Goal: Task Accomplishment & Management: Use online tool/utility

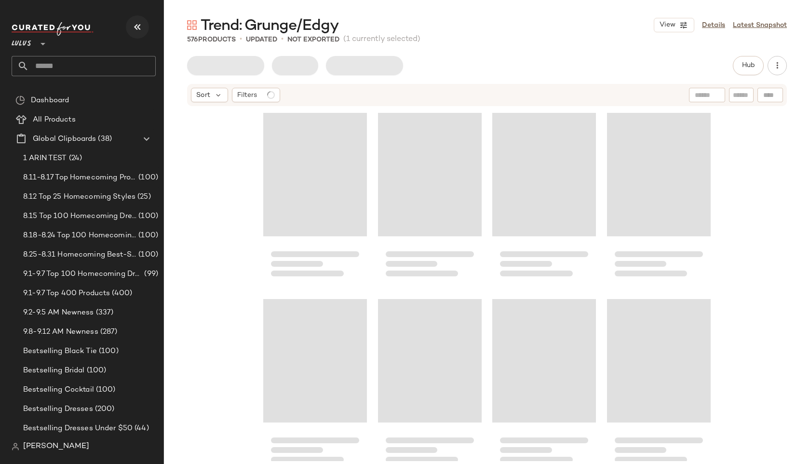
click at [142, 27] on icon "button" at bounding box center [138, 27] width 12 height 12
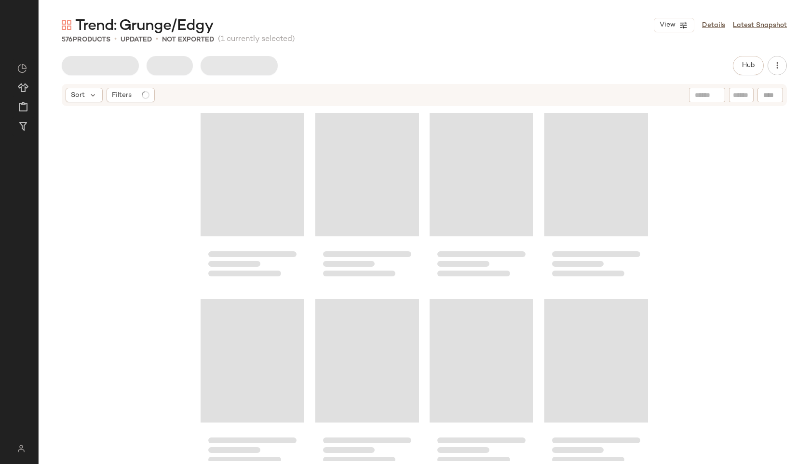
scroll to position [6513, 0]
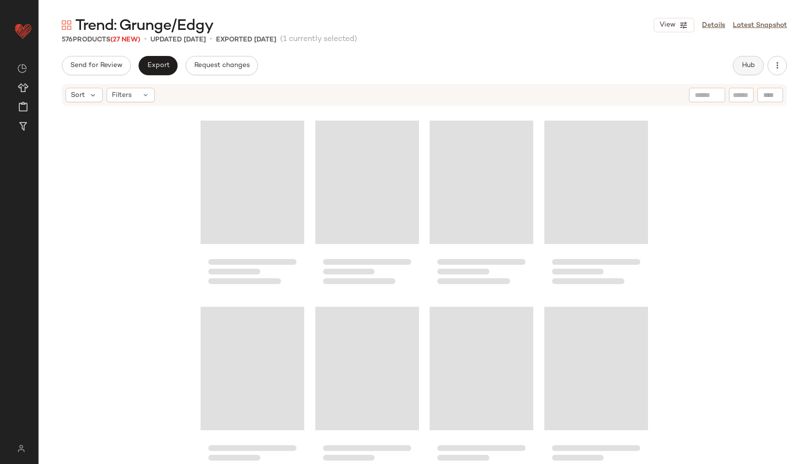
click at [750, 66] on span "Hub" at bounding box center [747, 66] width 13 height 8
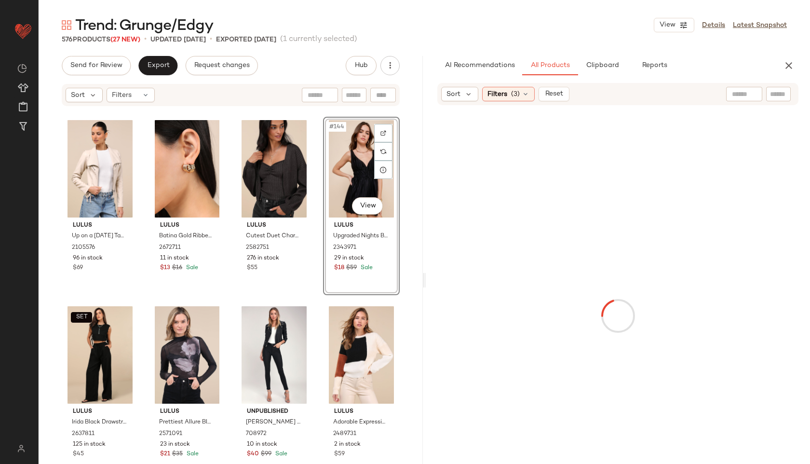
click at [346, 169] on div "#144 View" at bounding box center [361, 168] width 70 height 97
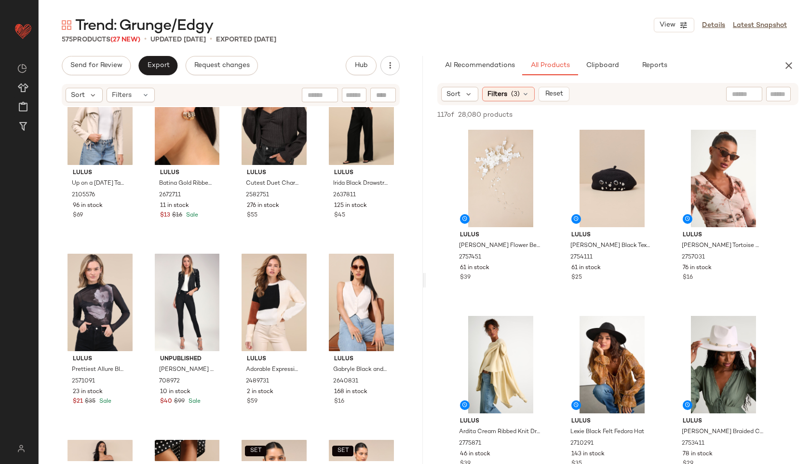
scroll to position [6579, 0]
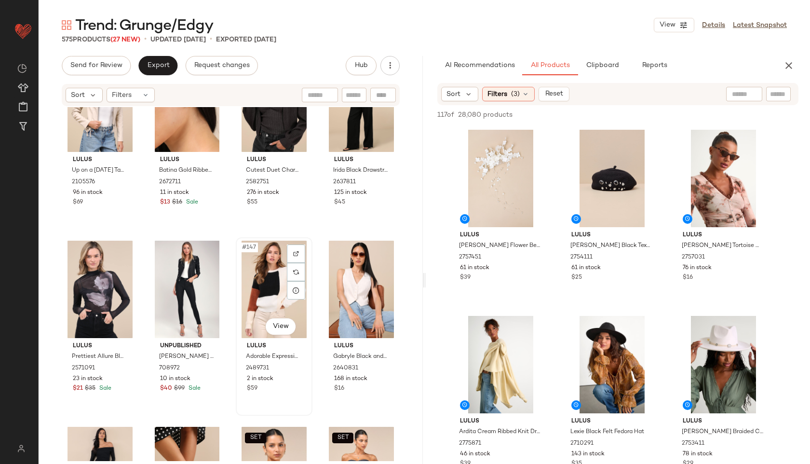
click at [275, 283] on div "#147 View" at bounding box center [274, 289] width 70 height 97
click at [786, 60] on icon "button" at bounding box center [789, 66] width 12 height 12
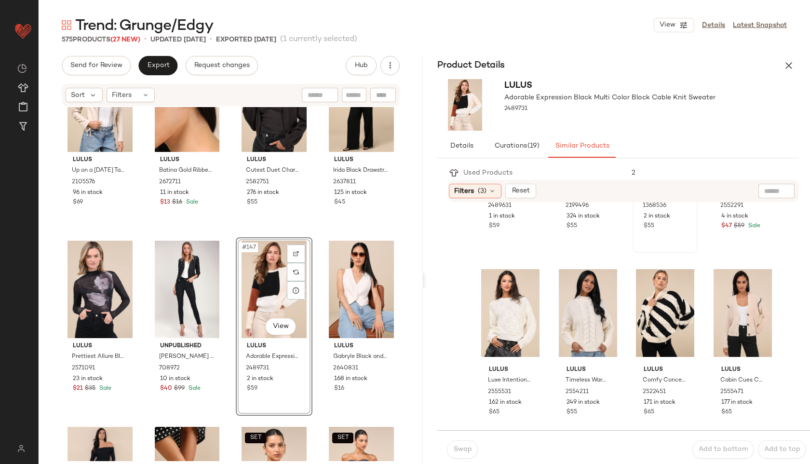
scroll to position [137, 0]
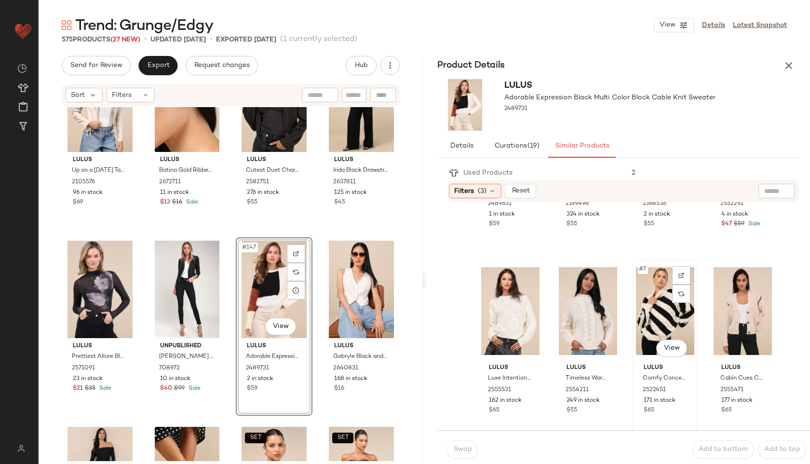
click at [653, 307] on div "#7 View" at bounding box center [665, 310] width 58 height 97
click at [460, 448] on span "Swap" at bounding box center [462, 449] width 19 height 8
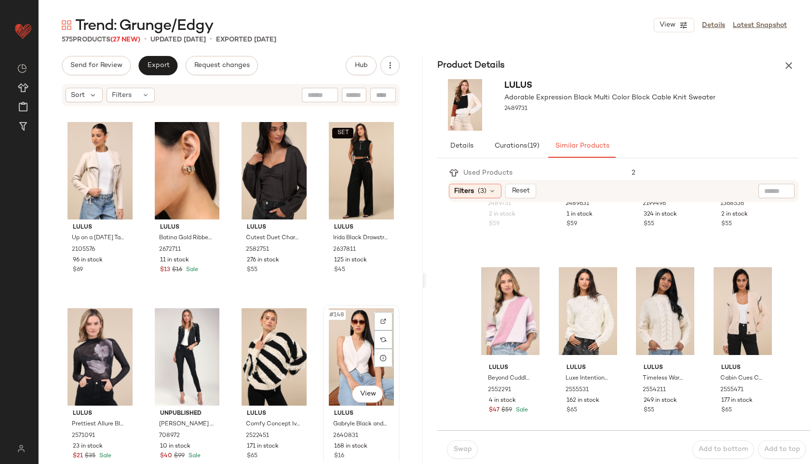
scroll to position [6512, 0]
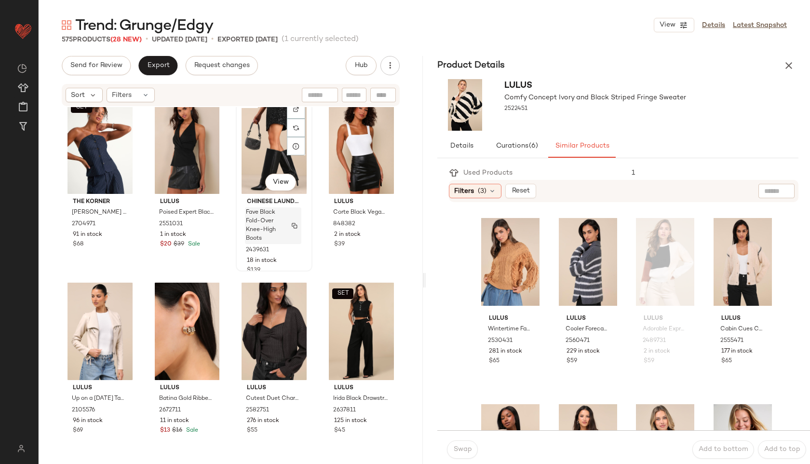
scroll to position [6336, 0]
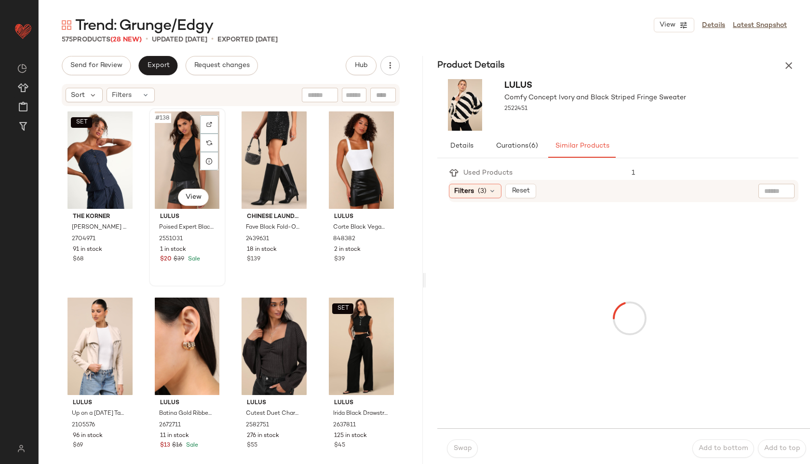
click at [170, 170] on div "#138 View" at bounding box center [187, 159] width 70 height 97
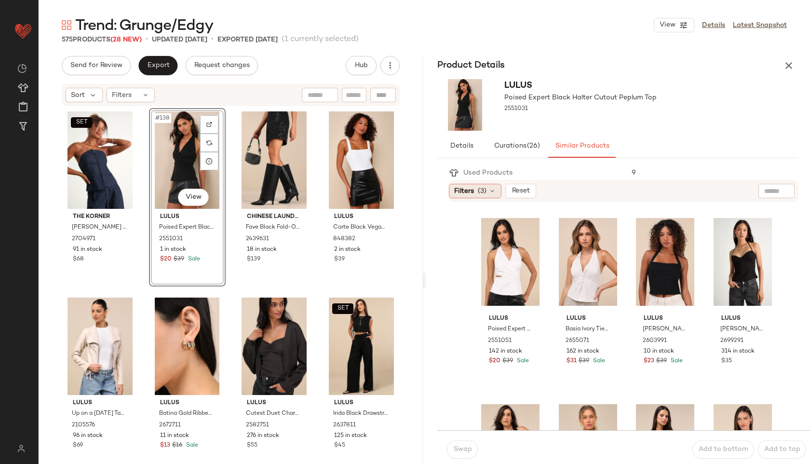
click at [484, 190] on span "(3)" at bounding box center [482, 191] width 9 height 10
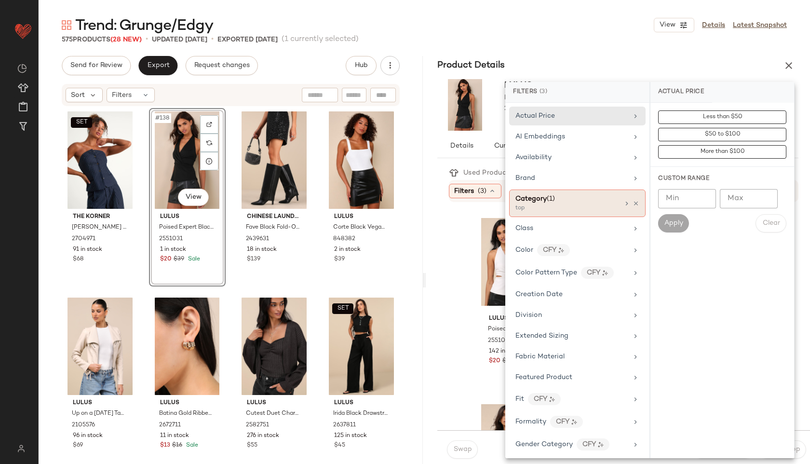
click at [545, 205] on div "top" at bounding box center [563, 208] width 96 height 9
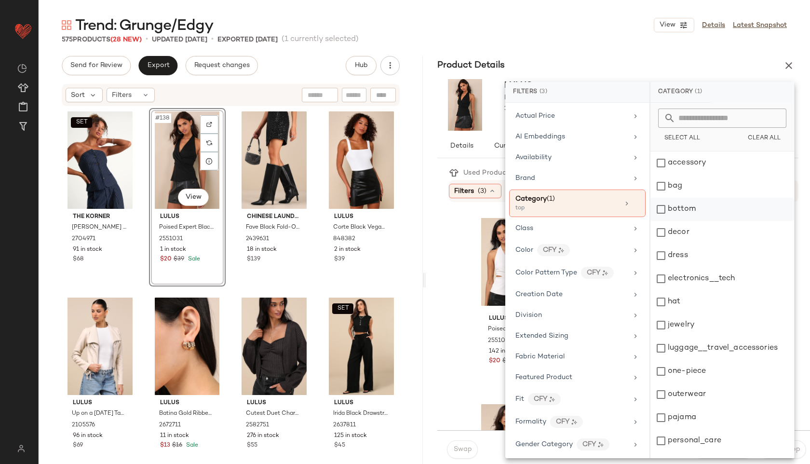
click at [672, 207] on div "bottom" at bounding box center [722, 209] width 144 height 23
click at [559, 40] on div "575 Products (28 New) • updated Sep 11th • Exported Sep 9th (1 currently select…" at bounding box center [424, 40] width 771 height 10
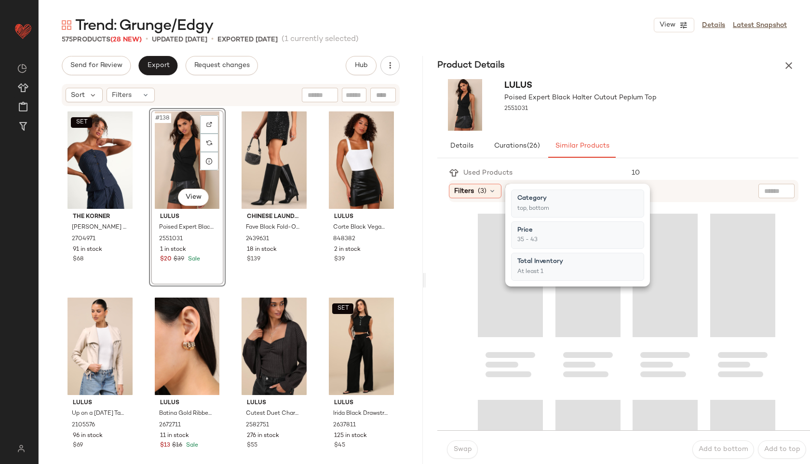
click at [559, 40] on div "575 Products (28 New) • updated Sep 11th • Exported Sep 9th (1 currently select…" at bounding box center [424, 40] width 771 height 10
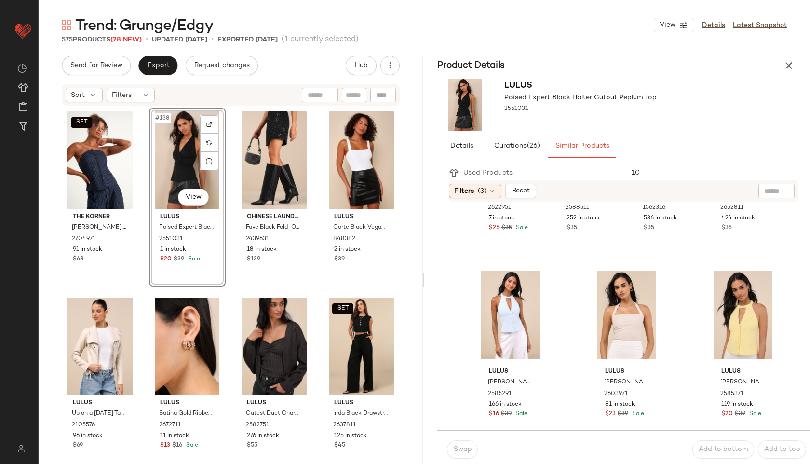
scroll to position [516, 0]
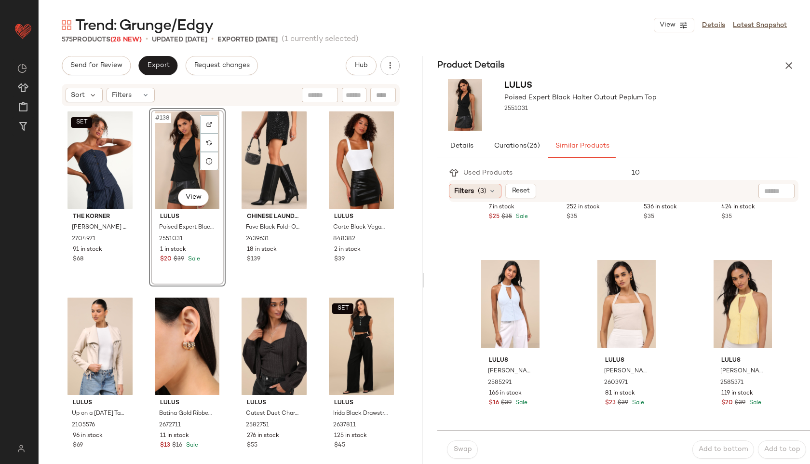
click at [476, 185] on div "Filters (3)" at bounding box center [475, 191] width 53 height 14
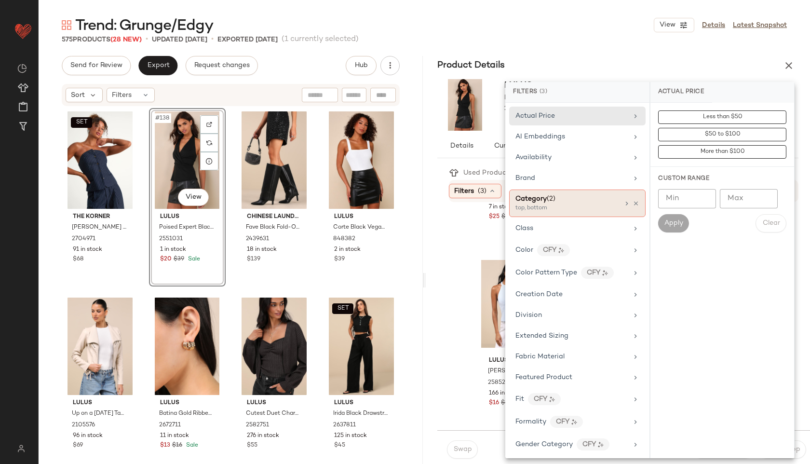
click at [545, 200] on span "Category" at bounding box center [530, 198] width 31 height 7
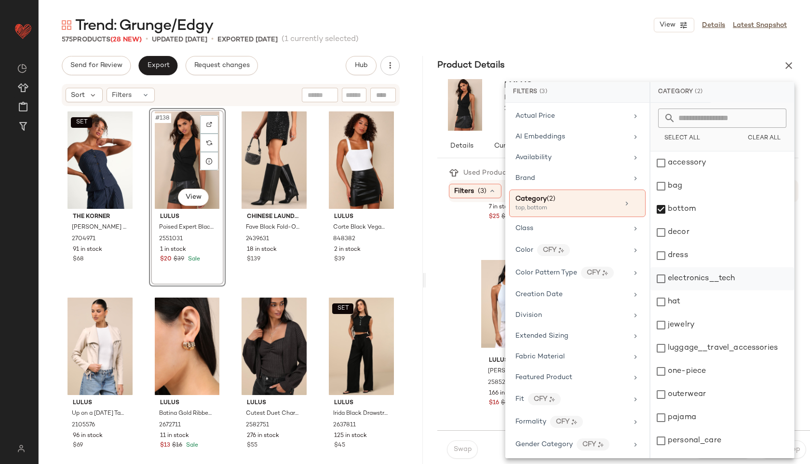
scroll to position [87, 0]
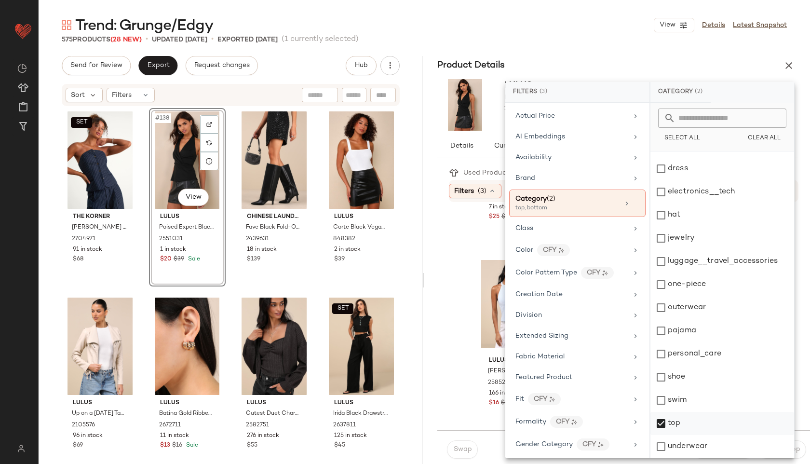
click at [674, 427] on div "top" at bounding box center [722, 423] width 144 height 23
click at [610, 29] on div "Trend: Grunge/Edgy View Details Latest Snapshot" at bounding box center [424, 24] width 771 height 19
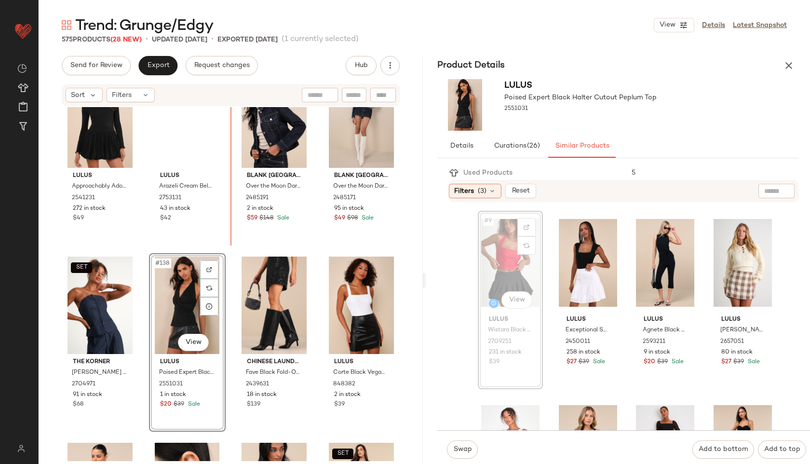
scroll to position [6187, 0]
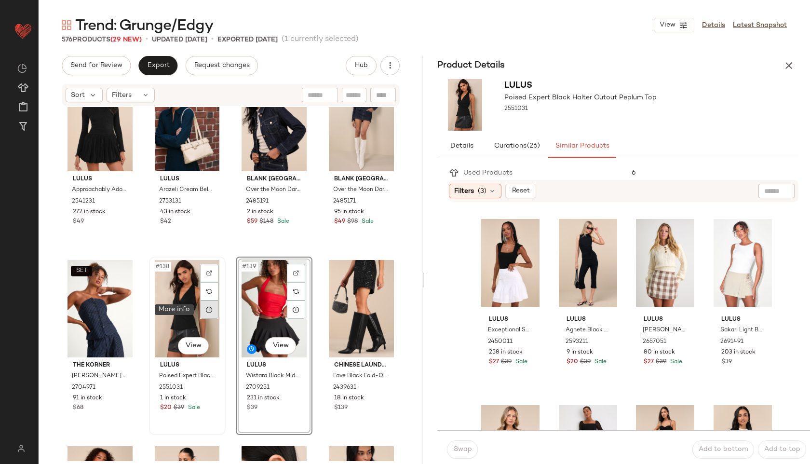
click at [202, 302] on div at bounding box center [209, 309] width 18 height 18
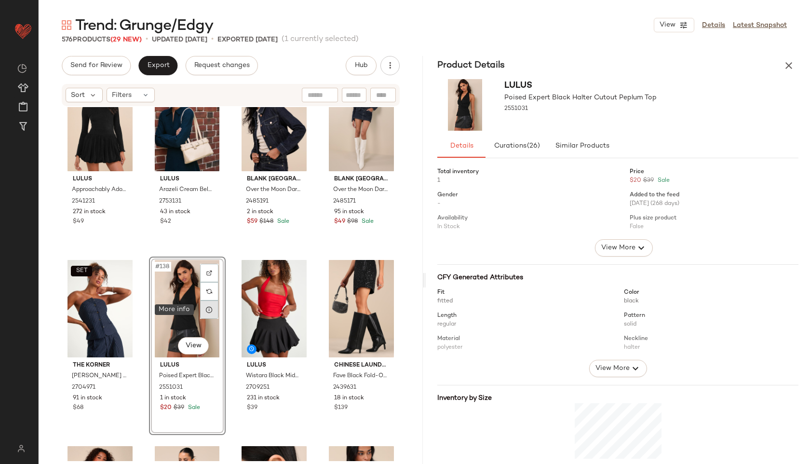
click at [202, 302] on div at bounding box center [209, 309] width 18 height 18
click at [791, 67] on icon "button" at bounding box center [789, 66] width 12 height 12
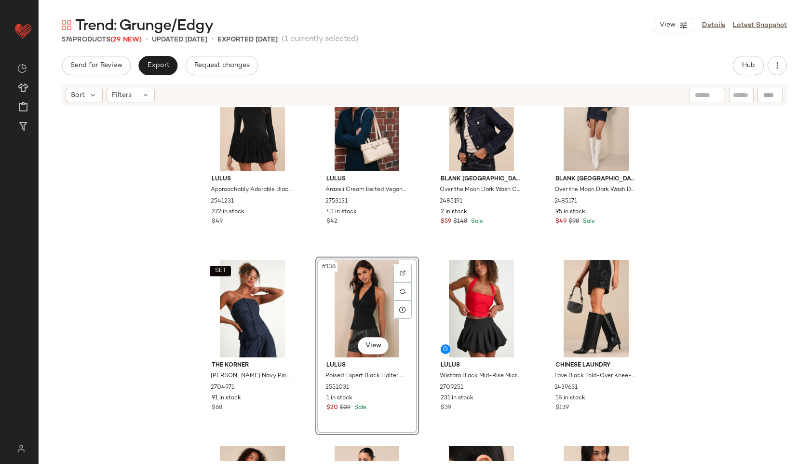
click at [346, 300] on div "#138 View" at bounding box center [367, 308] width 97 height 97
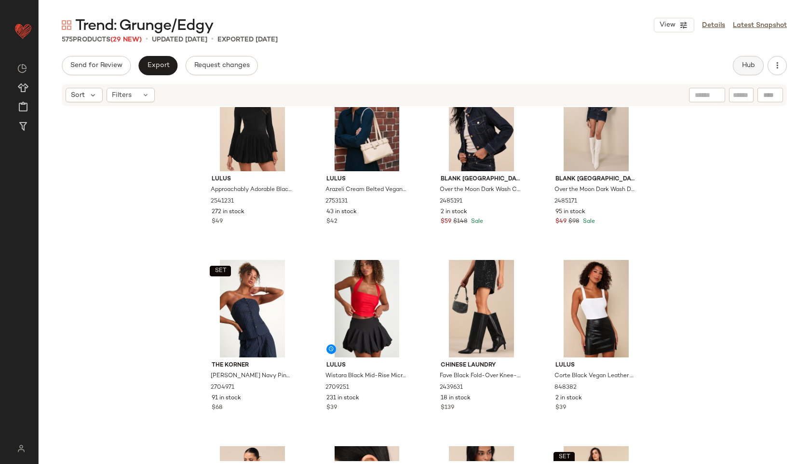
click at [751, 62] on span "Hub" at bounding box center [747, 66] width 13 height 8
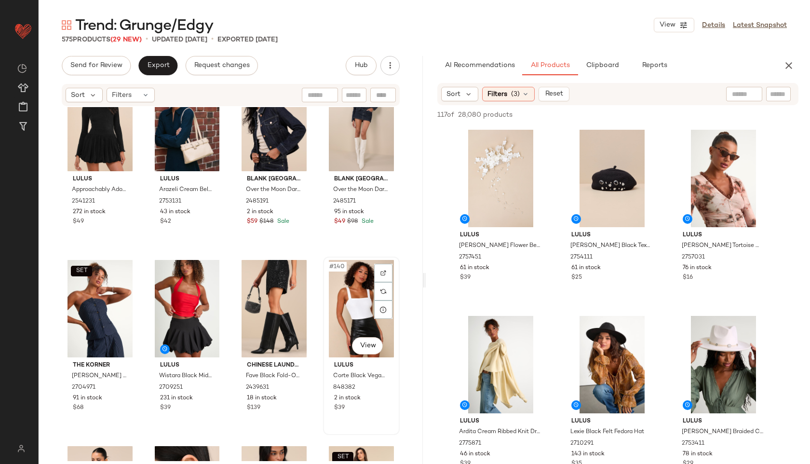
click at [354, 314] on div "#140 View" at bounding box center [361, 308] width 70 height 97
click at [796, 65] on button "button" at bounding box center [788, 65] width 19 height 19
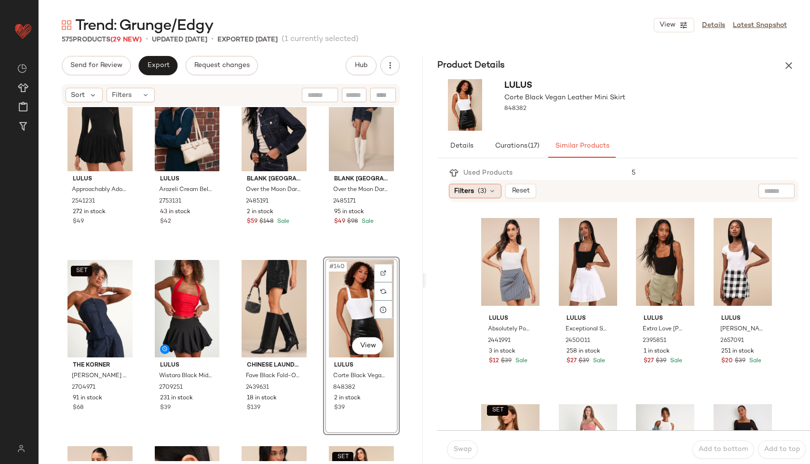
click at [486, 191] on span "(3)" at bounding box center [482, 191] width 9 height 10
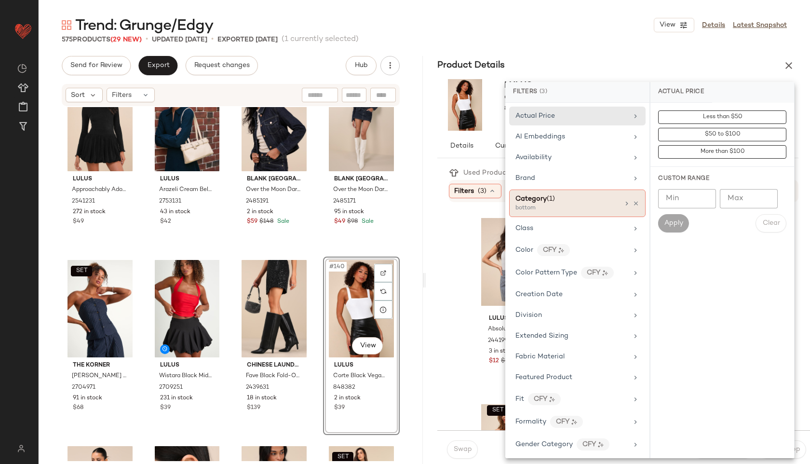
click at [550, 206] on div "bottom" at bounding box center [563, 208] width 96 height 9
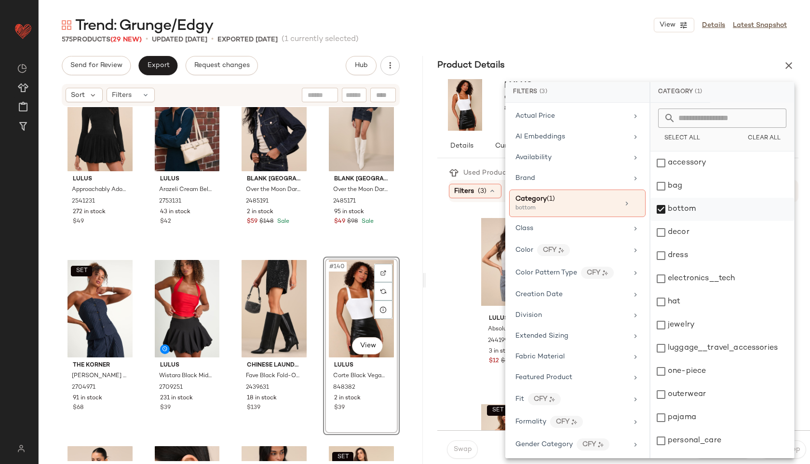
click at [672, 209] on div "bottom" at bounding box center [722, 209] width 144 height 23
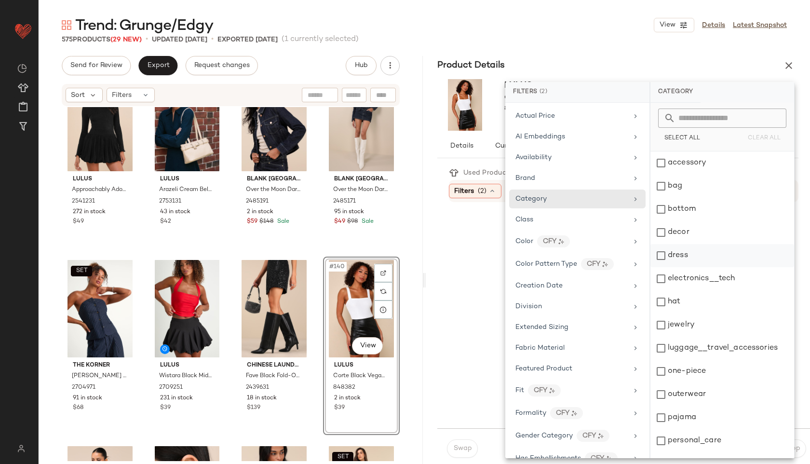
click at [675, 255] on div "dress" at bounding box center [722, 255] width 144 height 23
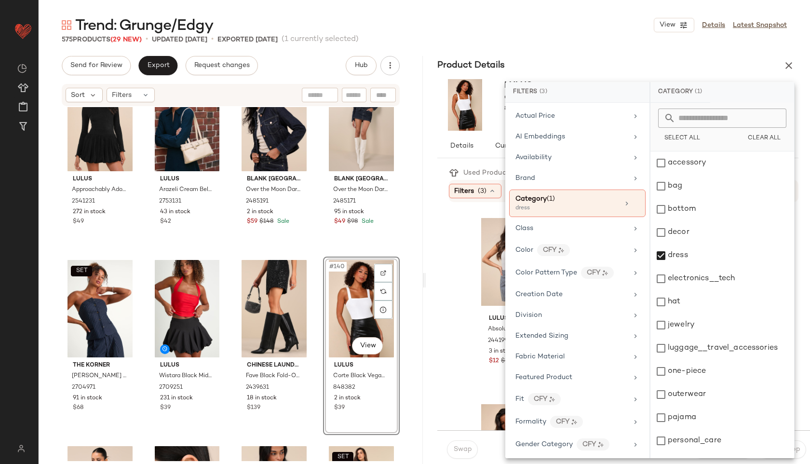
click at [622, 50] on div "Trend: Grunge/Edgy View Details Latest Snapshot 575 Products (29 New) • updated…" at bounding box center [424, 239] width 771 height 448
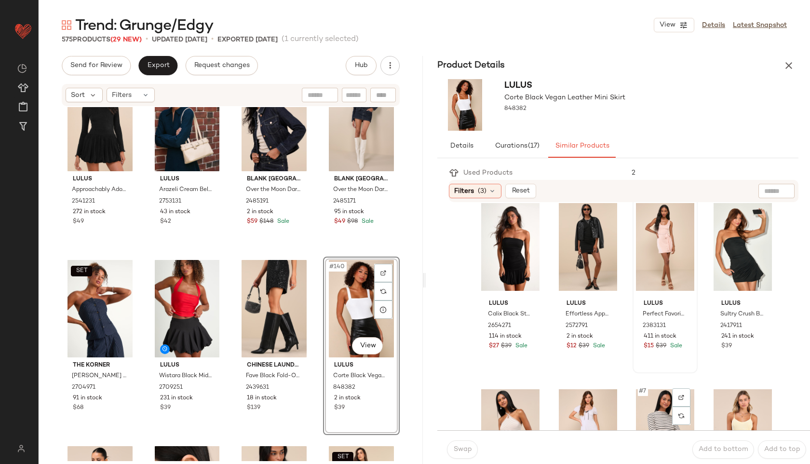
scroll to position [15, 0]
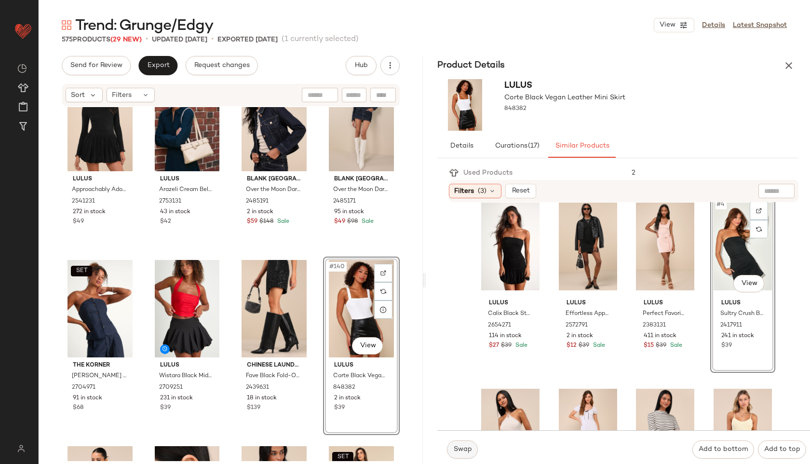
click at [455, 447] on span "Swap" at bounding box center [462, 449] width 19 height 8
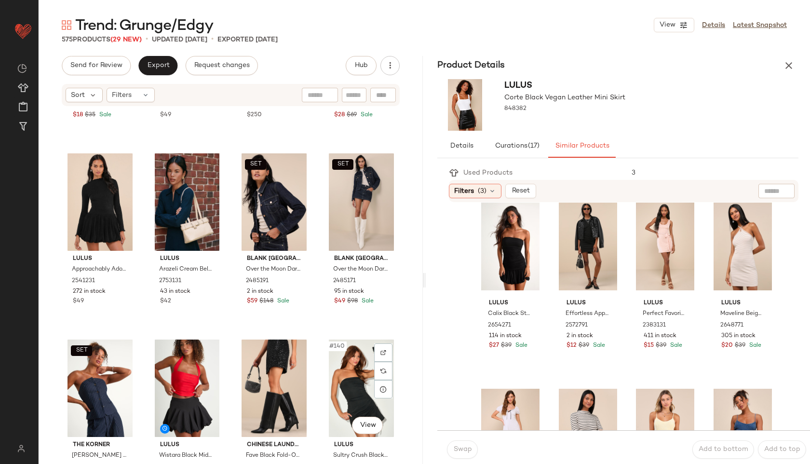
scroll to position [6107, 0]
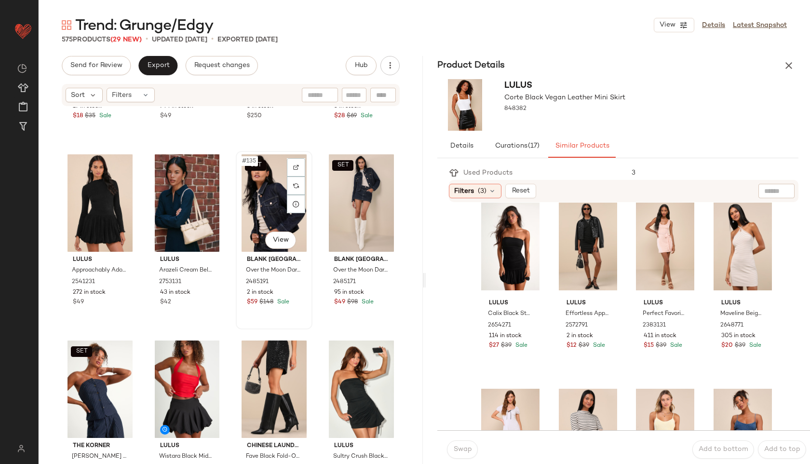
click at [276, 207] on div "SET #135 View" at bounding box center [274, 202] width 70 height 97
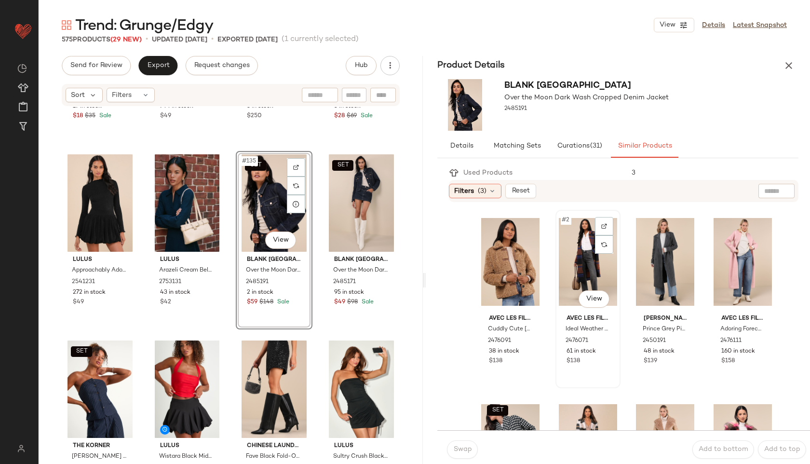
click at [568, 266] on div "#2 View" at bounding box center [588, 261] width 58 height 97
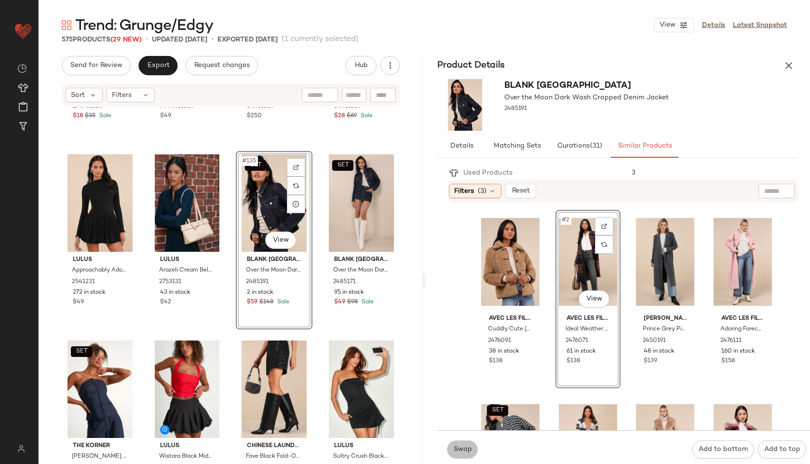
click at [467, 452] on span "Swap" at bounding box center [462, 449] width 19 height 8
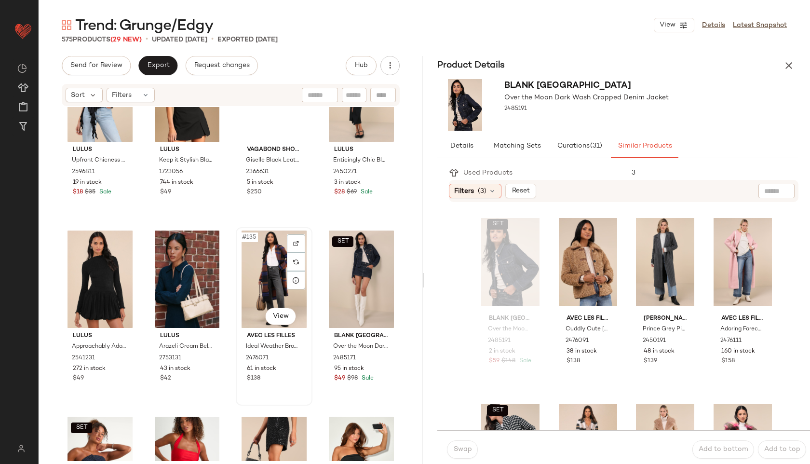
scroll to position [5861, 0]
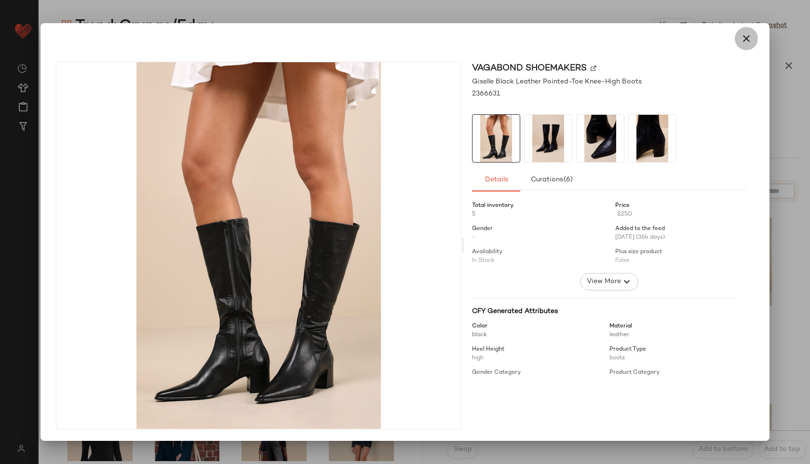
click at [753, 40] on button "button" at bounding box center [746, 38] width 23 height 23
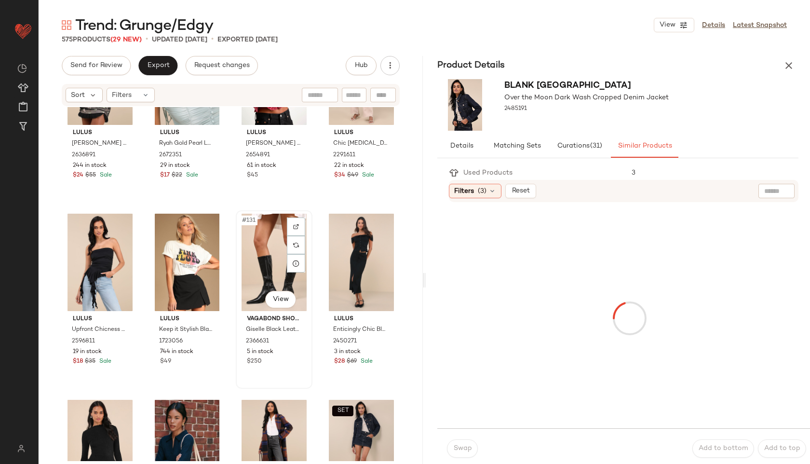
click at [273, 258] on div "#131 View" at bounding box center [274, 262] width 70 height 97
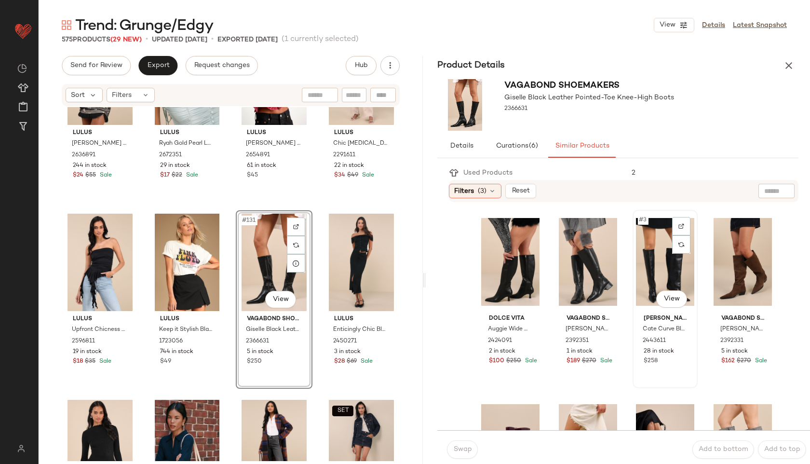
click at [653, 262] on div "#3 View" at bounding box center [665, 261] width 58 height 97
click at [461, 446] on span "Swap" at bounding box center [462, 449] width 19 height 8
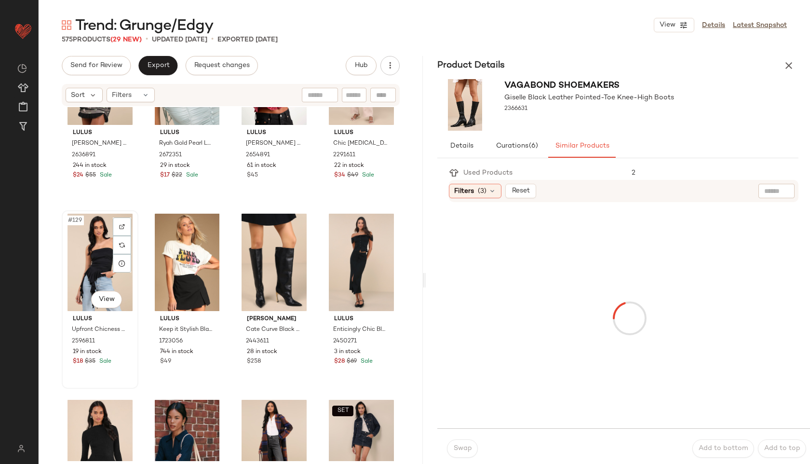
click at [92, 264] on div "#129 View" at bounding box center [100, 262] width 70 height 97
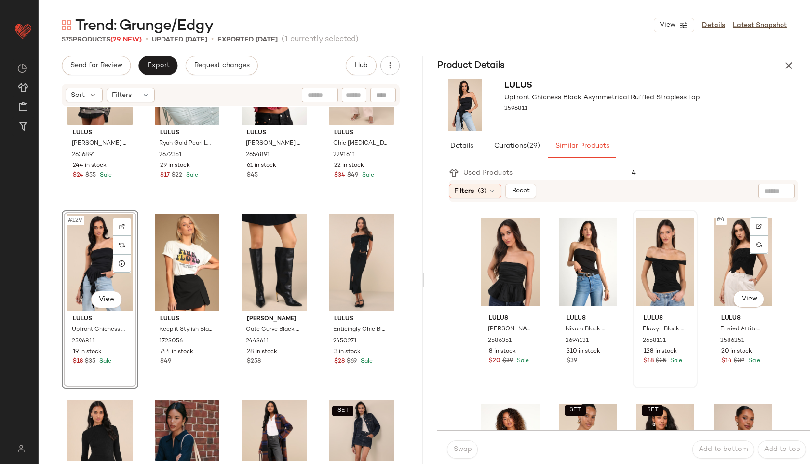
click at [659, 274] on div at bounding box center [665, 261] width 58 height 97
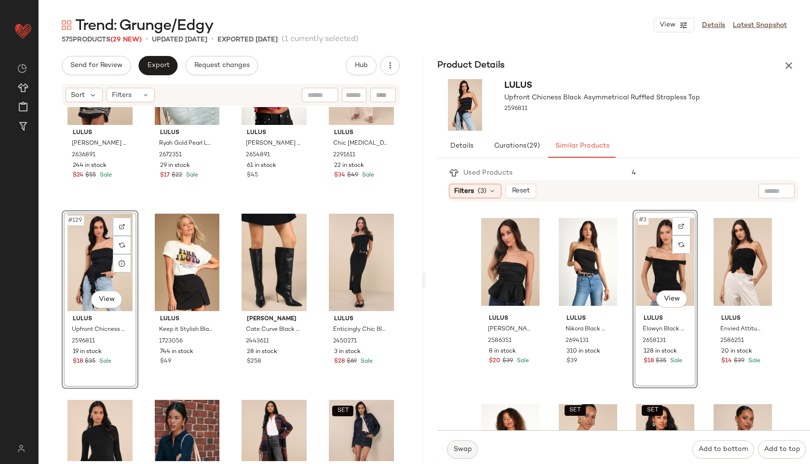
click at [460, 449] on span "Swap" at bounding box center [462, 449] width 19 height 8
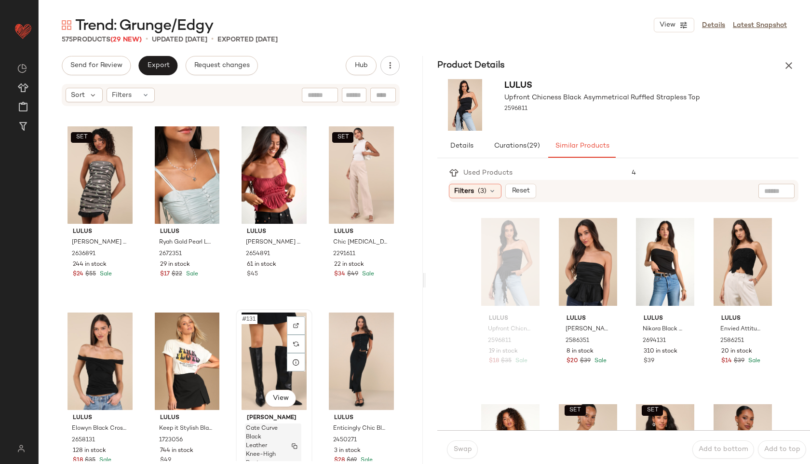
scroll to position [5745, 0]
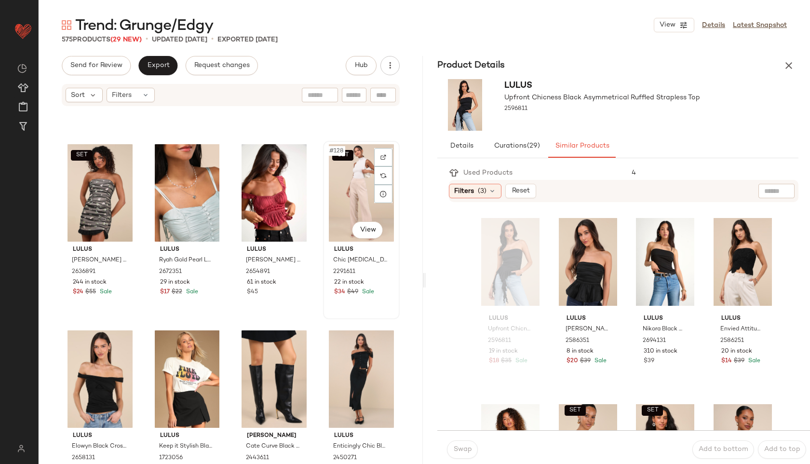
click at [351, 189] on div "SET #128 View" at bounding box center [361, 192] width 70 height 97
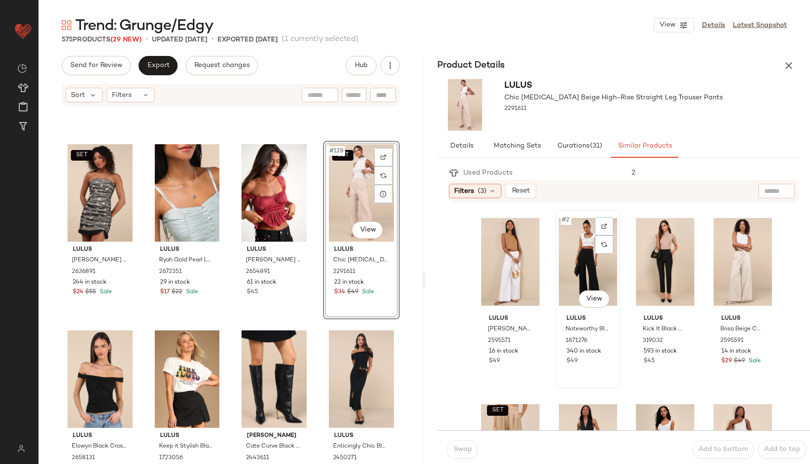
click at [588, 264] on div "#2 View" at bounding box center [588, 261] width 58 height 97
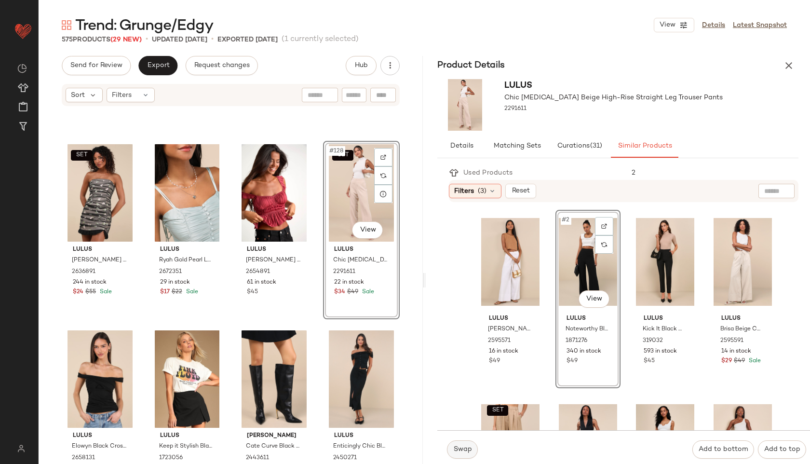
click at [461, 447] on span "Swap" at bounding box center [462, 449] width 19 height 8
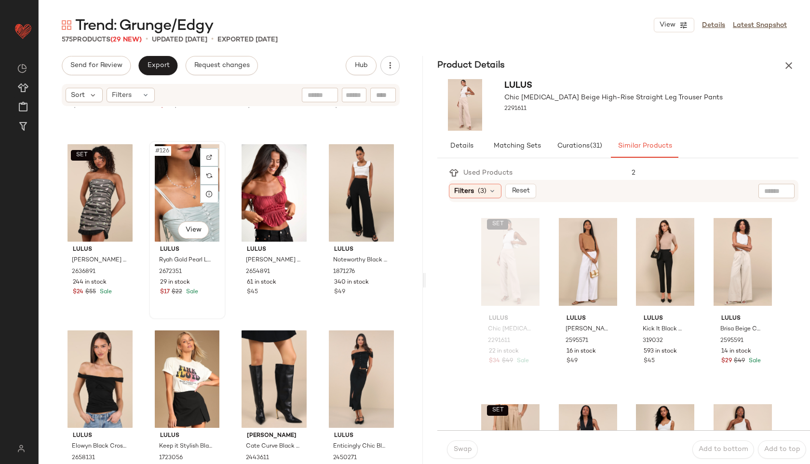
scroll to position [5500, 0]
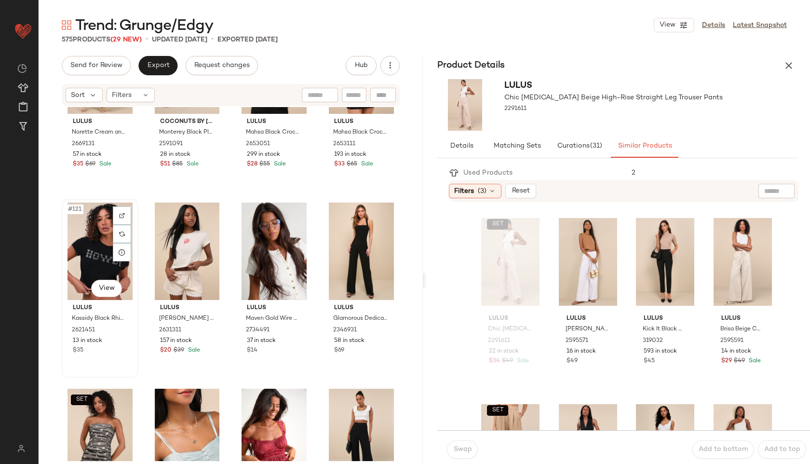
click at [91, 239] on div "#121 View" at bounding box center [100, 250] width 70 height 97
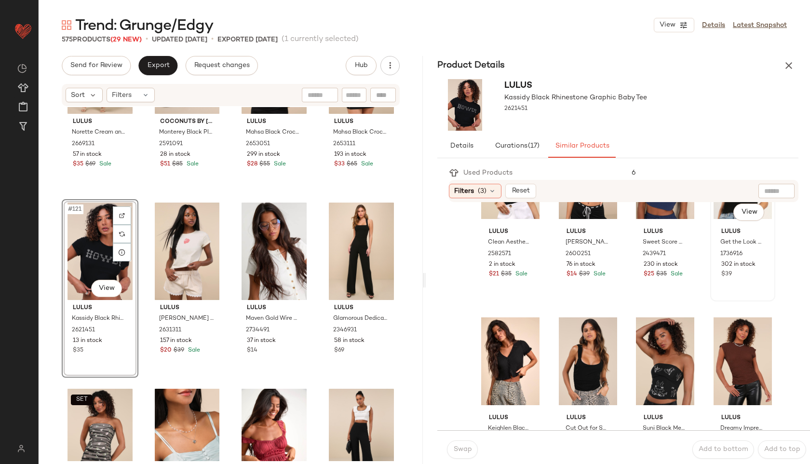
scroll to position [274, 0]
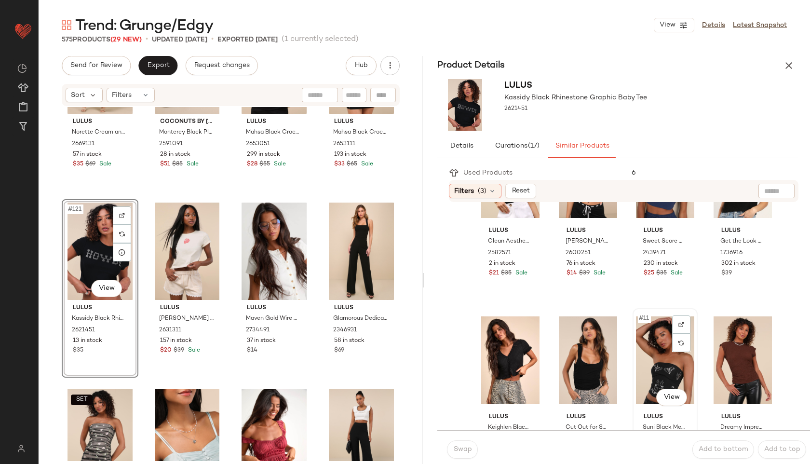
click at [660, 359] on div "#11 View" at bounding box center [665, 359] width 58 height 97
click at [460, 448] on span "Swap" at bounding box center [462, 449] width 19 height 8
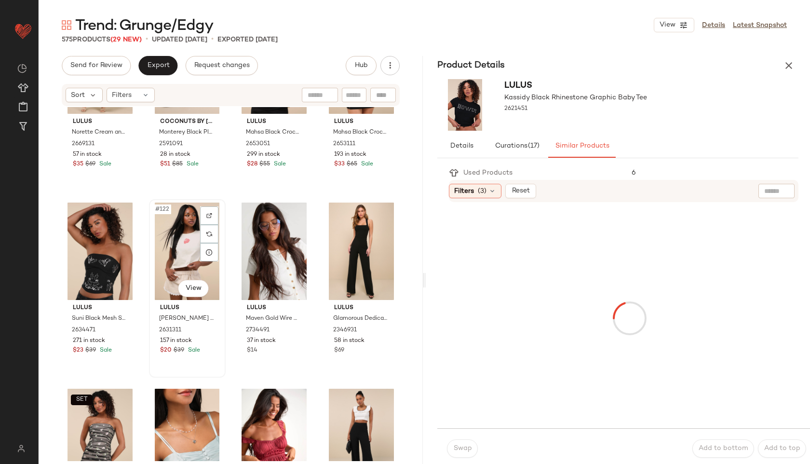
click at [165, 262] on div "#122 View" at bounding box center [187, 250] width 70 height 97
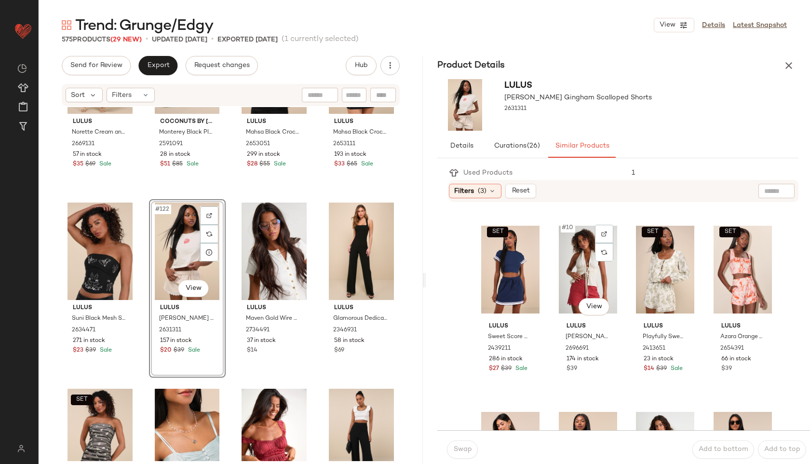
scroll to position [365, 0]
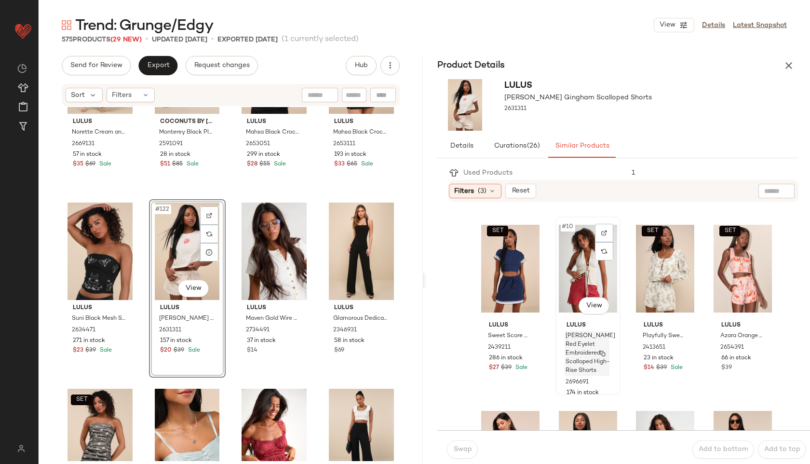
click at [570, 356] on span "Tenille Rust Red Eyelet Embroidered Scalloped High-Rise Shorts" at bounding box center [590, 353] width 50 height 43
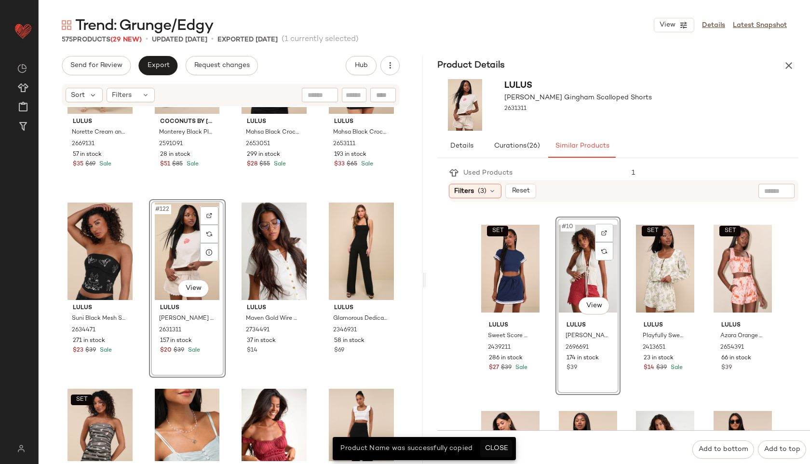
click at [501, 447] on span "Close" at bounding box center [496, 448] width 24 height 8
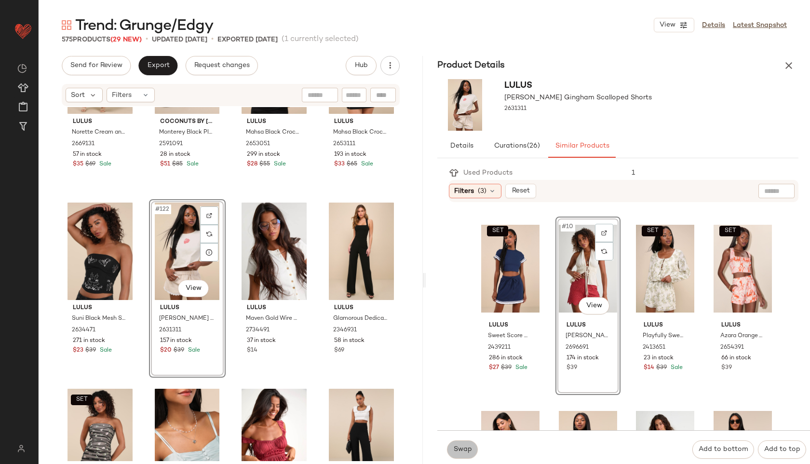
click at [462, 452] on span "Swap" at bounding box center [462, 449] width 19 height 8
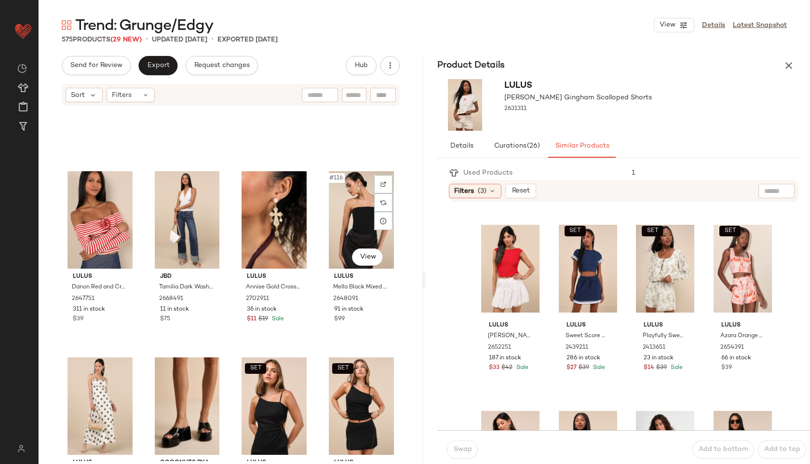
scroll to position [5159, 0]
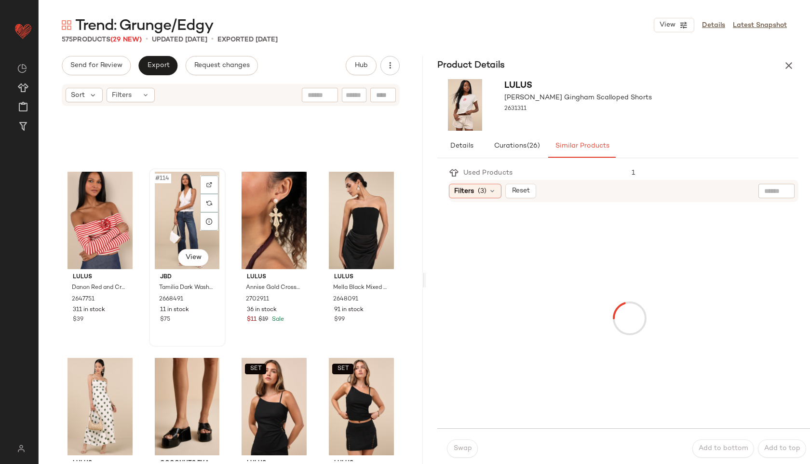
click at [168, 232] on div "#114 View" at bounding box center [187, 220] width 70 height 97
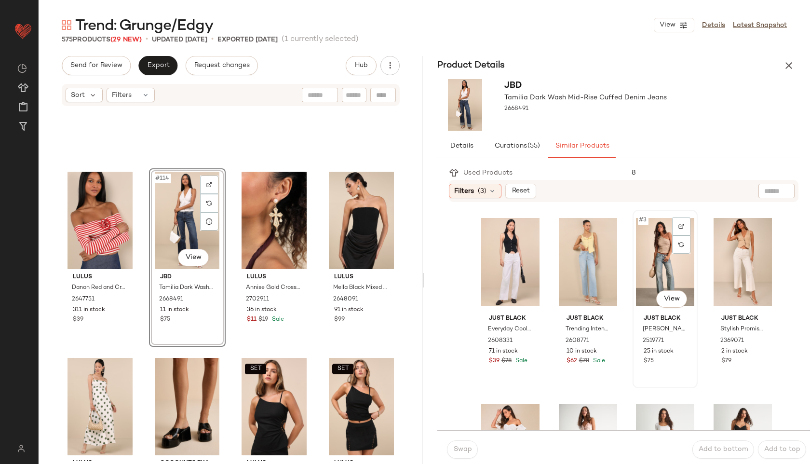
click at [666, 276] on div "#3 View" at bounding box center [665, 261] width 58 height 97
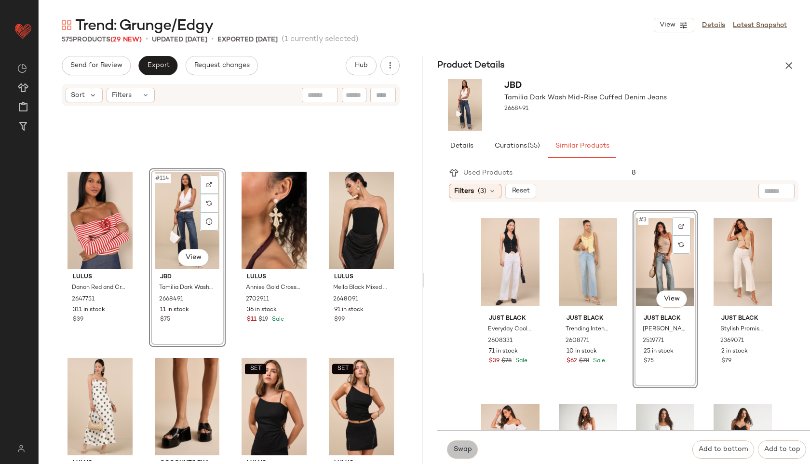
click at [467, 451] on span "Swap" at bounding box center [462, 449] width 19 height 8
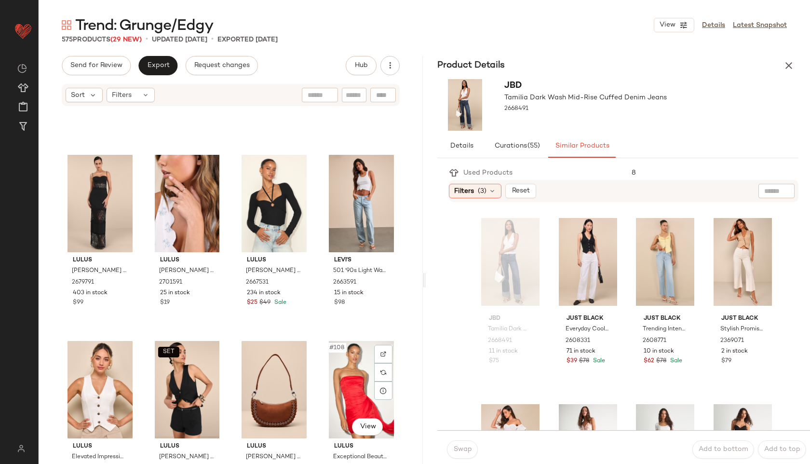
scroll to position [4613, 0]
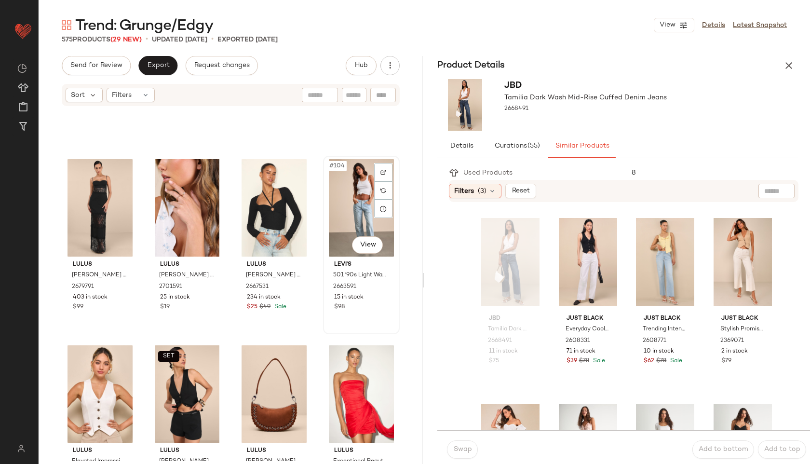
click at [340, 193] on div "#104 View" at bounding box center [361, 207] width 70 height 97
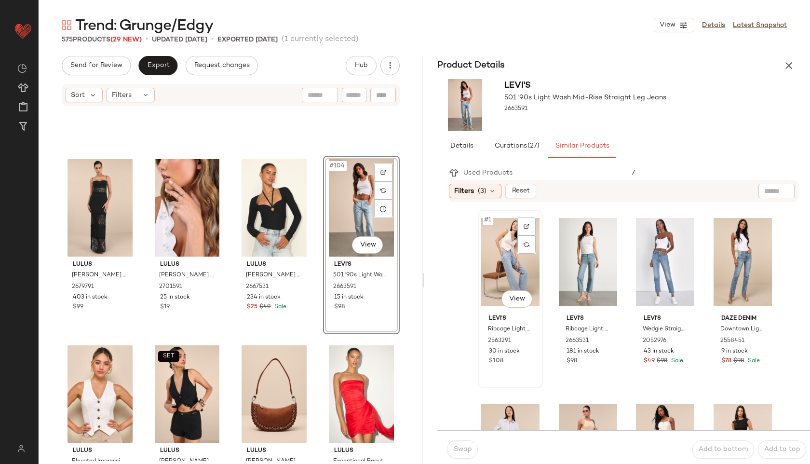
click at [522, 269] on div "#1 View" at bounding box center [510, 261] width 58 height 97
click at [460, 449] on span "Swap" at bounding box center [462, 449] width 19 height 8
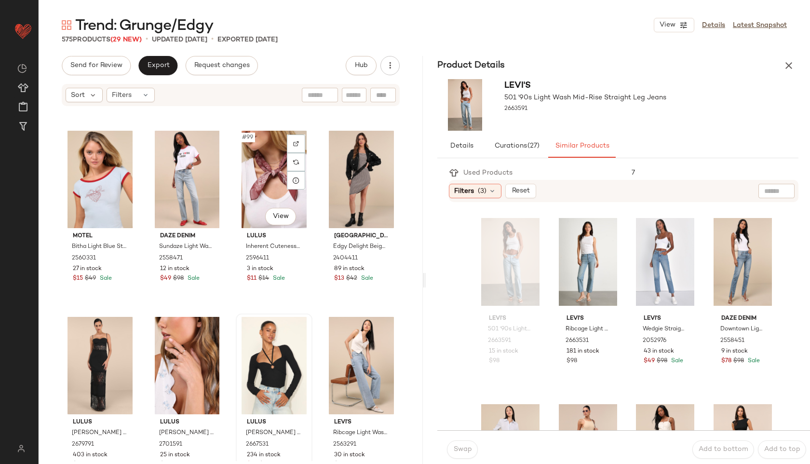
scroll to position [4453, 0]
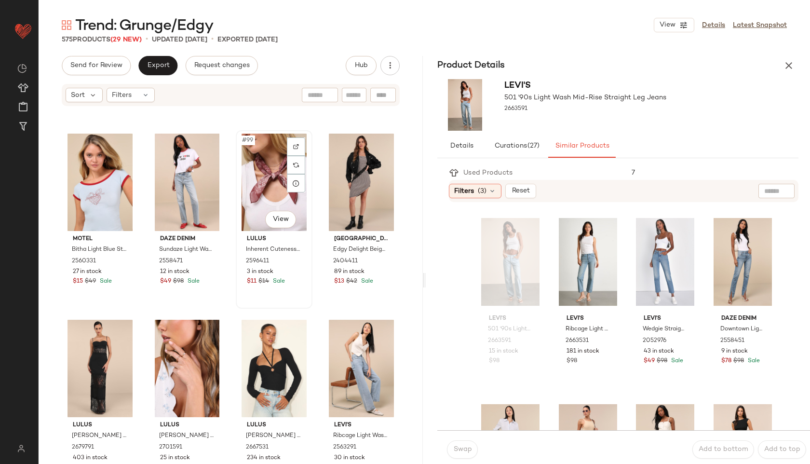
click at [265, 171] on div "#99 View" at bounding box center [274, 182] width 70 height 97
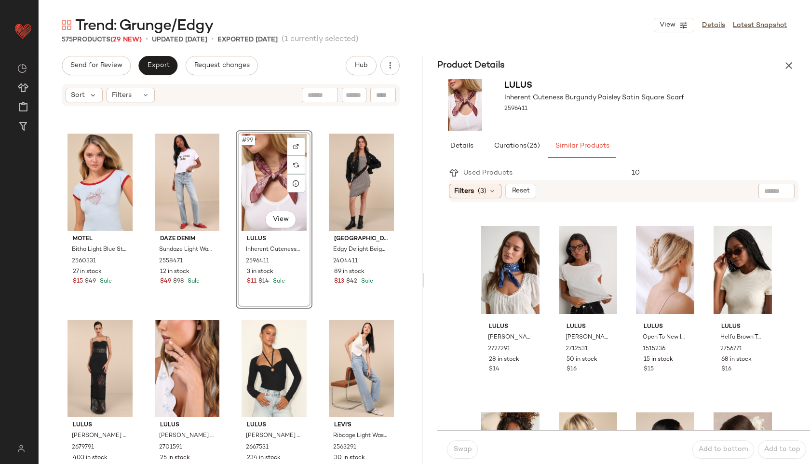
scroll to position [157, 0]
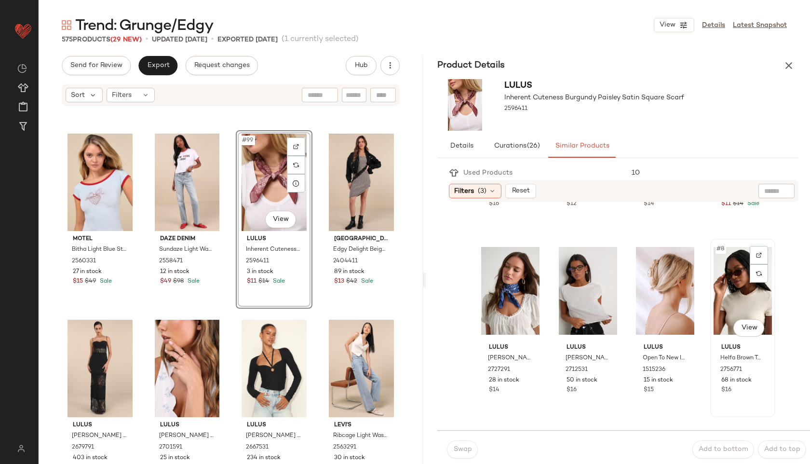
click at [728, 312] on div "#8 View" at bounding box center [742, 290] width 58 height 97
click at [464, 449] on span "Swap" at bounding box center [462, 449] width 19 height 8
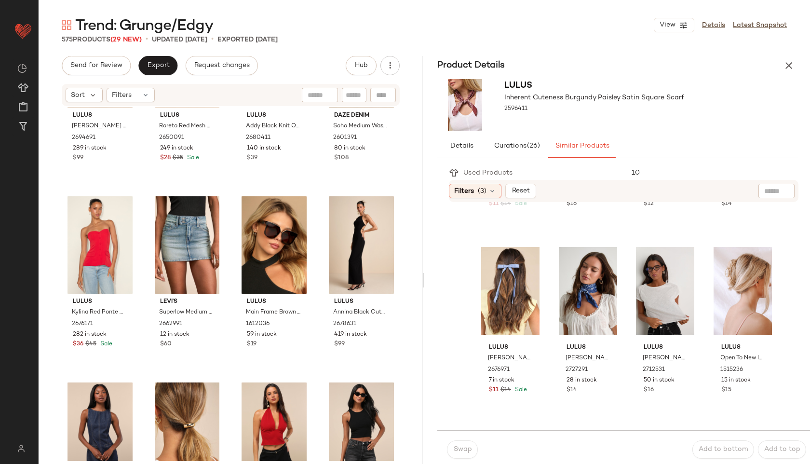
scroll to position [4009, 0]
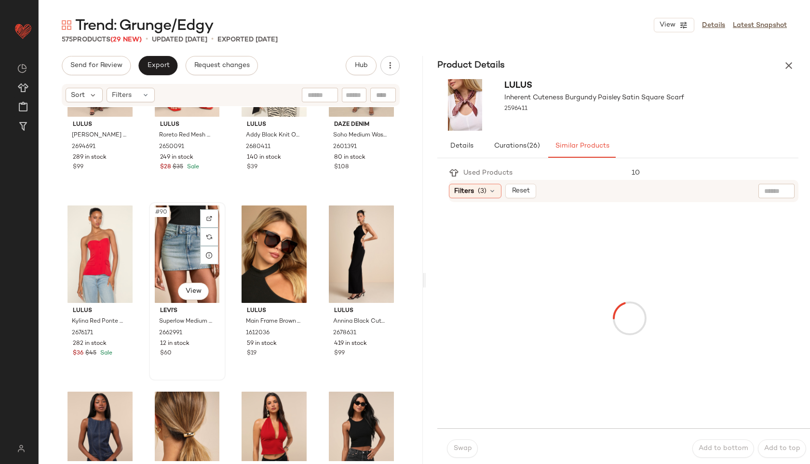
click at [175, 256] on div "#90 View" at bounding box center [187, 253] width 70 height 97
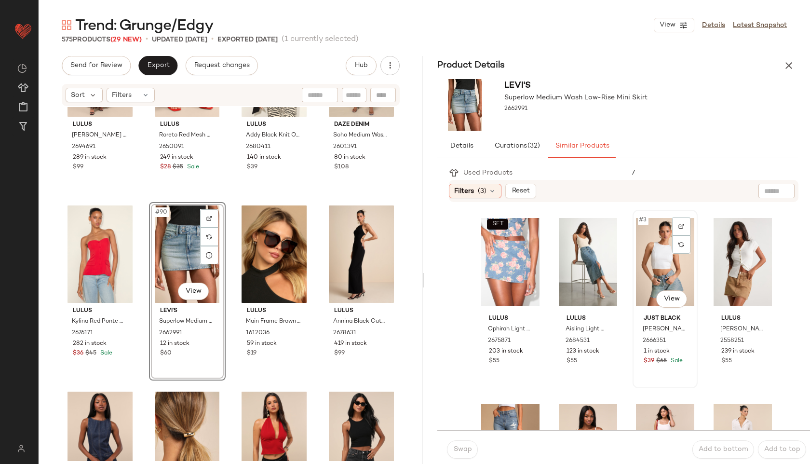
click at [647, 278] on div "#3 View" at bounding box center [665, 261] width 58 height 97
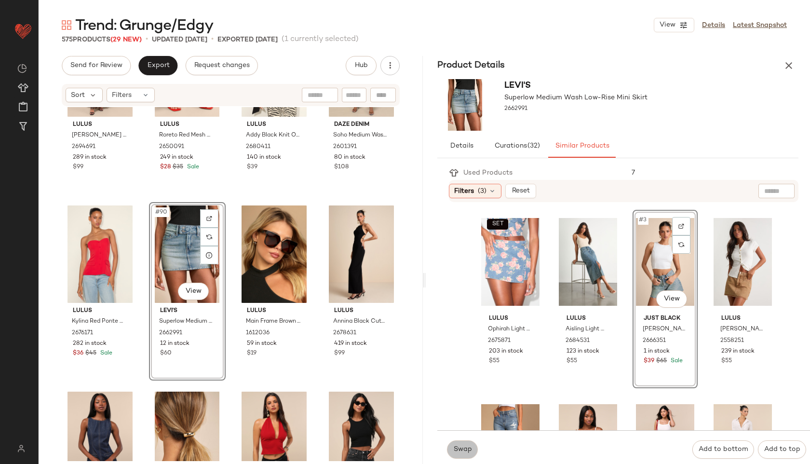
click at [469, 446] on span "Swap" at bounding box center [462, 449] width 19 height 8
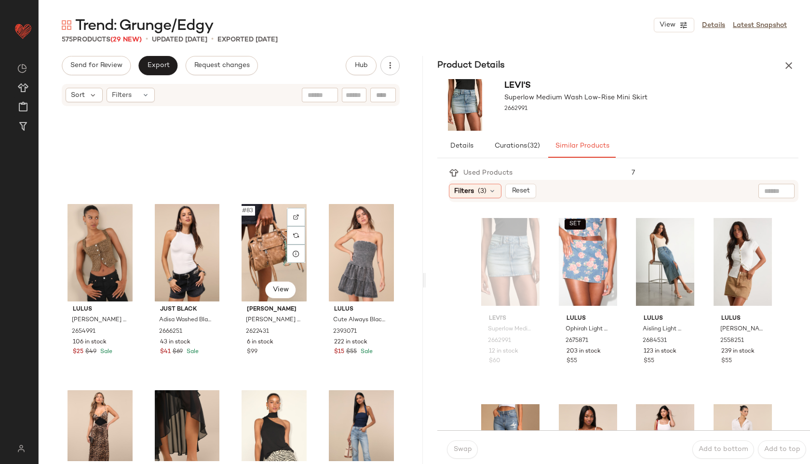
scroll to position [3636, 0]
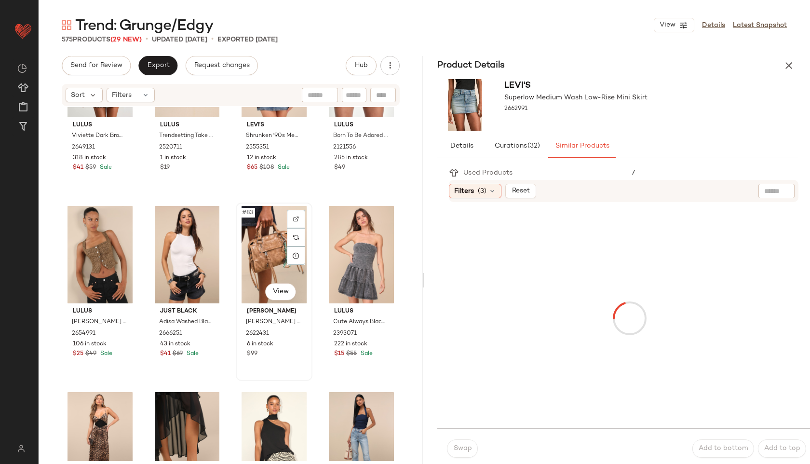
click at [262, 245] on div "#83 View" at bounding box center [274, 254] width 70 height 97
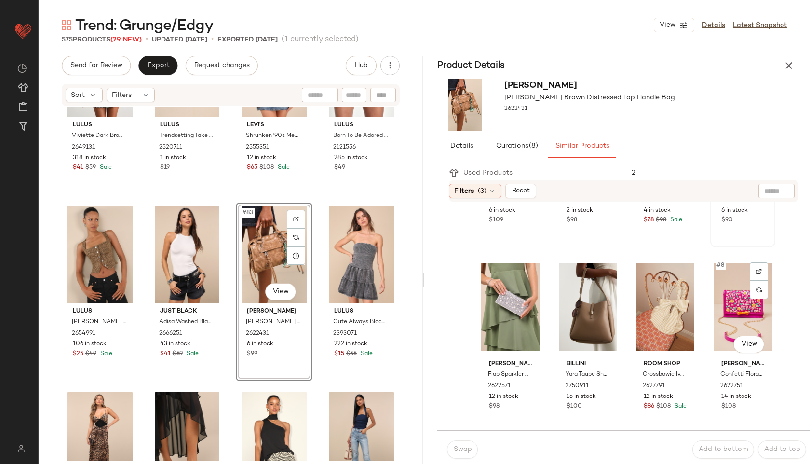
scroll to position [144, 0]
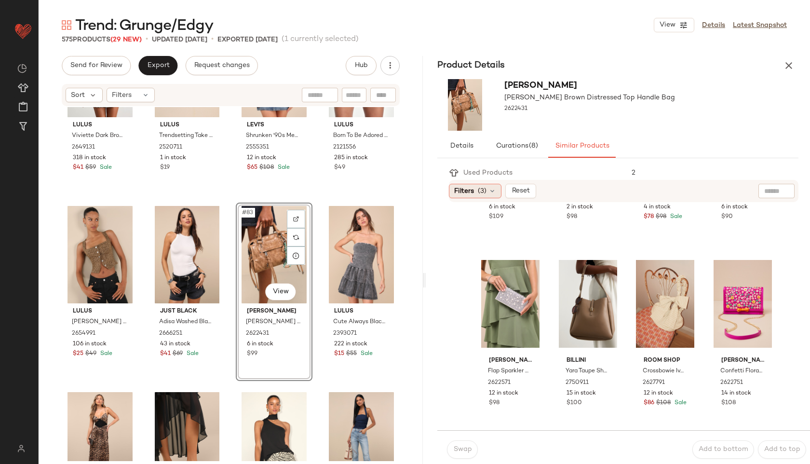
click at [489, 193] on icon at bounding box center [492, 191] width 8 height 8
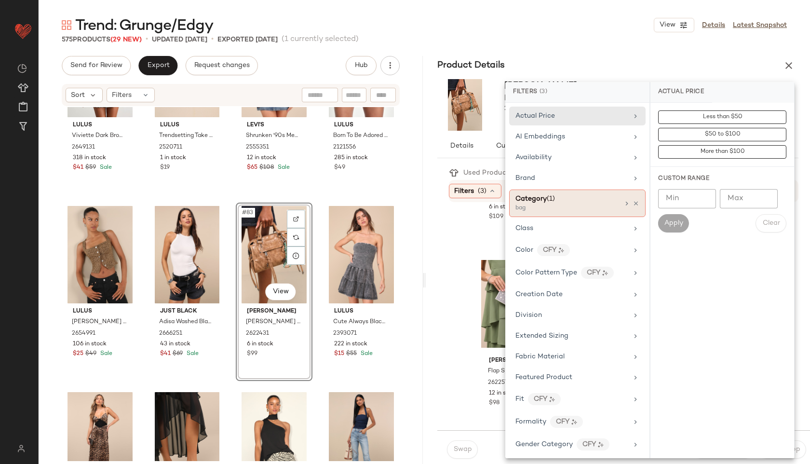
click at [535, 202] on span "Category" at bounding box center [530, 198] width 31 height 7
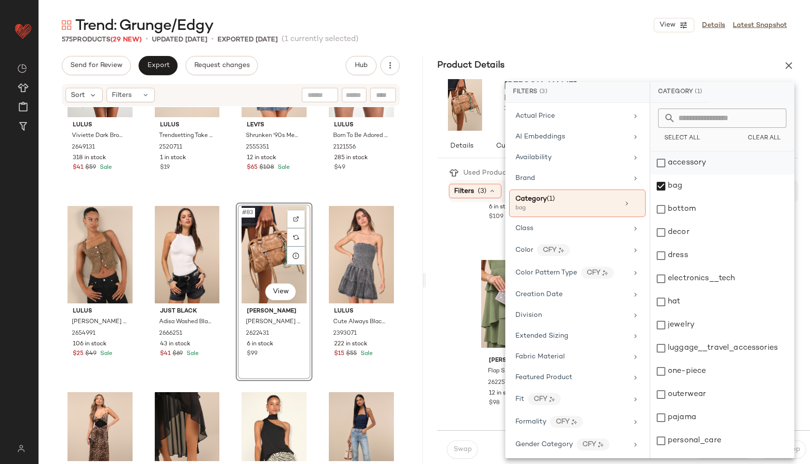
click at [664, 160] on div "accessory" at bounding box center [722, 162] width 144 height 23
click at [670, 188] on div "bag" at bounding box center [722, 186] width 144 height 23
click at [605, 43] on div "Trend: Grunge/Edgy View Details Latest Snapshot 575 Products (29 New) • updated…" at bounding box center [424, 239] width 771 height 448
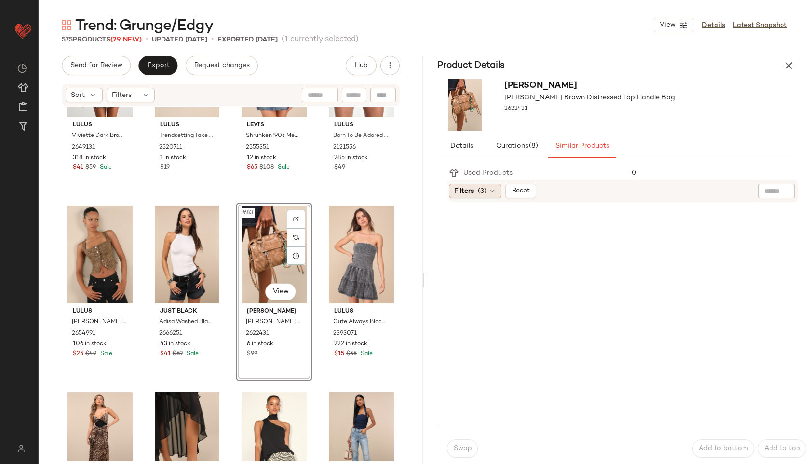
click at [491, 191] on icon at bounding box center [492, 191] width 8 height 8
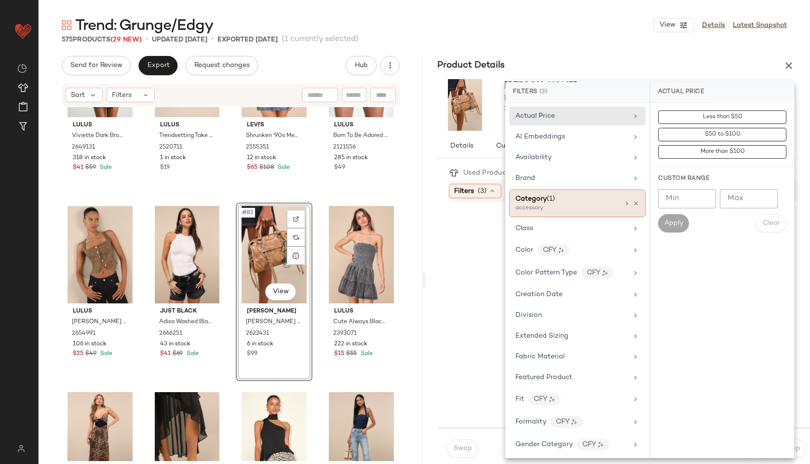
click at [545, 204] on div "accessory" at bounding box center [563, 208] width 96 height 9
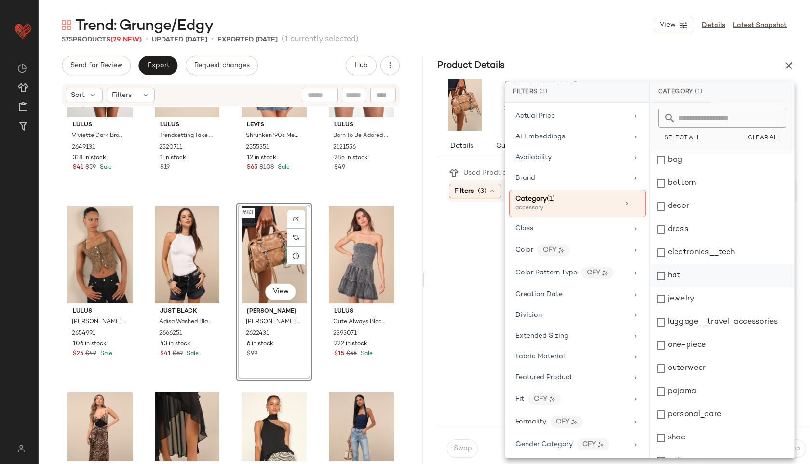
scroll to position [87, 0]
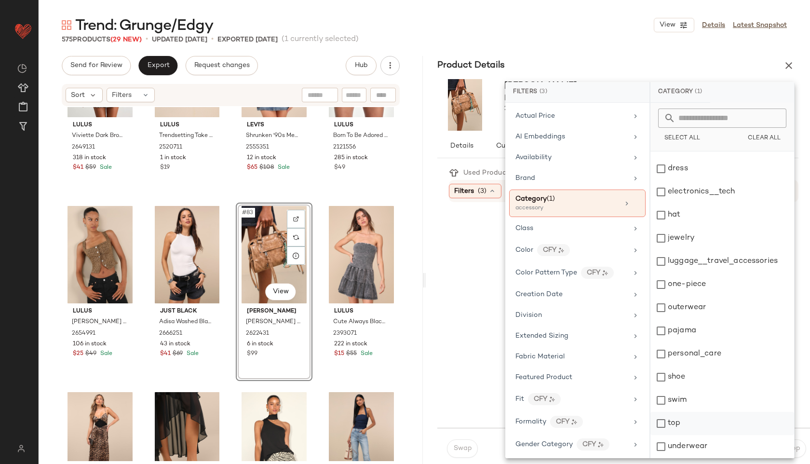
click at [687, 427] on div "top" at bounding box center [722, 423] width 144 height 23
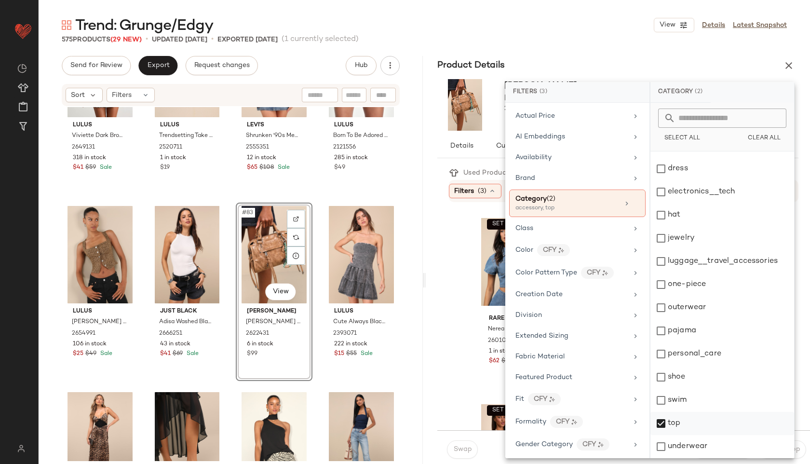
click at [674, 426] on div "top" at bounding box center [722, 423] width 144 height 23
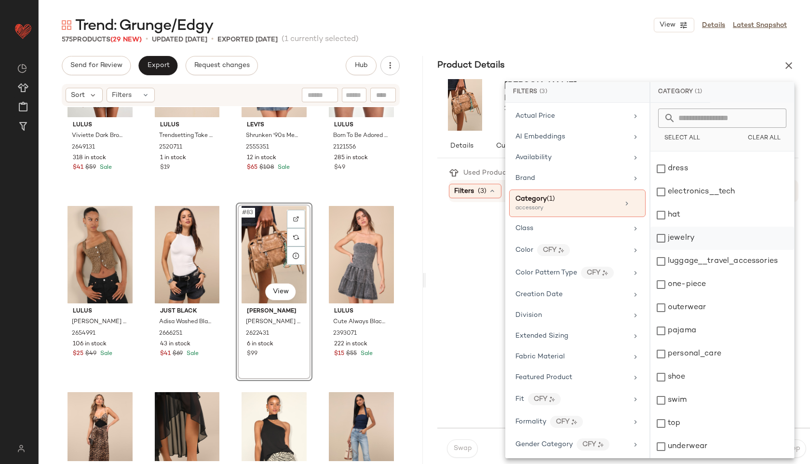
click at [690, 239] on div "jewelry" at bounding box center [722, 238] width 144 height 23
click at [580, 41] on div "575 Products (29 New) • updated Sep 11th • Exported Sep 9th (1 currently select…" at bounding box center [424, 40] width 771 height 10
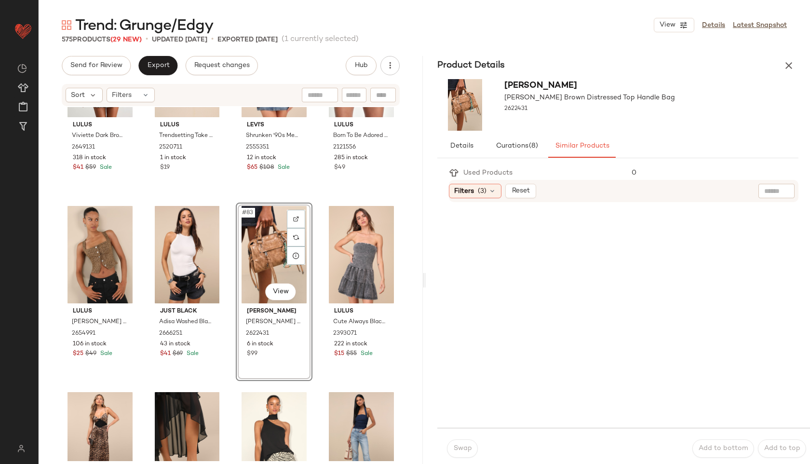
click at [776, 64] on div "Product Details" at bounding box center [618, 65] width 384 height 19
click at [791, 65] on icon "button" at bounding box center [789, 66] width 12 height 12
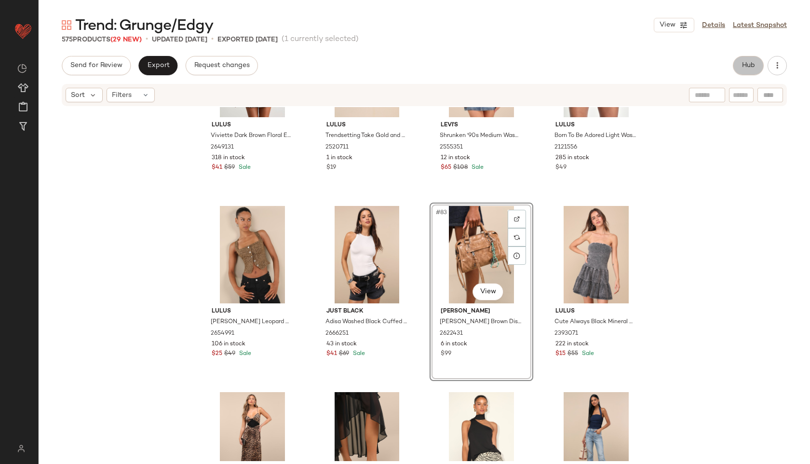
click at [746, 70] on button "Hub" at bounding box center [748, 65] width 31 height 19
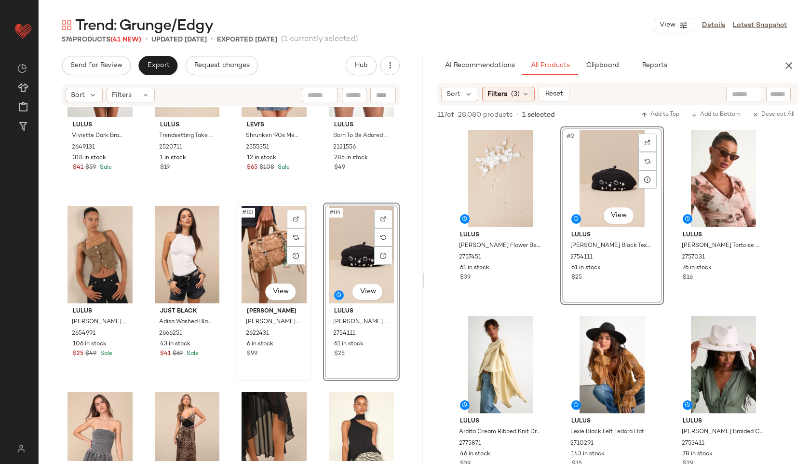
click at [266, 256] on div "#83 View" at bounding box center [274, 254] width 70 height 97
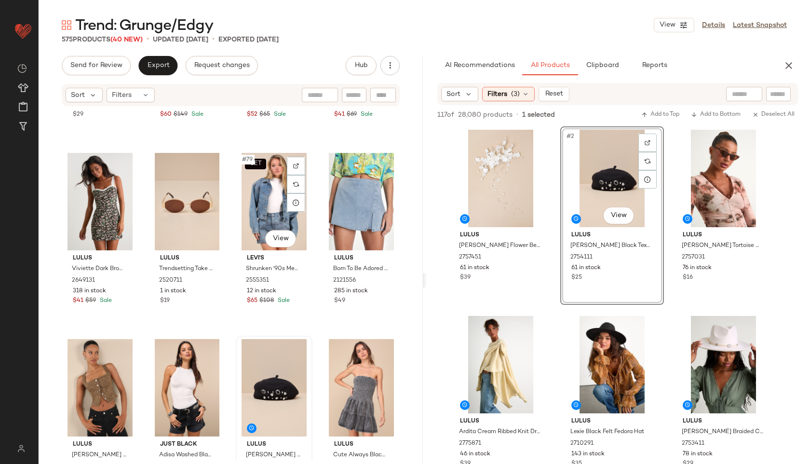
scroll to position [3487, 0]
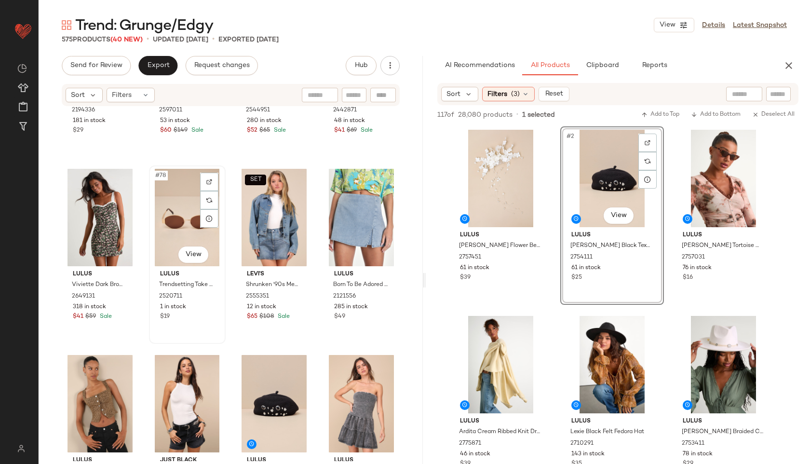
click at [160, 201] on div "#78 View" at bounding box center [187, 217] width 70 height 97
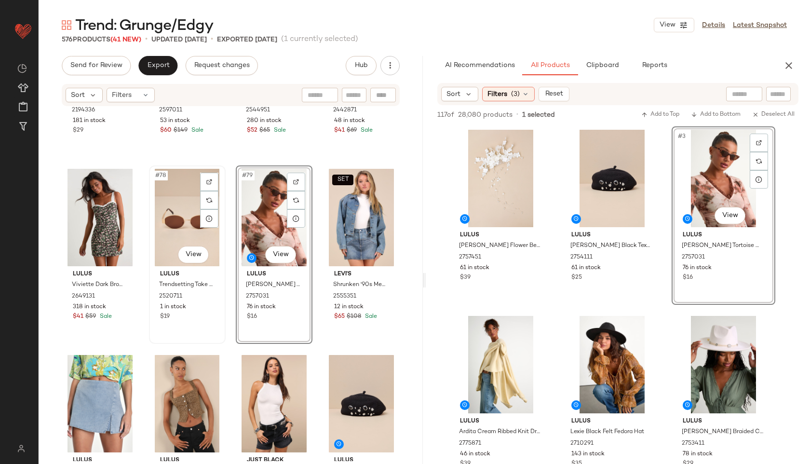
click at [170, 213] on div "#78 View" at bounding box center [187, 217] width 70 height 97
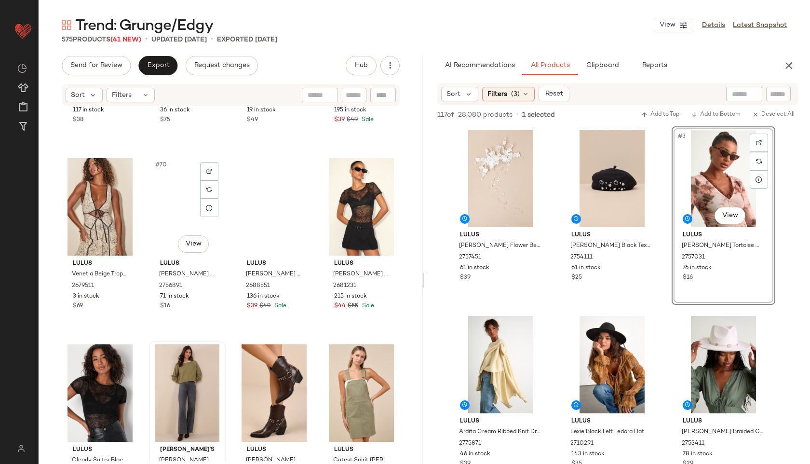
scroll to position [3124, 0]
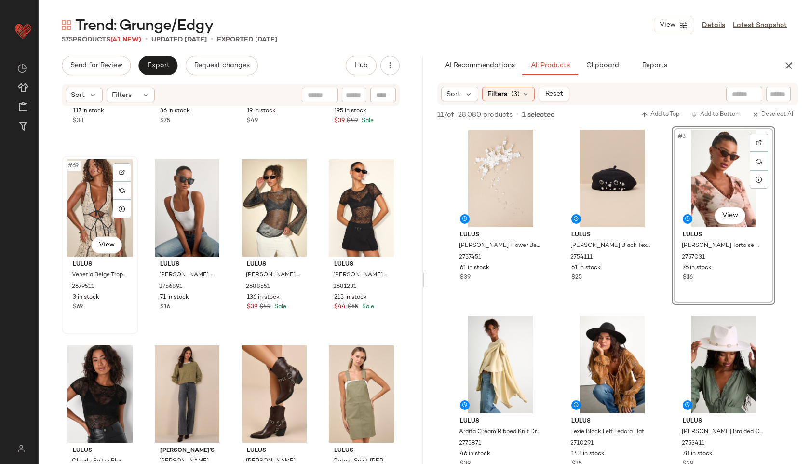
click at [97, 203] on div "#69 View" at bounding box center [100, 207] width 70 height 97
click at [783, 67] on icon "button" at bounding box center [789, 66] width 12 height 12
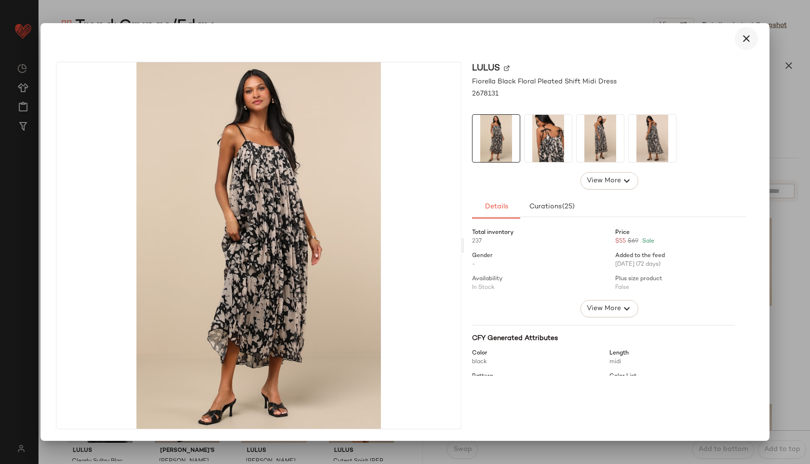
click at [749, 40] on icon "button" at bounding box center [746, 39] width 12 height 12
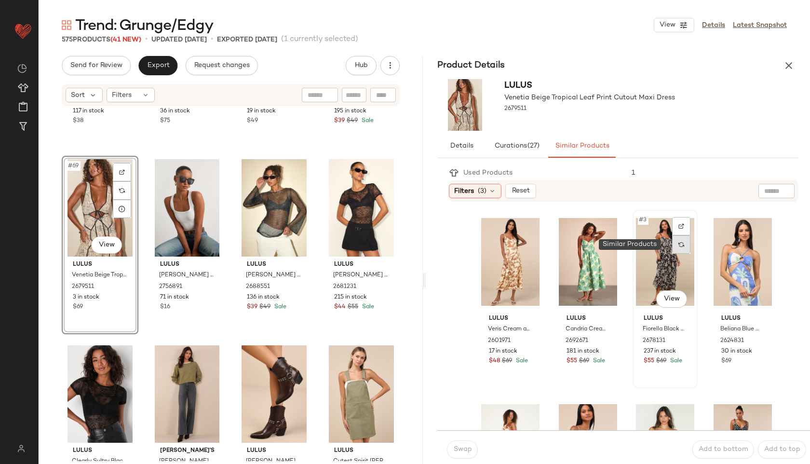
click at [672, 247] on div at bounding box center [681, 244] width 18 height 18
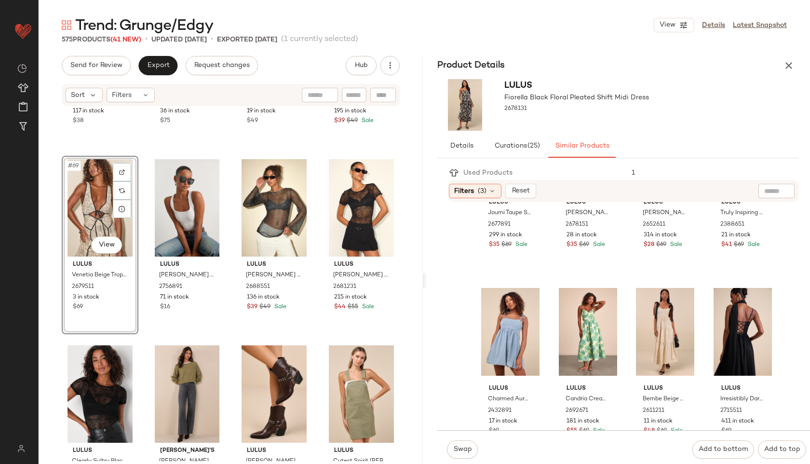
scroll to position [305, 0]
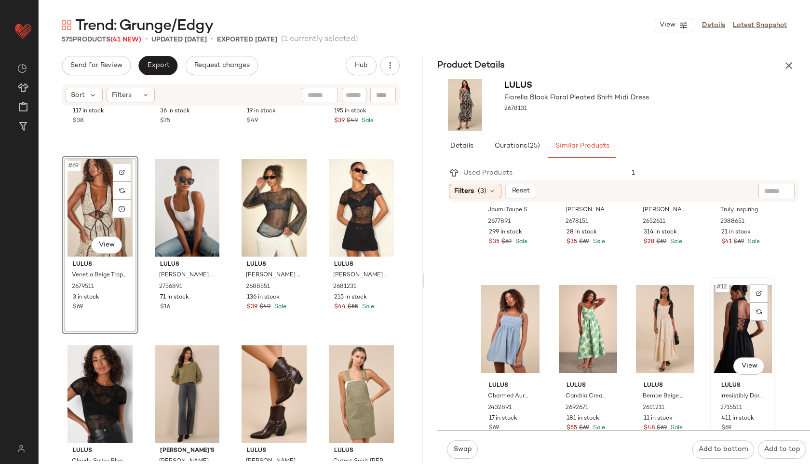
click at [719, 324] on div "#12 View" at bounding box center [742, 328] width 58 height 97
click at [456, 451] on span "Swap" at bounding box center [462, 449] width 19 height 8
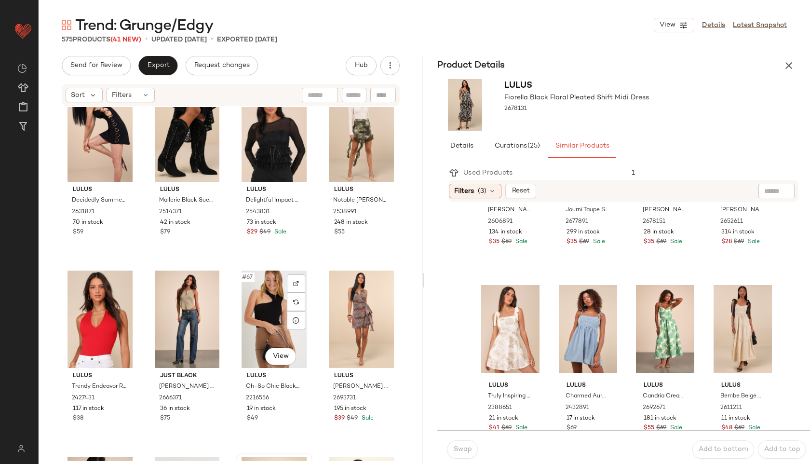
scroll to position [2777, 0]
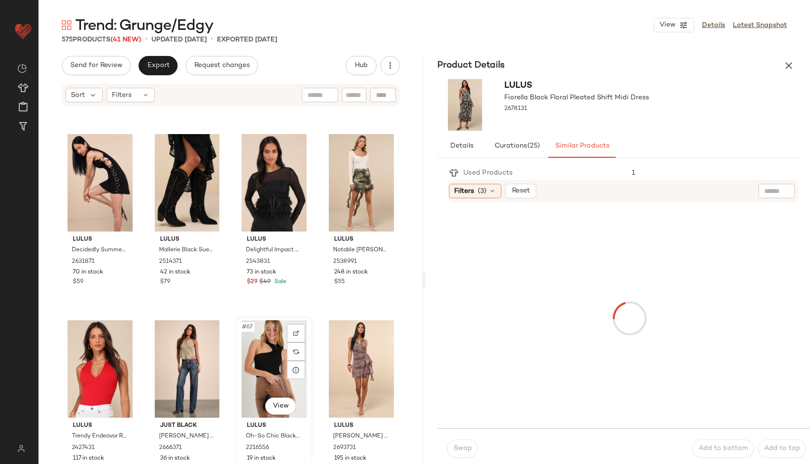
click at [278, 362] on div "#67 View" at bounding box center [274, 368] width 70 height 97
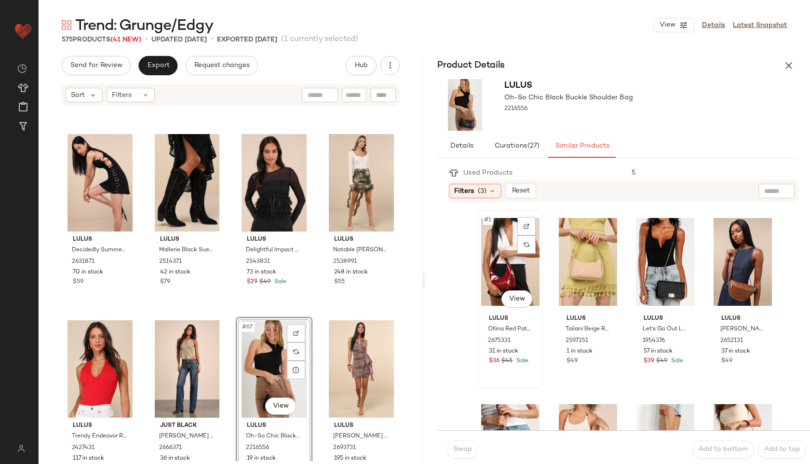
click at [507, 256] on div "#1 View" at bounding box center [510, 261] width 58 height 97
click at [463, 449] on span "Swap" at bounding box center [462, 449] width 19 height 8
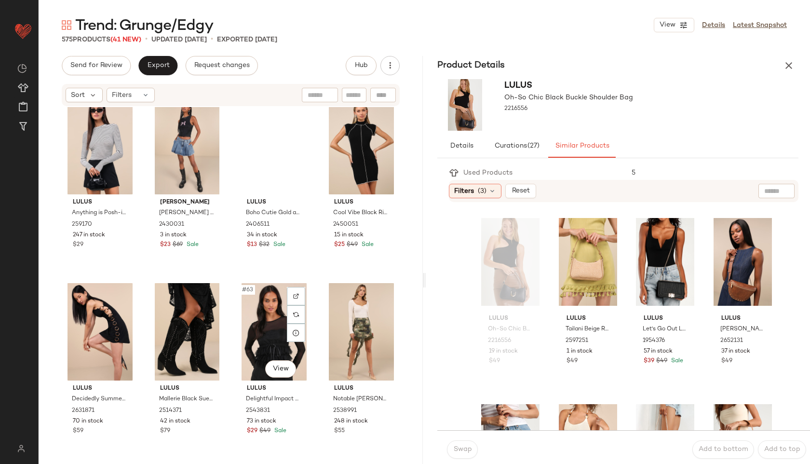
scroll to position [2519, 0]
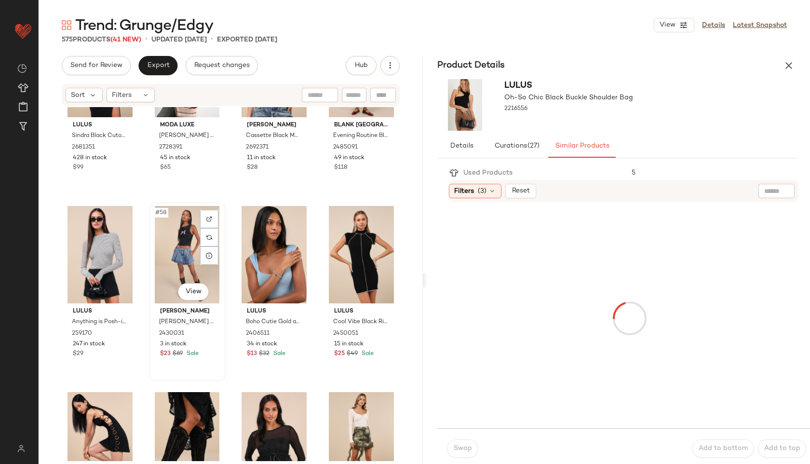
click at [177, 253] on div "#58 View" at bounding box center [187, 254] width 70 height 97
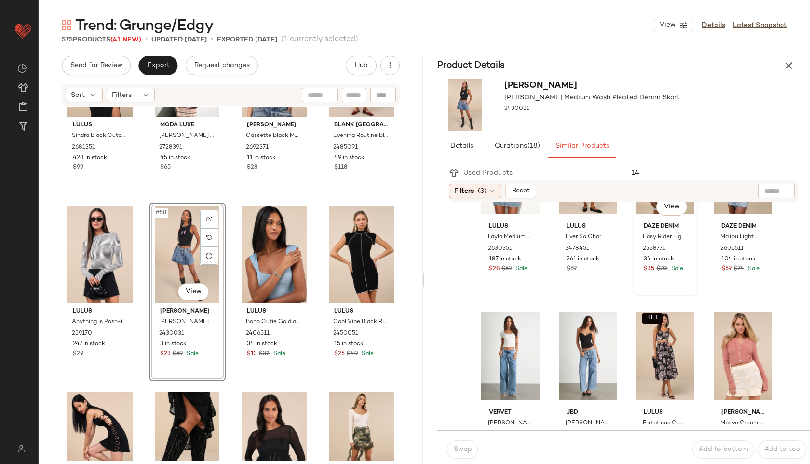
scroll to position [94, 0]
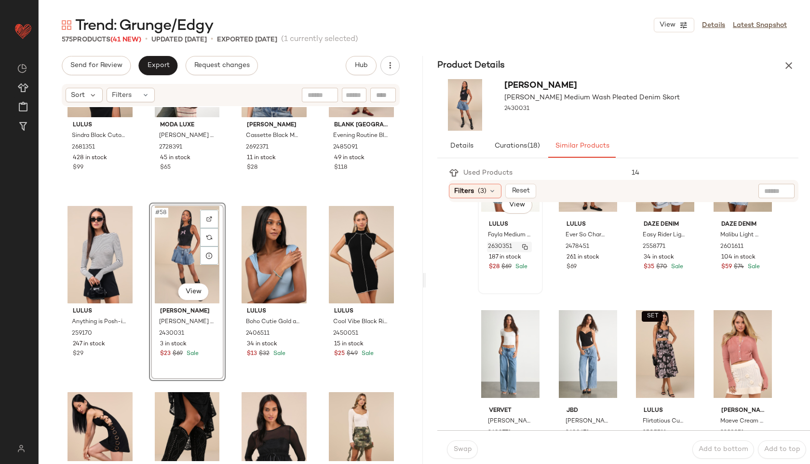
click at [499, 242] on span "2630351" at bounding box center [500, 246] width 24 height 9
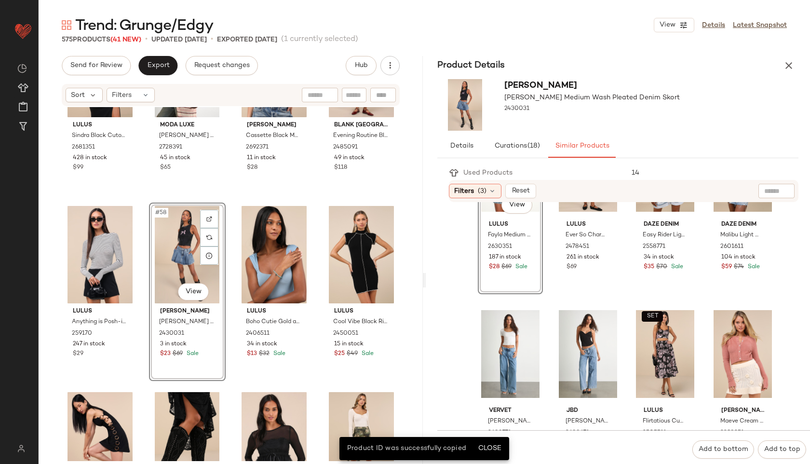
click at [498, 220] on div "#1 View Lulus Fayla Medium Wash Denim Rhinestone Mini Skirt 2630351 187 in stoc…" at bounding box center [510, 205] width 65 height 178
click at [487, 450] on span "Close" at bounding box center [490, 448] width 24 height 8
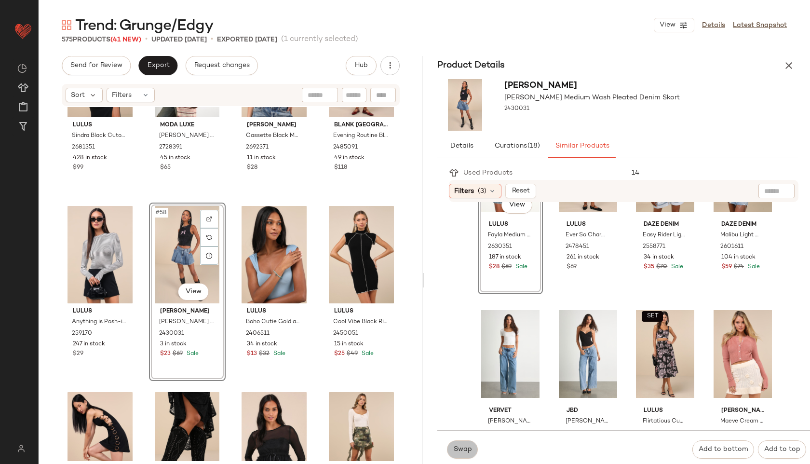
click at [449, 448] on button "Swap" at bounding box center [462, 449] width 31 height 18
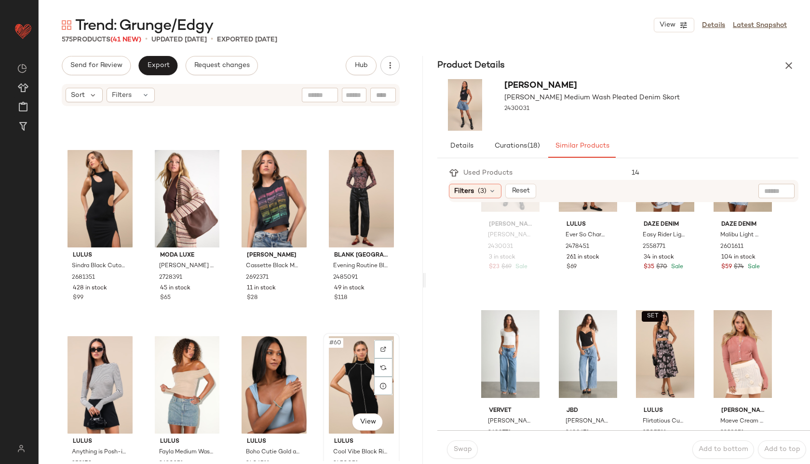
scroll to position [2389, 0]
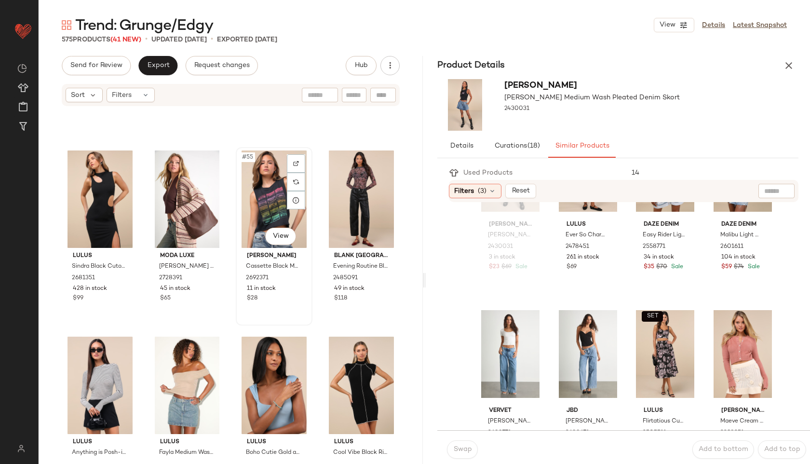
click at [270, 204] on div "#55 View" at bounding box center [274, 198] width 70 height 97
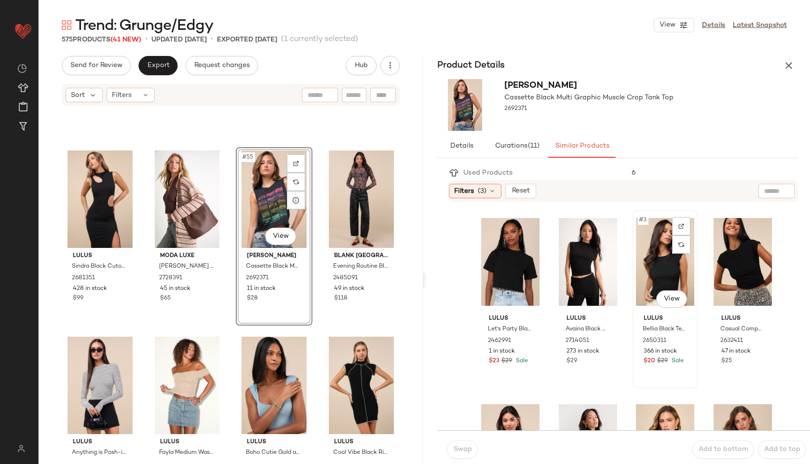
click at [662, 266] on div "#3 View" at bounding box center [665, 261] width 58 height 97
click at [463, 448] on span "Swap" at bounding box center [462, 449] width 19 height 8
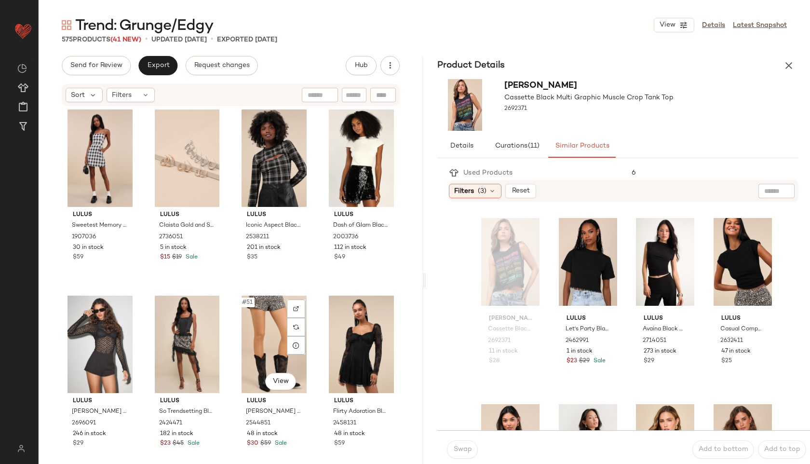
scroll to position [2052, 0]
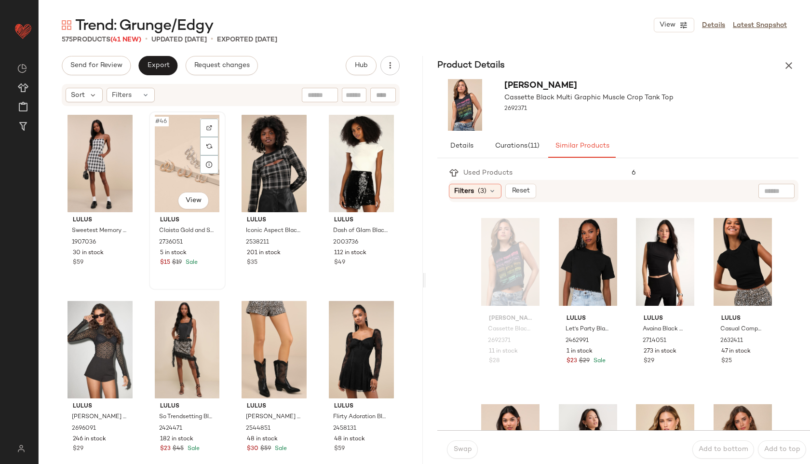
click at [186, 183] on div "#46 View" at bounding box center [187, 163] width 70 height 97
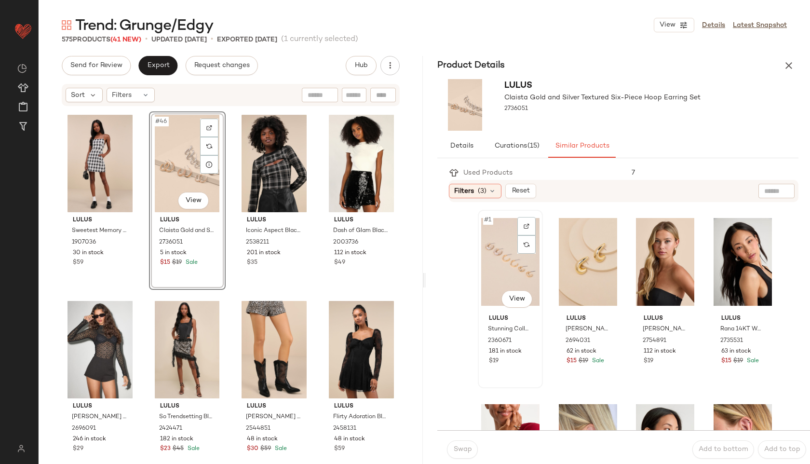
click at [510, 263] on div "#1 View" at bounding box center [510, 261] width 58 height 97
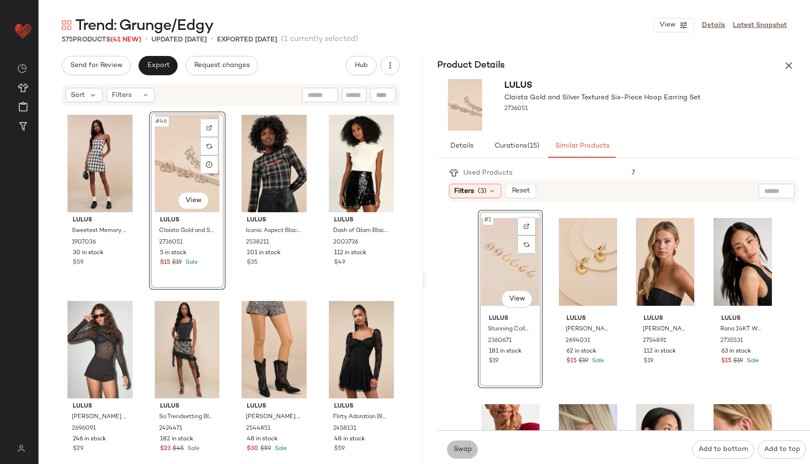
click at [457, 450] on span "Swap" at bounding box center [462, 449] width 19 height 8
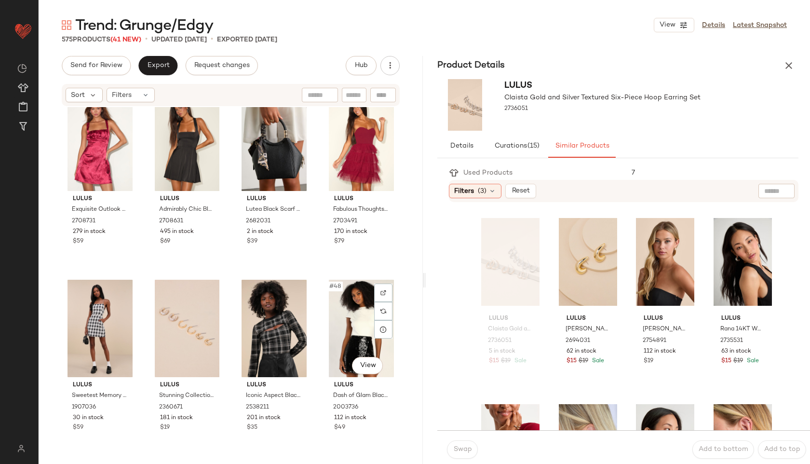
scroll to position [1882, 0]
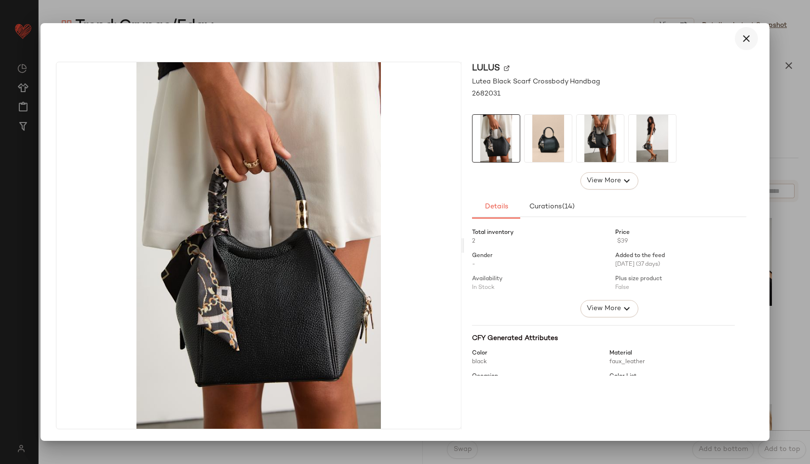
click at [749, 32] on button "button" at bounding box center [746, 38] width 23 height 23
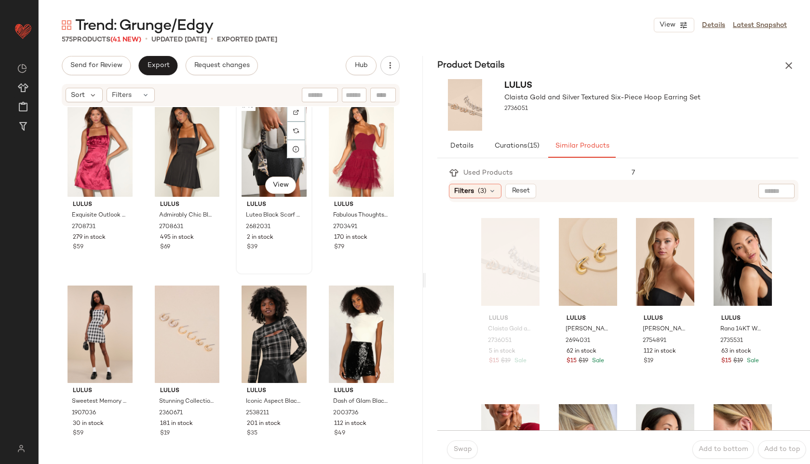
click at [241, 139] on div "#43 View" at bounding box center [274, 147] width 70 height 97
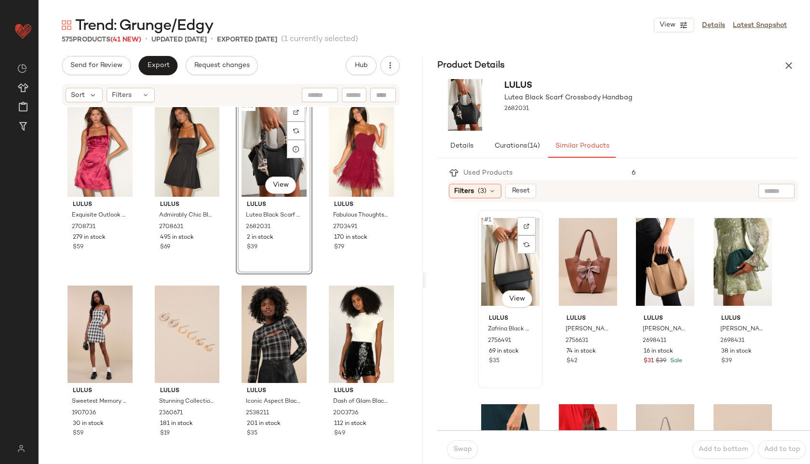
click at [507, 269] on div "#1 View" at bounding box center [510, 261] width 58 height 97
click at [457, 455] on button "Swap" at bounding box center [462, 449] width 31 height 18
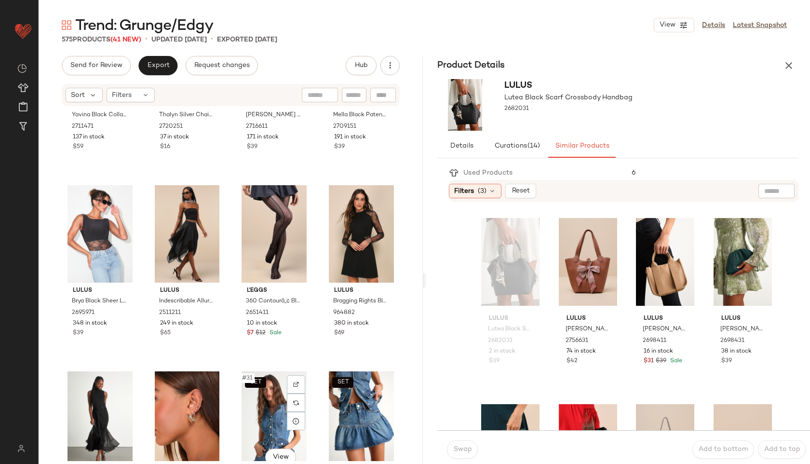
scroll to position [1040, 0]
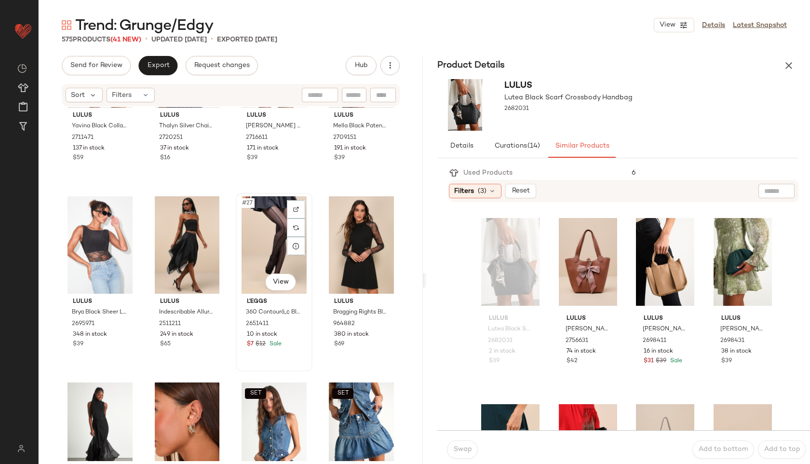
click at [256, 256] on div "#27 View" at bounding box center [274, 244] width 70 height 97
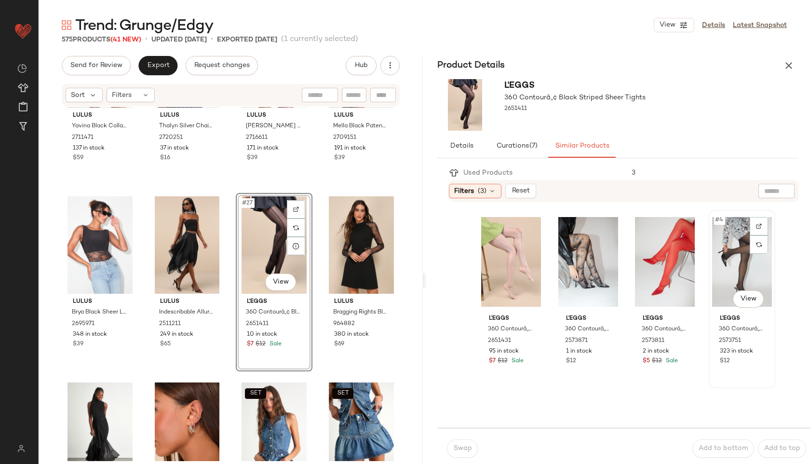
click at [758, 263] on div "#4 View" at bounding box center [742, 261] width 60 height 97
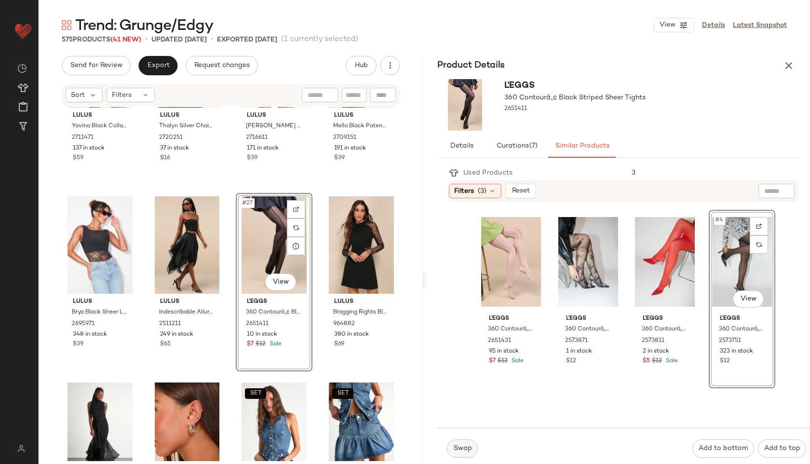
click at [460, 450] on span "Swap" at bounding box center [462, 448] width 19 height 8
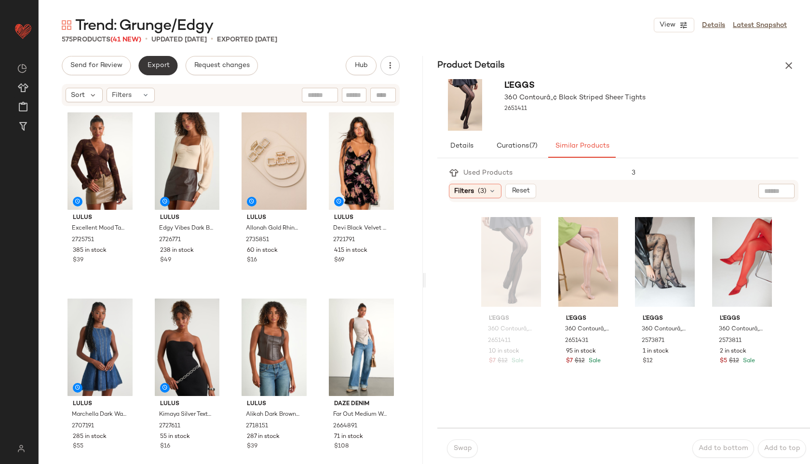
click at [154, 68] on span "Export" at bounding box center [158, 66] width 23 height 8
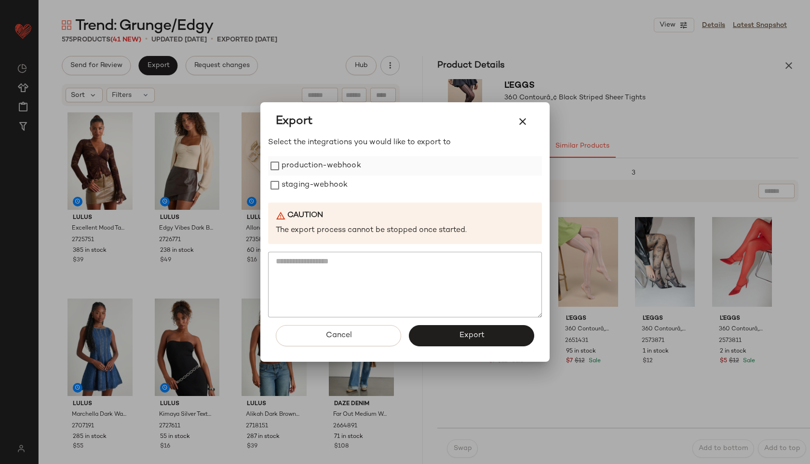
click at [287, 171] on label "production-webhook" at bounding box center [322, 165] width 80 height 19
click at [287, 186] on label "staging-webhook" at bounding box center [315, 184] width 66 height 19
click at [444, 332] on button "Export" at bounding box center [471, 335] width 125 height 21
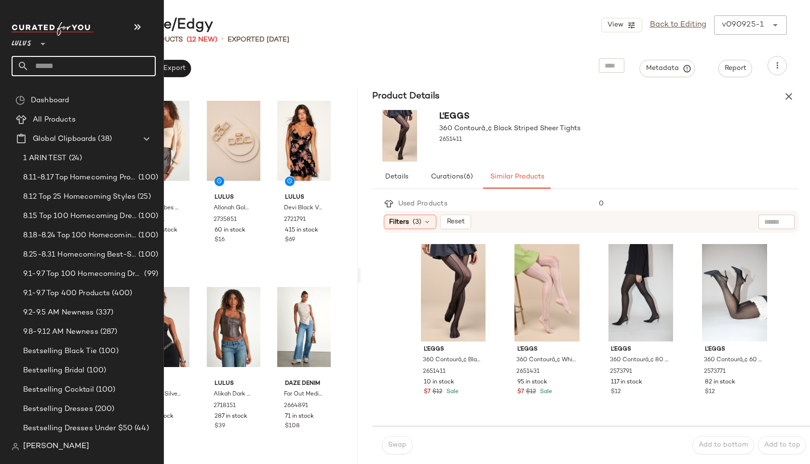
click at [60, 68] on input "text" at bounding box center [92, 66] width 127 height 20
type input "**********"
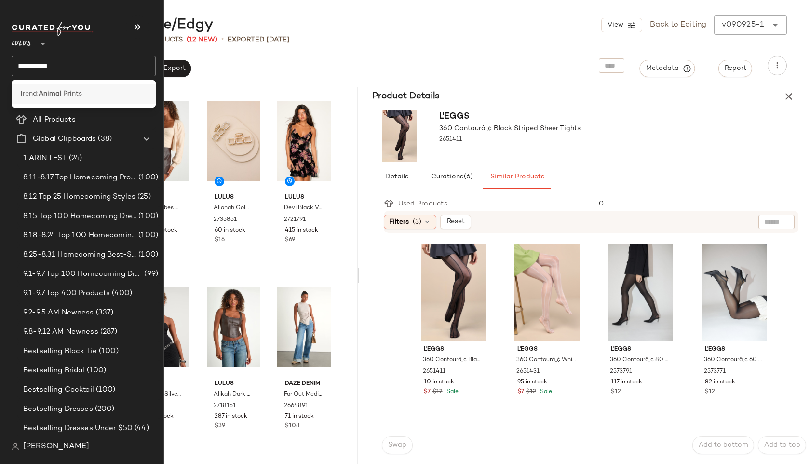
click at [64, 95] on b "Animal Pri" at bounding box center [55, 94] width 33 height 10
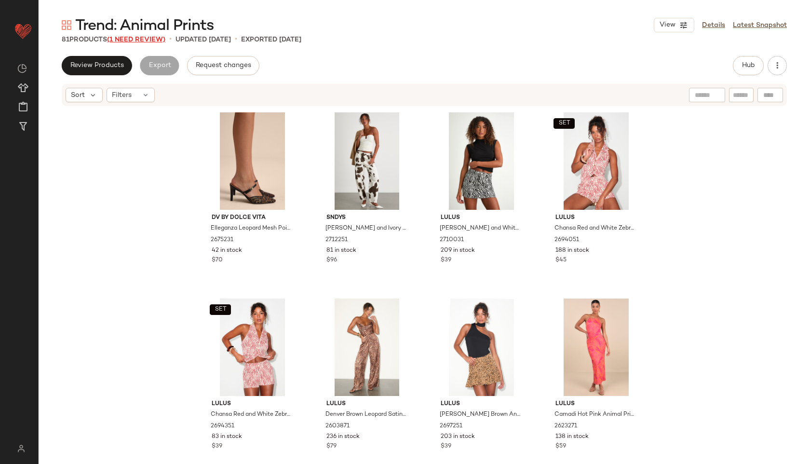
click at [148, 40] on span "(1 Need Review)" at bounding box center [136, 39] width 58 height 7
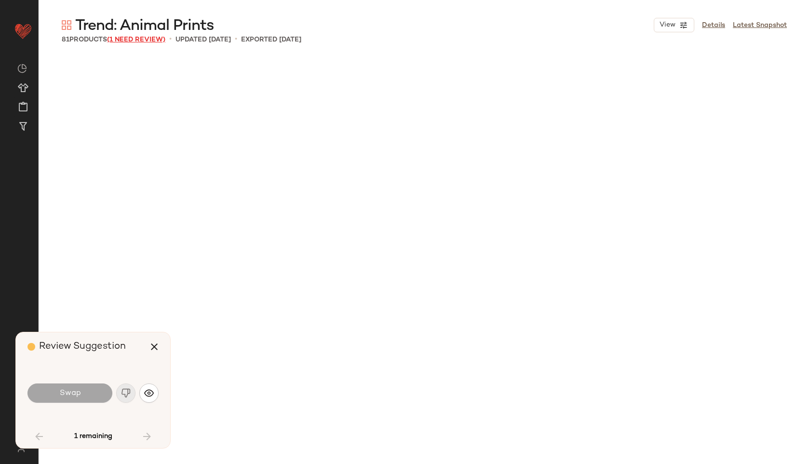
scroll to position [2791, 0]
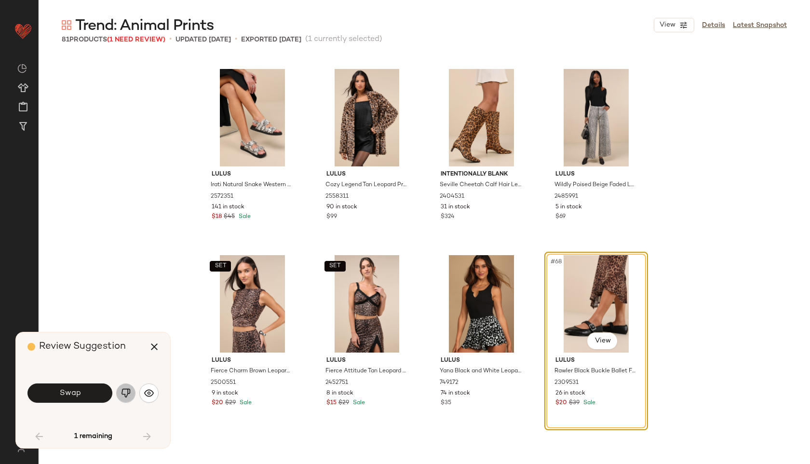
click at [127, 393] on img "button" at bounding box center [126, 393] width 10 height 10
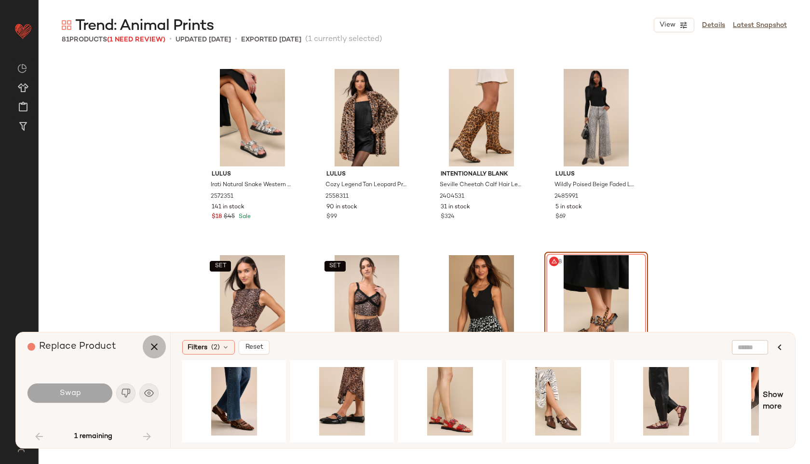
click at [152, 348] on icon "button" at bounding box center [154, 347] width 12 height 12
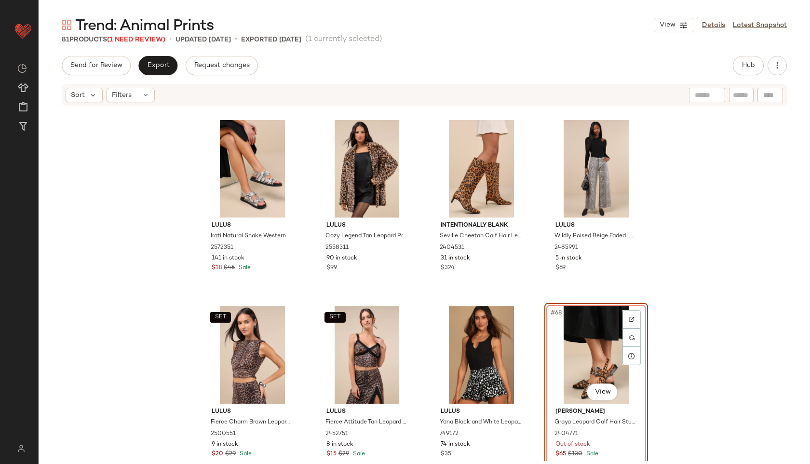
click at [584, 326] on div "#68 View" at bounding box center [596, 354] width 97 height 97
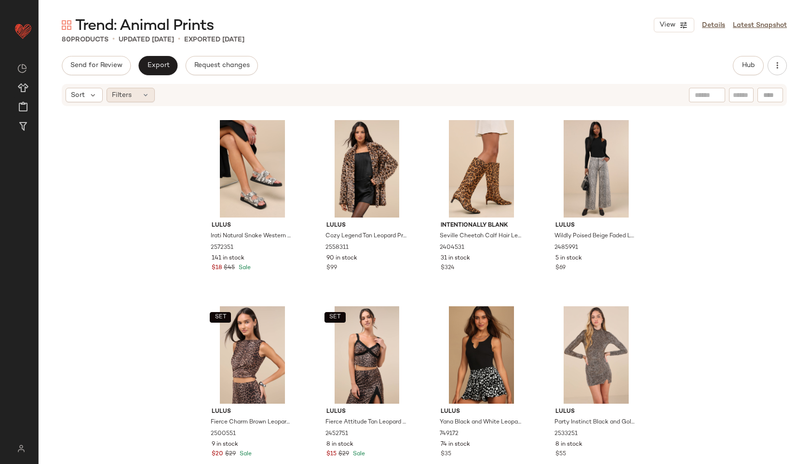
click at [146, 94] on icon at bounding box center [146, 95] width 8 height 8
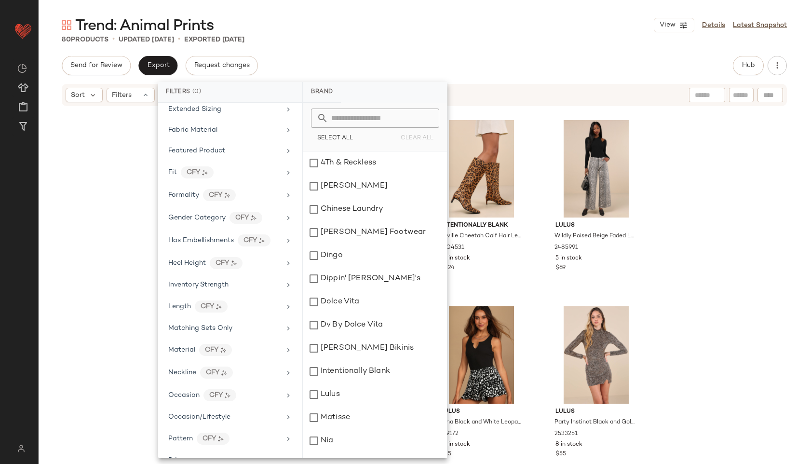
scroll to position [518, 0]
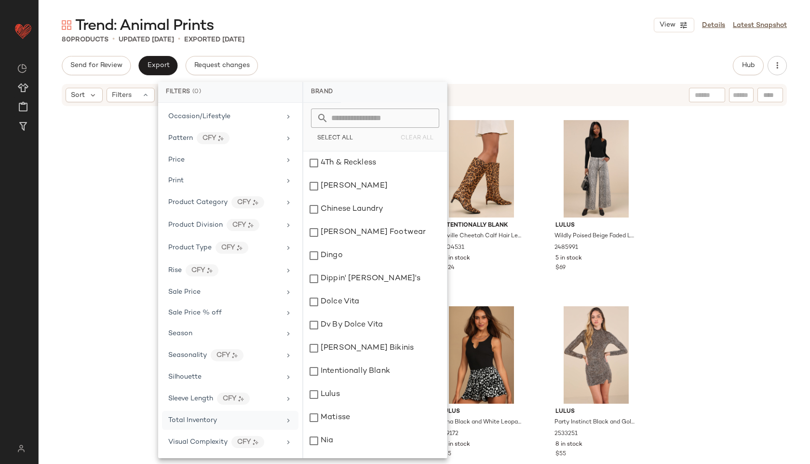
click at [208, 419] on span "Total Inventory" at bounding box center [192, 420] width 49 height 7
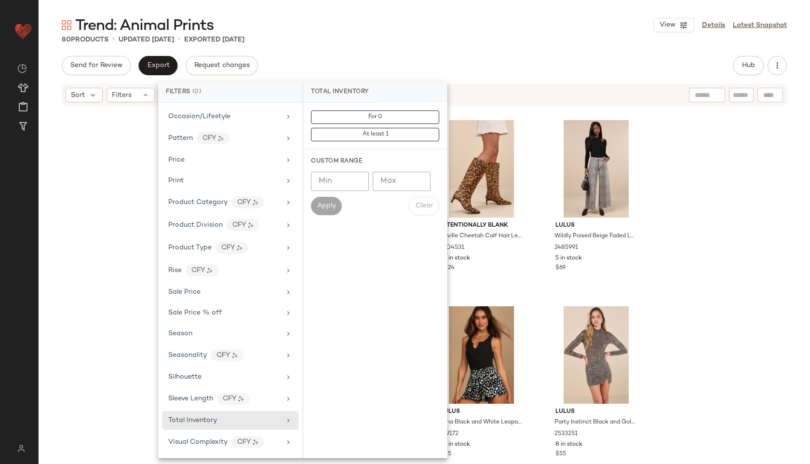
click at [385, 179] on input "Max" at bounding box center [402, 181] width 58 height 19
type input "**"
click at [326, 205] on span "Apply" at bounding box center [326, 206] width 19 height 8
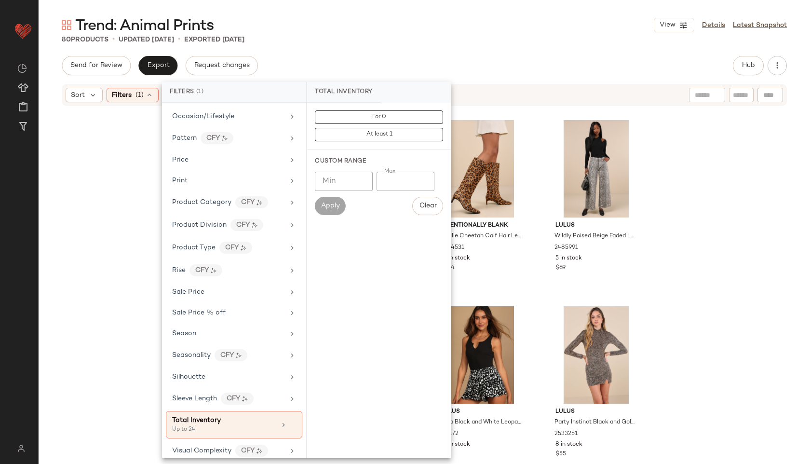
click at [444, 19] on div "Trend: Animal Prints View Details Latest Snapshot" at bounding box center [424, 24] width 771 height 19
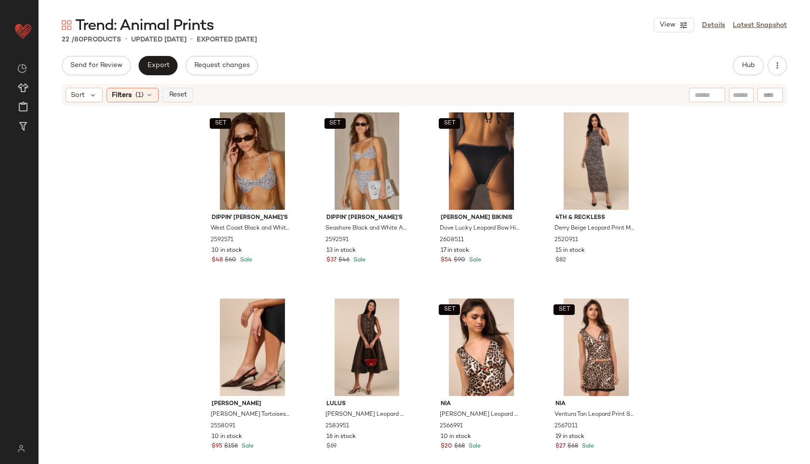
click at [176, 95] on span "Reset" at bounding box center [177, 95] width 18 height 8
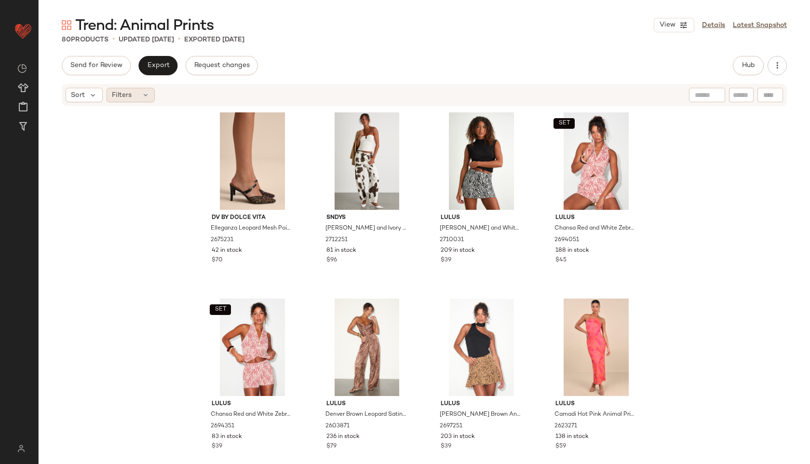
click at [136, 92] on div "Filters" at bounding box center [131, 95] width 48 height 14
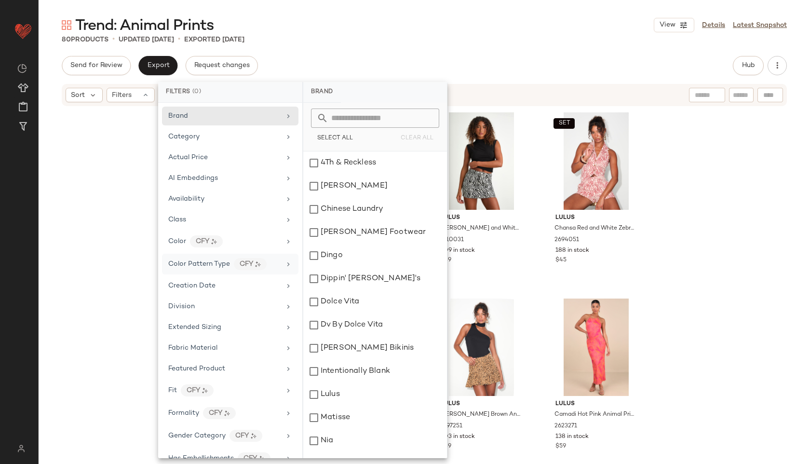
scroll to position [518, 0]
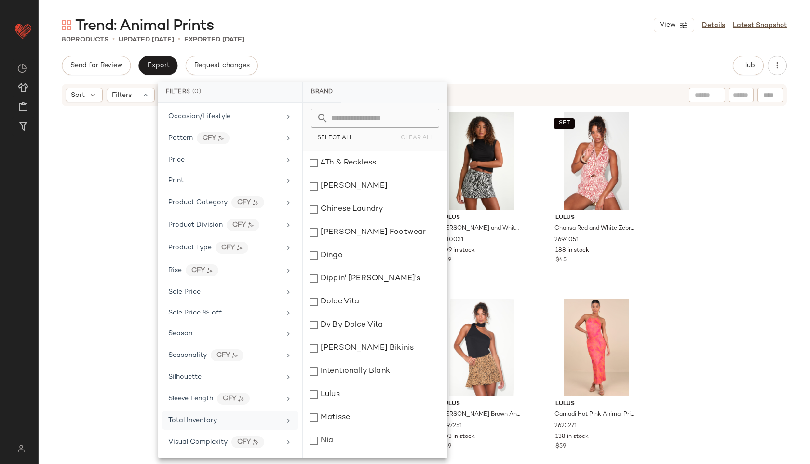
click at [207, 419] on span "Total Inventory" at bounding box center [192, 420] width 49 height 7
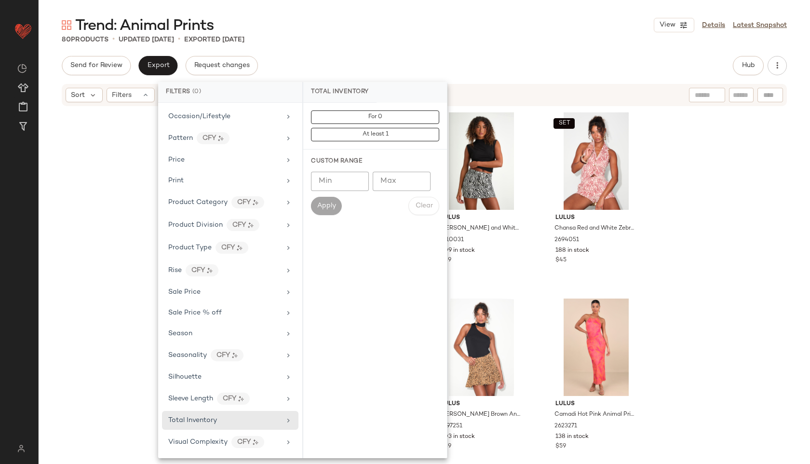
click at [400, 175] on input "Max" at bounding box center [402, 181] width 58 height 19
type input "**"
click at [328, 211] on button "Apply" at bounding box center [326, 206] width 31 height 18
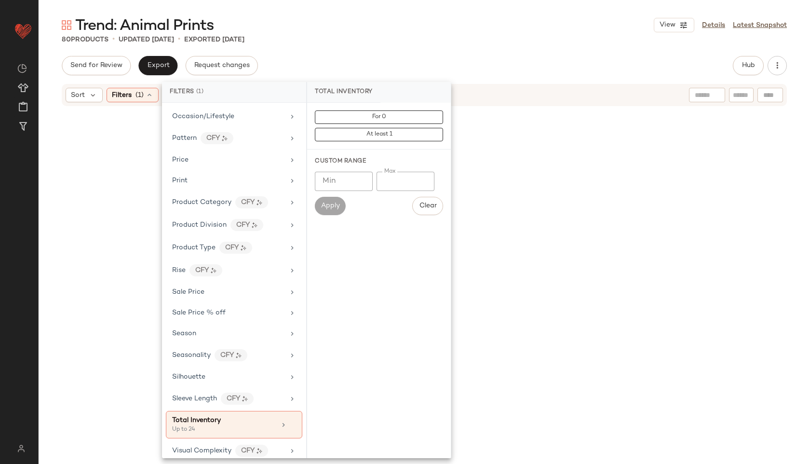
click at [383, 44] on div "80 Products • updated Sep 11th • Exported Sep 9th" at bounding box center [424, 40] width 771 height 10
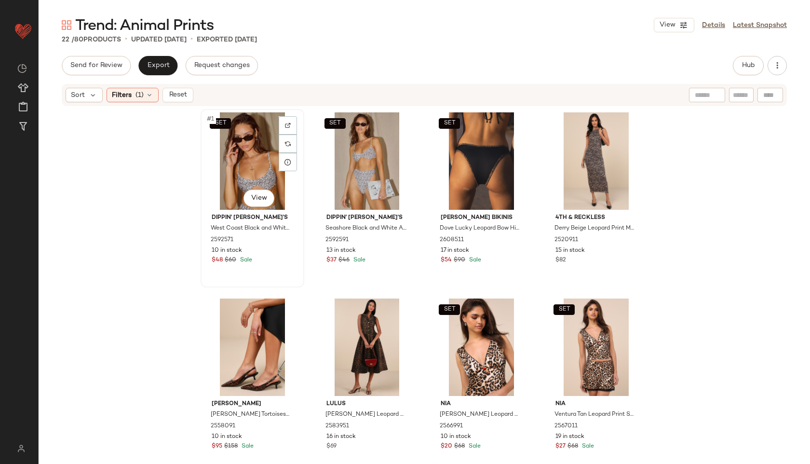
click at [254, 165] on div "SET #1 View" at bounding box center [252, 160] width 97 height 97
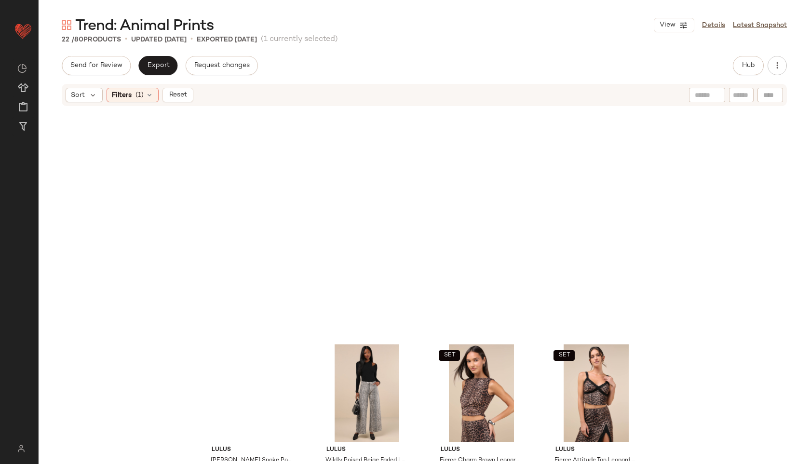
scroll to position [765, 0]
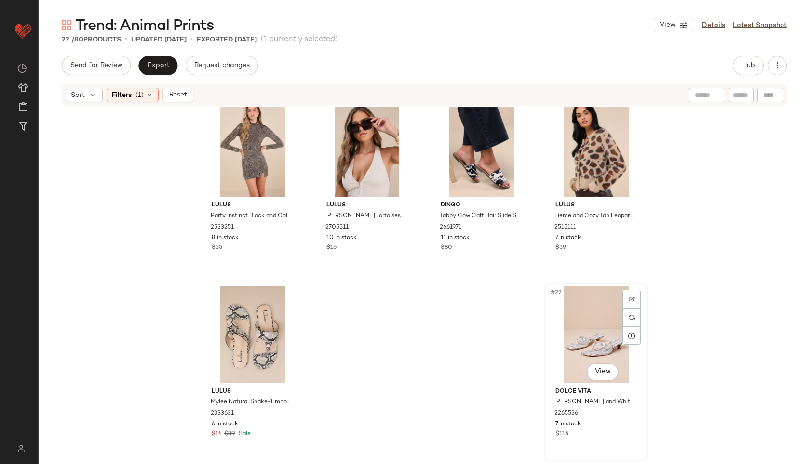
click at [590, 340] on div "#22 View" at bounding box center [596, 334] width 97 height 97
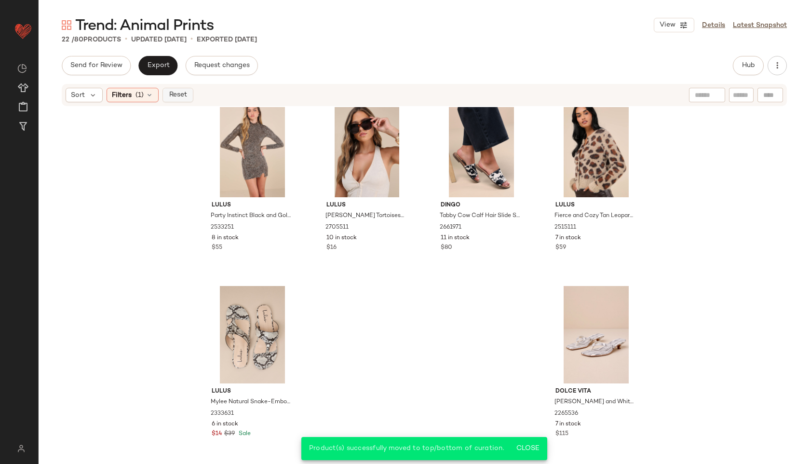
click at [176, 101] on button "Reset" at bounding box center [177, 95] width 31 height 14
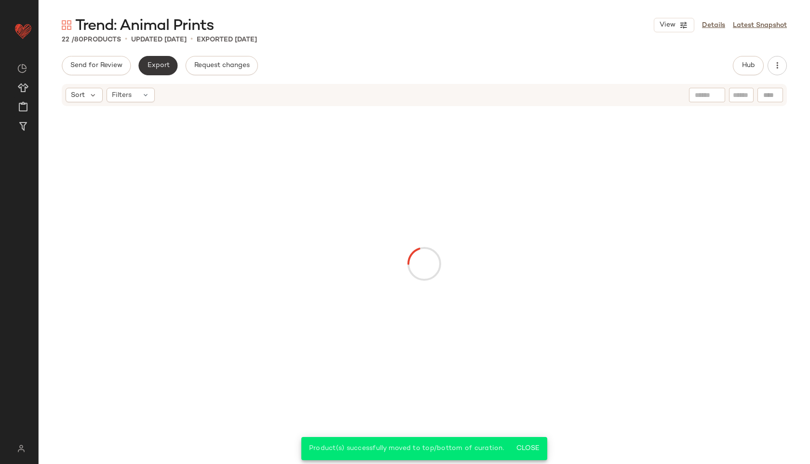
click at [159, 66] on span "Export" at bounding box center [158, 66] width 23 height 8
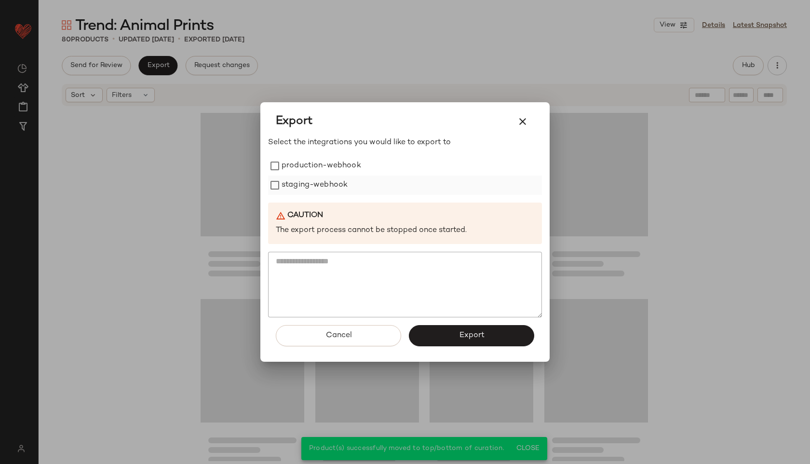
scroll to position [3370, 0]
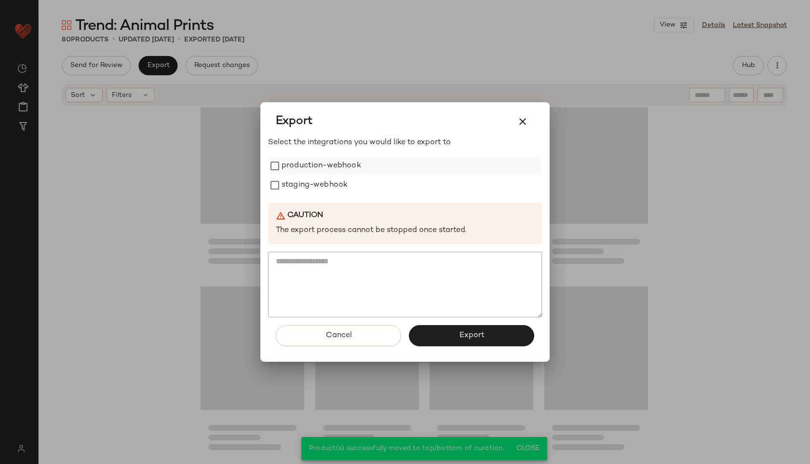
click at [329, 161] on label "production-webhook" at bounding box center [322, 165] width 80 height 19
click at [324, 192] on label "staging-webhook" at bounding box center [315, 184] width 66 height 19
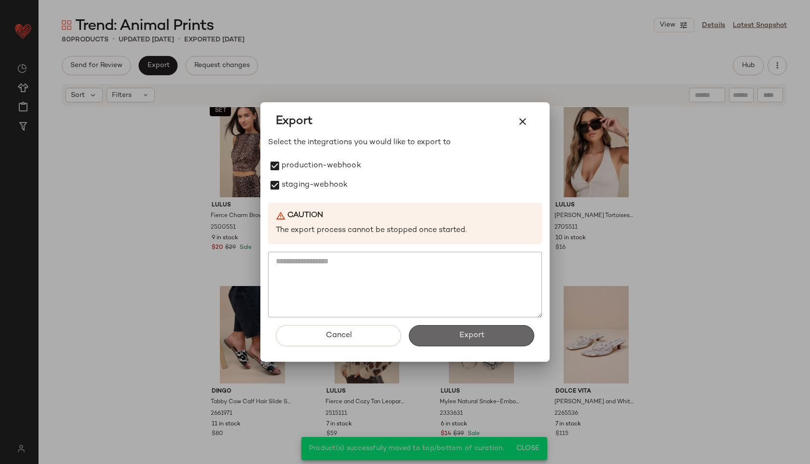
click at [451, 332] on button "Export" at bounding box center [471, 335] width 125 height 21
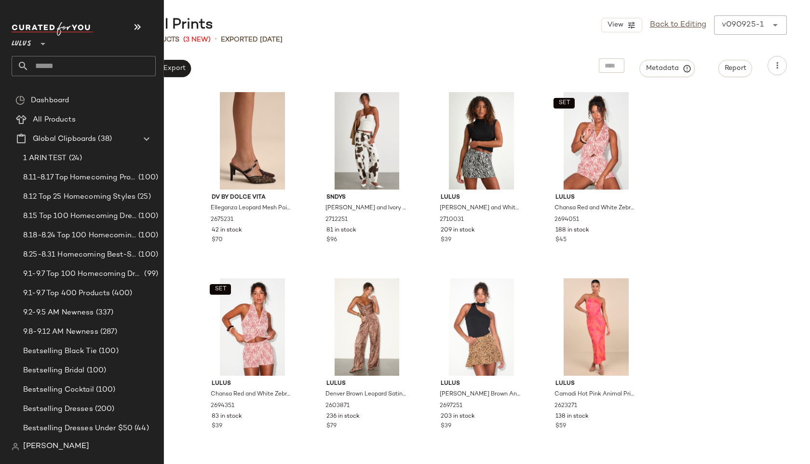
click at [57, 65] on input "text" at bounding box center [92, 66] width 127 height 20
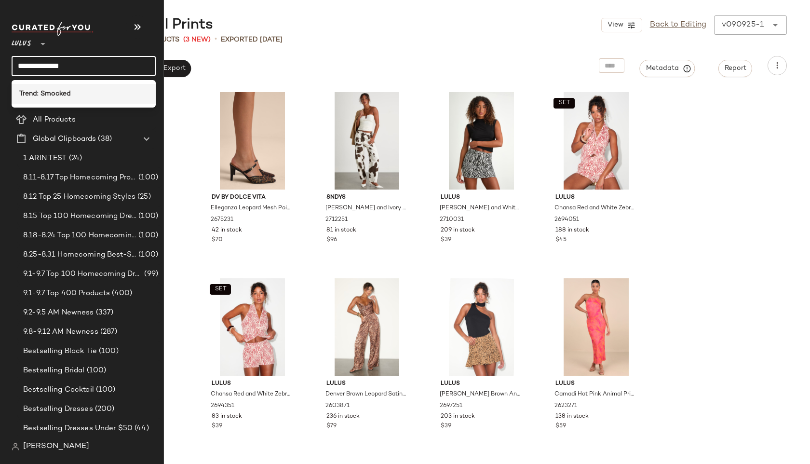
type input "**********"
click at [76, 89] on div "Trend: Smocked" at bounding box center [83, 94] width 129 height 10
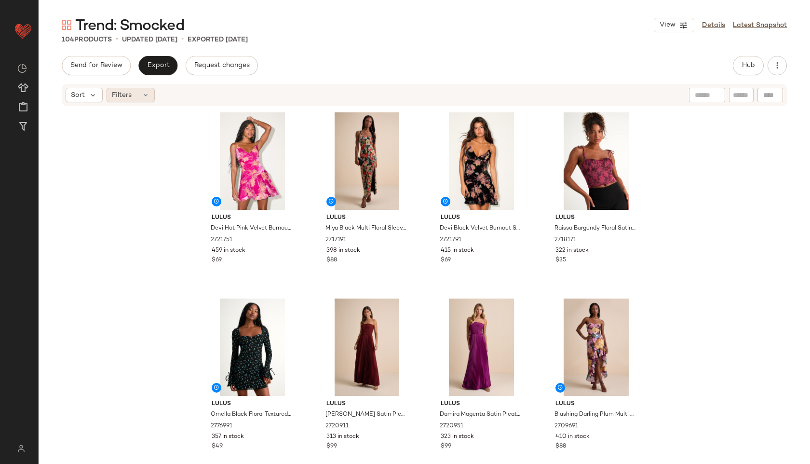
click at [126, 93] on span "Filters" at bounding box center [122, 95] width 20 height 10
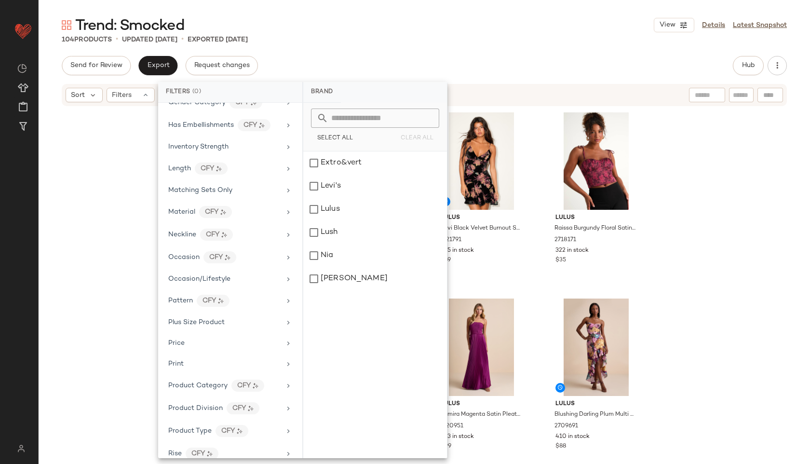
scroll to position [516, 0]
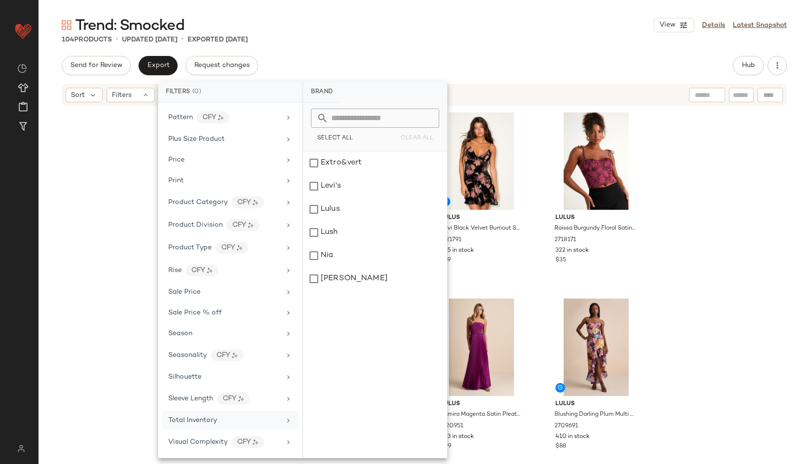
click at [213, 420] on span "Total Inventory" at bounding box center [192, 420] width 49 height 7
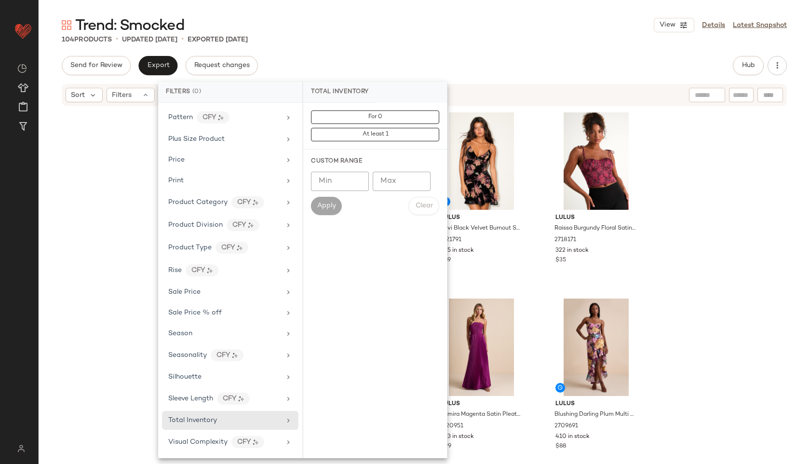
click at [403, 182] on input "Max" at bounding box center [402, 181] width 58 height 19
type input "**"
click at [323, 203] on span "Apply" at bounding box center [326, 206] width 19 height 8
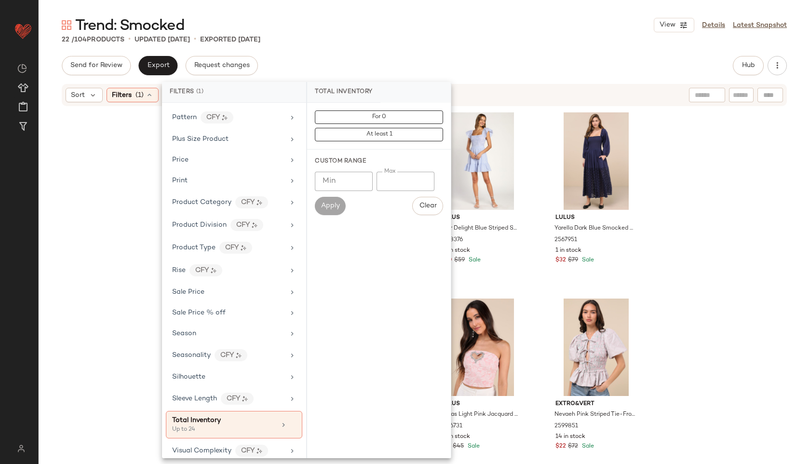
click at [420, 55] on div "Trend: Smocked View Details Latest Snapshot 22 / 104 Products • updated Sep 9th…" at bounding box center [424, 239] width 771 height 448
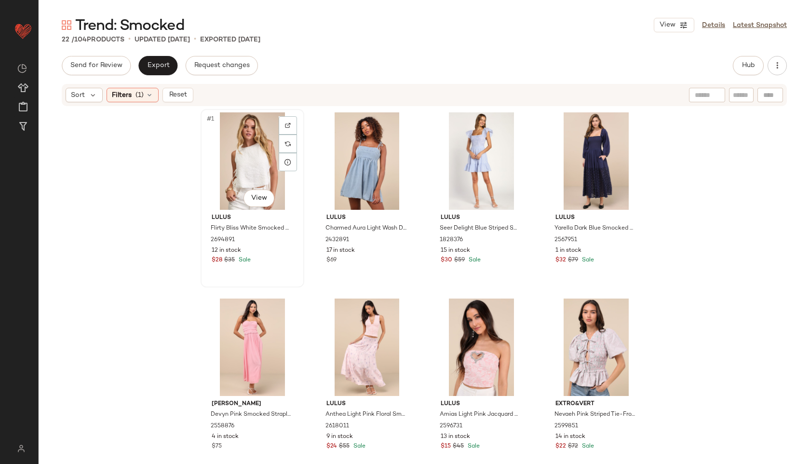
click at [250, 169] on div "#1 View" at bounding box center [252, 160] width 97 height 97
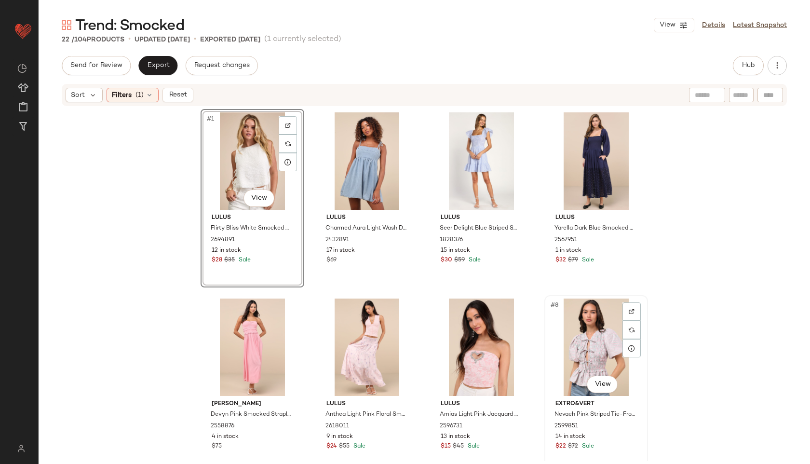
scroll to position [765, 0]
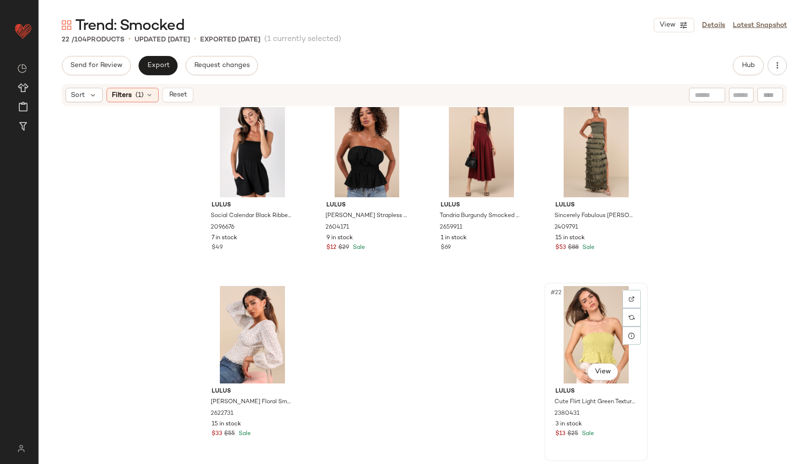
click at [583, 309] on div "#22 View" at bounding box center [596, 334] width 97 height 97
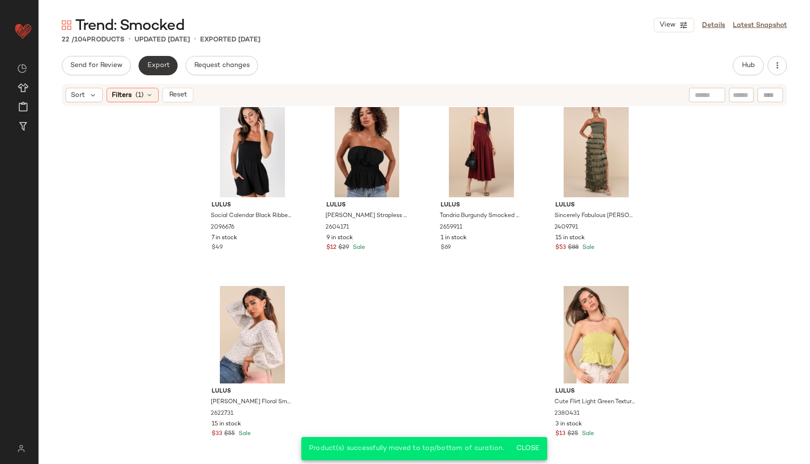
click at [158, 67] on span "Export" at bounding box center [158, 66] width 23 height 8
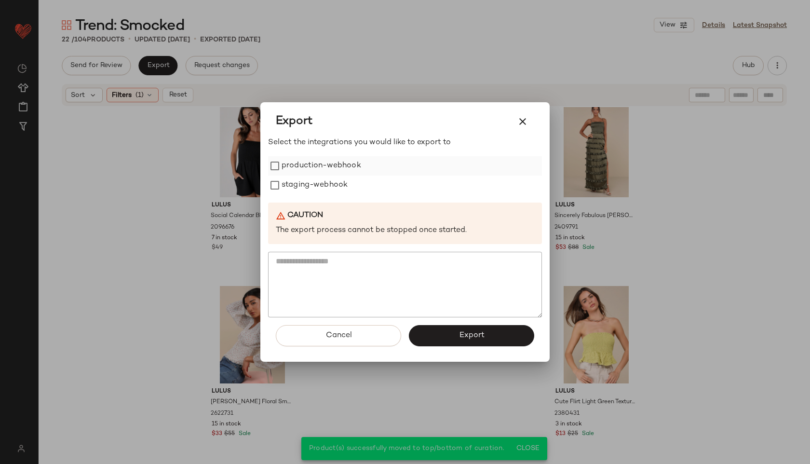
click at [318, 167] on label "production-webhook" at bounding box center [322, 165] width 80 height 19
click at [314, 185] on label "staging-webhook" at bounding box center [315, 184] width 66 height 19
click at [443, 341] on button "Export" at bounding box center [471, 335] width 125 height 21
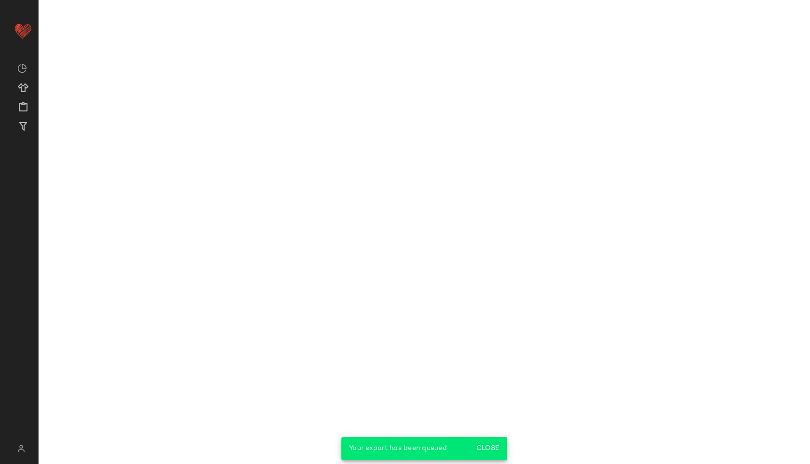
click at [522, 120] on main "Trend: Smocked View Details Latest Snapshot 22 / 104 Products • updated Sep 11t…" at bounding box center [405, 232] width 810 height 464
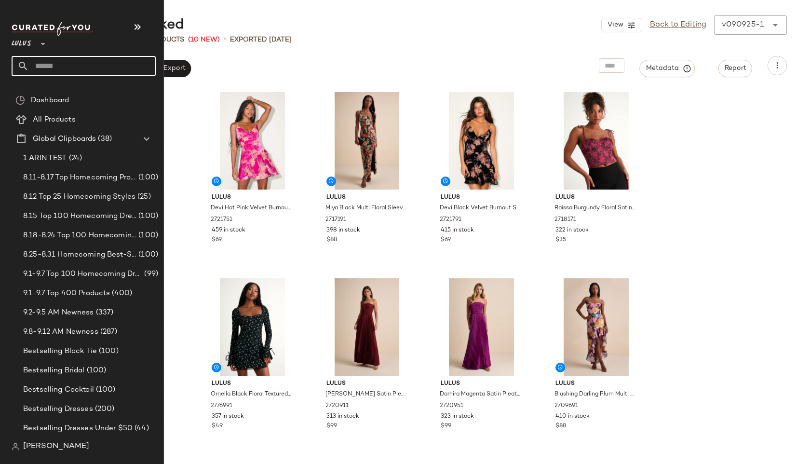
click at [58, 67] on input "text" at bounding box center [92, 66] width 127 height 20
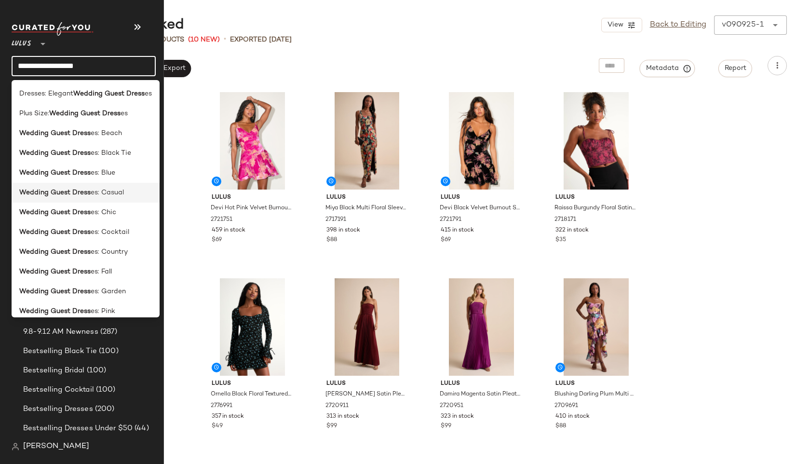
type input "**********"
click at [54, 194] on b "Wedding Guest Dress" at bounding box center [54, 193] width 71 height 10
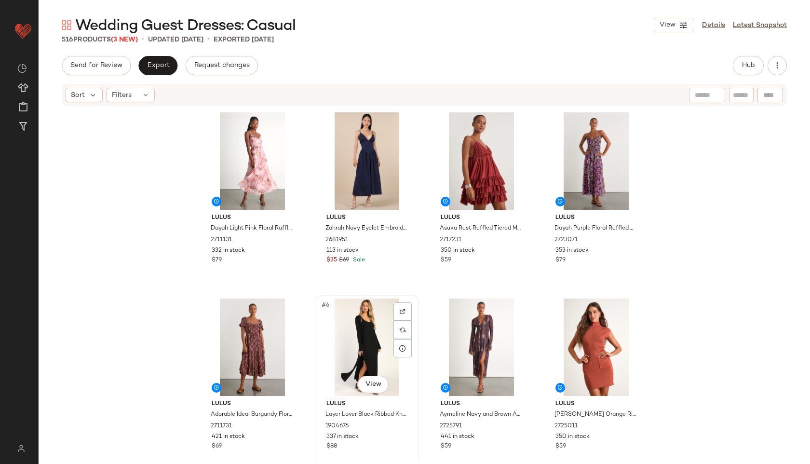
click at [363, 344] on div "#6 View" at bounding box center [367, 346] width 97 height 97
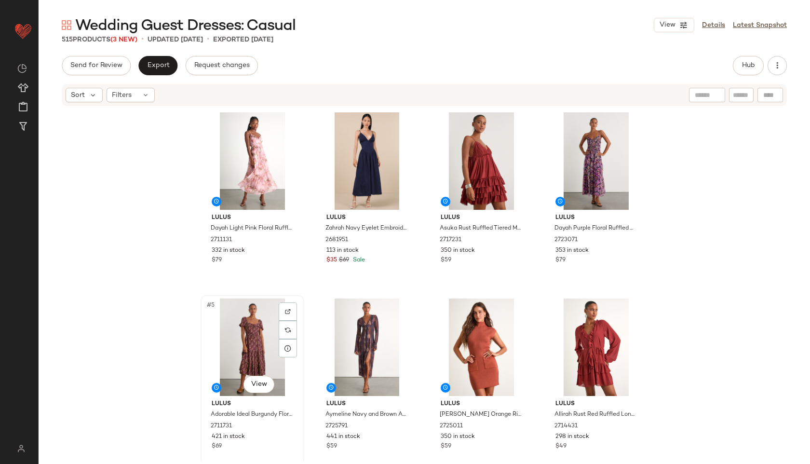
click at [250, 332] on div "#5 View" at bounding box center [252, 346] width 97 height 97
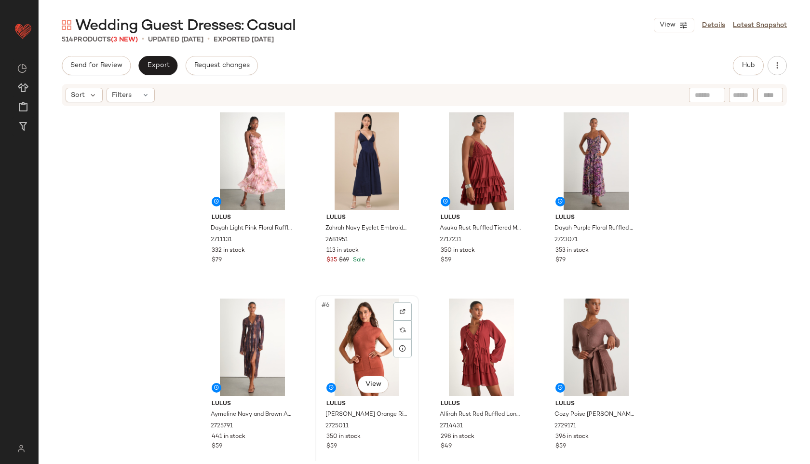
click at [351, 340] on div "#6 View" at bounding box center [367, 346] width 97 height 97
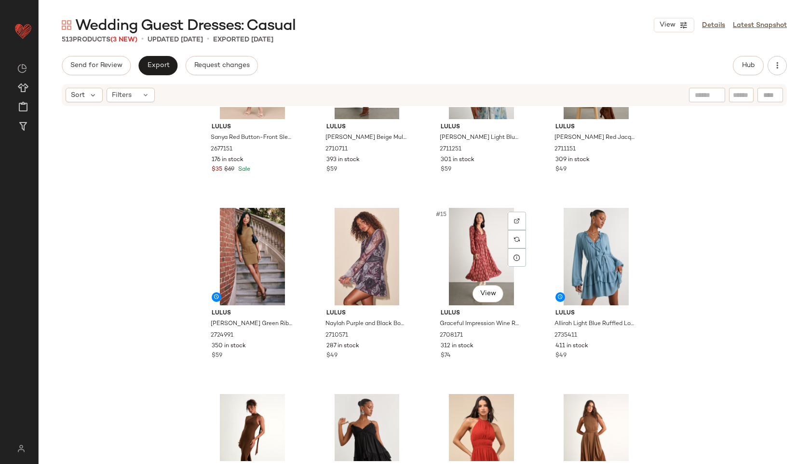
scroll to position [472, 0]
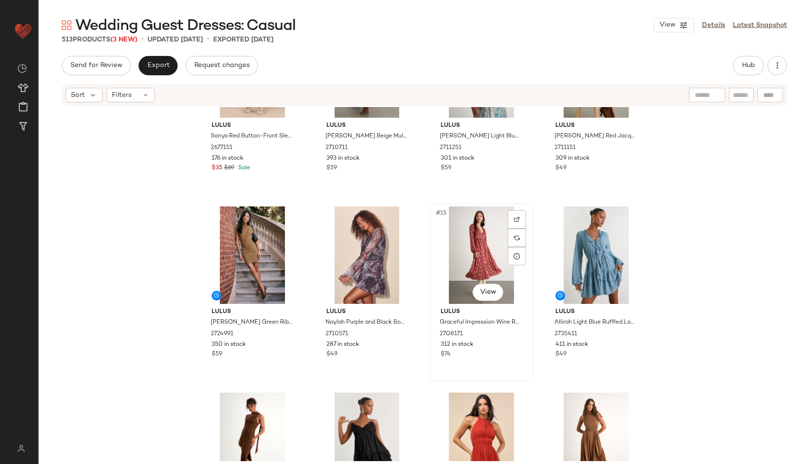
click at [482, 237] on div "#15 View" at bounding box center [481, 254] width 97 height 97
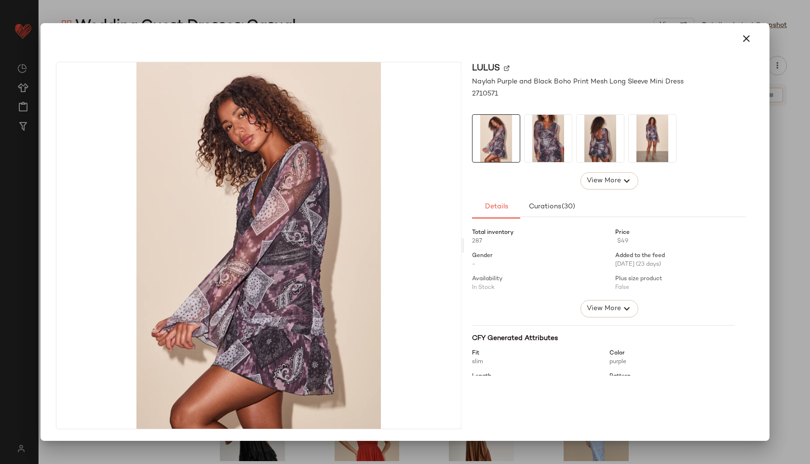
click at [539, 144] on img at bounding box center [548, 138] width 47 height 47
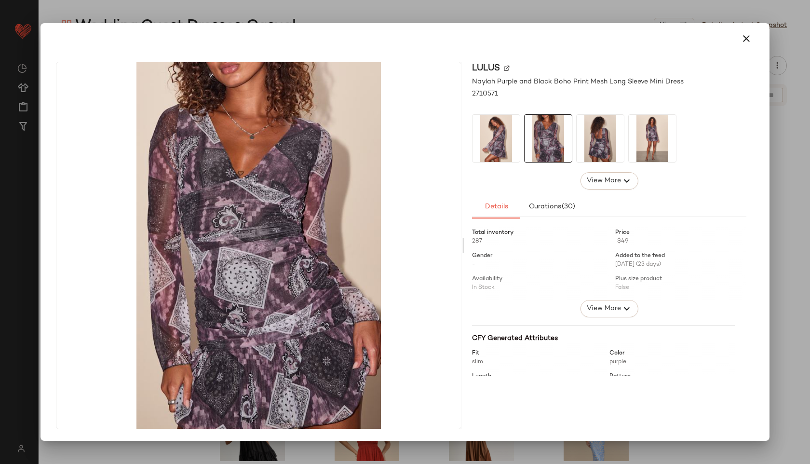
click at [606, 143] on img at bounding box center [600, 138] width 47 height 47
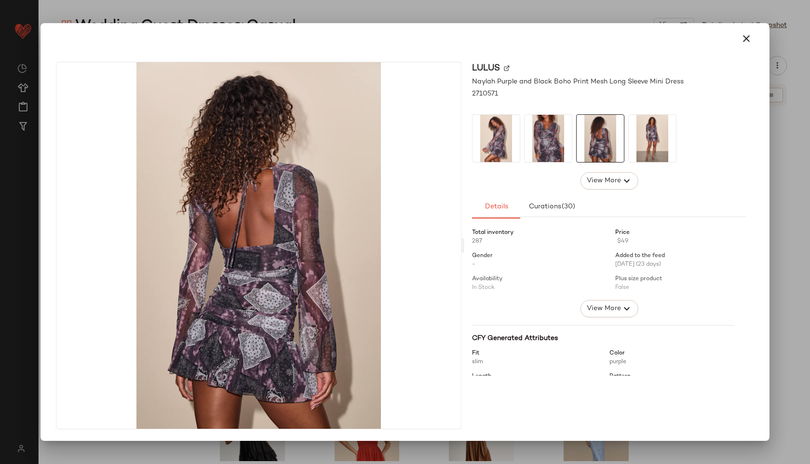
click at [651, 148] on img at bounding box center [652, 138] width 47 height 47
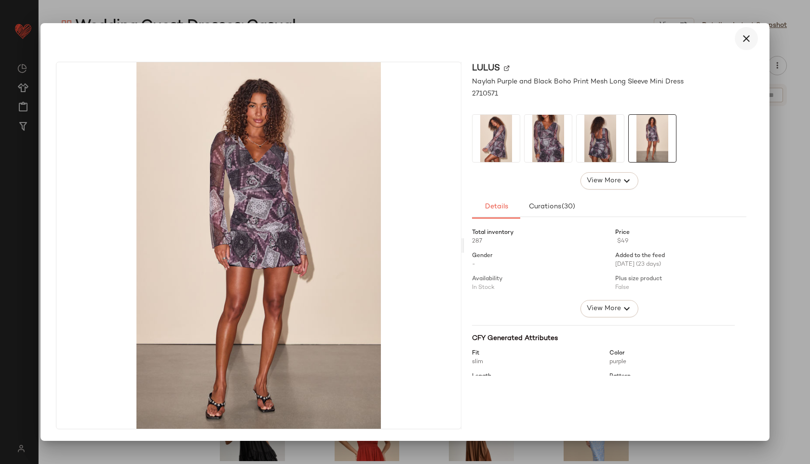
click at [746, 42] on icon "button" at bounding box center [746, 39] width 12 height 12
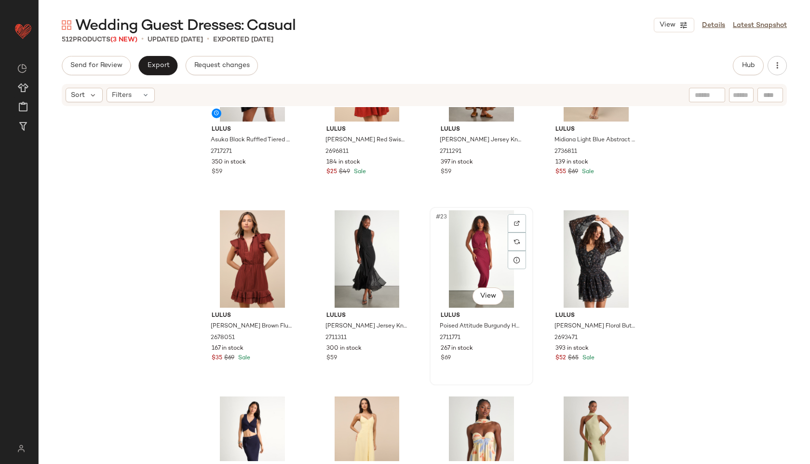
scroll to position [845, 0]
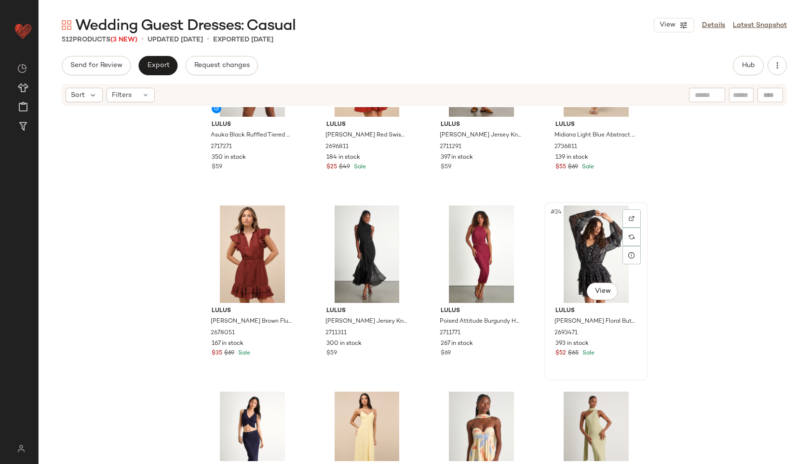
click at [583, 241] on div "#24 View" at bounding box center [596, 253] width 97 height 97
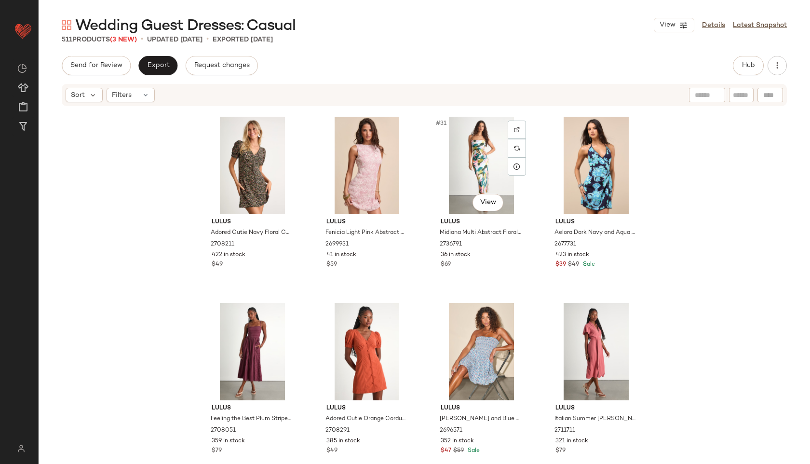
scroll to position [1318, 0]
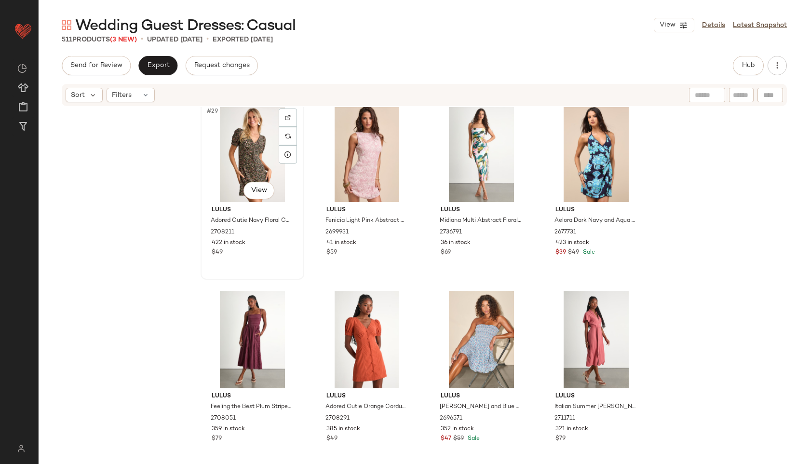
click at [239, 145] on div "#29 View" at bounding box center [252, 153] width 97 height 97
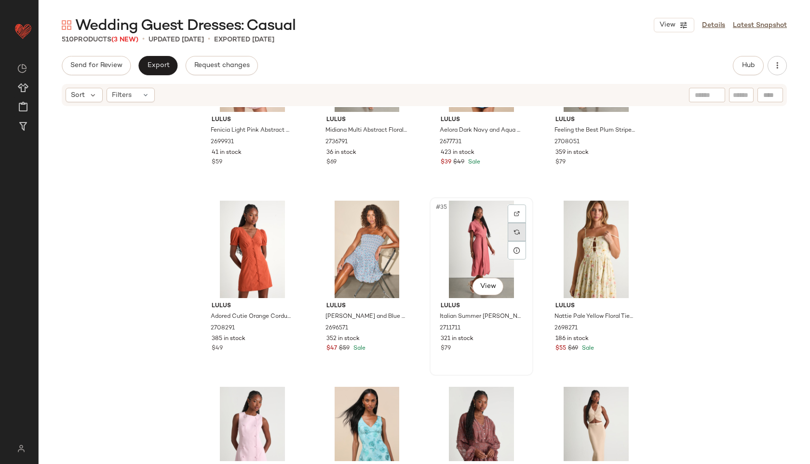
scroll to position [1409, 0]
click at [378, 242] on div "#34 View" at bounding box center [367, 248] width 97 height 97
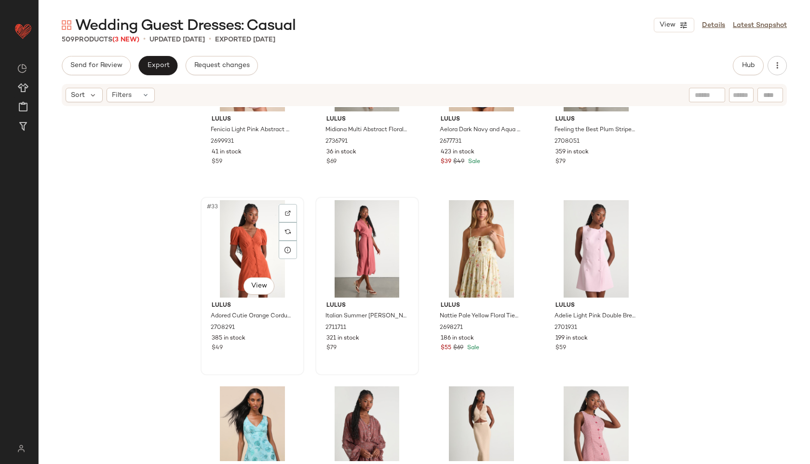
click at [248, 252] on div "#33 View" at bounding box center [252, 248] width 97 height 97
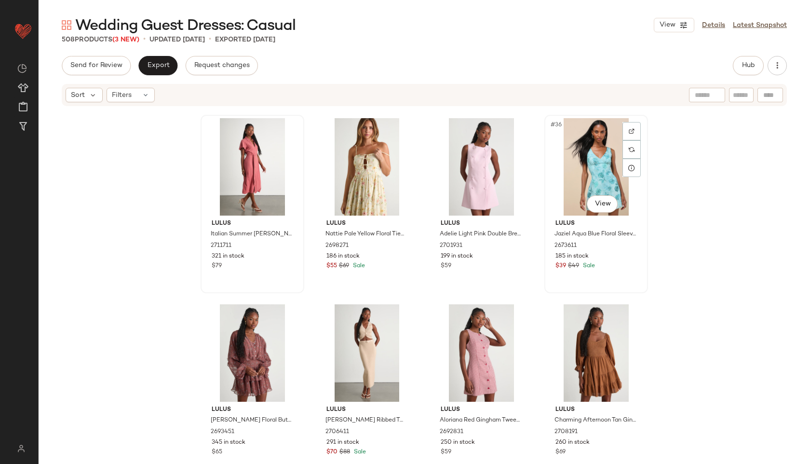
scroll to position [1491, 0]
click at [236, 337] on div "#37 View" at bounding box center [252, 352] width 97 height 97
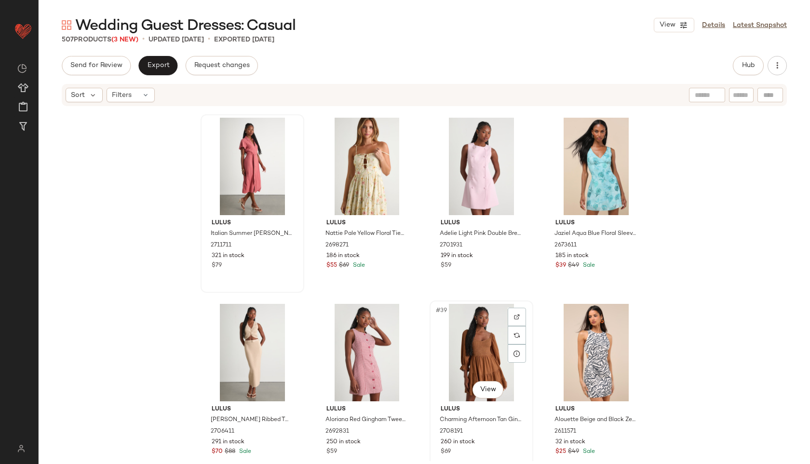
click at [490, 342] on div "#39 View" at bounding box center [481, 352] width 97 height 97
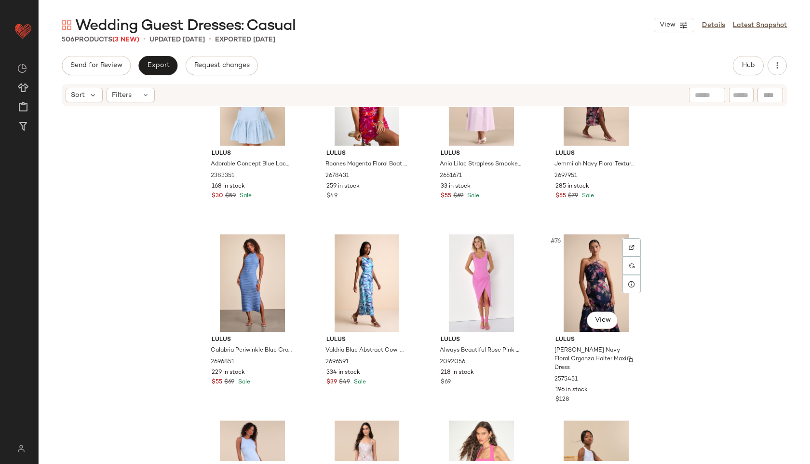
scroll to position [3236, 0]
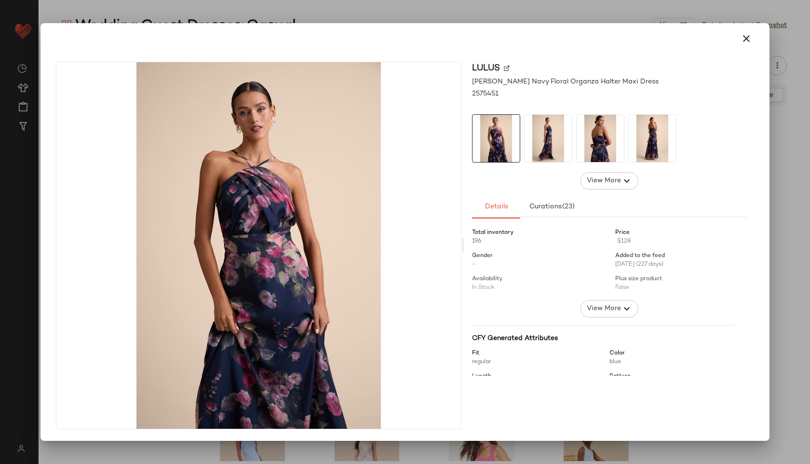
click at [541, 127] on img at bounding box center [548, 138] width 47 height 47
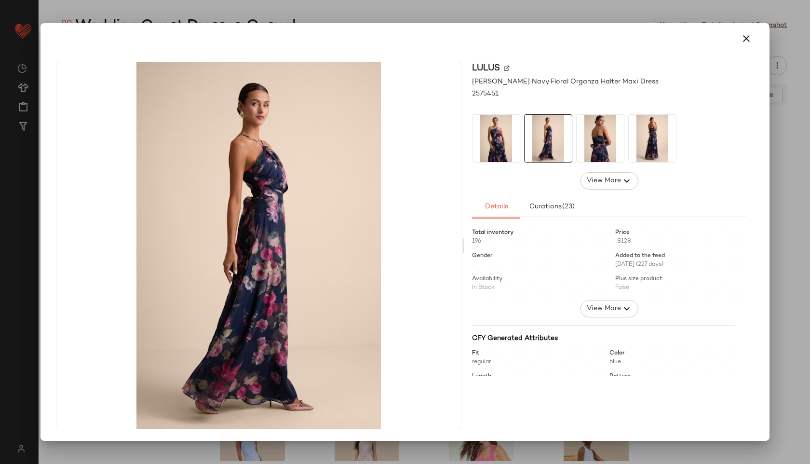
click at [568, 131] on img at bounding box center [548, 138] width 47 height 47
click at [609, 135] on img at bounding box center [600, 138] width 47 height 47
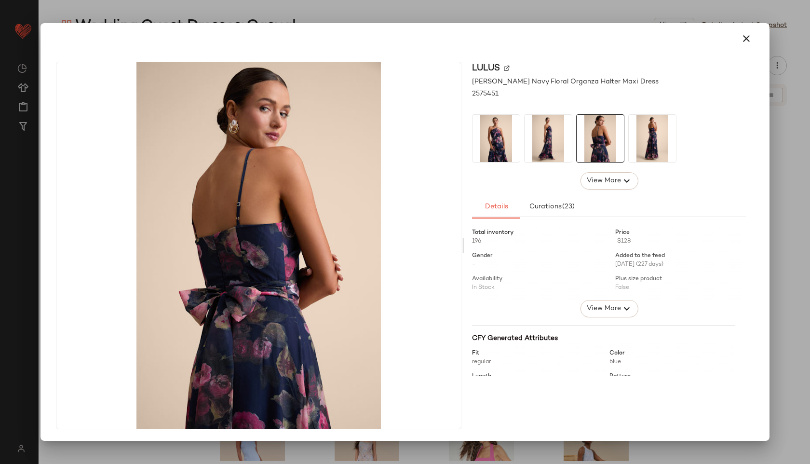
click at [641, 135] on img at bounding box center [652, 138] width 47 height 47
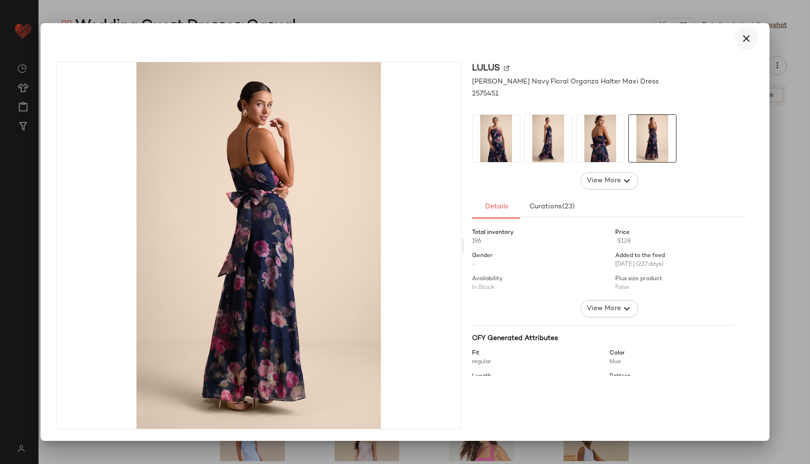
click at [740, 29] on button "button" at bounding box center [746, 38] width 23 height 23
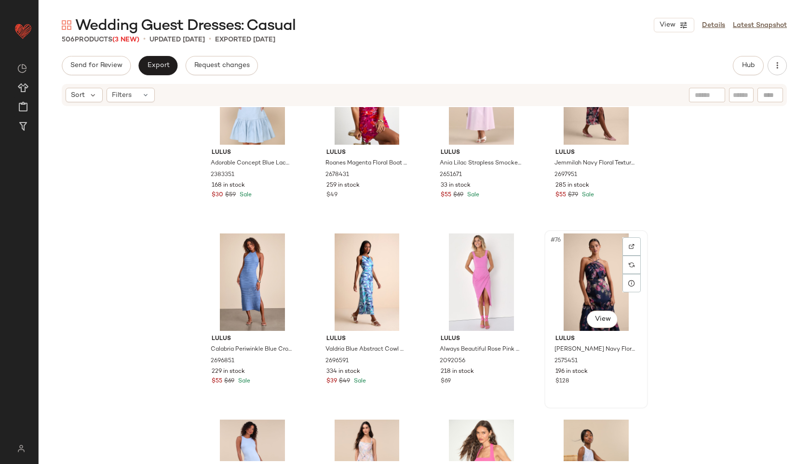
click at [578, 284] on div "#76 View" at bounding box center [596, 281] width 97 height 97
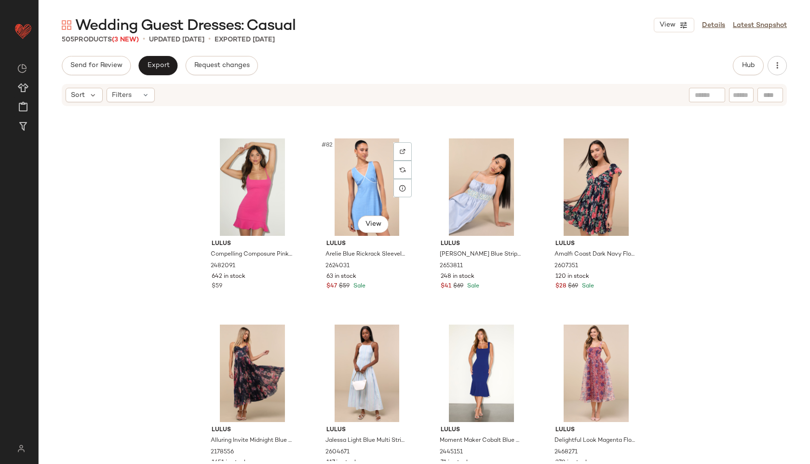
scroll to position [3704, 0]
click at [579, 185] on div "#84 View" at bounding box center [596, 186] width 97 height 97
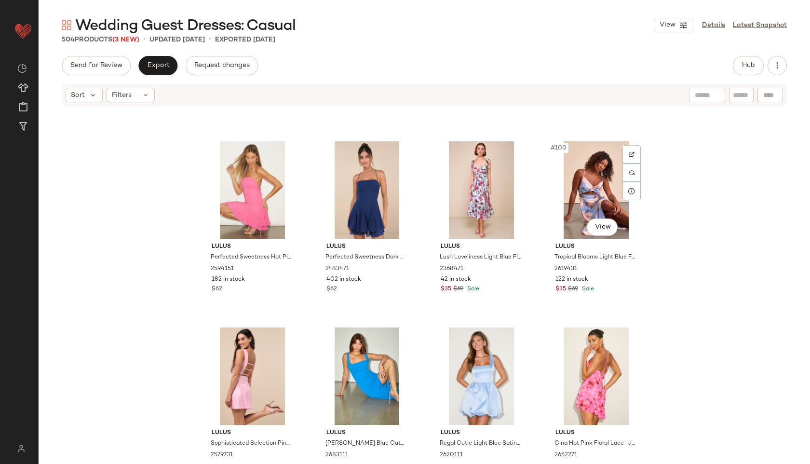
scroll to position [4448, 0]
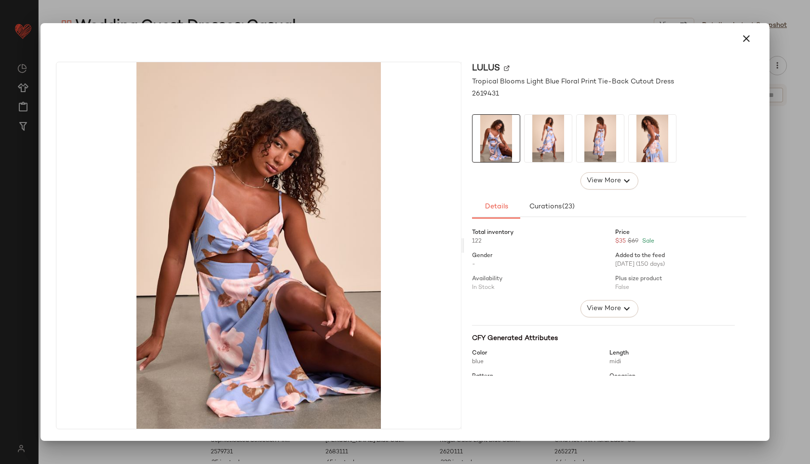
click at [595, 135] on img at bounding box center [600, 138] width 47 height 47
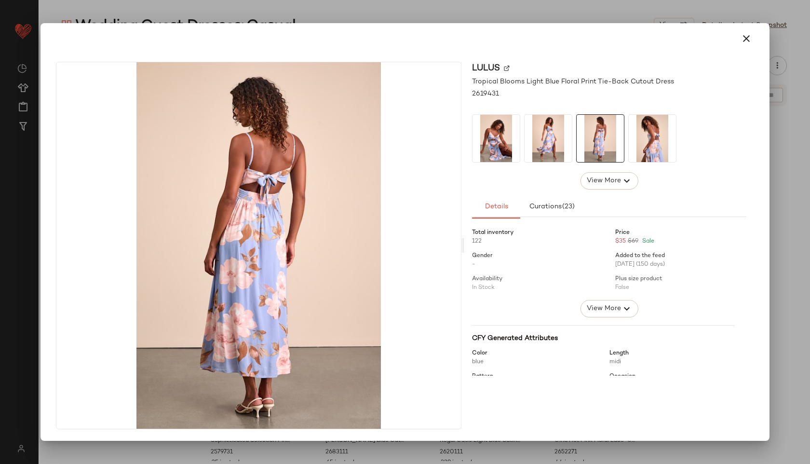
click at [538, 135] on img at bounding box center [548, 138] width 47 height 47
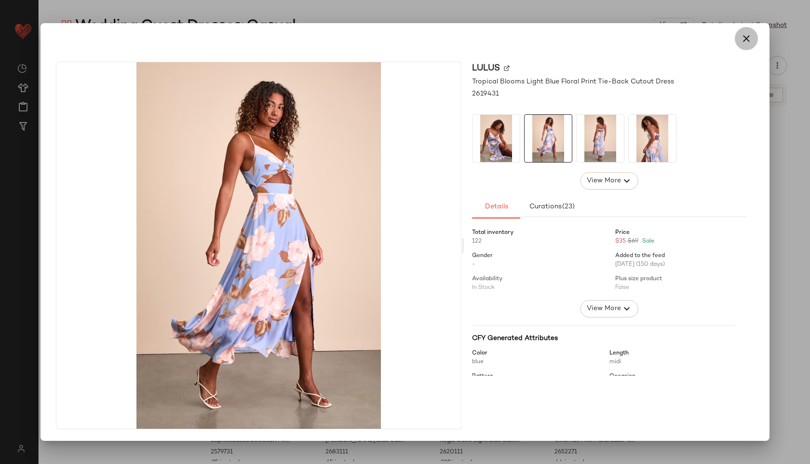
click at [748, 39] on icon "button" at bounding box center [746, 39] width 12 height 12
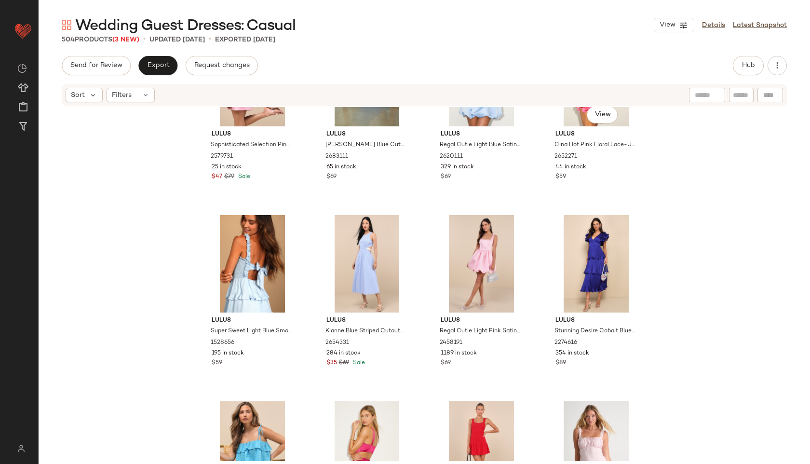
scroll to position [4745, 0]
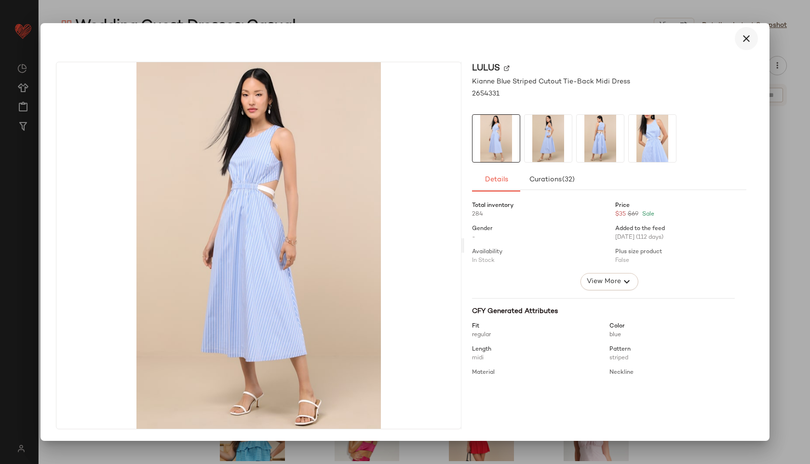
click at [752, 44] on button "button" at bounding box center [746, 38] width 23 height 23
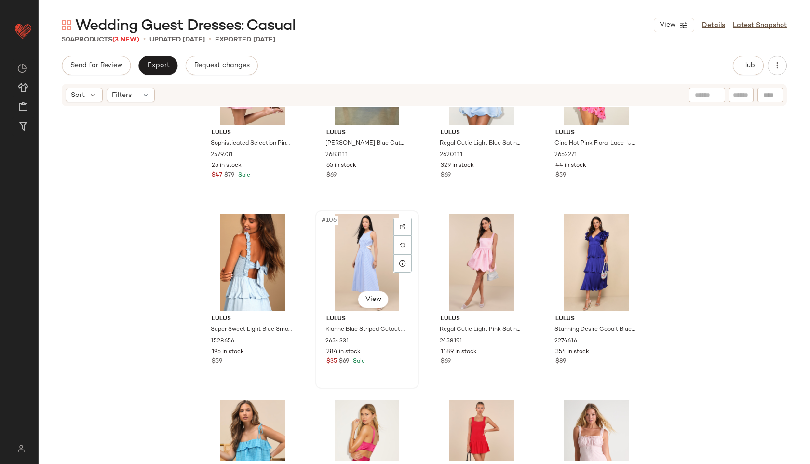
click at [373, 269] on div "#106 View" at bounding box center [367, 262] width 97 height 97
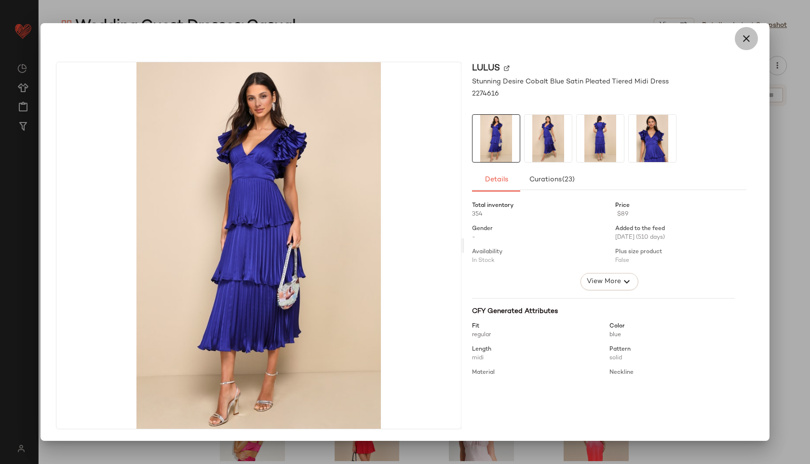
click at [748, 41] on icon "button" at bounding box center [746, 39] width 12 height 12
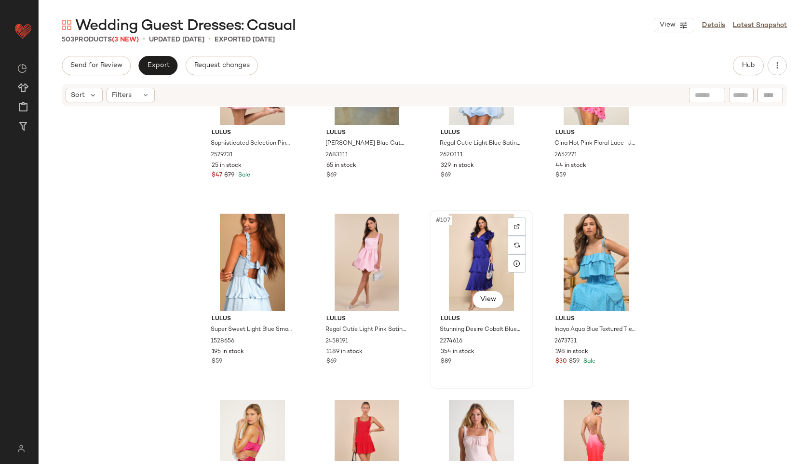
click at [492, 246] on div "#107 View" at bounding box center [481, 262] width 97 height 97
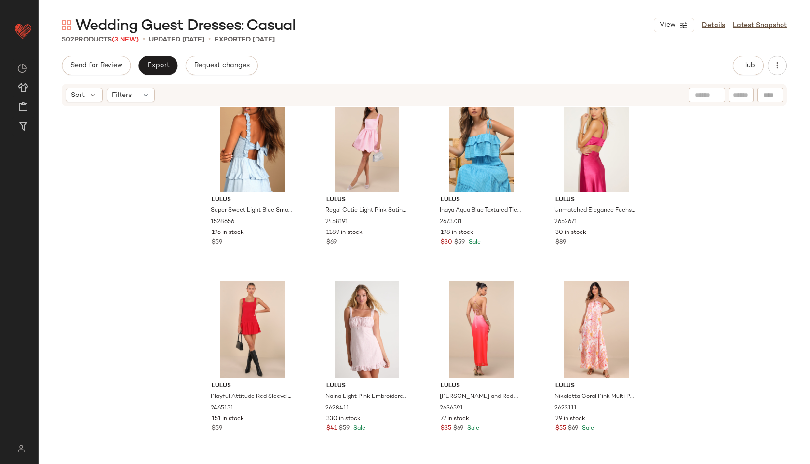
scroll to position [4867, 0]
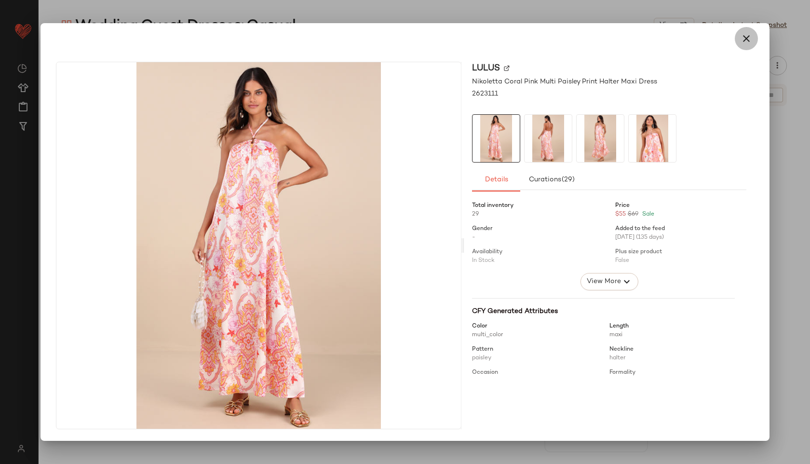
click at [755, 38] on button "button" at bounding box center [746, 38] width 23 height 23
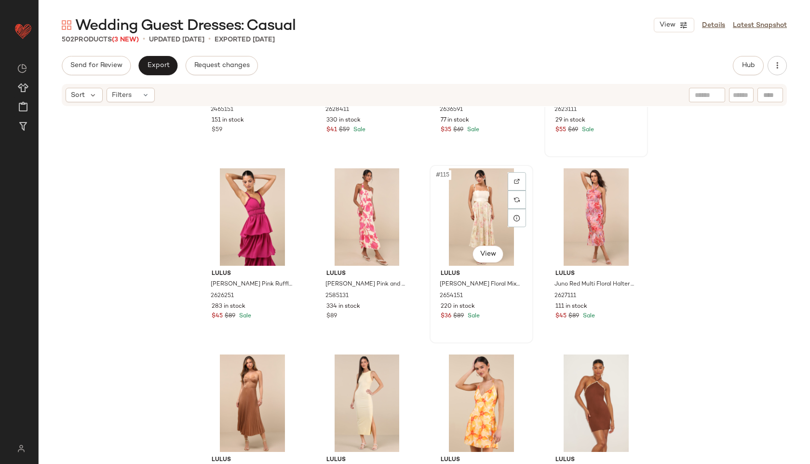
scroll to position [5163, 0]
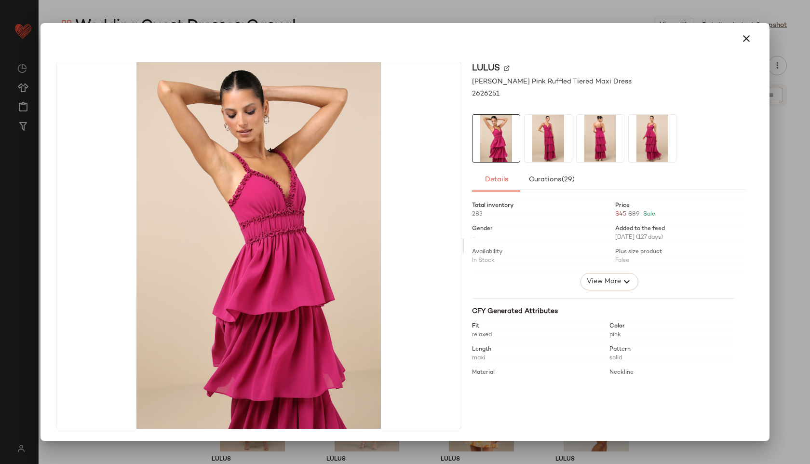
click at [591, 140] on img at bounding box center [600, 138] width 47 height 47
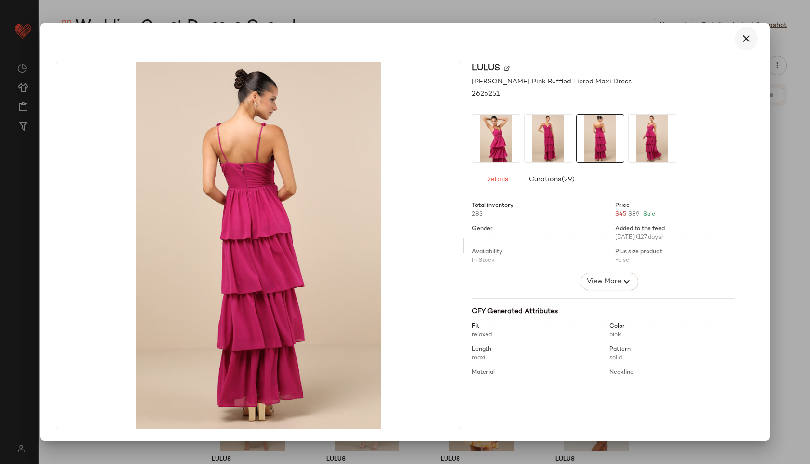
click at [746, 44] on button "button" at bounding box center [746, 38] width 23 height 23
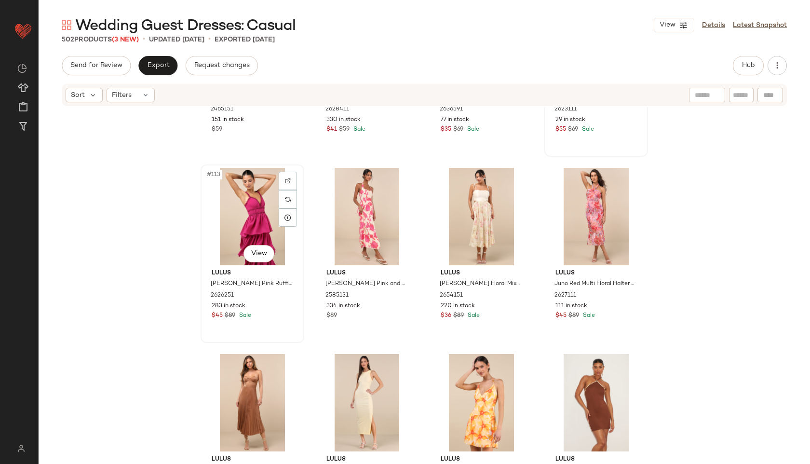
click at [265, 203] on div "#113 View" at bounding box center [252, 216] width 97 height 97
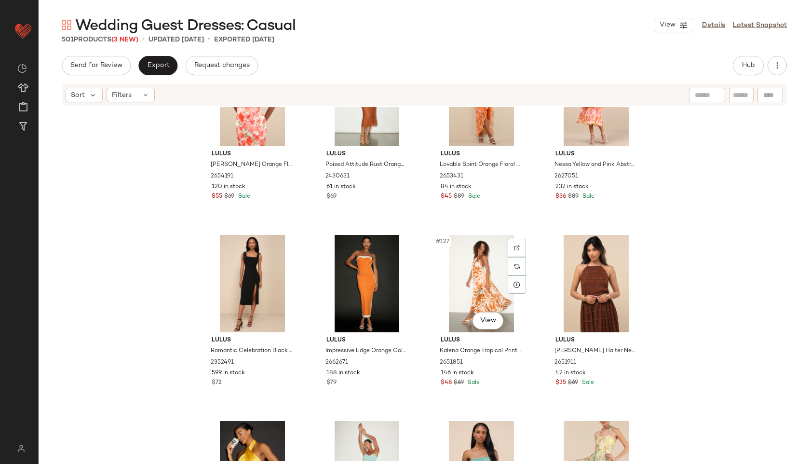
scroll to position [5658, 0]
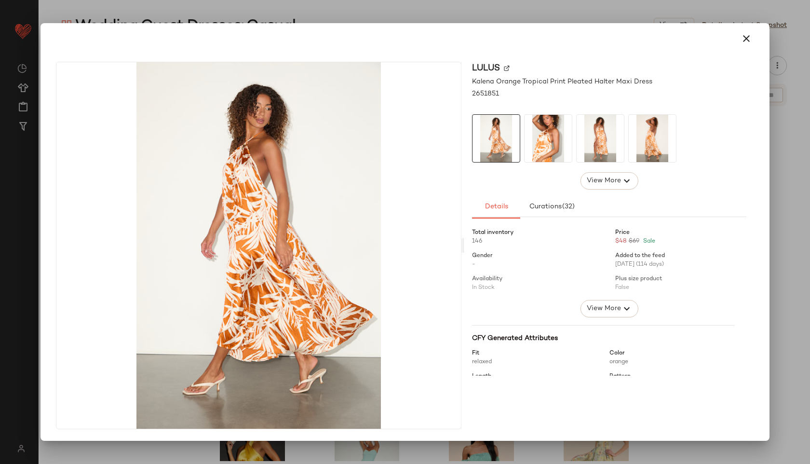
click at [548, 131] on img at bounding box center [548, 138] width 47 height 47
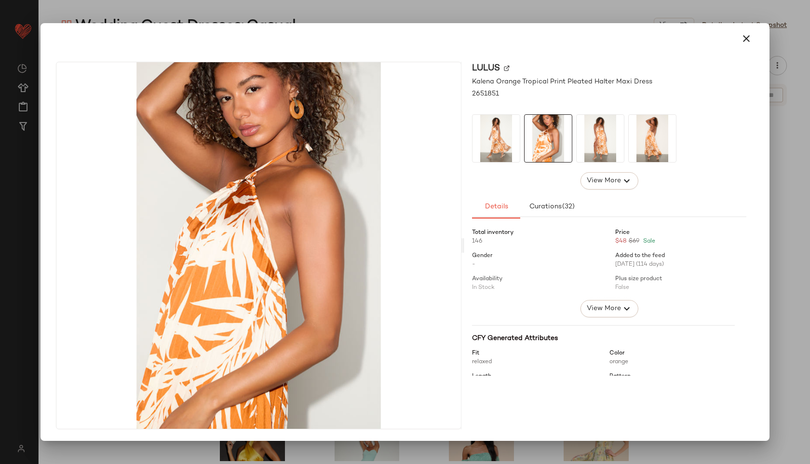
click at [591, 131] on img at bounding box center [600, 138] width 47 height 47
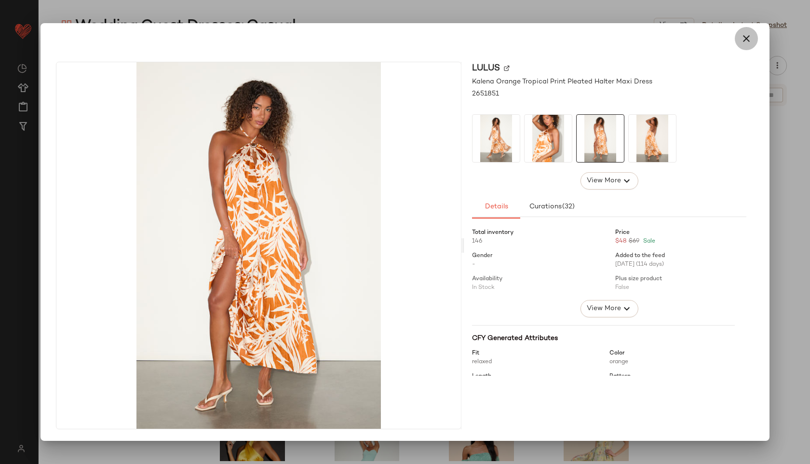
click at [746, 35] on icon "button" at bounding box center [746, 39] width 12 height 12
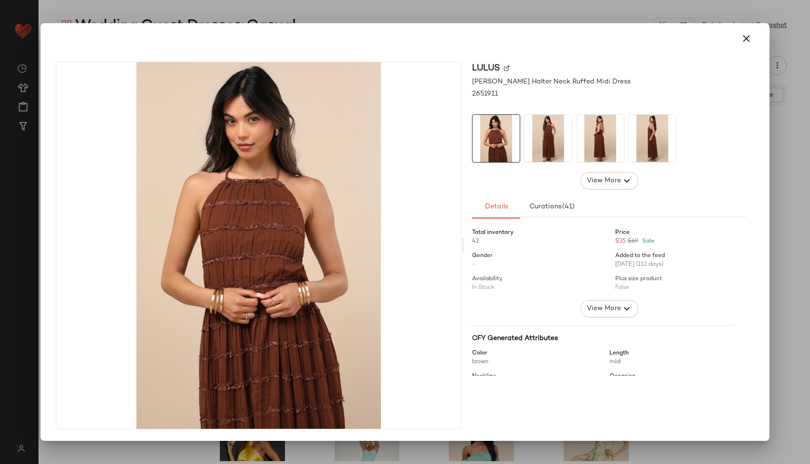
click at [549, 136] on img at bounding box center [548, 138] width 47 height 47
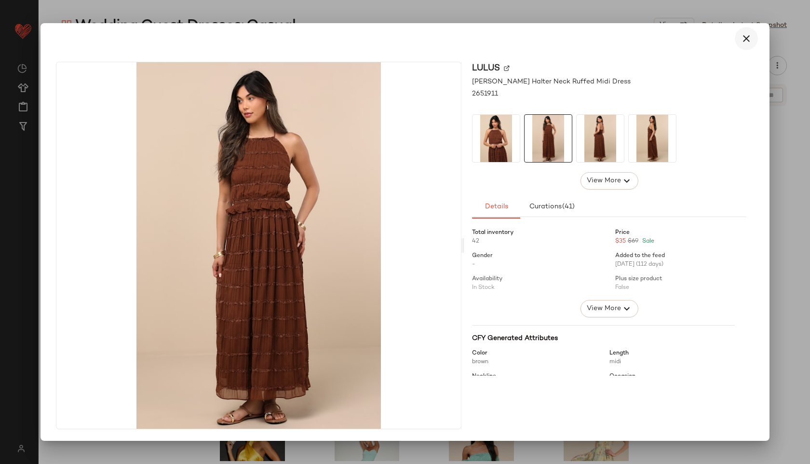
click at [750, 40] on icon "button" at bounding box center [746, 39] width 12 height 12
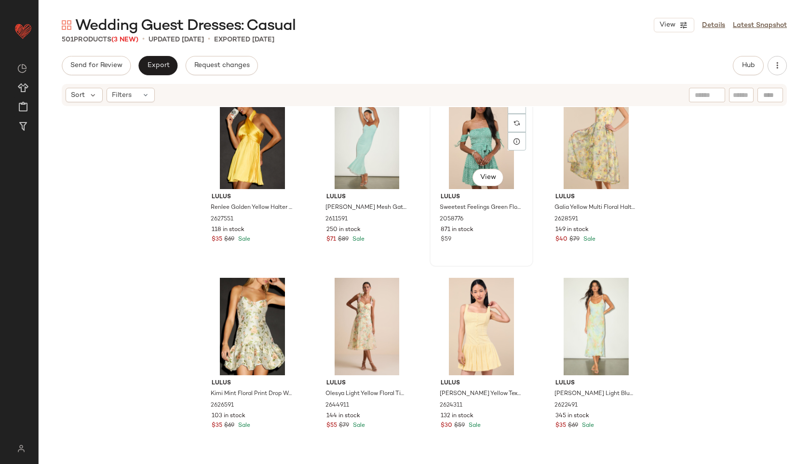
scroll to position [5989, 0]
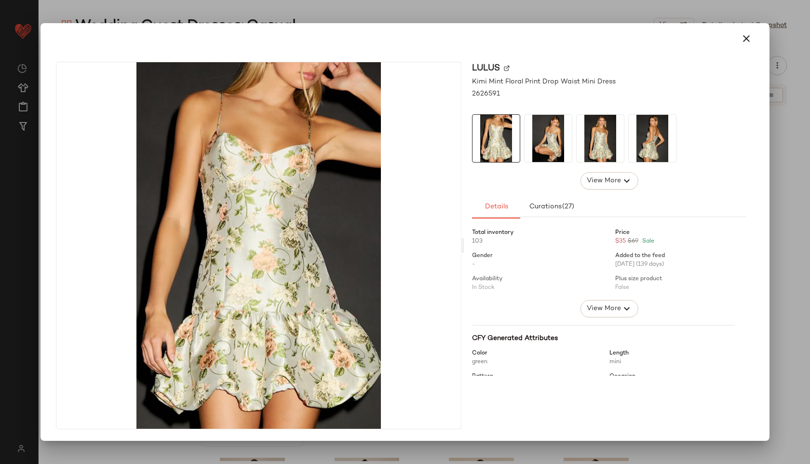
click at [559, 130] on img at bounding box center [548, 138] width 47 height 47
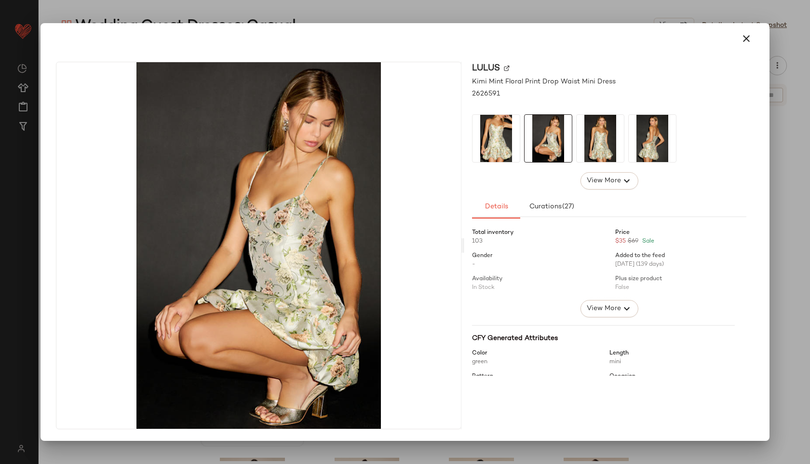
click at [576, 135] on div at bounding box center [600, 138] width 48 height 48
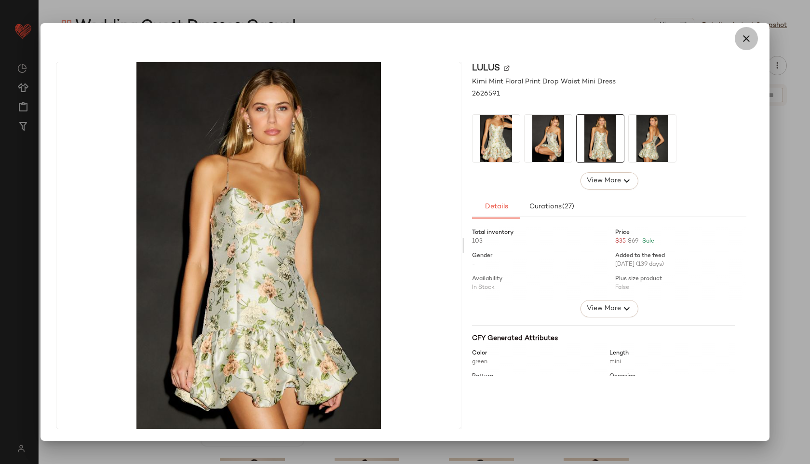
click at [752, 34] on icon "button" at bounding box center [746, 39] width 12 height 12
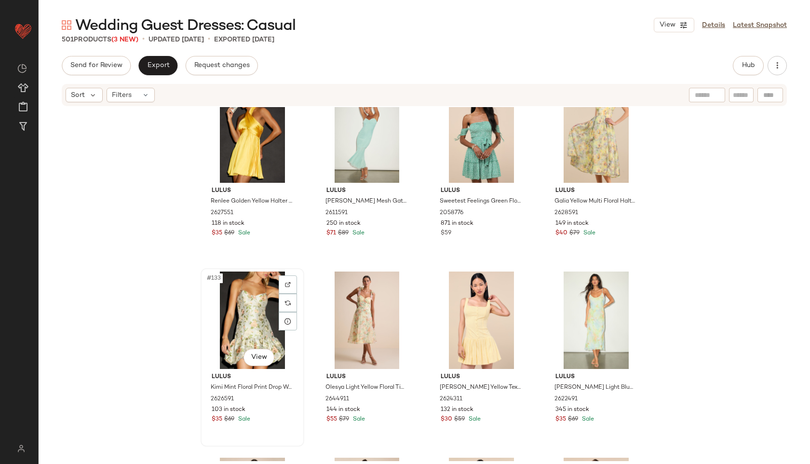
click at [230, 317] on div "#133 View" at bounding box center [252, 319] width 97 height 97
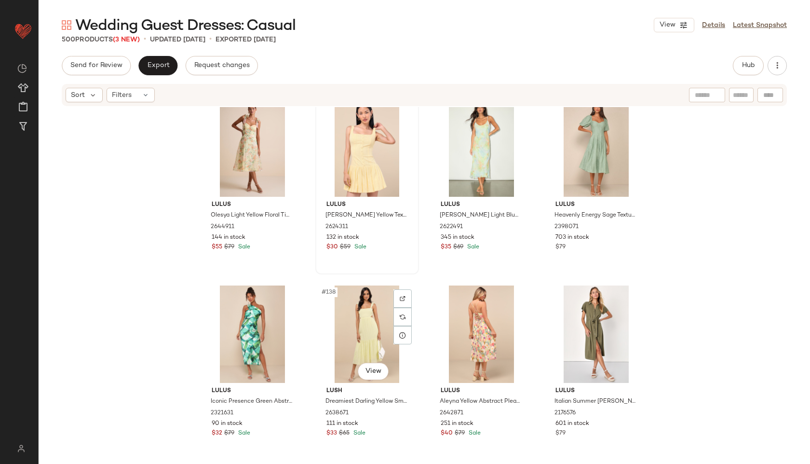
scroll to position [6164, 0]
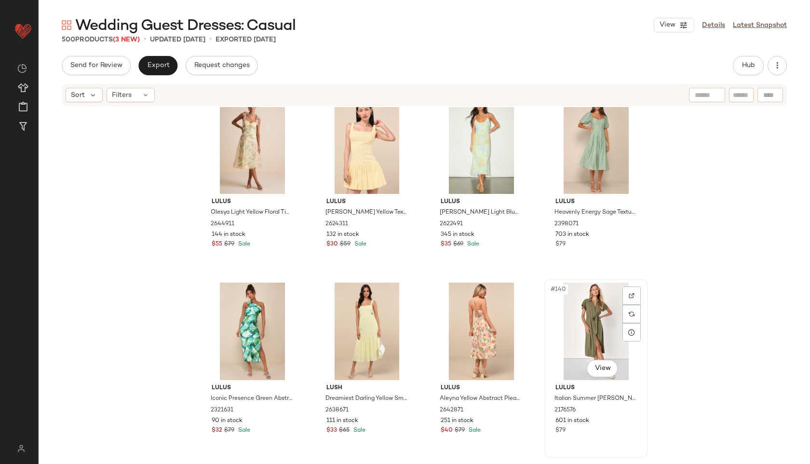
click at [576, 330] on div "#140 View" at bounding box center [596, 331] width 97 height 97
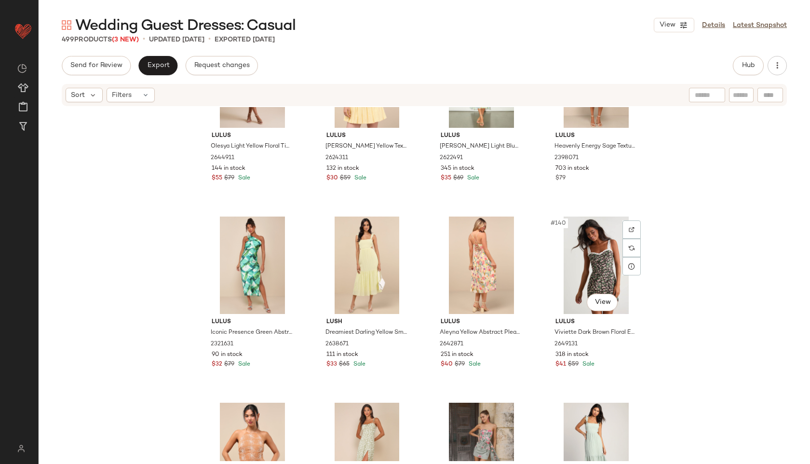
scroll to position [6233, 0]
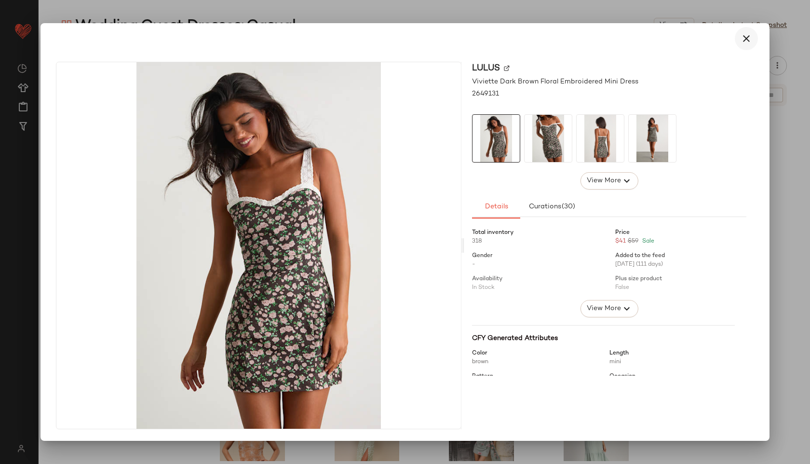
click at [750, 33] on icon "button" at bounding box center [746, 39] width 12 height 12
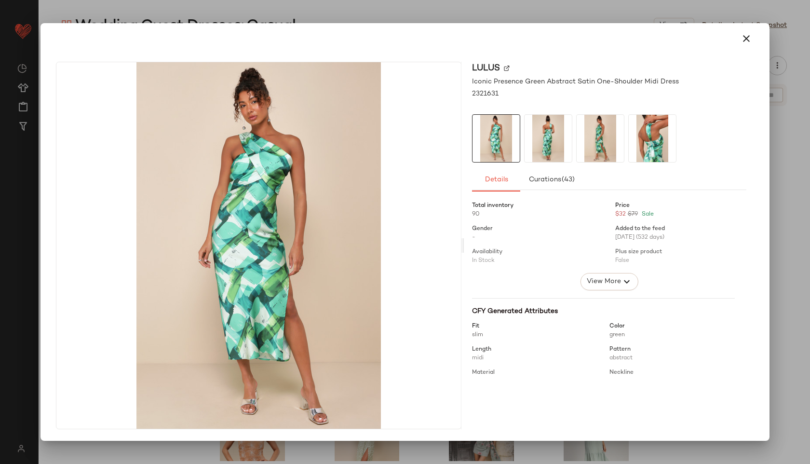
click at [552, 137] on img at bounding box center [548, 138] width 47 height 47
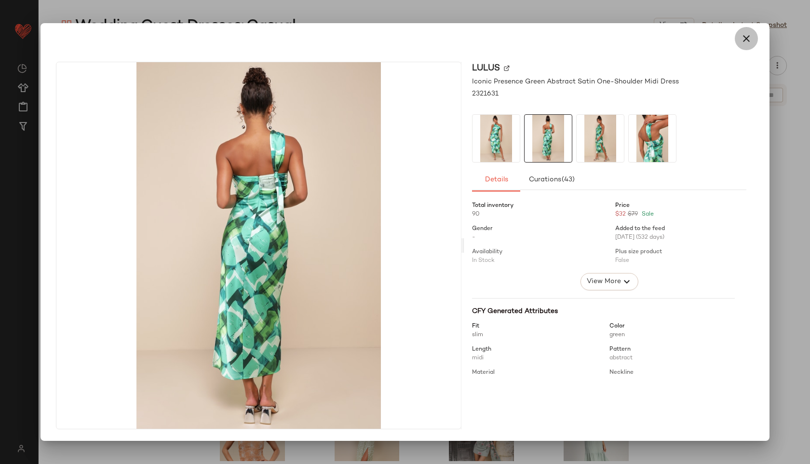
click at [749, 41] on icon "button" at bounding box center [746, 39] width 12 height 12
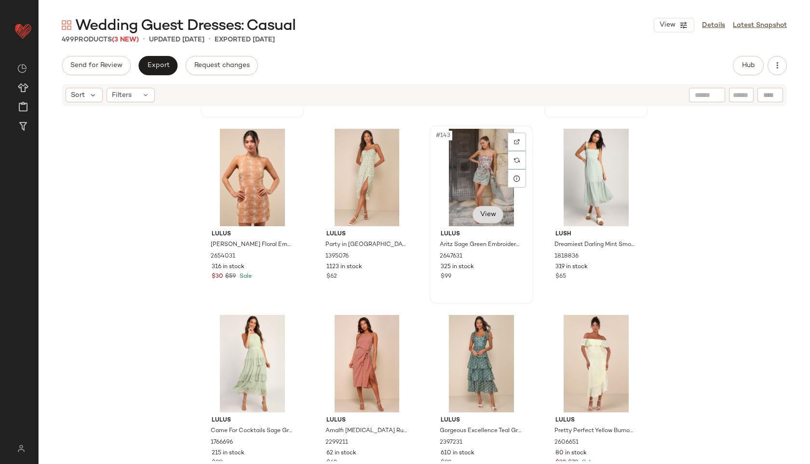
scroll to position [6511, 0]
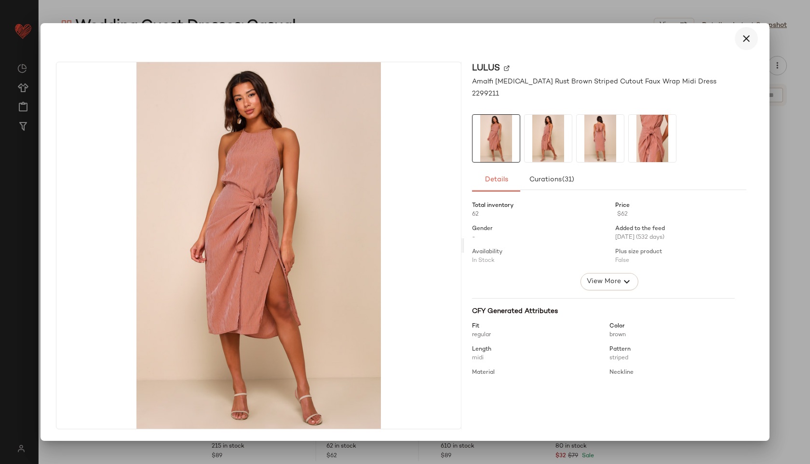
click at [748, 40] on icon "button" at bounding box center [746, 39] width 12 height 12
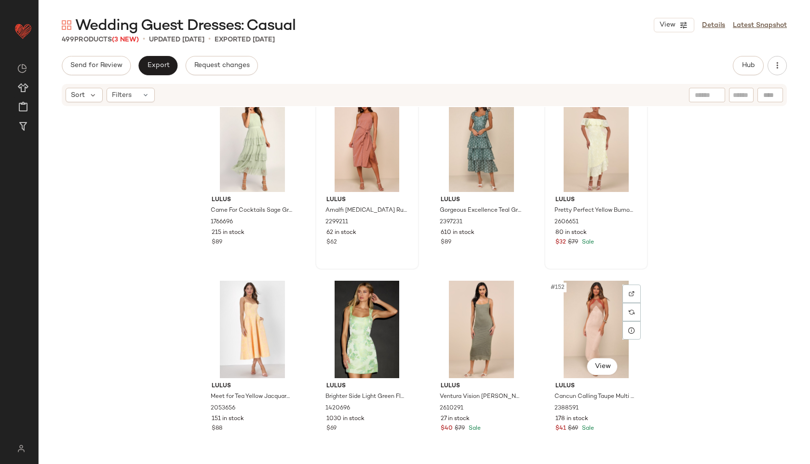
scroll to position [6774, 0]
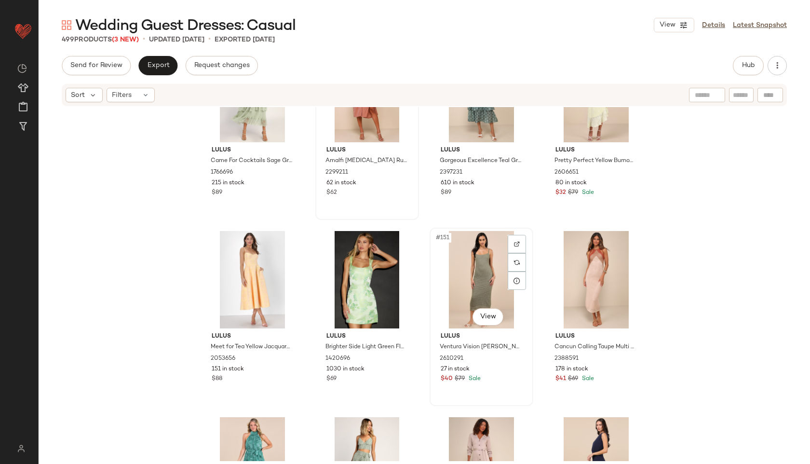
click at [470, 276] on div "#151 View" at bounding box center [481, 279] width 97 height 97
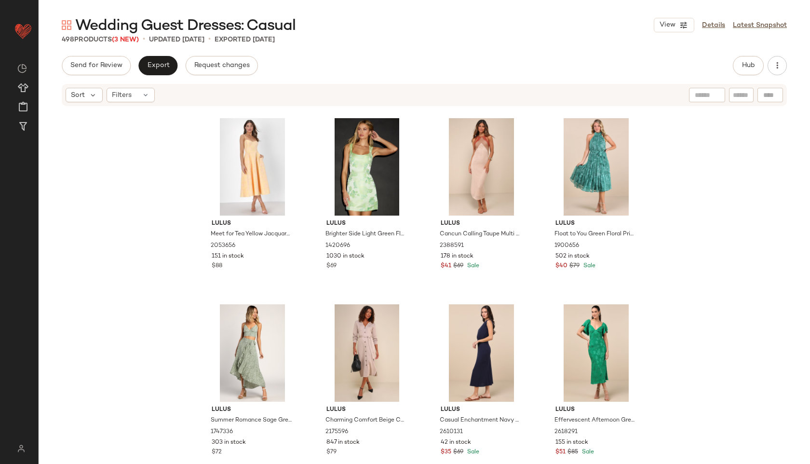
scroll to position [6889, 0]
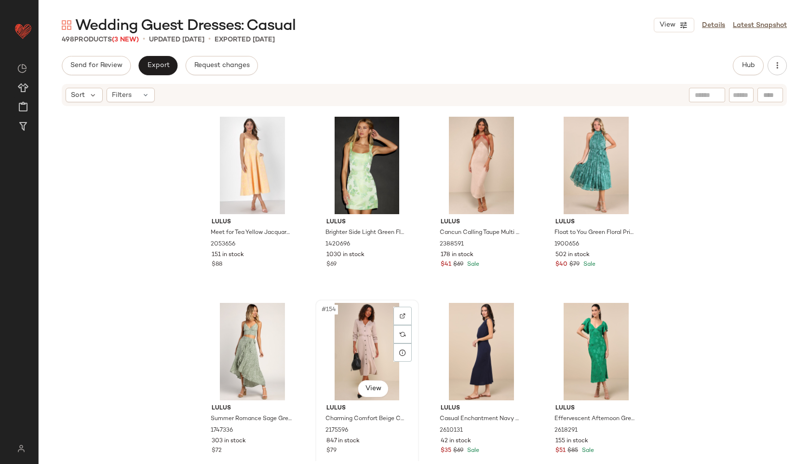
click at [373, 338] on div "#154 View" at bounding box center [367, 351] width 97 height 97
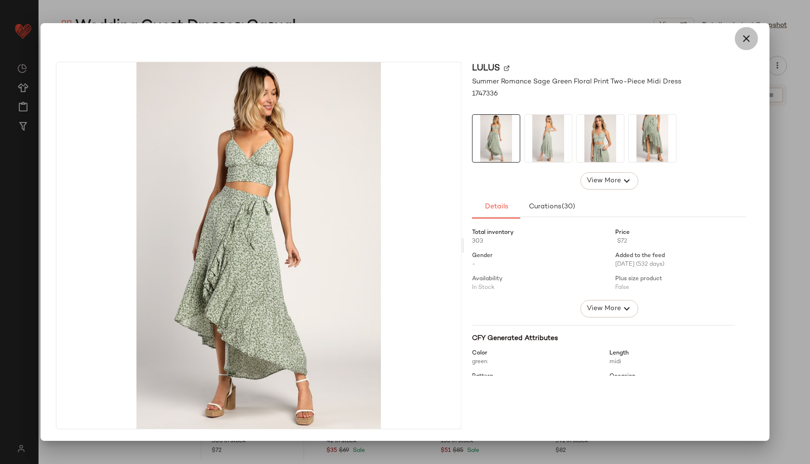
click at [744, 35] on icon "button" at bounding box center [746, 39] width 12 height 12
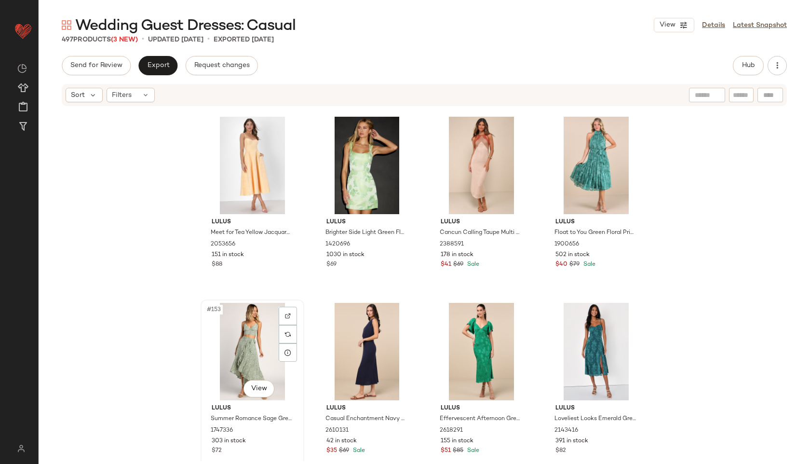
click at [242, 350] on div "#153 View" at bounding box center [252, 351] width 97 height 97
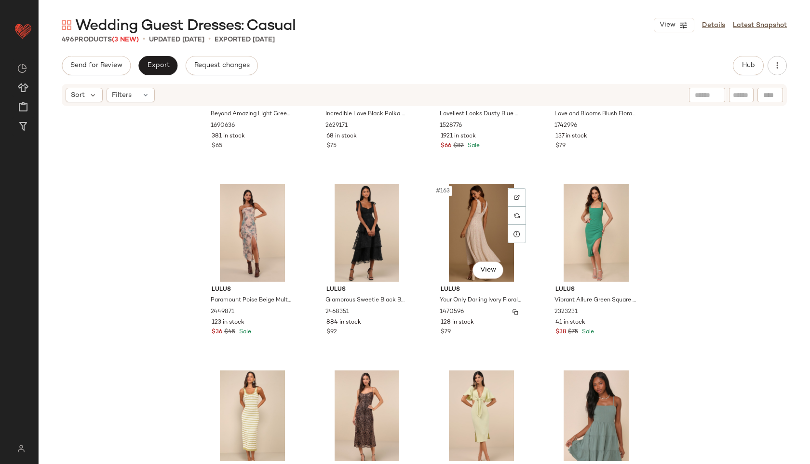
scroll to position [7386, 0]
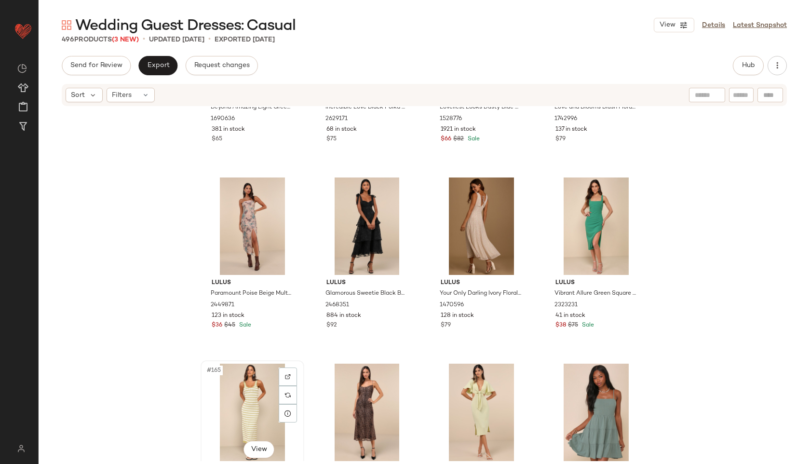
click at [243, 393] on div "#165 View" at bounding box center [252, 411] width 97 height 97
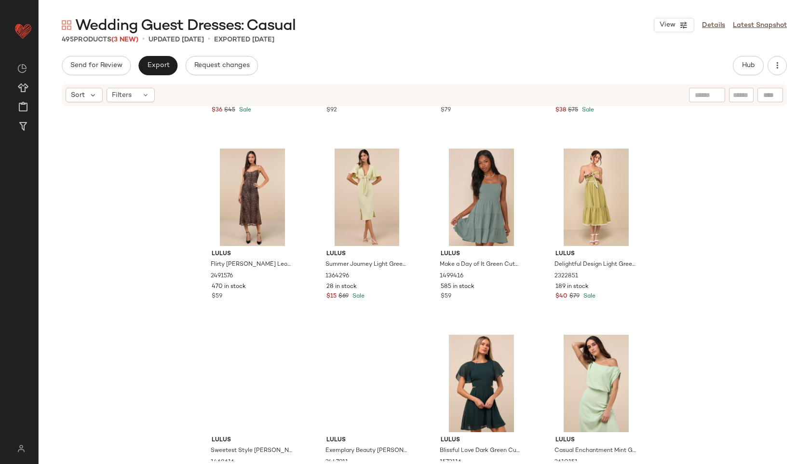
scroll to position [7603, 0]
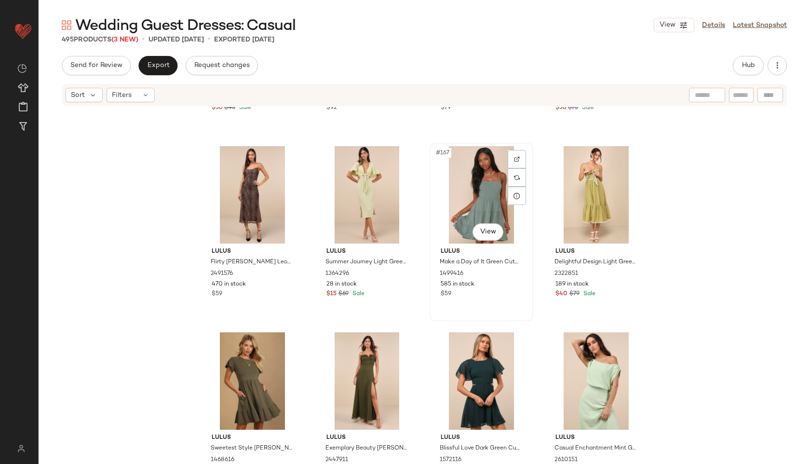
click at [470, 189] on div "#167 View" at bounding box center [481, 194] width 97 height 97
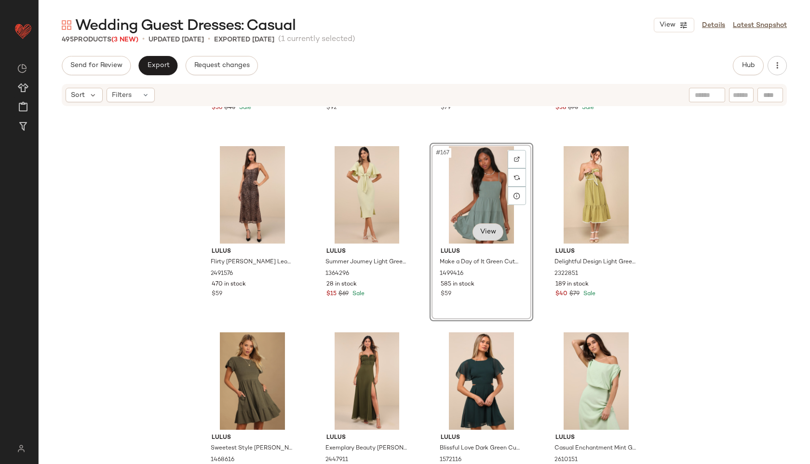
click at [484, 224] on body "Lulus ** Dashboard All Products Global Clipboards (38) Curations (812) Jordan C…" at bounding box center [405, 232] width 810 height 464
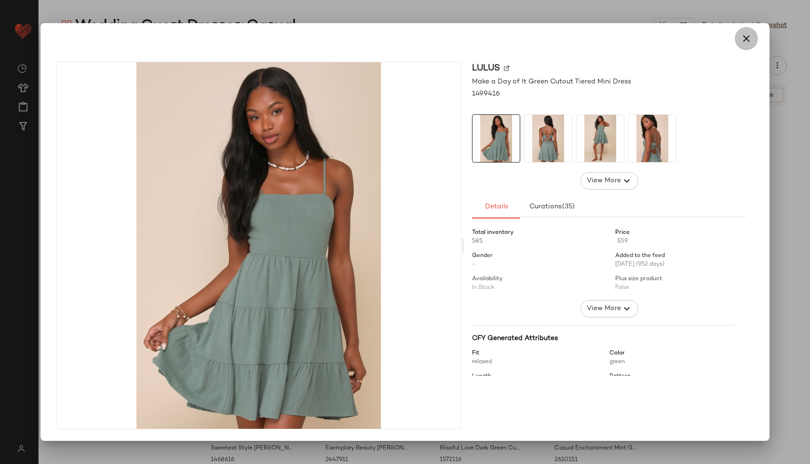
click at [754, 39] on button "button" at bounding box center [746, 38] width 23 height 23
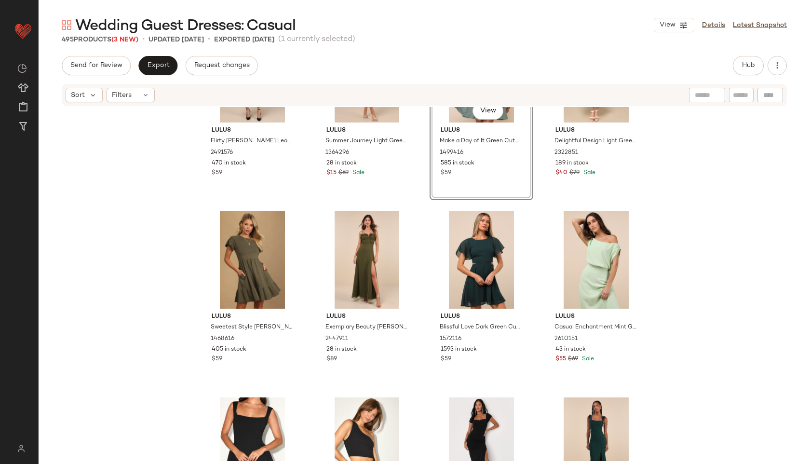
scroll to position [7727, 0]
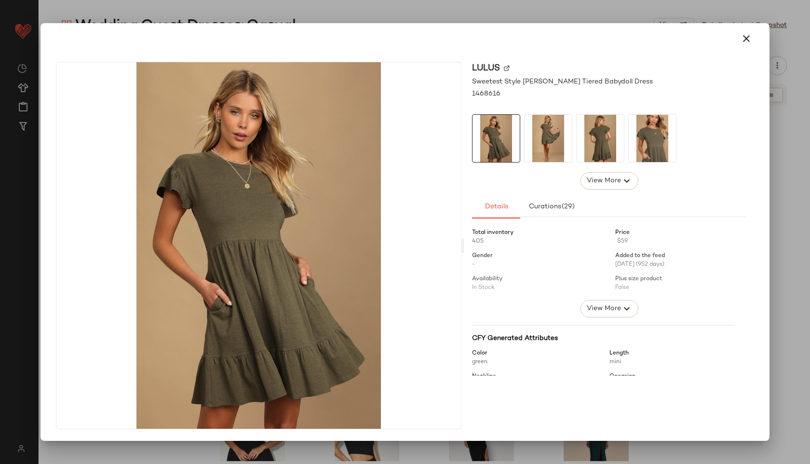
click at [542, 137] on img at bounding box center [548, 138] width 47 height 47
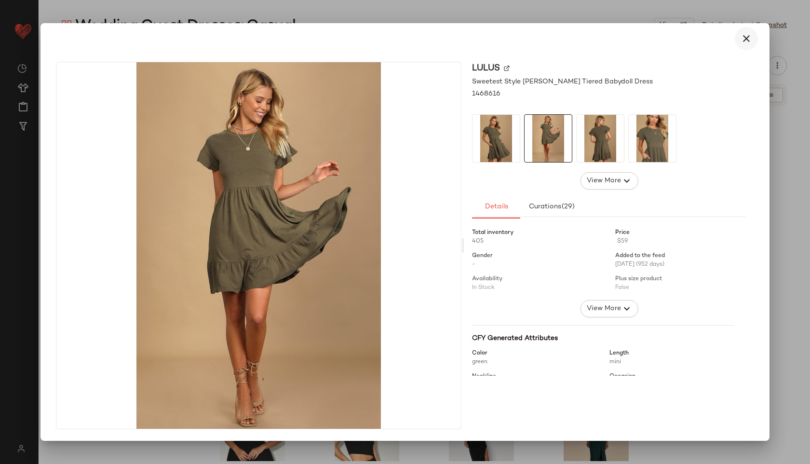
click at [749, 44] on button "button" at bounding box center [746, 38] width 23 height 23
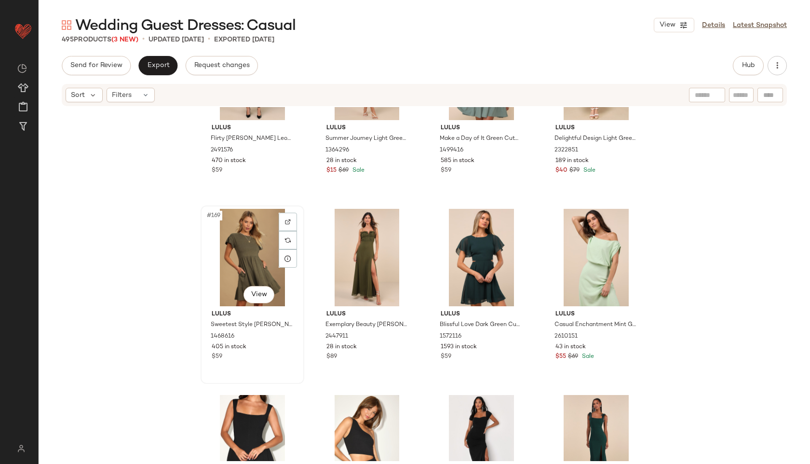
click at [241, 257] on div "#169 View" at bounding box center [252, 257] width 97 height 97
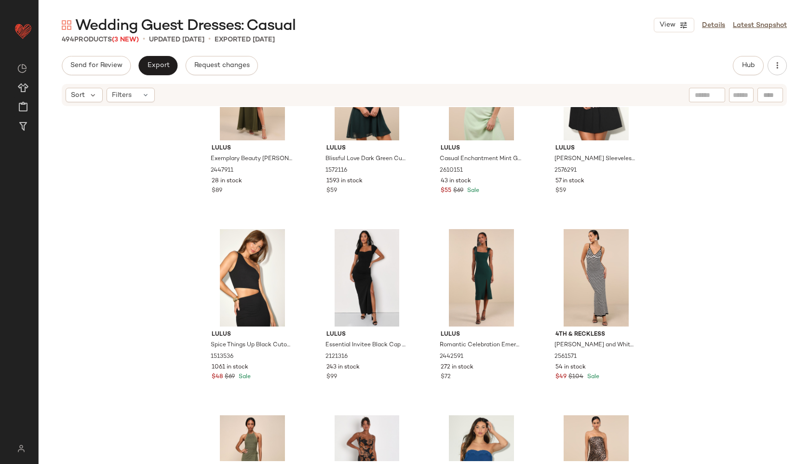
scroll to position [7895, 0]
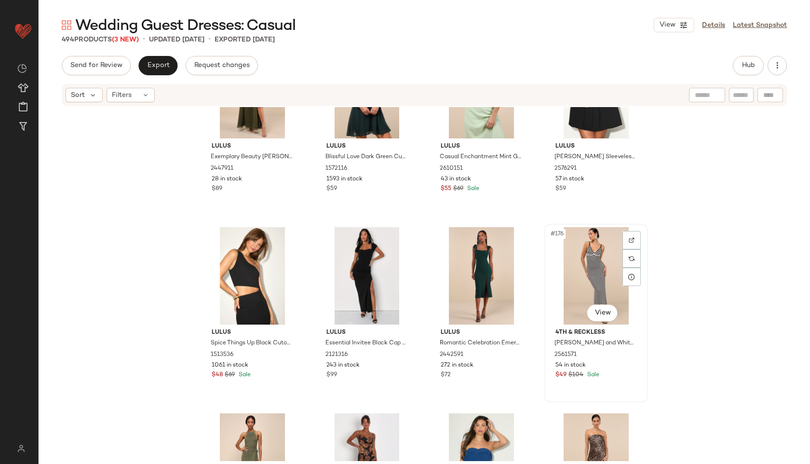
click at [585, 266] on div "#176 View" at bounding box center [596, 275] width 97 height 97
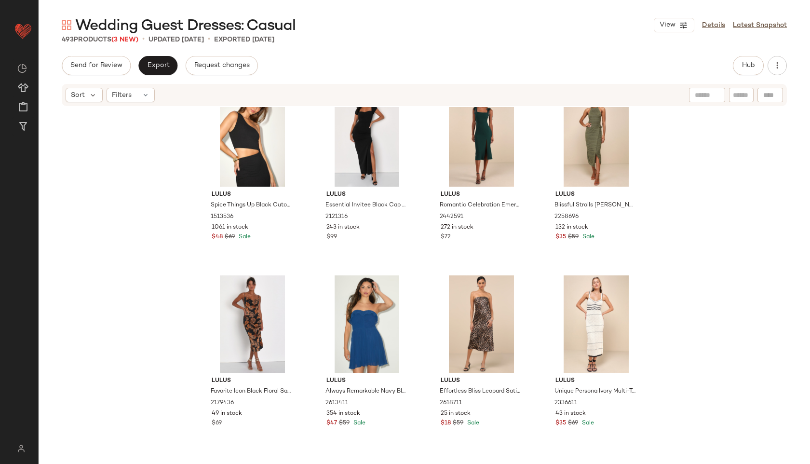
scroll to position [8061, 0]
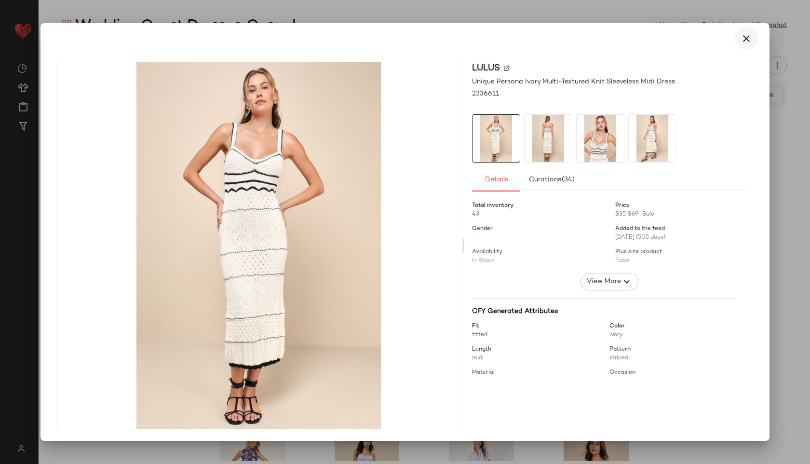
click at [742, 35] on icon "button" at bounding box center [746, 39] width 12 height 12
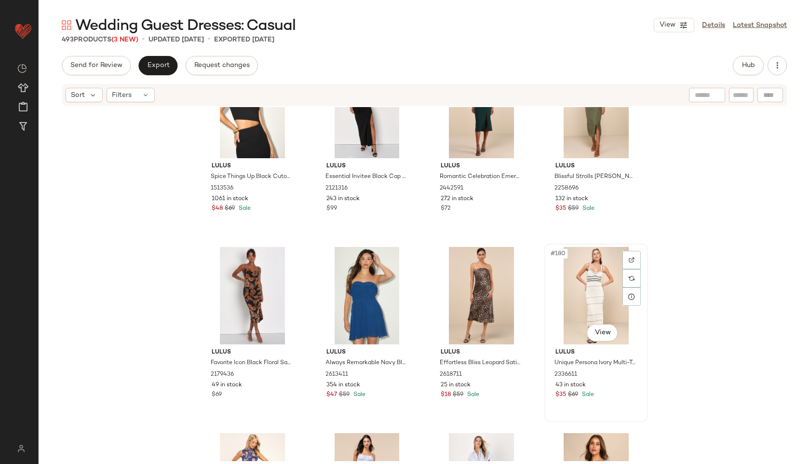
click at [582, 289] on div "#180 View" at bounding box center [596, 295] width 97 height 97
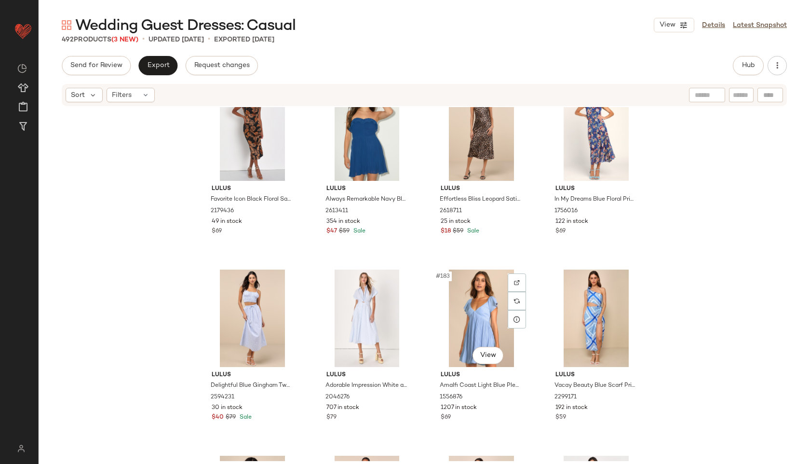
scroll to position [8226, 0]
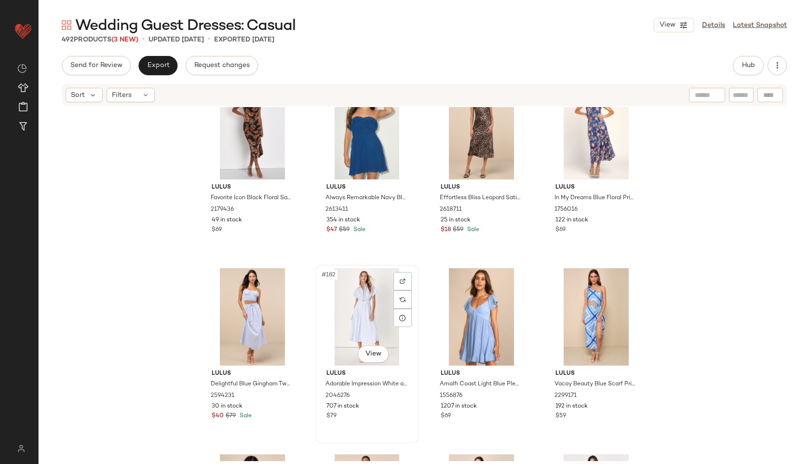
click at [346, 299] on div "#182 View" at bounding box center [367, 316] width 97 height 97
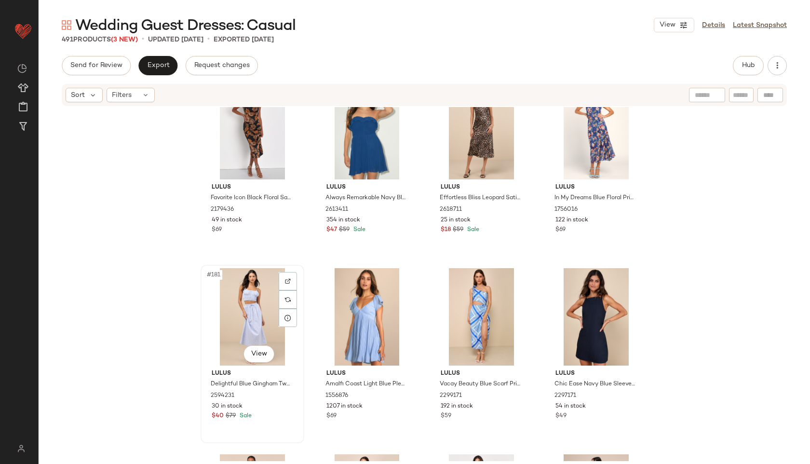
click at [232, 323] on div "#181 View" at bounding box center [252, 316] width 97 height 97
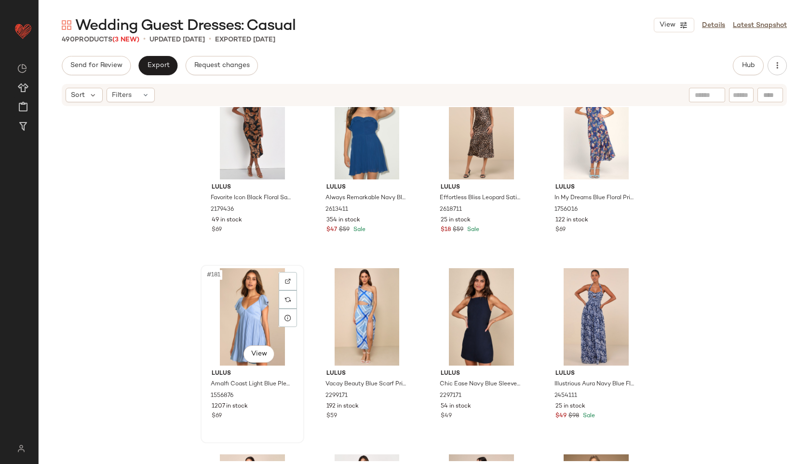
click at [225, 336] on div "#181 View" at bounding box center [252, 316] width 97 height 97
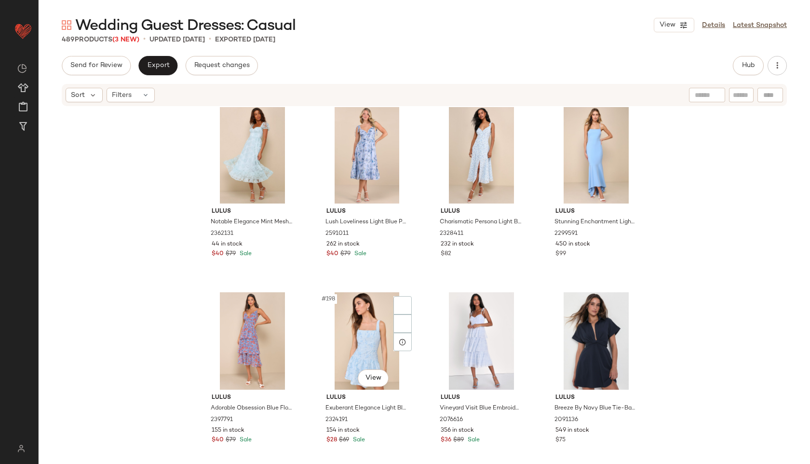
scroll to position [8967, 0]
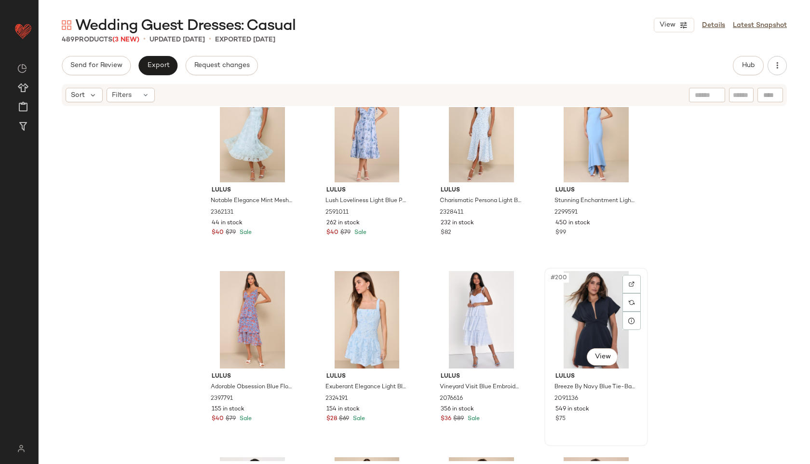
click at [580, 314] on div "#200 View" at bounding box center [596, 319] width 97 height 97
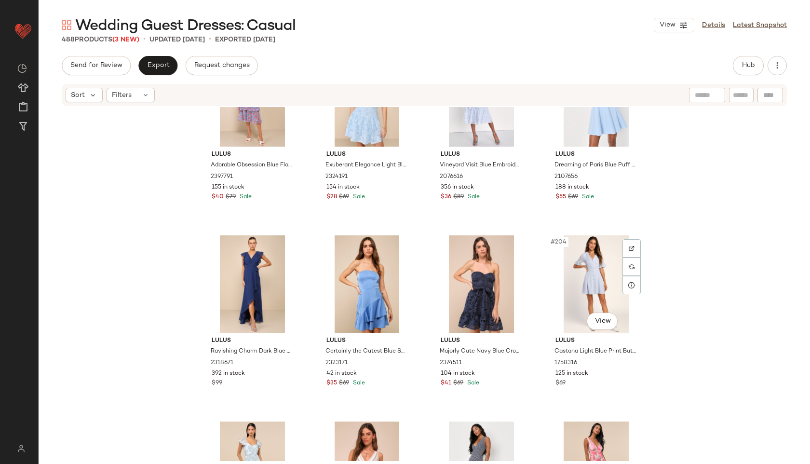
scroll to position [9208, 0]
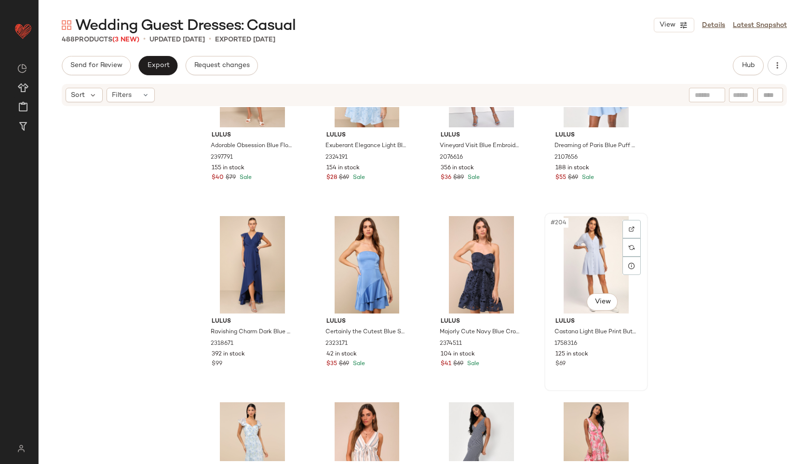
click at [591, 249] on div "#204 View" at bounding box center [596, 264] width 97 height 97
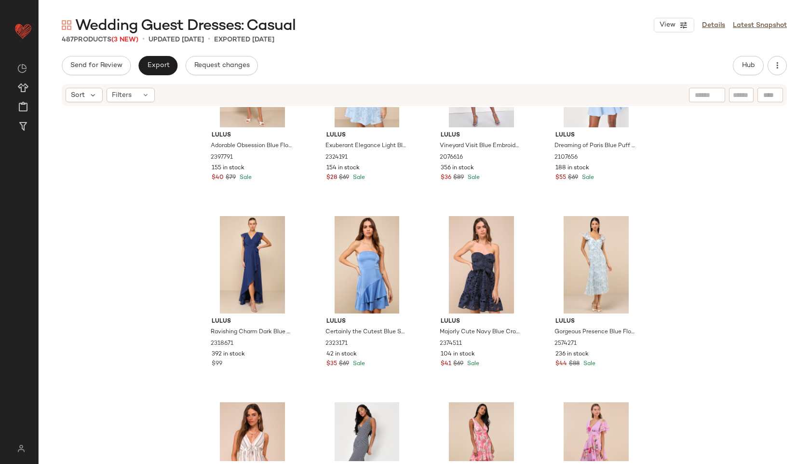
scroll to position [9384, 0]
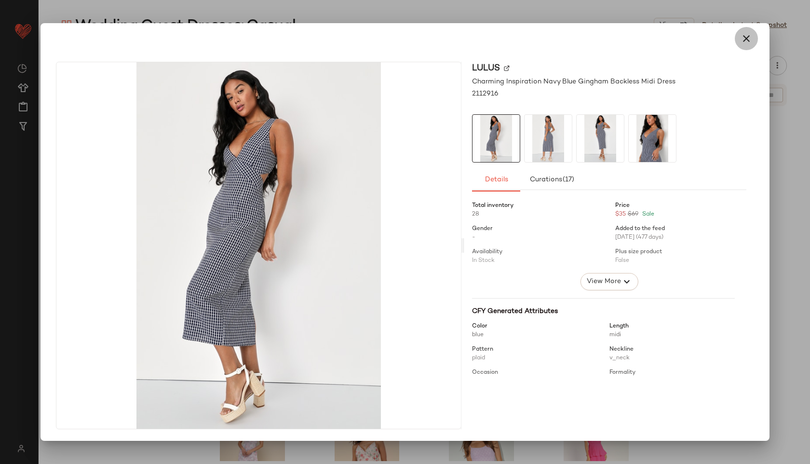
click at [751, 41] on icon "button" at bounding box center [746, 39] width 12 height 12
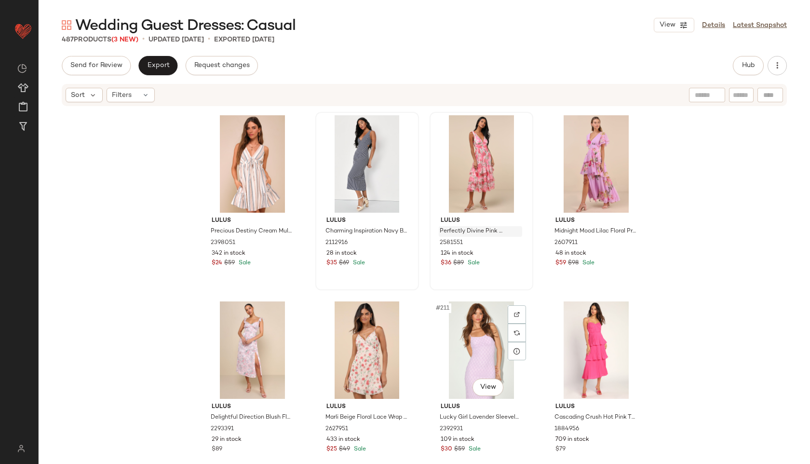
scroll to position [9496, 0]
click at [249, 164] on div "#205 View" at bounding box center [252, 163] width 97 height 97
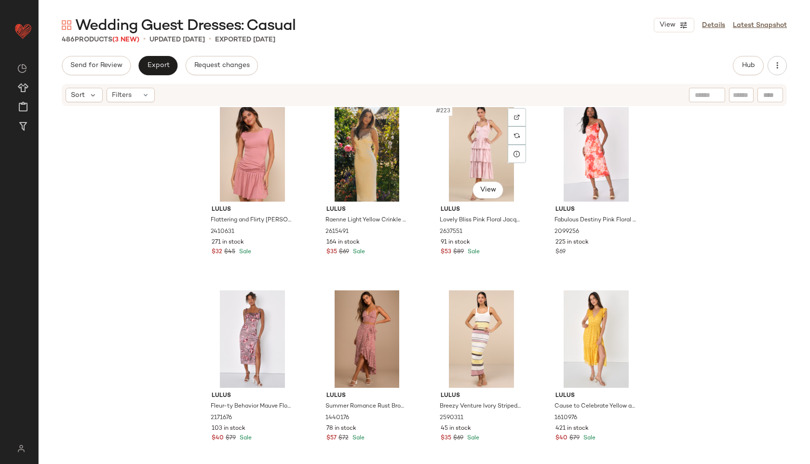
scroll to position [10252, 0]
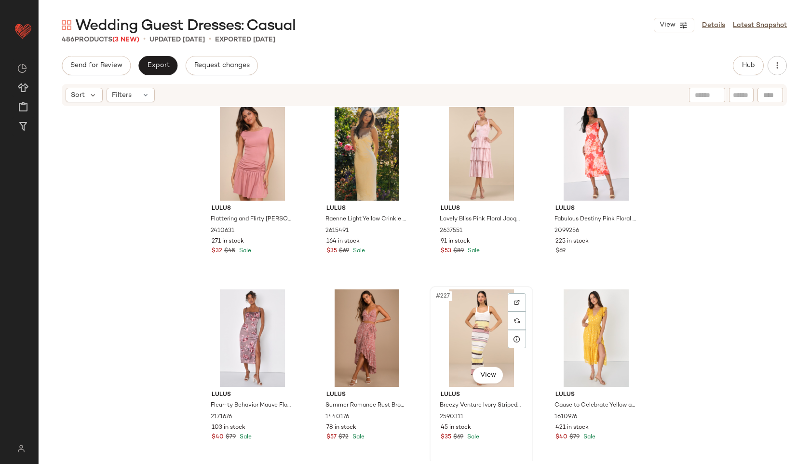
click at [475, 320] on div "#227 View" at bounding box center [481, 337] width 97 height 97
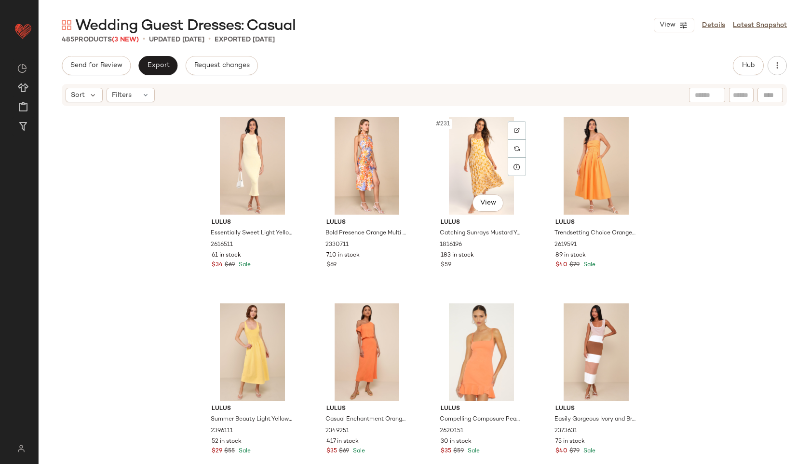
scroll to position [10610, 0]
click at [574, 342] on div "#236 View" at bounding box center [596, 351] width 97 height 97
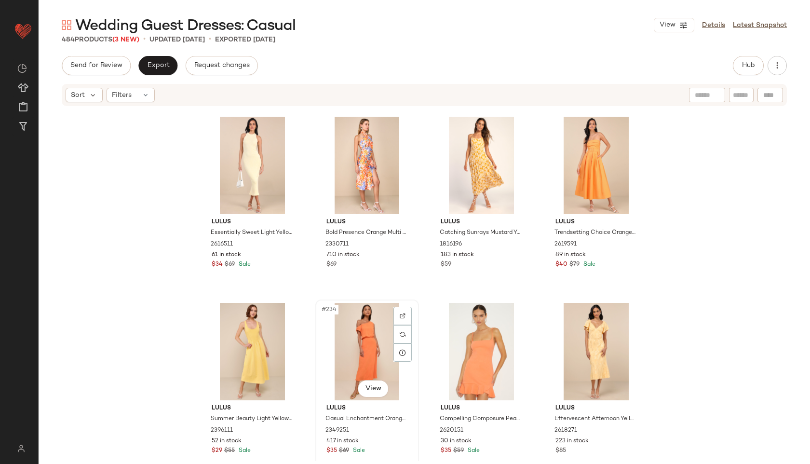
click at [364, 347] on div "#234 View" at bounding box center [367, 351] width 97 height 97
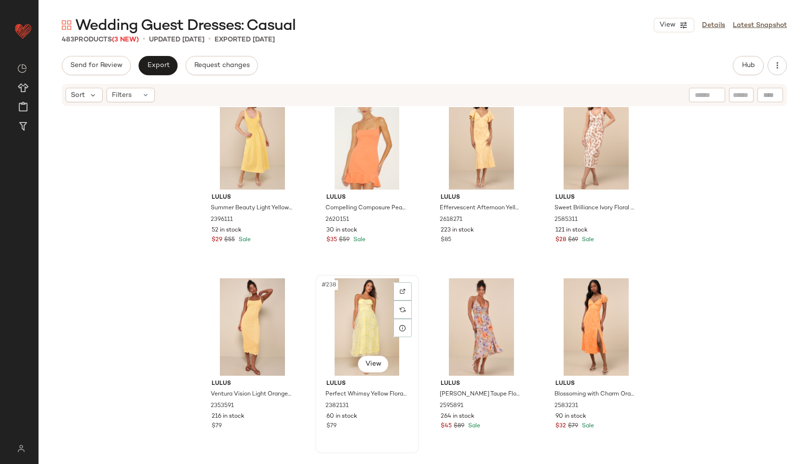
scroll to position [10825, 0]
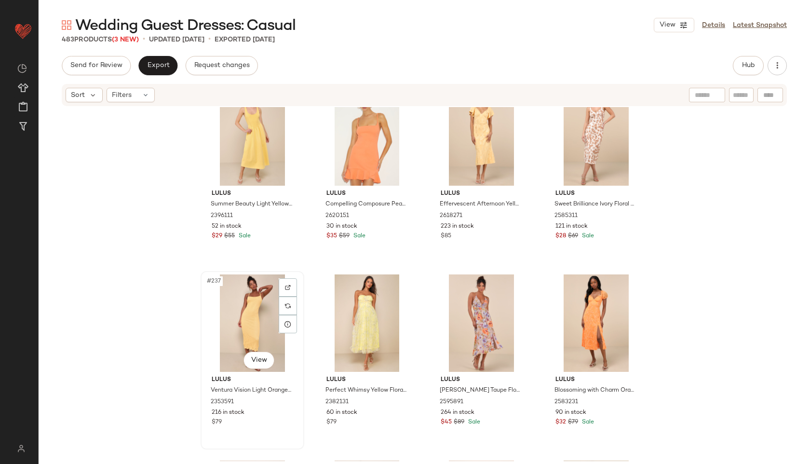
click at [214, 315] on div "#237 View" at bounding box center [252, 322] width 97 height 97
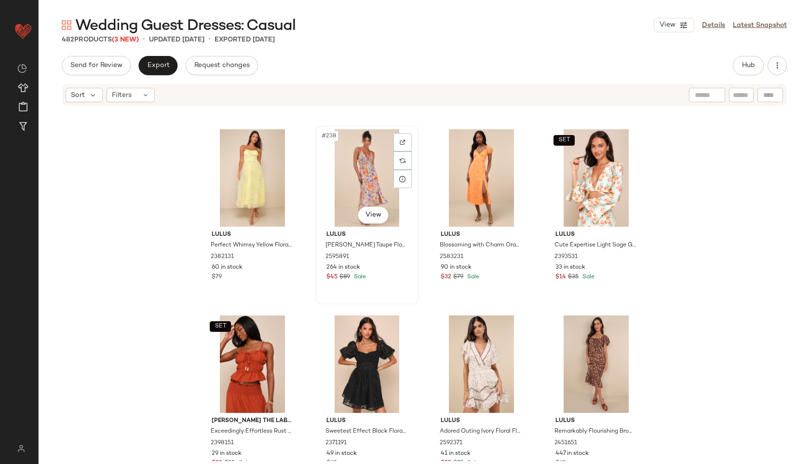
scroll to position [10971, 0]
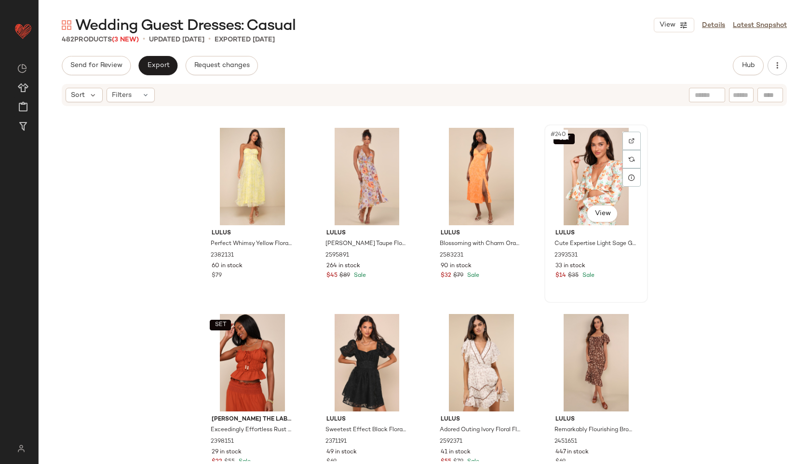
click at [583, 177] on div "SET #240 View" at bounding box center [596, 176] width 97 height 97
click at [598, 185] on div "SET #240 View" at bounding box center [596, 176] width 97 height 97
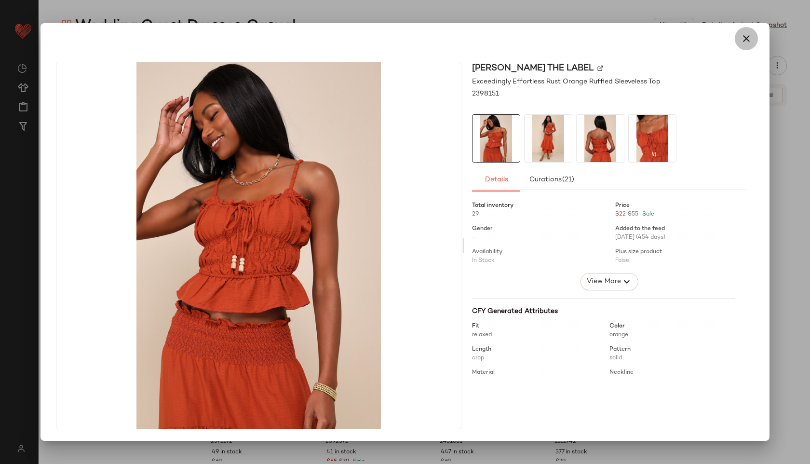
click at [747, 38] on icon "button" at bounding box center [746, 39] width 12 height 12
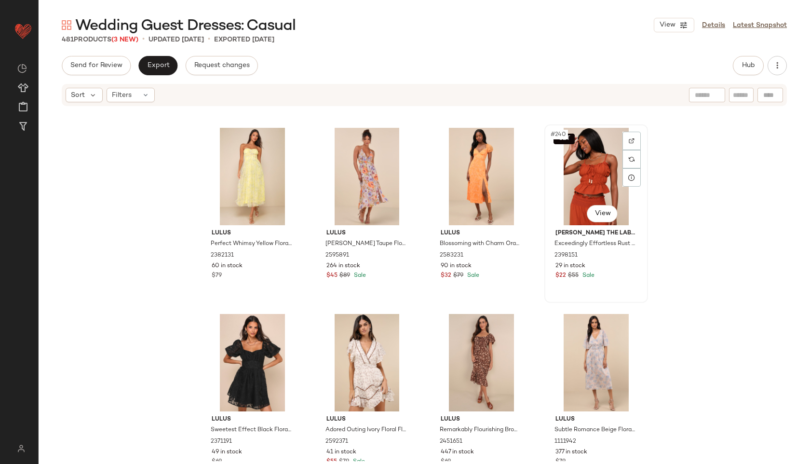
click at [577, 190] on div "SET #240 View" at bounding box center [596, 176] width 97 height 97
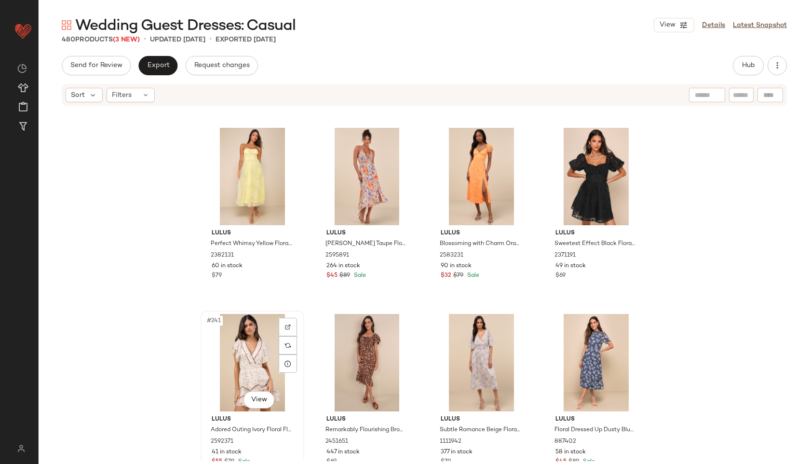
click at [256, 358] on div "#241 View" at bounding box center [252, 362] width 97 height 97
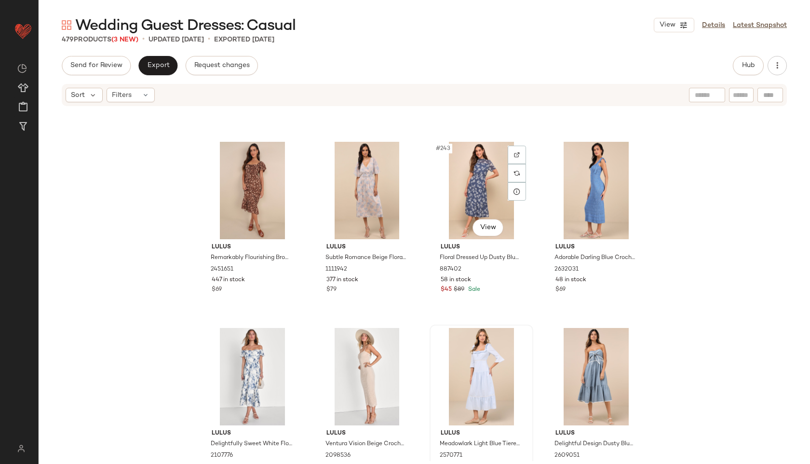
scroll to position [11153, 0]
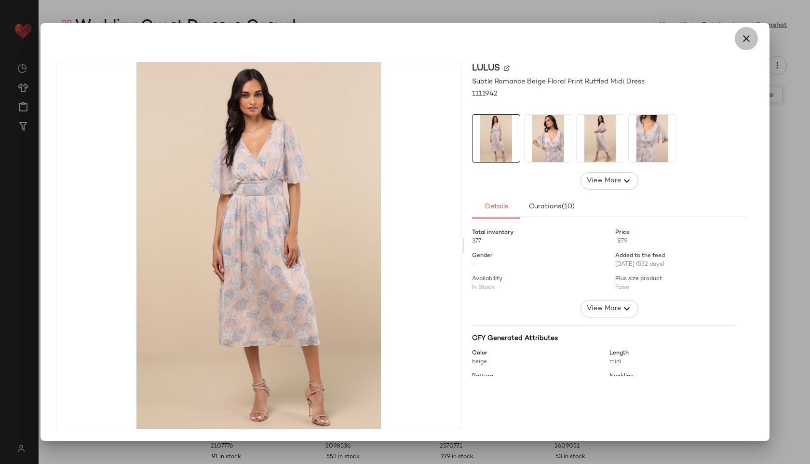
click at [743, 43] on icon "button" at bounding box center [746, 39] width 12 height 12
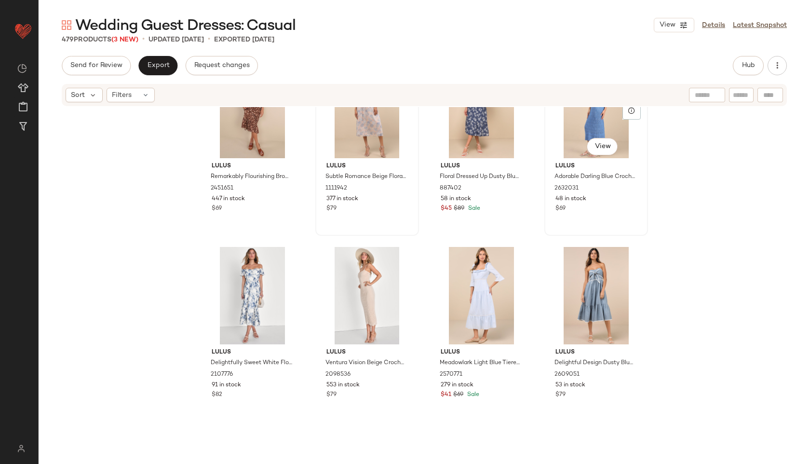
scroll to position [11226, 0]
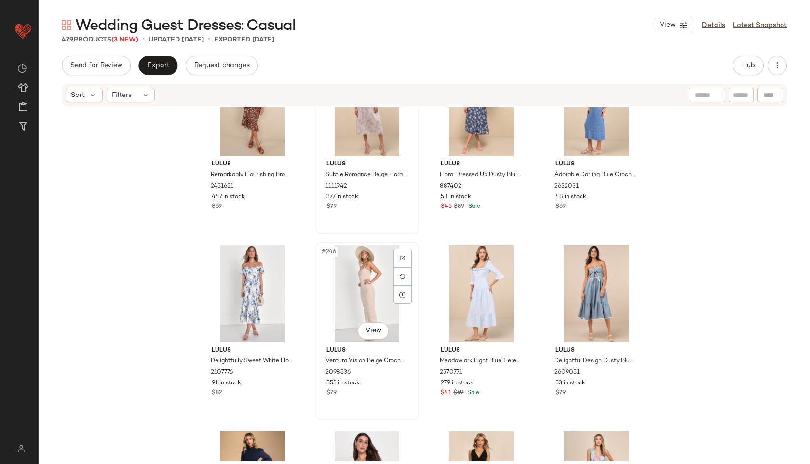
click at [366, 283] on div "#246 View" at bounding box center [367, 293] width 97 height 97
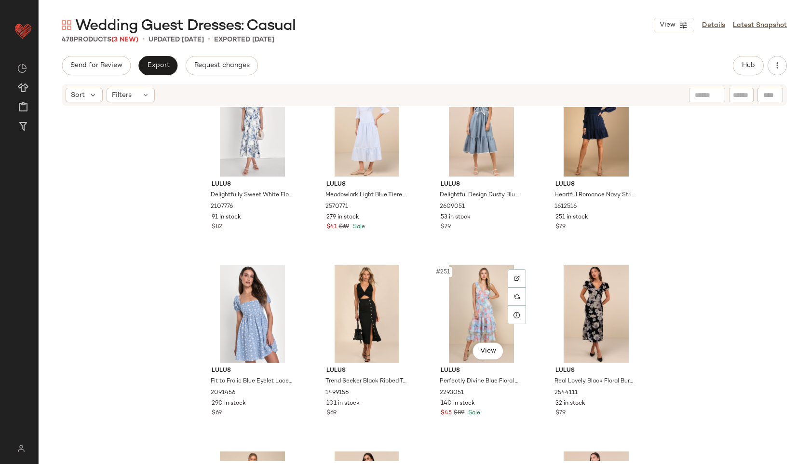
scroll to position [11393, 0]
click at [359, 303] on div "#250 View" at bounding box center [367, 313] width 97 height 97
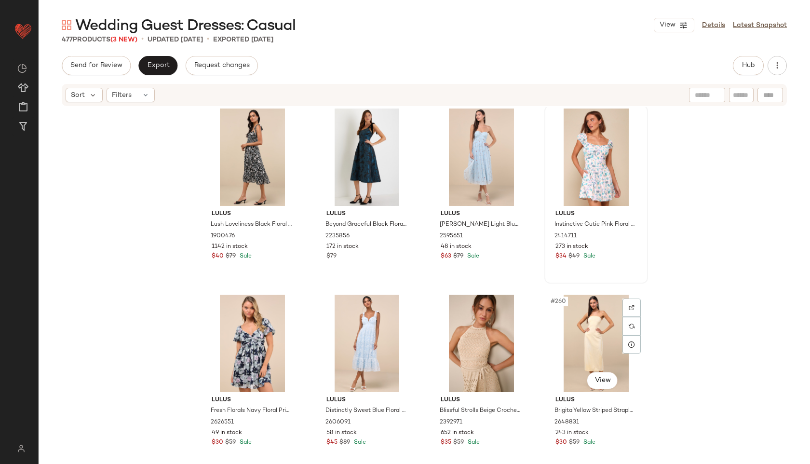
scroll to position [11735, 0]
click at [470, 327] on div "#259 View" at bounding box center [481, 342] width 97 height 97
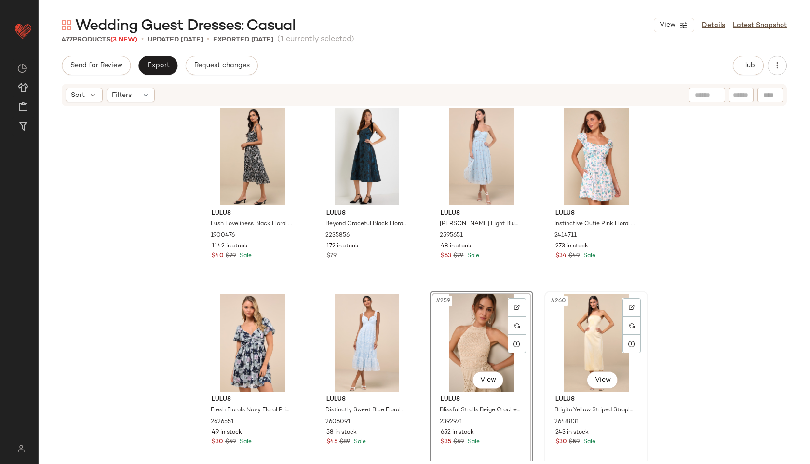
click at [584, 325] on div "#260 View" at bounding box center [596, 342] width 97 height 97
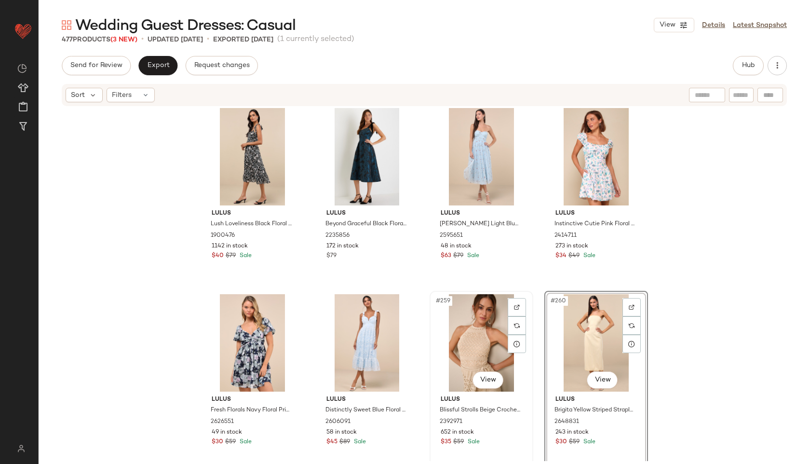
click at [478, 347] on div "#259 View" at bounding box center [481, 342] width 97 height 97
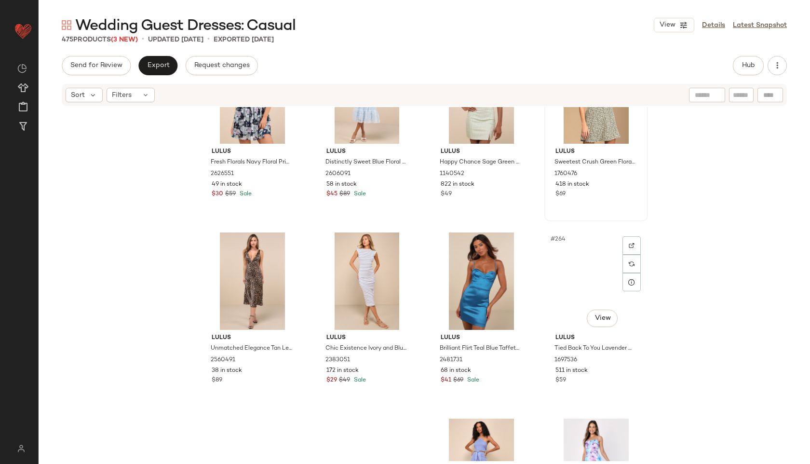
scroll to position [11984, 0]
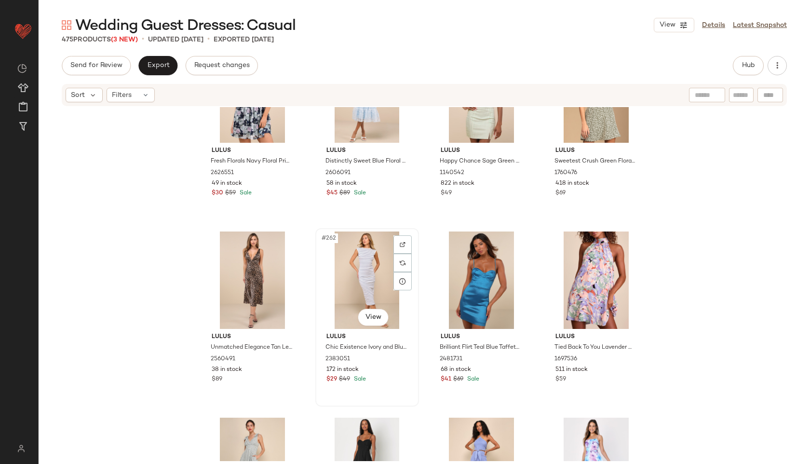
click at [369, 280] on div "#262 View" at bounding box center [367, 279] width 97 height 97
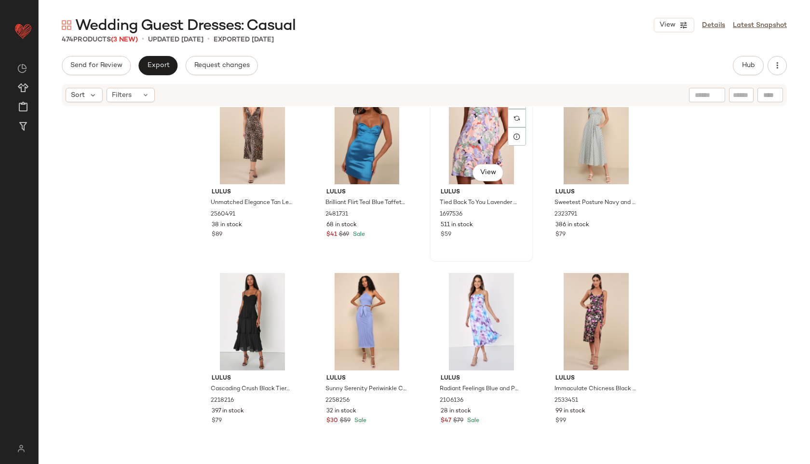
scroll to position [12131, 0]
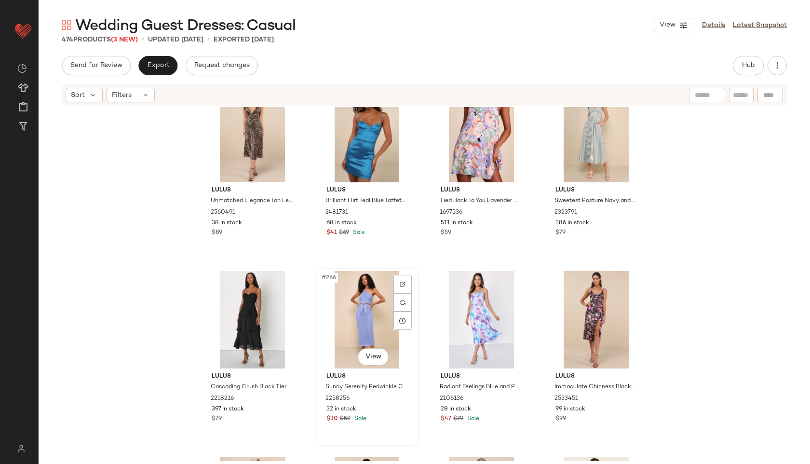
click at [351, 298] on div "#266 View" at bounding box center [367, 319] width 97 height 97
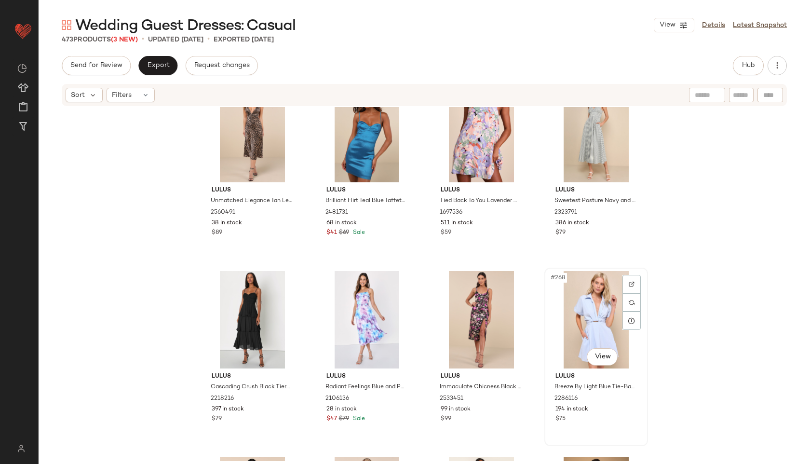
click at [581, 321] on div "#268 View" at bounding box center [596, 319] width 97 height 97
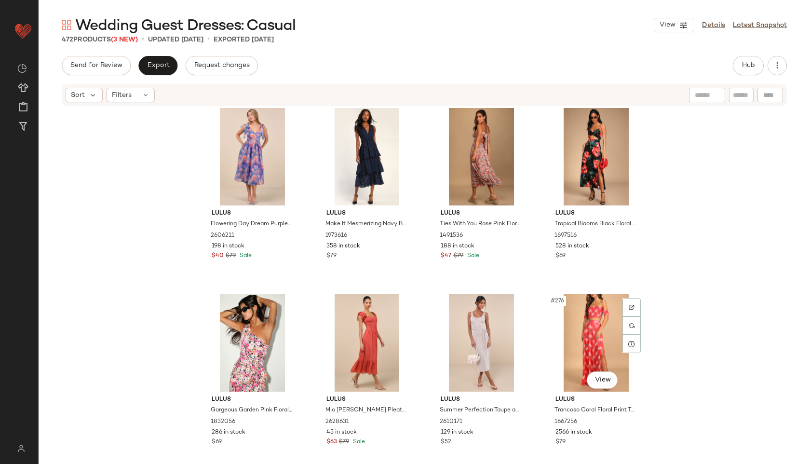
scroll to position [12486, 0]
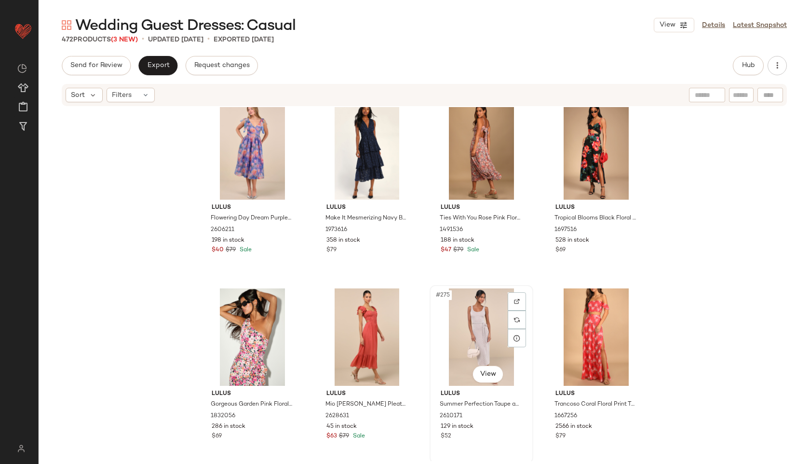
click at [475, 327] on div "#275 View" at bounding box center [481, 336] width 97 height 97
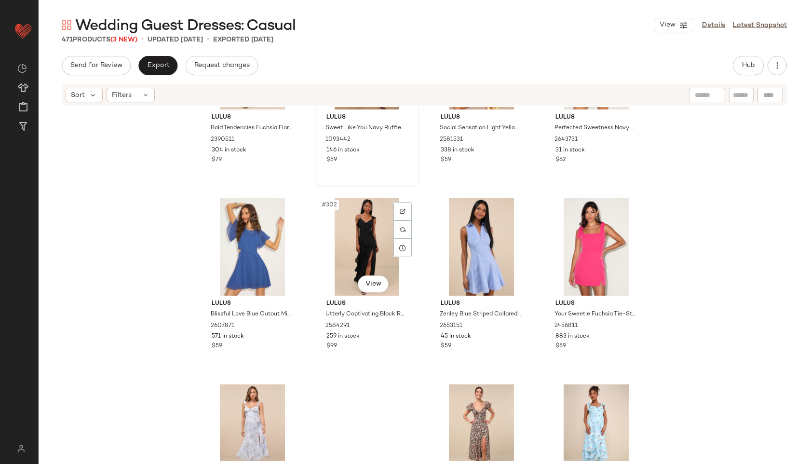
scroll to position [13880, 0]
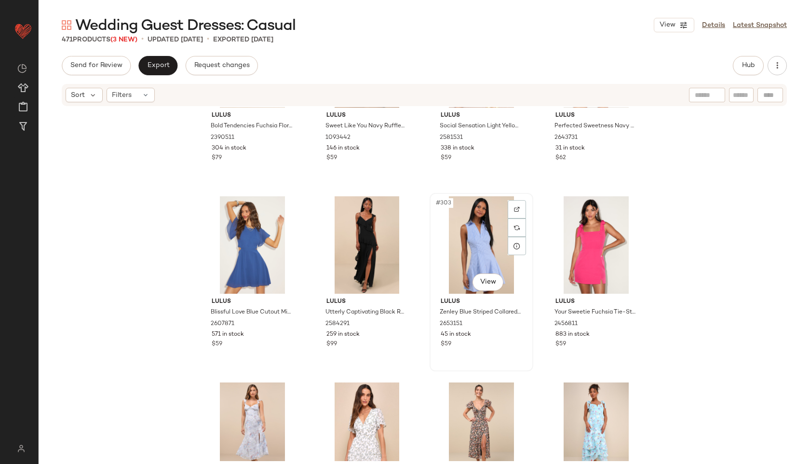
click at [475, 237] on div "#303 View" at bounding box center [481, 244] width 97 height 97
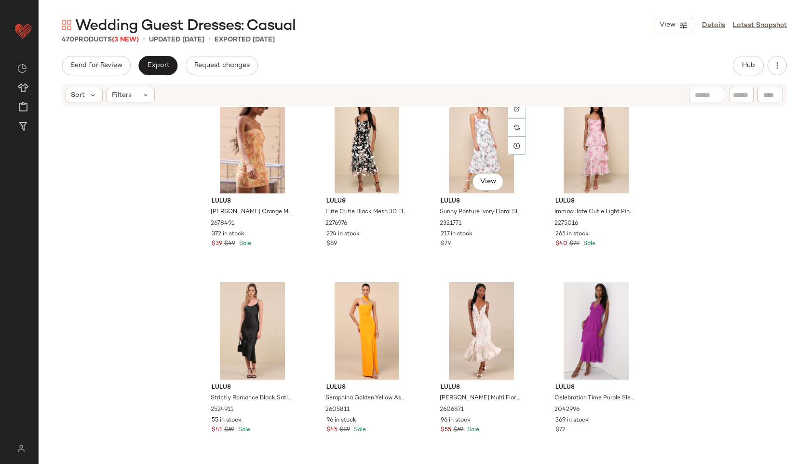
scroll to position [14540, 0]
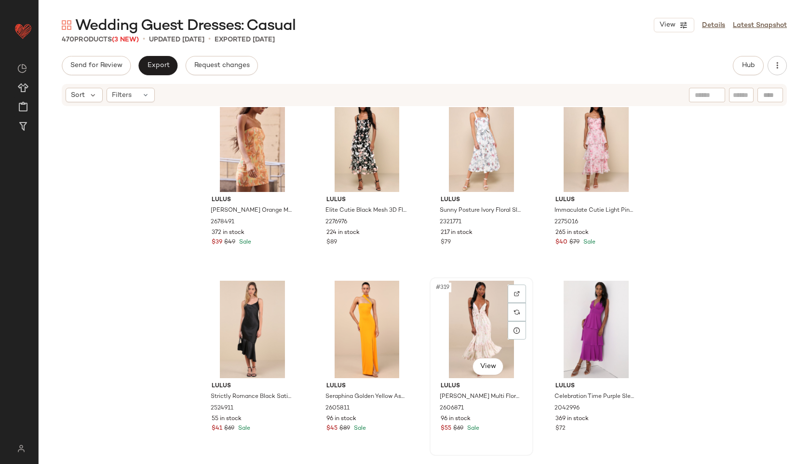
click at [460, 318] on div "#319 View" at bounding box center [481, 329] width 97 height 97
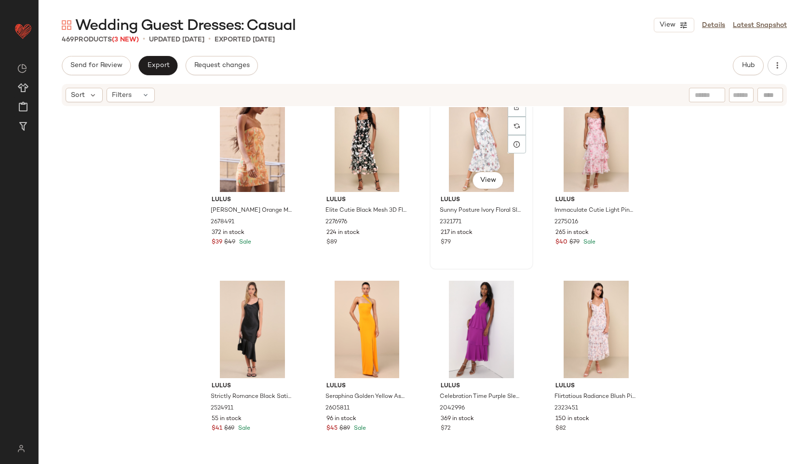
click at [476, 133] on div "#315 View" at bounding box center [481, 142] width 97 height 97
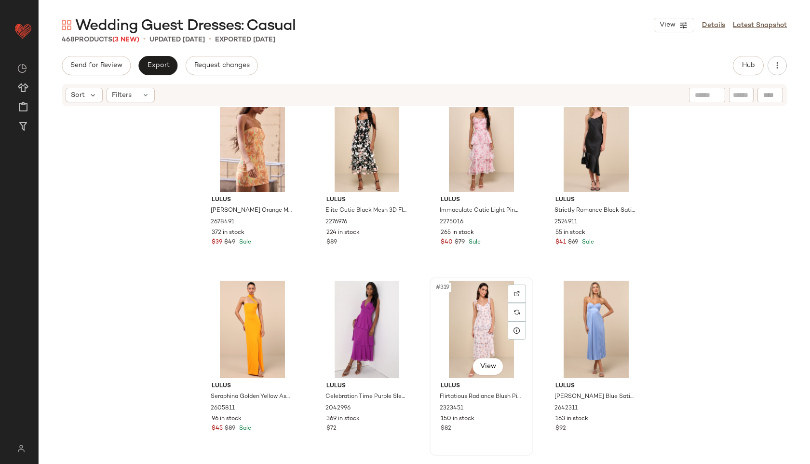
click at [468, 329] on div "#319 View" at bounding box center [481, 329] width 97 height 97
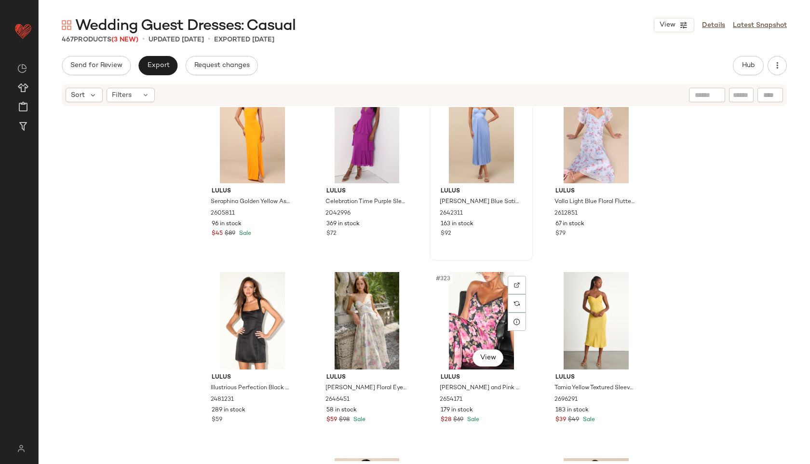
scroll to position [14735, 0]
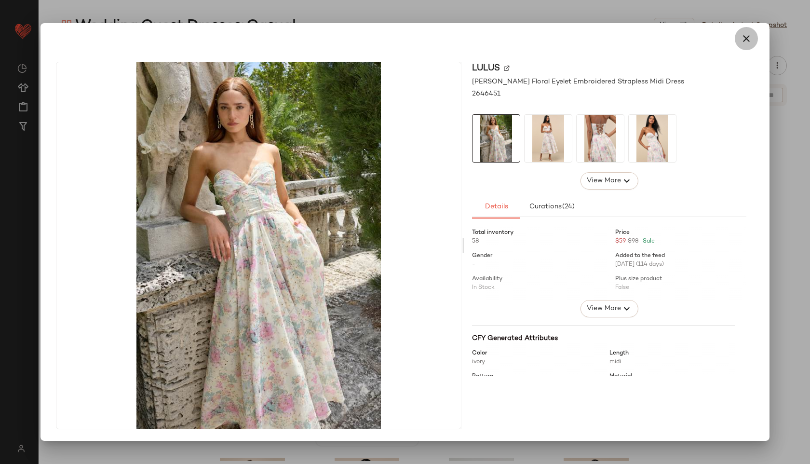
click at [745, 41] on icon "button" at bounding box center [746, 39] width 12 height 12
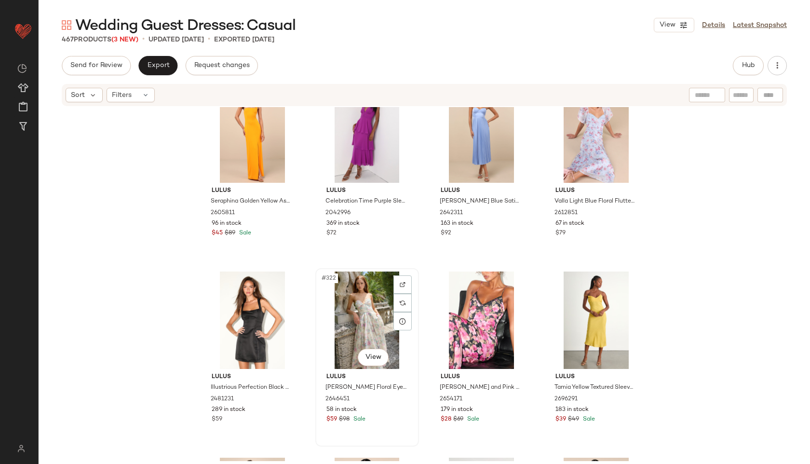
click at [377, 338] on div "#322 View" at bounding box center [367, 319] width 97 height 97
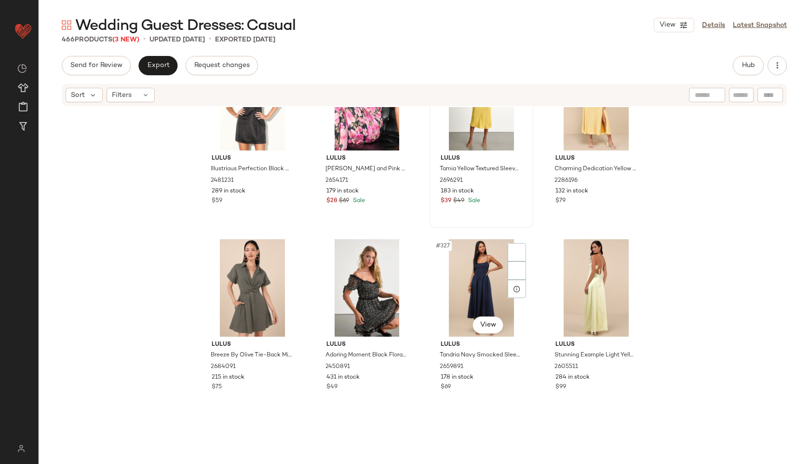
scroll to position [14957, 0]
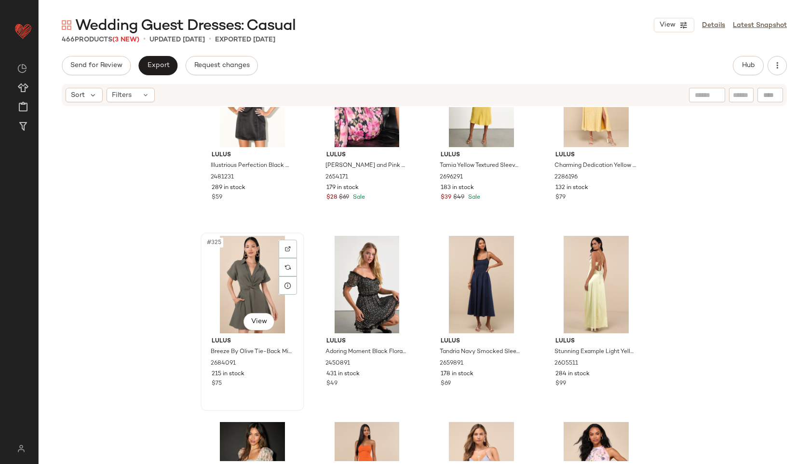
click at [220, 267] on div "#325 View" at bounding box center [252, 284] width 97 height 97
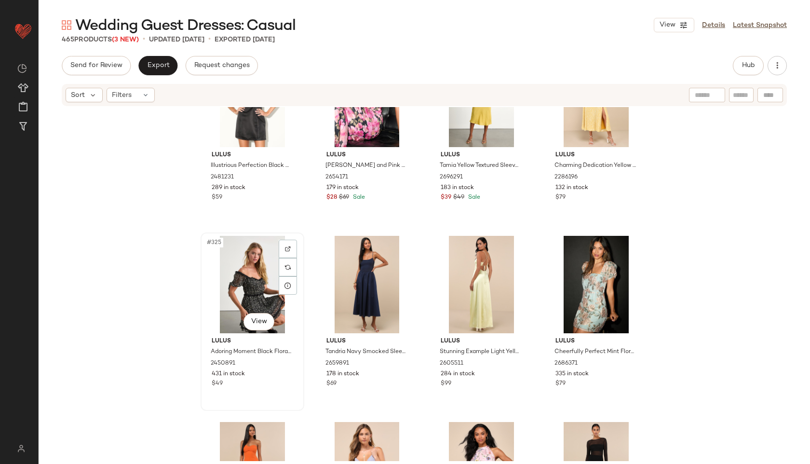
click at [251, 267] on div "#325 View" at bounding box center [252, 284] width 97 height 97
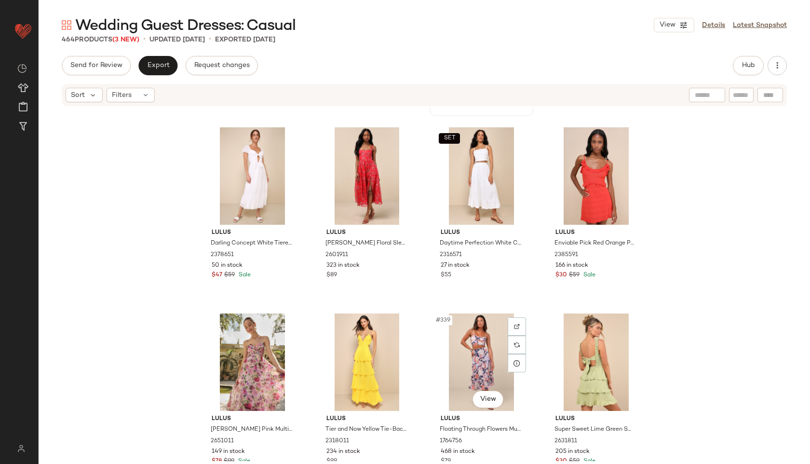
scroll to position [15439, 0]
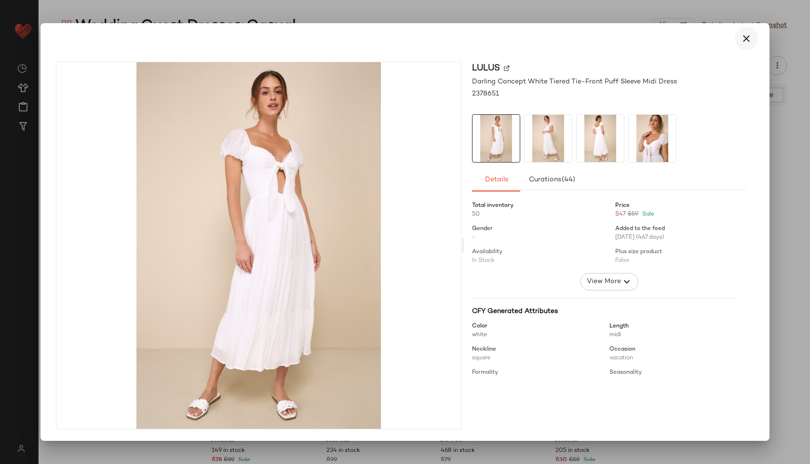
click at [743, 44] on icon "button" at bounding box center [746, 39] width 12 height 12
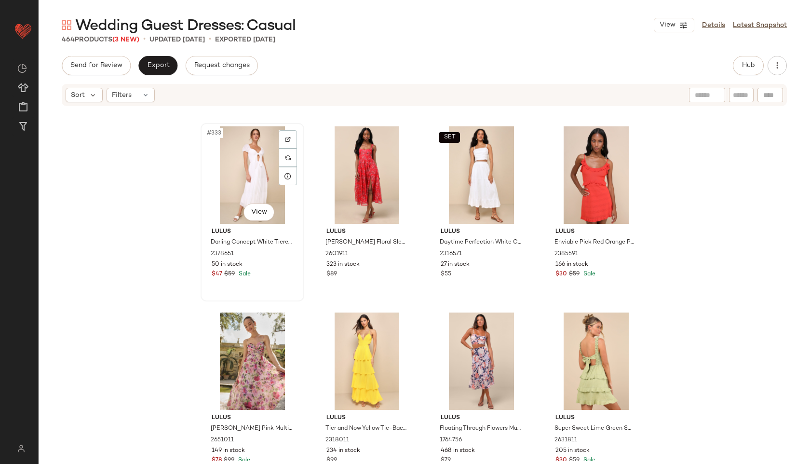
click at [225, 177] on div "#333 View" at bounding box center [252, 174] width 97 height 97
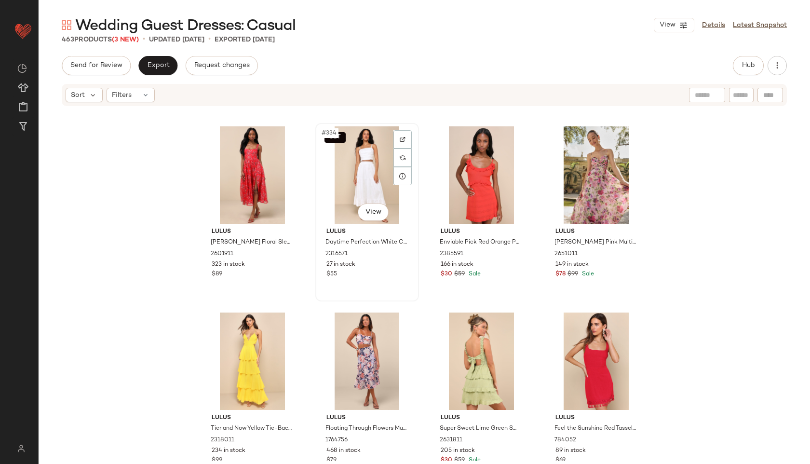
click at [371, 195] on div "SET #334 View" at bounding box center [367, 174] width 97 height 97
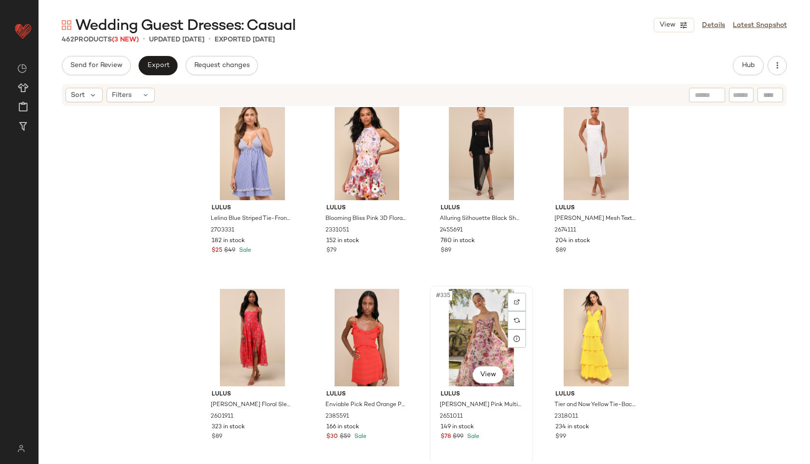
scroll to position [15273, 0]
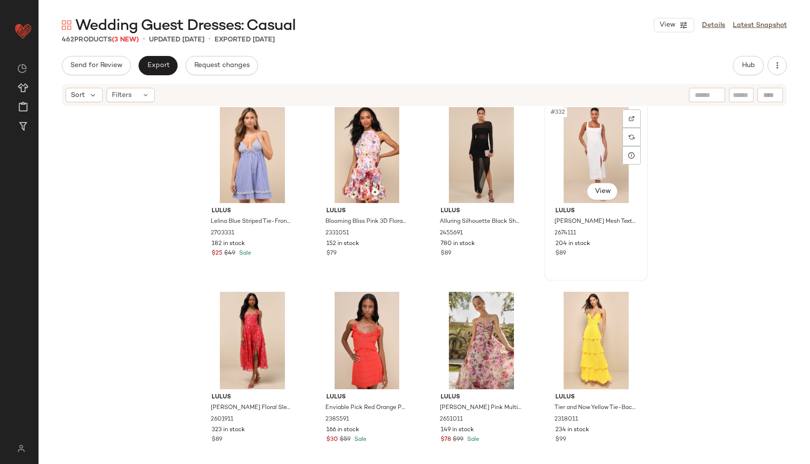
click at [591, 138] on div "#332 View" at bounding box center [596, 154] width 97 height 97
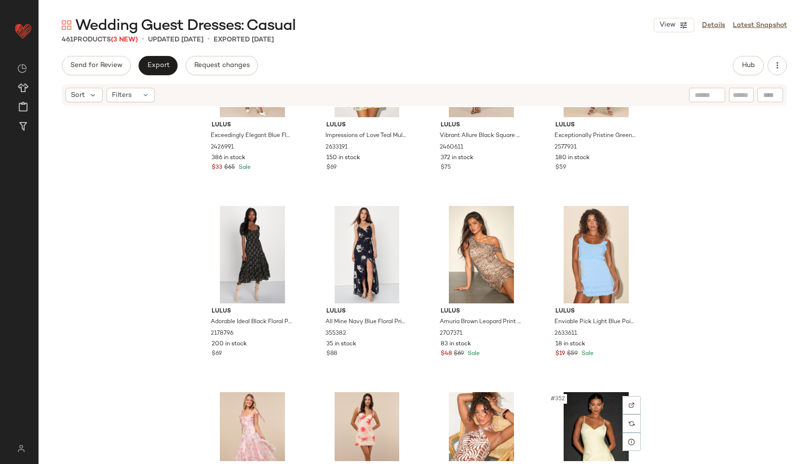
scroll to position [15920, 0]
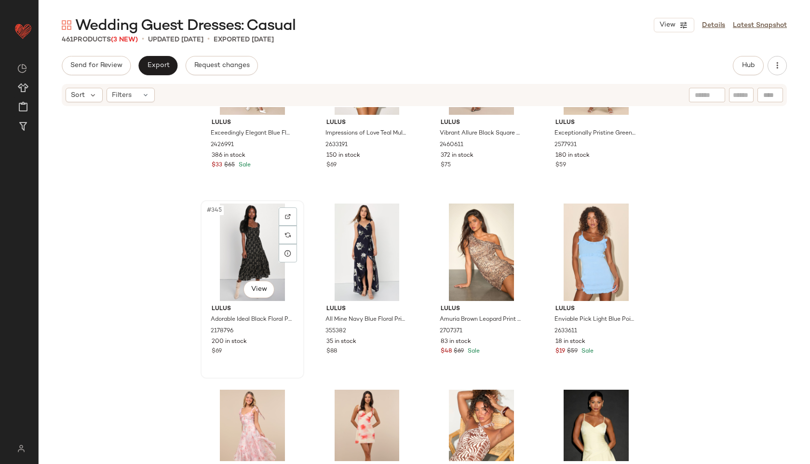
click at [245, 260] on div "#345 View" at bounding box center [252, 251] width 97 height 97
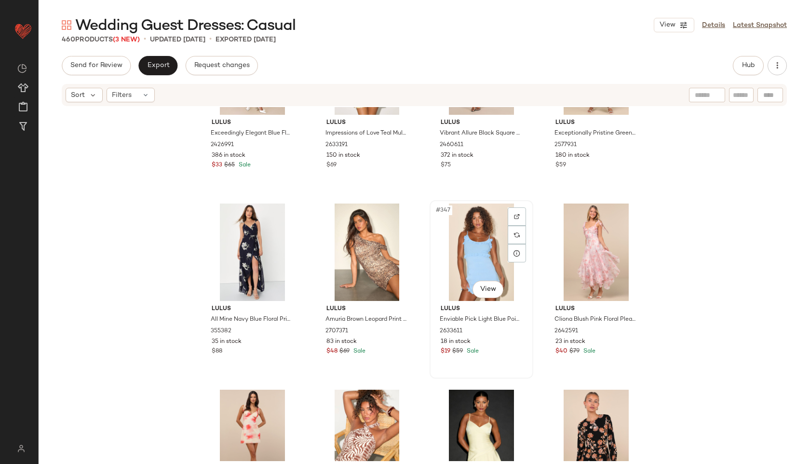
click at [470, 238] on div "#347 View" at bounding box center [481, 251] width 97 height 97
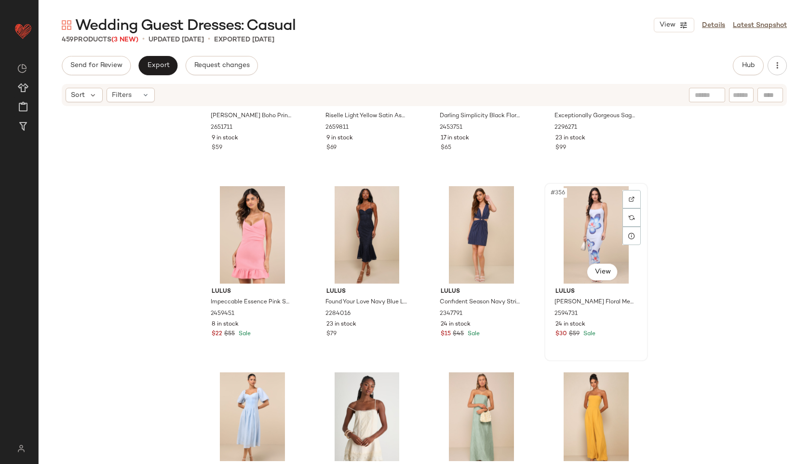
scroll to position [16322, 0]
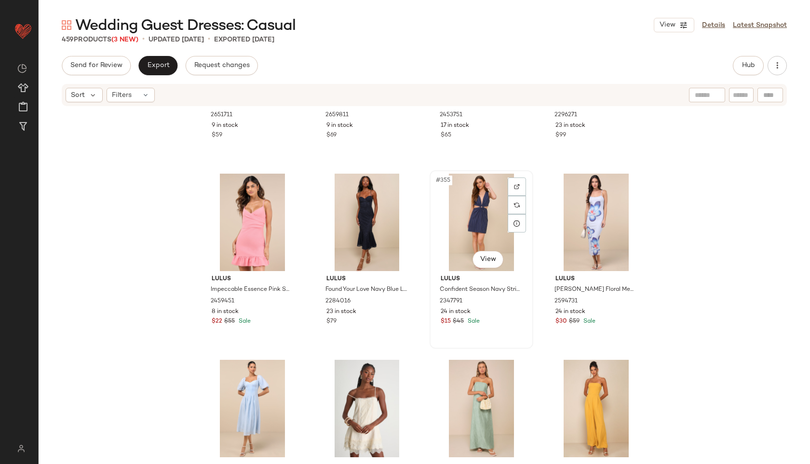
click at [467, 215] on div "#355 View" at bounding box center [481, 222] width 97 height 97
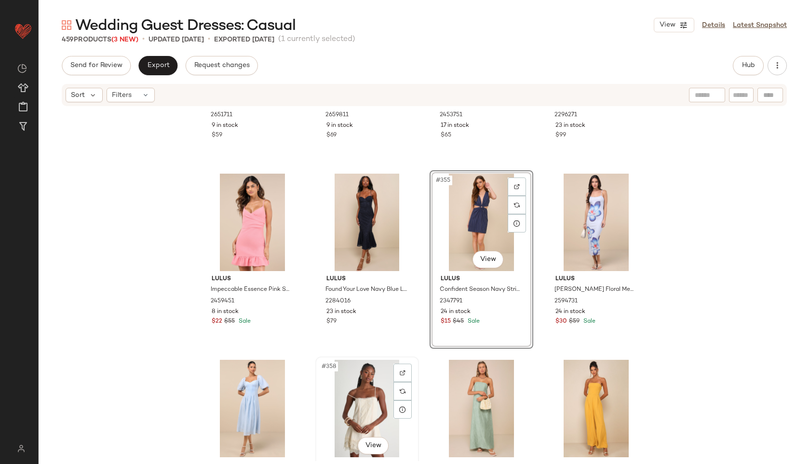
click at [365, 386] on div "#358 View" at bounding box center [367, 408] width 97 height 97
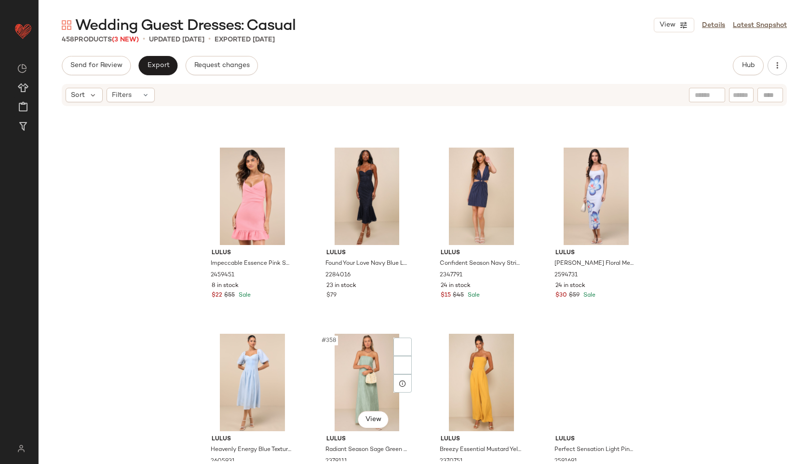
scroll to position [16480, 0]
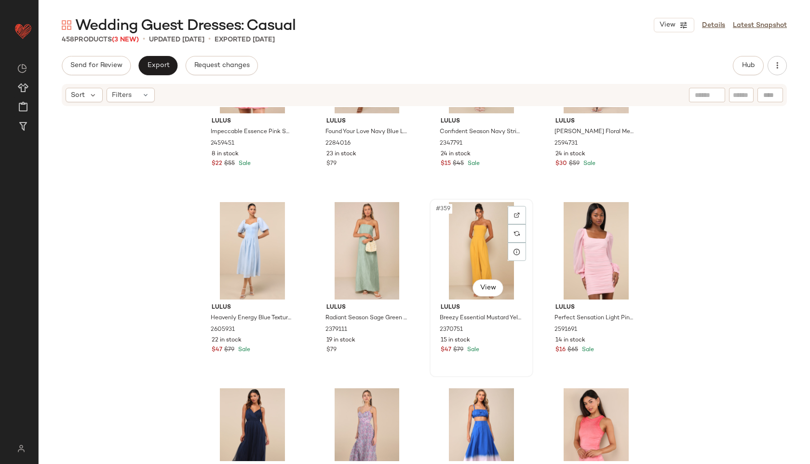
click at [460, 243] on div "#359 View" at bounding box center [481, 250] width 97 height 97
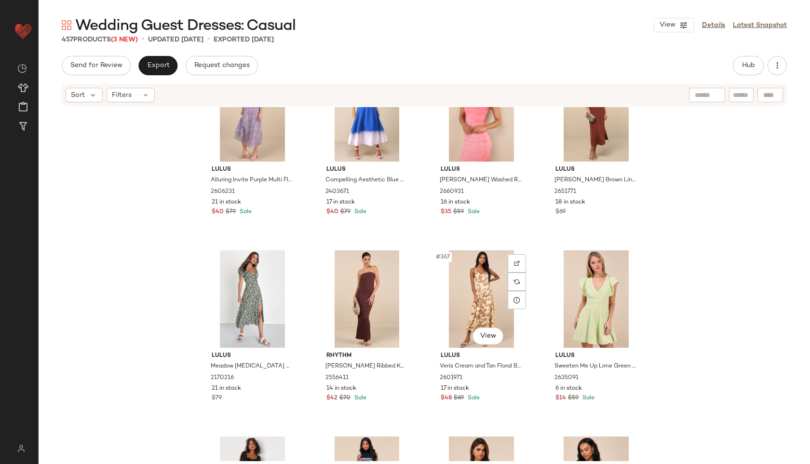
scroll to position [16805, 0]
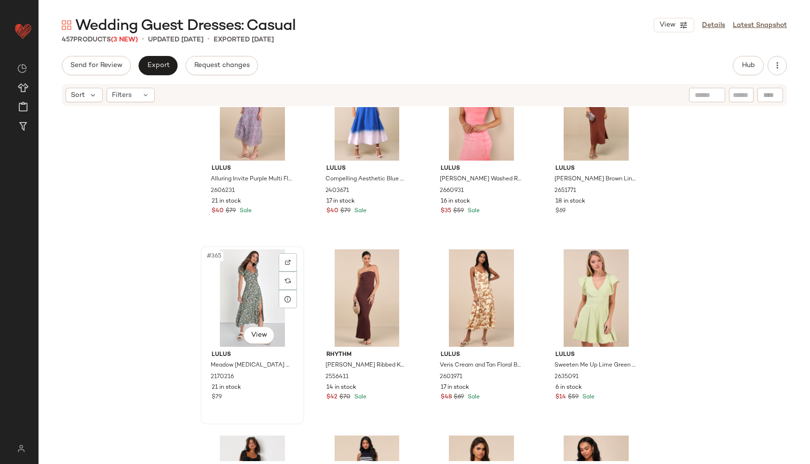
click at [222, 305] on div "#365 View" at bounding box center [252, 297] width 97 height 97
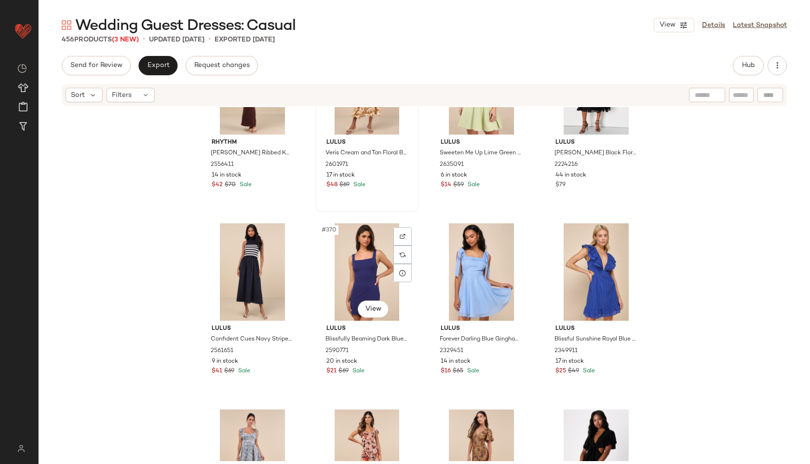
scroll to position [17017, 0]
click at [251, 268] on div "#369 View" at bounding box center [252, 271] width 97 height 97
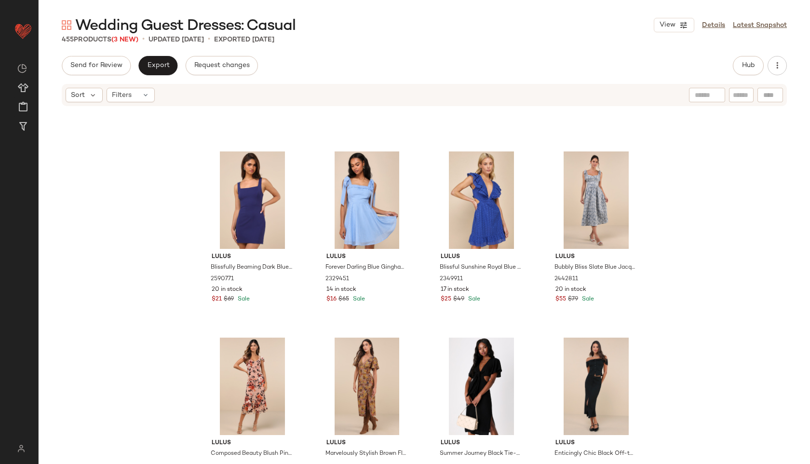
scroll to position [17200, 0]
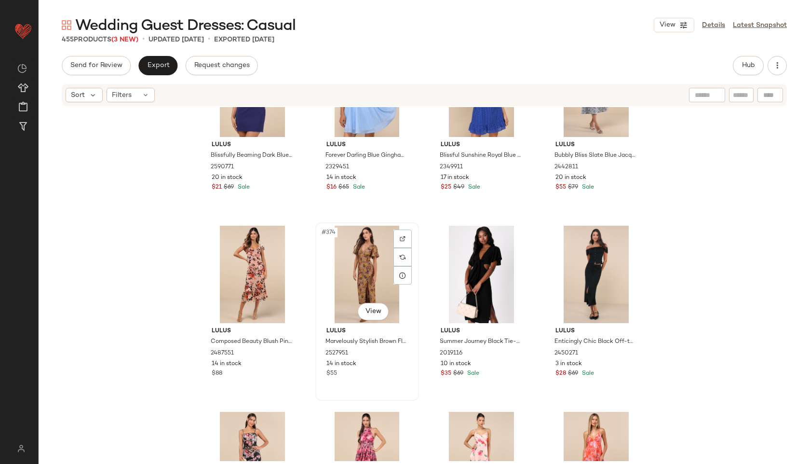
click at [356, 268] on div "#374 View" at bounding box center [367, 274] width 97 height 97
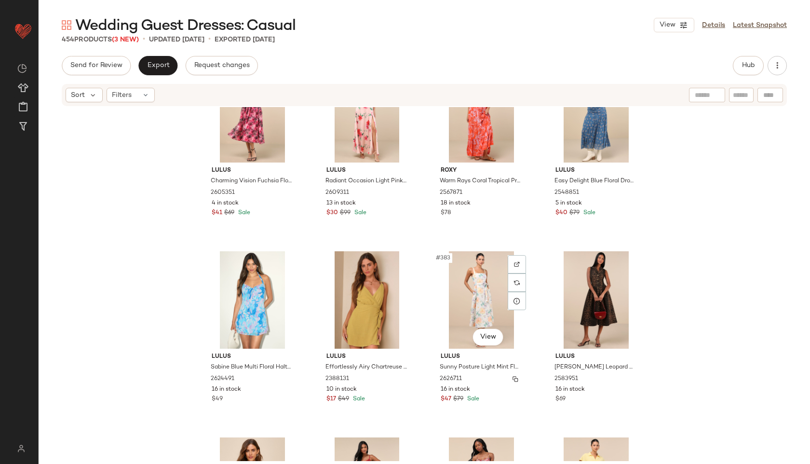
scroll to position [17548, 0]
click at [476, 297] on div "#383 View" at bounding box center [481, 298] width 97 height 97
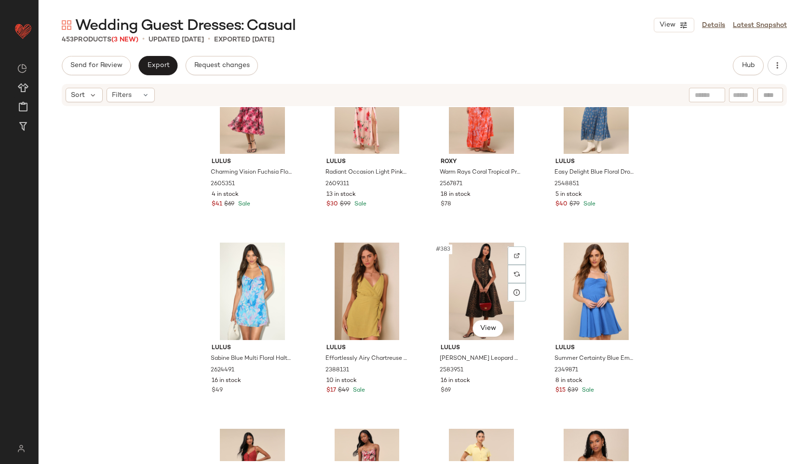
scroll to position [17563, 0]
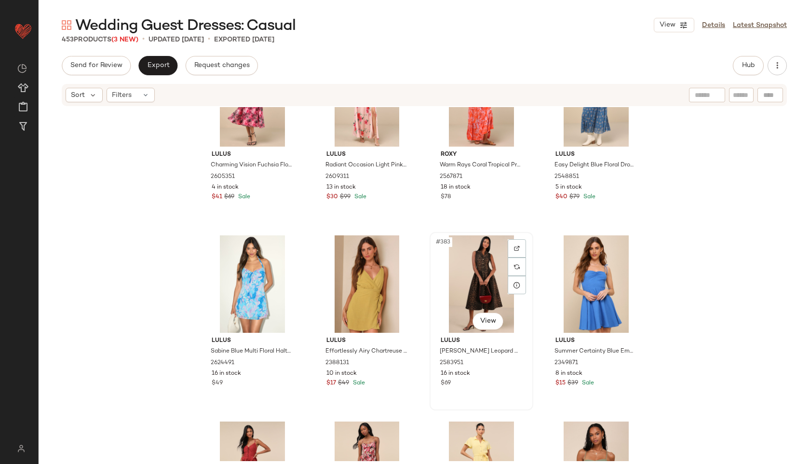
click at [471, 271] on div "#383 View" at bounding box center [481, 283] width 97 height 97
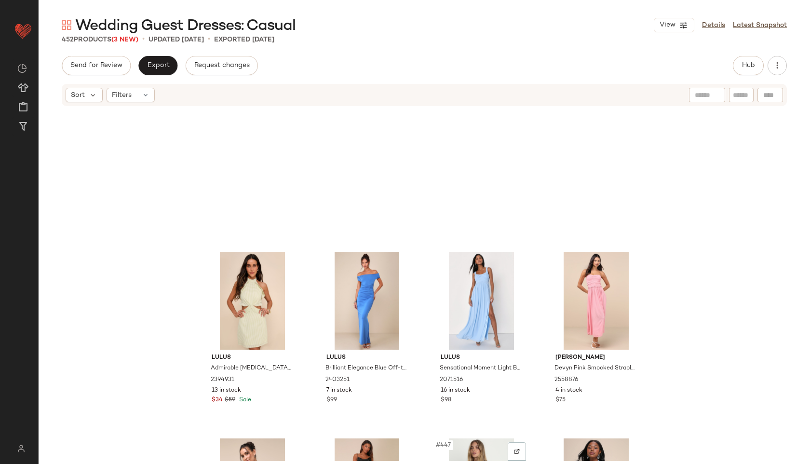
scroll to position [20573, 0]
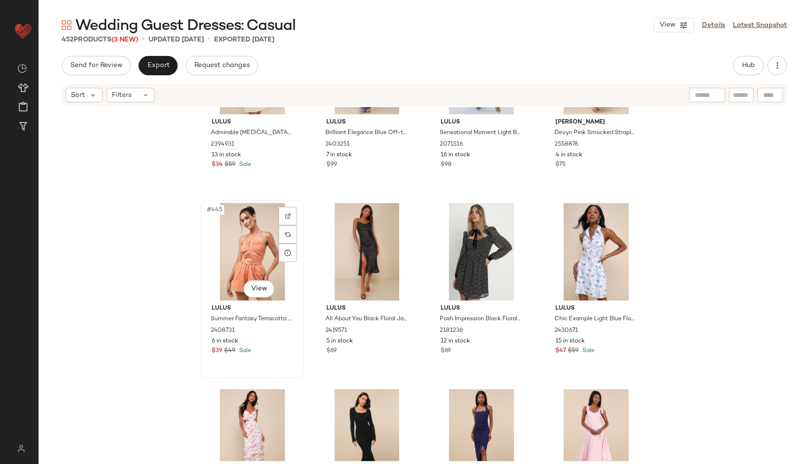
click at [233, 245] on div "#445 View" at bounding box center [252, 251] width 97 height 97
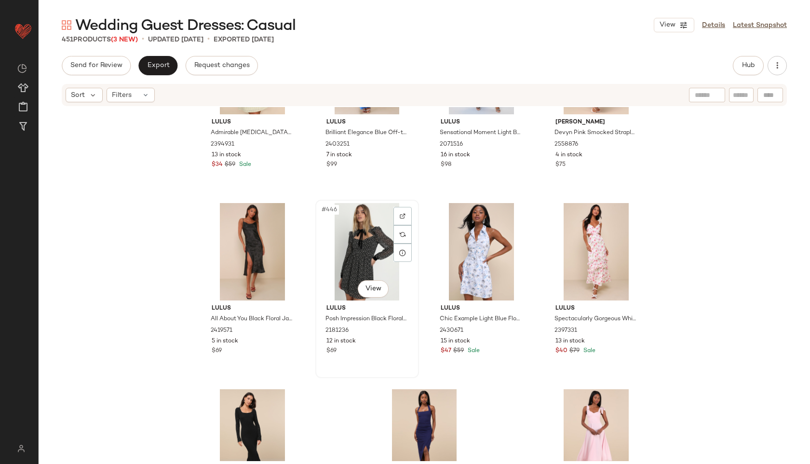
click at [347, 238] on div "#446 View" at bounding box center [367, 251] width 97 height 97
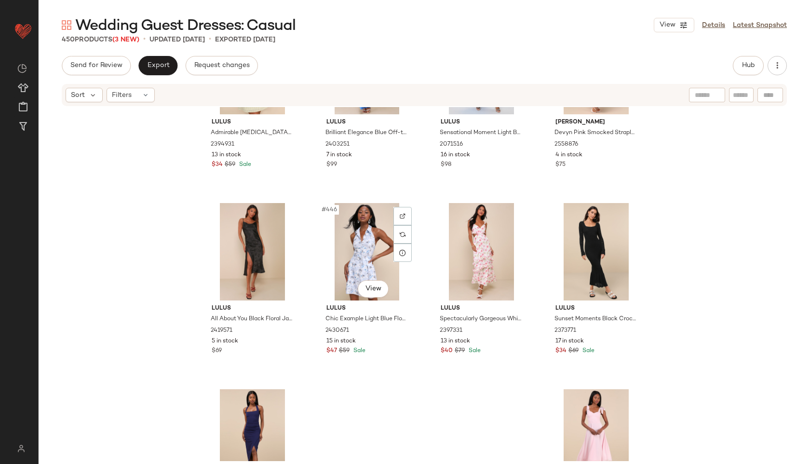
scroll to position [20676, 0]
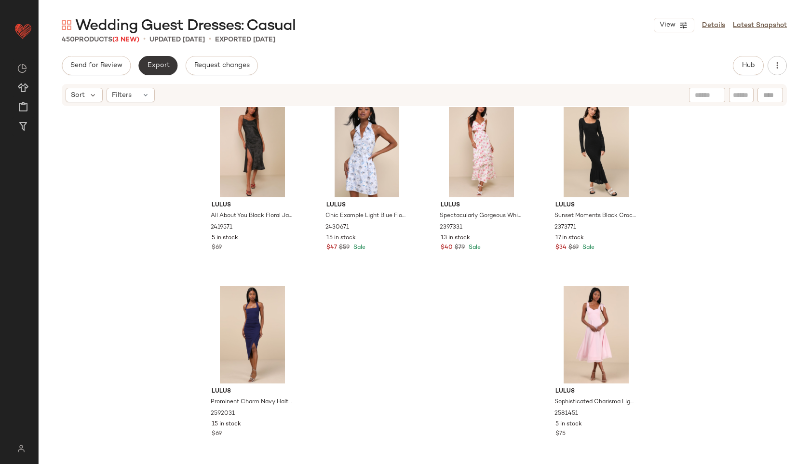
click at [161, 67] on span "Export" at bounding box center [158, 66] width 23 height 8
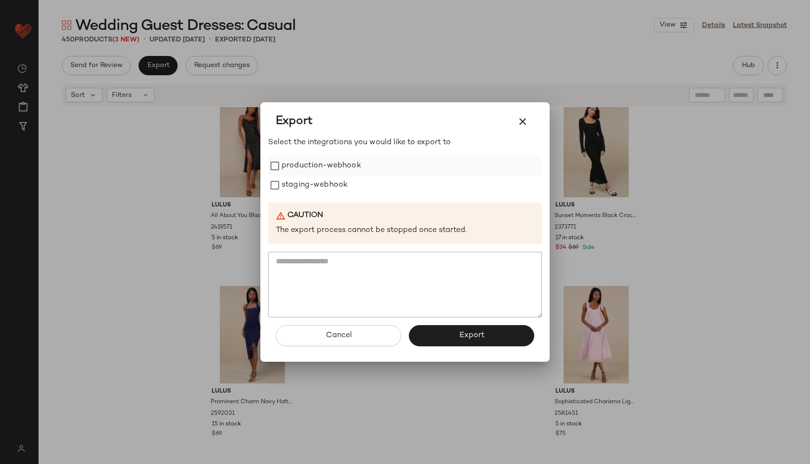
click at [292, 166] on label "production-webhook" at bounding box center [322, 165] width 80 height 19
click at [292, 183] on label "staging-webhook" at bounding box center [315, 184] width 66 height 19
click at [452, 338] on button "Export" at bounding box center [471, 335] width 125 height 21
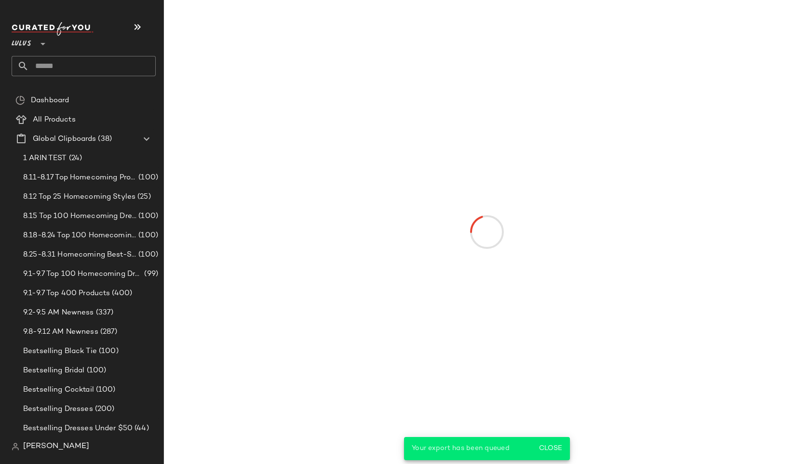
click at [69, 68] on input "text" at bounding box center [92, 66] width 127 height 20
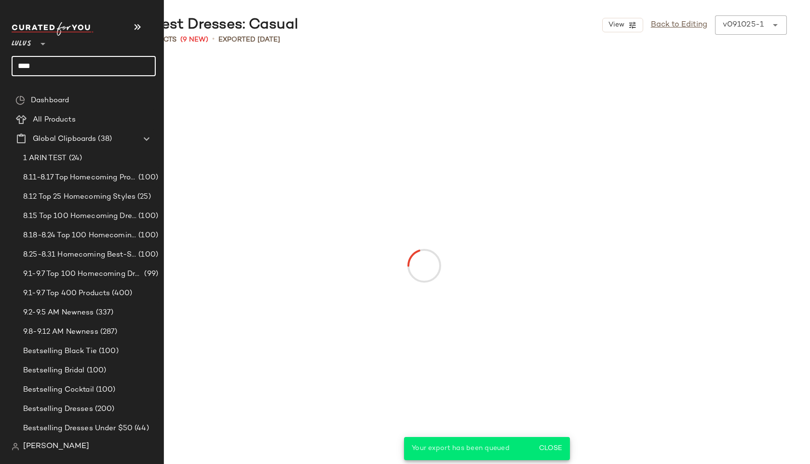
type input "*****"
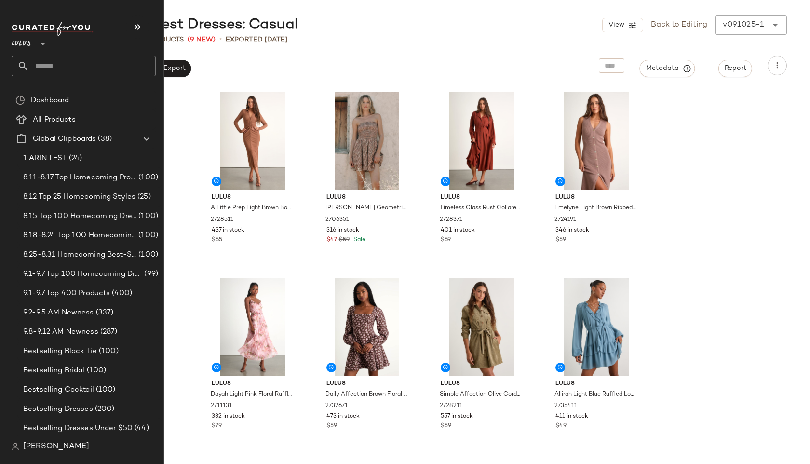
click at [55, 67] on input "text" at bounding box center [92, 66] width 127 height 20
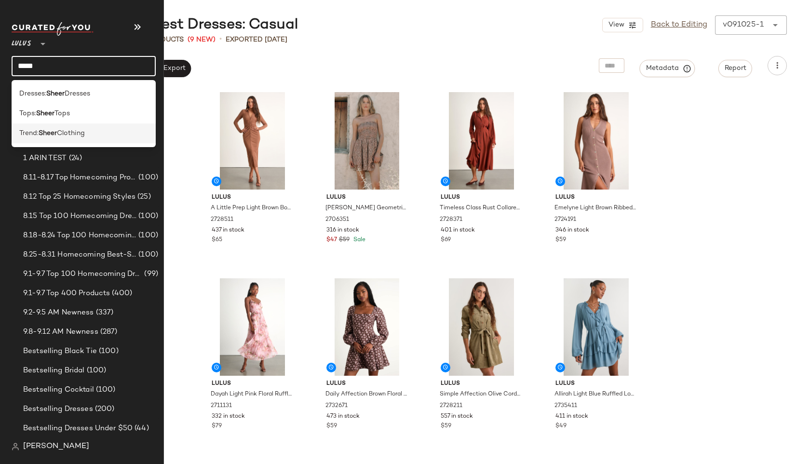
type input "*****"
click at [28, 130] on span "Trend:" at bounding box center [28, 133] width 19 height 10
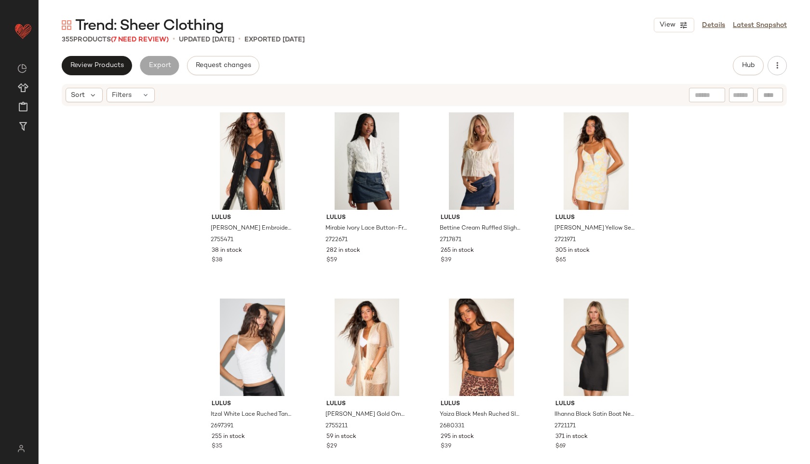
click at [149, 35] on span "Trend: Sheer Clothing" at bounding box center [149, 25] width 148 height 19
click at [149, 38] on span "(7 Need Review)" at bounding box center [140, 39] width 58 height 7
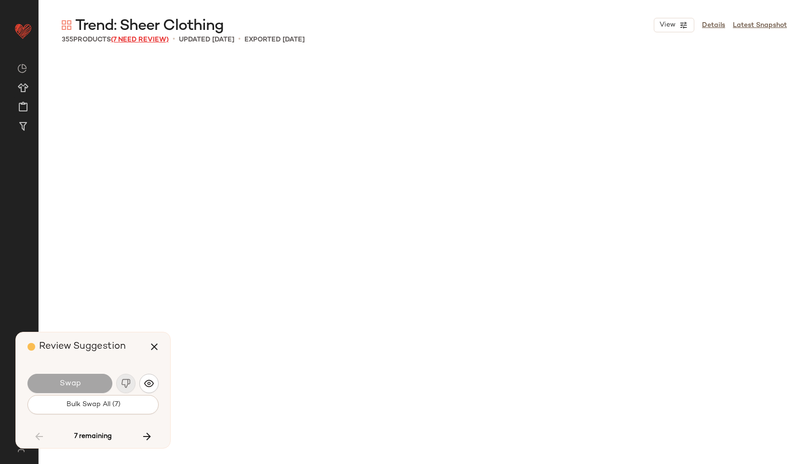
scroll to position [6513, 0]
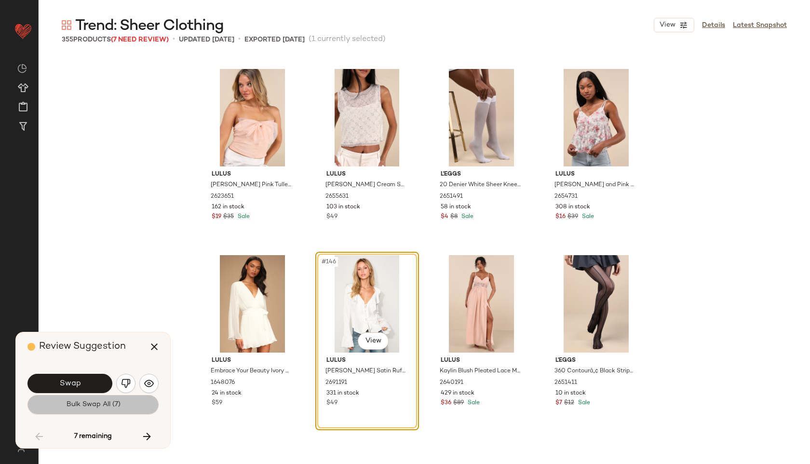
click at [93, 404] on span "Bulk Swap All (7)" at bounding box center [93, 405] width 54 height 8
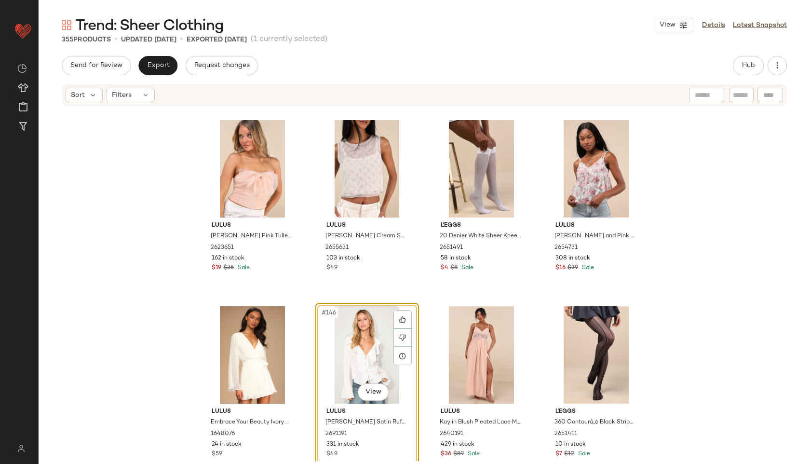
click at [127, 99] on span "Filters" at bounding box center [122, 95] width 20 height 10
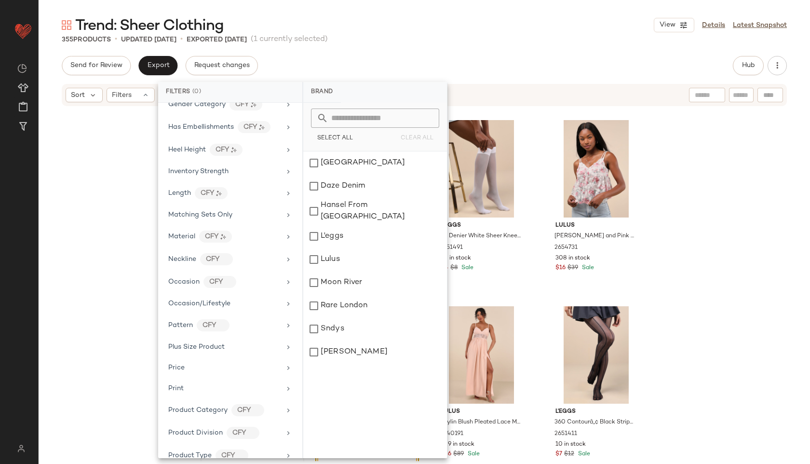
scroll to position [539, 0]
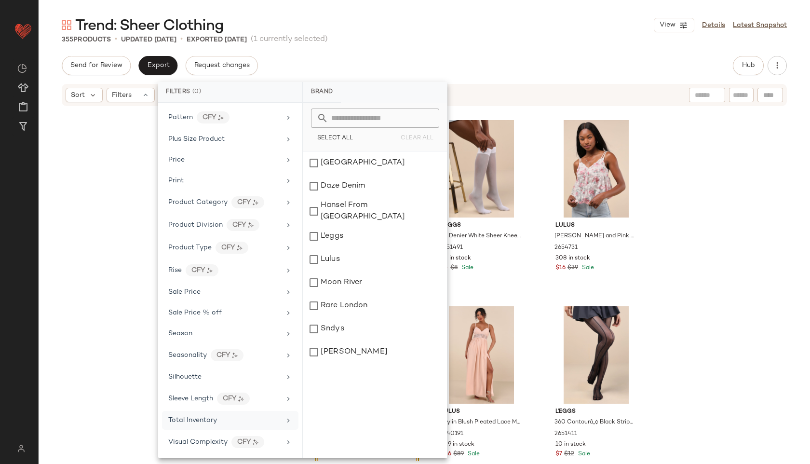
click at [214, 421] on span "Total Inventory" at bounding box center [192, 420] width 49 height 7
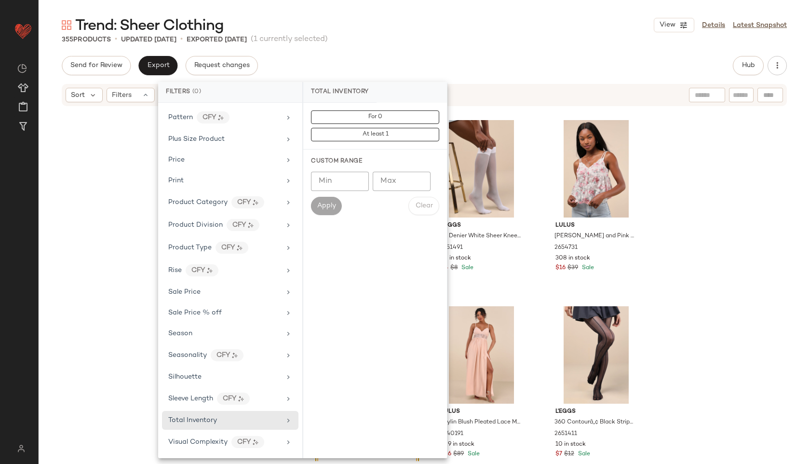
click at [415, 175] on input "Max" at bounding box center [402, 181] width 58 height 19
type input "**"
click at [316, 206] on button "Apply" at bounding box center [326, 206] width 31 height 18
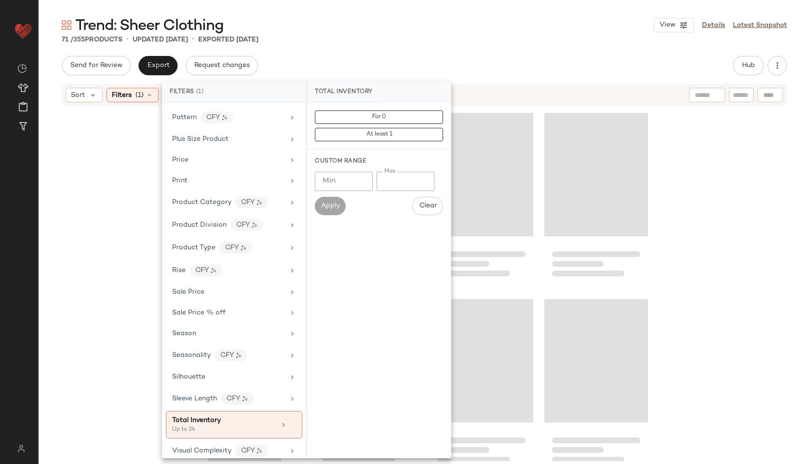
click at [436, 44] on div "71 / 355 Products • updated [DATE] • Exported [DATE]" at bounding box center [424, 40] width 771 height 10
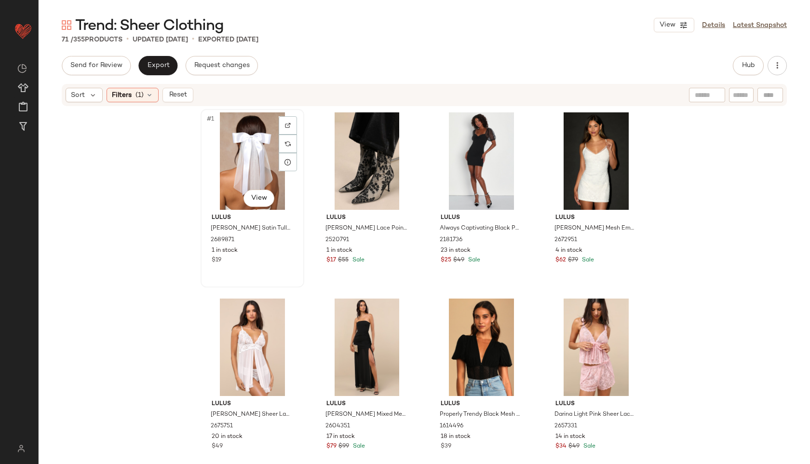
click at [248, 148] on div "#1 View" at bounding box center [252, 160] width 97 height 97
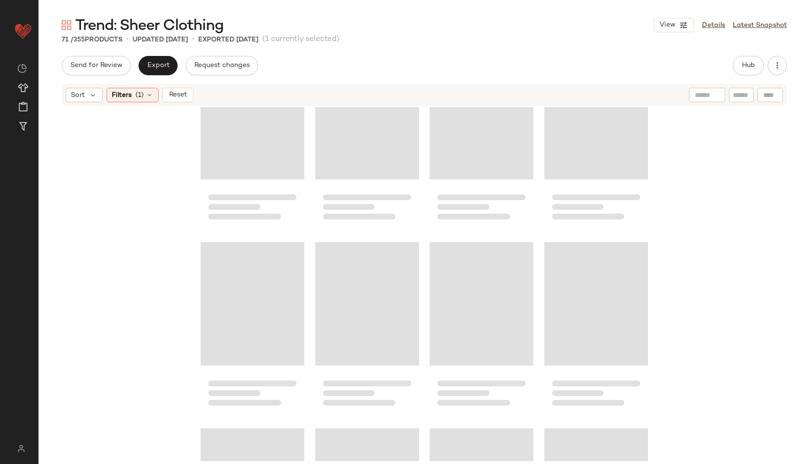
scroll to position [2998, 0]
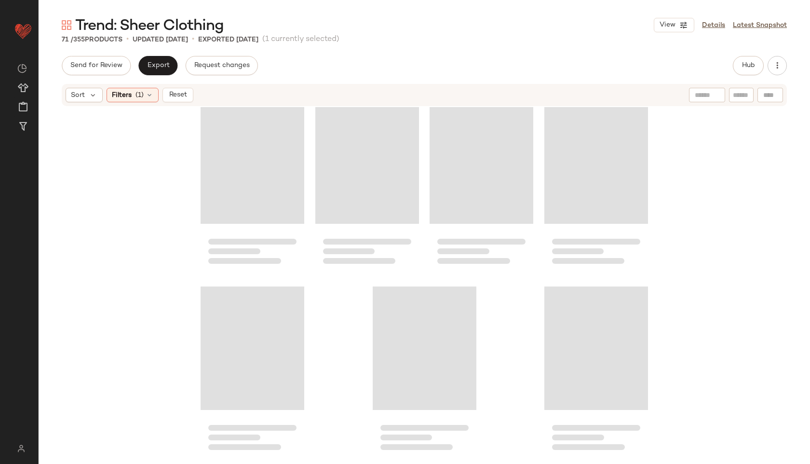
click at [591, 352] on div "Loading..." at bounding box center [596, 347] width 104 height 123
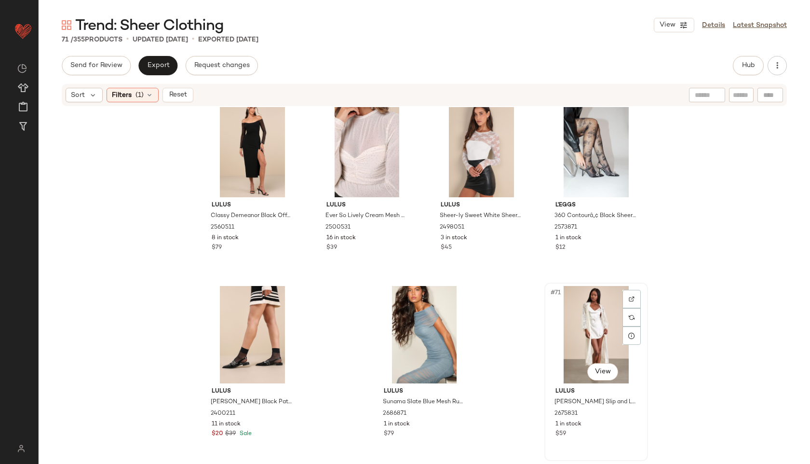
click at [581, 324] on div "#71 View" at bounding box center [596, 334] width 97 height 97
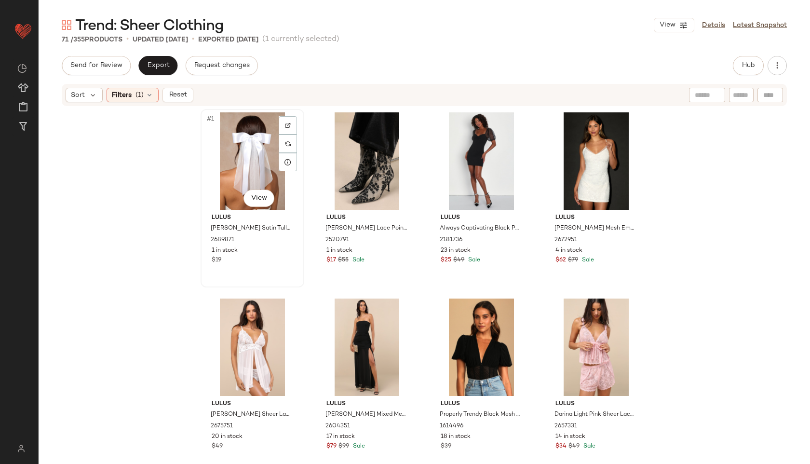
click at [252, 148] on div "#1 View" at bounding box center [252, 160] width 97 height 97
click at [163, 65] on span "Export" at bounding box center [158, 66] width 23 height 8
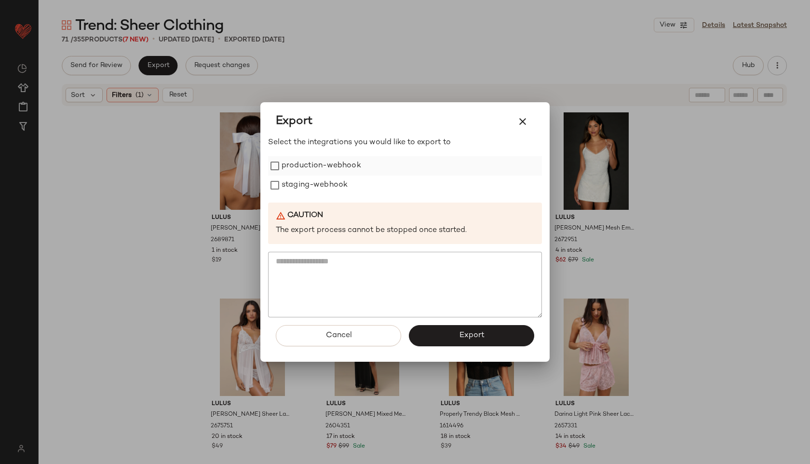
click at [312, 167] on label "production-webhook" at bounding box center [322, 165] width 80 height 19
click at [312, 176] on label "staging-webhook" at bounding box center [315, 184] width 66 height 19
click at [439, 340] on button "Export" at bounding box center [471, 335] width 125 height 21
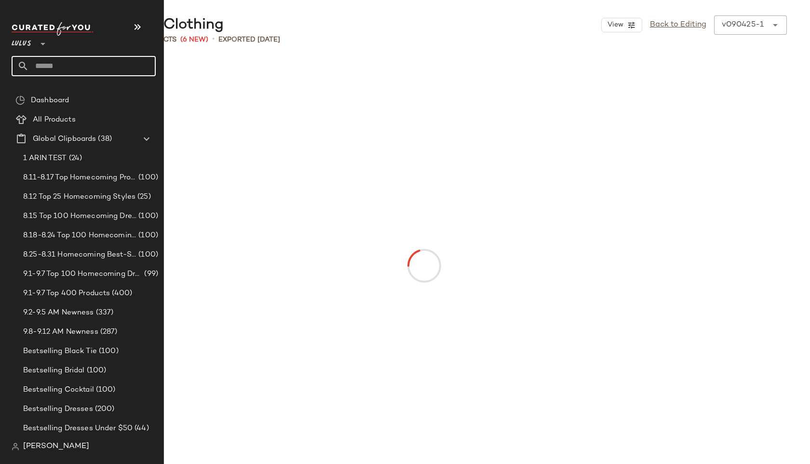
click at [51, 67] on input "text" at bounding box center [92, 66] width 127 height 20
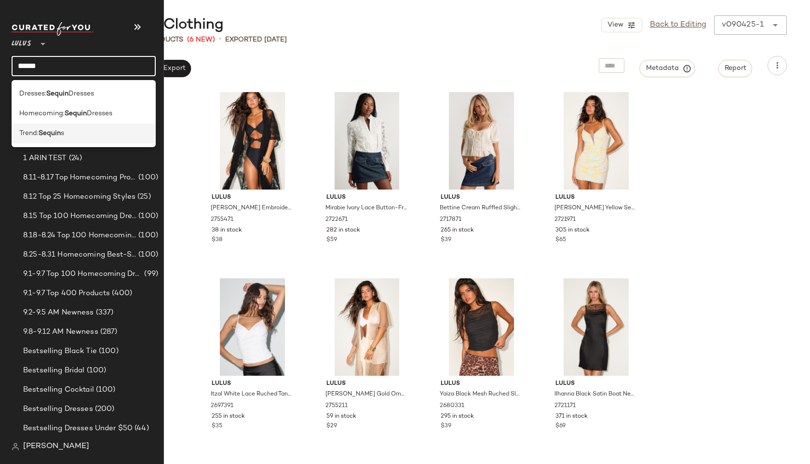
type input "******"
click at [60, 134] on b "Sequin" at bounding box center [50, 133] width 22 height 10
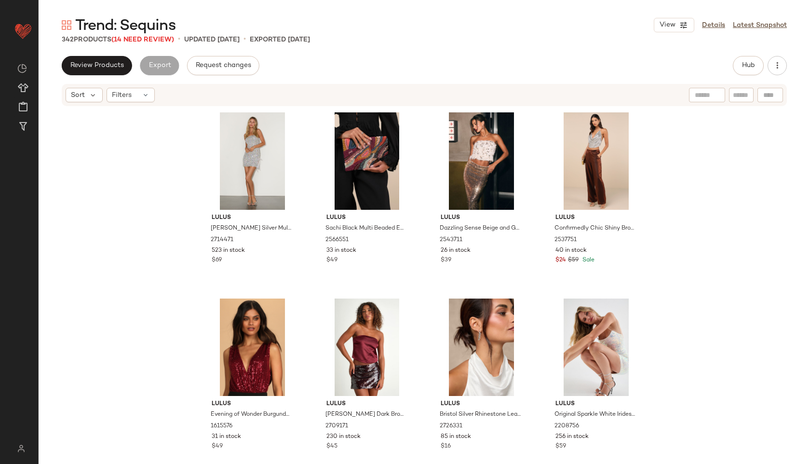
click at [136, 34] on span "Trend: Sequins" at bounding box center [125, 25] width 100 height 19
click at [137, 40] on span "(14 Need Review)" at bounding box center [142, 39] width 63 height 7
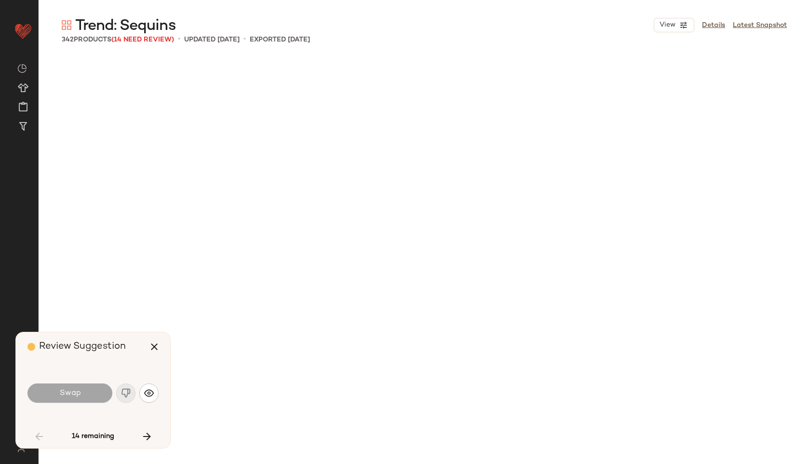
scroll to position [1489, 0]
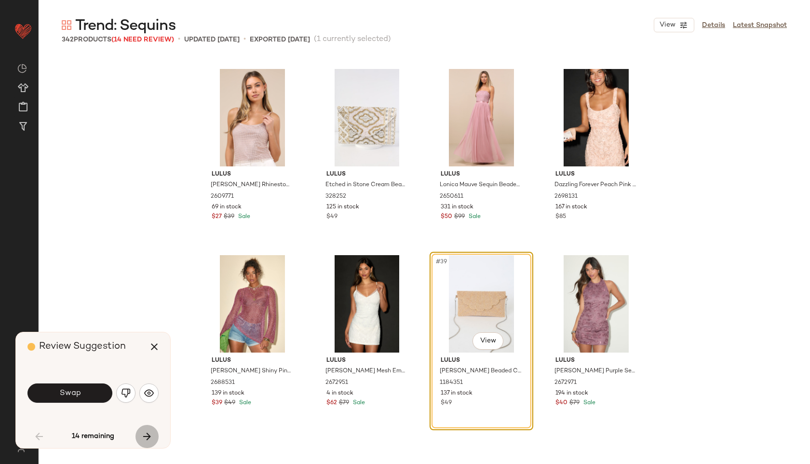
click at [145, 438] on icon "button" at bounding box center [147, 437] width 12 height 12
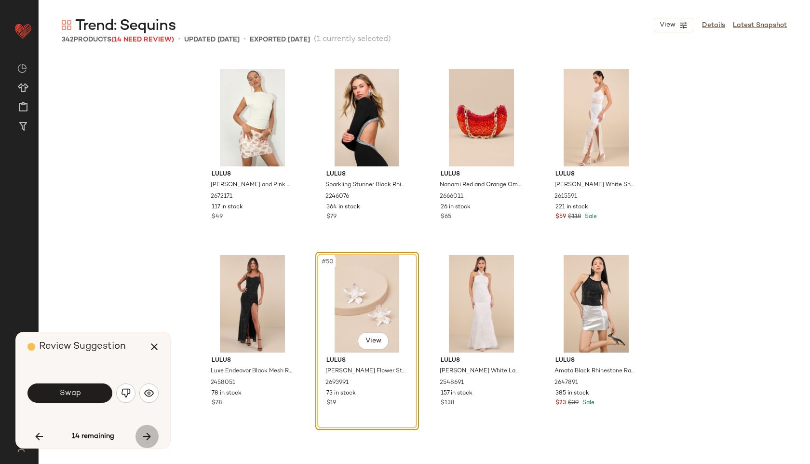
click at [151, 435] on icon "button" at bounding box center [147, 437] width 12 height 12
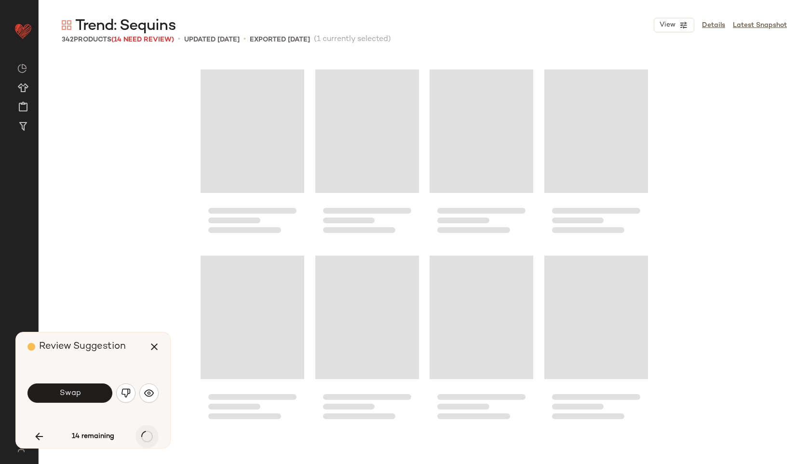
click at [151, 435] on div "14 remaining" at bounding box center [92, 436] width 131 height 23
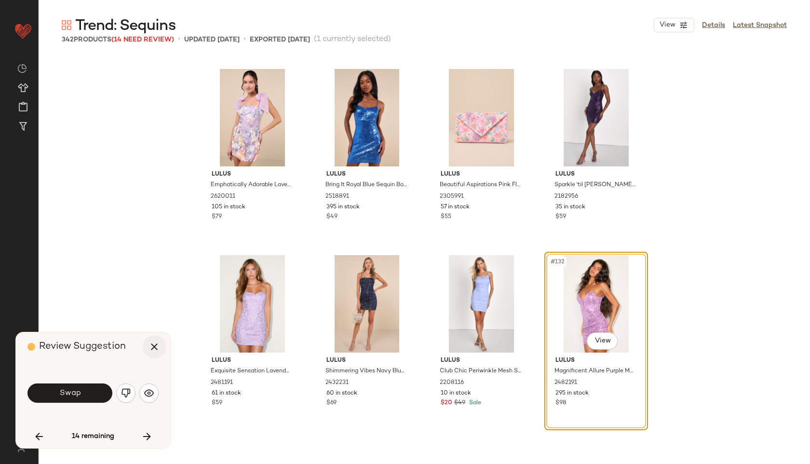
click at [156, 344] on icon "button" at bounding box center [154, 347] width 12 height 12
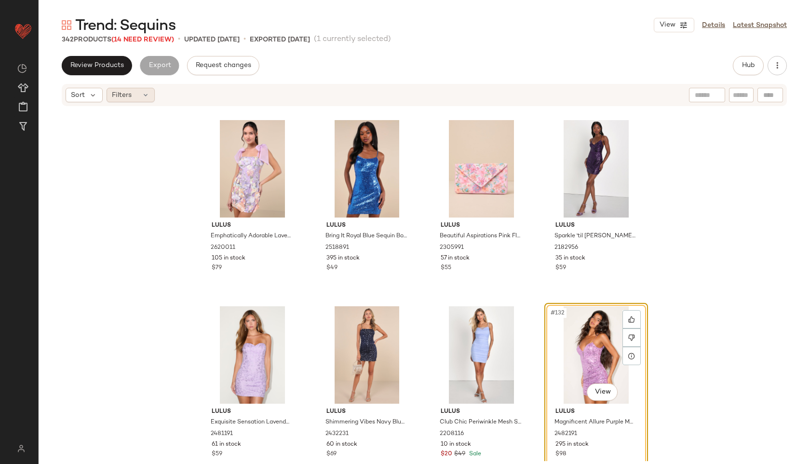
click at [137, 89] on div "Filters" at bounding box center [131, 95] width 48 height 14
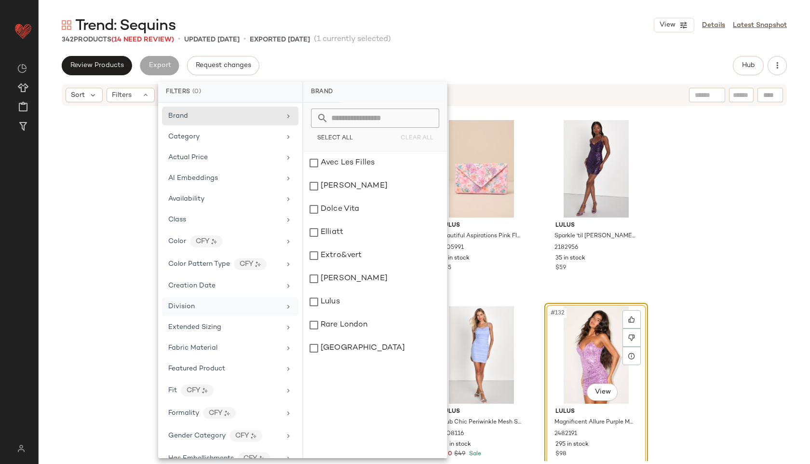
scroll to position [518, 0]
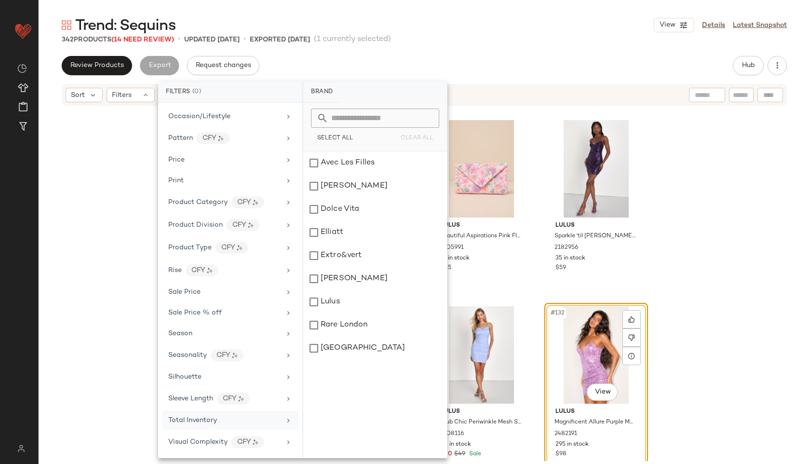
click at [182, 419] on span "Total Inventory" at bounding box center [192, 420] width 49 height 7
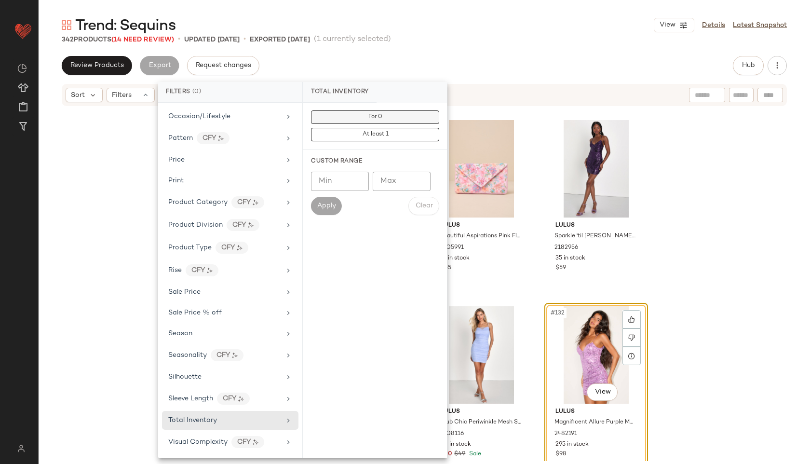
click at [336, 113] on button "For 0" at bounding box center [375, 116] width 128 height 13
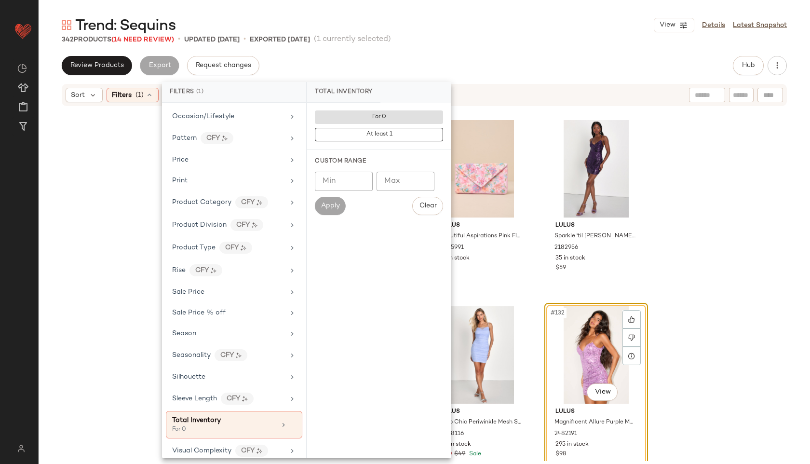
click at [432, 28] on div "Trend: Sequins View Details Latest Snapshot" at bounding box center [424, 24] width 771 height 19
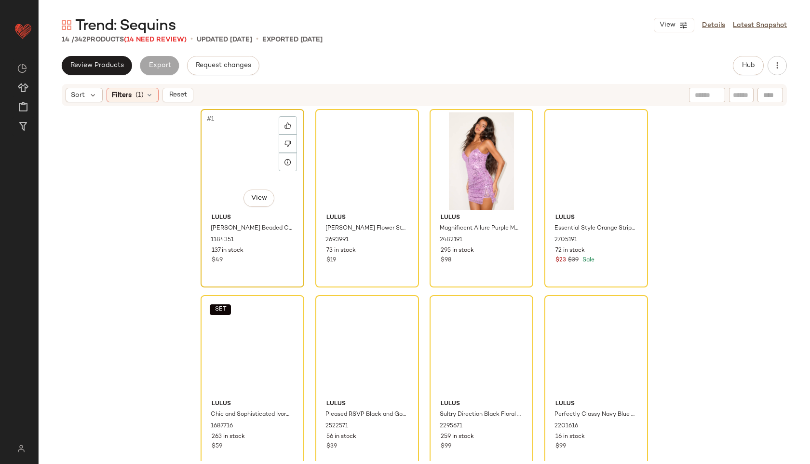
click at [243, 155] on div "#1 View" at bounding box center [252, 160] width 97 height 97
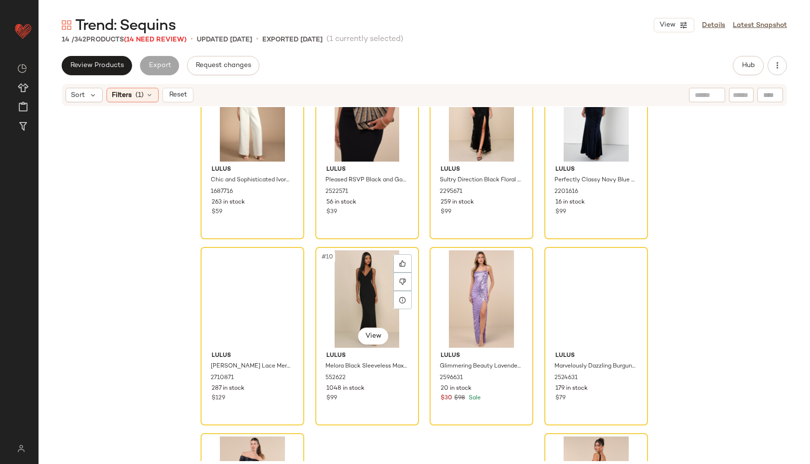
scroll to position [392, 0]
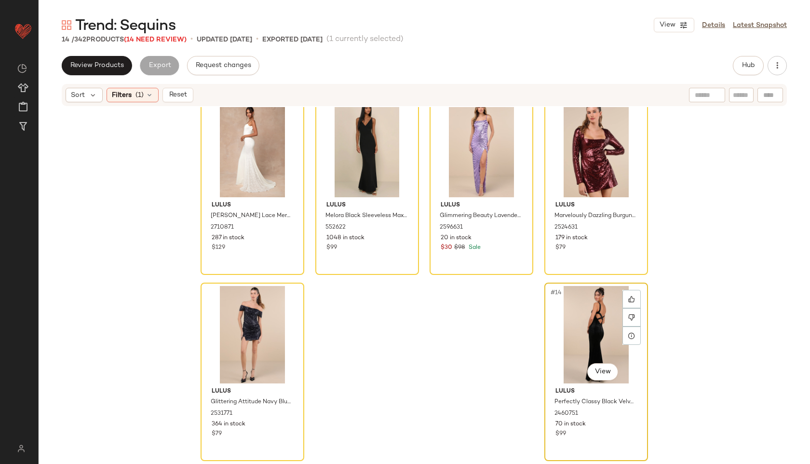
click at [586, 323] on div "#14 View" at bounding box center [596, 334] width 97 height 97
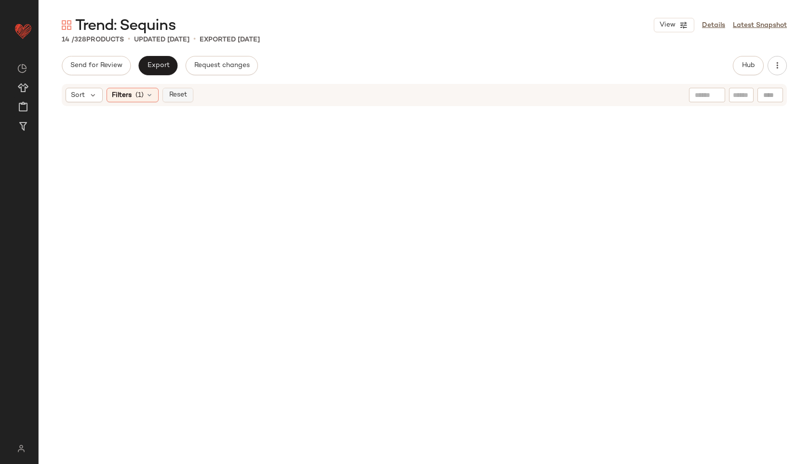
click at [181, 94] on span "Reset" at bounding box center [177, 95] width 18 height 8
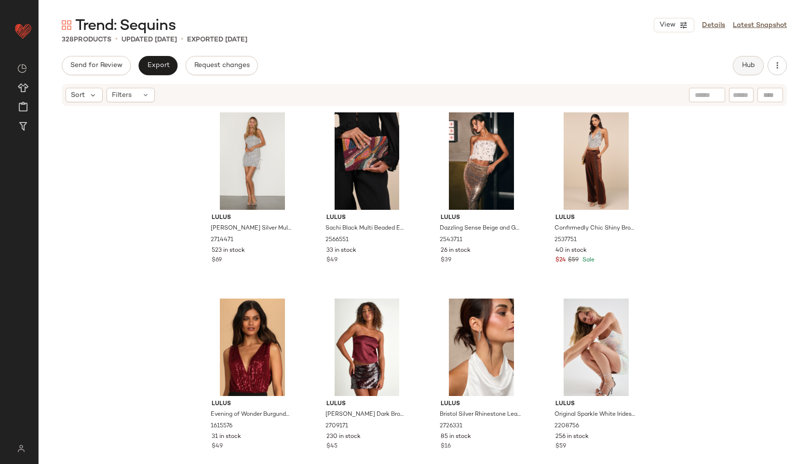
click at [755, 67] on button "Hub" at bounding box center [748, 65] width 31 height 19
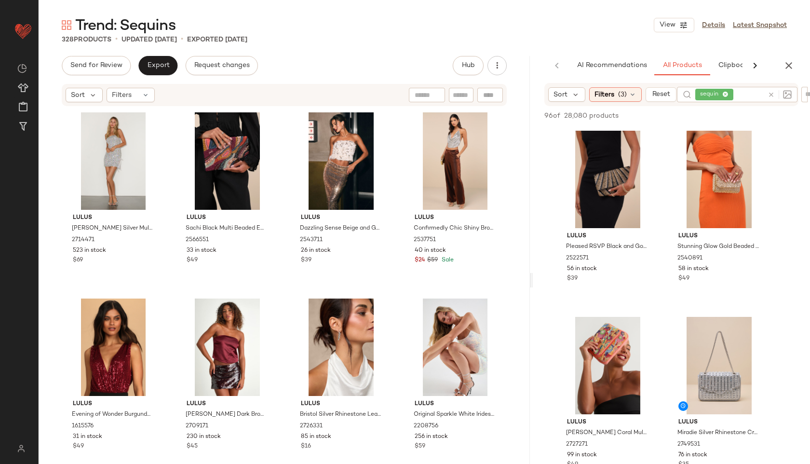
drag, startPoint x: 425, startPoint y: 279, endPoint x: 548, endPoint y: 264, distance: 124.4
click at [548, 264] on div "Trend: Sequins View Details Latest Snapshot 328 Products • updated [DATE] • Exp…" at bounding box center [424, 239] width 771 height 448
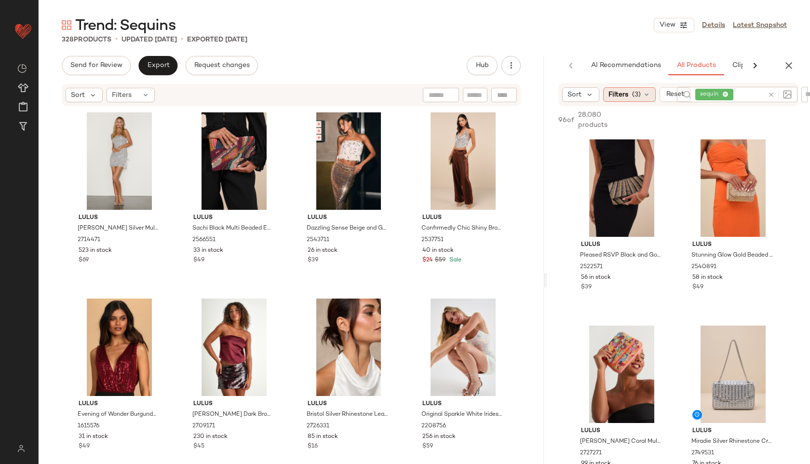
click at [625, 95] on span "Filters" at bounding box center [618, 95] width 20 height 10
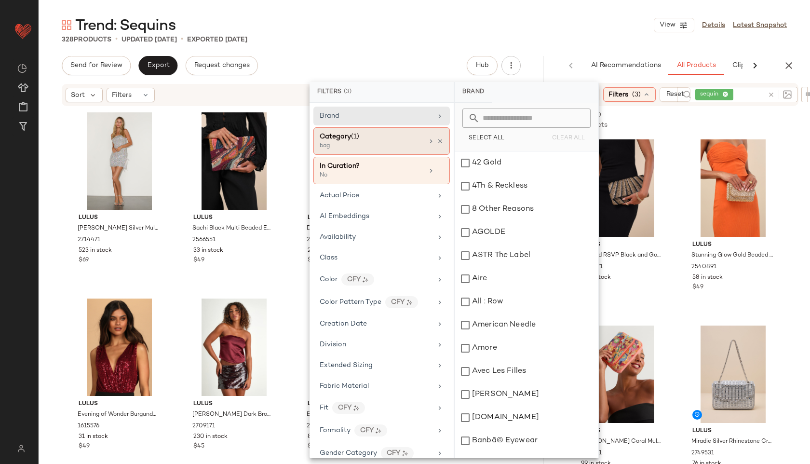
click at [374, 151] on div "Category (1) bag" at bounding box center [381, 140] width 136 height 27
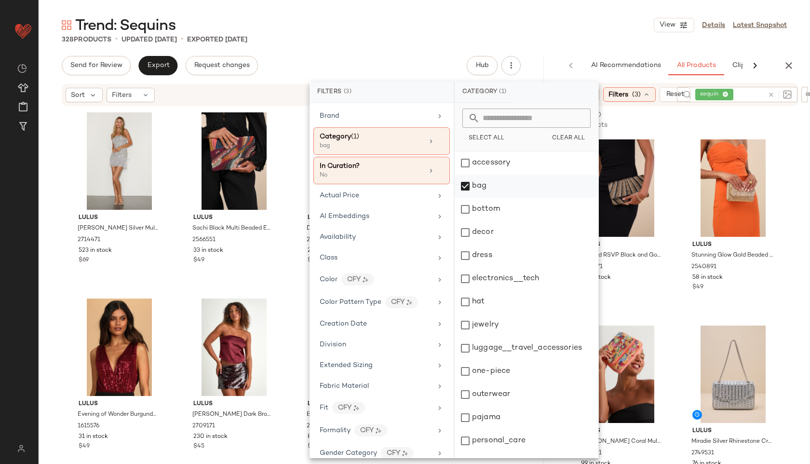
click at [464, 183] on div "bag" at bounding box center [527, 186] width 144 height 23
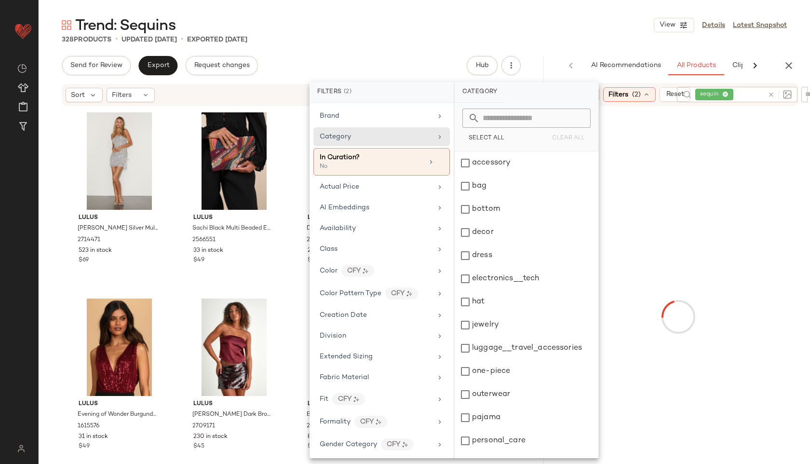
click at [447, 28] on div "Trend: Sequins View Details Latest Snapshot" at bounding box center [424, 24] width 771 height 19
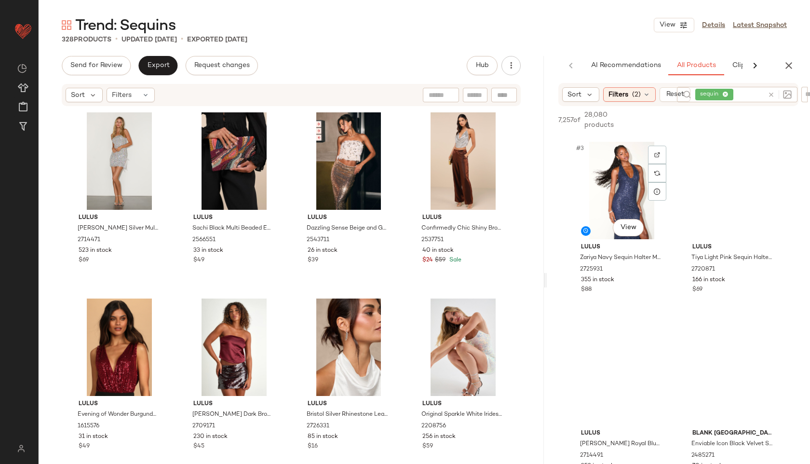
scroll to position [185, 0]
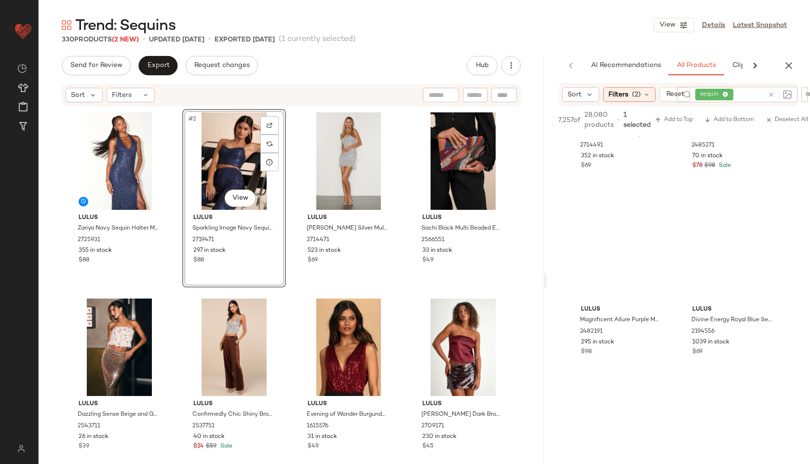
scroll to position [571, 0]
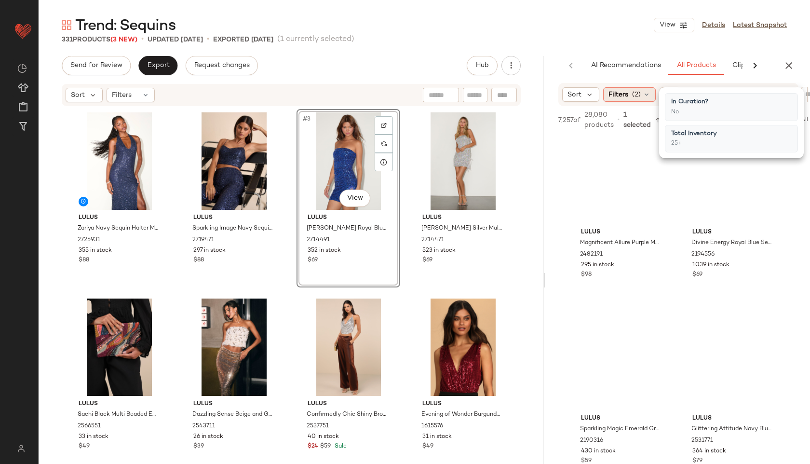
click at [634, 92] on span "(2)" at bounding box center [636, 95] width 9 height 10
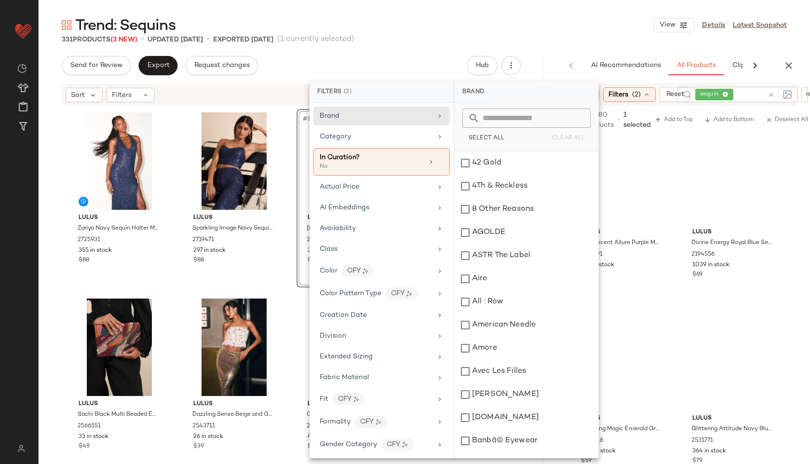
click at [393, 147] on div "Brand Category In Curation? No Actual Price AI Embeddings Availability Class Co…" at bounding box center [381, 280] width 144 height 355
click at [402, 135] on div "Category" at bounding box center [376, 137] width 112 height 10
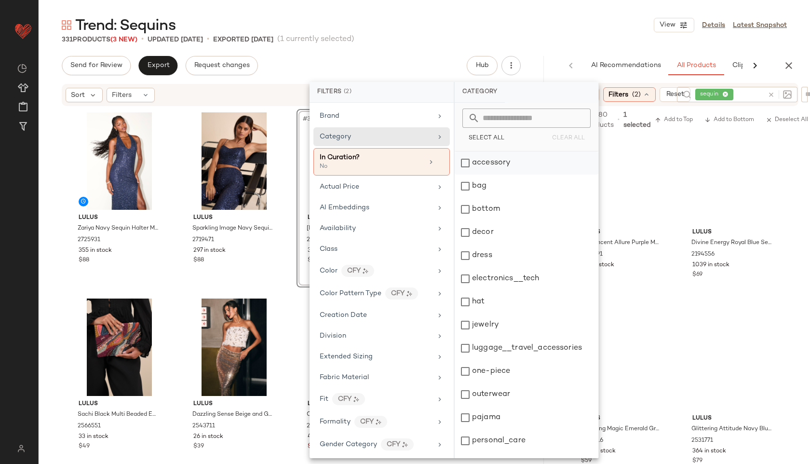
click at [496, 159] on div "accessory" at bounding box center [527, 162] width 144 height 23
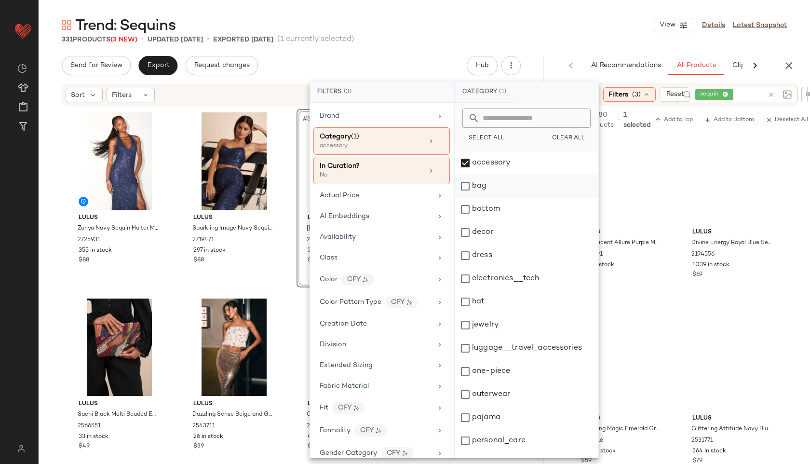
click at [478, 192] on div "bag" at bounding box center [527, 186] width 144 height 23
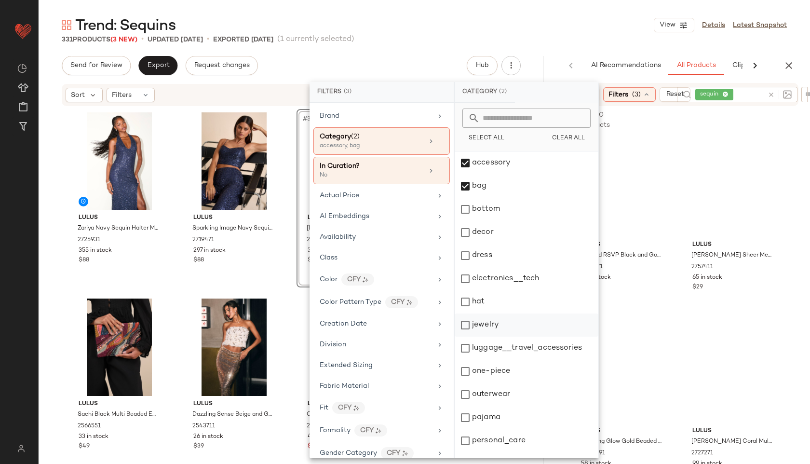
click at [474, 324] on div "jewelry" at bounding box center [527, 324] width 144 height 23
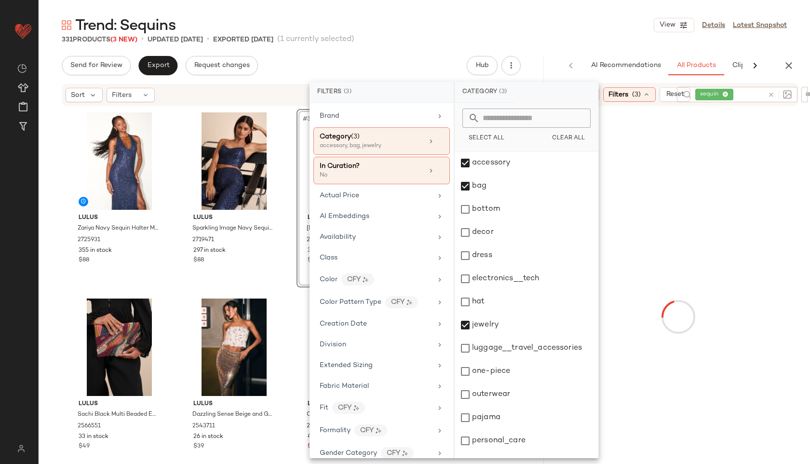
click at [768, 256] on div at bounding box center [678, 316] width 259 height 417
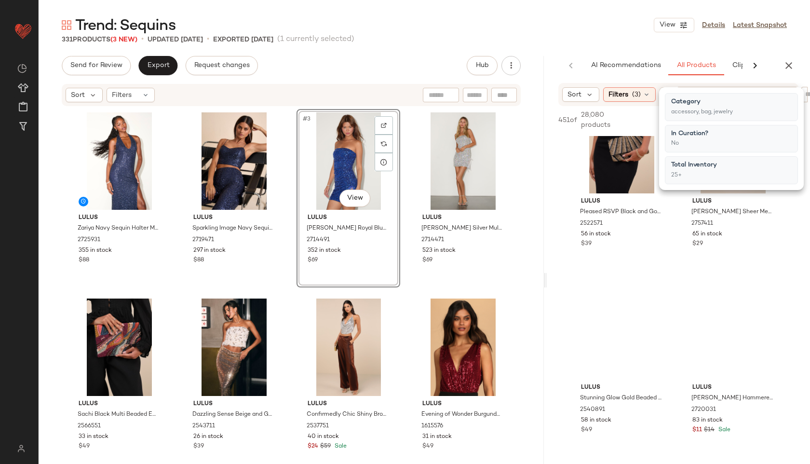
scroll to position [87, 0]
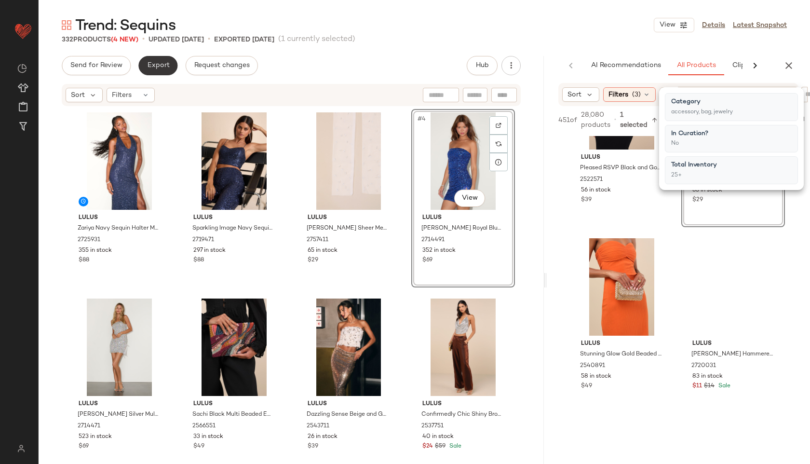
click at [166, 65] on span "Export" at bounding box center [158, 66] width 23 height 8
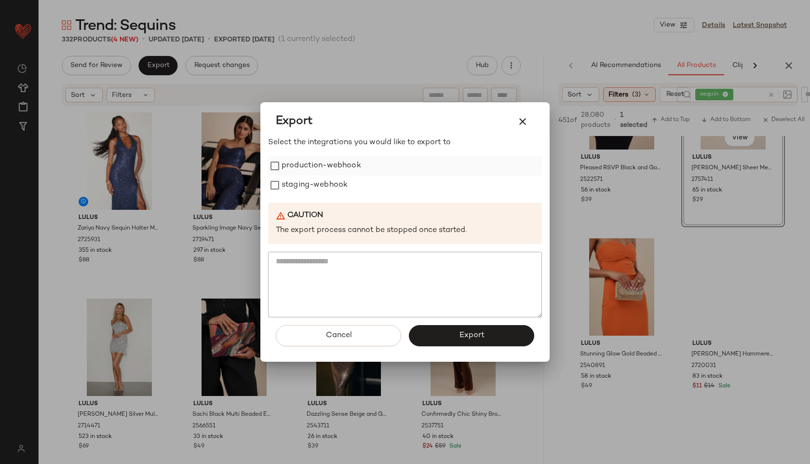
click at [305, 168] on label "production-webhook" at bounding box center [322, 165] width 80 height 19
click at [305, 184] on label "staging-webhook" at bounding box center [315, 184] width 66 height 19
click at [442, 334] on button "Export" at bounding box center [471, 335] width 125 height 21
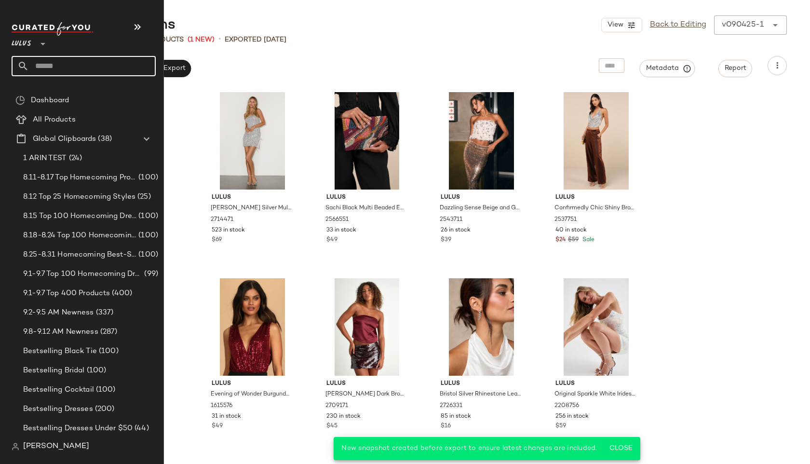
click at [61, 68] on input "text" at bounding box center [92, 66] width 127 height 20
type input "*******"
click at [36, 67] on input "text" at bounding box center [92, 66] width 127 height 20
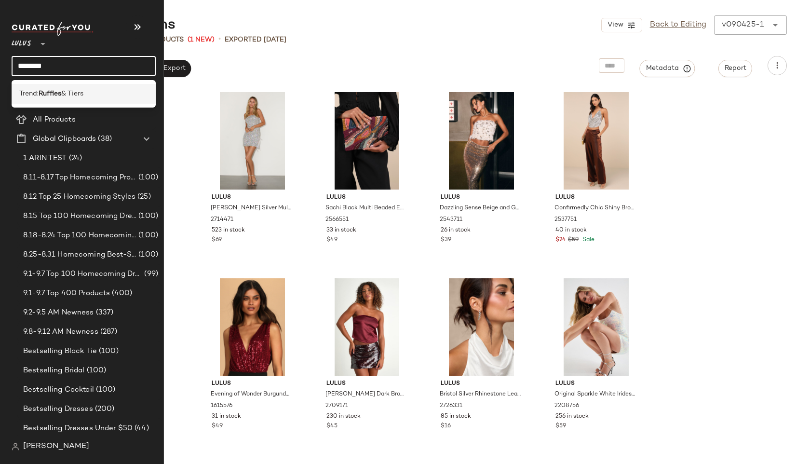
type input "*******"
click at [33, 87] on div "Trend: Ruffles & Tiers" at bounding box center [84, 94] width 144 height 20
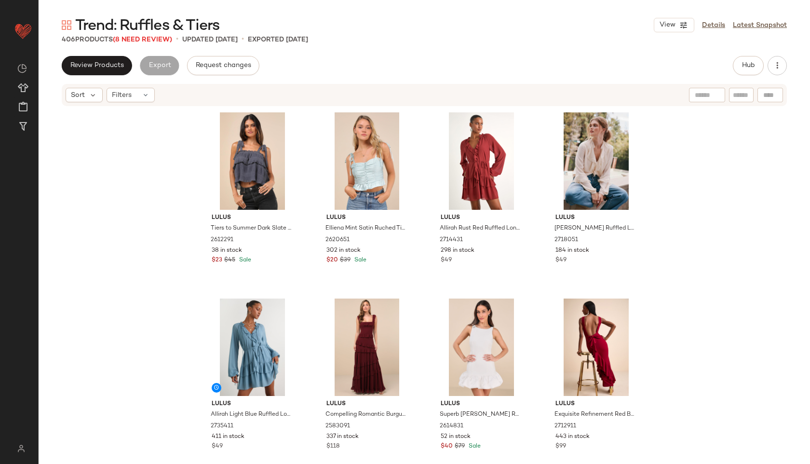
click at [133, 111] on div "Lulus Tiers to Summer Dark Slate Blue Tie-Strap Tiered Tank Top 2612291 38 in s…" at bounding box center [424, 284] width 771 height 354
click at [132, 99] on div "Filters" at bounding box center [131, 95] width 48 height 14
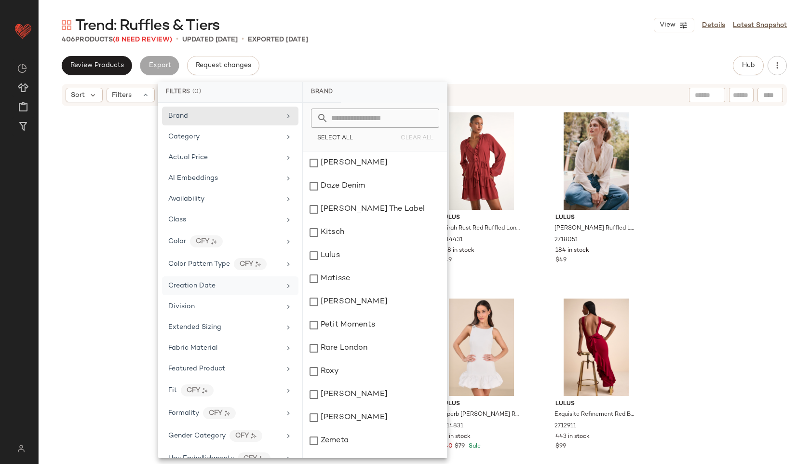
scroll to position [539, 0]
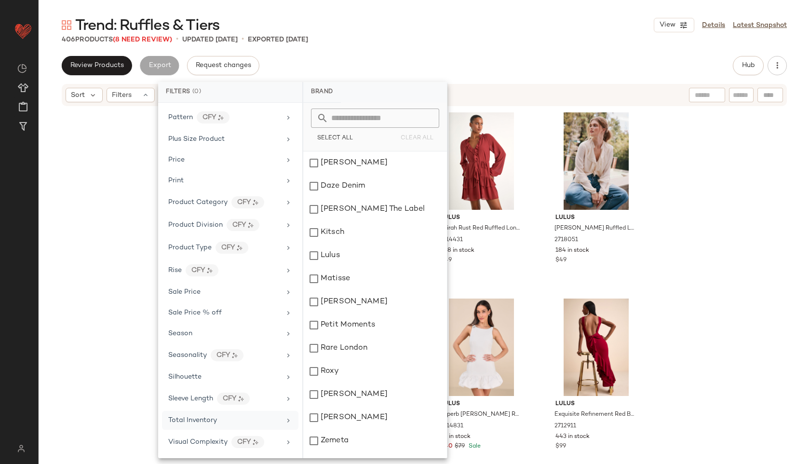
click at [195, 422] on span "Total Inventory" at bounding box center [192, 420] width 49 height 7
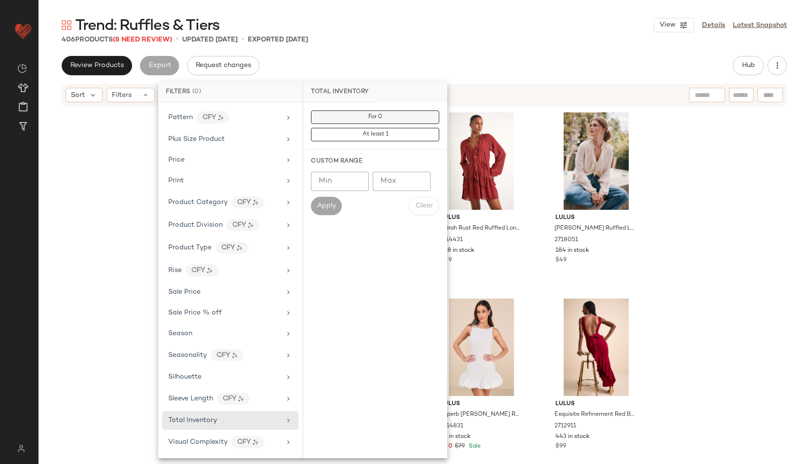
click at [389, 115] on button "For 0" at bounding box center [375, 116] width 128 height 13
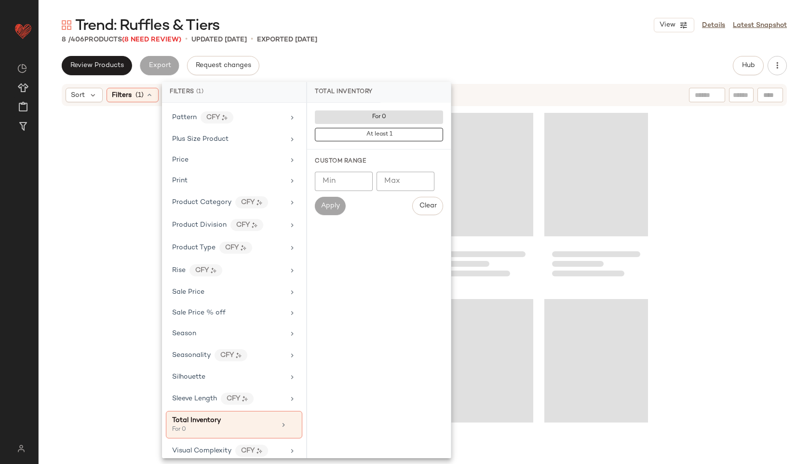
click at [373, 44] on div "8 / 406 Products (8 Need Review) • updated [DATE] • Exported [DATE]" at bounding box center [424, 40] width 771 height 10
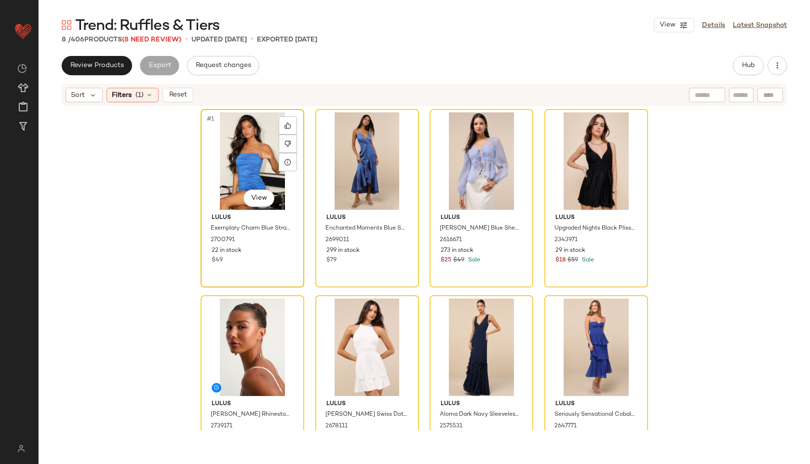
click at [242, 162] on div "#1 View" at bounding box center [252, 160] width 97 height 97
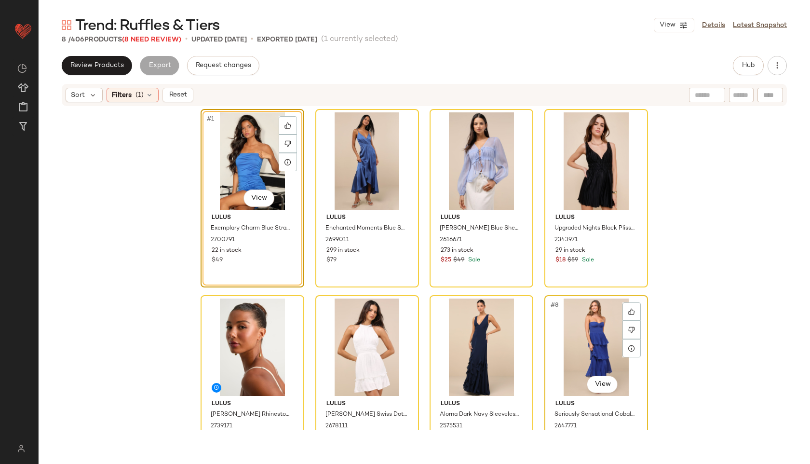
scroll to position [43, 0]
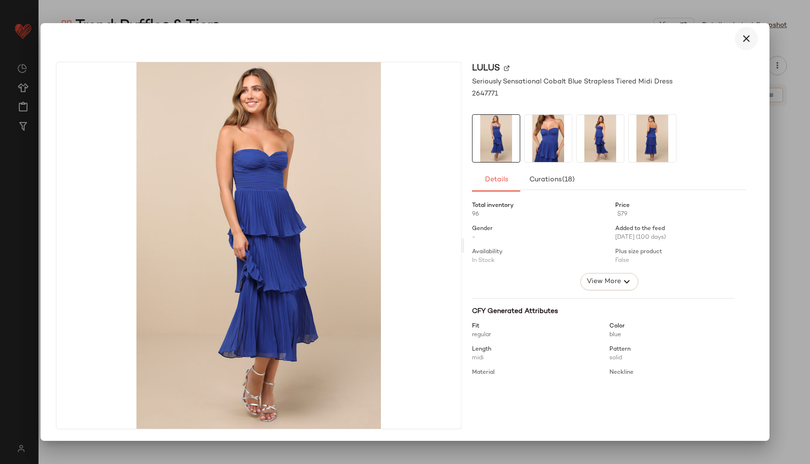
click at [745, 35] on icon "button" at bounding box center [746, 39] width 12 height 12
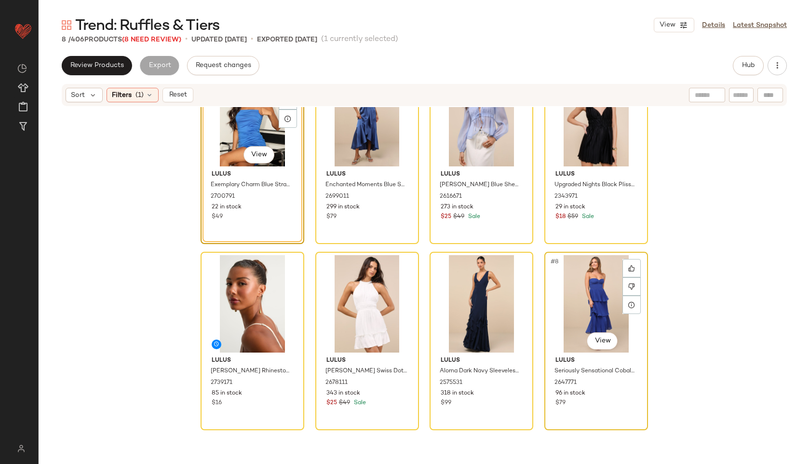
click at [560, 322] on div "#8 View" at bounding box center [596, 303] width 97 height 97
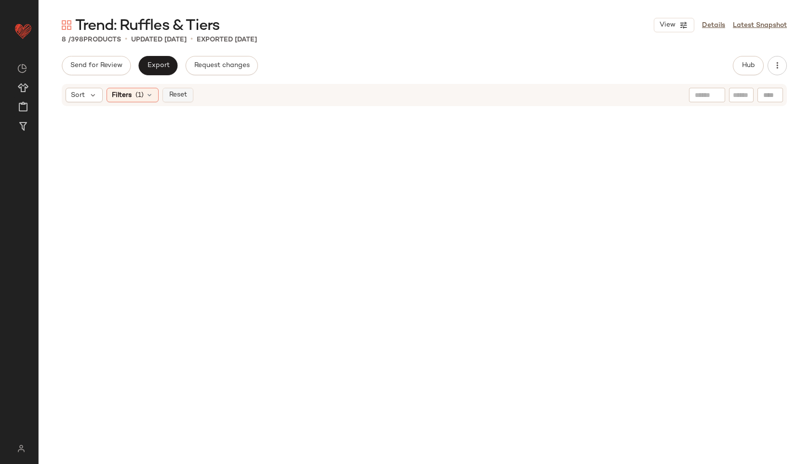
click at [177, 99] on span "Reset" at bounding box center [177, 95] width 18 height 8
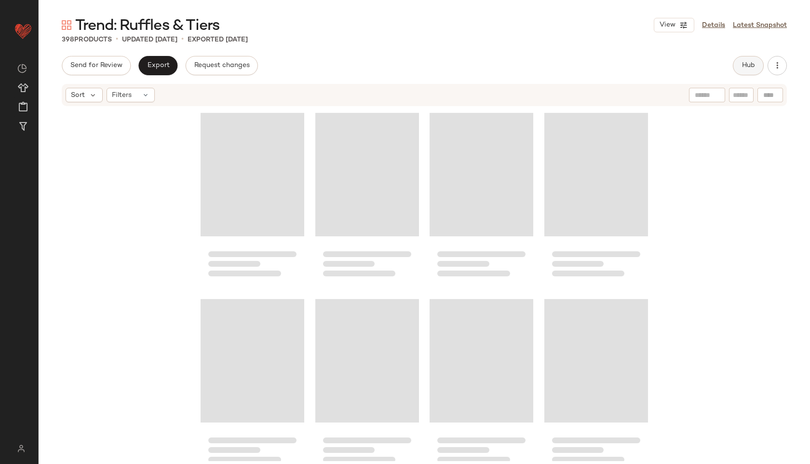
click at [745, 62] on span "Hub" at bounding box center [747, 66] width 13 height 8
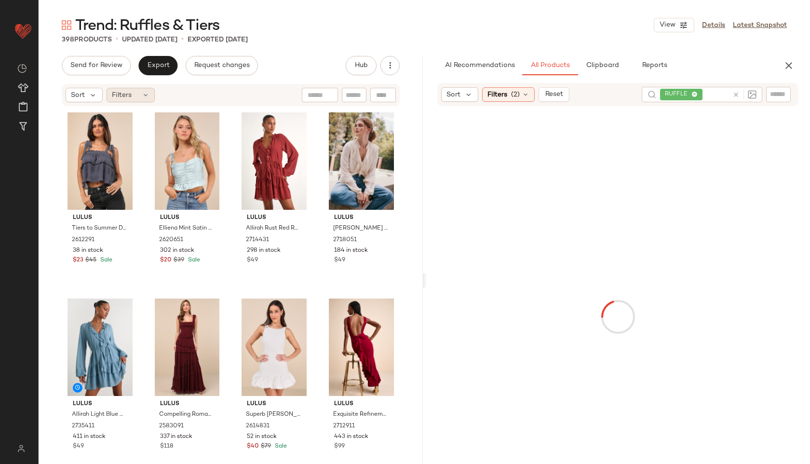
click at [135, 100] on div "Filters" at bounding box center [131, 95] width 48 height 14
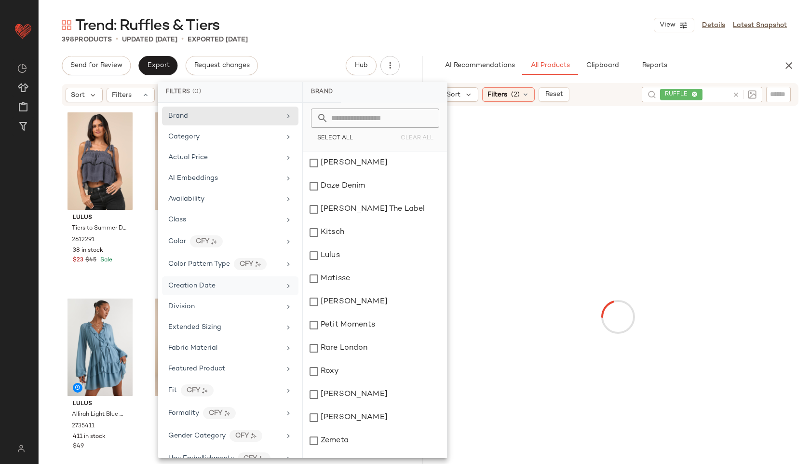
scroll to position [539, 0]
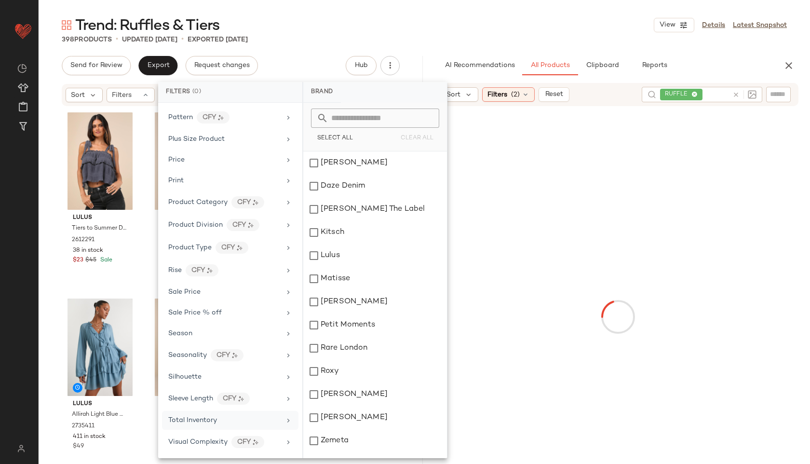
click at [185, 419] on span "Total Inventory" at bounding box center [192, 420] width 49 height 7
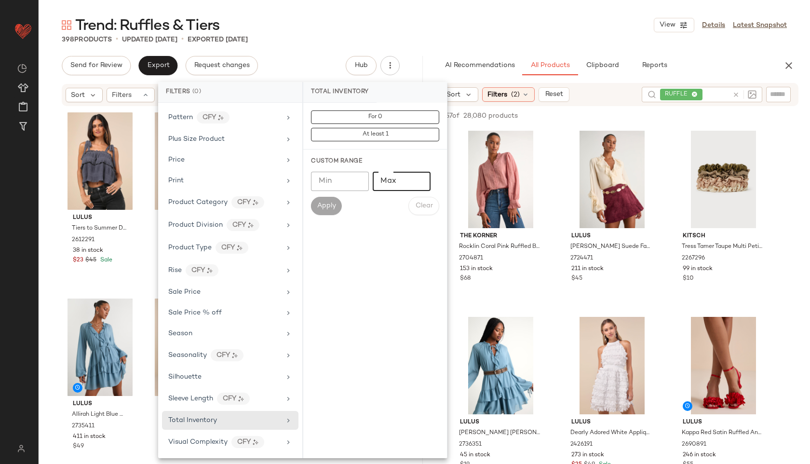
click at [405, 181] on input "Max" at bounding box center [402, 181] width 58 height 19
type input "**"
click at [317, 202] on span "Apply" at bounding box center [326, 206] width 19 height 8
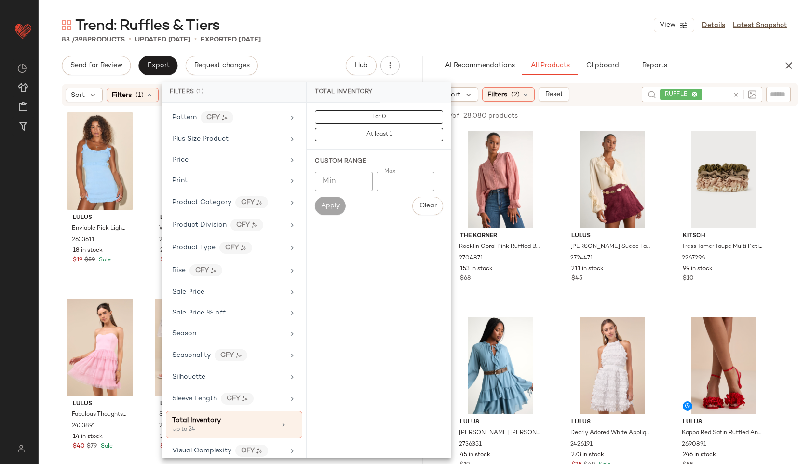
click at [392, 27] on div "Trend: Ruffles & Tiers View Details Latest Snapshot" at bounding box center [424, 24] width 771 height 19
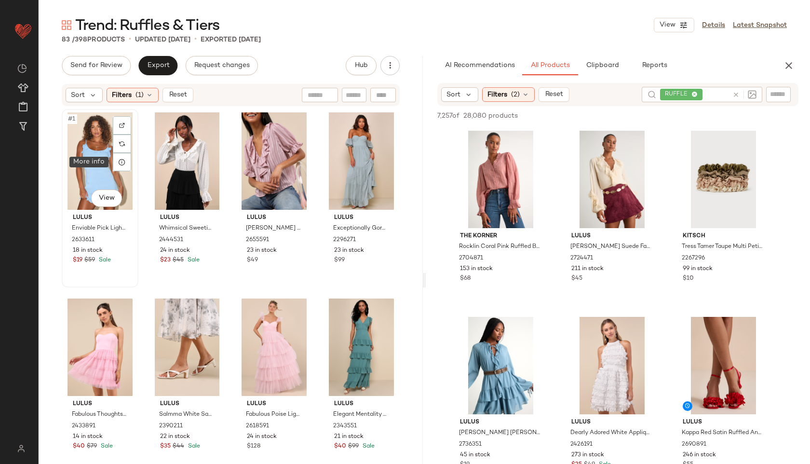
click at [80, 145] on div "#1 View" at bounding box center [100, 160] width 70 height 97
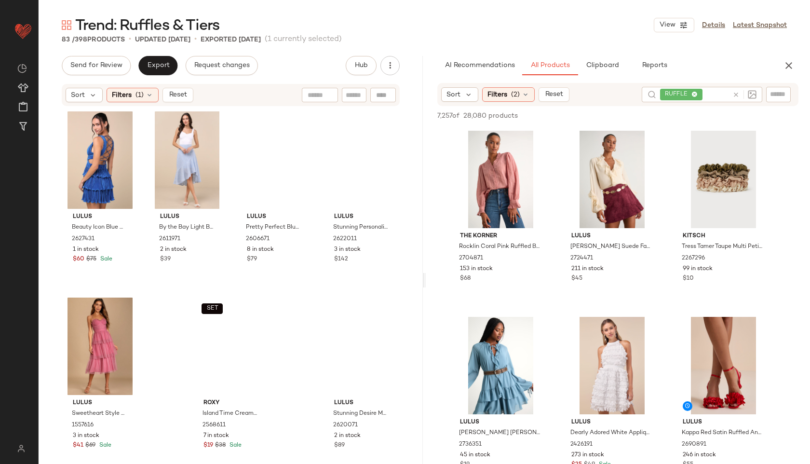
scroll to position [3556, 0]
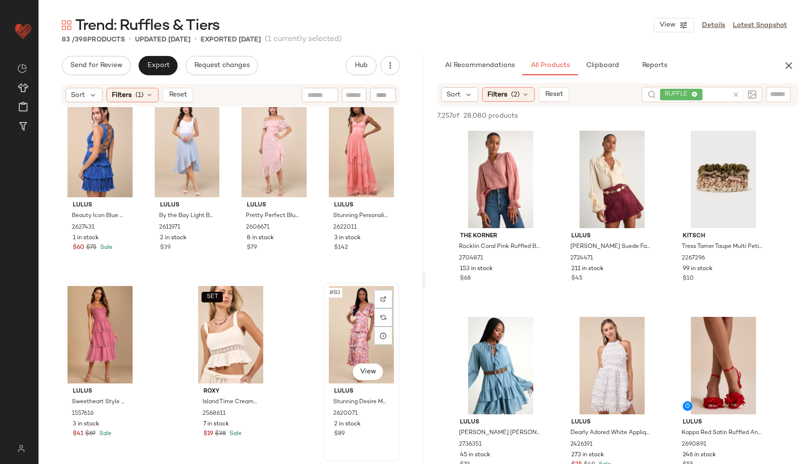
click at [340, 325] on div "#83 View" at bounding box center [361, 334] width 70 height 97
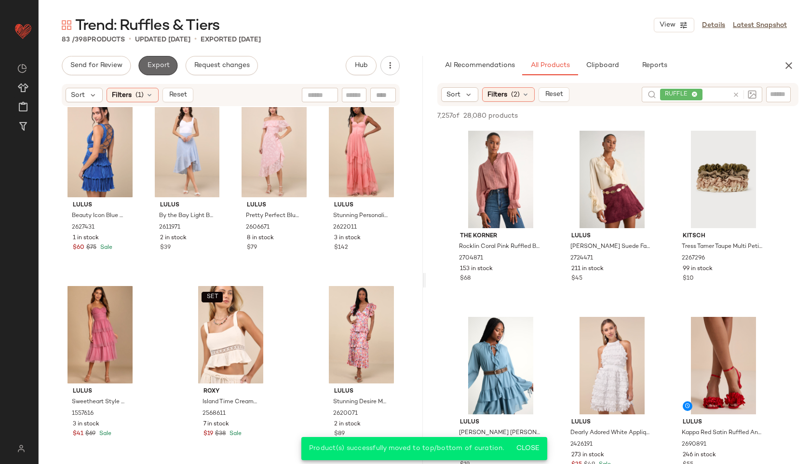
click at [158, 62] on span "Export" at bounding box center [158, 66] width 23 height 8
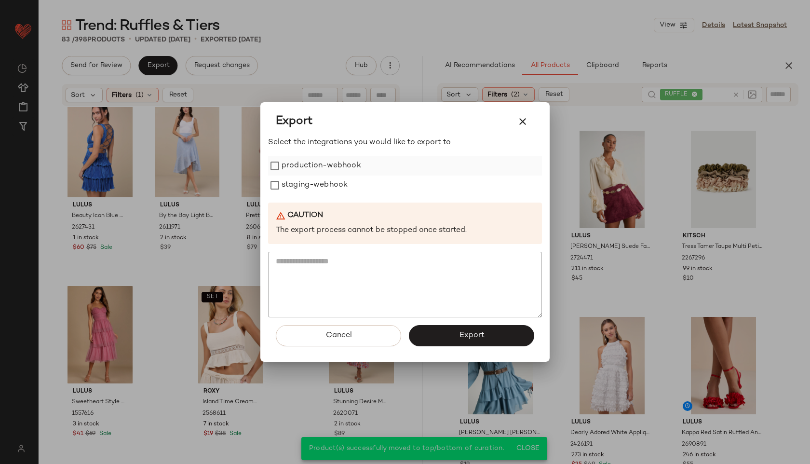
click at [302, 171] on label "production-webhook" at bounding box center [322, 165] width 80 height 19
click at [302, 188] on label "staging-webhook" at bounding box center [315, 184] width 66 height 19
click at [426, 337] on button "Export" at bounding box center [471, 335] width 125 height 21
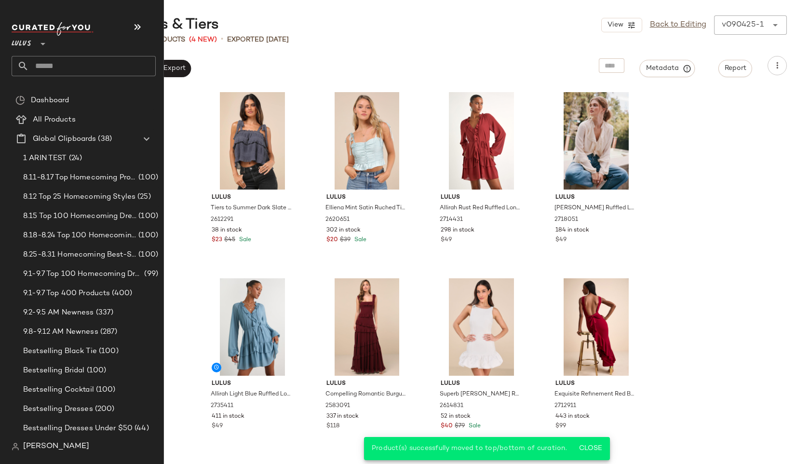
click at [60, 67] on input "text" at bounding box center [92, 66] width 127 height 20
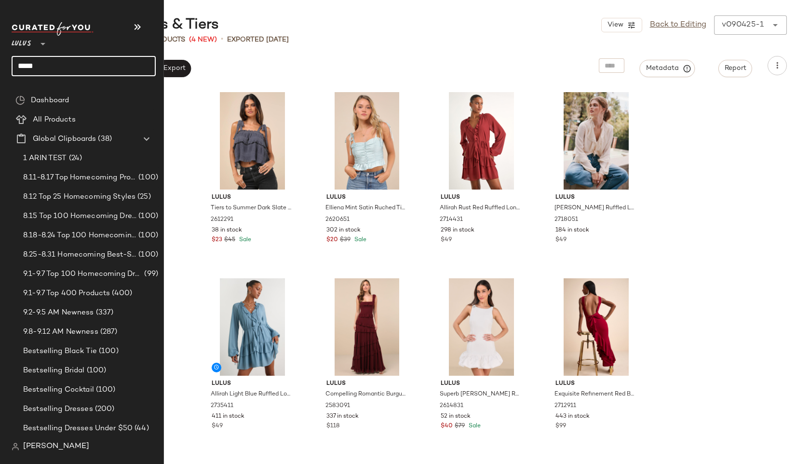
type input "******"
click at [58, 72] on input "text" at bounding box center [92, 66] width 127 height 20
type input "******"
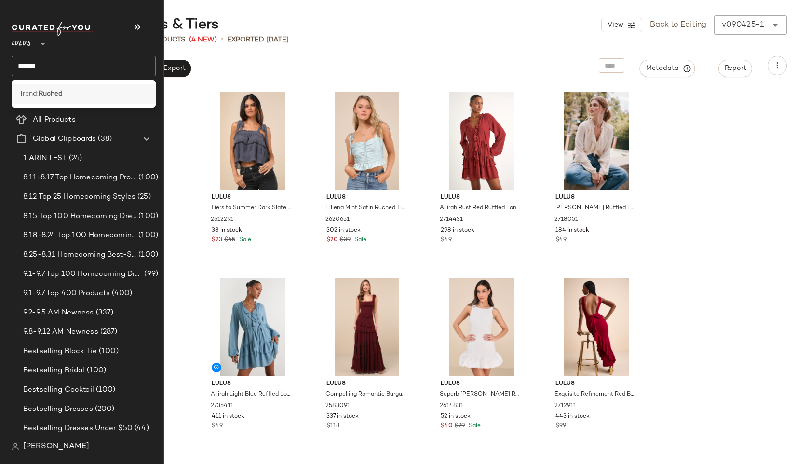
click at [51, 95] on b "Ruched" at bounding box center [51, 94] width 24 height 10
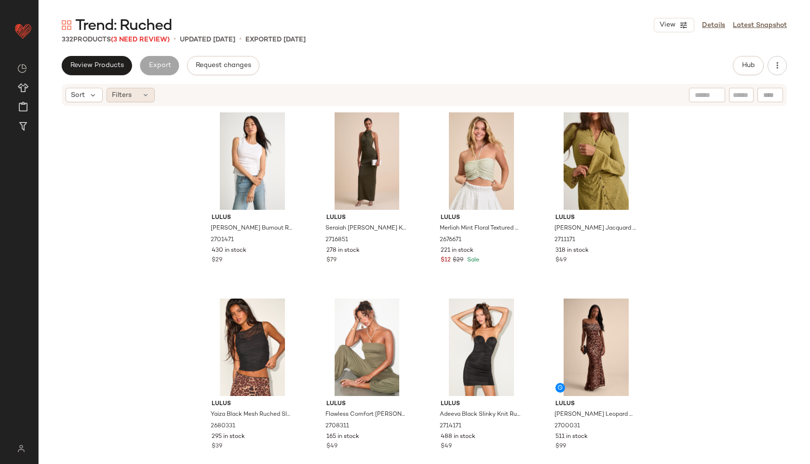
click at [135, 90] on div "Filters" at bounding box center [131, 95] width 48 height 14
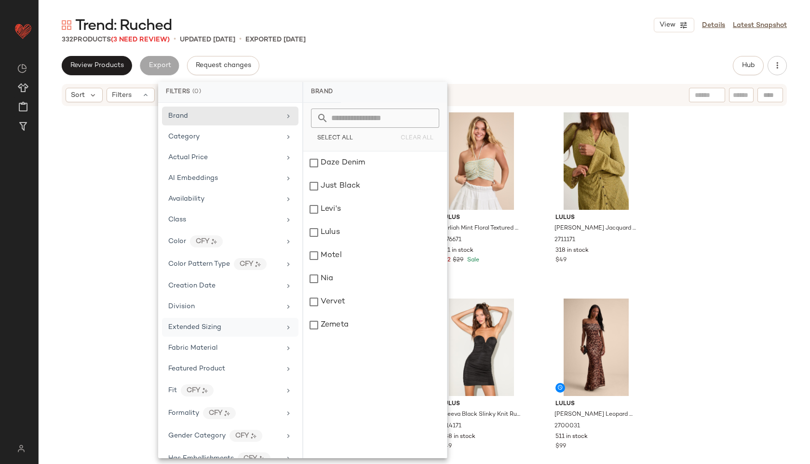
scroll to position [516, 0]
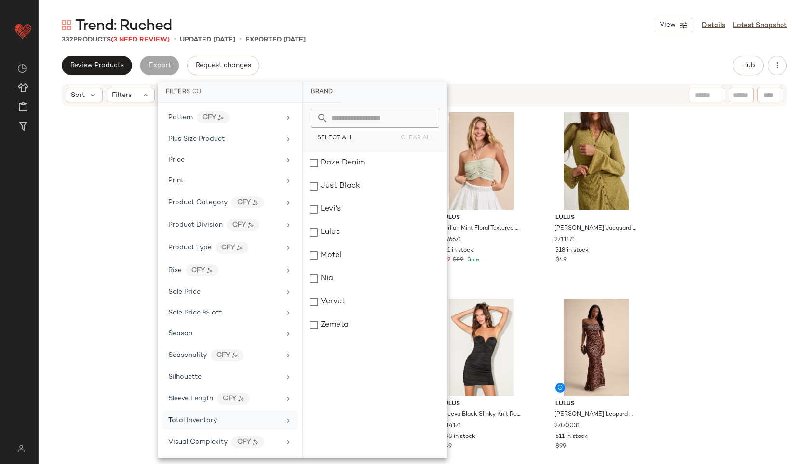
click at [201, 425] on div "Total Inventory" at bounding box center [192, 420] width 49 height 10
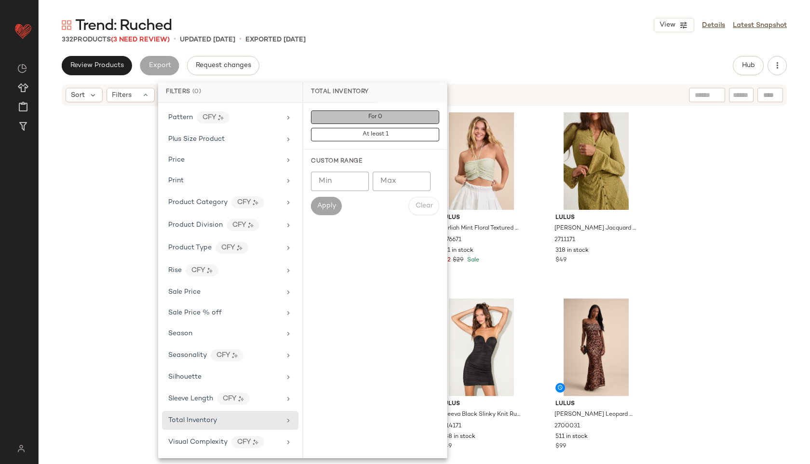
click at [381, 118] on span "For 0" at bounding box center [375, 117] width 14 height 7
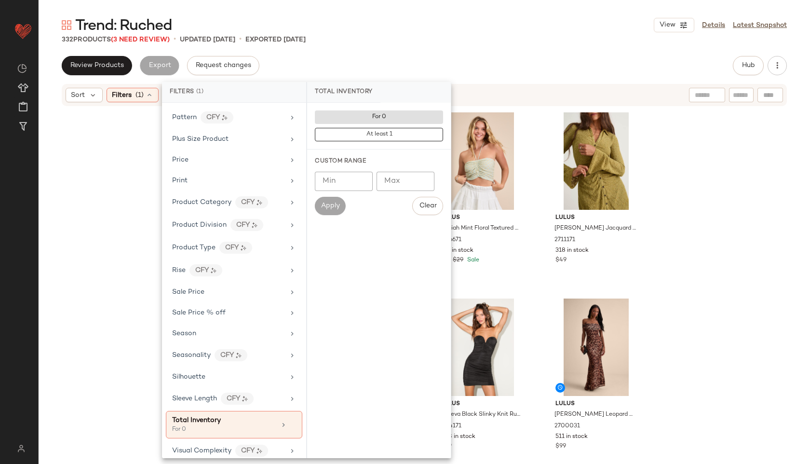
click at [400, 42] on div "332 Products (3 Need Review) • updated [DATE] • Exported [DATE]" at bounding box center [424, 40] width 771 height 10
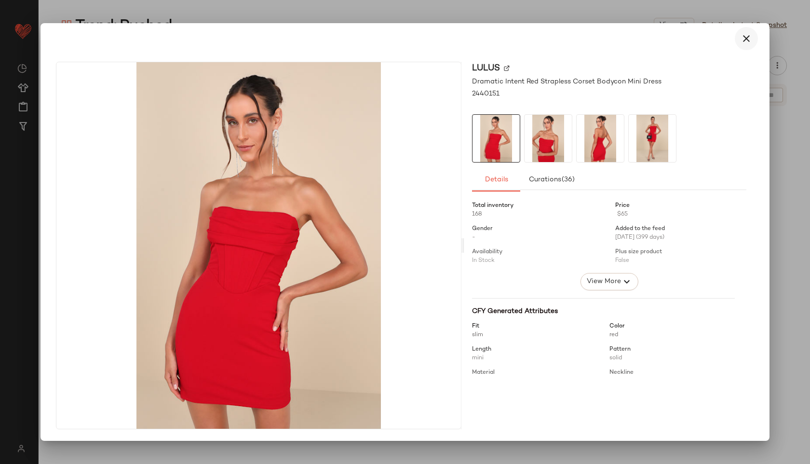
click at [752, 37] on icon "button" at bounding box center [746, 39] width 12 height 12
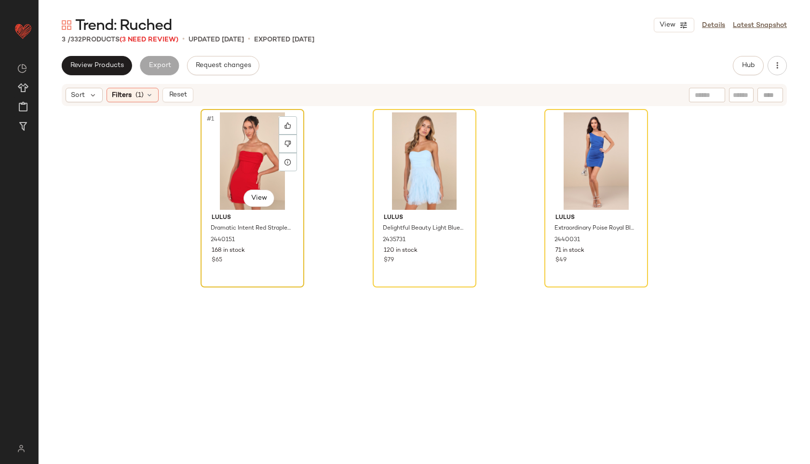
click at [229, 152] on div "#1 View" at bounding box center [252, 160] width 97 height 97
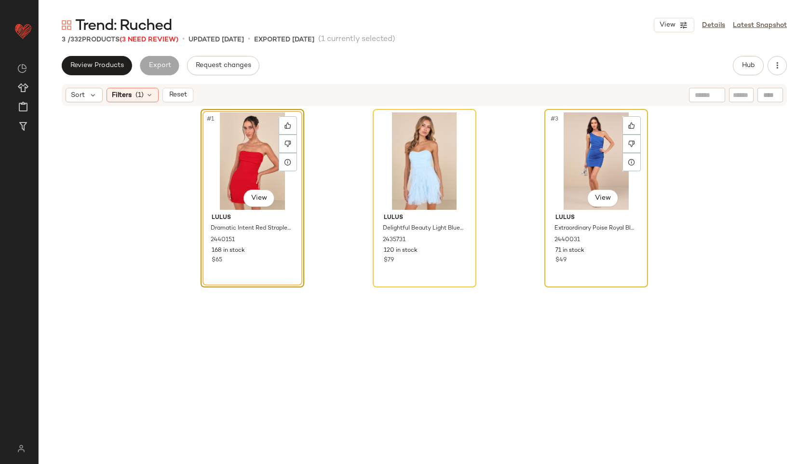
click at [616, 178] on div "#3 View" at bounding box center [596, 160] width 97 height 97
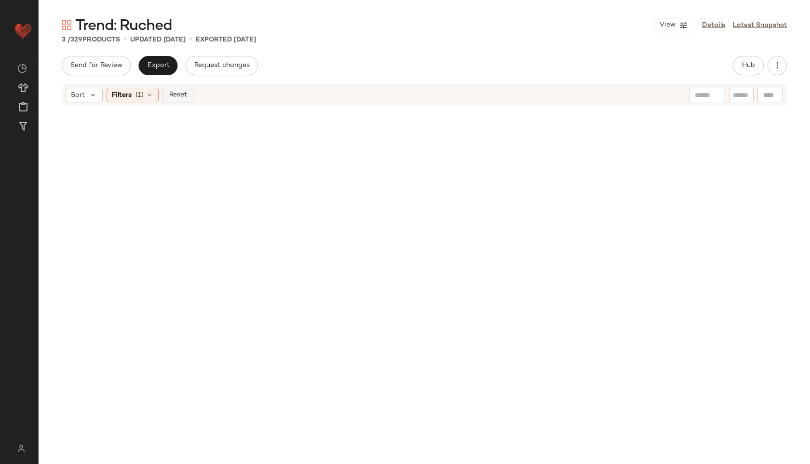
click at [185, 101] on button "Reset" at bounding box center [177, 95] width 31 height 14
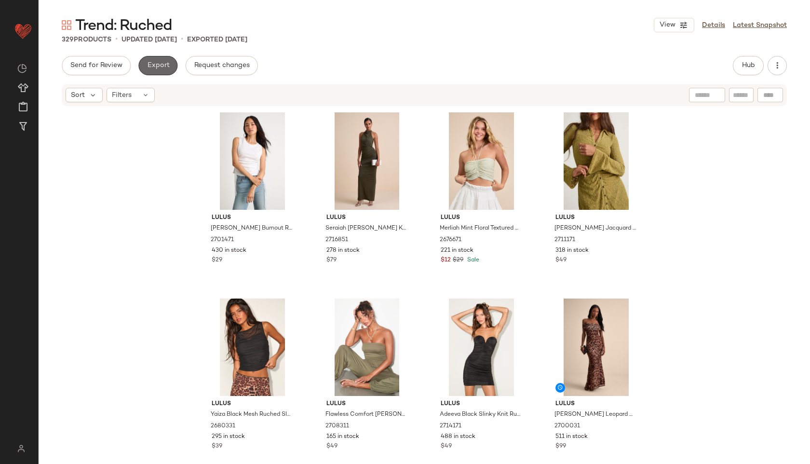
click at [157, 69] on button "Export" at bounding box center [157, 65] width 39 height 19
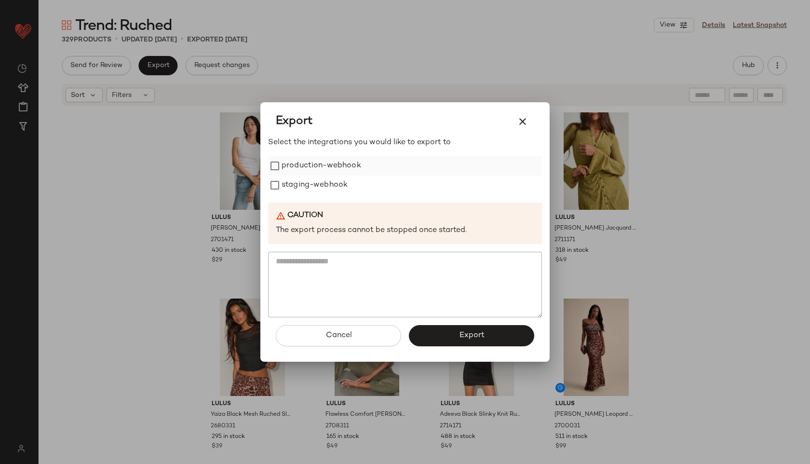
click at [298, 174] on label "production-webhook" at bounding box center [322, 165] width 80 height 19
click at [298, 182] on label "staging-webhook" at bounding box center [315, 184] width 66 height 19
click at [460, 331] on span "Export" at bounding box center [471, 335] width 26 height 9
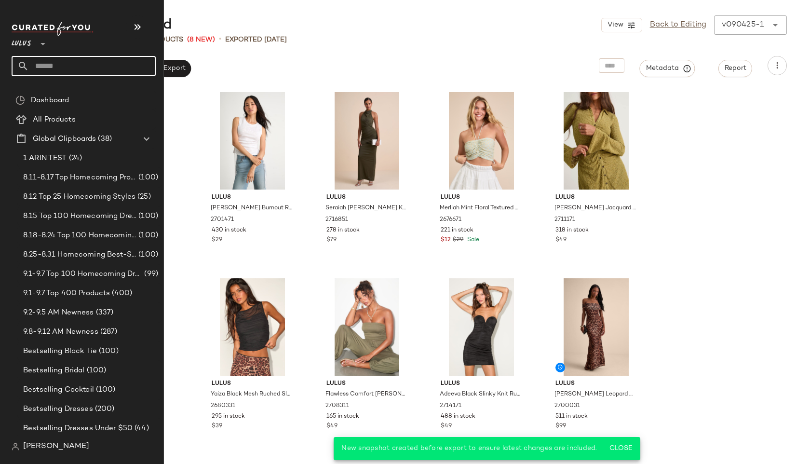
click at [55, 66] on input "text" at bounding box center [92, 66] width 127 height 20
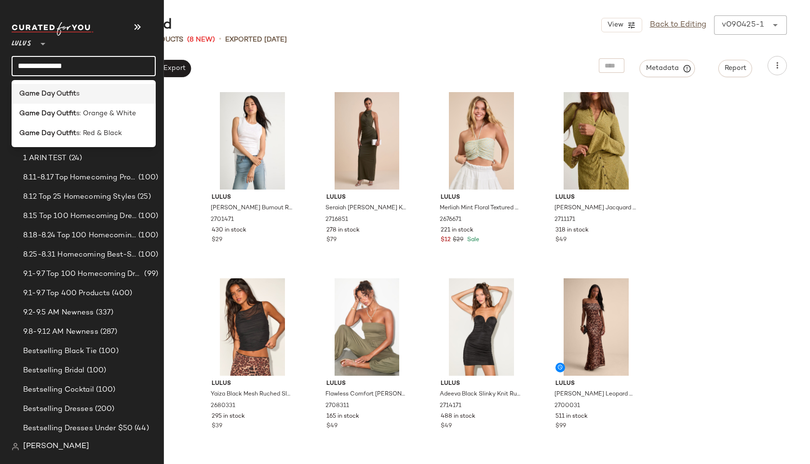
type input "**********"
click at [60, 94] on b "Game Day Outfit" at bounding box center [47, 94] width 57 height 10
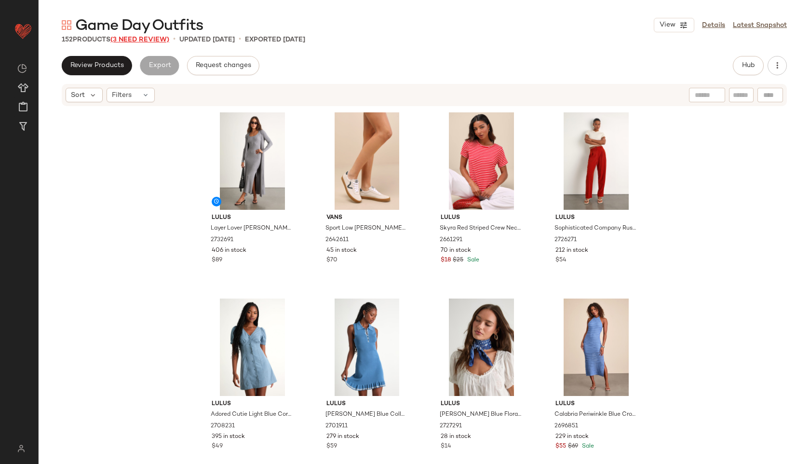
click at [144, 38] on span "(3 Need Review)" at bounding box center [139, 39] width 59 height 7
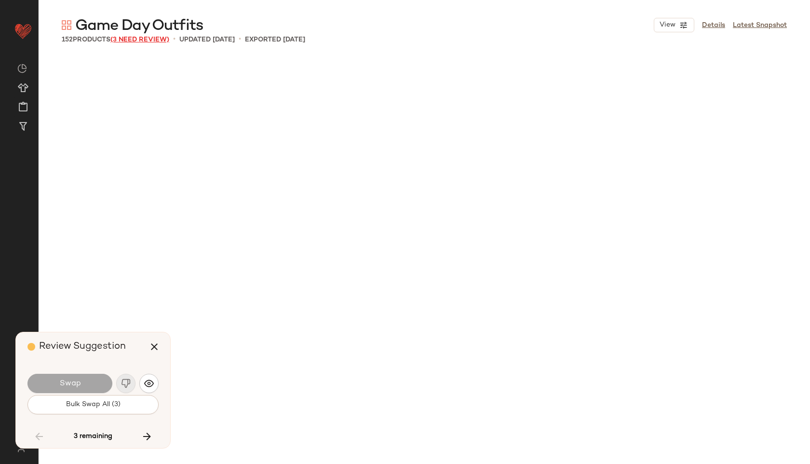
scroll to position [3536, 0]
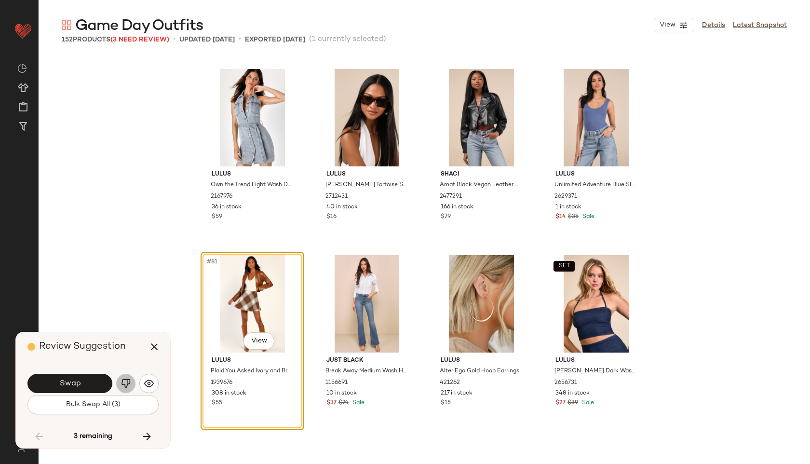
click at [125, 379] on img "button" at bounding box center [126, 383] width 10 height 10
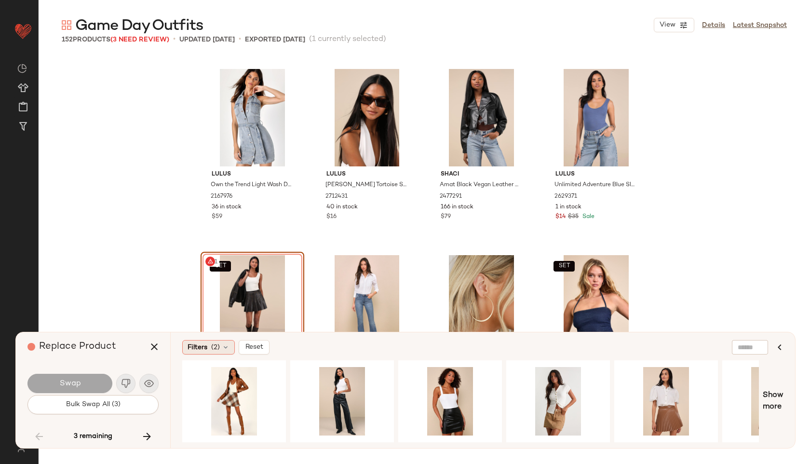
click at [213, 339] on div "Filters (2) Reset Show more" at bounding box center [482, 390] width 625 height 116
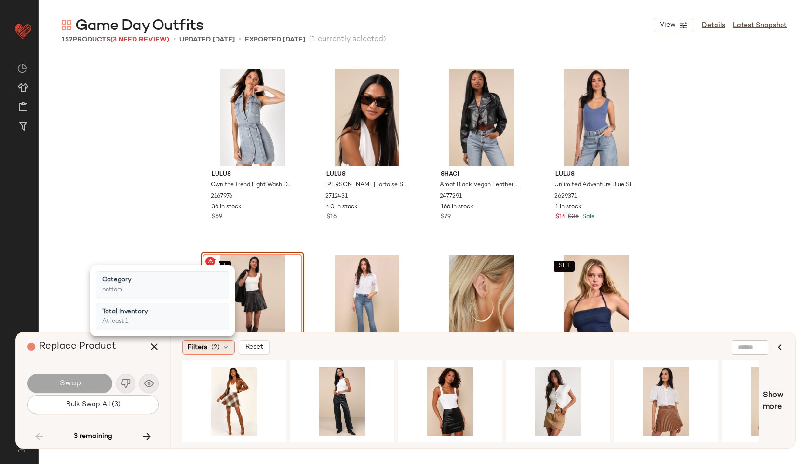
click at [214, 347] on span "(2)" at bounding box center [215, 347] width 9 height 10
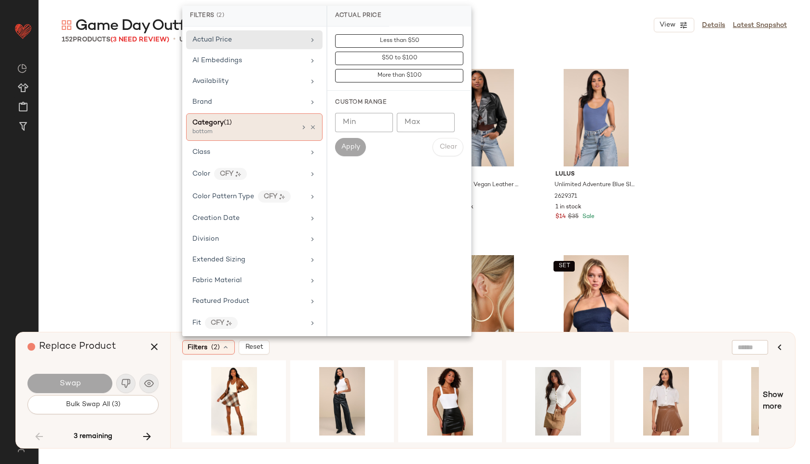
click at [226, 126] on div "Category (1)" at bounding box center [212, 123] width 40 height 10
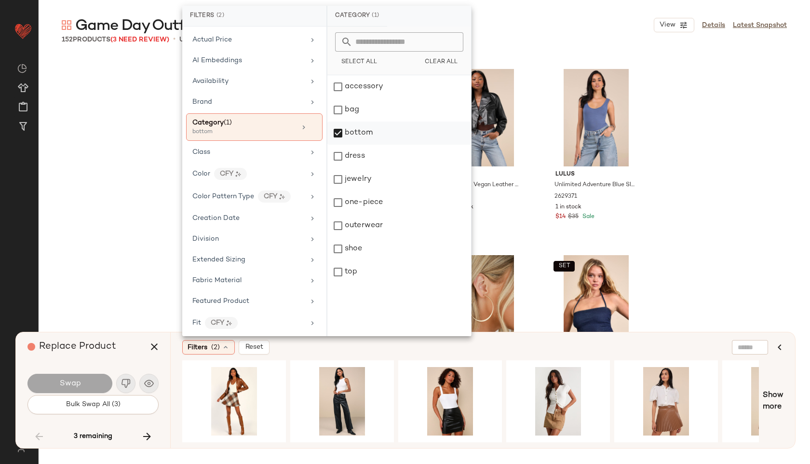
click at [354, 138] on div "bottom" at bounding box center [399, 132] width 144 height 23
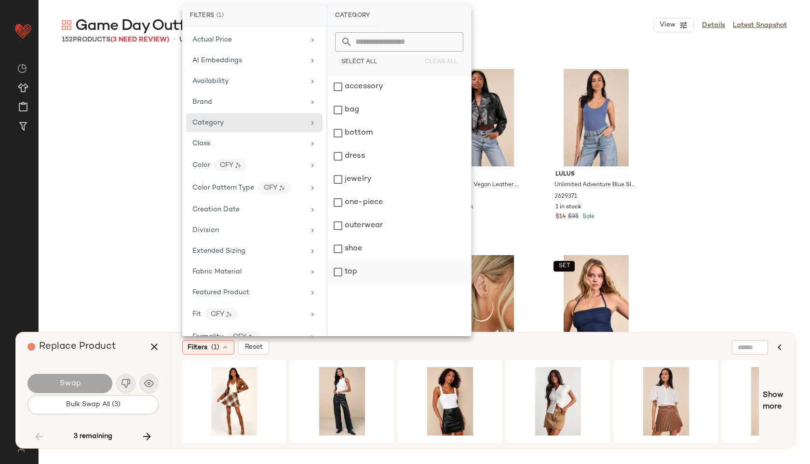
click at [341, 263] on div "top" at bounding box center [399, 271] width 144 height 23
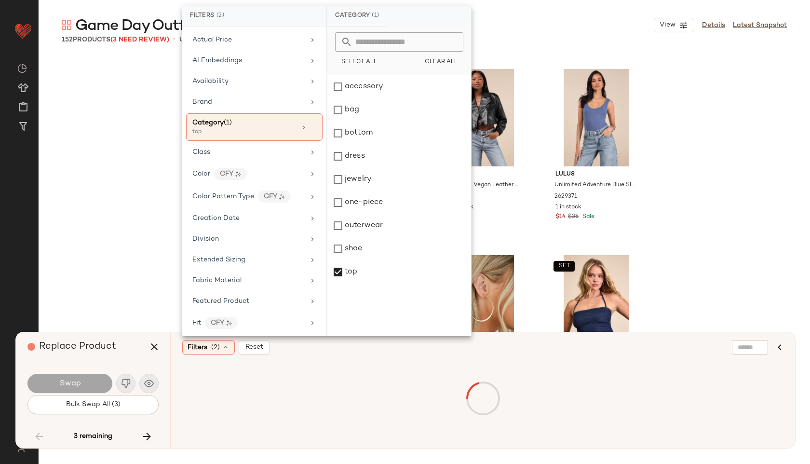
click at [90, 168] on div "Lulus Own the Trend Light Wash Denim Collared Button-Front Mini Dress 2167976 3…" at bounding box center [424, 246] width 771 height 381
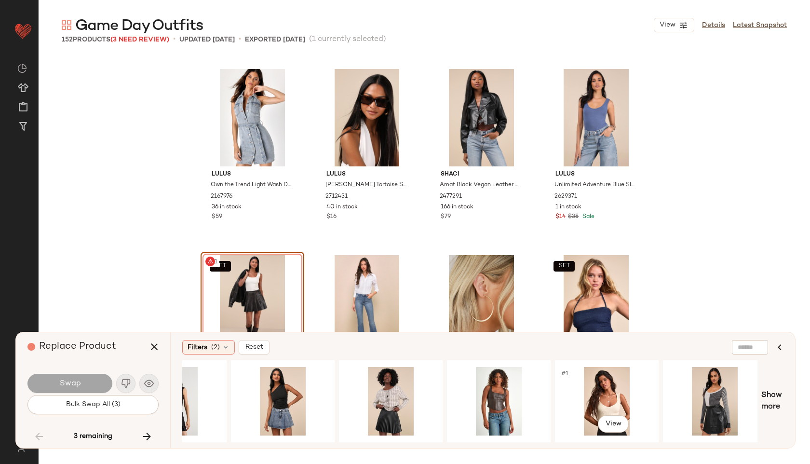
scroll to position [0, 174]
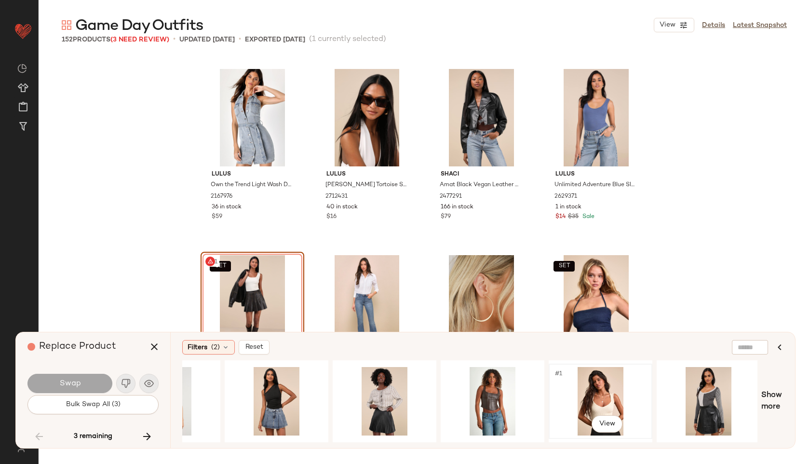
click at [603, 389] on div "#1 View" at bounding box center [600, 401] width 97 height 68
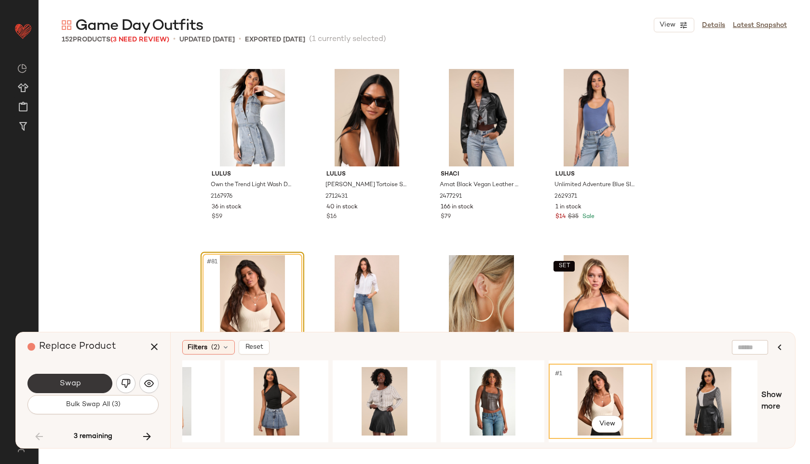
click at [87, 380] on button "Swap" at bounding box center [69, 383] width 85 height 19
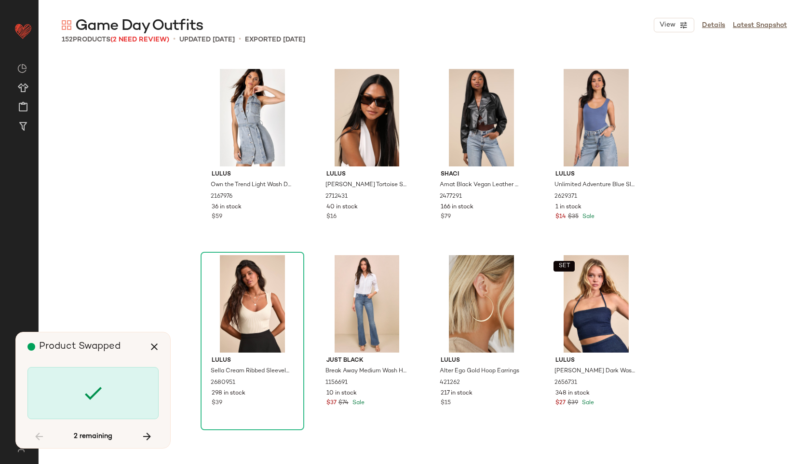
scroll to position [5583, 0]
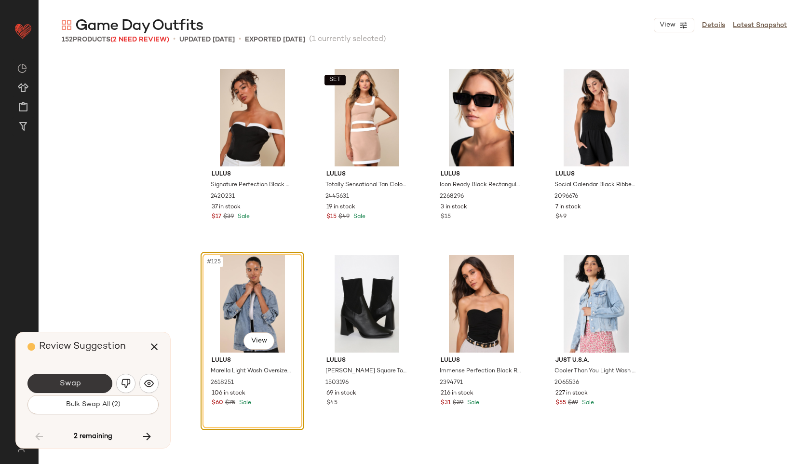
click at [89, 384] on button "Swap" at bounding box center [69, 383] width 85 height 19
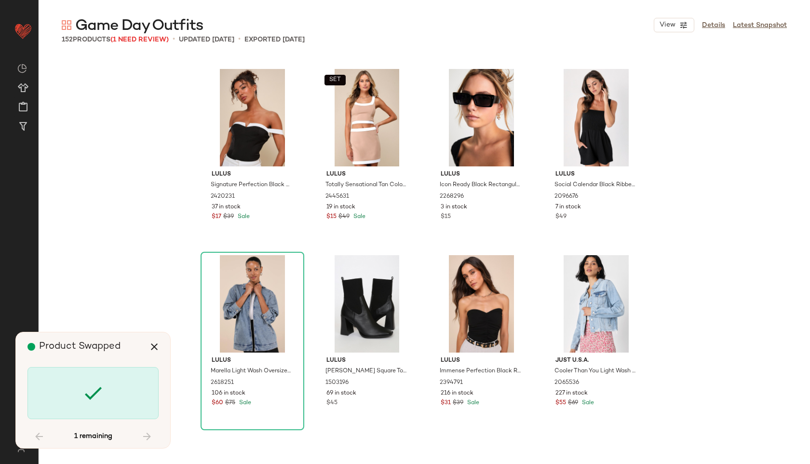
scroll to position [5769, 0]
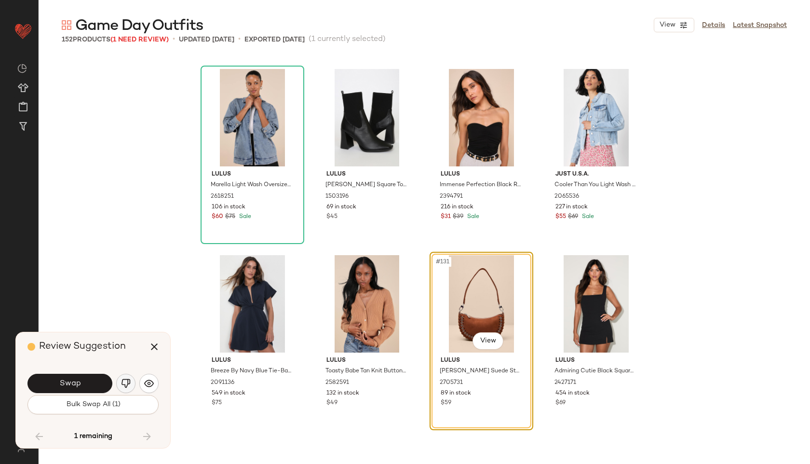
click at [124, 378] on img "button" at bounding box center [126, 383] width 10 height 10
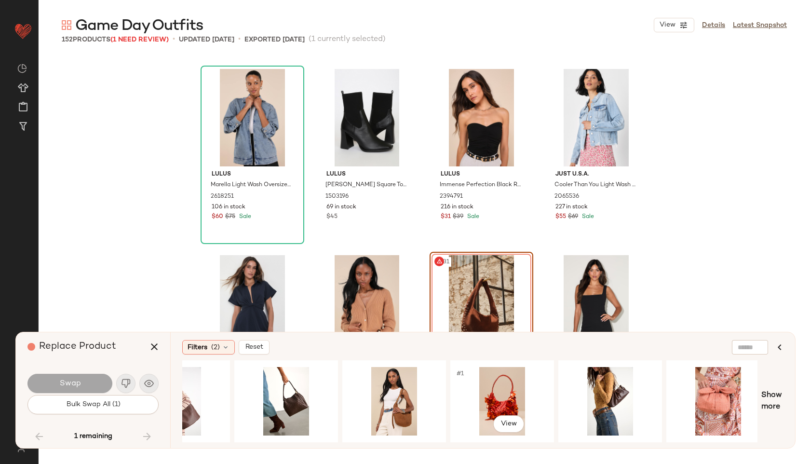
scroll to position [0, 500]
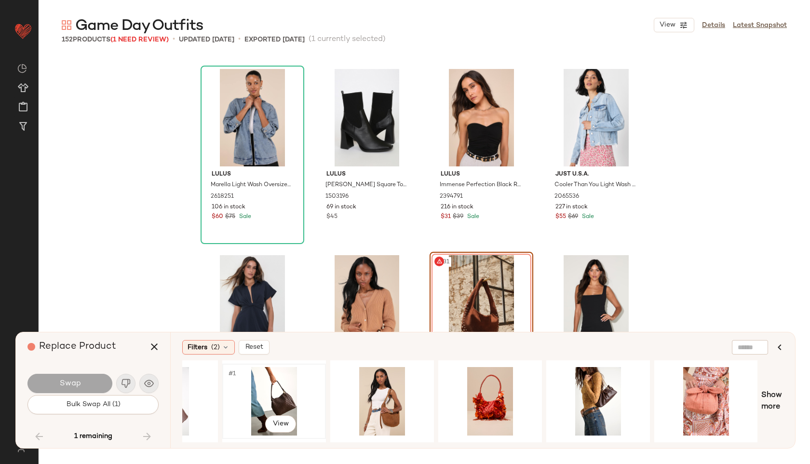
click at [286, 398] on div "#1 View" at bounding box center [274, 401] width 97 height 68
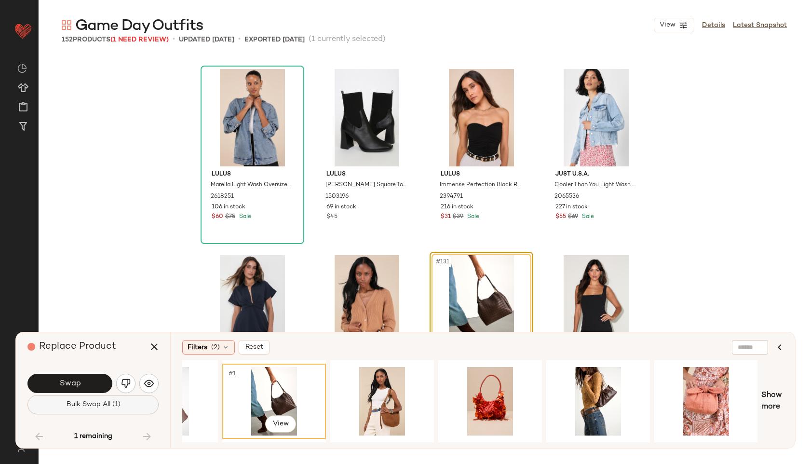
click at [67, 396] on button "Bulk Swap All (1)" at bounding box center [92, 404] width 131 height 19
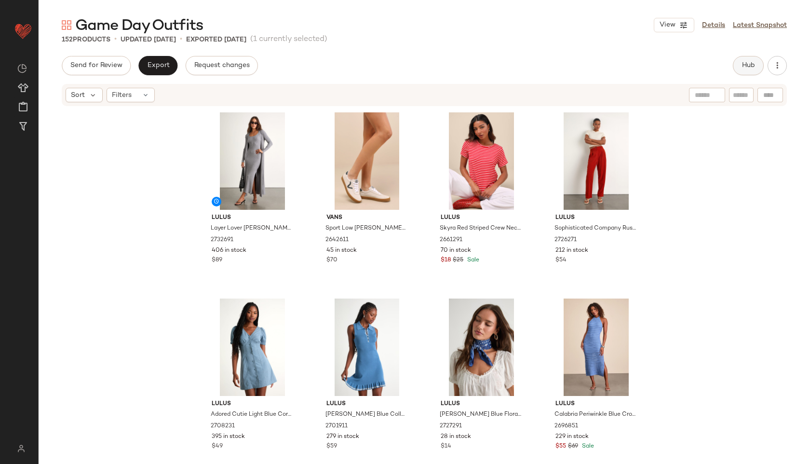
click at [745, 58] on button "Hub" at bounding box center [748, 65] width 31 height 19
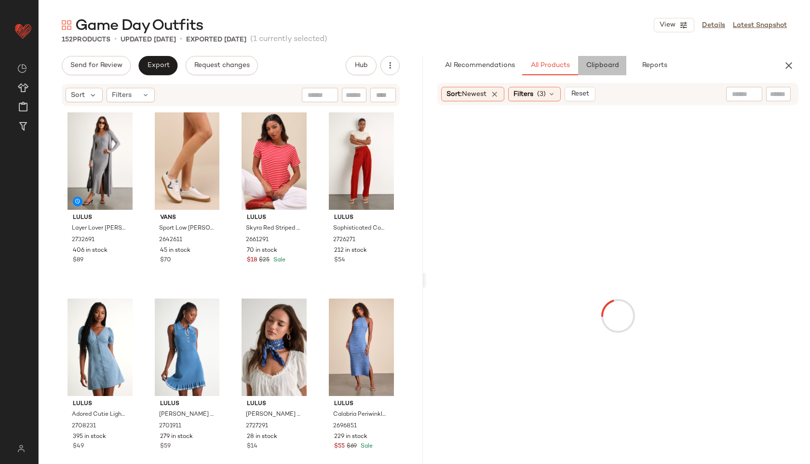
click at [610, 67] on span "Clipboard" at bounding box center [601, 66] width 33 height 8
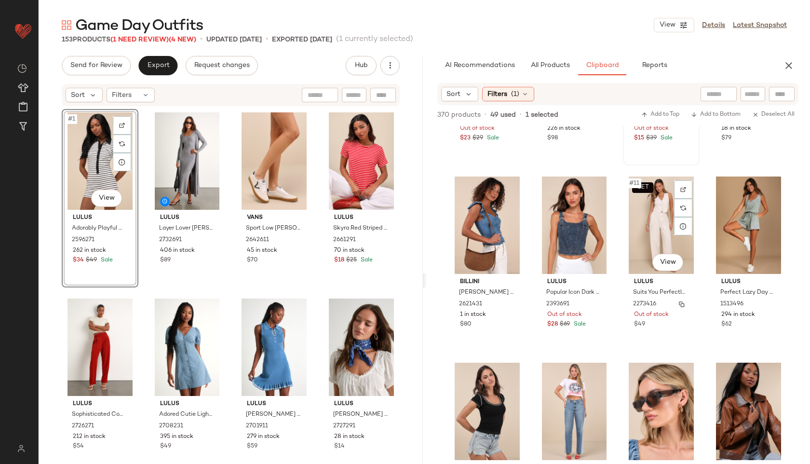
scroll to position [336, 0]
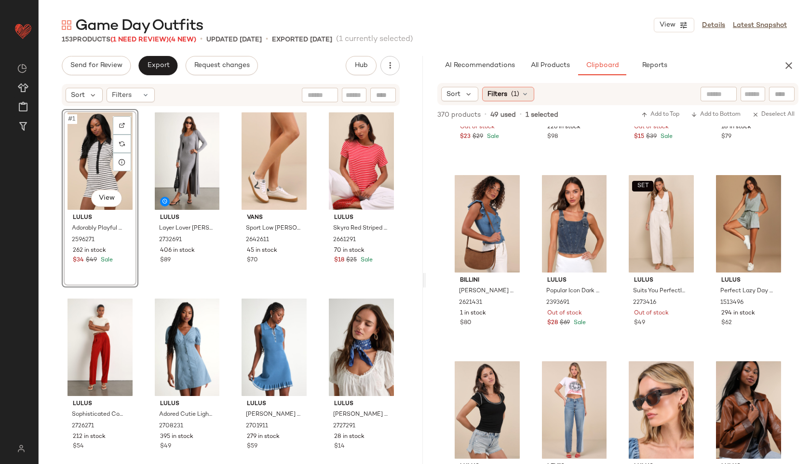
click at [511, 97] on span "(1)" at bounding box center [515, 94] width 8 height 10
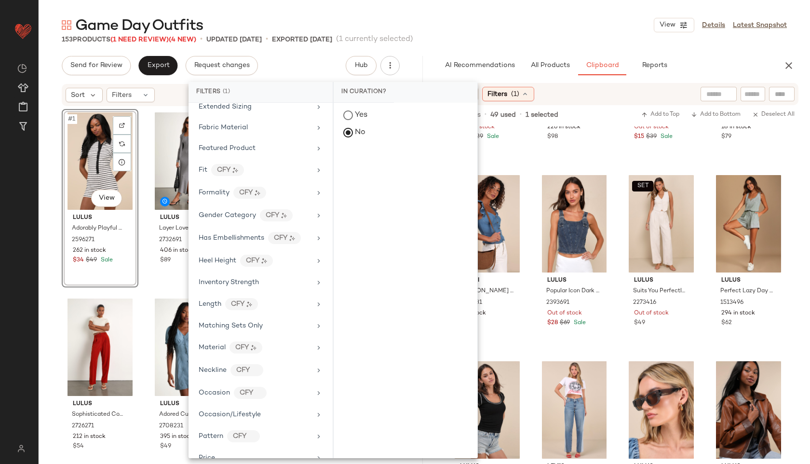
scroll to position [548, 0]
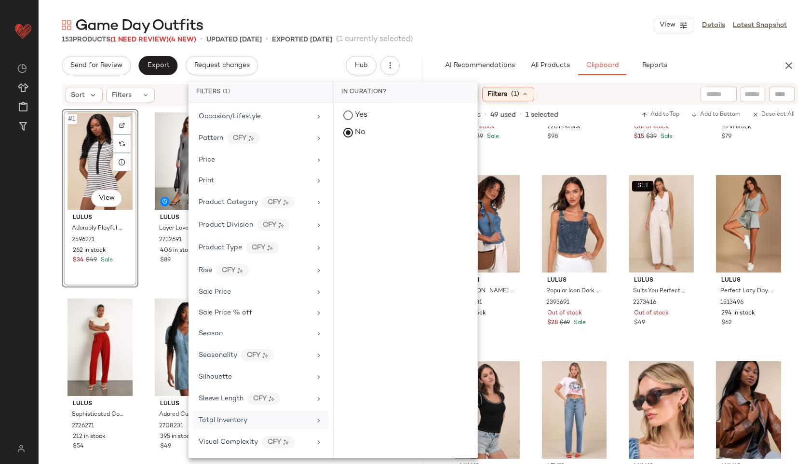
click at [242, 427] on div "Total Inventory" at bounding box center [260, 420] width 136 height 19
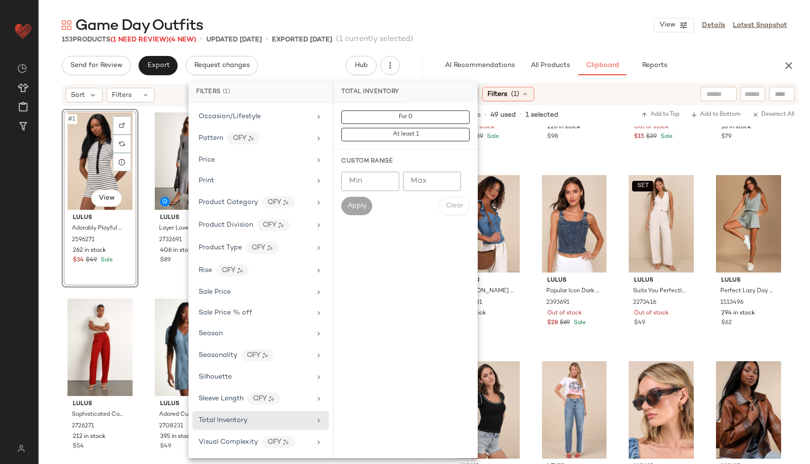
click at [373, 184] on input "Min" at bounding box center [370, 181] width 58 height 19
type input "**"
click at [352, 213] on button "Apply" at bounding box center [356, 206] width 31 height 18
click at [479, 20] on div "Game Day Outfits View Details Latest Snapshot" at bounding box center [424, 24] width 771 height 19
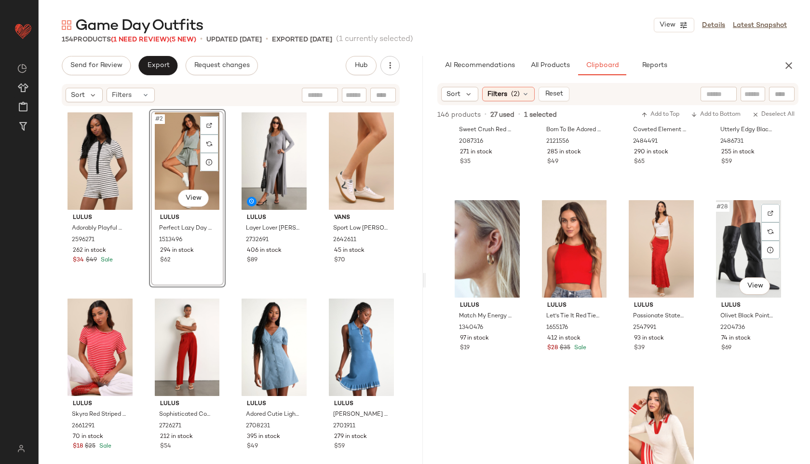
scroll to position [1055, 0]
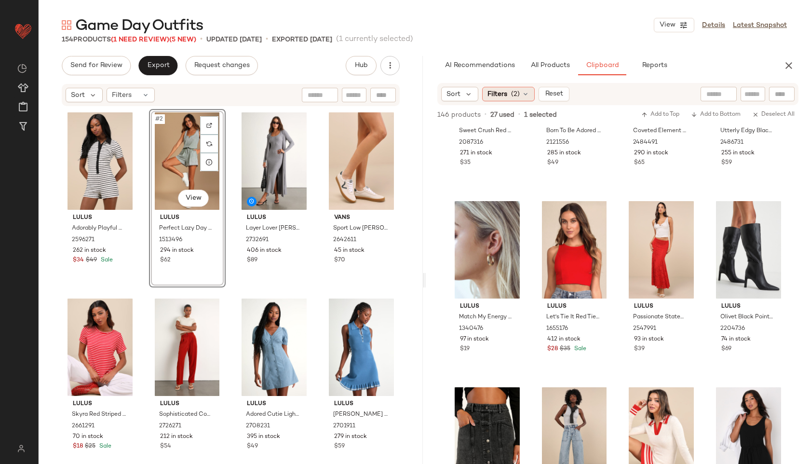
click at [515, 90] on span "(2)" at bounding box center [515, 94] width 9 height 10
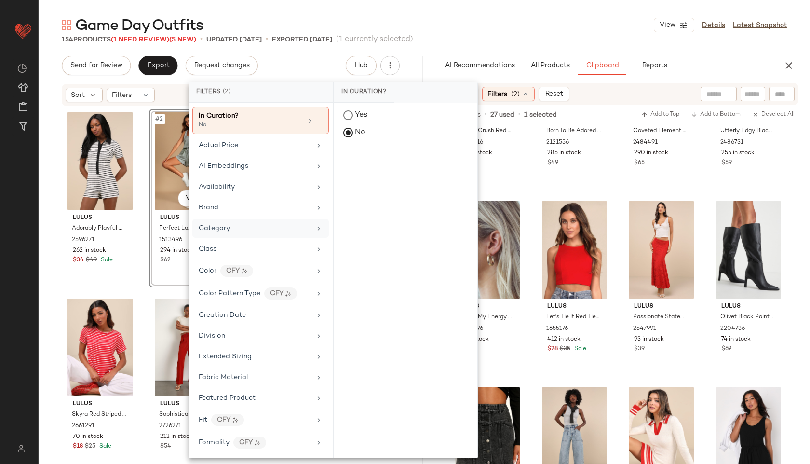
click at [233, 231] on div "Category" at bounding box center [255, 228] width 112 height 10
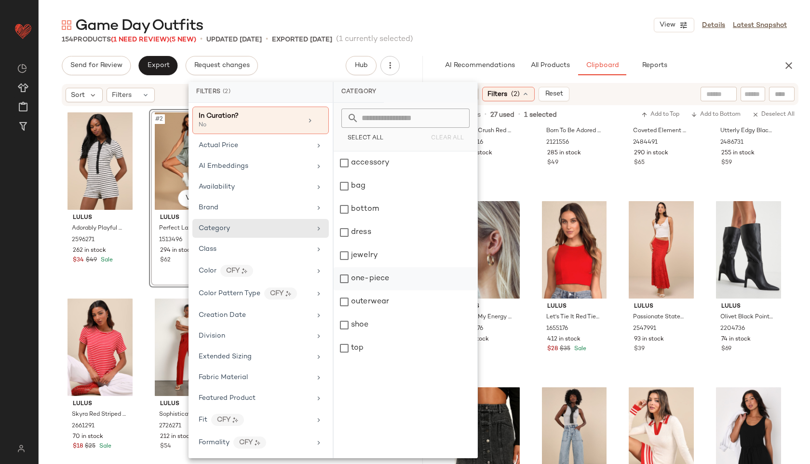
click at [363, 282] on div "one-piece" at bounding box center [406, 278] width 144 height 23
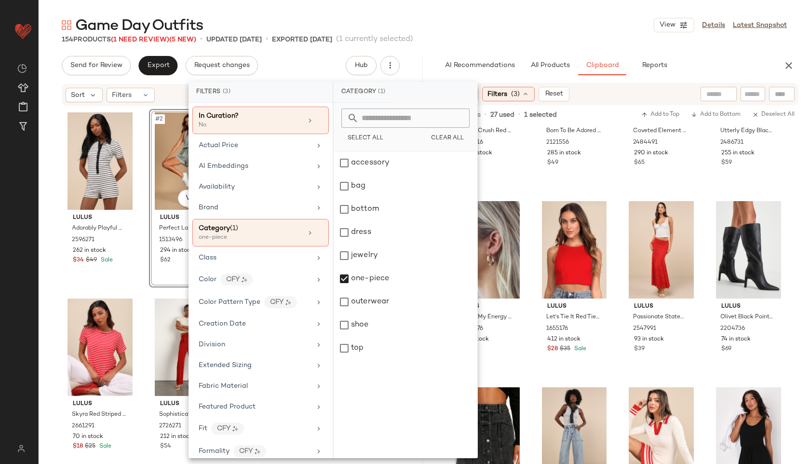
click at [504, 13] on main "Game Day Outfits View Details Latest Snapshot 154 Products (1 Need Review) (5 N…" at bounding box center [405, 232] width 810 height 464
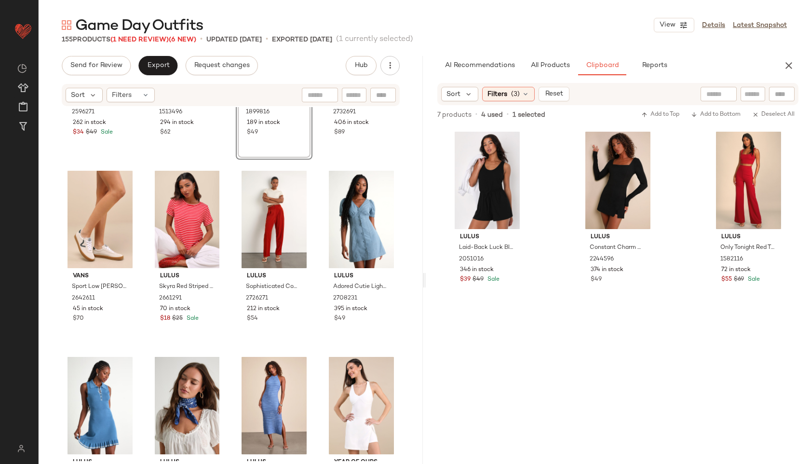
scroll to position [0, 0]
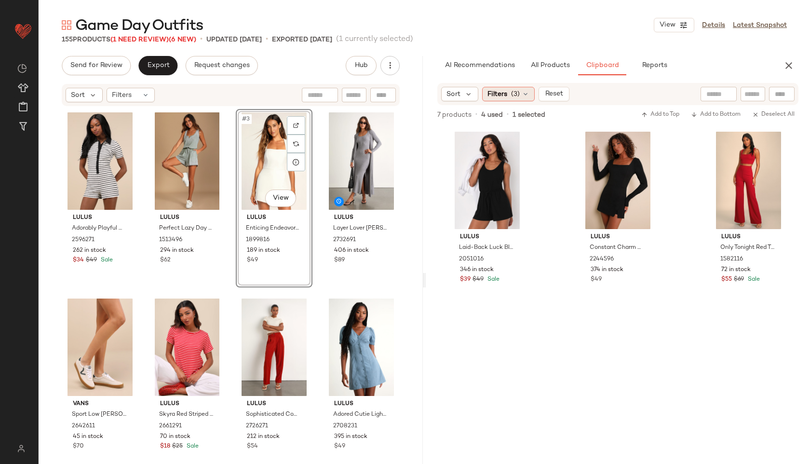
click at [523, 96] on icon at bounding box center [526, 94] width 8 height 8
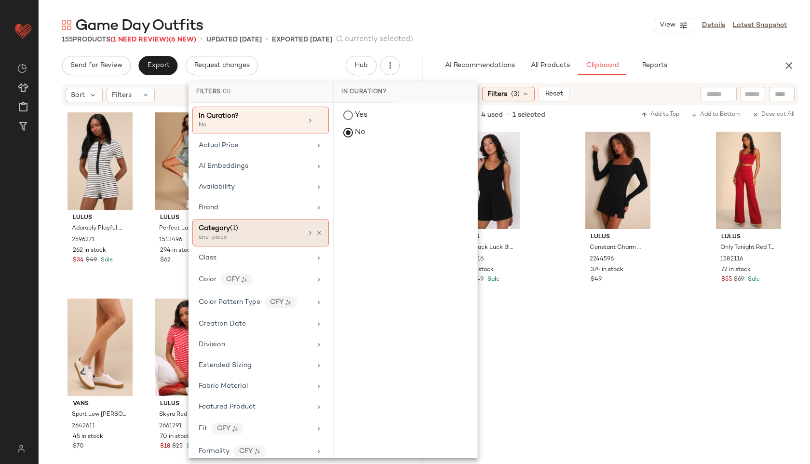
click at [253, 237] on div "one-piece" at bounding box center [247, 237] width 96 height 9
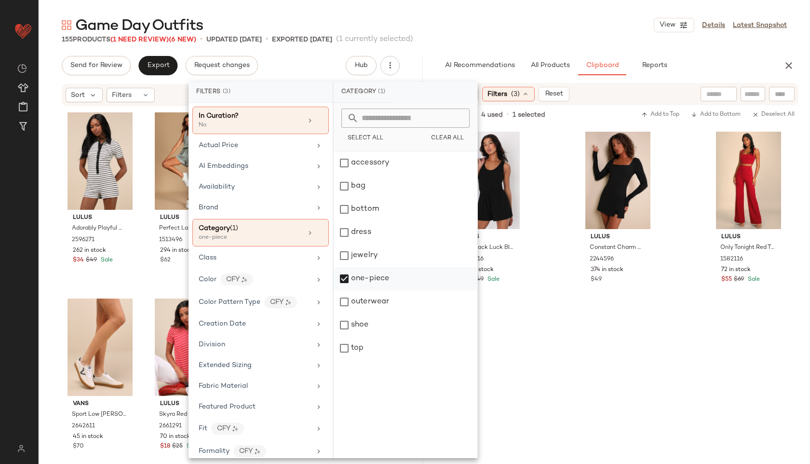
click at [352, 280] on div "one-piece" at bounding box center [406, 278] width 144 height 23
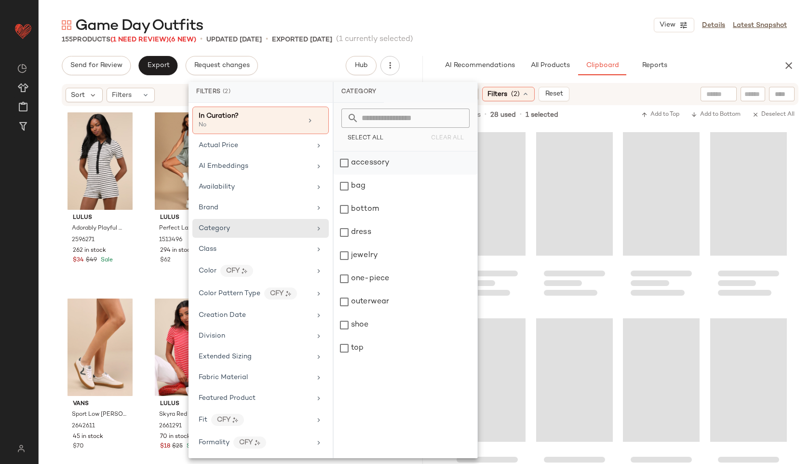
click at [363, 161] on div "accessory" at bounding box center [406, 162] width 144 height 23
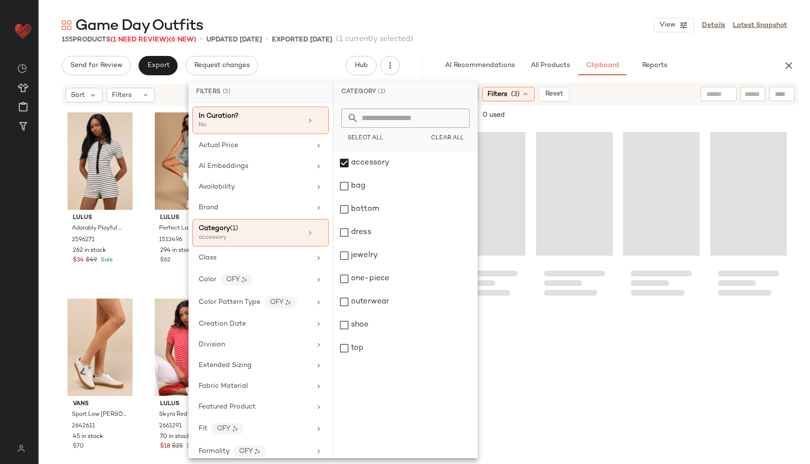
click at [479, 29] on div "Game Day Outfits View Details Latest Snapshot" at bounding box center [424, 24] width 771 height 19
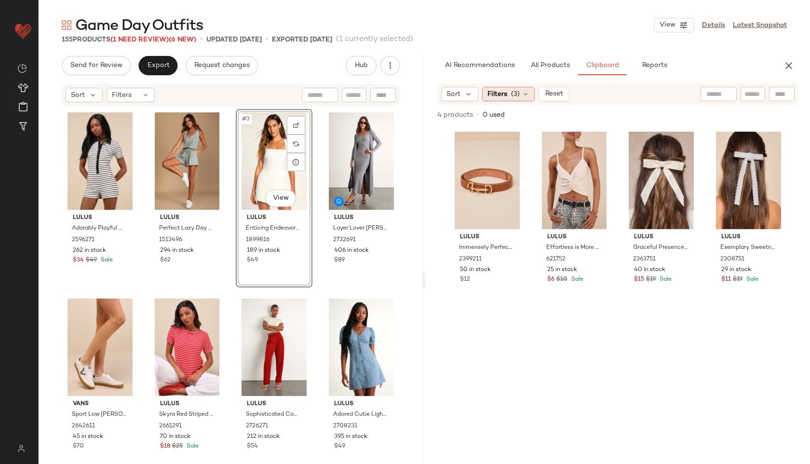
click at [530, 96] on div "Filters (3)" at bounding box center [508, 94] width 53 height 14
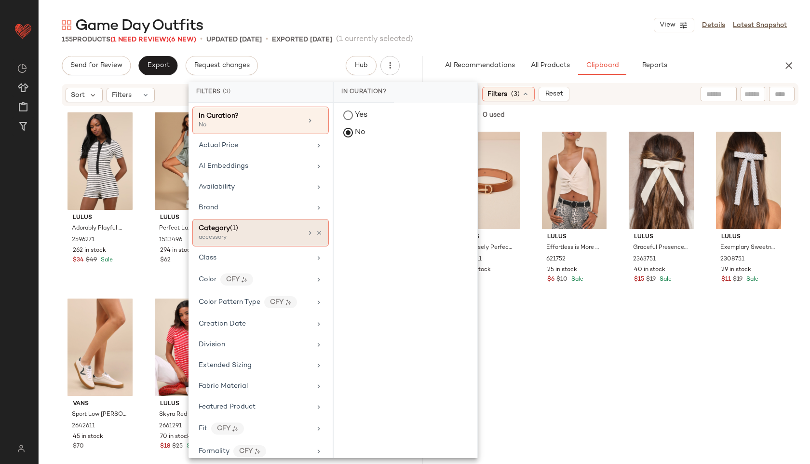
click at [231, 239] on div "accessory" at bounding box center [247, 237] width 96 height 9
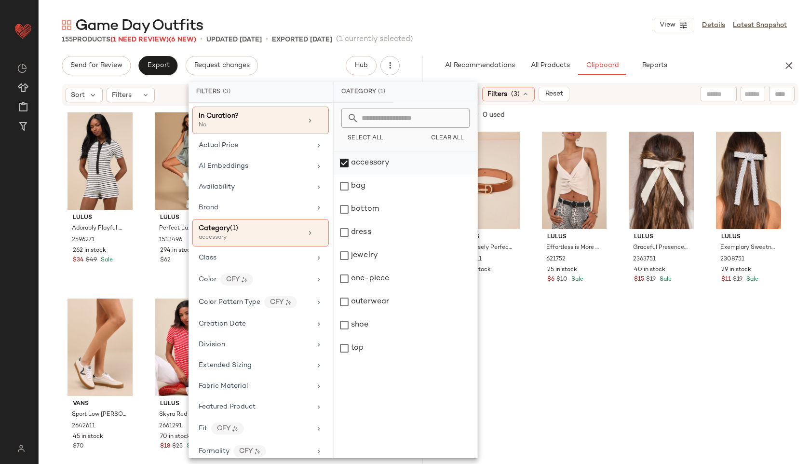
click at [396, 160] on div "accessory" at bounding box center [406, 162] width 144 height 23
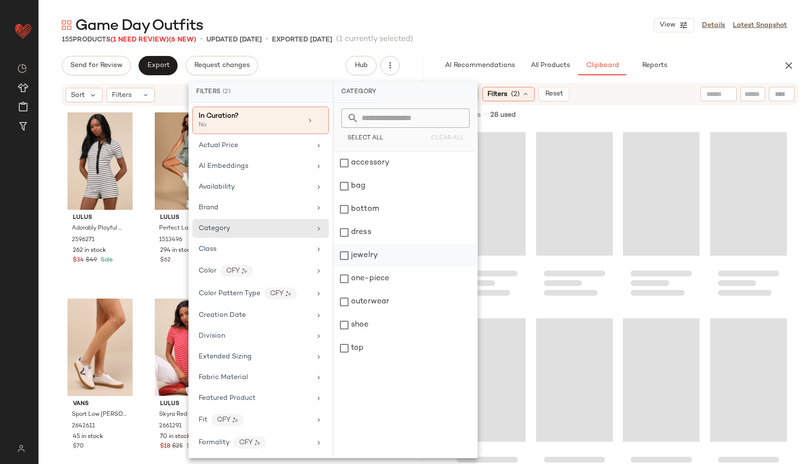
click at [385, 254] on div "jewelry" at bounding box center [406, 255] width 144 height 23
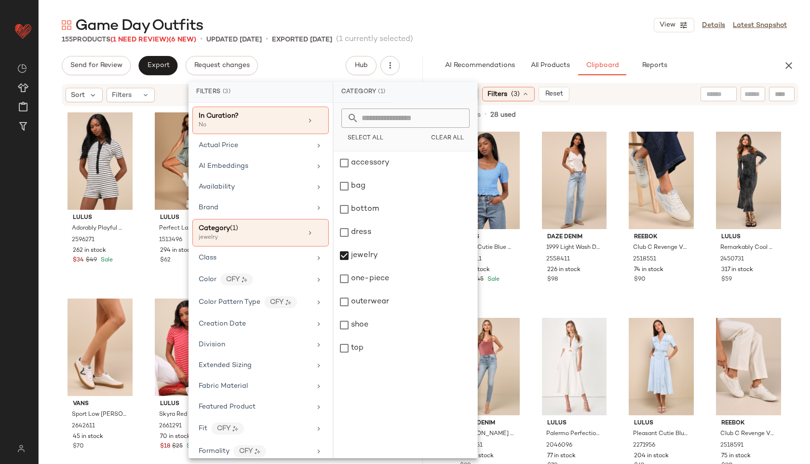
click at [449, 24] on div "Game Day Outfits View Details Latest Snapshot" at bounding box center [424, 24] width 771 height 19
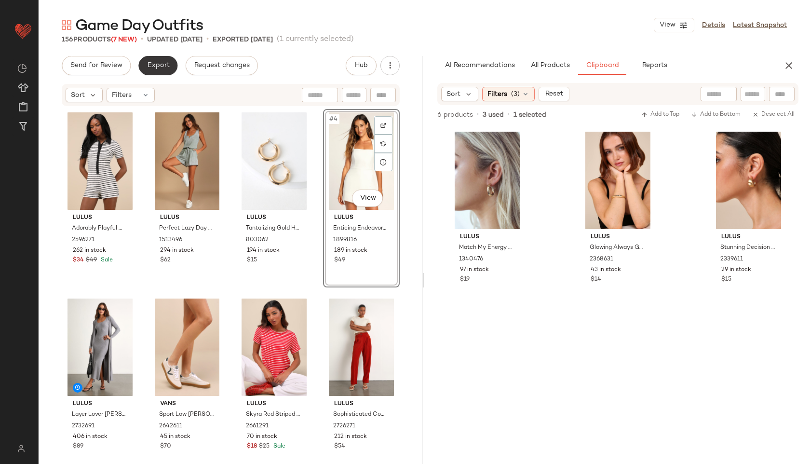
click at [162, 72] on button "Export" at bounding box center [157, 65] width 39 height 19
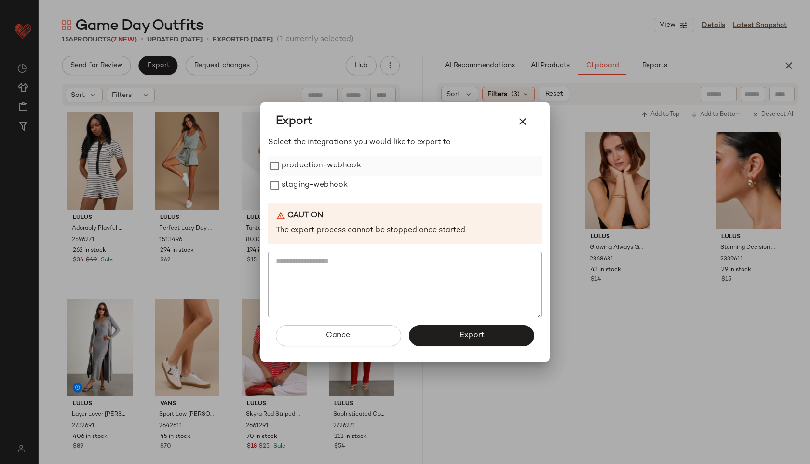
click at [316, 166] on label "production-webhook" at bounding box center [322, 165] width 80 height 19
click at [319, 198] on div "Select the integrations you would like to export to production-webhook staging-…" at bounding box center [405, 227] width 274 height 180
click at [316, 190] on label "staging-webhook" at bounding box center [315, 184] width 66 height 19
click at [441, 331] on button "Export" at bounding box center [471, 335] width 125 height 21
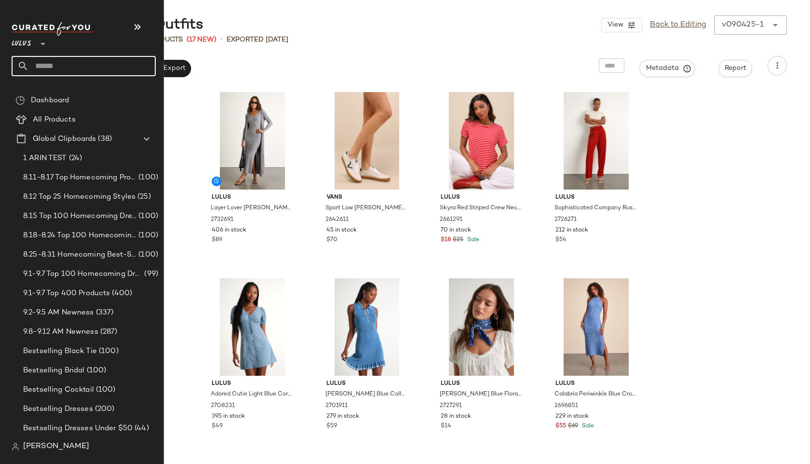
click at [75, 66] on input "text" at bounding box center [92, 66] width 127 height 20
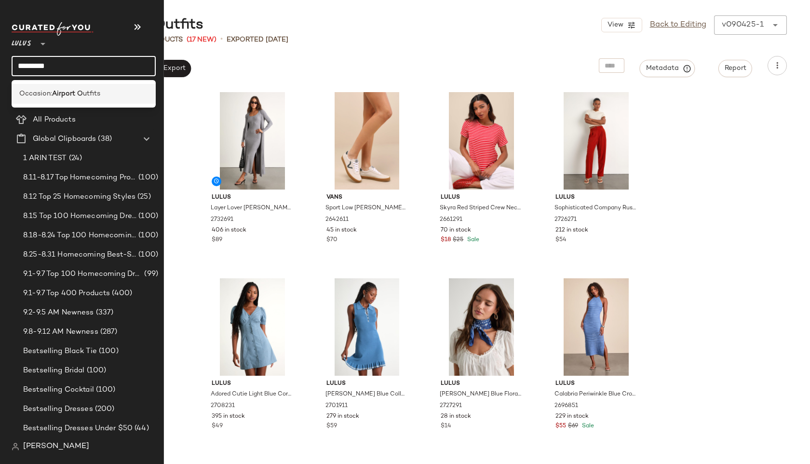
type input "*********"
click at [82, 92] on b "Airport O" at bounding box center [67, 94] width 31 height 10
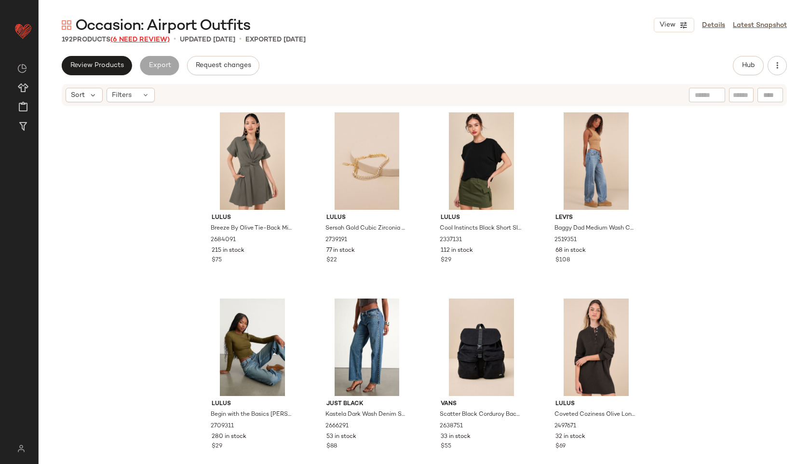
click at [162, 39] on span "(6 Need Review)" at bounding box center [139, 39] width 59 height 7
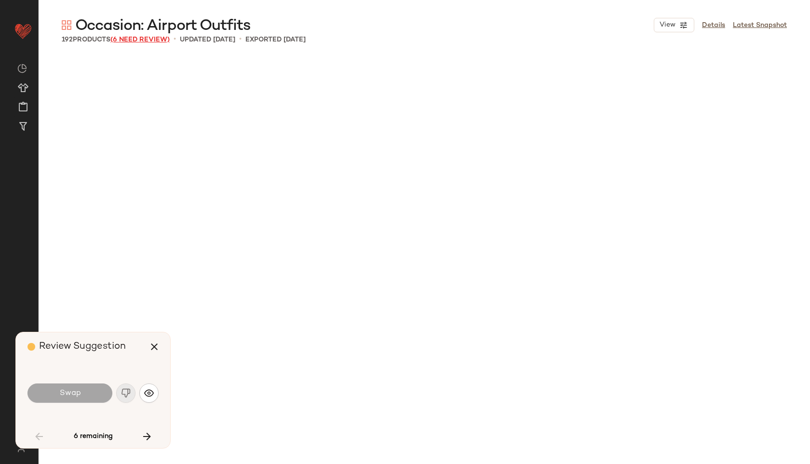
scroll to position [1489, 0]
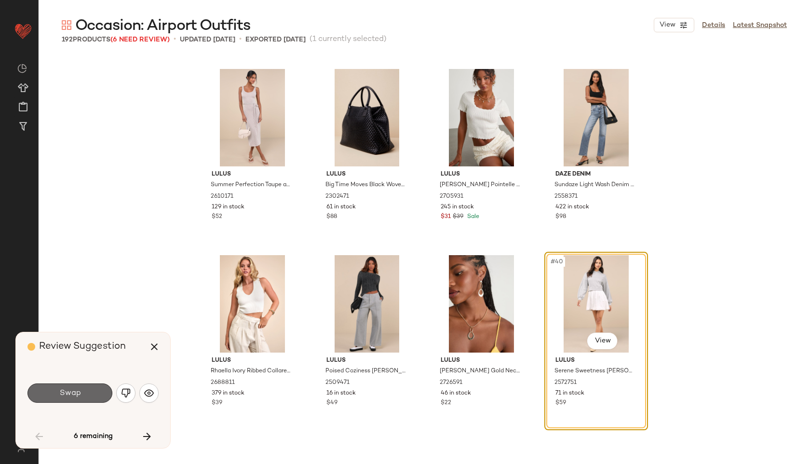
click at [91, 397] on button "Swap" at bounding box center [69, 392] width 85 height 19
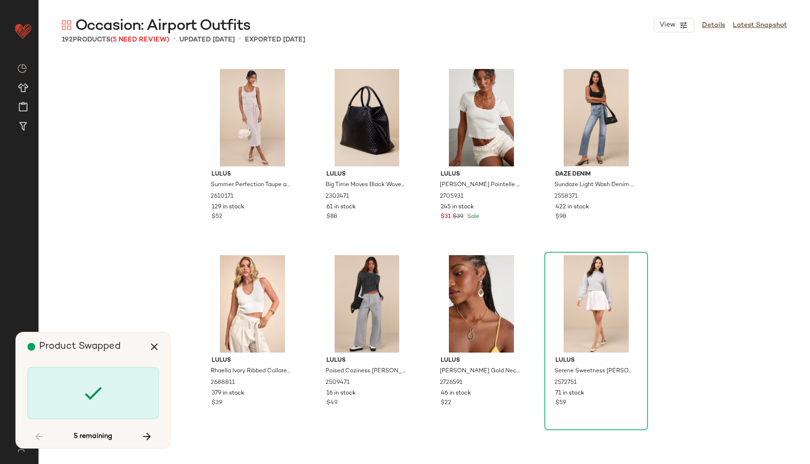
scroll to position [3536, 0]
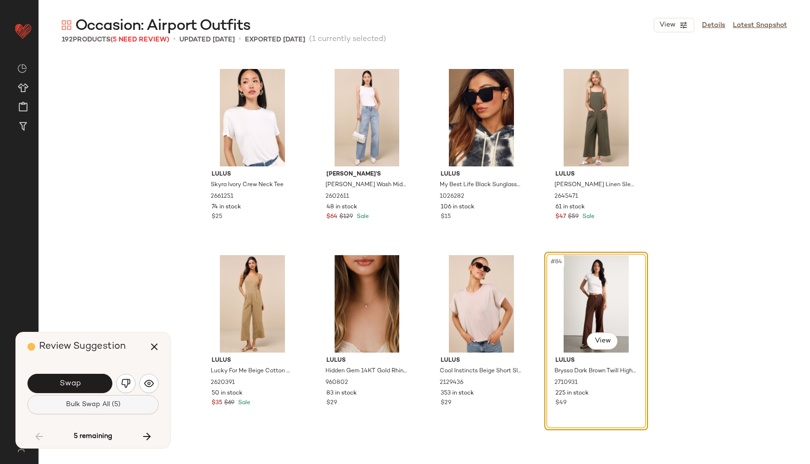
click at [91, 405] on span "Bulk Swap All (5)" at bounding box center [93, 405] width 55 height 8
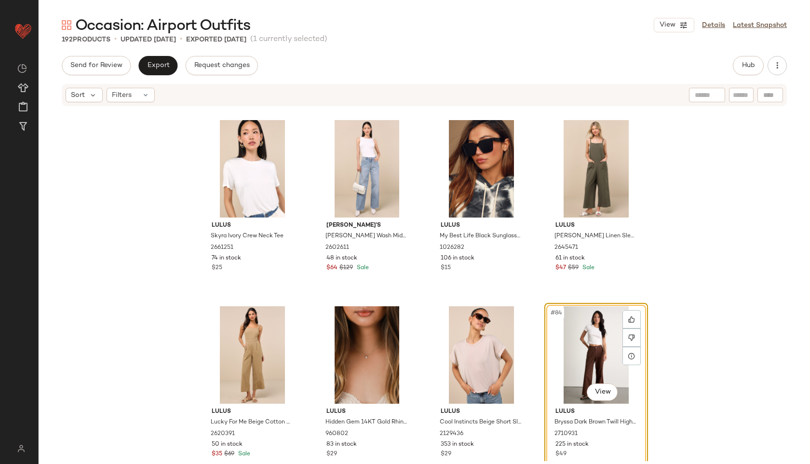
click at [175, 59] on div "Export" at bounding box center [157, 65] width 39 height 19
click at [161, 64] on span "Export" at bounding box center [158, 66] width 23 height 8
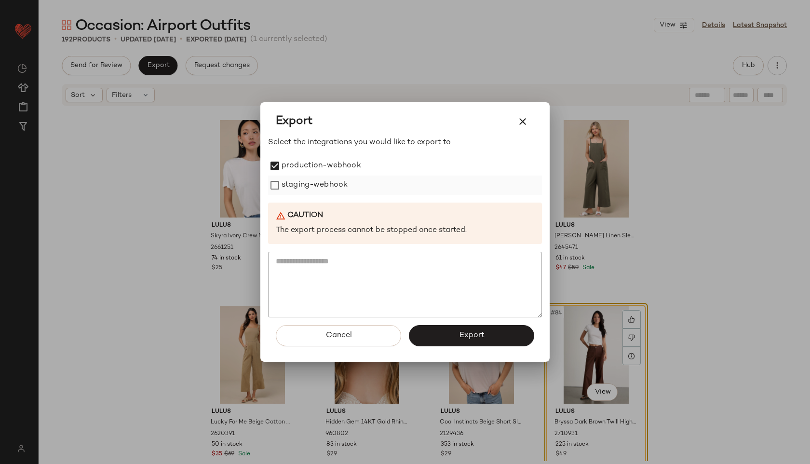
click at [286, 192] on label "staging-webhook" at bounding box center [315, 184] width 66 height 19
click at [449, 330] on button "Export" at bounding box center [471, 335] width 125 height 21
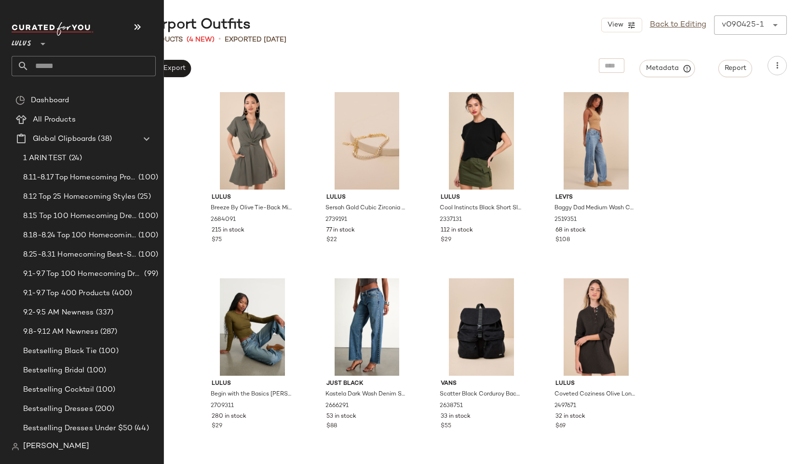
click at [46, 64] on input "text" at bounding box center [92, 66] width 127 height 20
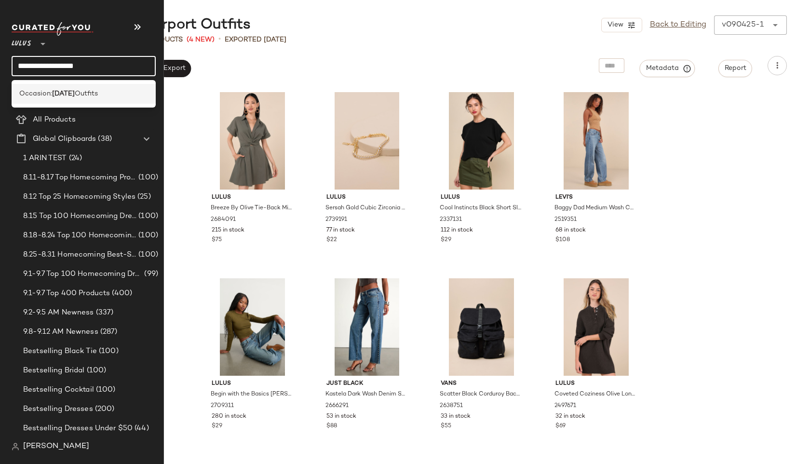
type input "**********"
click at [117, 87] on div "Occasion: [DATE] Outfits" at bounding box center [84, 94] width 144 height 20
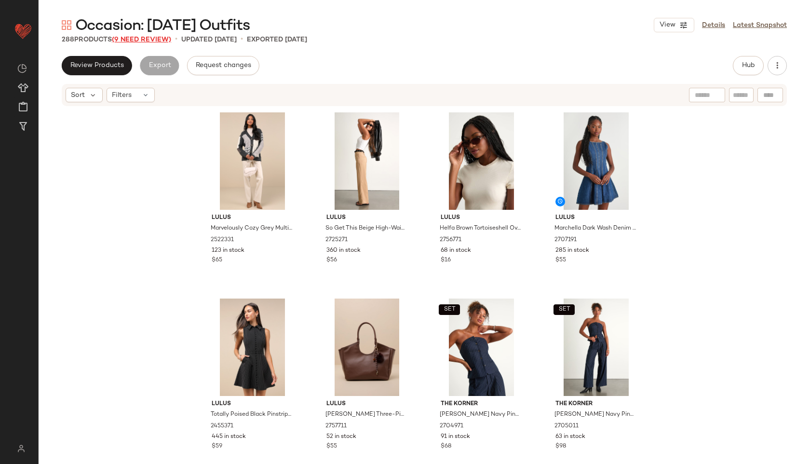
click at [164, 40] on span "(9 Need Review)" at bounding box center [141, 39] width 59 height 7
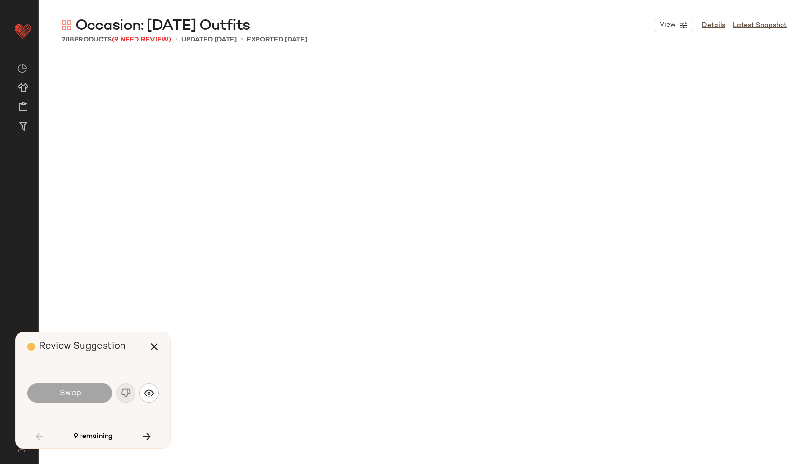
scroll to position [2791, 0]
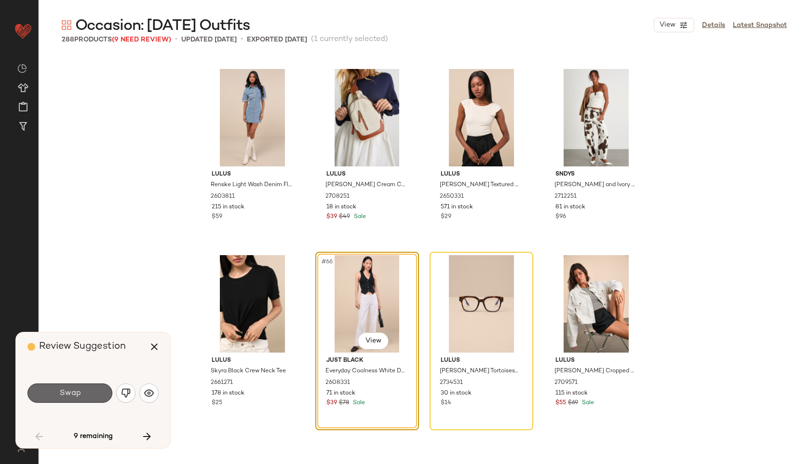
click at [98, 393] on button "Swap" at bounding box center [69, 392] width 85 height 19
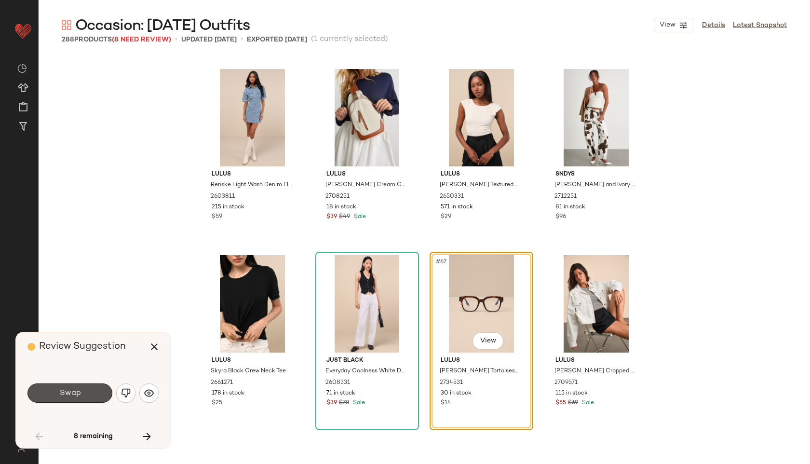
click at [98, 393] on button "Swap" at bounding box center [69, 392] width 85 height 19
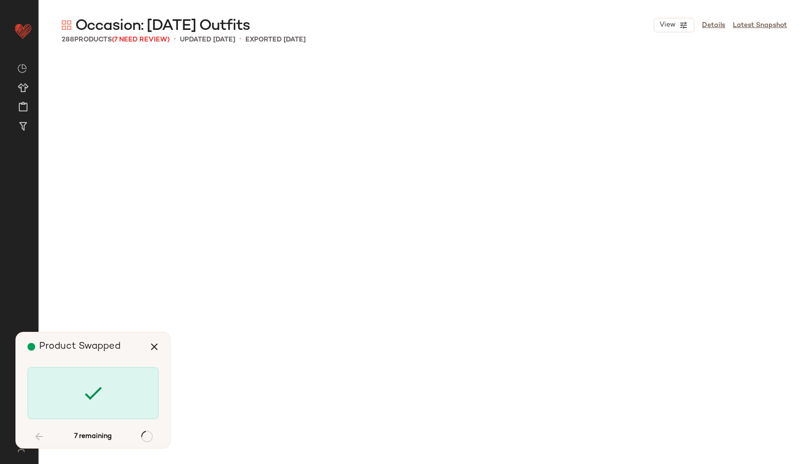
scroll to position [4280, 0]
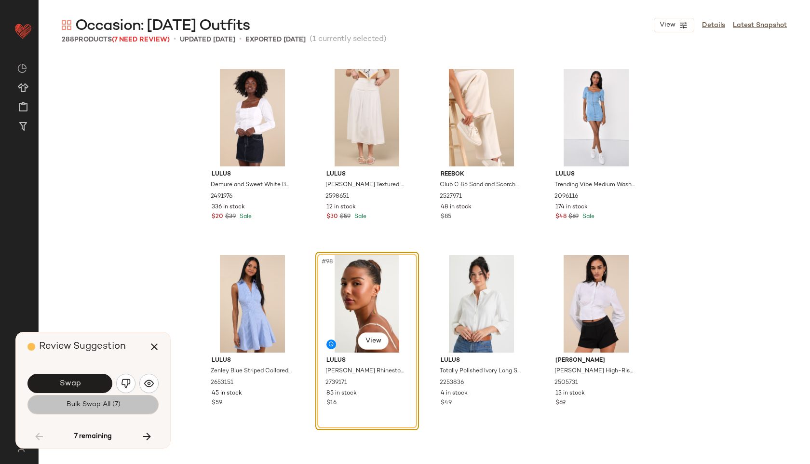
click at [102, 403] on span "Bulk Swap All (7)" at bounding box center [93, 405] width 54 height 8
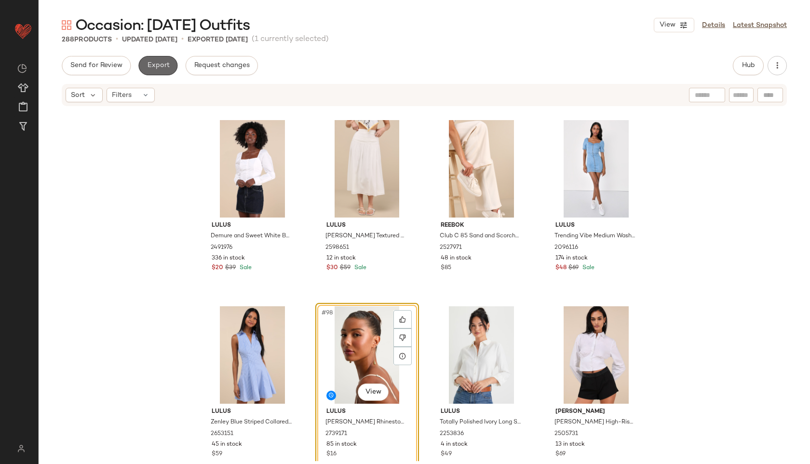
click at [161, 63] on span "Export" at bounding box center [158, 66] width 23 height 8
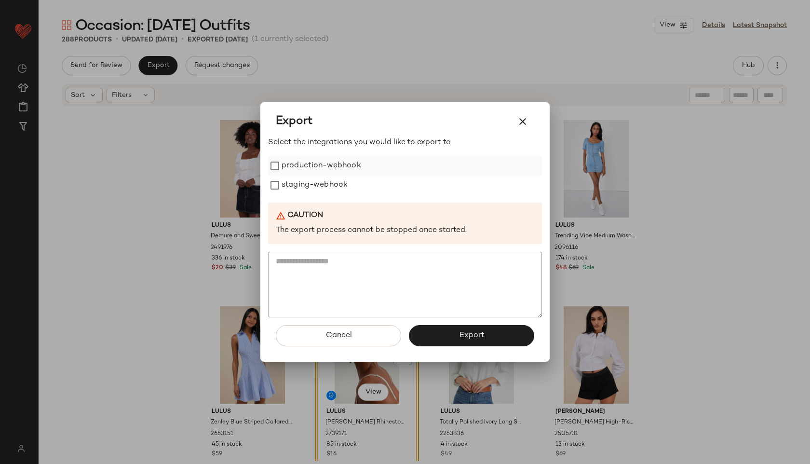
click at [291, 169] on label "production-webhook" at bounding box center [322, 165] width 80 height 19
click at [309, 187] on label "staging-webhook" at bounding box center [315, 184] width 66 height 19
click at [499, 347] on div "Cancel Export" at bounding box center [405, 339] width 274 height 44
click at [487, 334] on button "Export" at bounding box center [471, 335] width 125 height 21
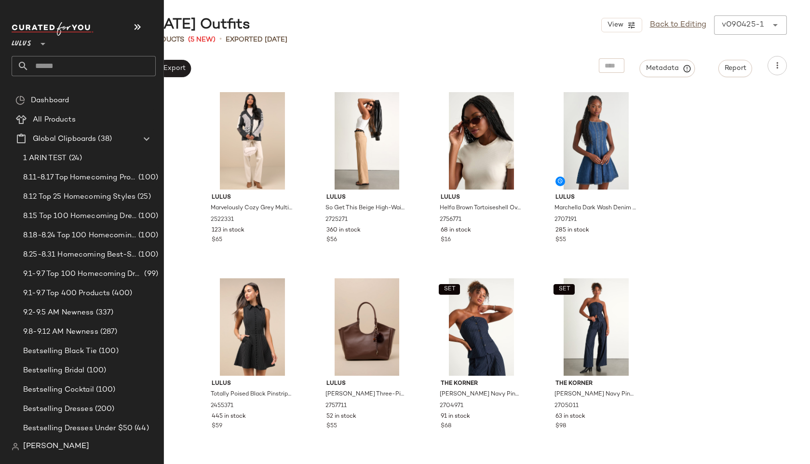
click at [58, 66] on input "text" at bounding box center [92, 66] width 127 height 20
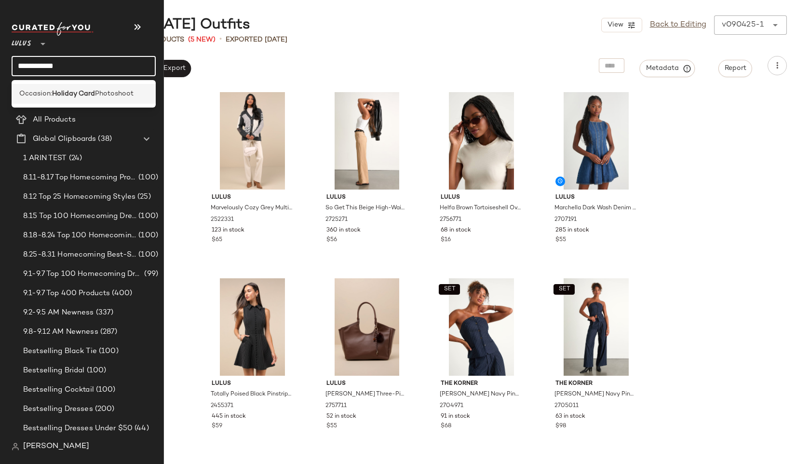
type input "**********"
click at [70, 97] on b "Holiday Card" at bounding box center [73, 94] width 43 height 10
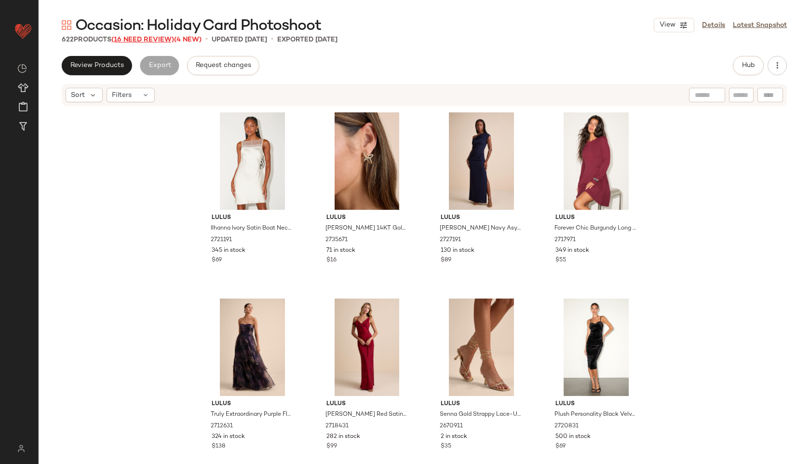
click at [158, 38] on span "(16 Need Review)" at bounding box center [142, 39] width 63 height 7
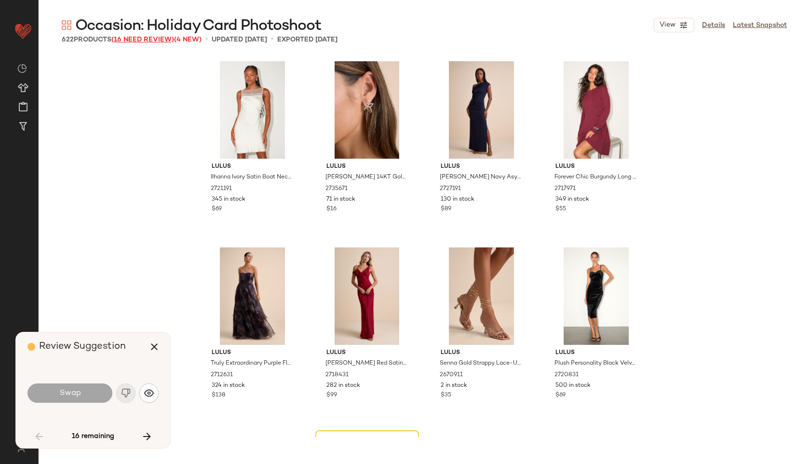
scroll to position [194, 0]
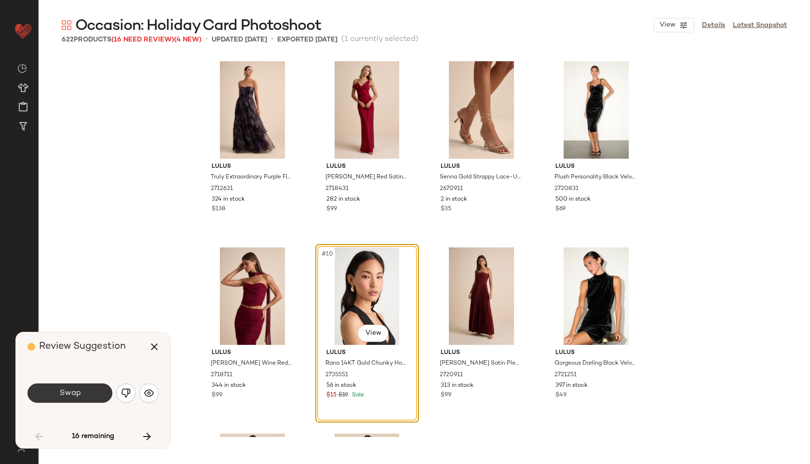
click at [94, 402] on button "Swap" at bounding box center [69, 392] width 85 height 19
click at [90, 380] on div "Swap" at bounding box center [92, 393] width 131 height 52
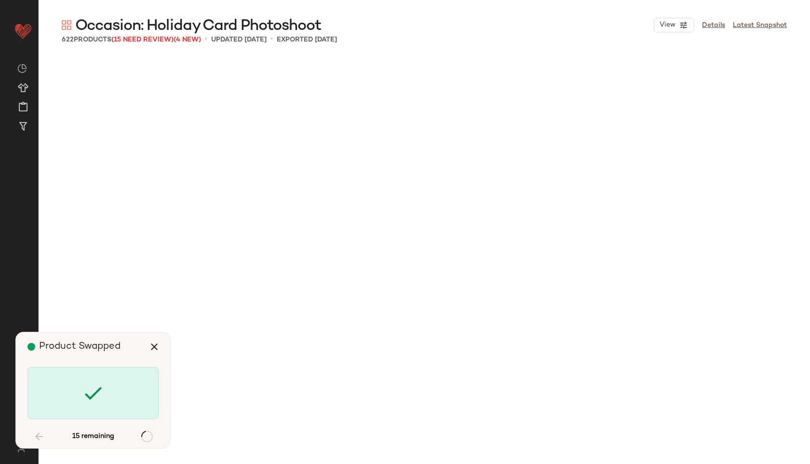
scroll to position [4838, 0]
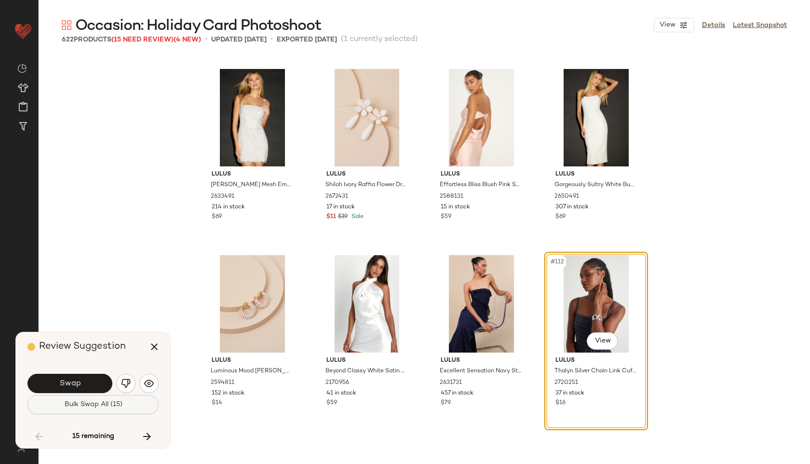
click at [88, 406] on span "Bulk Swap All (15)" at bounding box center [93, 405] width 58 height 8
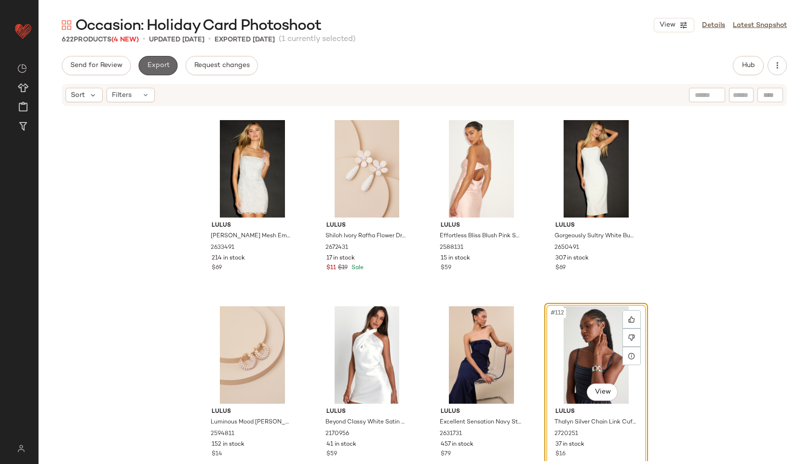
click at [164, 62] on span "Export" at bounding box center [158, 66] width 23 height 8
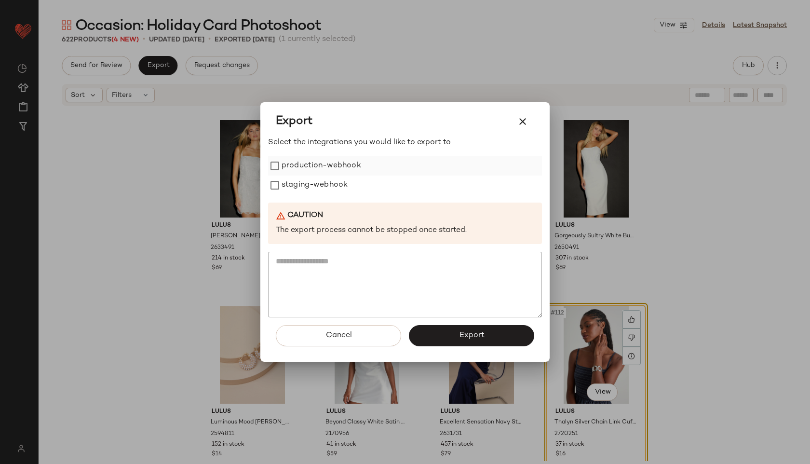
click at [291, 167] on label "production-webhook" at bounding box center [322, 165] width 80 height 19
click at [294, 183] on label "staging-webhook" at bounding box center [315, 184] width 66 height 19
click at [460, 338] on span "Export" at bounding box center [471, 335] width 26 height 9
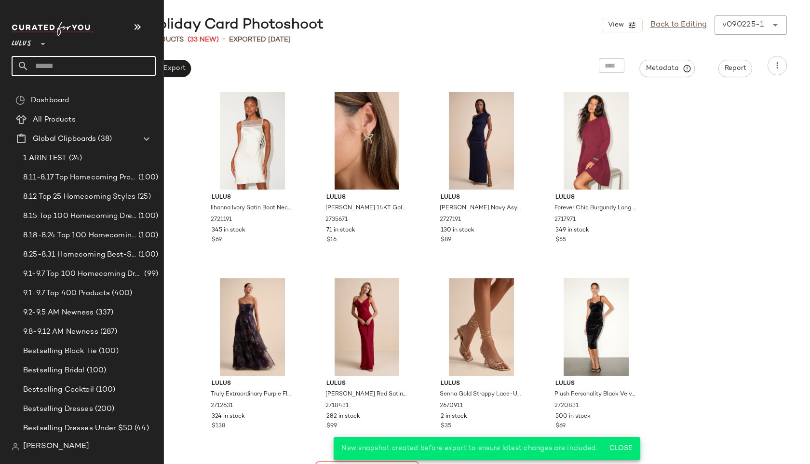
click at [55, 67] on input "text" at bounding box center [92, 66] width 127 height 20
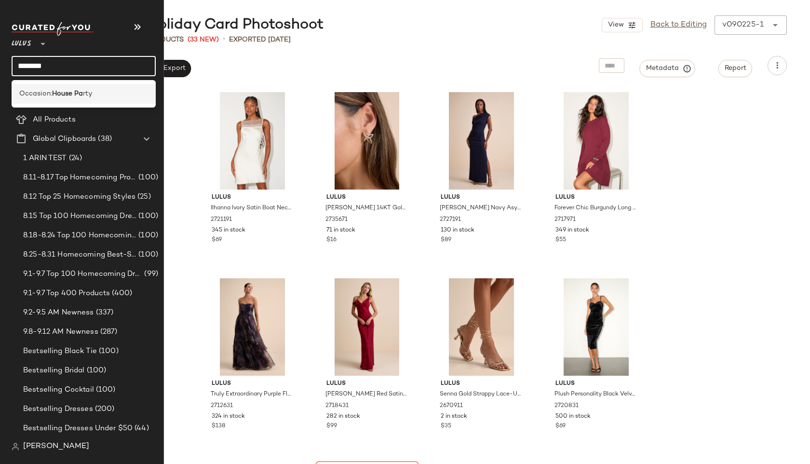
type input "********"
click at [53, 93] on b "House Pa" at bounding box center [67, 94] width 31 height 10
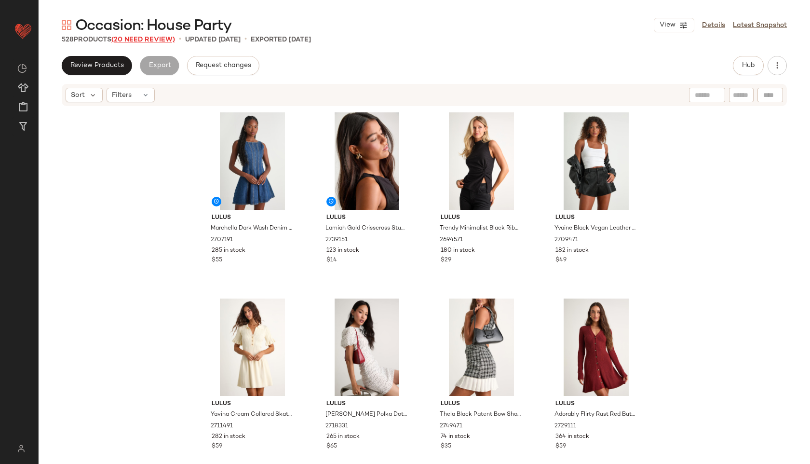
click at [149, 38] on span "(20 Need Review)" at bounding box center [143, 39] width 64 height 7
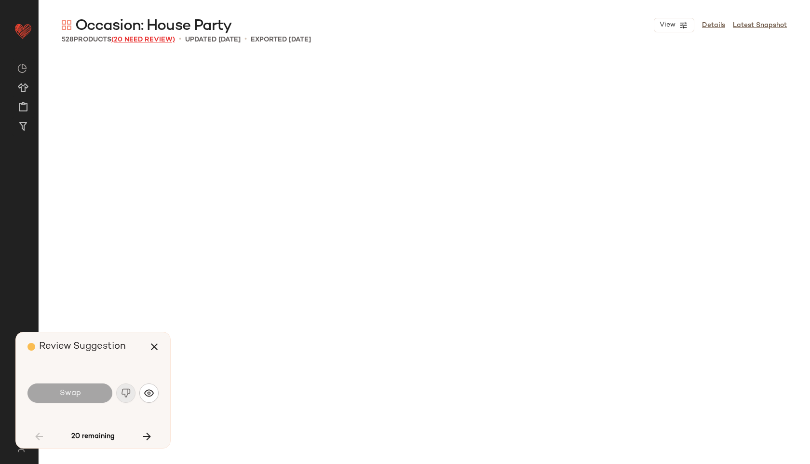
scroll to position [930, 0]
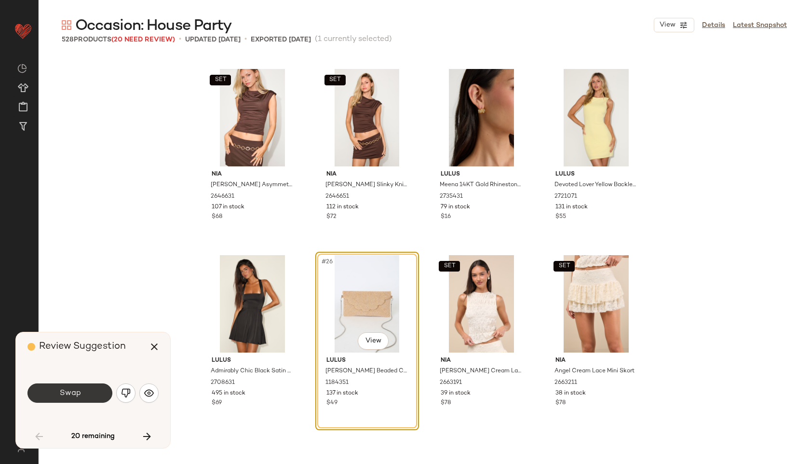
click at [86, 390] on button "Swap" at bounding box center [69, 392] width 85 height 19
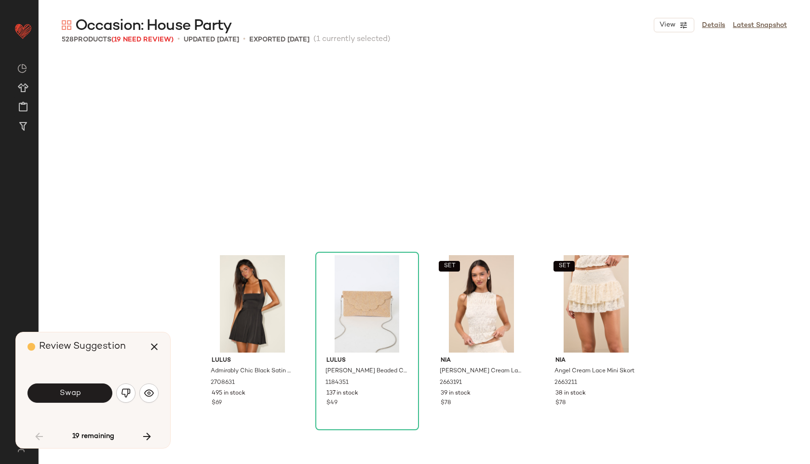
scroll to position [1117, 0]
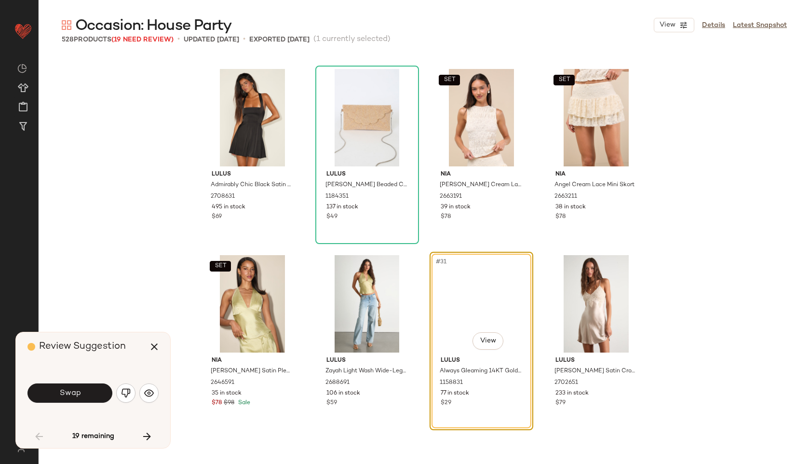
click at [86, 390] on button "Swap" at bounding box center [69, 392] width 85 height 19
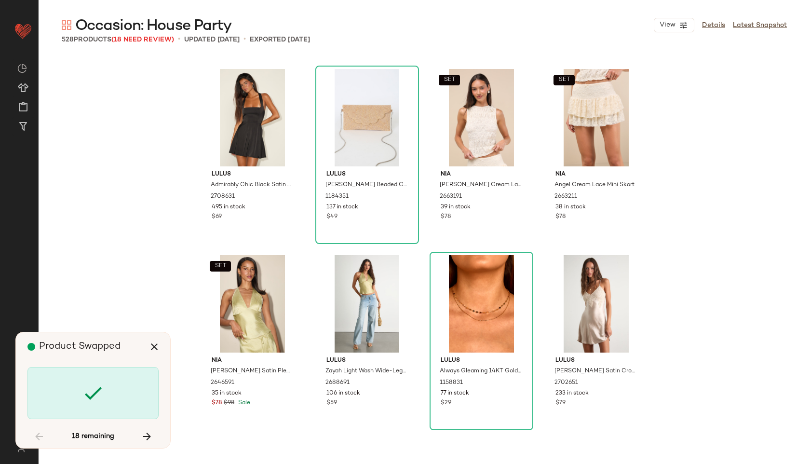
scroll to position [1675, 0]
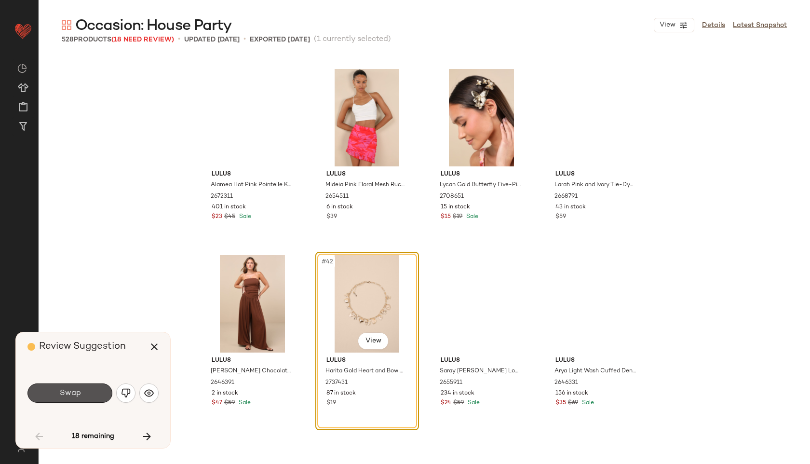
click at [86, 390] on button "Swap" at bounding box center [69, 392] width 85 height 19
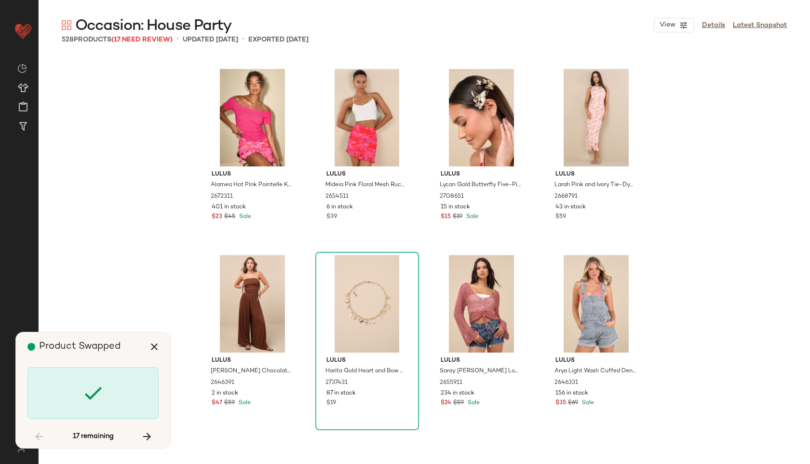
scroll to position [2047, 0]
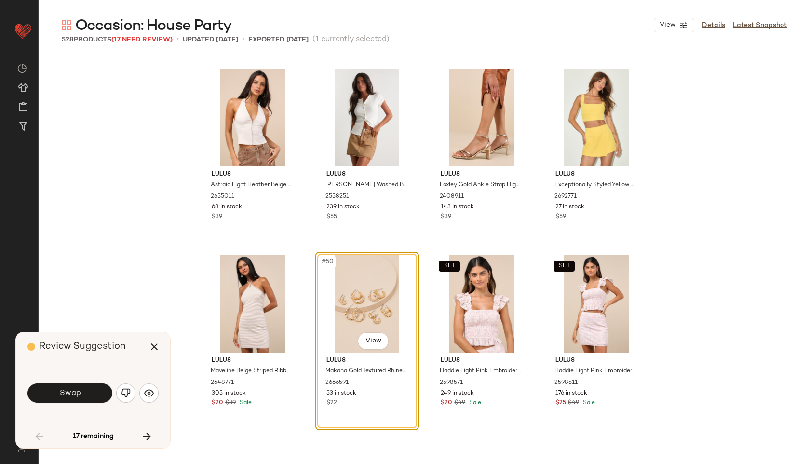
click at [86, 390] on button "Swap" at bounding box center [69, 392] width 85 height 19
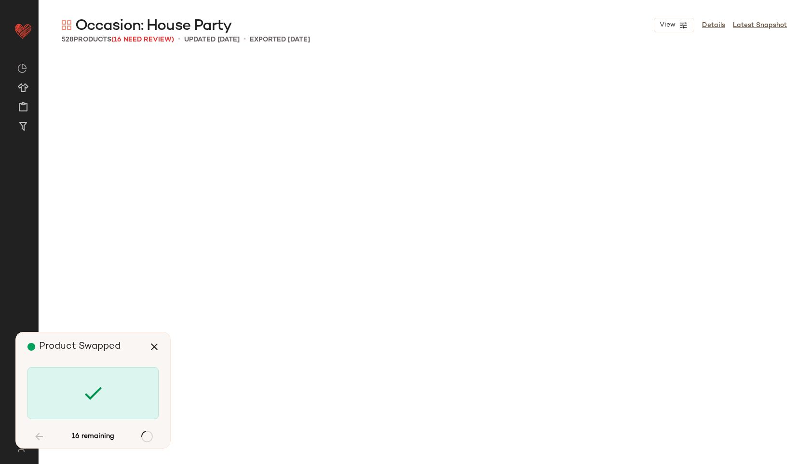
scroll to position [4280, 0]
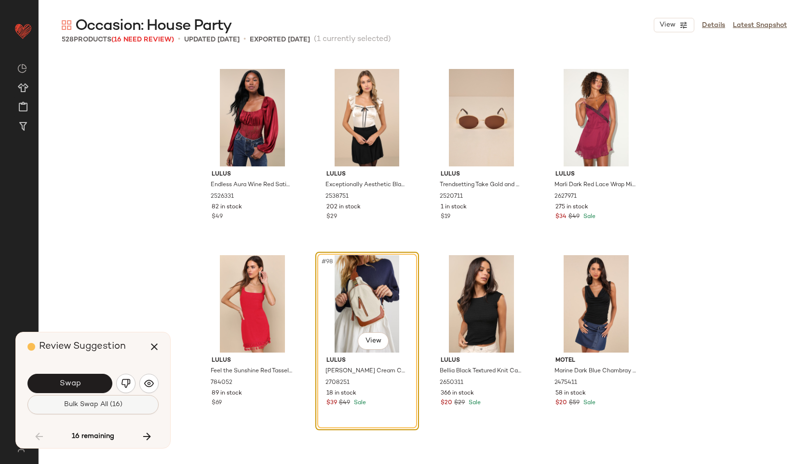
click at [103, 409] on button "Bulk Swap All (16)" at bounding box center [92, 404] width 131 height 19
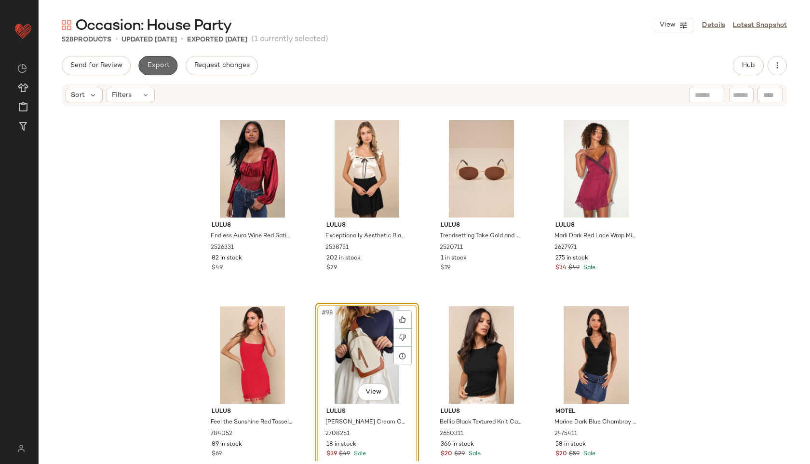
click at [155, 62] on span "Export" at bounding box center [158, 66] width 23 height 8
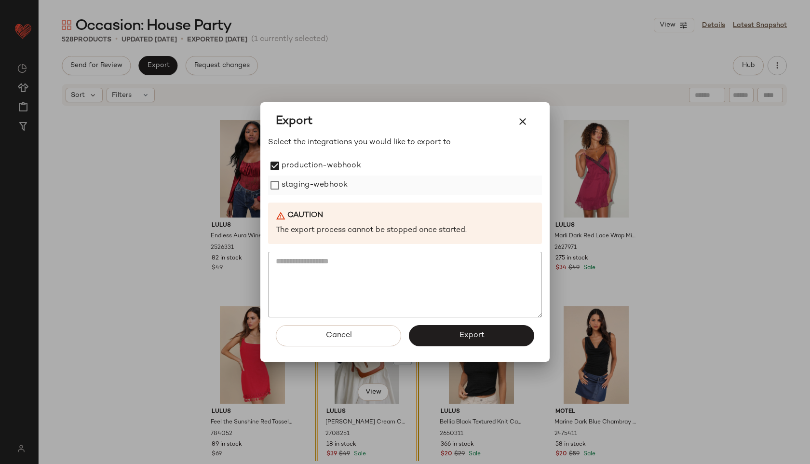
click at [288, 188] on label "staging-webhook" at bounding box center [315, 184] width 66 height 19
click at [483, 358] on div "Cancel Export" at bounding box center [405, 339] width 274 height 44
click at [470, 326] on button "Export" at bounding box center [471, 335] width 125 height 21
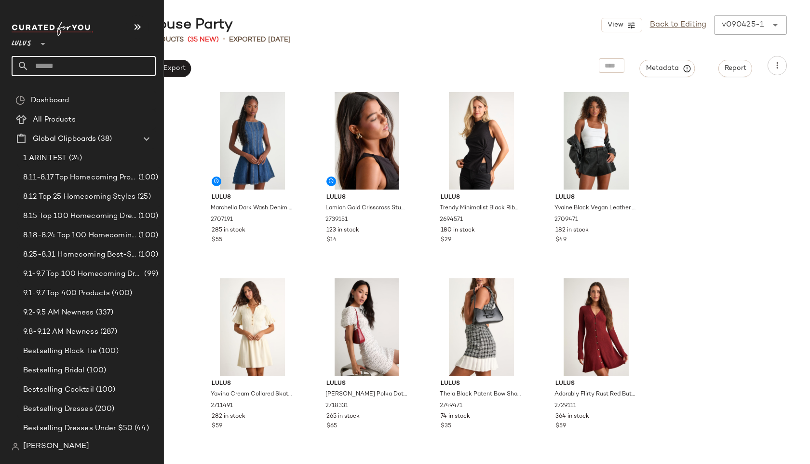
click at [61, 70] on input "text" at bounding box center [92, 66] width 127 height 20
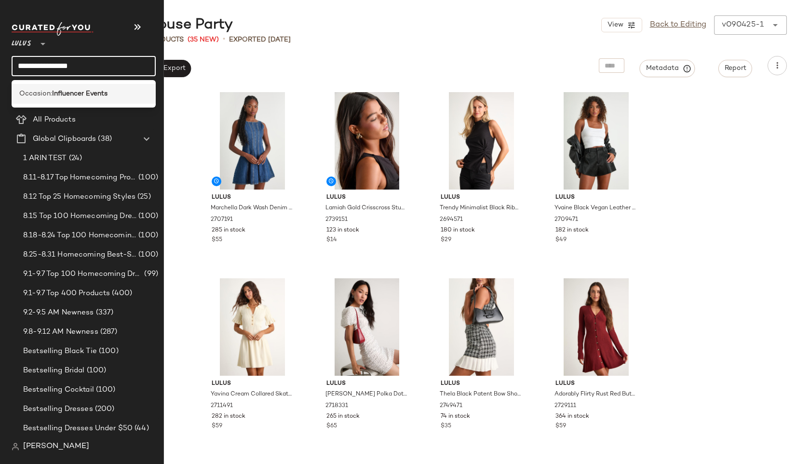
type input "**********"
click at [92, 94] on b "Influencer Events" at bounding box center [79, 94] width 55 height 10
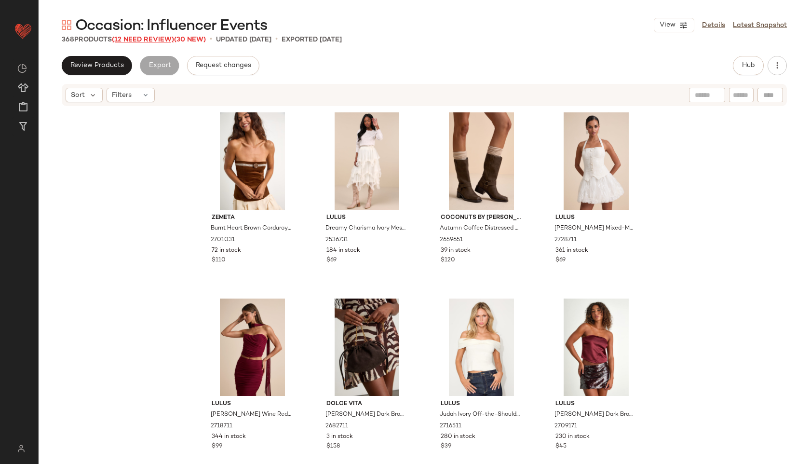
click at [150, 38] on span "(12 Need Review)" at bounding box center [143, 39] width 62 height 7
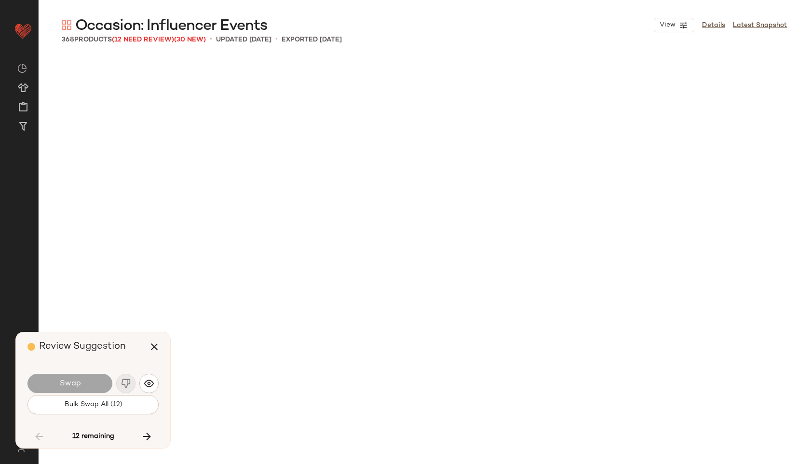
scroll to position [3722, 0]
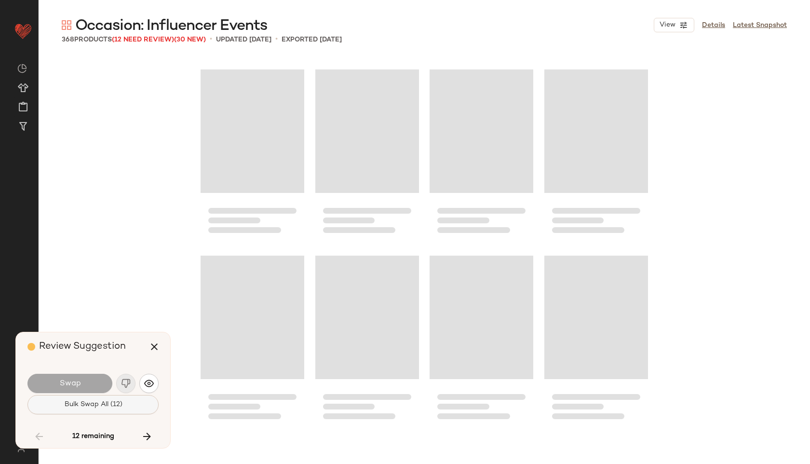
click at [100, 400] on button "Bulk Swap All (12)" at bounding box center [92, 404] width 131 height 19
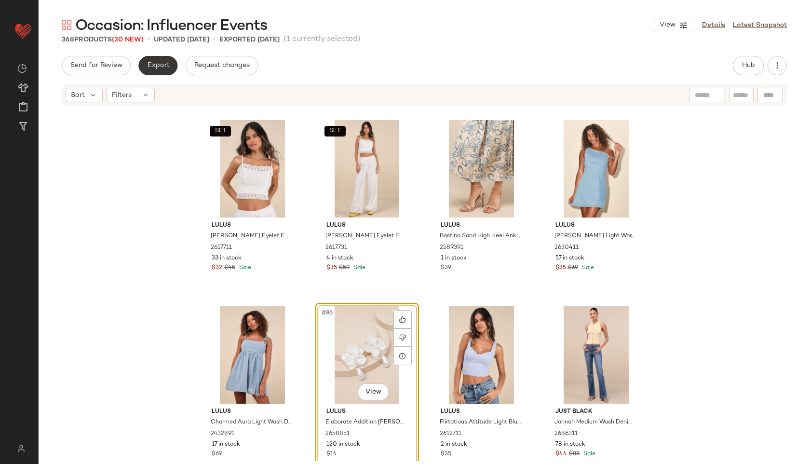
click at [159, 68] on span "Export" at bounding box center [158, 66] width 23 height 8
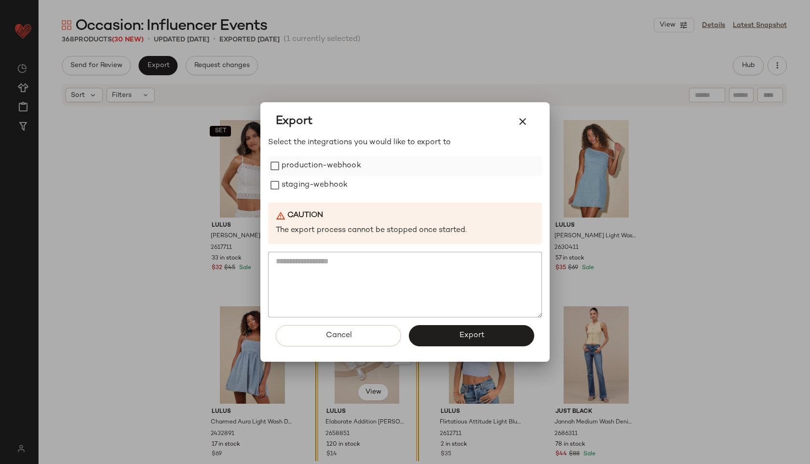
click at [284, 168] on label "production-webhook" at bounding box center [322, 165] width 80 height 19
click at [296, 190] on label "staging-webhook" at bounding box center [315, 184] width 66 height 19
click at [447, 337] on button "Export" at bounding box center [471, 335] width 125 height 21
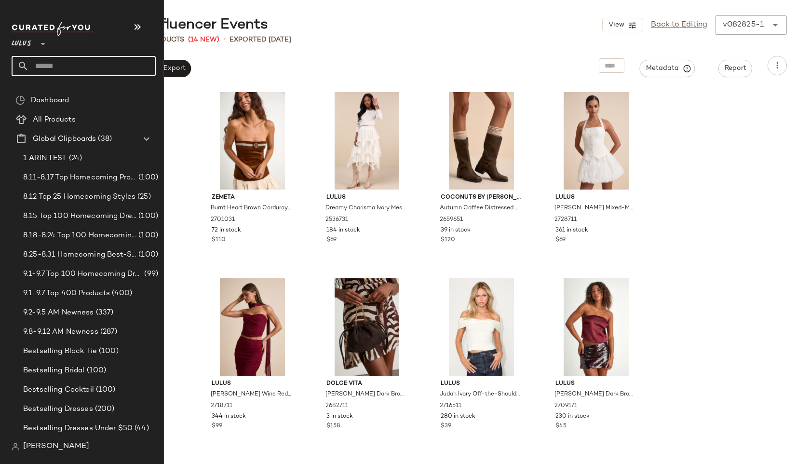
click at [71, 70] on input "text" at bounding box center [92, 66] width 127 height 20
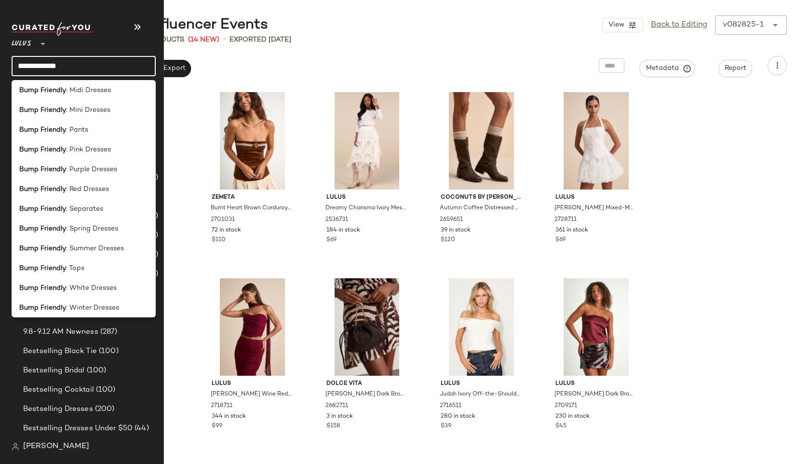
scroll to position [208, 0]
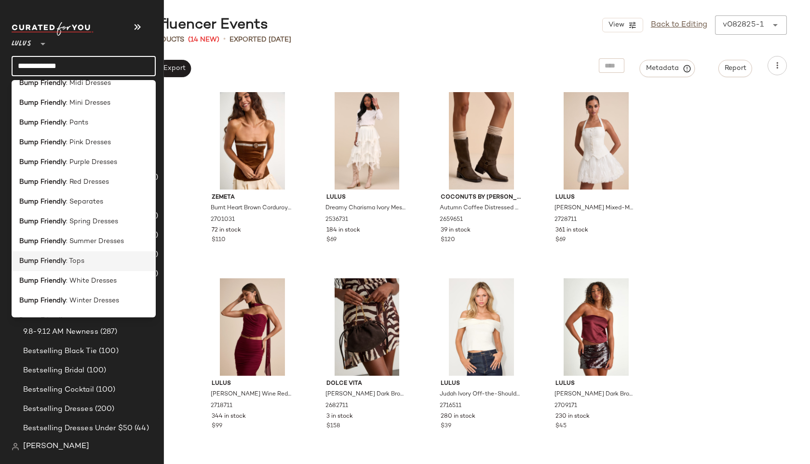
type input "**********"
click at [59, 257] on b "Bump Friendly" at bounding box center [42, 261] width 47 height 10
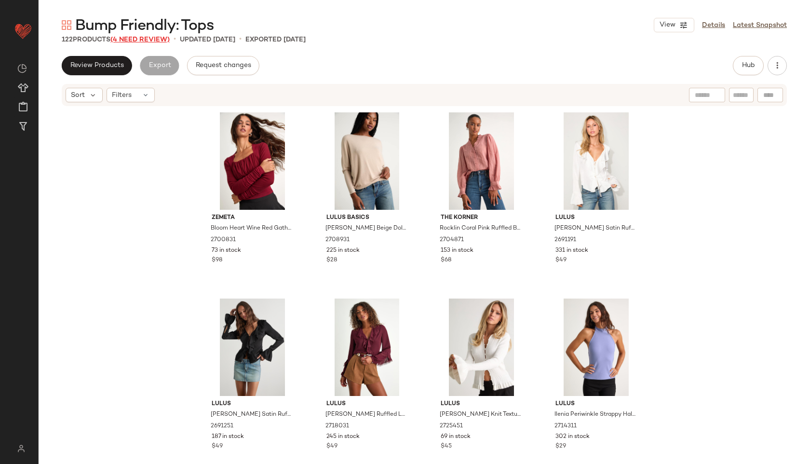
click at [143, 40] on span "(4 Need Review)" at bounding box center [139, 39] width 59 height 7
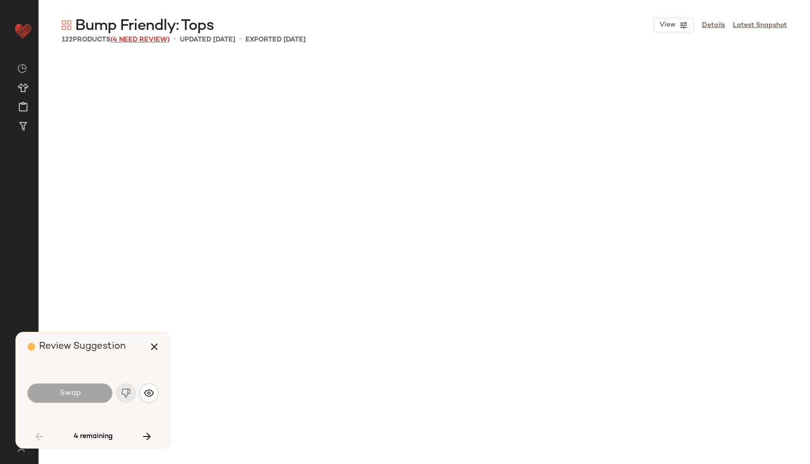
scroll to position [3163, 0]
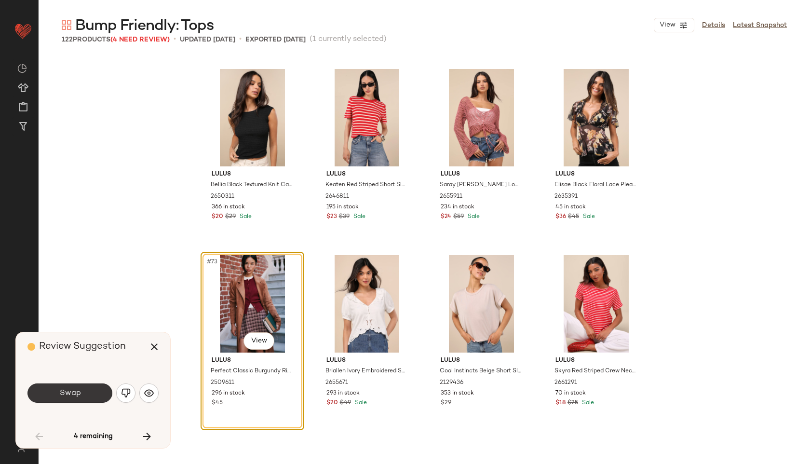
click at [81, 393] on button "Swap" at bounding box center [69, 392] width 85 height 19
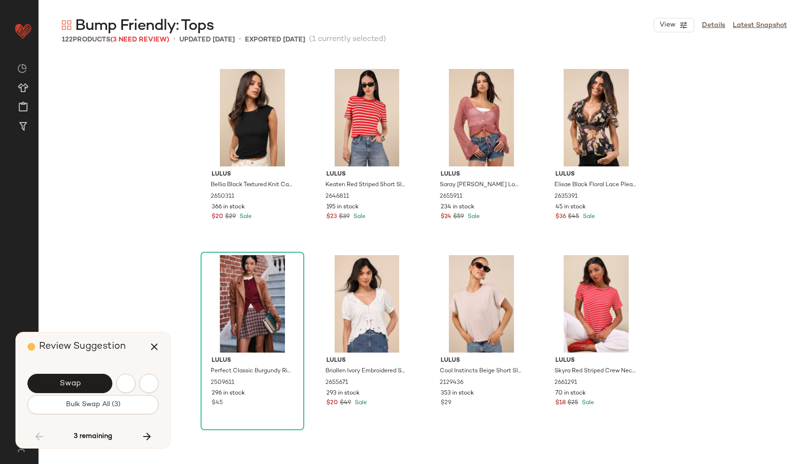
scroll to position [3536, 0]
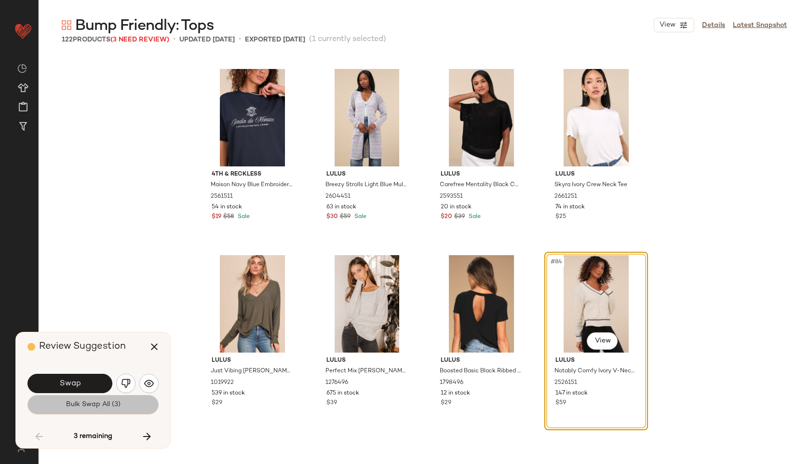
click at [92, 401] on span "Bulk Swap All (3)" at bounding box center [93, 405] width 55 height 8
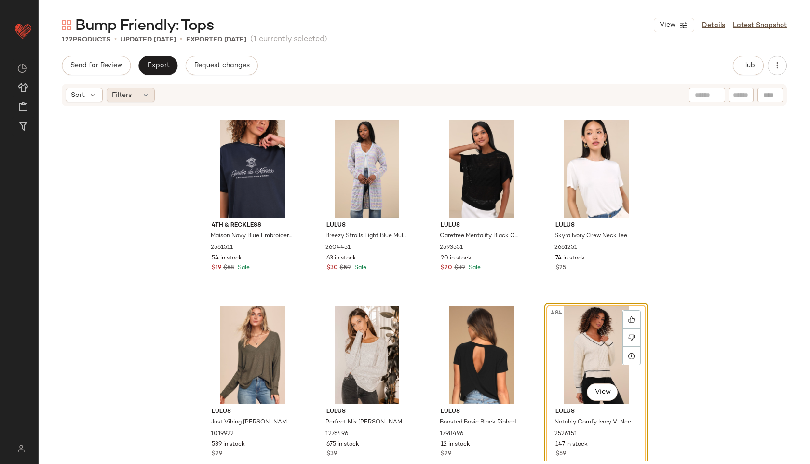
click at [140, 98] on div "Filters" at bounding box center [131, 95] width 48 height 14
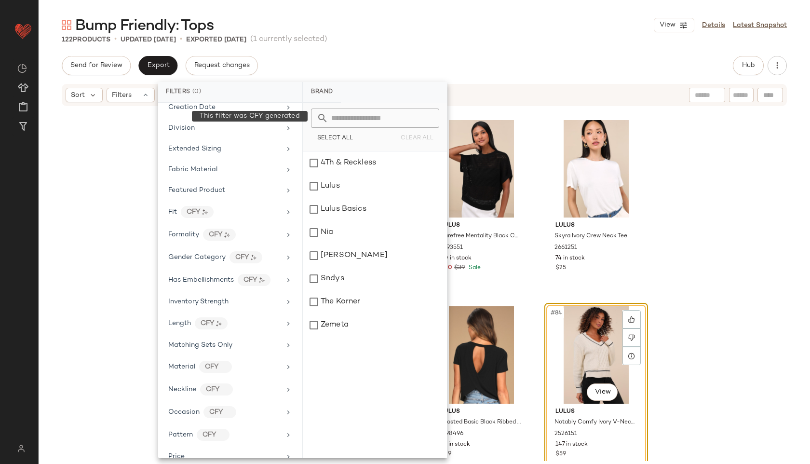
scroll to position [441, 0]
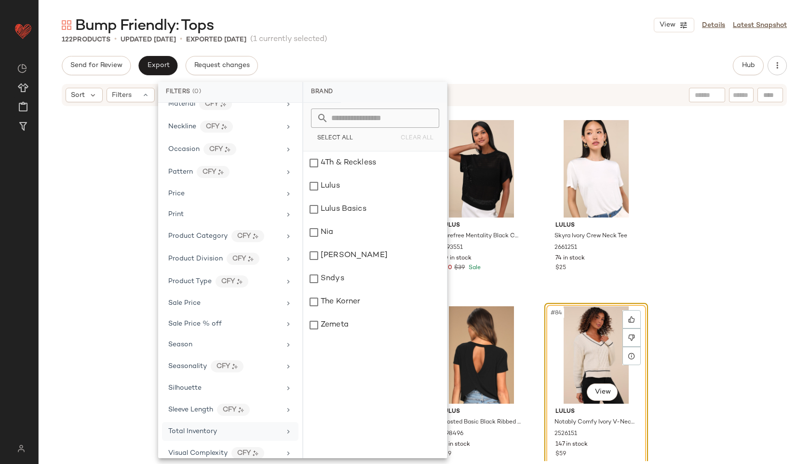
click at [214, 428] on span "Total Inventory" at bounding box center [192, 431] width 49 height 7
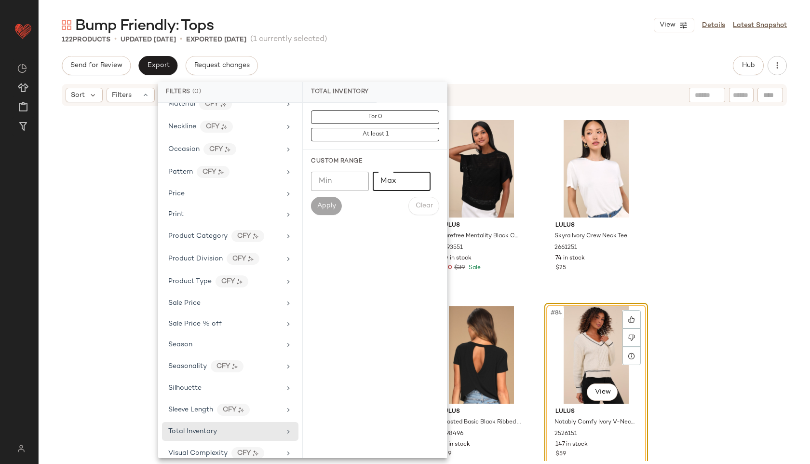
click at [398, 185] on input "Max" at bounding box center [402, 181] width 58 height 19
type input "**"
click at [328, 203] on span "Apply" at bounding box center [326, 206] width 19 height 8
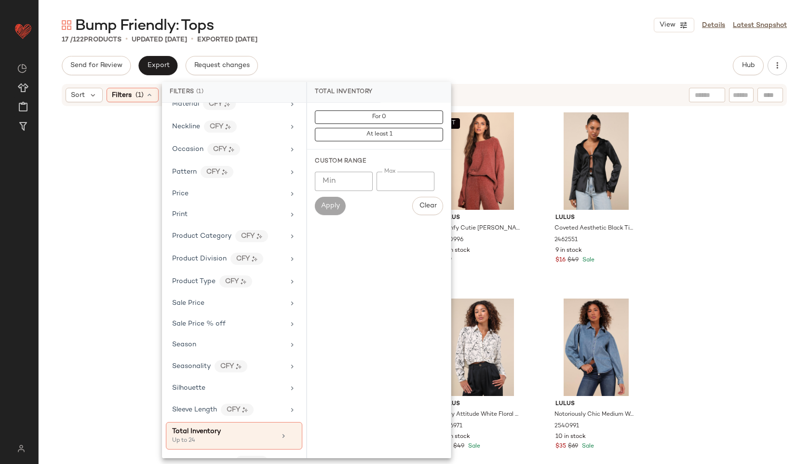
click at [422, 37] on div "17 / 122 Products • updated [DATE] • Exported [DATE]" at bounding box center [424, 40] width 771 height 10
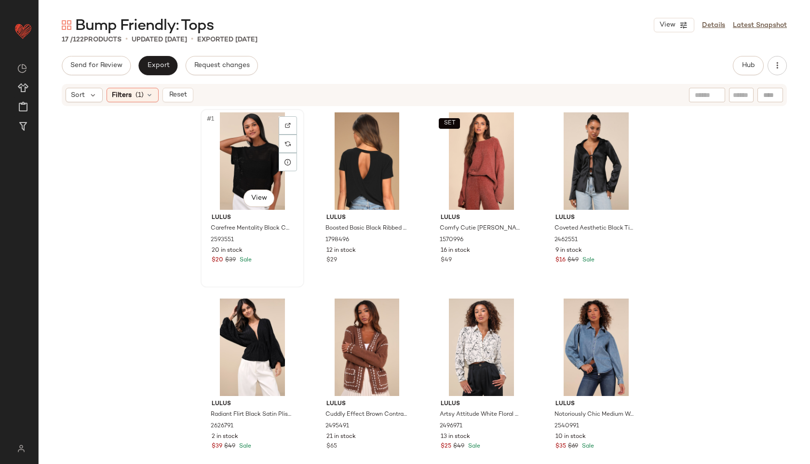
click at [227, 146] on div "#1 View" at bounding box center [252, 160] width 97 height 97
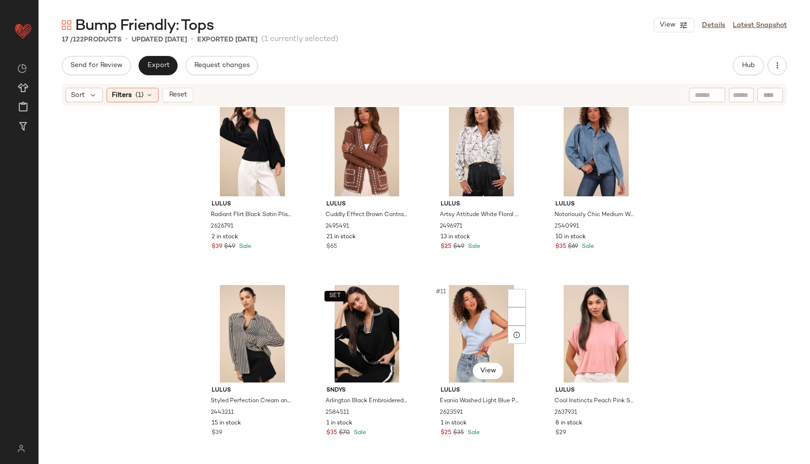
scroll to position [579, 0]
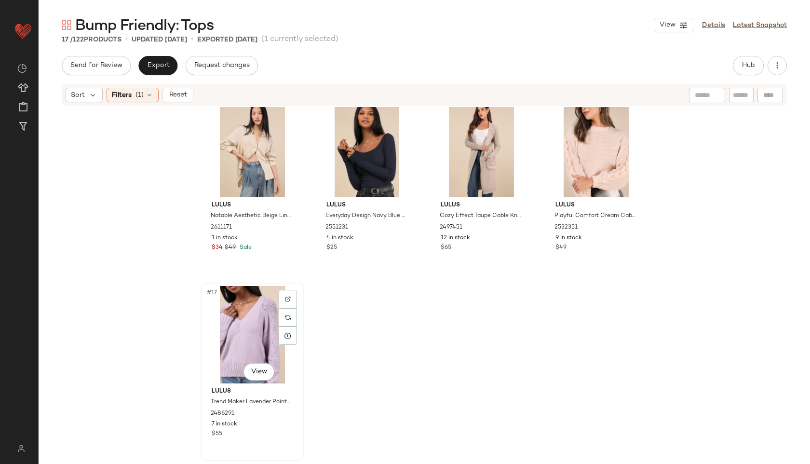
click at [248, 336] on div "#17 View" at bounding box center [252, 334] width 97 height 97
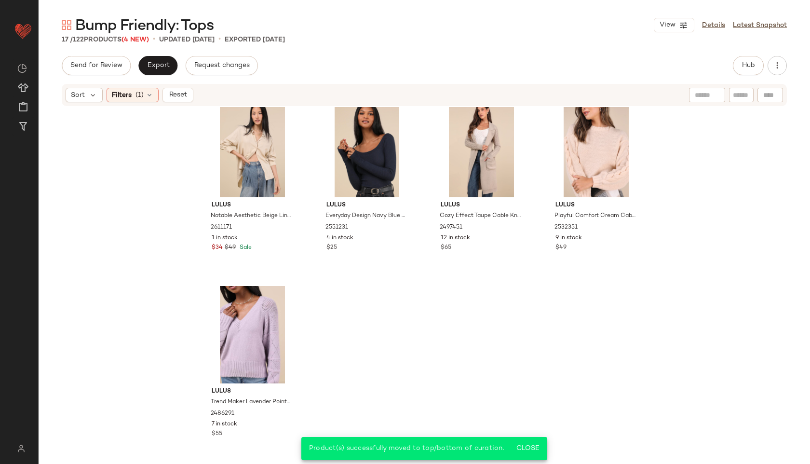
click at [176, 58] on div "Export" at bounding box center [157, 65] width 39 height 19
click at [171, 60] on button "Export" at bounding box center [157, 65] width 39 height 19
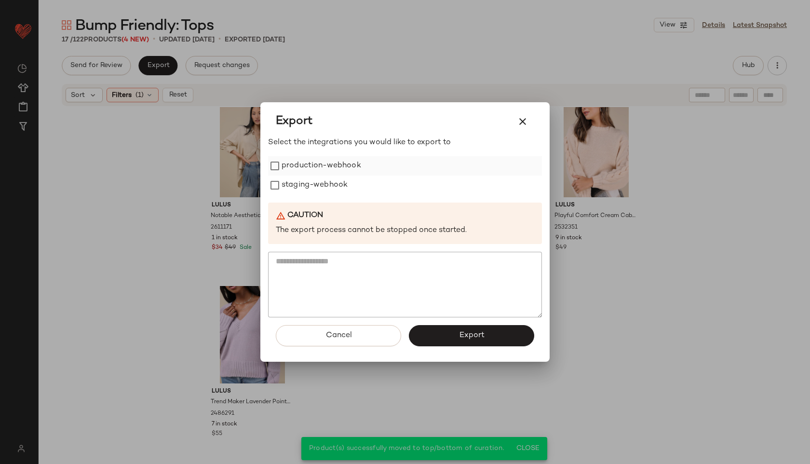
click at [343, 164] on label "production-webhook" at bounding box center [322, 165] width 80 height 19
click at [336, 188] on label "staging-webhook" at bounding box center [315, 184] width 66 height 19
click at [452, 329] on button "Export" at bounding box center [471, 335] width 125 height 21
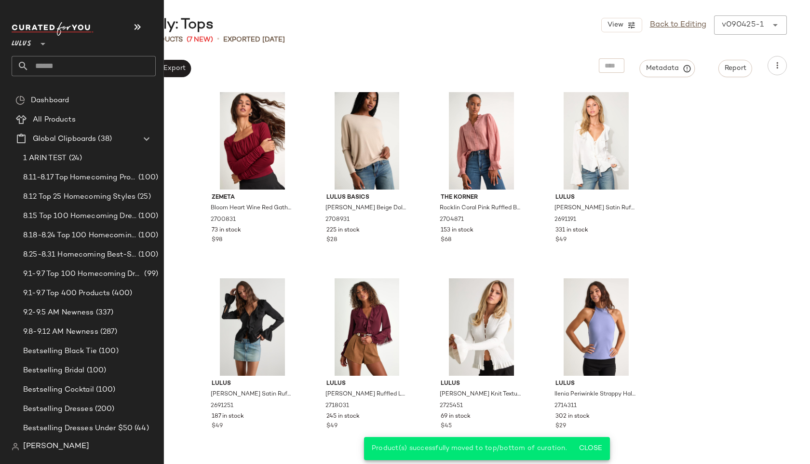
click at [67, 63] on input "text" at bounding box center [92, 66] width 127 height 20
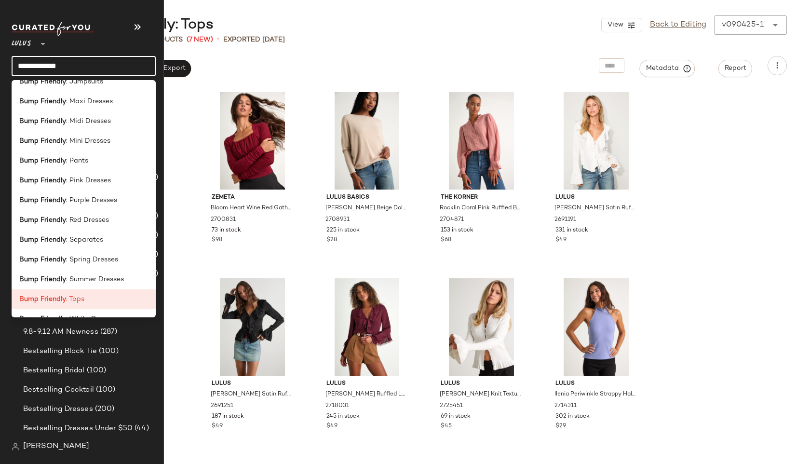
scroll to position [171, 0]
type input "**********"
click at [93, 161] on div "Bump Friendly : Pants" at bounding box center [83, 160] width 129 height 10
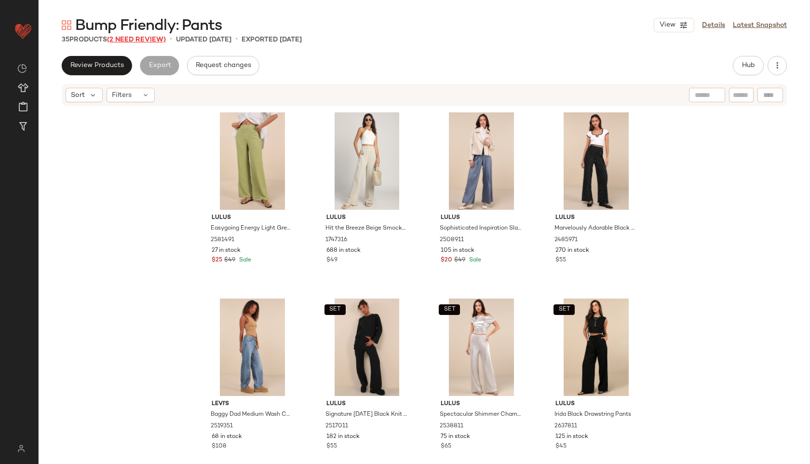
click at [154, 41] on span "(2 Need Review)" at bounding box center [136, 39] width 59 height 7
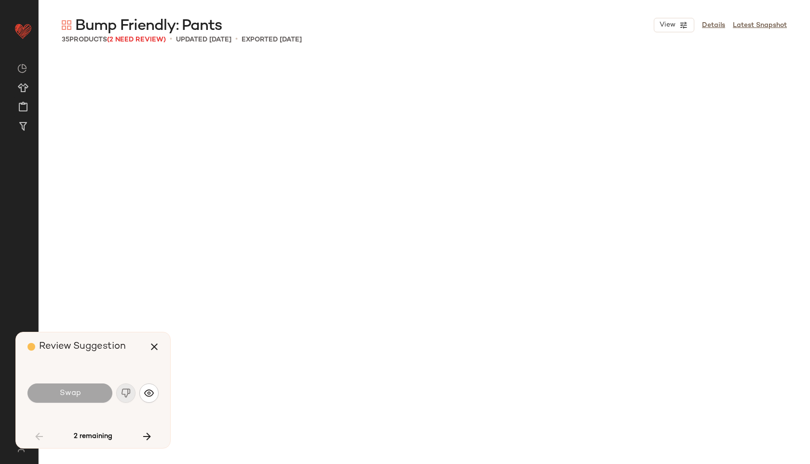
scroll to position [930, 0]
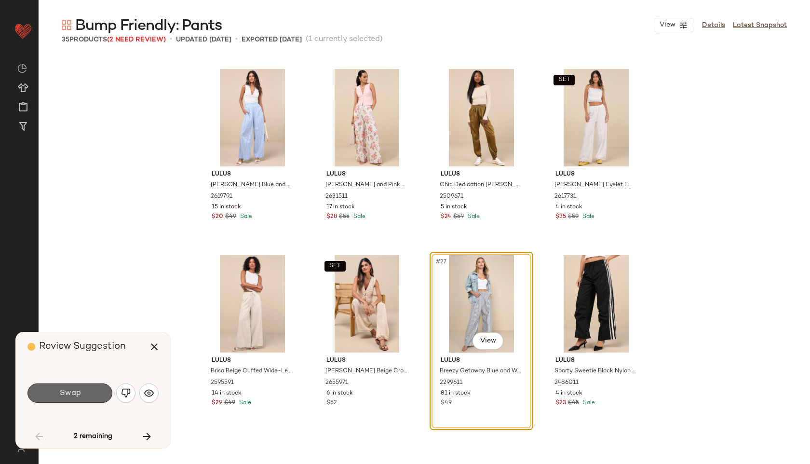
click at [89, 399] on button "Swap" at bounding box center [69, 392] width 85 height 19
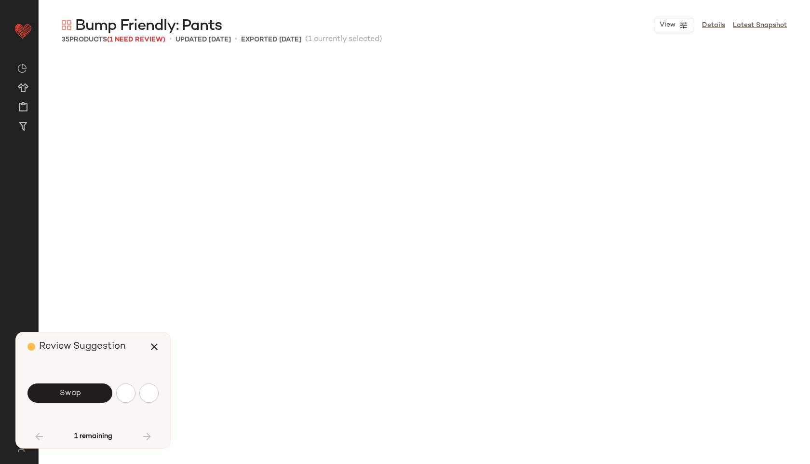
scroll to position [1296, 0]
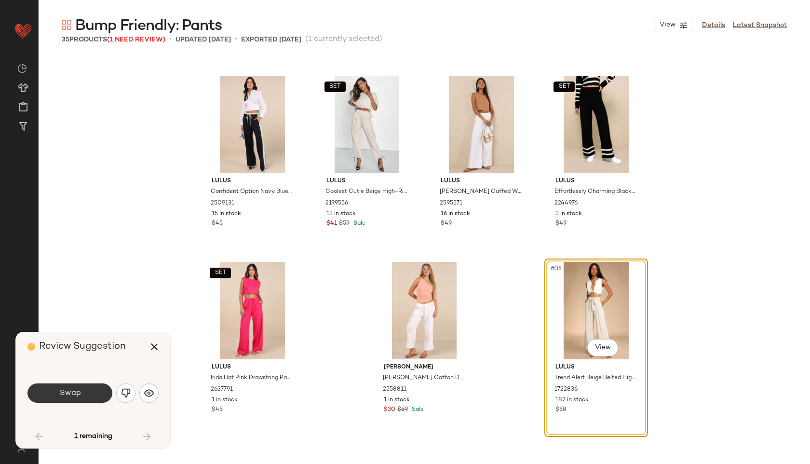
click at [94, 391] on button "Swap" at bounding box center [69, 392] width 85 height 19
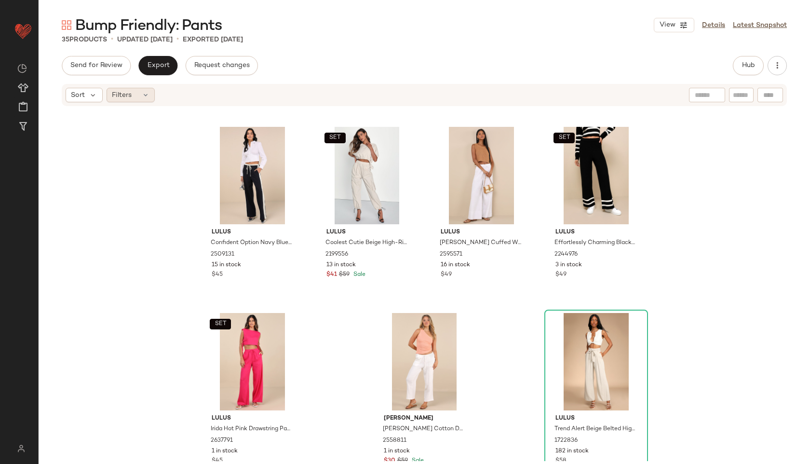
click at [141, 90] on div "Filters" at bounding box center [131, 95] width 48 height 14
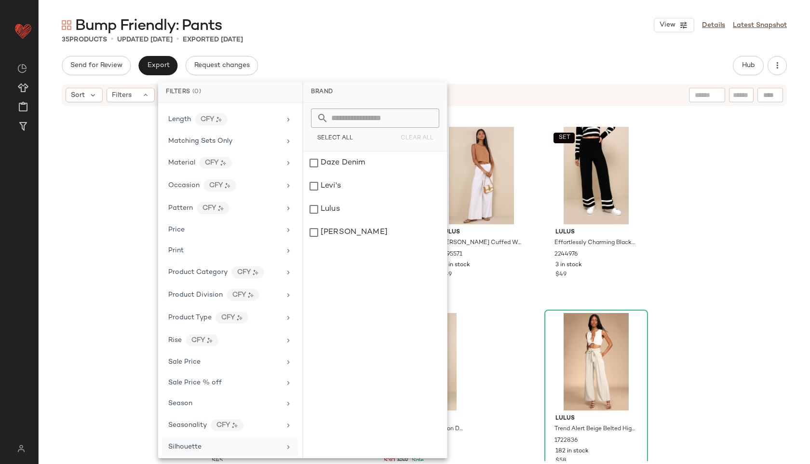
scroll to position [430, 0]
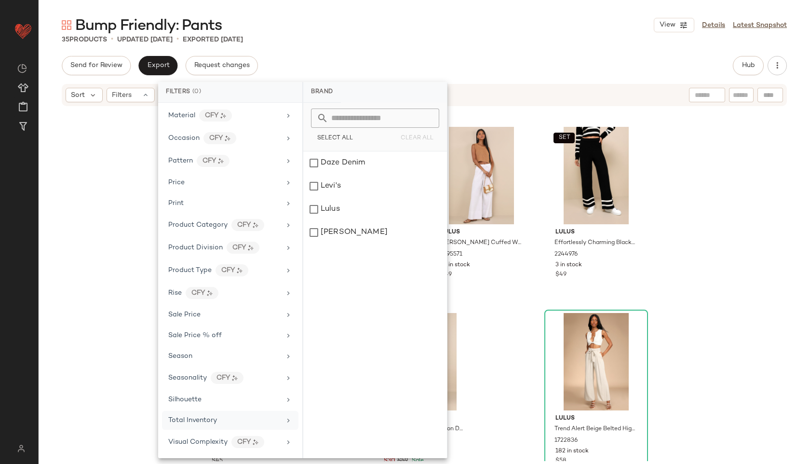
click at [242, 419] on div "Total Inventory" at bounding box center [224, 420] width 112 height 10
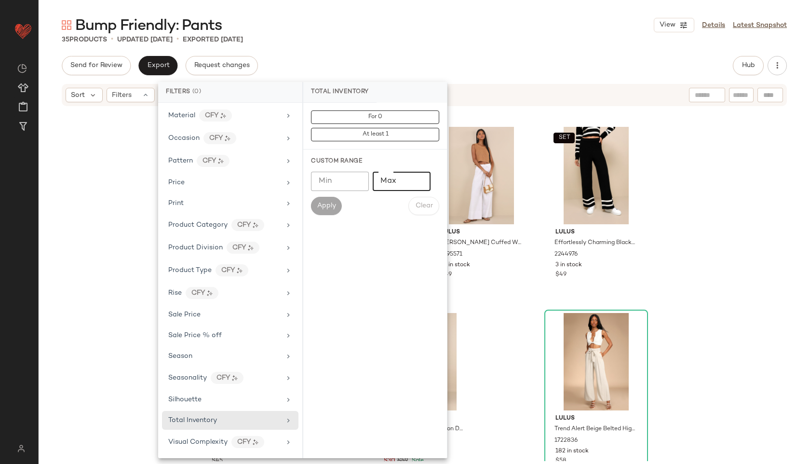
click at [395, 174] on input "Max" at bounding box center [402, 181] width 58 height 19
type input "**"
click at [321, 208] on span "Apply" at bounding box center [326, 206] width 19 height 8
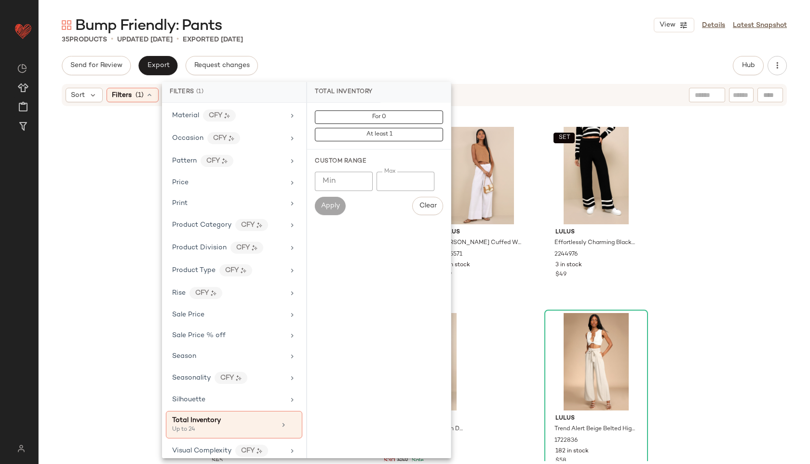
click at [390, 55] on div "Bump Friendly: Pants View Details Latest Snapshot 35 Products • updated [DATE] …" at bounding box center [424, 239] width 771 height 448
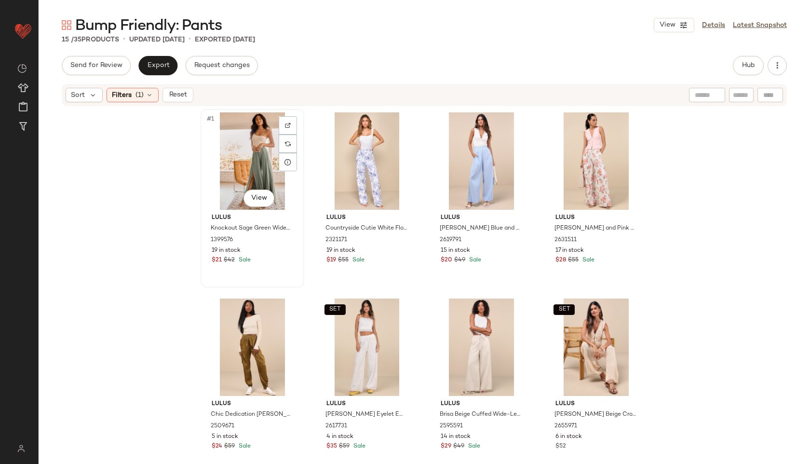
click at [241, 146] on div "#1 View" at bounding box center [252, 160] width 97 height 97
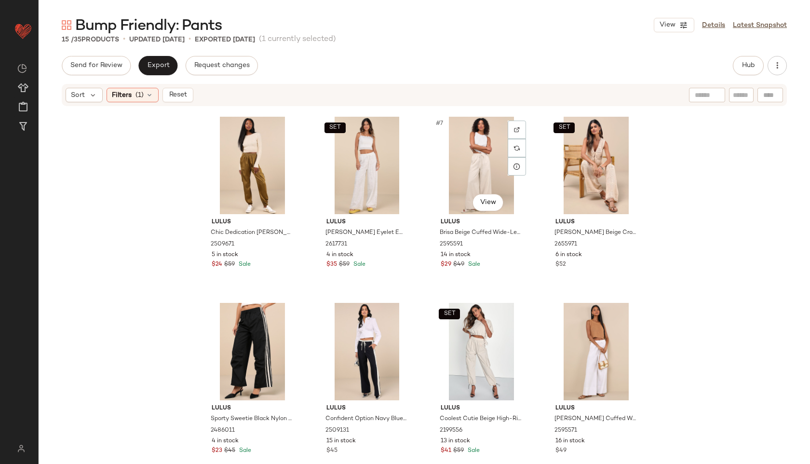
scroll to position [392, 0]
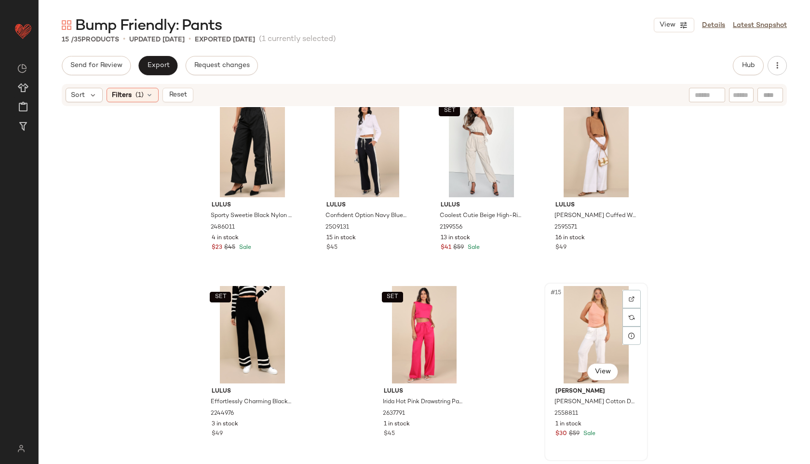
click at [586, 343] on div "#15 View" at bounding box center [596, 334] width 97 height 97
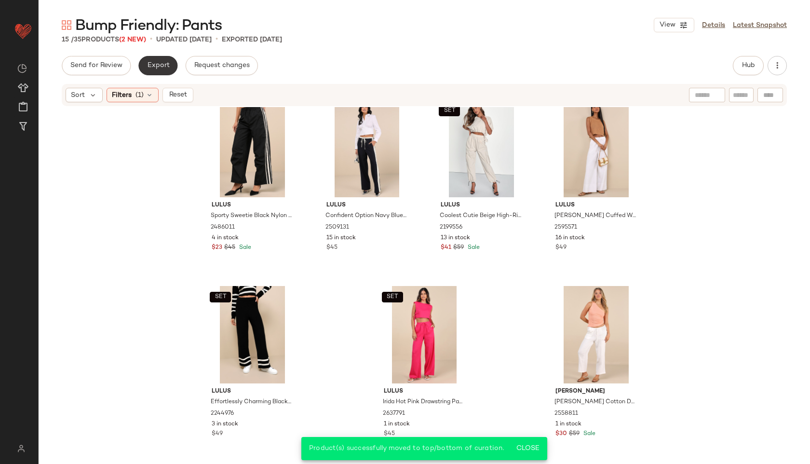
click at [164, 64] on span "Export" at bounding box center [158, 66] width 23 height 8
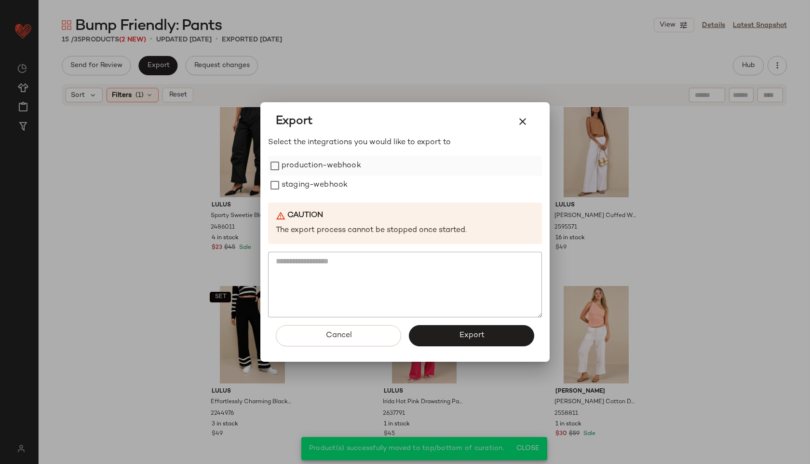
click at [331, 164] on label "production-webhook" at bounding box center [322, 165] width 80 height 19
click at [331, 194] on label "staging-webhook" at bounding box center [315, 184] width 66 height 19
click at [480, 336] on span "Export" at bounding box center [471, 335] width 26 height 9
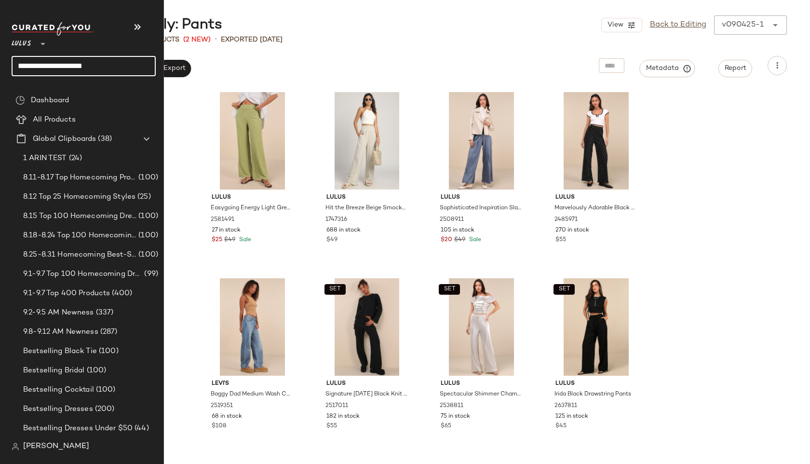
click at [71, 62] on input "**********" at bounding box center [84, 66] width 144 height 20
type input "**********"
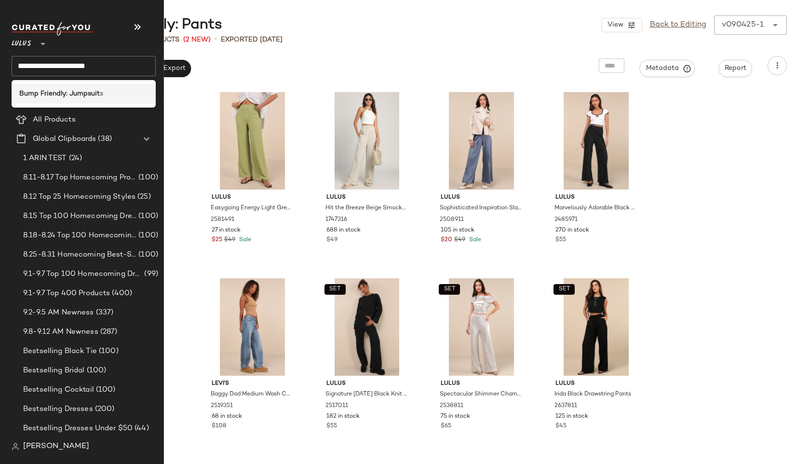
click at [96, 96] on b "Bump Friendly: Jumpsuit" at bounding box center [59, 94] width 81 height 10
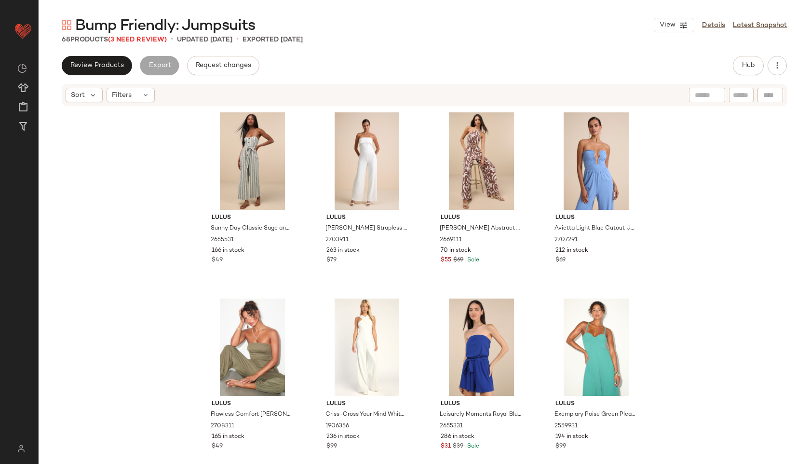
click at [125, 35] on span "Bump Friendly: Jumpsuits" at bounding box center [165, 25] width 180 height 19
click at [127, 38] on span "(3 Need Review)" at bounding box center [137, 39] width 59 height 7
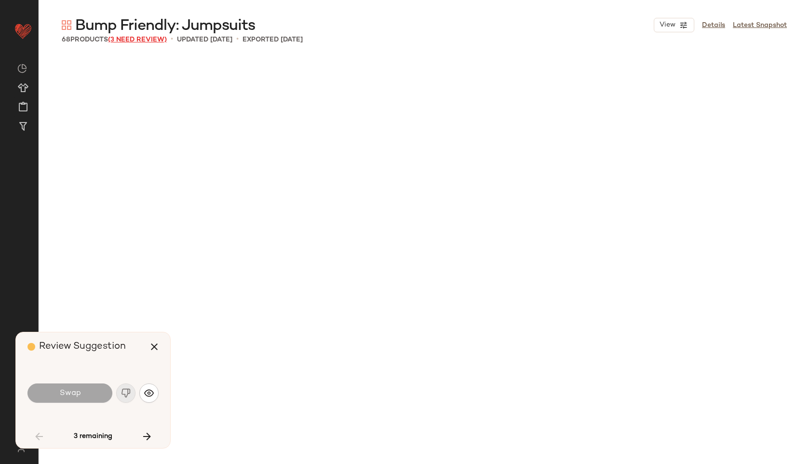
scroll to position [2419, 0]
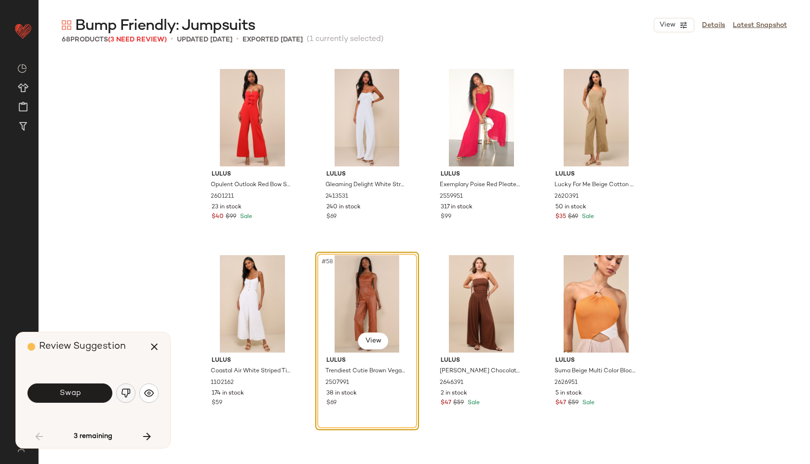
click at [128, 396] on img "button" at bounding box center [126, 393] width 10 height 10
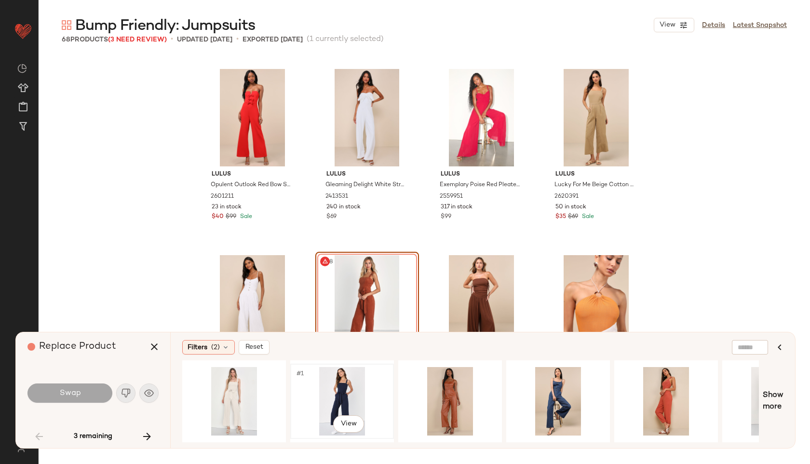
click at [342, 404] on div "#1 View" at bounding box center [342, 401] width 97 height 68
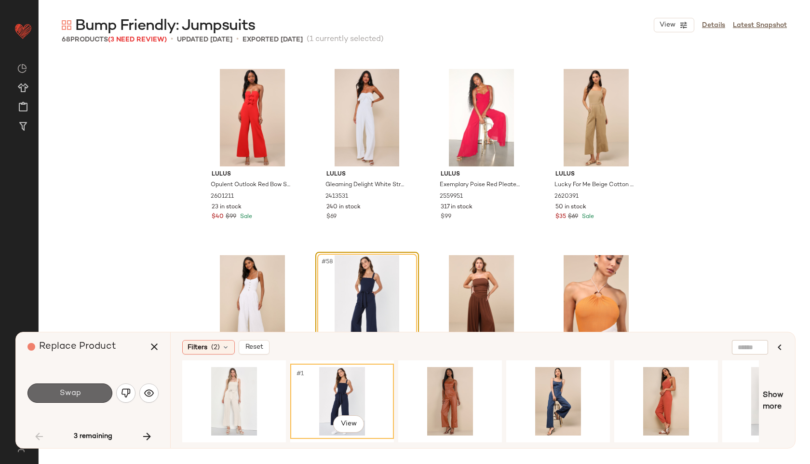
click at [102, 396] on button "Swap" at bounding box center [69, 392] width 85 height 19
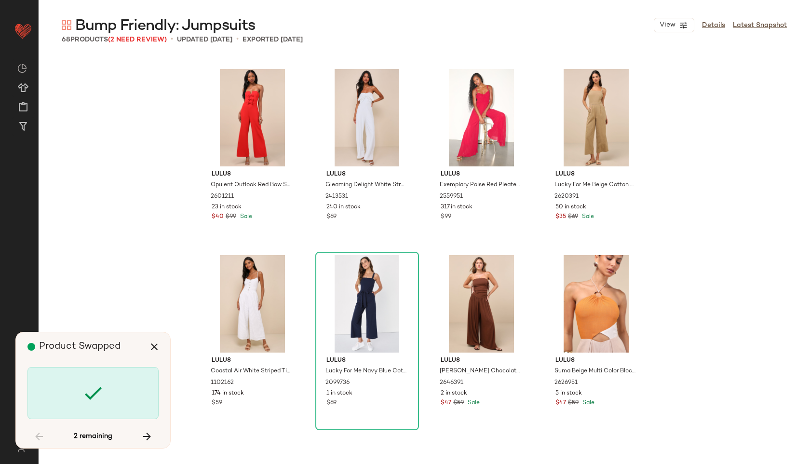
scroll to position [2785, 0]
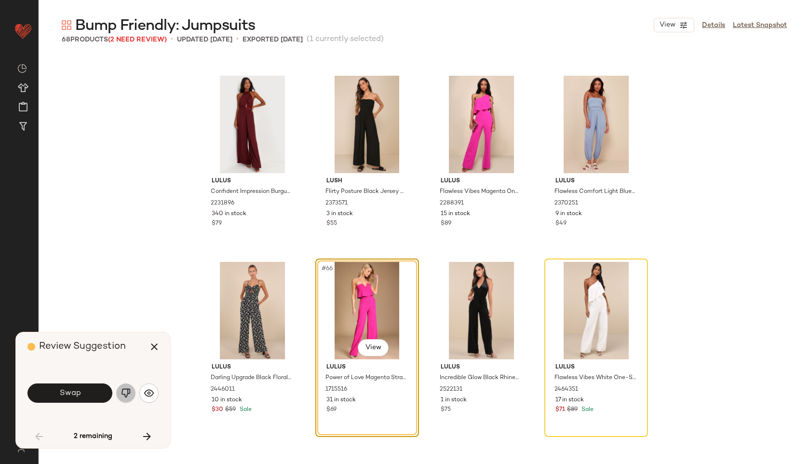
click at [126, 396] on img "button" at bounding box center [126, 393] width 10 height 10
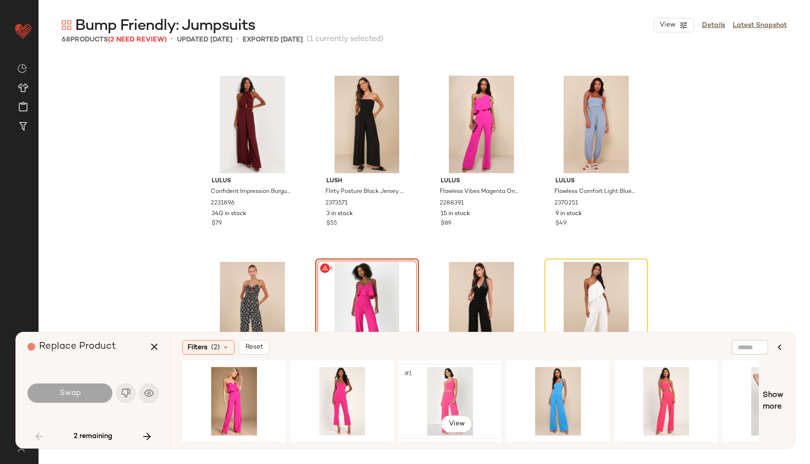
click at [440, 403] on div "#1 View" at bounding box center [450, 401] width 97 height 68
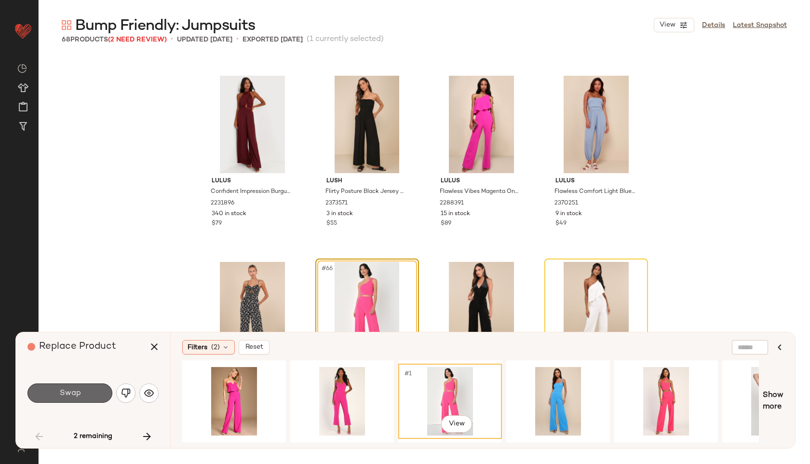
click at [85, 388] on button "Swap" at bounding box center [69, 392] width 85 height 19
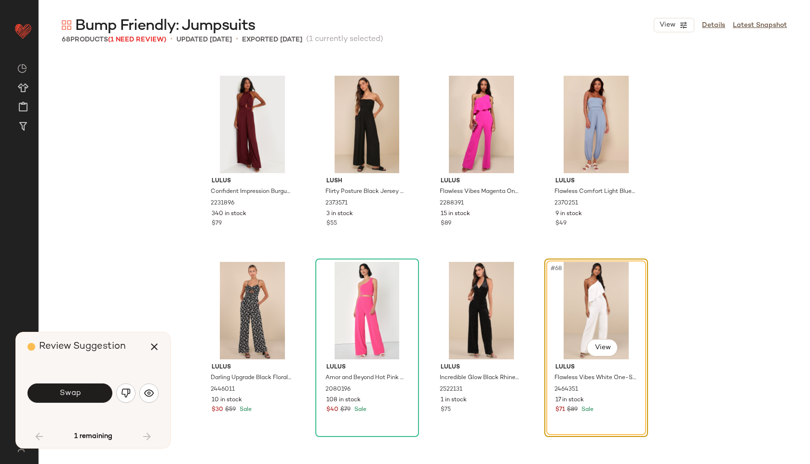
click at [85, 388] on button "Swap" at bounding box center [69, 392] width 85 height 19
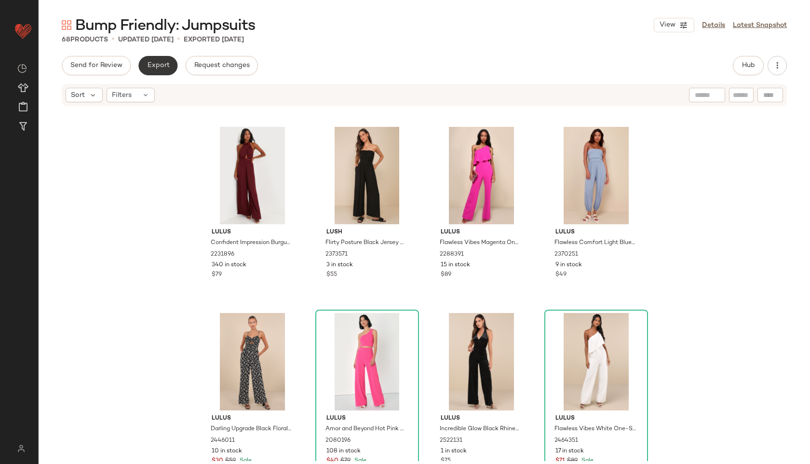
click at [161, 68] on span "Export" at bounding box center [158, 66] width 23 height 8
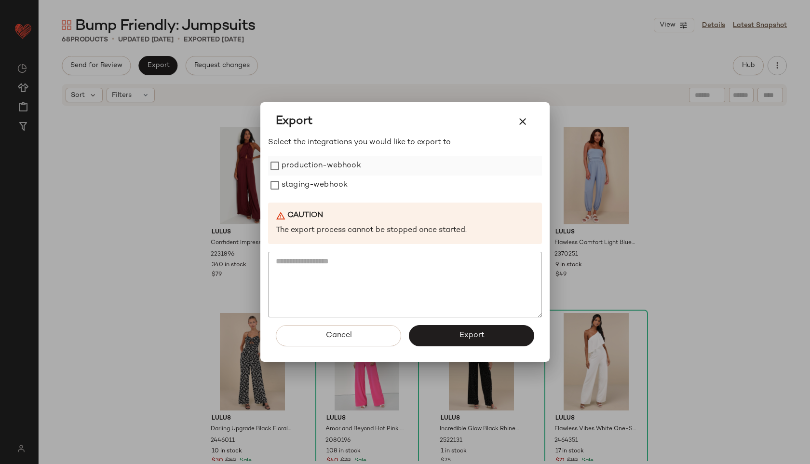
click at [283, 170] on label "production-webhook" at bounding box center [322, 165] width 80 height 19
click at [293, 187] on label "staging-webhook" at bounding box center [315, 184] width 66 height 19
click at [474, 336] on span "Export" at bounding box center [471, 335] width 26 height 9
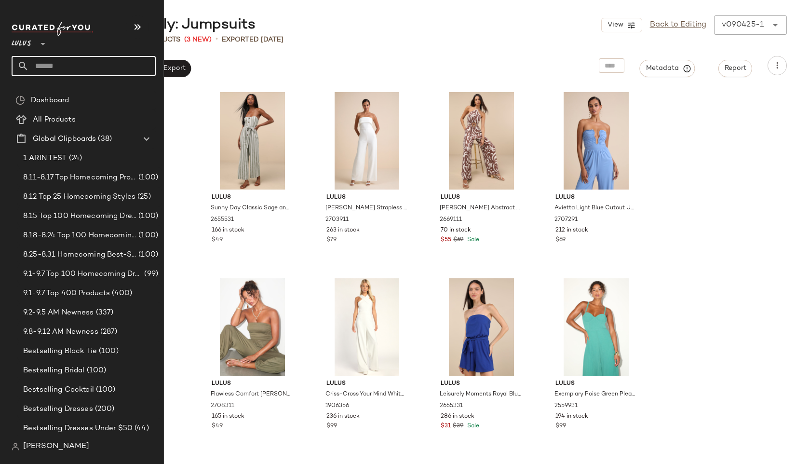
click at [63, 67] on input "text" at bounding box center [92, 66] width 127 height 20
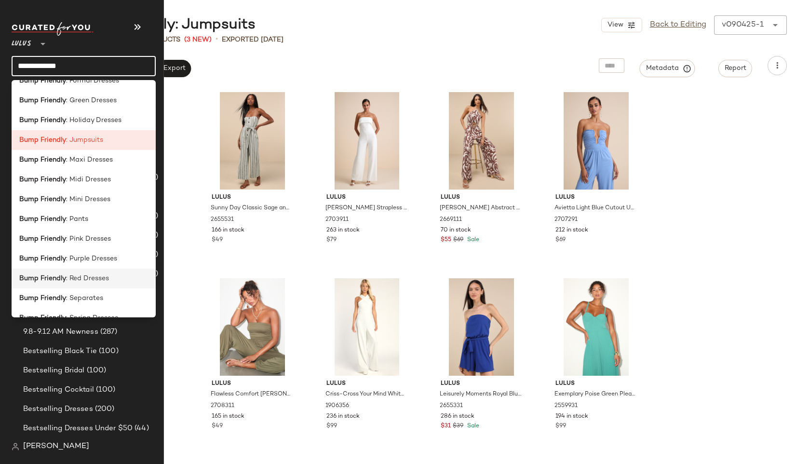
scroll to position [119, 0]
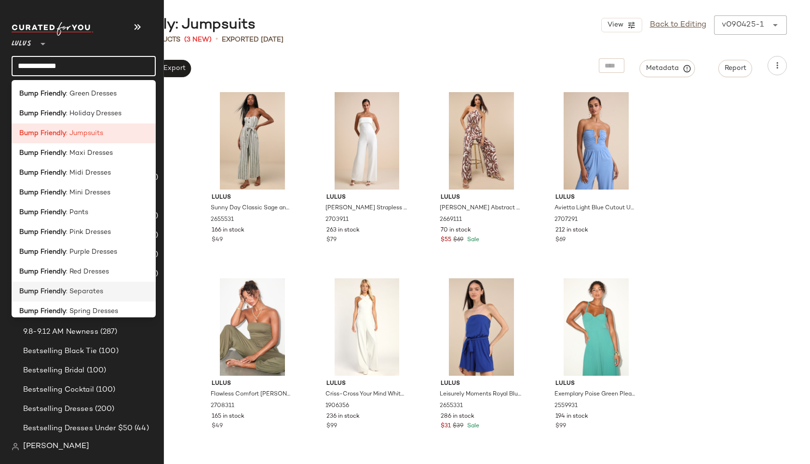
type input "**********"
click at [72, 288] on span ": Separates" at bounding box center [84, 291] width 37 height 10
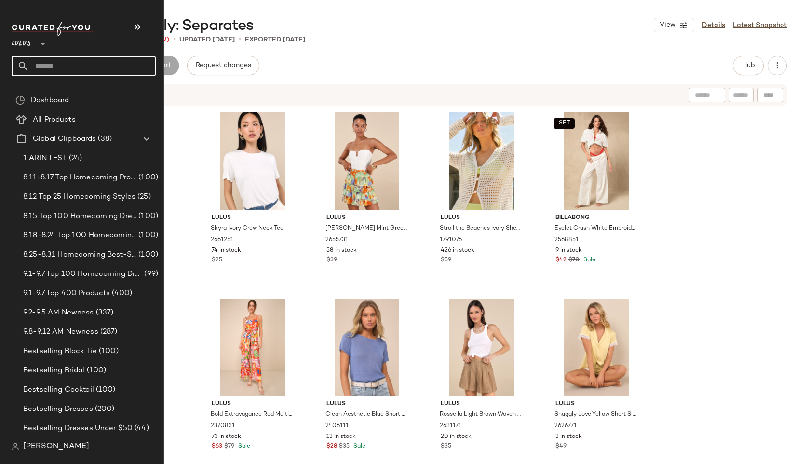
click at [60, 65] on input "text" at bounding box center [92, 66] width 127 height 20
click at [31, 66] on input "**********" at bounding box center [84, 66] width 144 height 20
type input "**********"
click at [88, 93] on span "als" at bounding box center [84, 94] width 9 height 10
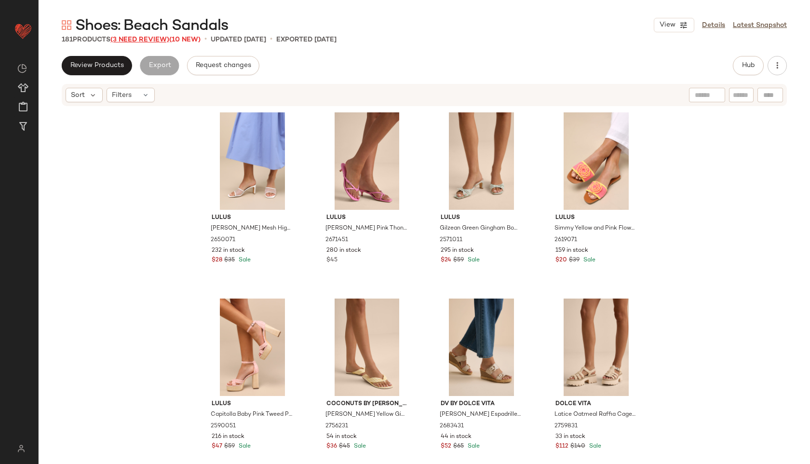
click at [156, 37] on span "(3 Need Review)" at bounding box center [139, 39] width 59 height 7
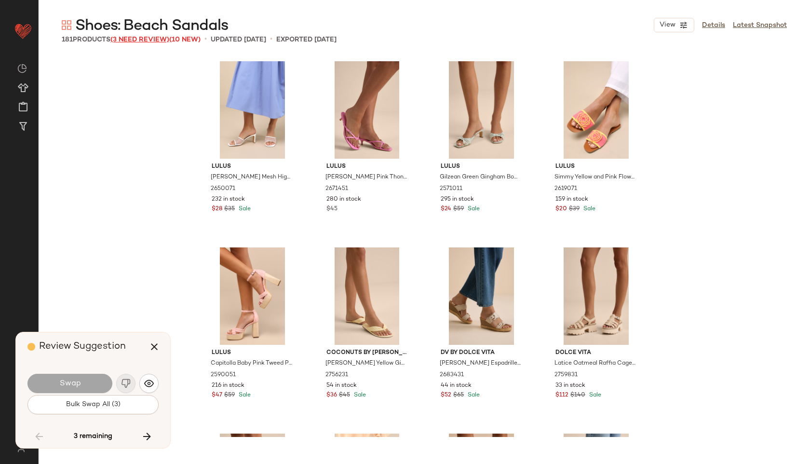
scroll to position [4094, 0]
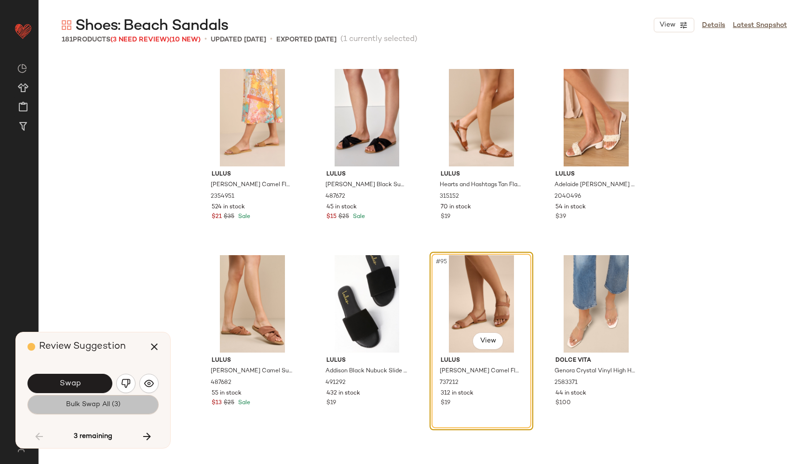
click at [105, 402] on span "Bulk Swap All (3)" at bounding box center [93, 405] width 55 height 8
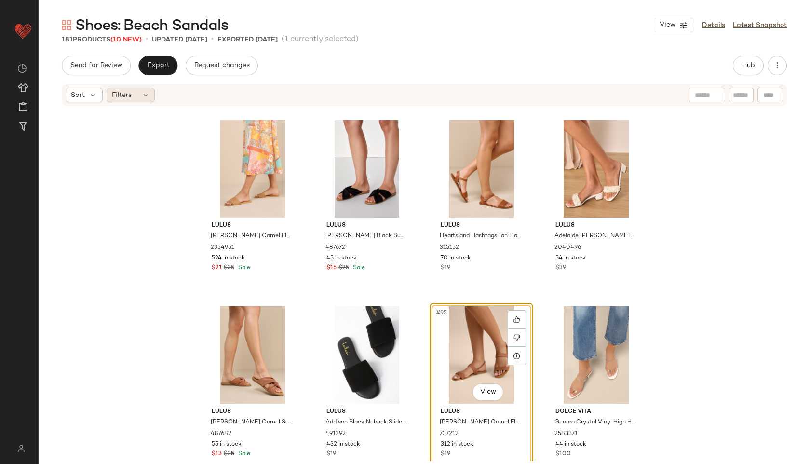
click at [128, 98] on span "Filters" at bounding box center [122, 95] width 20 height 10
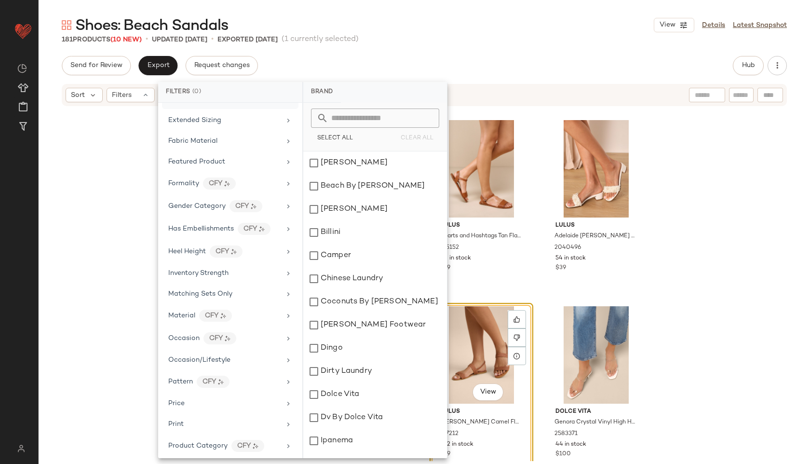
scroll to position [405, 0]
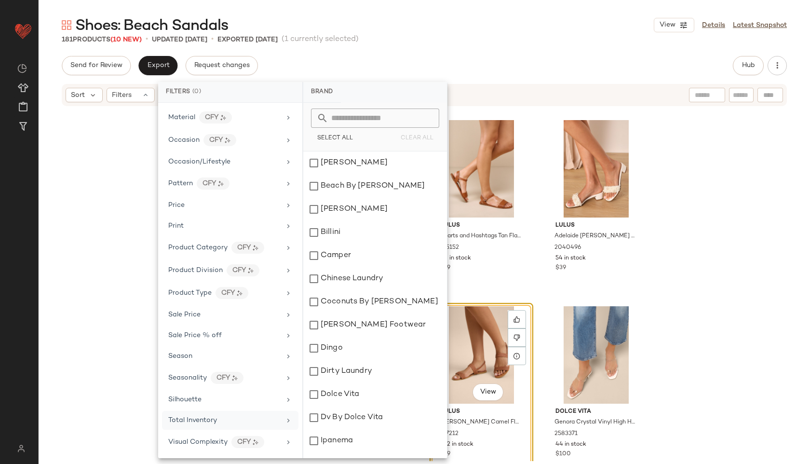
click at [215, 420] on span "Total Inventory" at bounding box center [192, 420] width 49 height 7
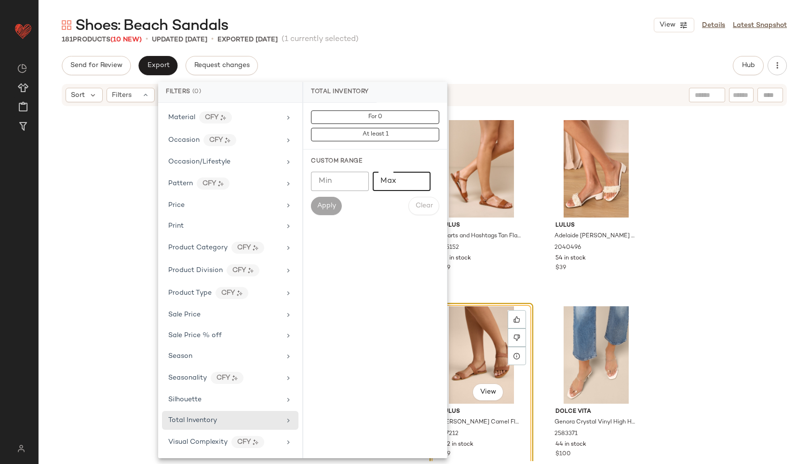
click at [397, 179] on input "Max" at bounding box center [402, 181] width 58 height 19
type input "**"
click at [323, 214] on button "Apply" at bounding box center [326, 206] width 31 height 18
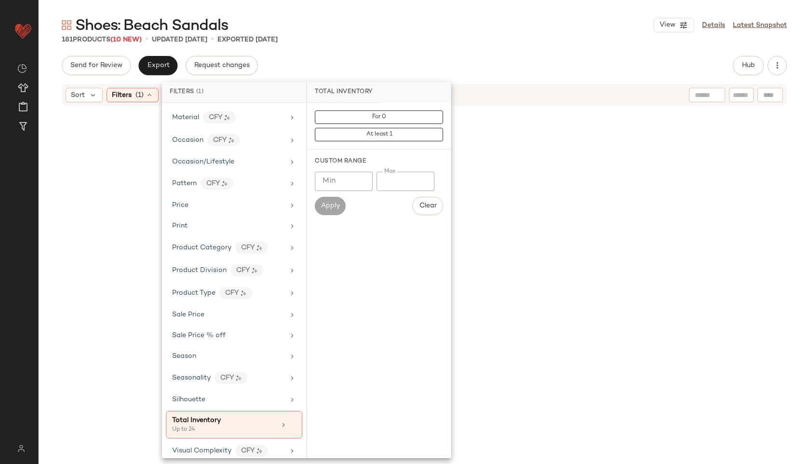
click at [490, 54] on div "Shoes: Beach Sandals View Details Latest Snapshot 181 Products (10 New) • updat…" at bounding box center [424, 239] width 771 height 448
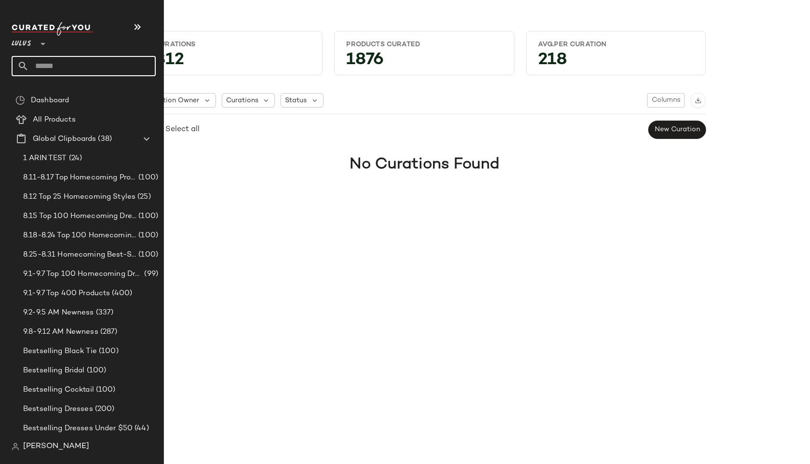
click at [61, 65] on input "text" at bounding box center [92, 66] width 127 height 20
type input "**********"
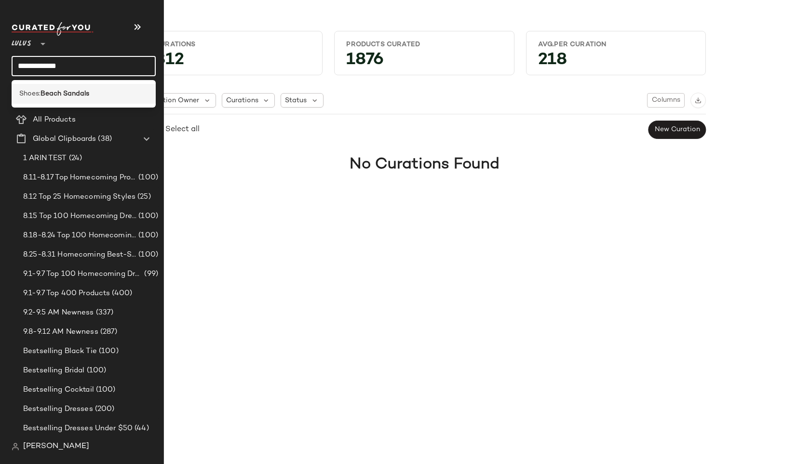
click at [66, 93] on b "Beach Sandals" at bounding box center [64, 94] width 49 height 10
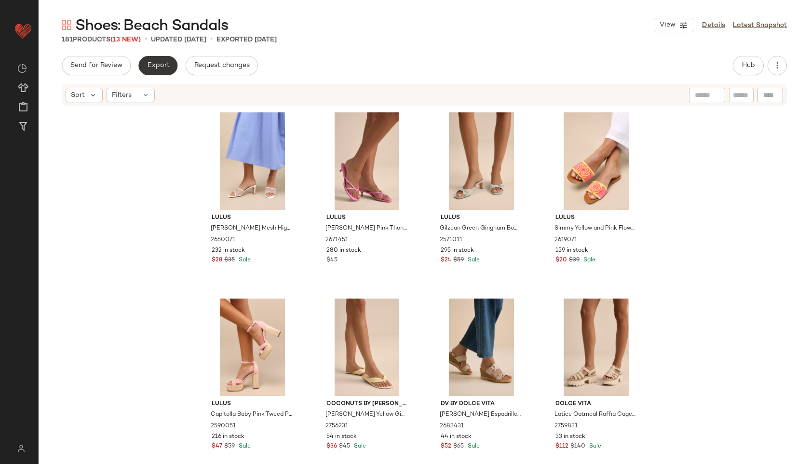
click at [155, 64] on span "Export" at bounding box center [158, 66] width 23 height 8
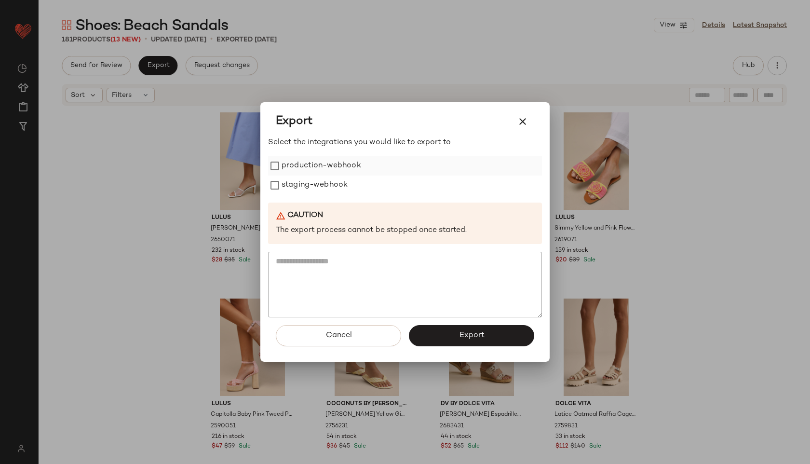
click at [346, 162] on label "production-webhook" at bounding box center [322, 165] width 80 height 19
click at [331, 185] on label "staging-webhook" at bounding box center [315, 184] width 66 height 19
click at [439, 338] on button "Export" at bounding box center [471, 335] width 125 height 21
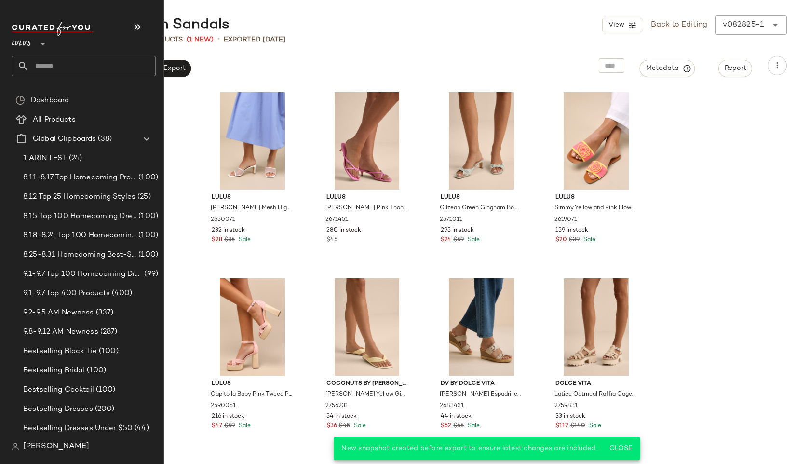
click at [52, 64] on input "text" at bounding box center [92, 66] width 127 height 20
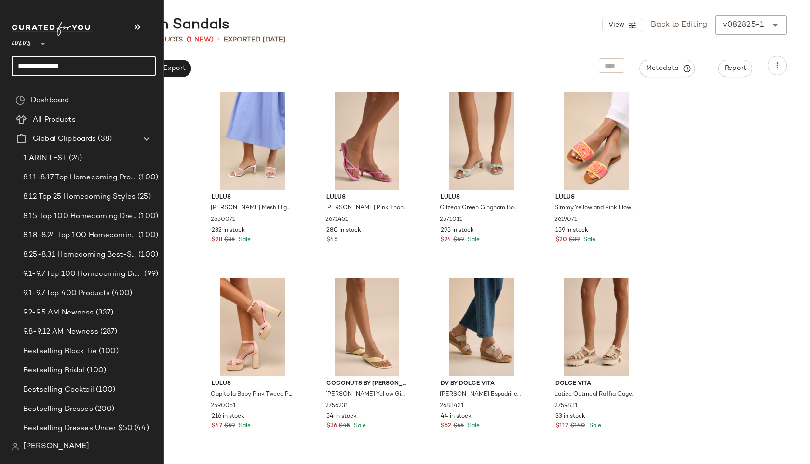
type input "**********"
click at [97, 63] on input "text" at bounding box center [92, 66] width 127 height 20
type input "********"
click at [53, 61] on input "text" at bounding box center [92, 66] width 127 height 20
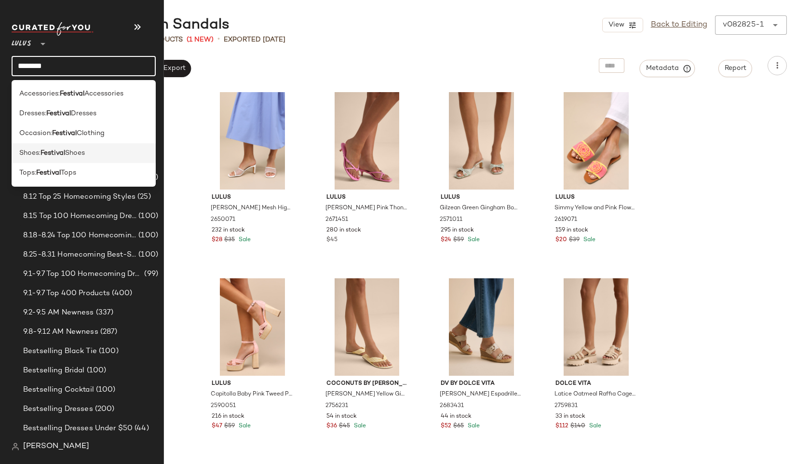
type input "********"
click at [46, 156] on b "Festival" at bounding box center [52, 153] width 25 height 10
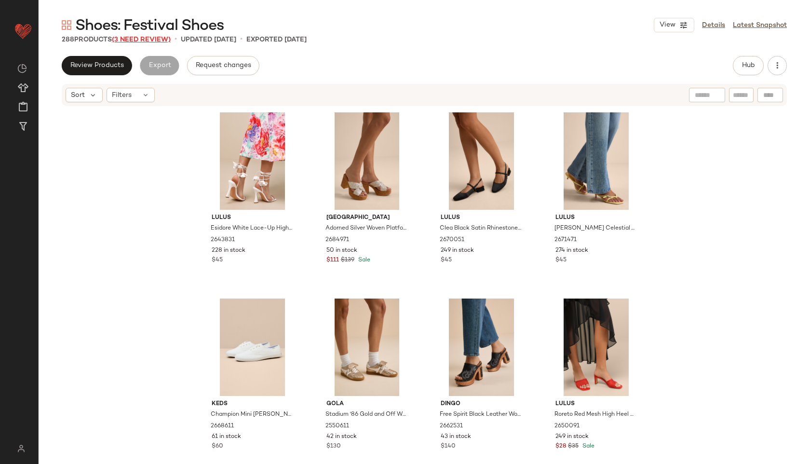
click at [145, 42] on span "(3 Need Review)" at bounding box center [141, 39] width 59 height 7
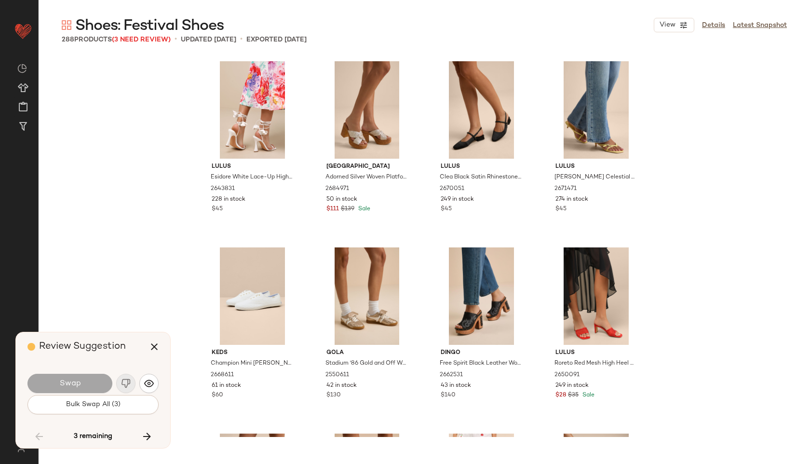
scroll to position [9118, 0]
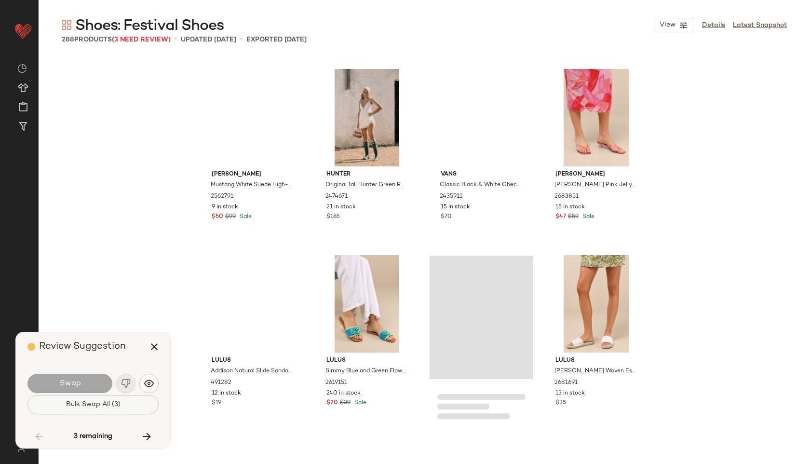
click at [100, 403] on span "Bulk Swap All (3)" at bounding box center [93, 405] width 55 height 8
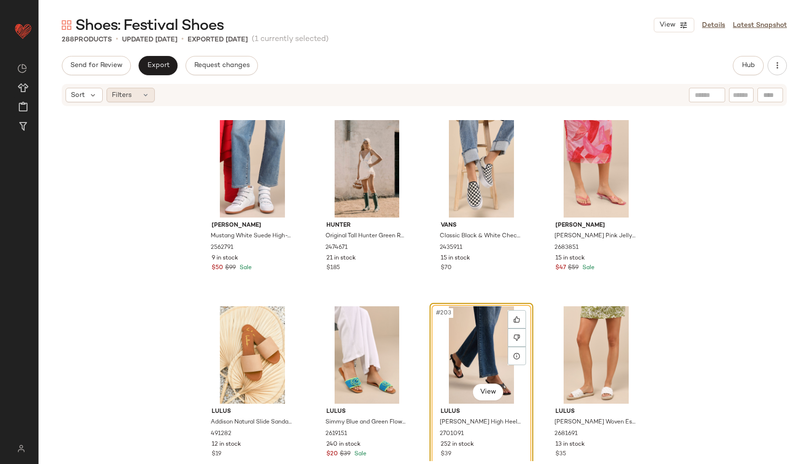
click at [131, 89] on div "Filters" at bounding box center [131, 95] width 48 height 14
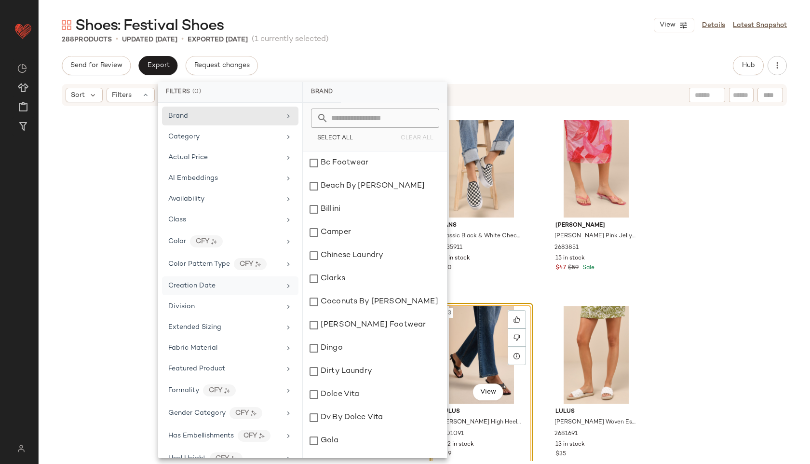
scroll to position [405, 0]
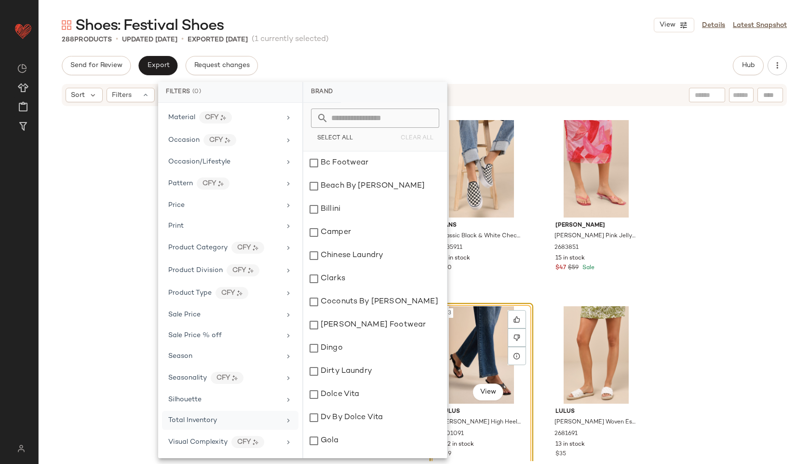
click at [232, 414] on div "Total Inventory" at bounding box center [230, 420] width 136 height 19
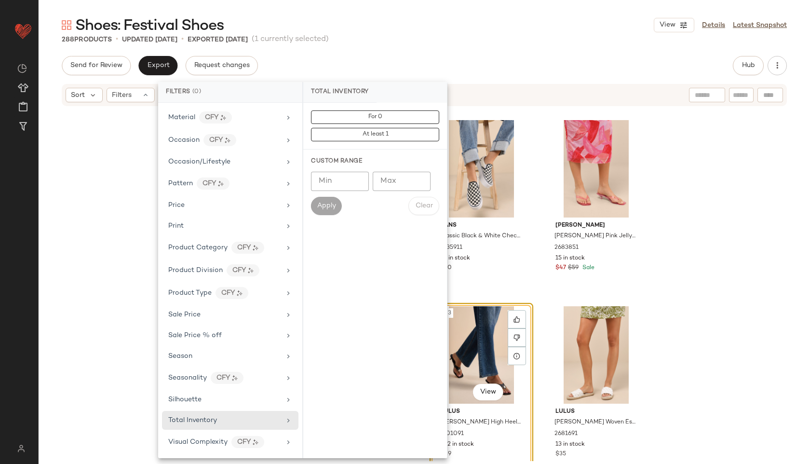
click at [413, 183] on input "Max" at bounding box center [402, 181] width 58 height 19
type input "**"
click at [323, 205] on span "Apply" at bounding box center [326, 206] width 19 height 8
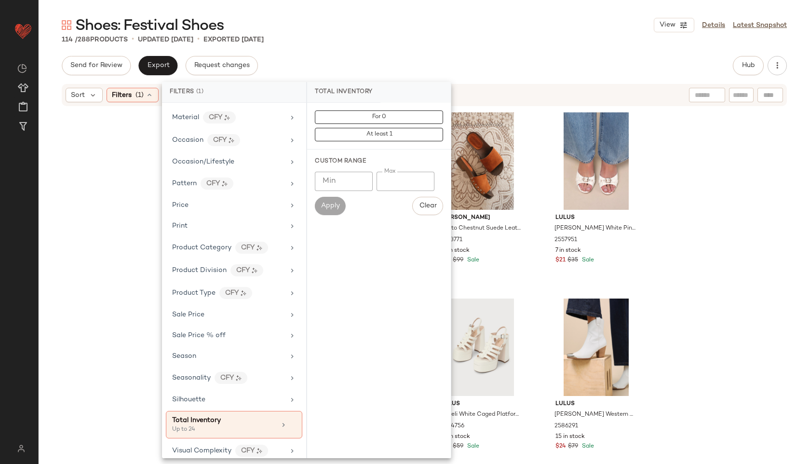
click at [460, 50] on div "Shoes: Festival Shoes View Details Latest Snapshot 114 / 288 Products • updated…" at bounding box center [424, 239] width 771 height 448
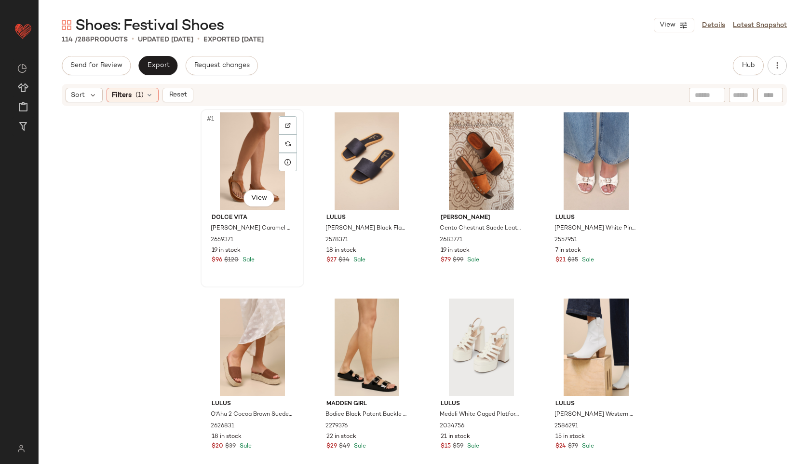
click at [253, 157] on div "#1 View" at bounding box center [252, 160] width 97 height 97
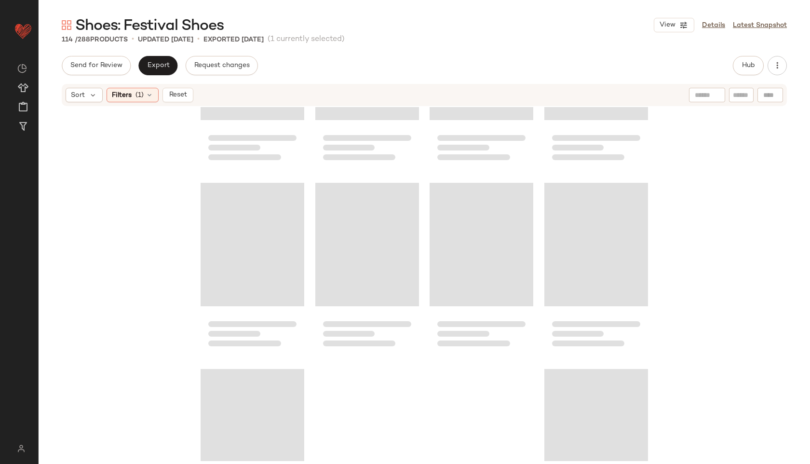
scroll to position [5045, 0]
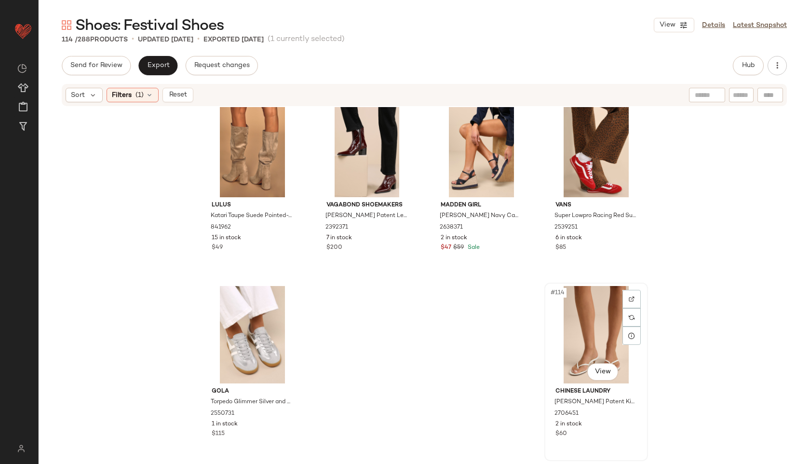
click at [586, 337] on div "#114 View" at bounding box center [596, 334] width 97 height 97
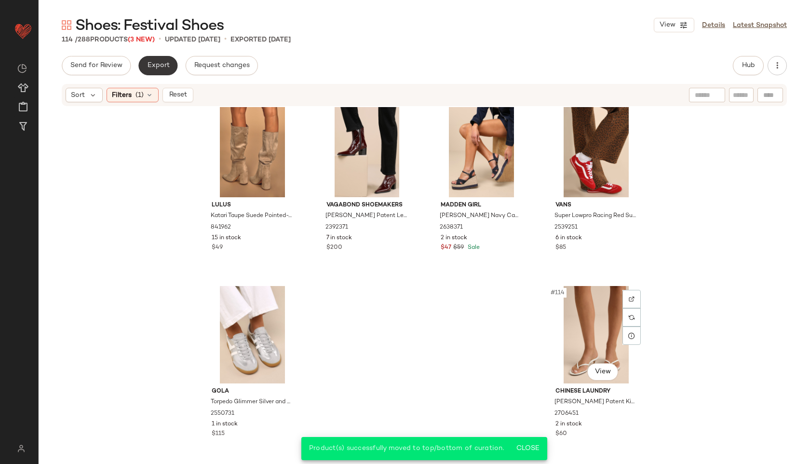
click at [143, 71] on button "Export" at bounding box center [157, 65] width 39 height 19
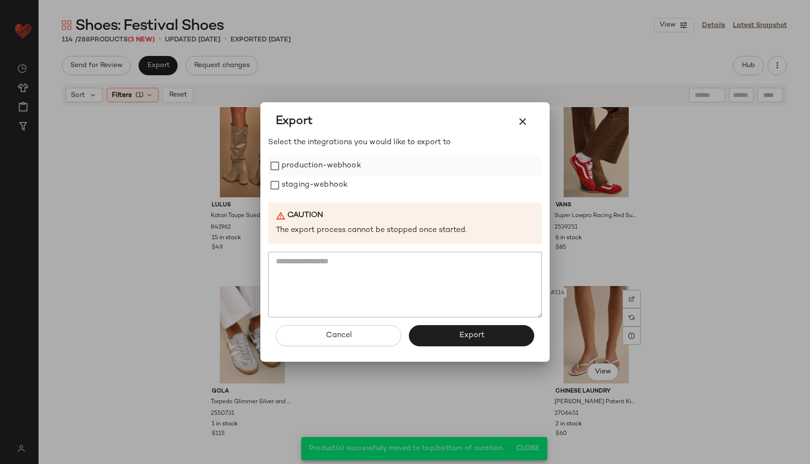
click at [347, 168] on label "production-webhook" at bounding box center [322, 165] width 80 height 19
click at [340, 187] on label "staging-webhook" at bounding box center [315, 184] width 66 height 19
click at [461, 333] on span "Export" at bounding box center [471, 335] width 26 height 9
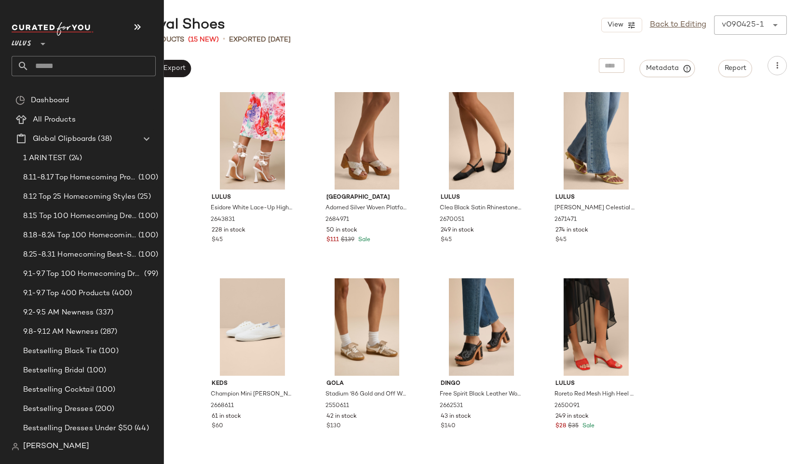
click at [68, 71] on input "text" at bounding box center [92, 66] width 127 height 20
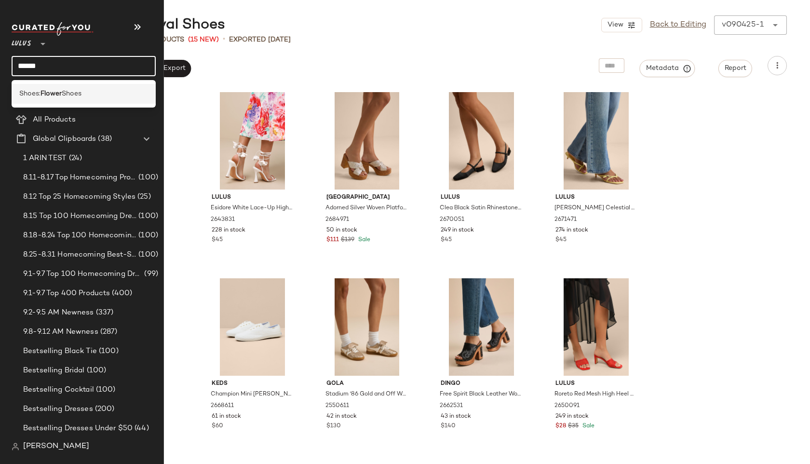
type input "******"
click at [36, 96] on span "Shoes:" at bounding box center [29, 94] width 21 height 10
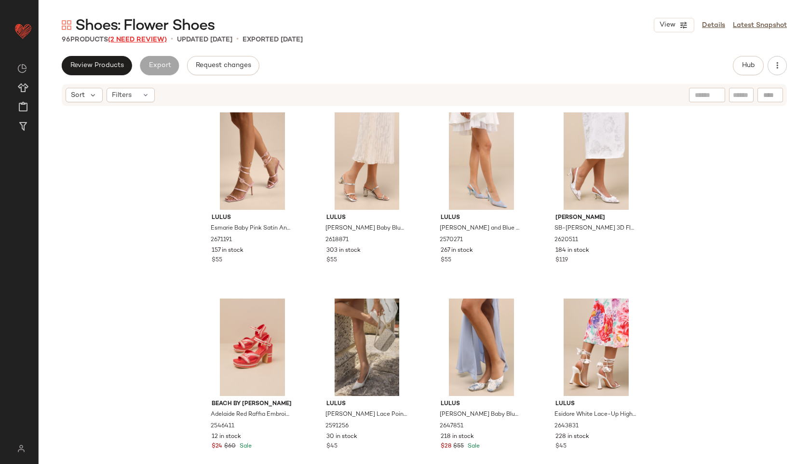
click at [160, 40] on span "(2 Need Review)" at bounding box center [137, 39] width 59 height 7
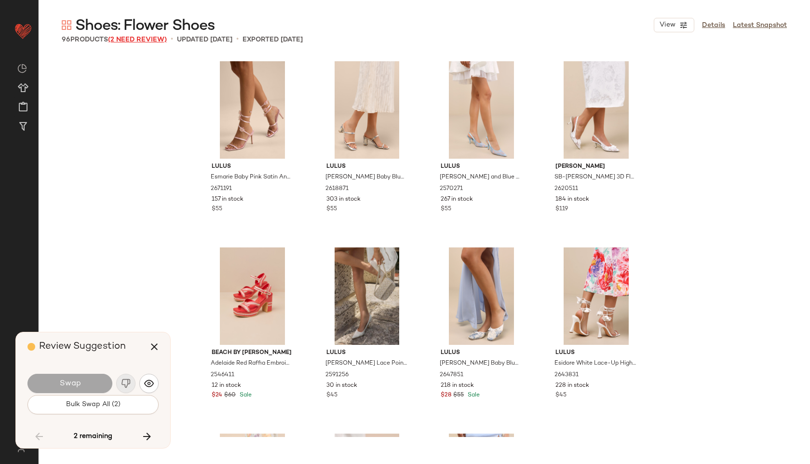
scroll to position [3350, 0]
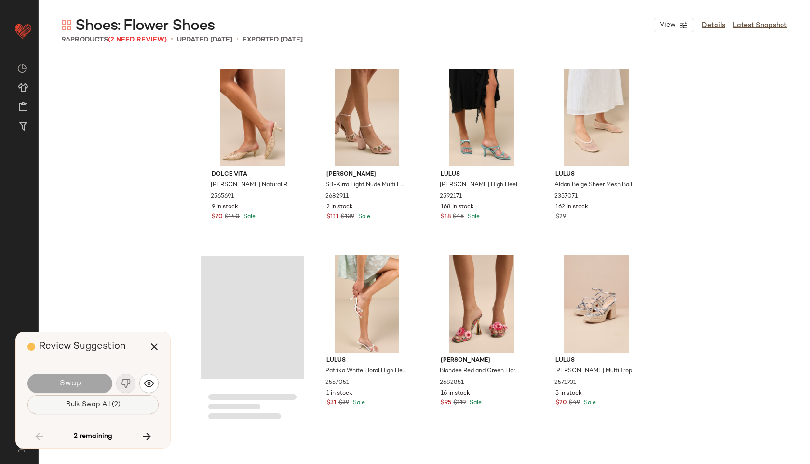
click at [101, 409] on button "Bulk Swap All (2)" at bounding box center [92, 404] width 131 height 19
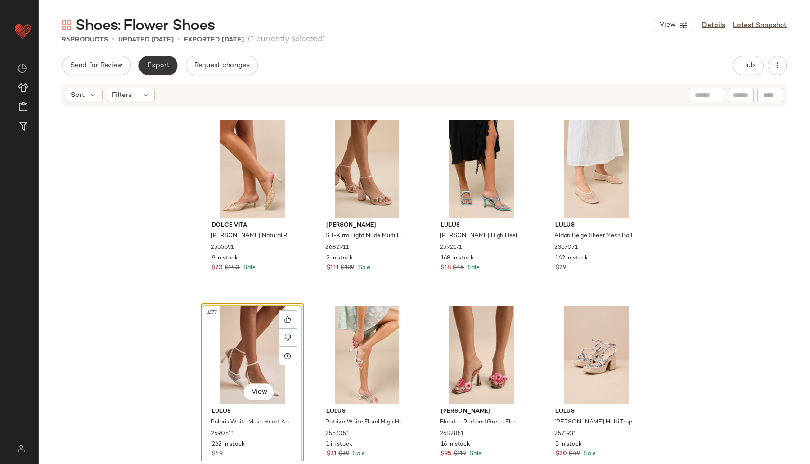
click at [160, 57] on button "Export" at bounding box center [157, 65] width 39 height 19
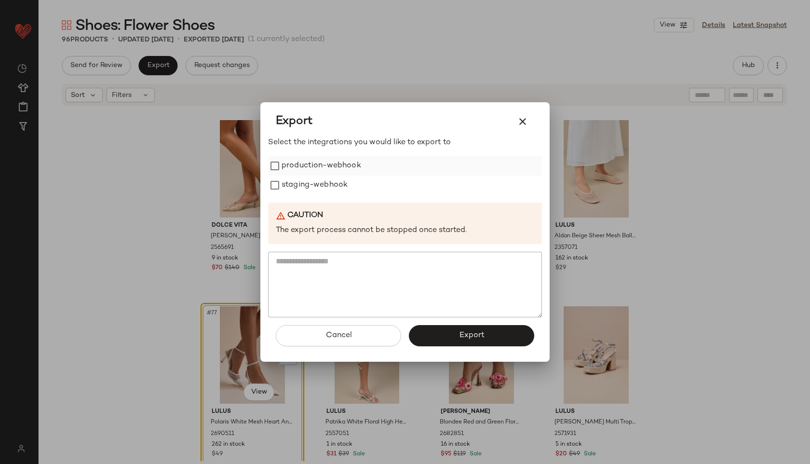
click at [298, 172] on label "production-webhook" at bounding box center [322, 165] width 80 height 19
click at [305, 182] on label "staging-webhook" at bounding box center [315, 184] width 66 height 19
click at [482, 343] on button "Export" at bounding box center [471, 335] width 125 height 21
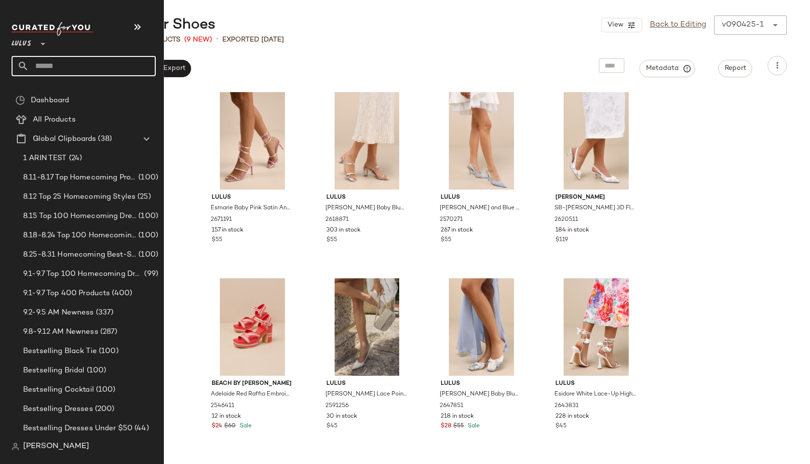
click at [58, 62] on input "text" at bounding box center [92, 66] width 127 height 20
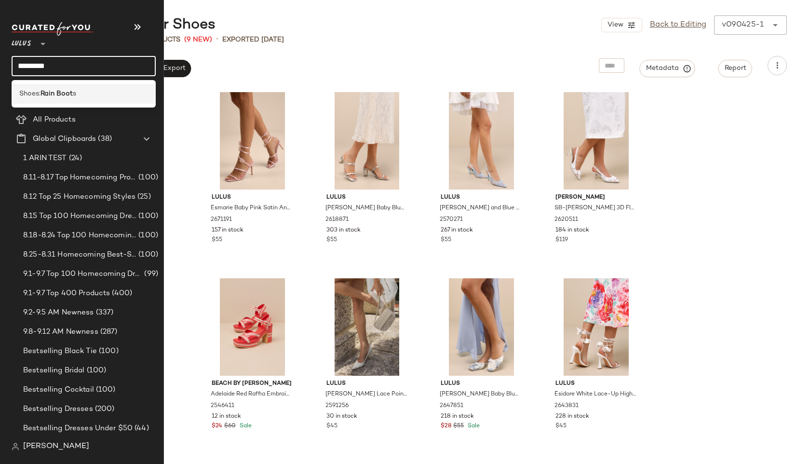
type input "*********"
click at [45, 92] on b "Rain Boot" at bounding box center [56, 94] width 32 height 10
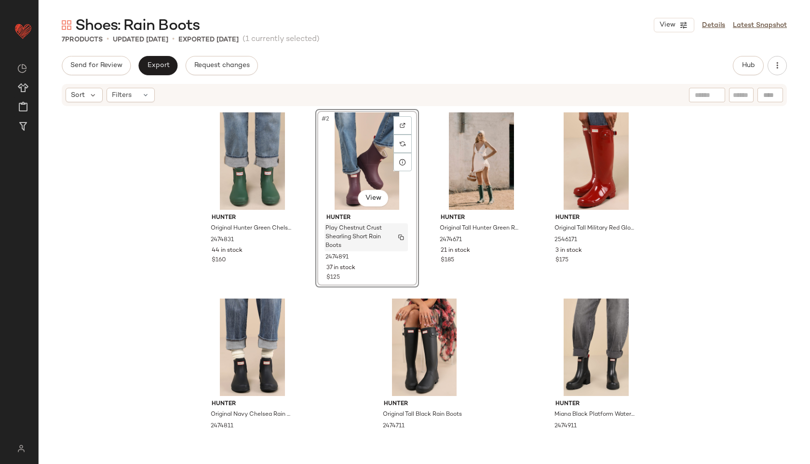
scroll to position [43, 0]
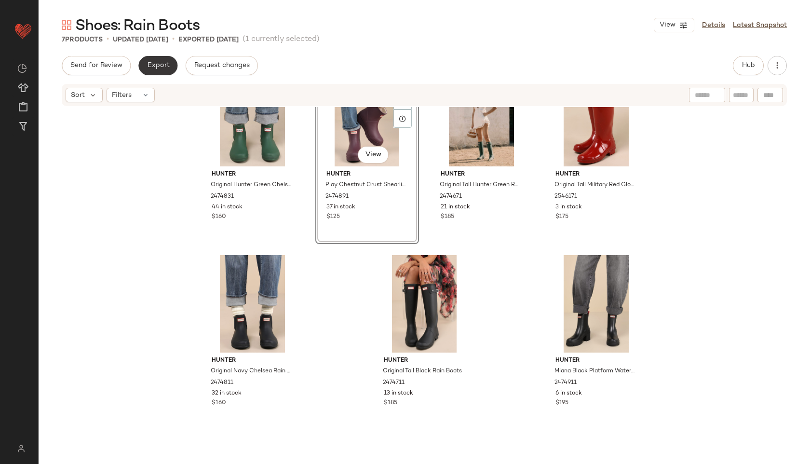
click at [165, 71] on button "Export" at bounding box center [157, 65] width 39 height 19
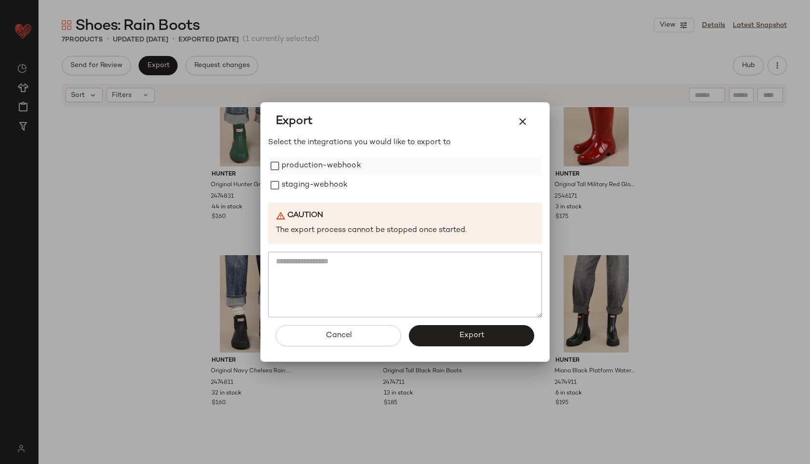
click at [325, 168] on label "production-webhook" at bounding box center [322, 165] width 80 height 19
click at [329, 187] on label "staging-webhook" at bounding box center [315, 184] width 66 height 19
click at [455, 331] on button "Export" at bounding box center [471, 335] width 125 height 21
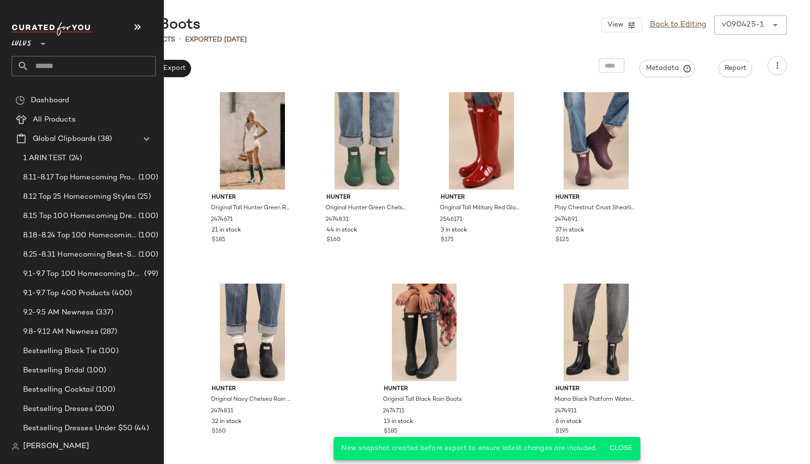
click at [76, 72] on input "text" at bounding box center [92, 66] width 127 height 20
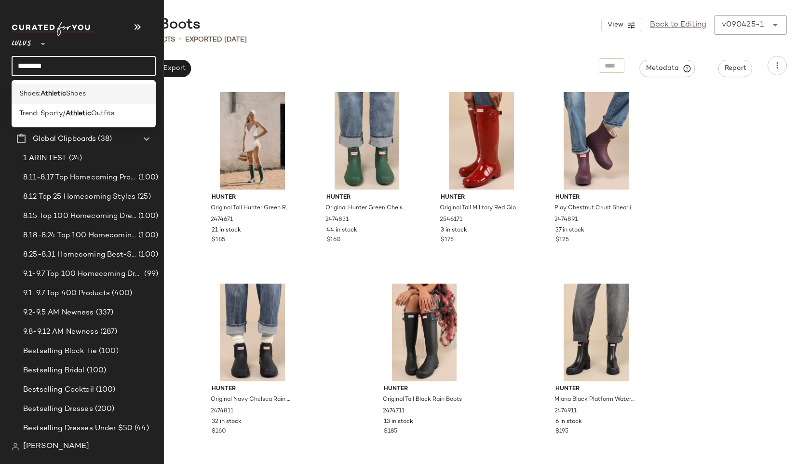
type input "********"
click at [73, 93] on span "Shoes" at bounding box center [76, 94] width 20 height 10
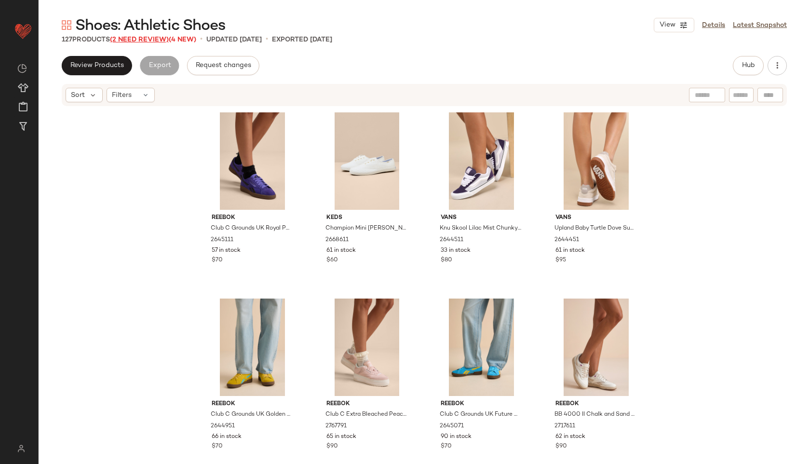
click at [156, 37] on span "(2 Need Review)" at bounding box center [139, 39] width 59 height 7
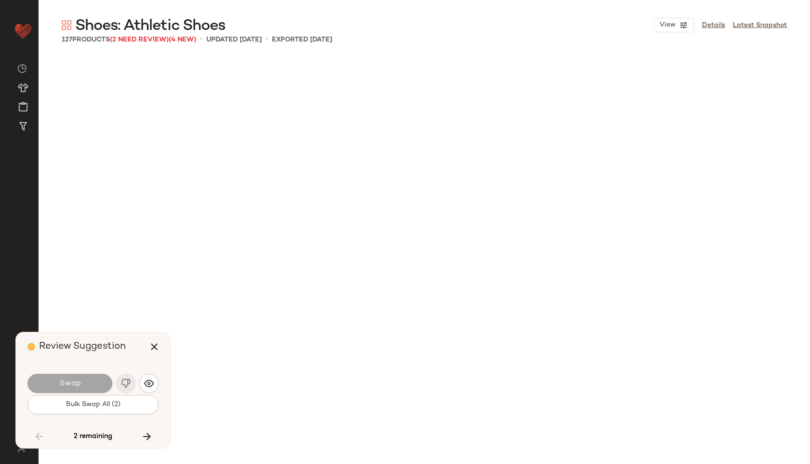
scroll to position [3163, 0]
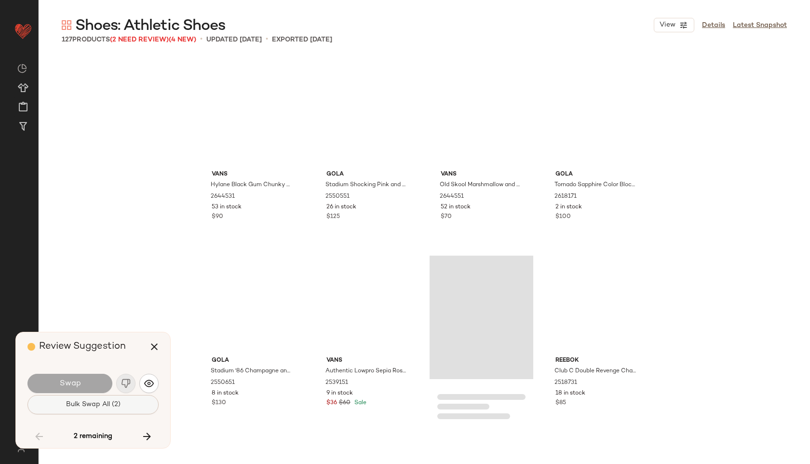
click at [111, 397] on button "Bulk Swap All (2)" at bounding box center [92, 404] width 131 height 19
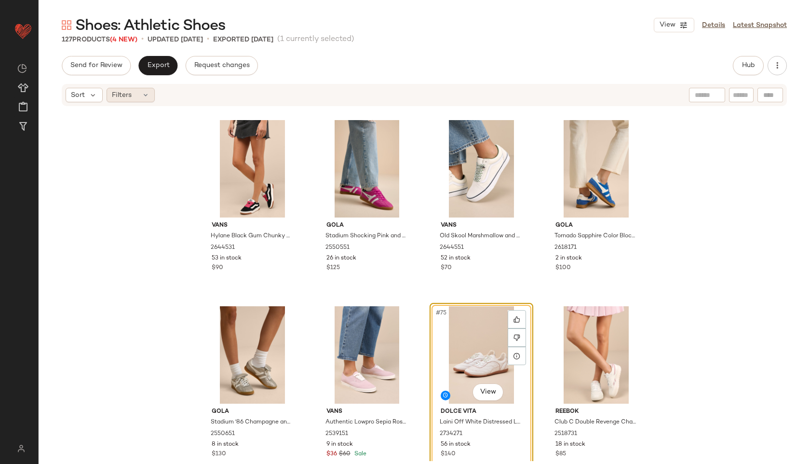
click at [142, 99] on div "Filters" at bounding box center [131, 95] width 48 height 14
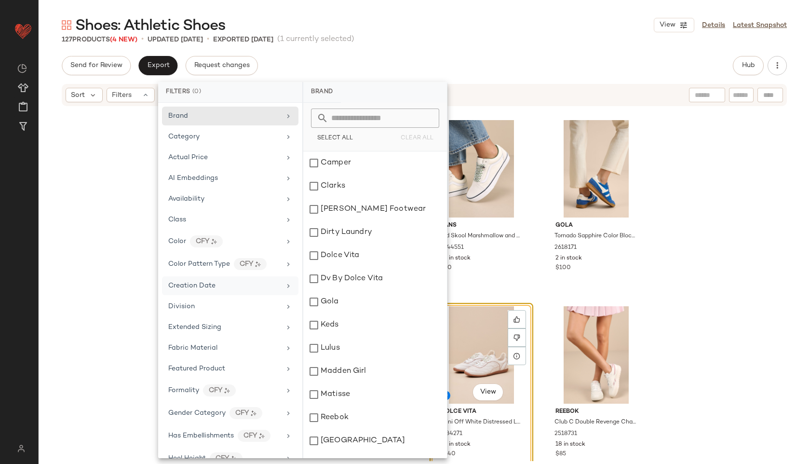
scroll to position [384, 0]
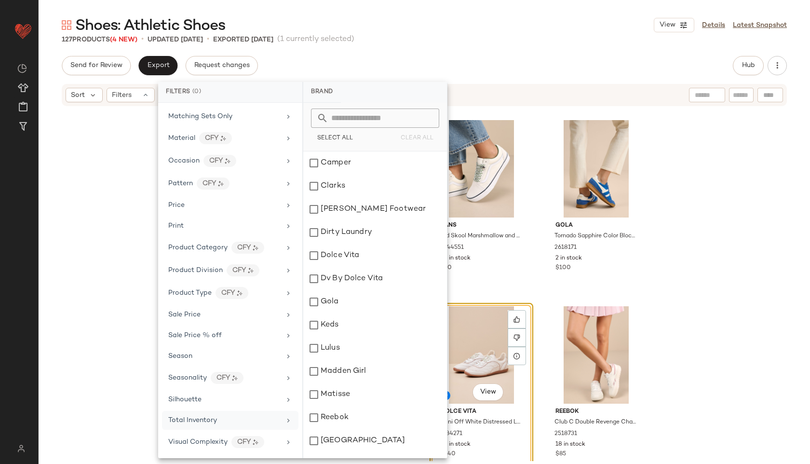
click at [205, 414] on div "Total Inventory" at bounding box center [230, 420] width 136 height 19
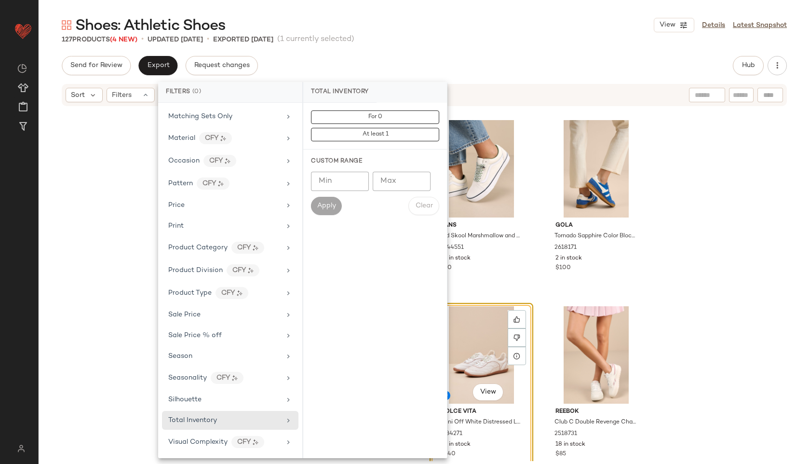
click at [409, 175] on input "Max" at bounding box center [402, 181] width 58 height 19
type input "**"
click at [327, 212] on button "Apply" at bounding box center [326, 206] width 31 height 18
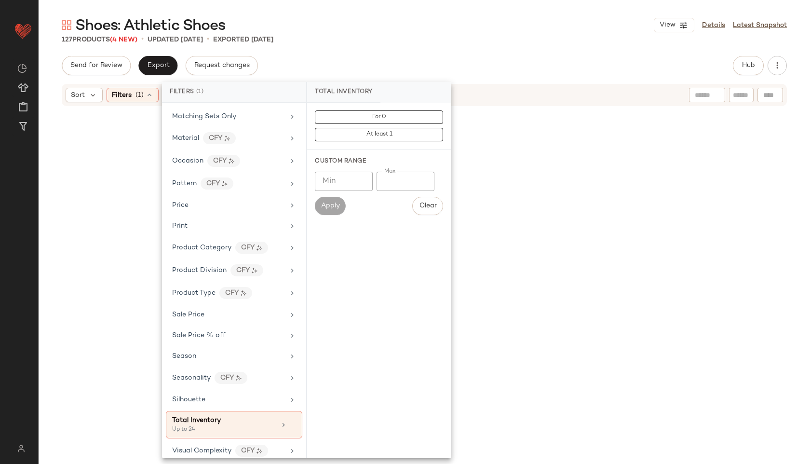
click at [436, 47] on div "Shoes: Athletic Shoes View Details Latest Snapshot 127 Products (4 New) • updat…" at bounding box center [424, 239] width 771 height 448
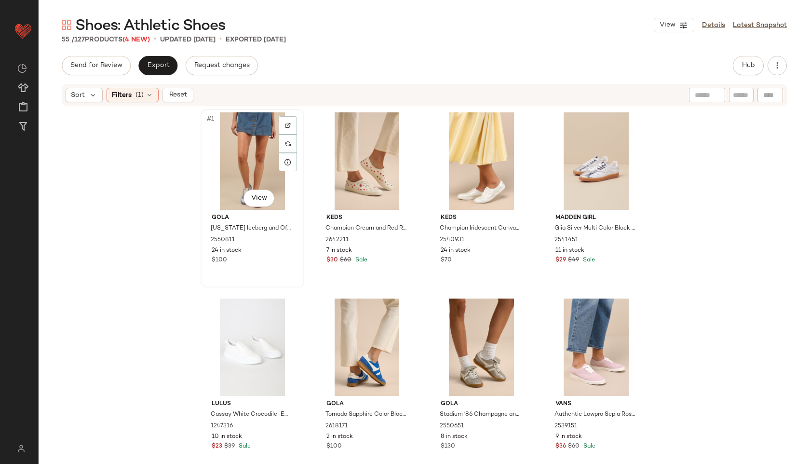
click at [253, 184] on div "#1 View" at bounding box center [252, 160] width 97 height 97
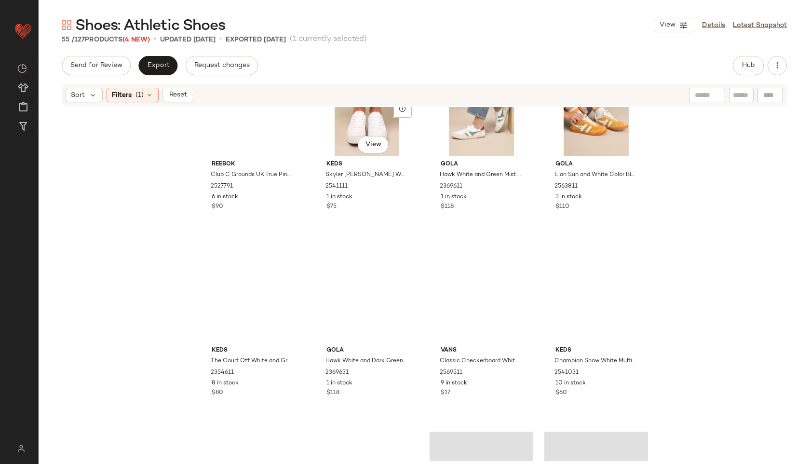
scroll to position [2253, 0]
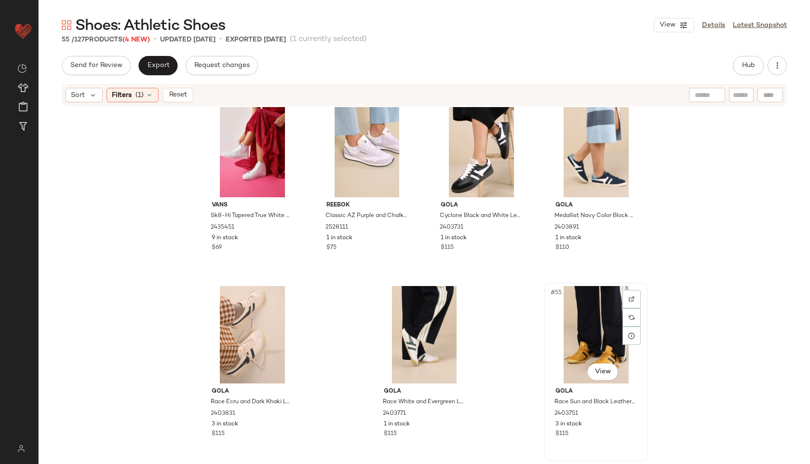
click at [579, 320] on div "#55 View" at bounding box center [596, 334] width 97 height 97
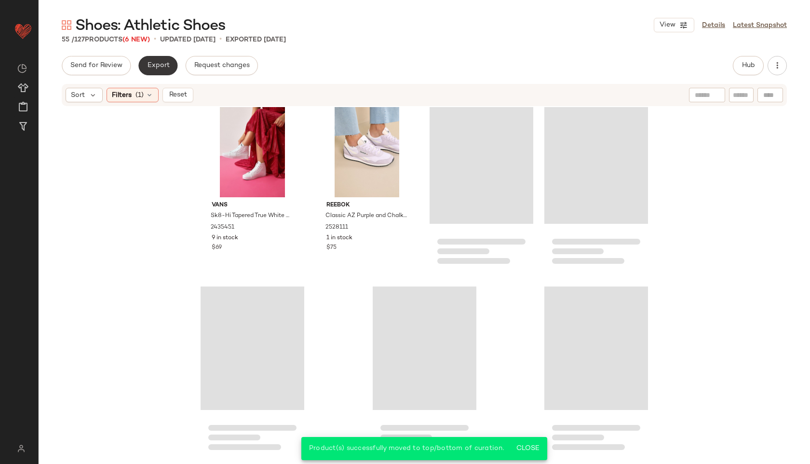
click at [160, 62] on span "Export" at bounding box center [158, 66] width 23 height 8
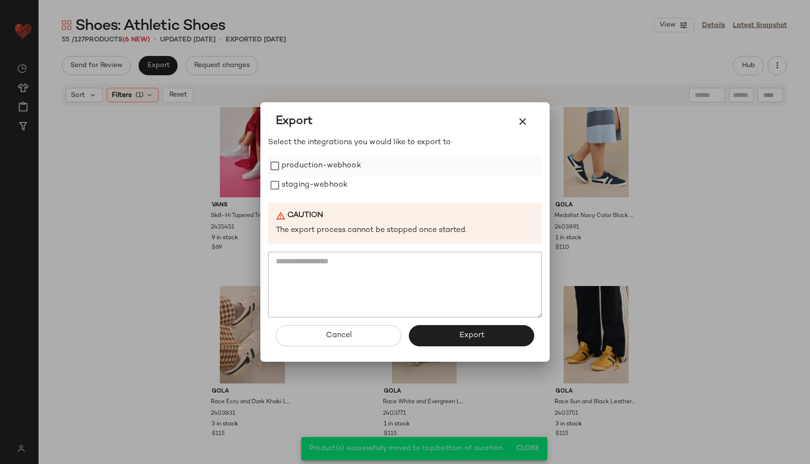
click at [317, 169] on label "production-webhook" at bounding box center [322, 165] width 80 height 19
click at [319, 192] on label "staging-webhook" at bounding box center [315, 184] width 66 height 19
click at [453, 322] on div "Cancel Export" at bounding box center [405, 339] width 274 height 44
click at [462, 332] on span "Export" at bounding box center [471, 335] width 26 height 9
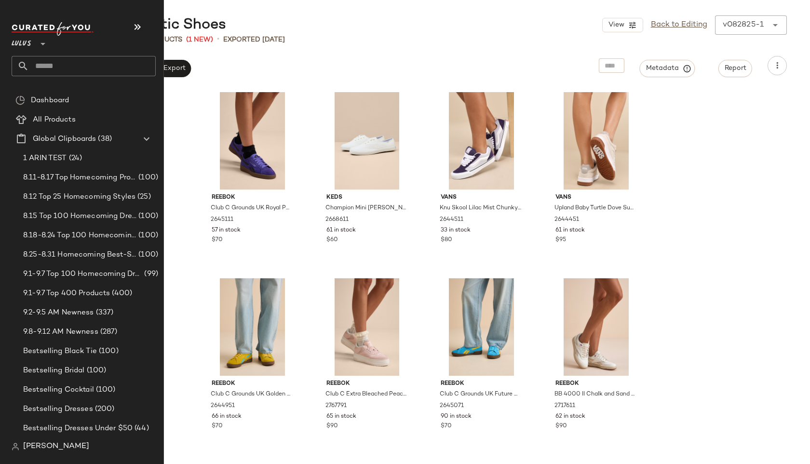
click at [83, 77] on div "Lulus **" at bounding box center [88, 49] width 152 height 60
click at [81, 66] on input "text" at bounding box center [92, 66] width 127 height 20
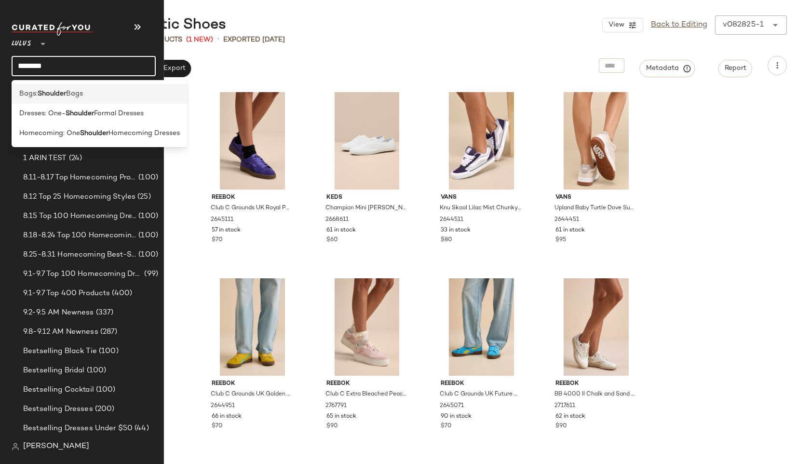
type input "********"
click at [40, 89] on b "Shoulder" at bounding box center [52, 94] width 28 height 10
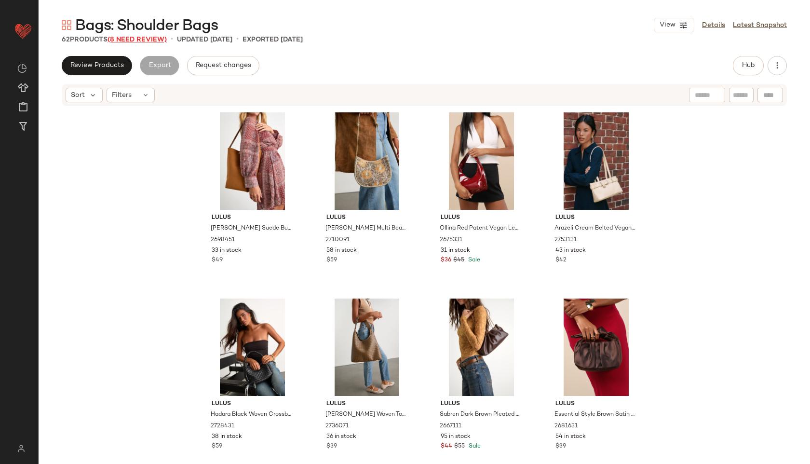
click at [144, 42] on span "(8 Need Review)" at bounding box center [137, 39] width 59 height 7
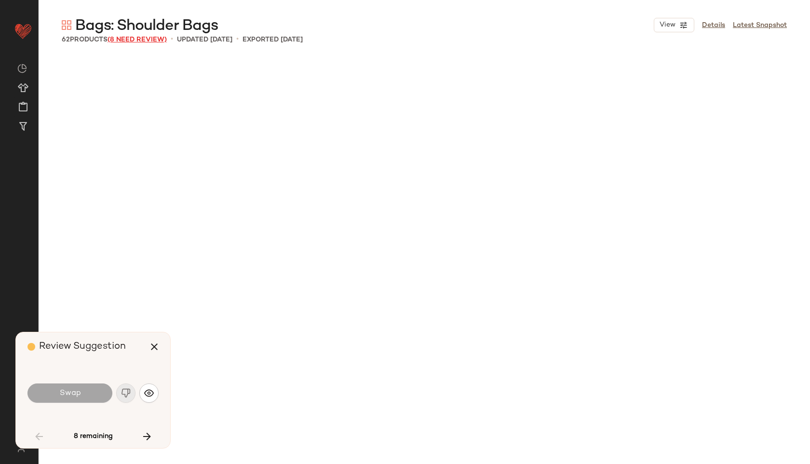
scroll to position [566, 0]
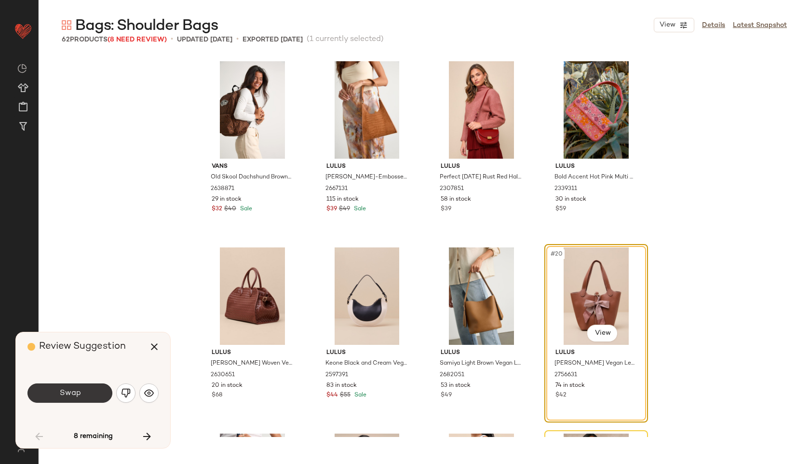
click at [74, 389] on span "Swap" at bounding box center [70, 393] width 22 height 9
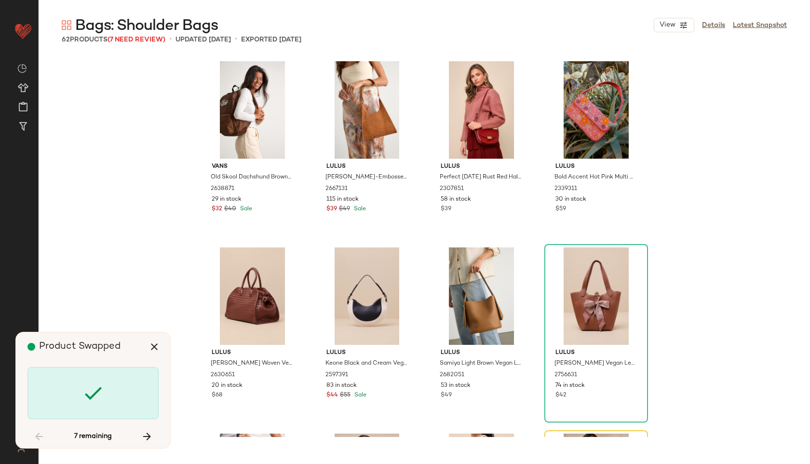
scroll to position [744, 0]
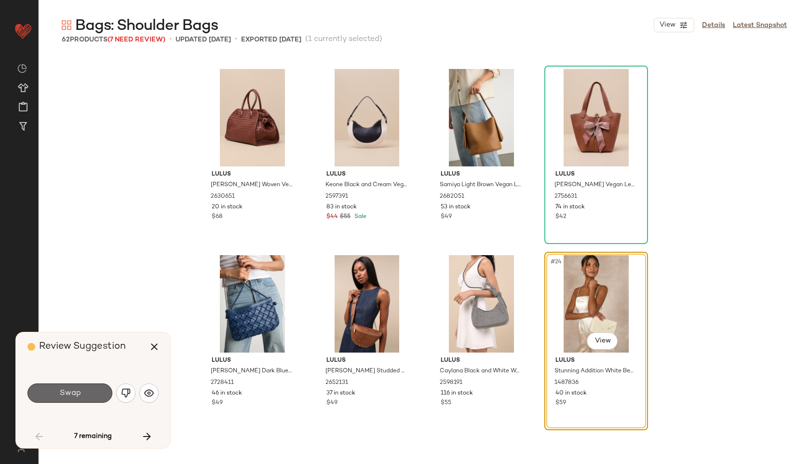
click at [90, 389] on button "Swap" at bounding box center [69, 392] width 85 height 19
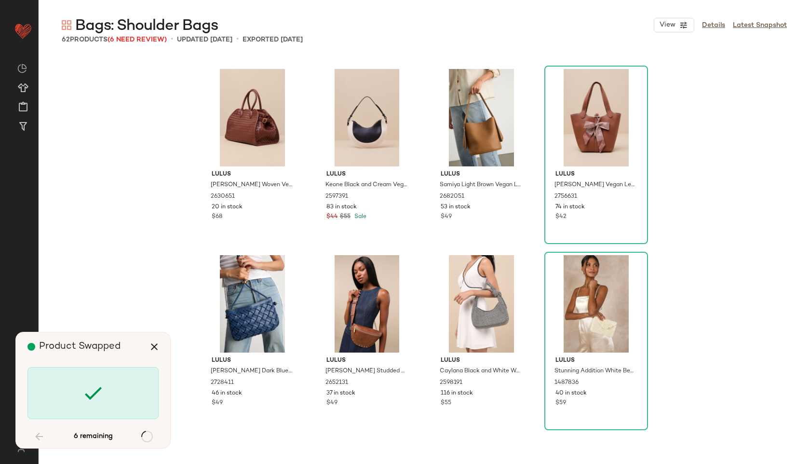
scroll to position [2047, 0]
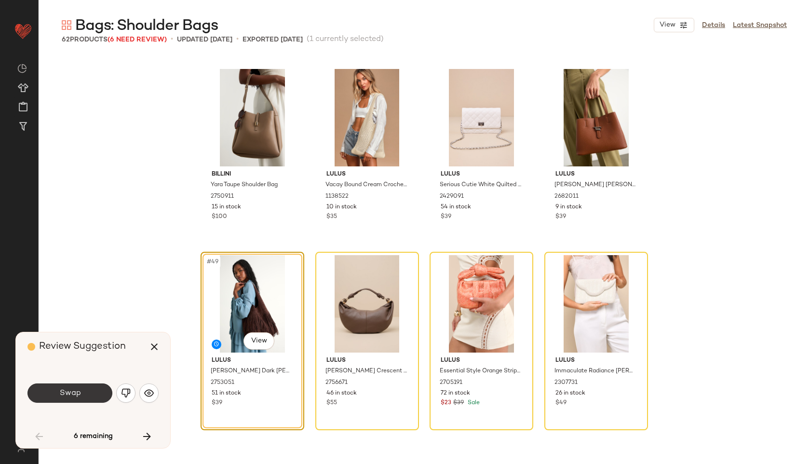
click at [100, 387] on button "Swap" at bounding box center [69, 392] width 85 height 19
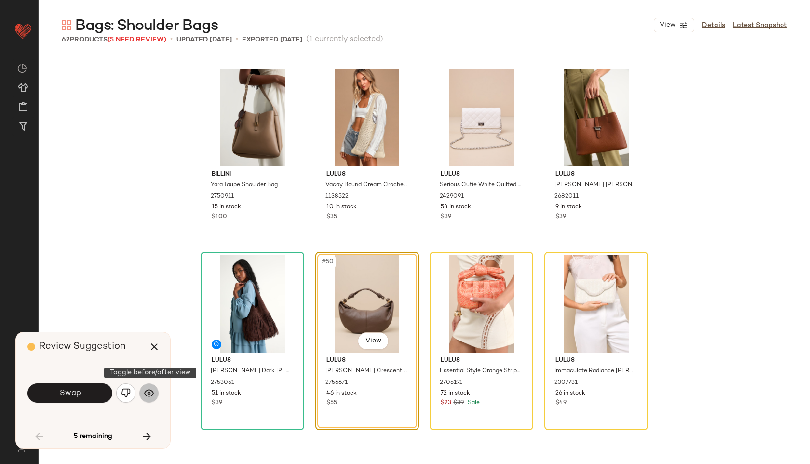
click at [148, 393] on img "button" at bounding box center [149, 393] width 10 height 10
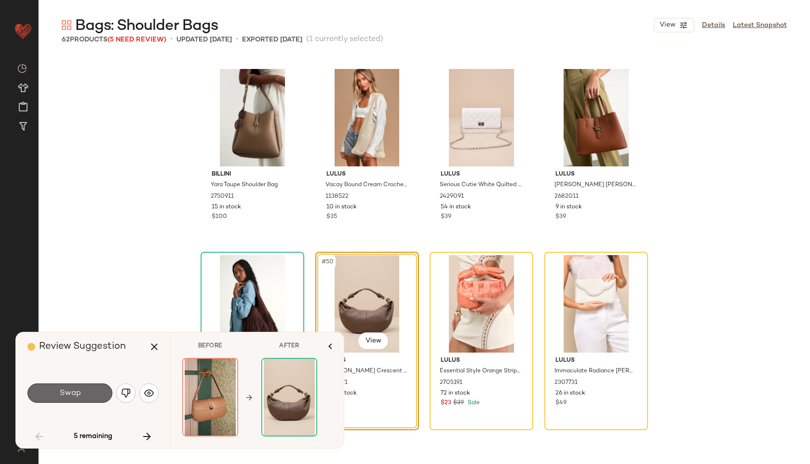
click at [95, 387] on button "Swap" at bounding box center [69, 392] width 85 height 19
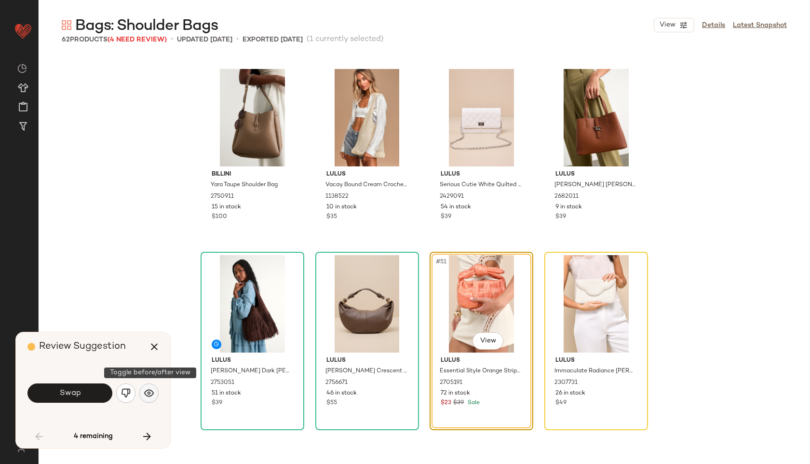
click at [150, 392] on img "button" at bounding box center [149, 393] width 10 height 10
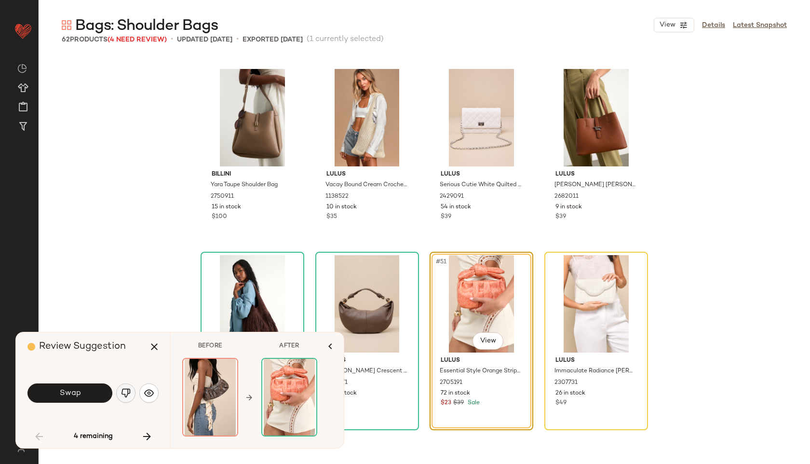
click at [131, 386] on button "button" at bounding box center [125, 392] width 19 height 19
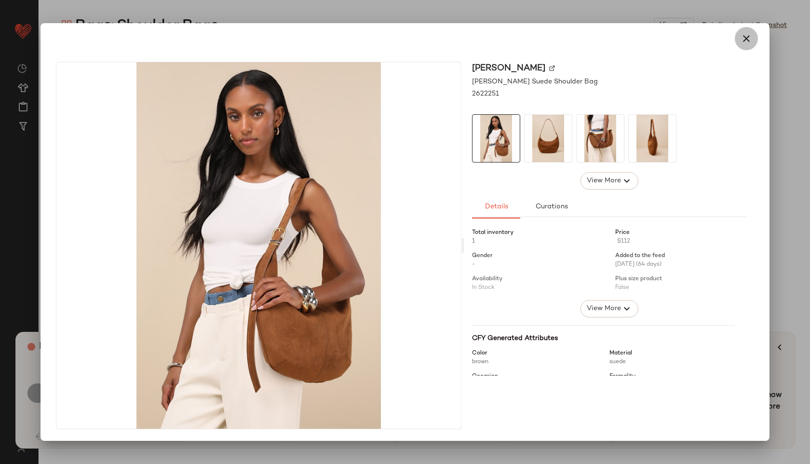
click at [743, 33] on icon "button" at bounding box center [746, 39] width 12 height 12
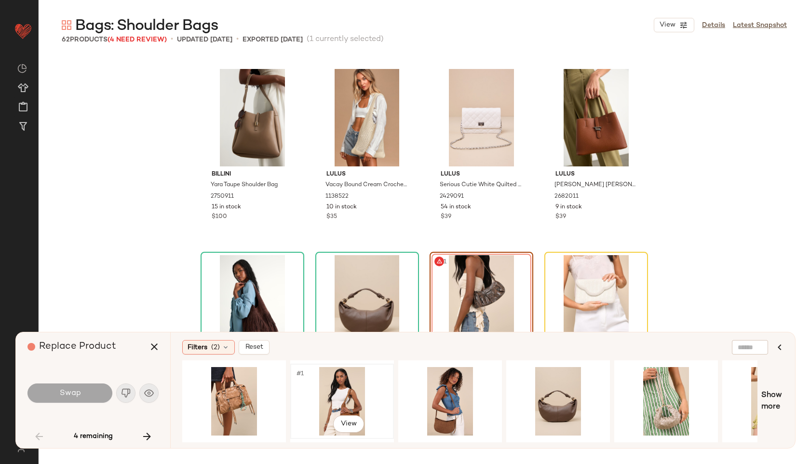
click at [341, 381] on div "#1 View" at bounding box center [342, 401] width 97 height 68
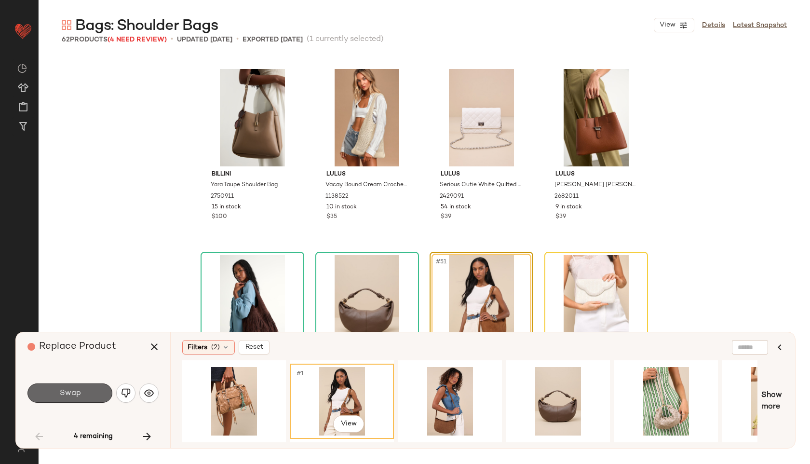
click at [86, 396] on button "Swap" at bounding box center [69, 392] width 85 height 19
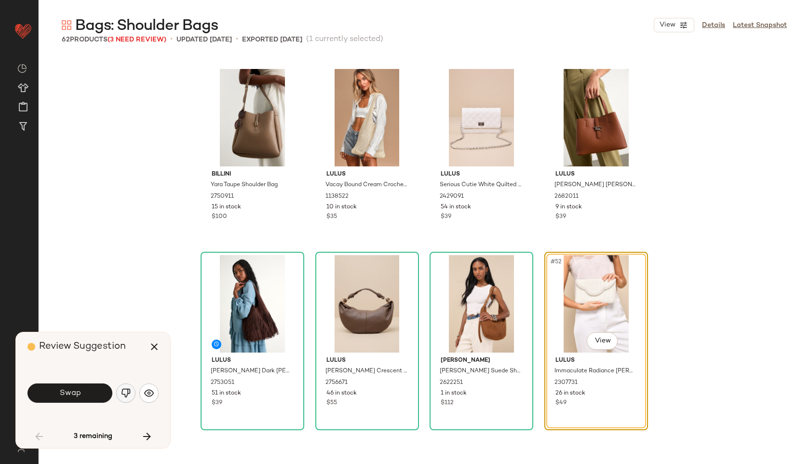
click at [128, 389] on img "button" at bounding box center [126, 393] width 10 height 10
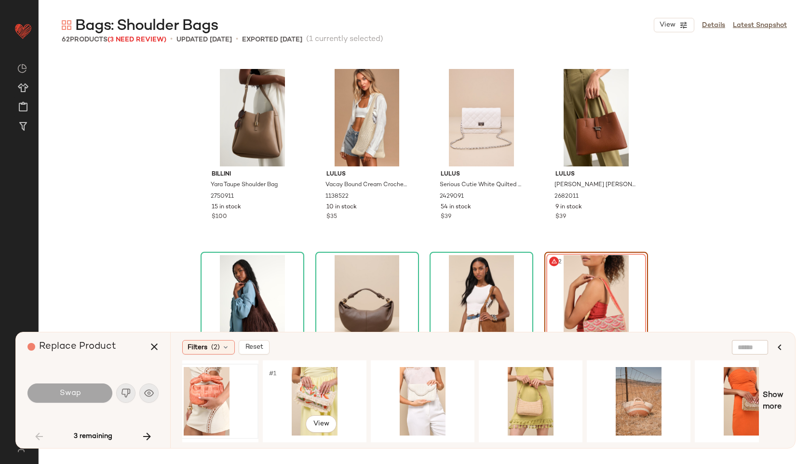
scroll to position [0, 199]
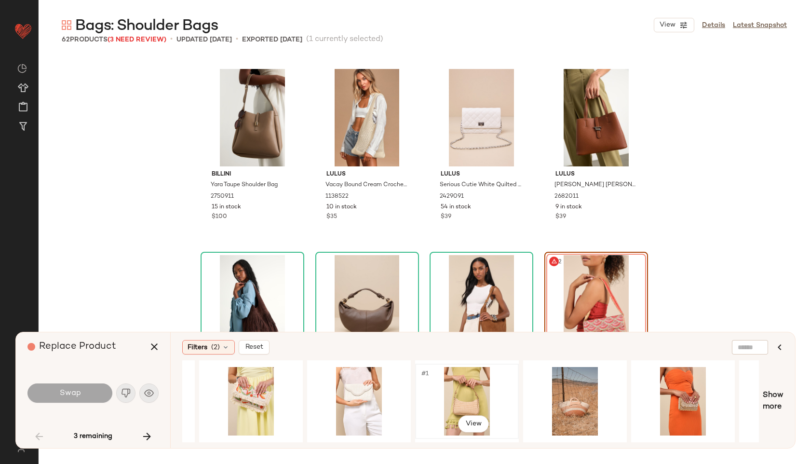
click at [450, 387] on div "#1 View" at bounding box center [466, 401] width 97 height 68
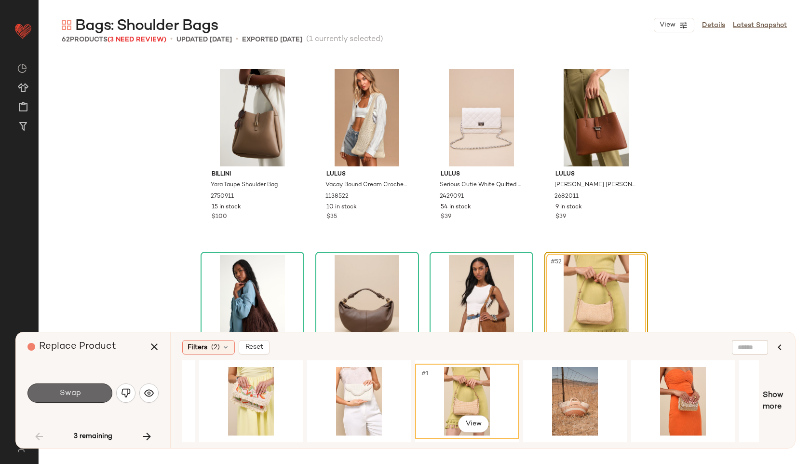
click at [85, 389] on button "Swap" at bounding box center [69, 392] width 85 height 19
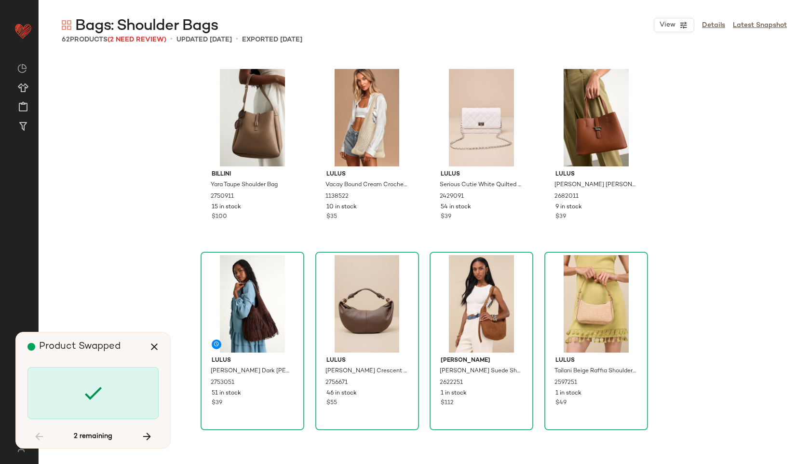
scroll to position [2233, 0]
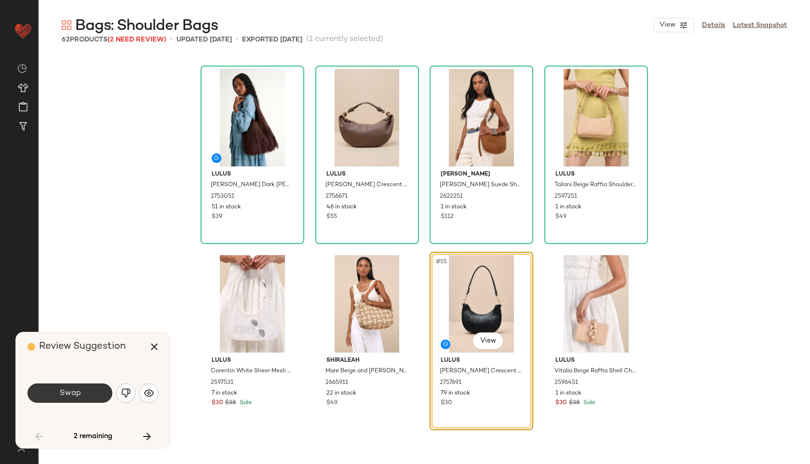
click at [85, 395] on button "Swap" at bounding box center [69, 392] width 85 height 19
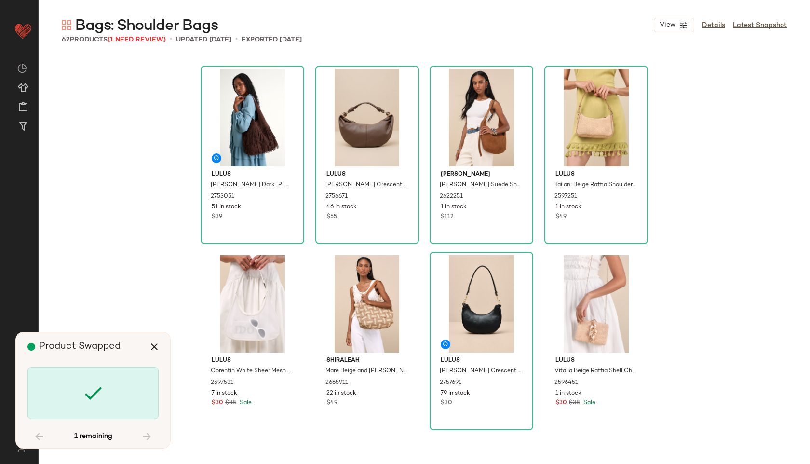
scroll to position [2598, 0]
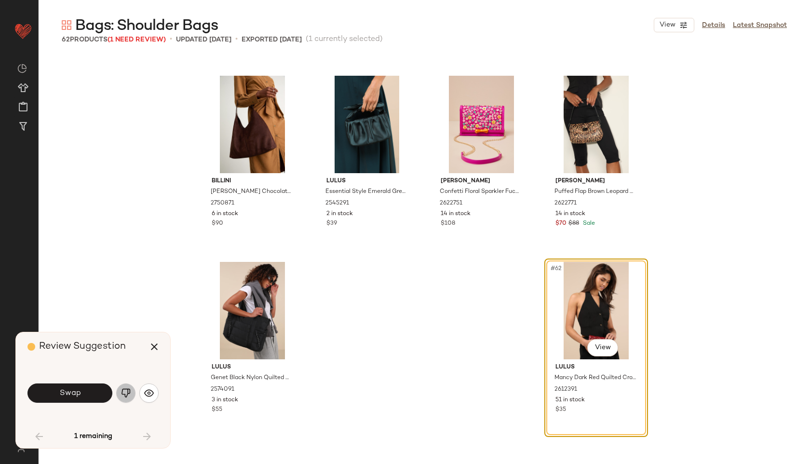
click at [123, 385] on button "button" at bounding box center [125, 392] width 19 height 19
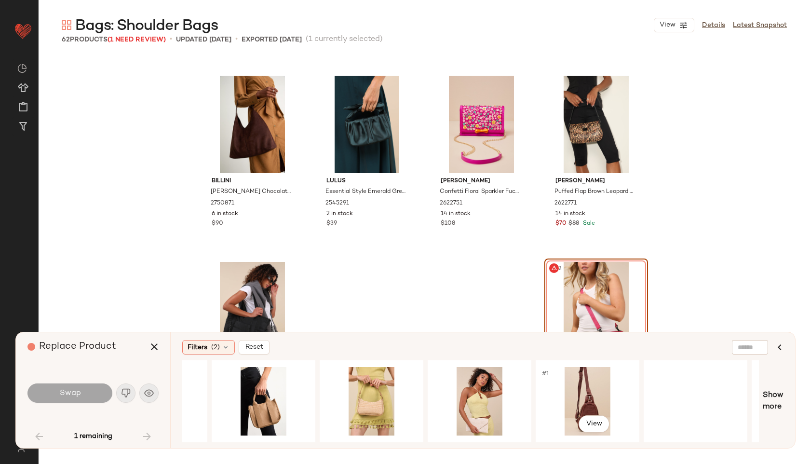
scroll to position [0, 413]
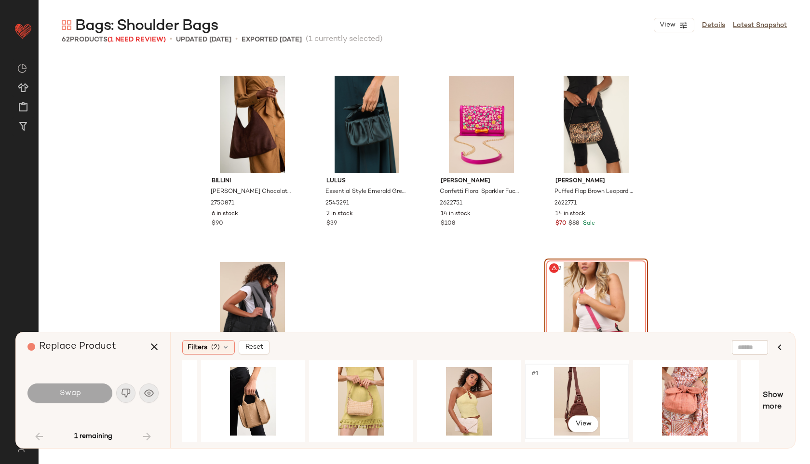
click at [568, 385] on div "#1 View" at bounding box center [576, 401] width 97 height 68
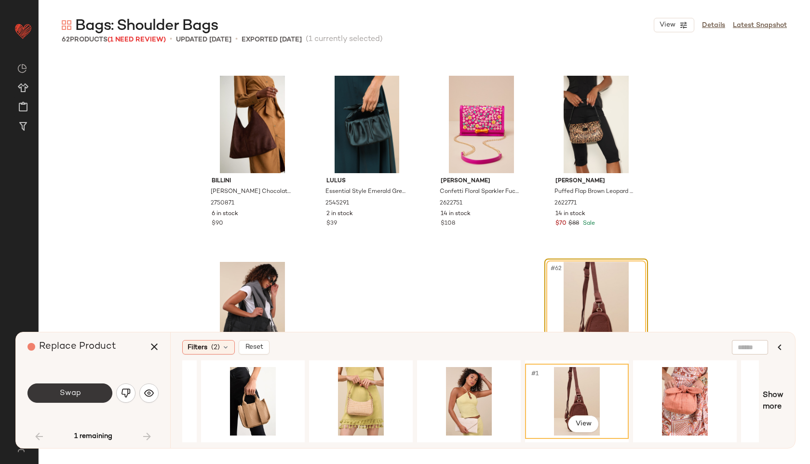
click at [83, 394] on button "Swap" at bounding box center [69, 392] width 85 height 19
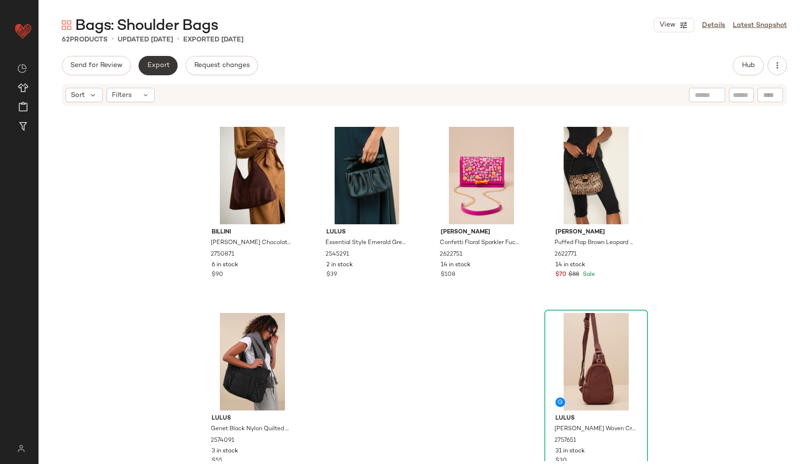
click at [140, 63] on button "Export" at bounding box center [157, 65] width 39 height 19
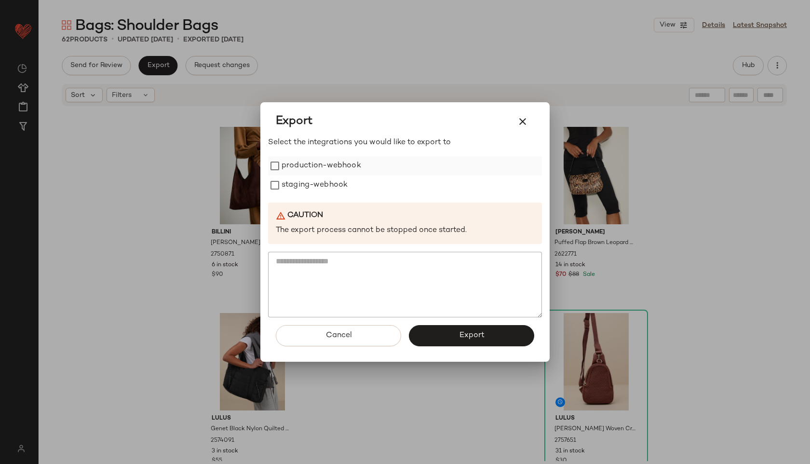
click at [306, 166] on label "production-webhook" at bounding box center [322, 165] width 80 height 19
click at [314, 188] on label "staging-webhook" at bounding box center [315, 184] width 66 height 19
click at [467, 335] on span "Export" at bounding box center [471, 335] width 26 height 9
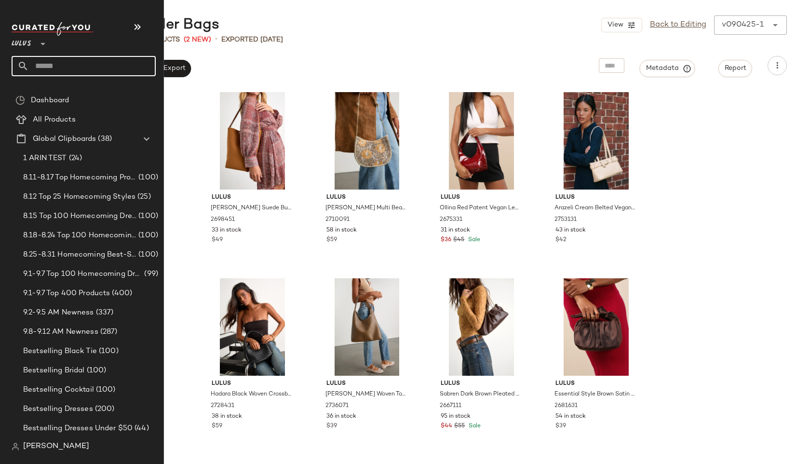
click at [53, 58] on input "text" at bounding box center [92, 66] width 127 height 20
type input "**********"
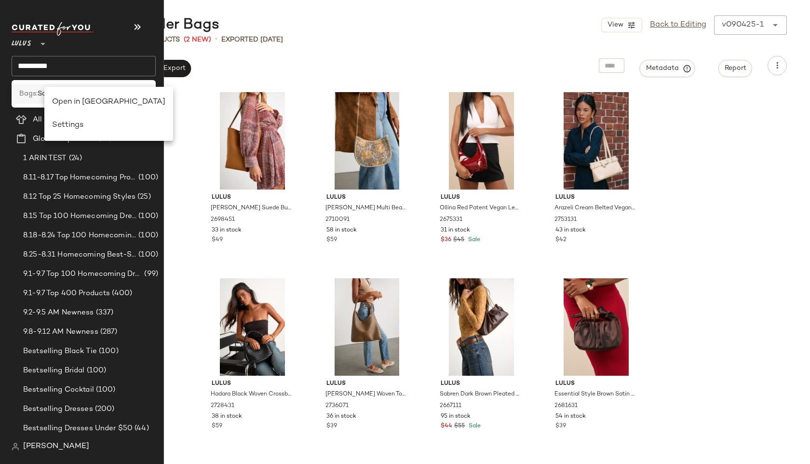
click at [34, 91] on span "Bags:" at bounding box center [28, 94] width 18 height 10
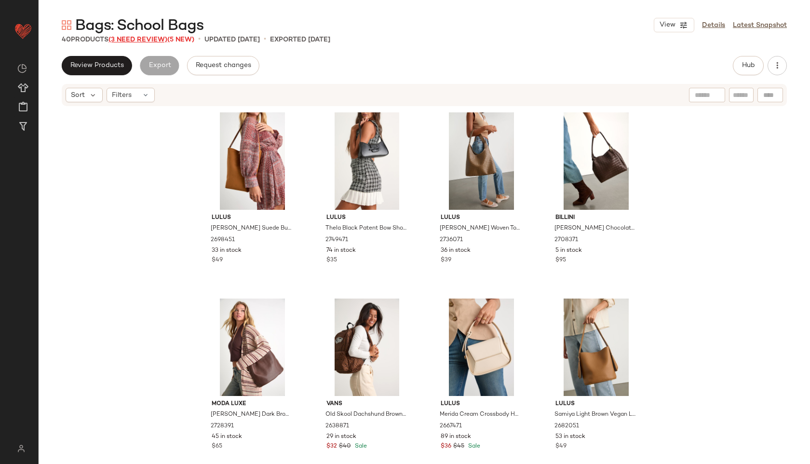
click at [149, 39] on span "(3 Need Review)" at bounding box center [137, 39] width 59 height 7
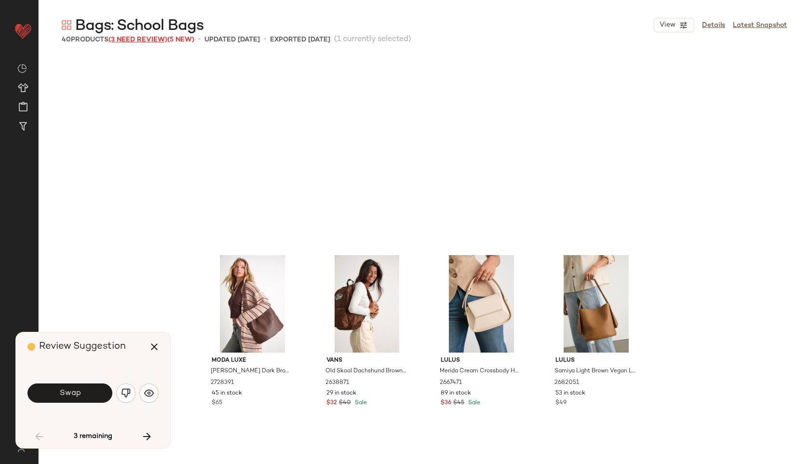
scroll to position [194, 0]
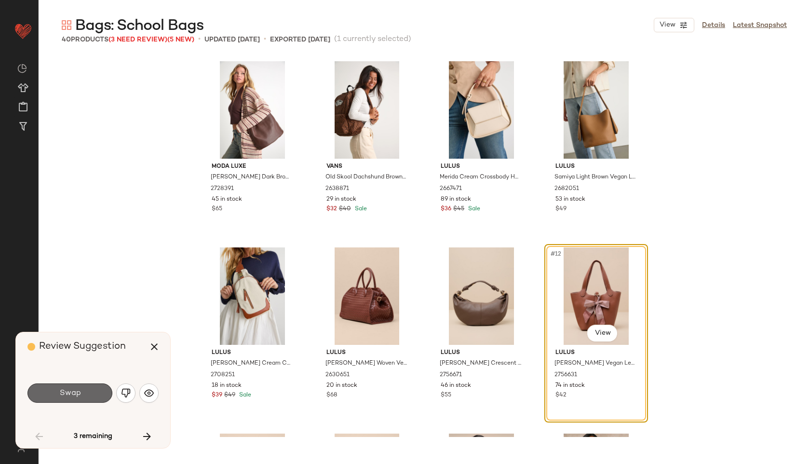
click at [84, 386] on button "Swap" at bounding box center [69, 392] width 85 height 19
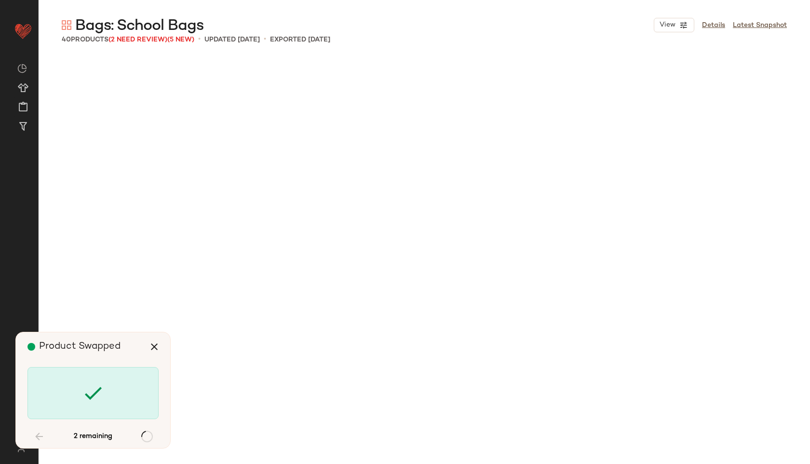
scroll to position [1117, 0]
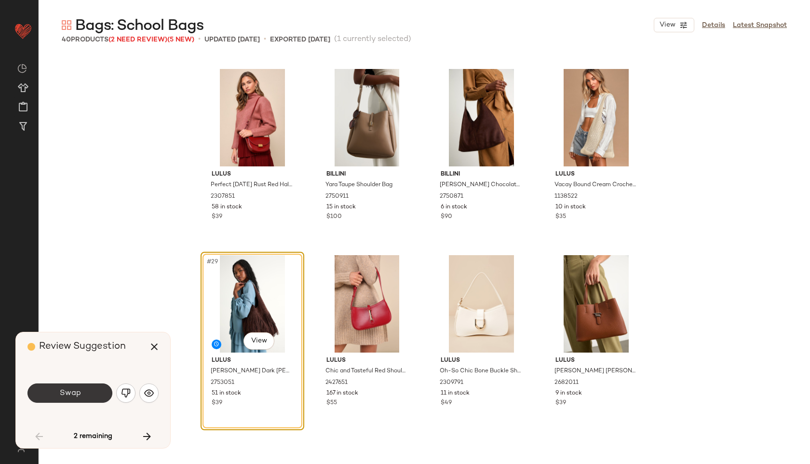
click at [85, 395] on button "Swap" at bounding box center [69, 392] width 85 height 19
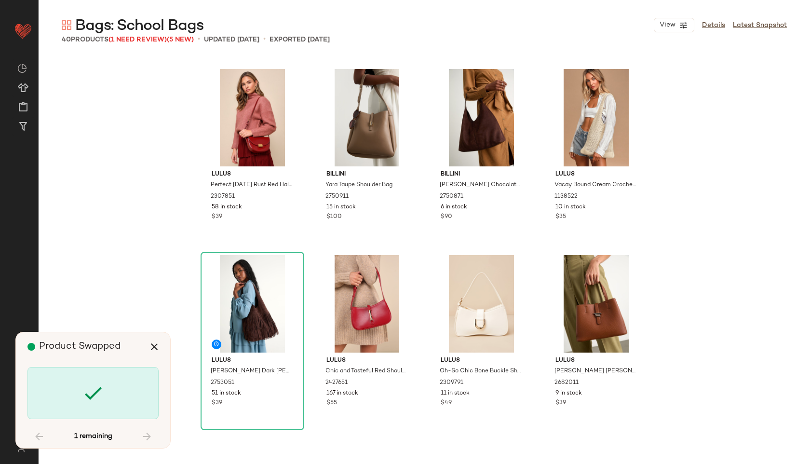
scroll to position [1482, 0]
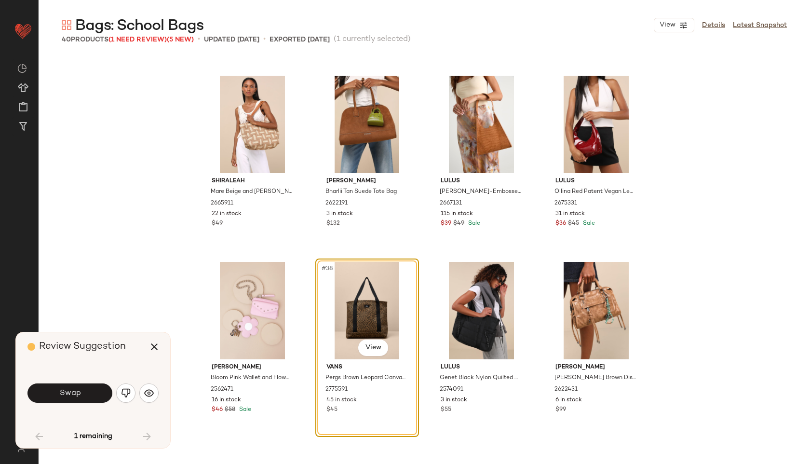
click at [85, 395] on button "Swap" at bounding box center [69, 392] width 85 height 19
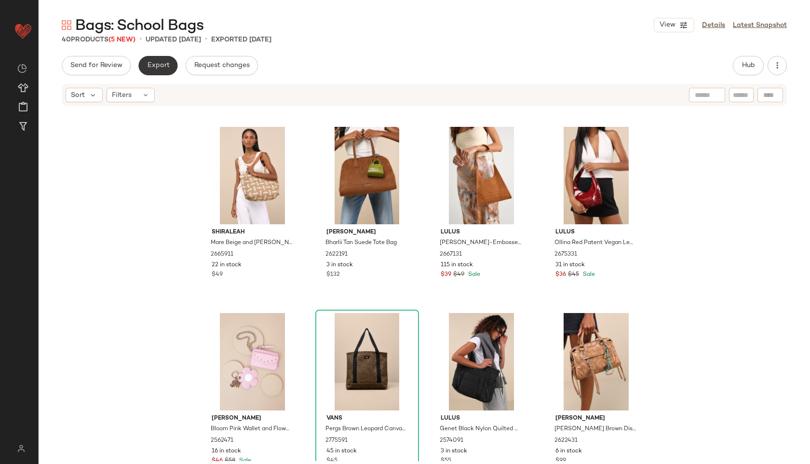
click at [155, 62] on span "Export" at bounding box center [158, 66] width 23 height 8
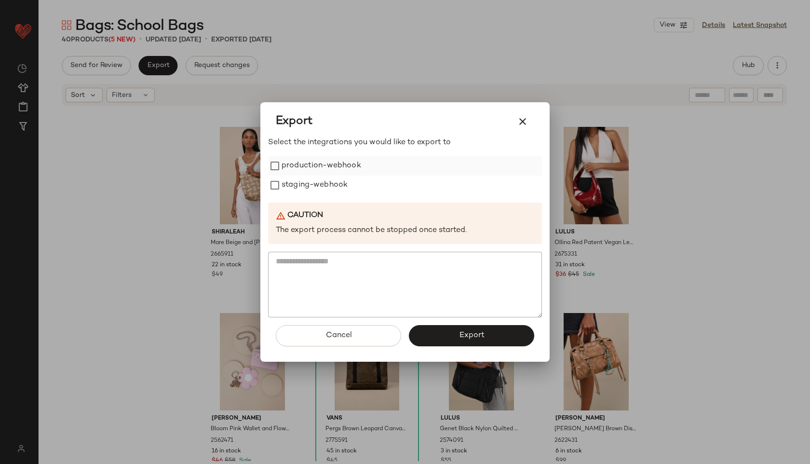
click at [301, 161] on label "production-webhook" at bounding box center [322, 165] width 80 height 19
click at [299, 186] on label "staging-webhook" at bounding box center [315, 184] width 66 height 19
click at [471, 336] on span "Export" at bounding box center [471, 335] width 26 height 9
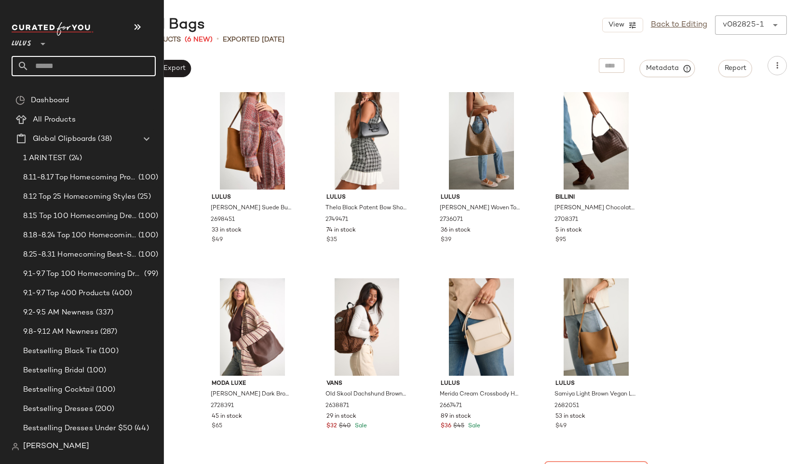
click at [53, 64] on input "text" at bounding box center [92, 66] width 127 height 20
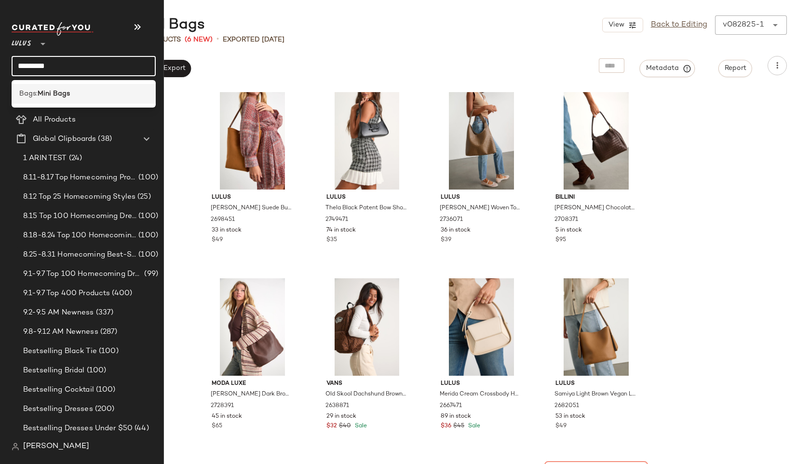
type input "*********"
click at [45, 94] on b "Mini Bags" at bounding box center [54, 94] width 32 height 10
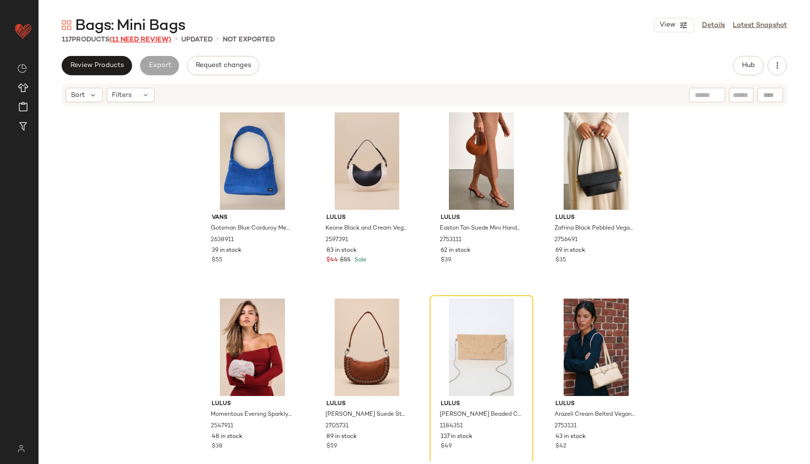
click at [148, 40] on span "(11 Need Review)" at bounding box center [140, 39] width 62 height 7
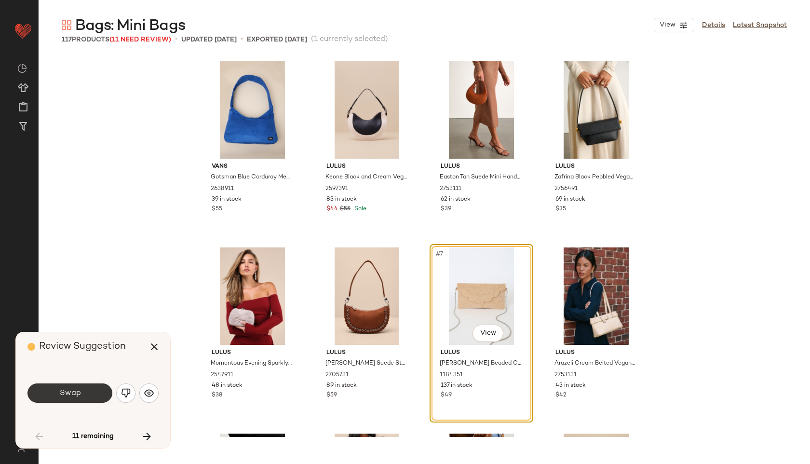
click at [55, 397] on button "Swap" at bounding box center [69, 392] width 85 height 19
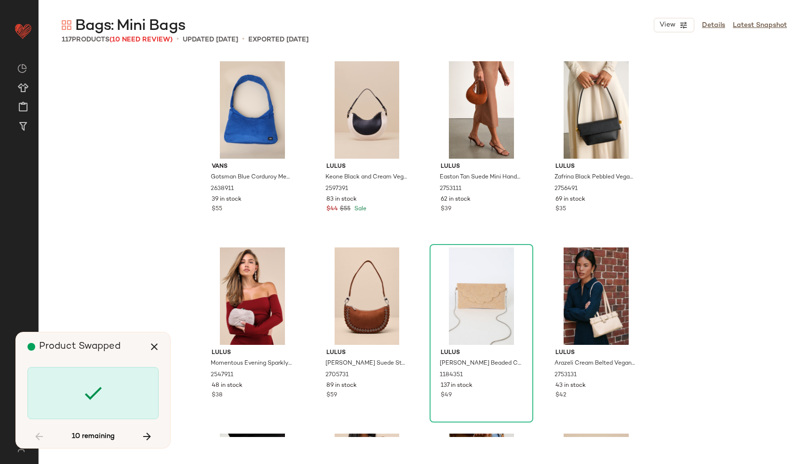
scroll to position [3163, 0]
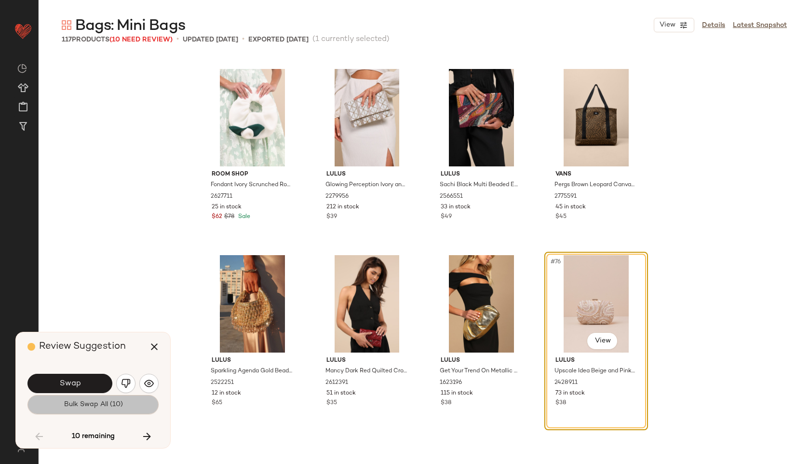
click at [60, 405] on button "Bulk Swap All (10)" at bounding box center [92, 404] width 131 height 19
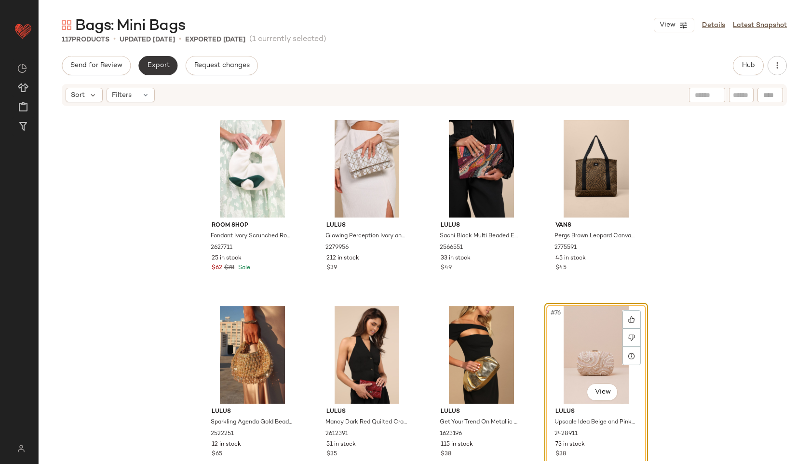
click at [155, 61] on button "Export" at bounding box center [157, 65] width 39 height 19
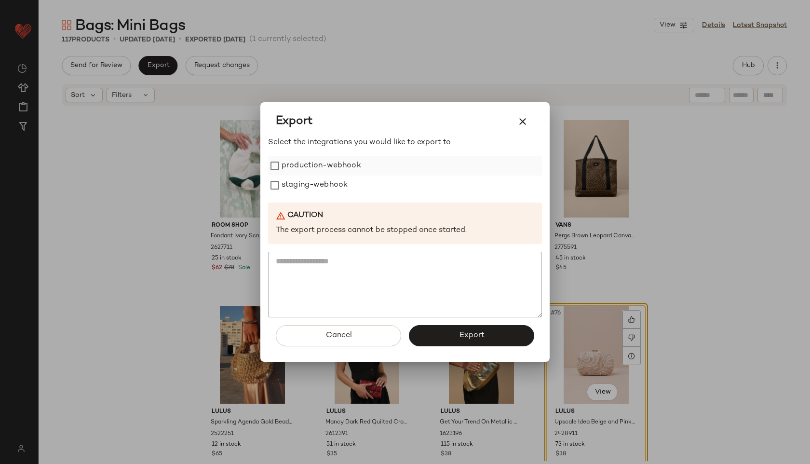
click at [304, 162] on label "production-webhook" at bounding box center [322, 165] width 80 height 19
click at [304, 184] on label "staging-webhook" at bounding box center [315, 184] width 66 height 19
click at [467, 332] on span "Export" at bounding box center [471, 335] width 26 height 9
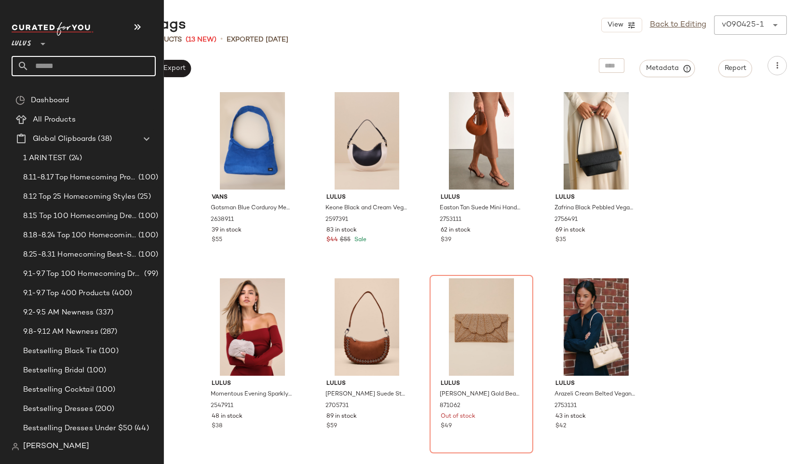
click at [48, 66] on input "text" at bounding box center [92, 66] width 127 height 20
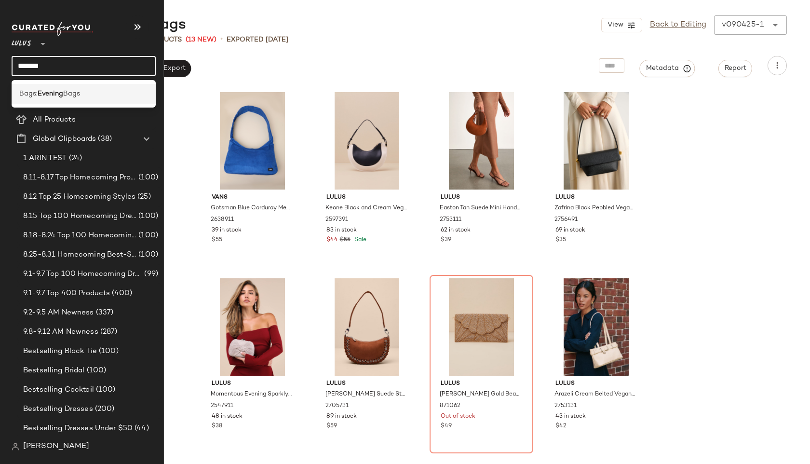
type input "*******"
click at [40, 91] on b "Evening" at bounding box center [51, 94] width 26 height 10
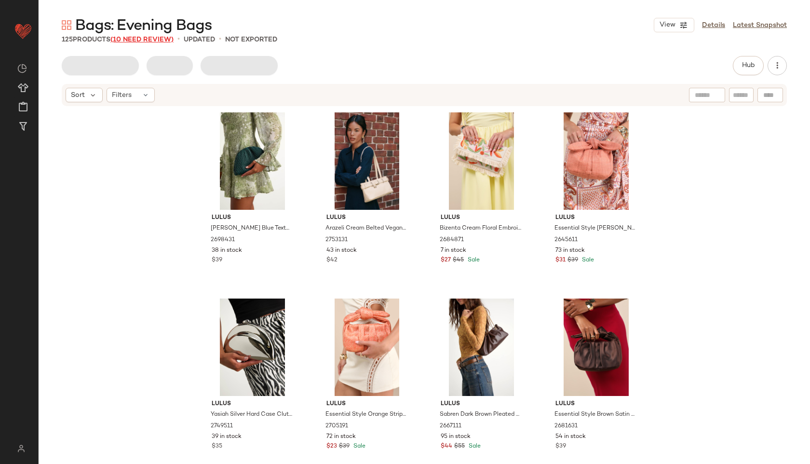
click at [161, 39] on span "(10 Need Review)" at bounding box center [141, 39] width 63 height 7
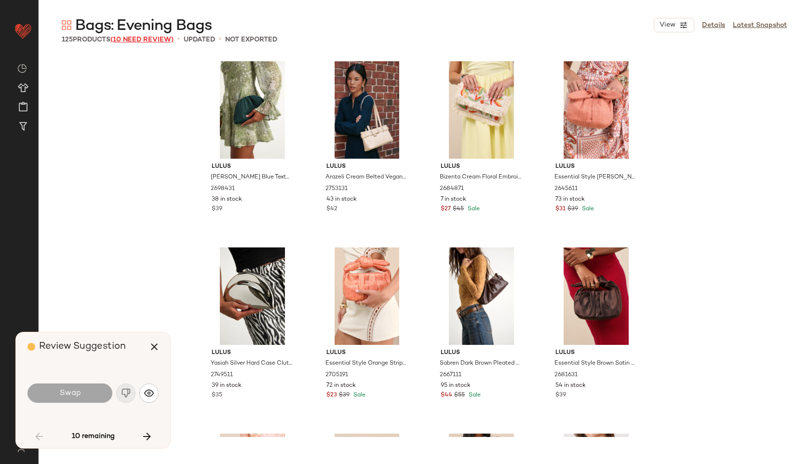
scroll to position [1861, 0]
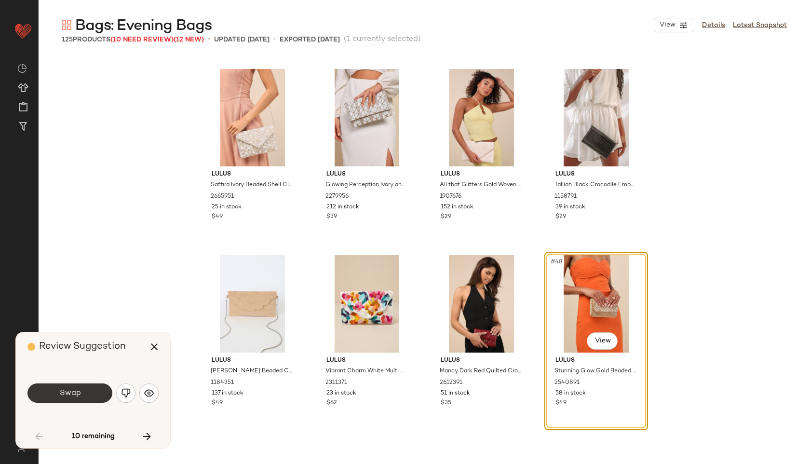
click at [89, 394] on button "Swap" at bounding box center [69, 392] width 85 height 19
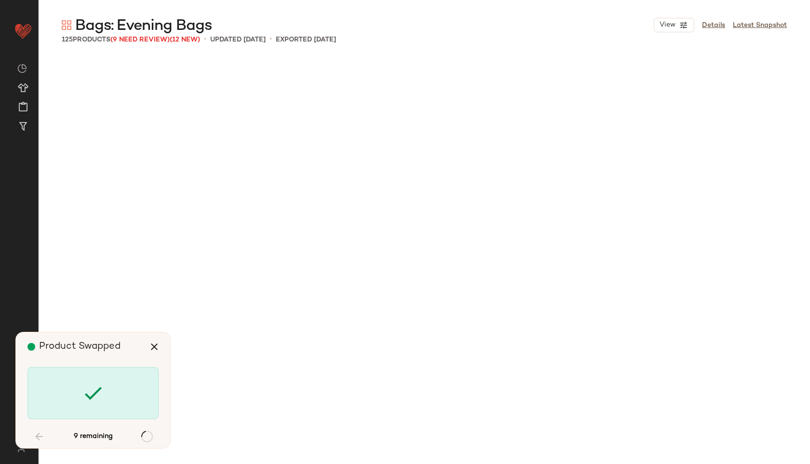
scroll to position [2791, 0]
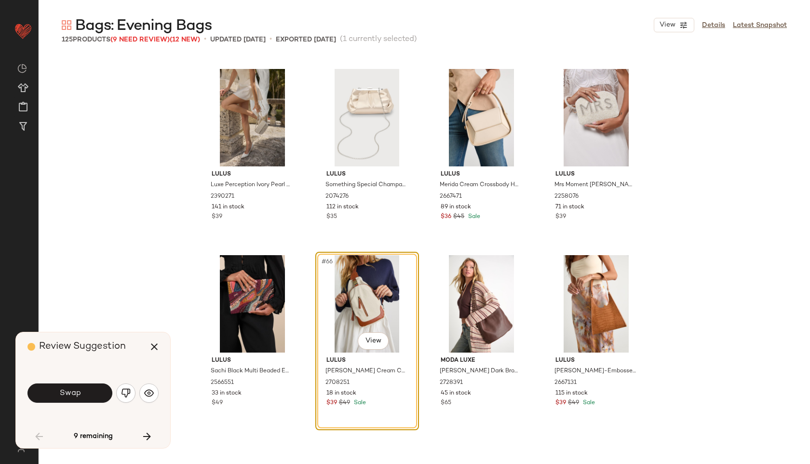
click at [89, 394] on button "Swap" at bounding box center [69, 392] width 85 height 19
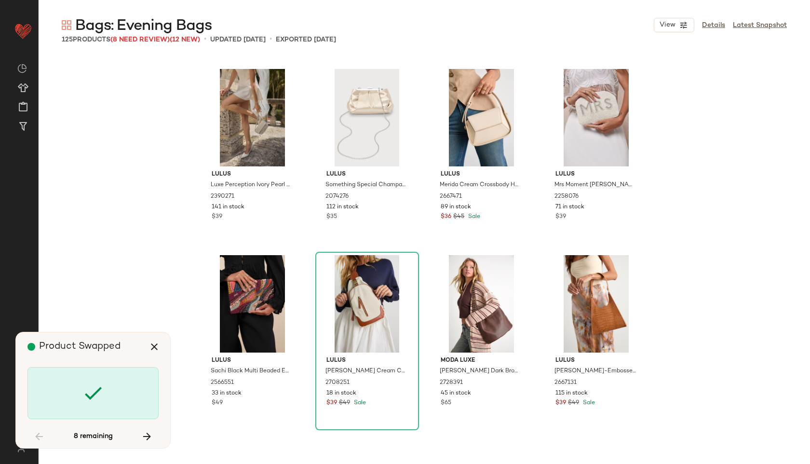
scroll to position [3350, 0]
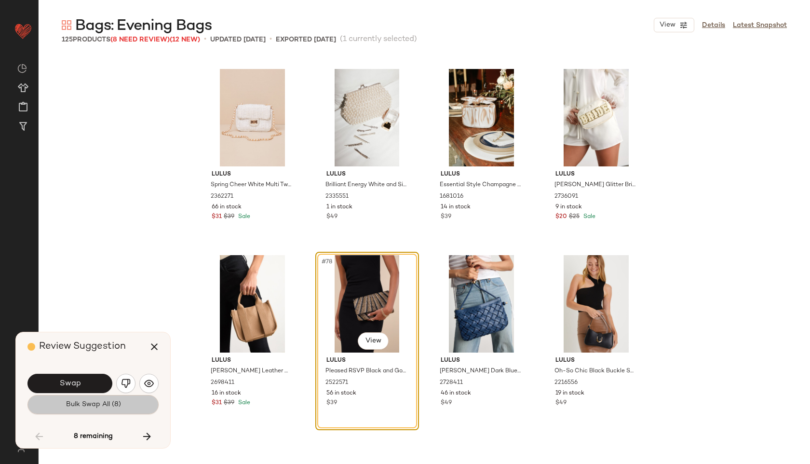
click at [89, 395] on button "Bulk Swap All (8)" at bounding box center [92, 404] width 131 height 19
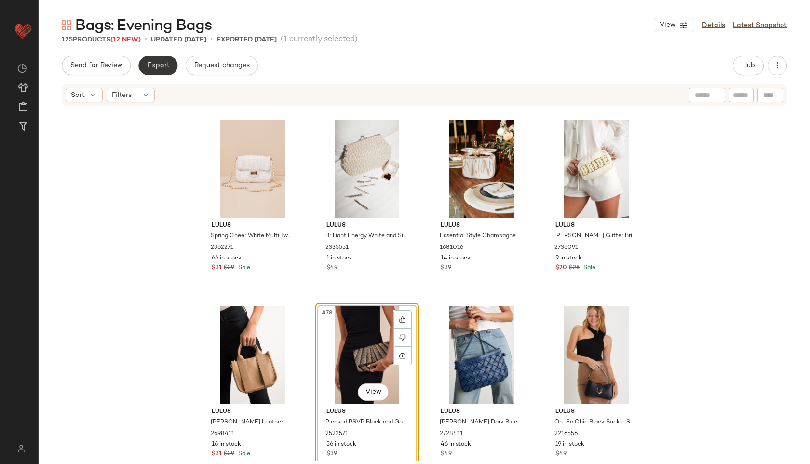
click at [160, 57] on button "Export" at bounding box center [157, 65] width 39 height 19
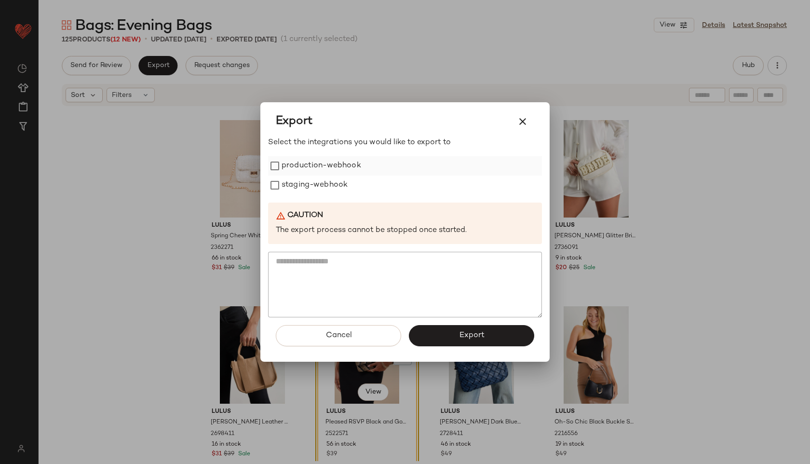
click at [317, 169] on label "production-webhook" at bounding box center [322, 165] width 80 height 19
click at [317, 180] on label "staging-webhook" at bounding box center [315, 184] width 66 height 19
click at [474, 332] on span "Export" at bounding box center [471, 335] width 26 height 9
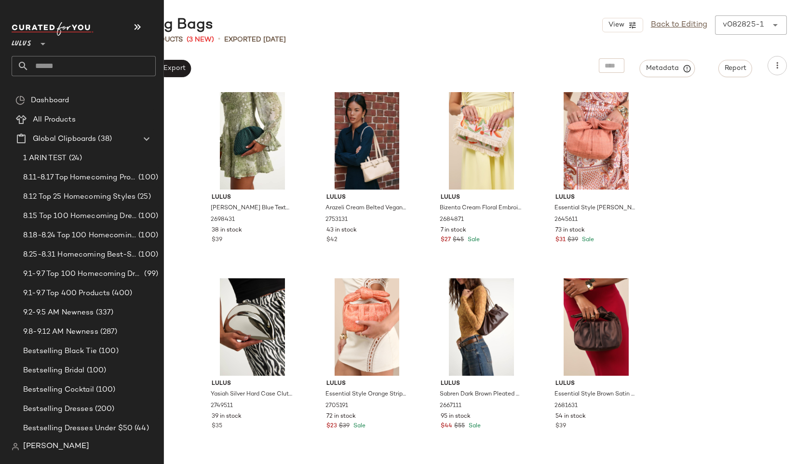
click at [53, 69] on input "text" at bounding box center [92, 66] width 127 height 20
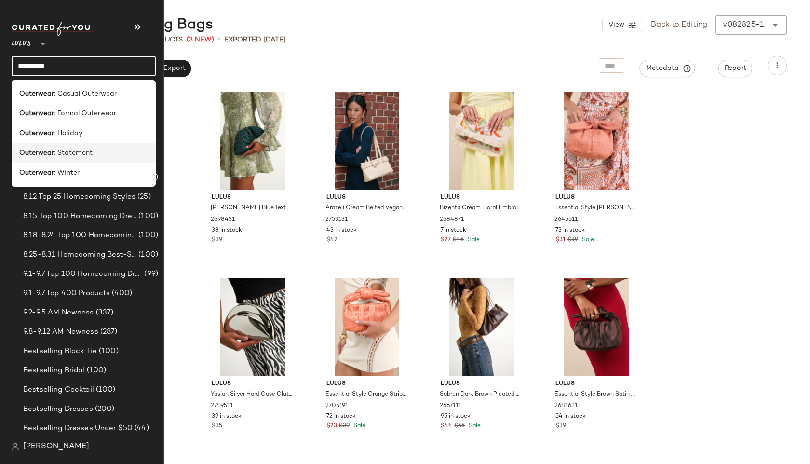
type input "*********"
click at [54, 149] on span ": Statement" at bounding box center [73, 153] width 39 height 10
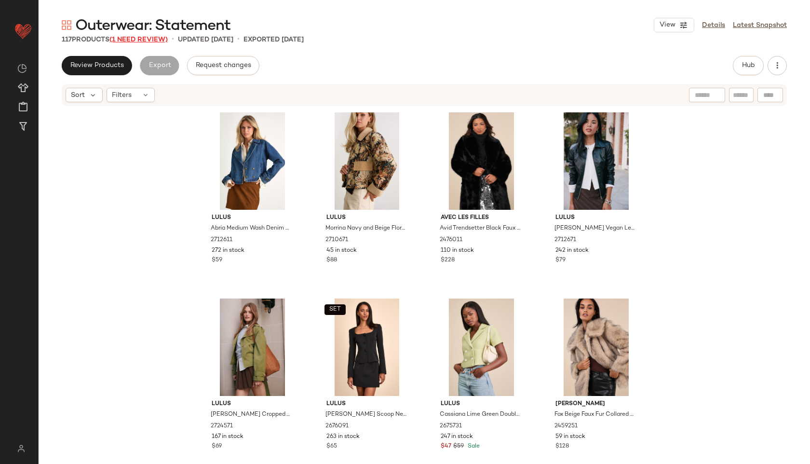
click at [152, 36] on span "(1 Need Review)" at bounding box center [138, 39] width 58 height 7
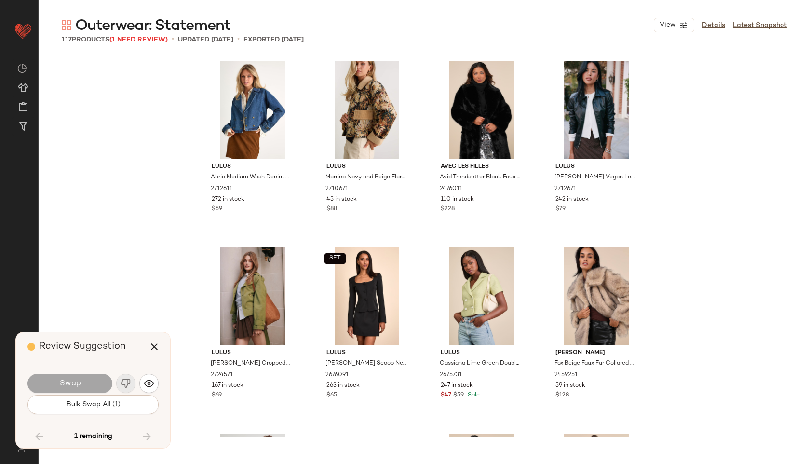
scroll to position [4838, 0]
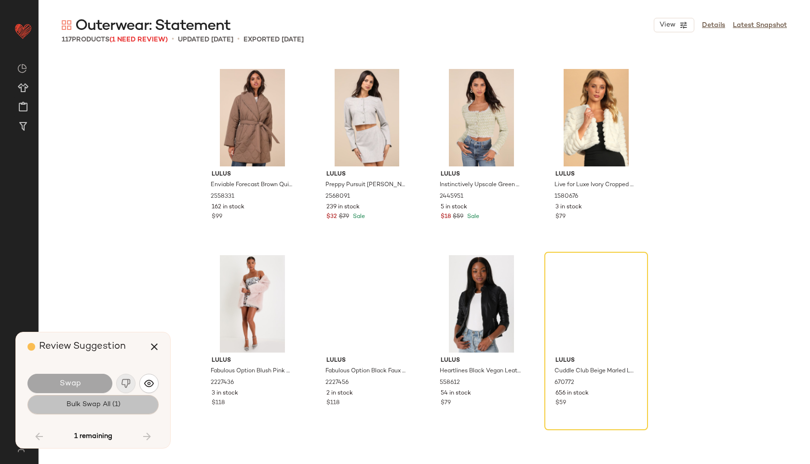
click at [96, 403] on span "Bulk Swap All (1)" at bounding box center [93, 405] width 54 height 8
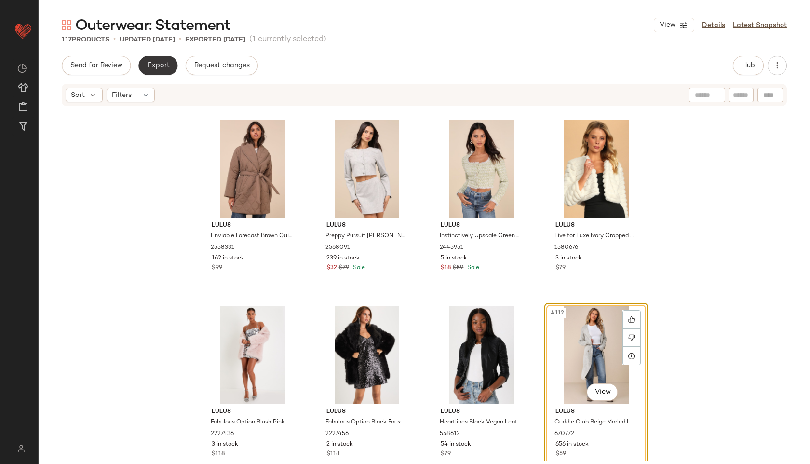
click at [153, 67] on span "Export" at bounding box center [158, 66] width 23 height 8
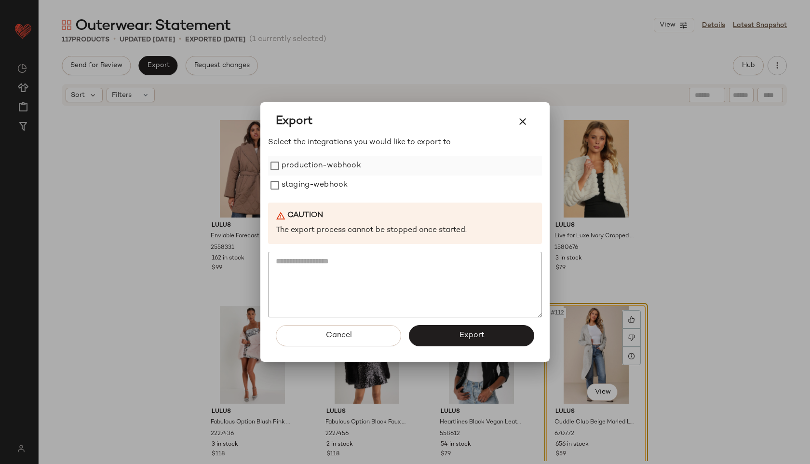
click at [295, 163] on label "production-webhook" at bounding box center [322, 165] width 80 height 19
click at [296, 190] on label "staging-webhook" at bounding box center [315, 184] width 66 height 19
click at [458, 337] on button "Export" at bounding box center [471, 335] width 125 height 21
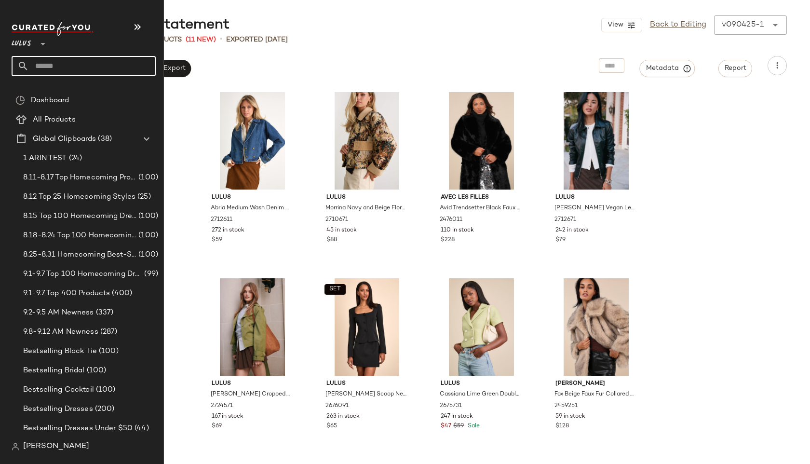
click at [66, 63] on input "text" at bounding box center [92, 66] width 127 height 20
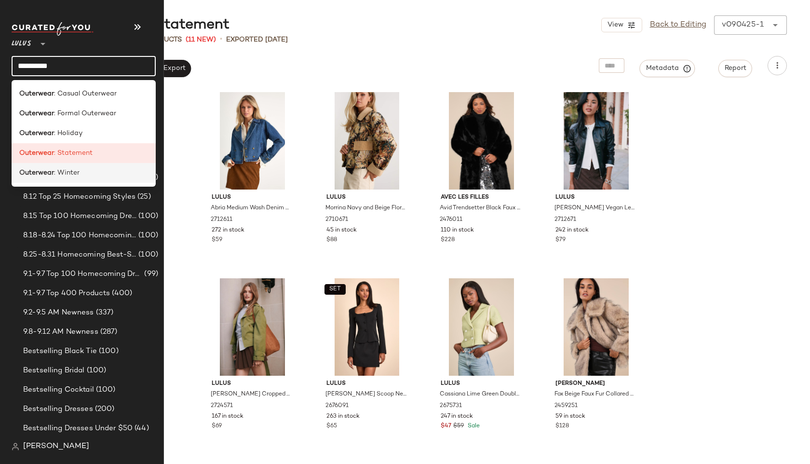
type input "*********"
click at [55, 175] on span ": Winter" at bounding box center [67, 173] width 26 height 10
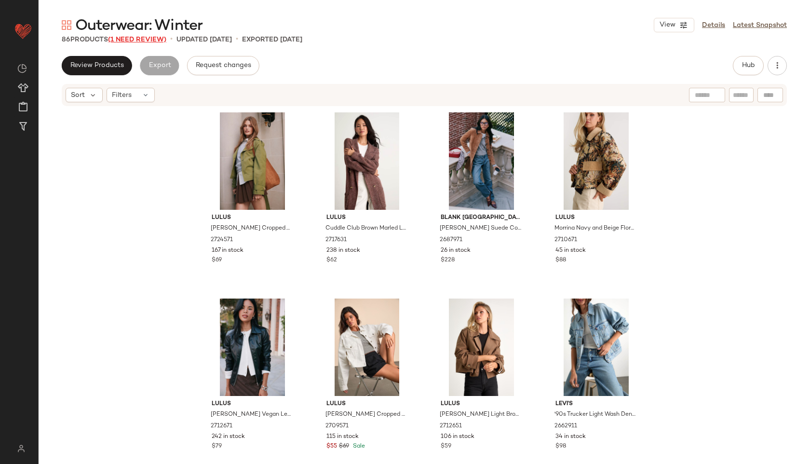
click at [148, 40] on span "(1 Need Review)" at bounding box center [137, 39] width 58 height 7
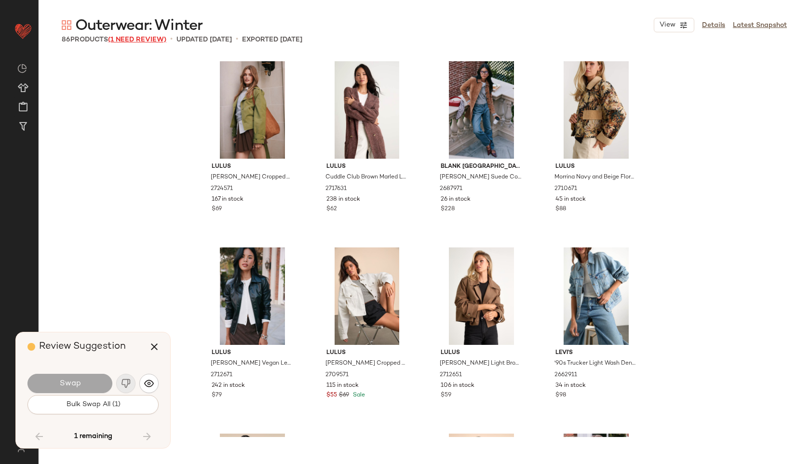
scroll to position [3715, 0]
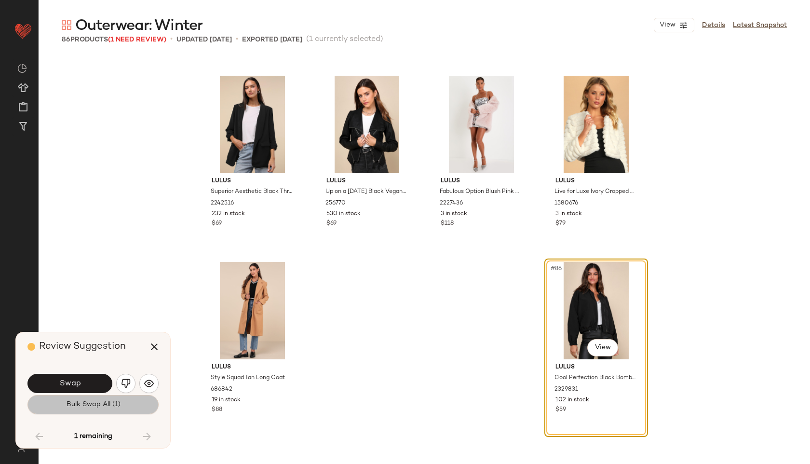
click at [92, 407] on span "Bulk Swap All (1)" at bounding box center [93, 405] width 54 height 8
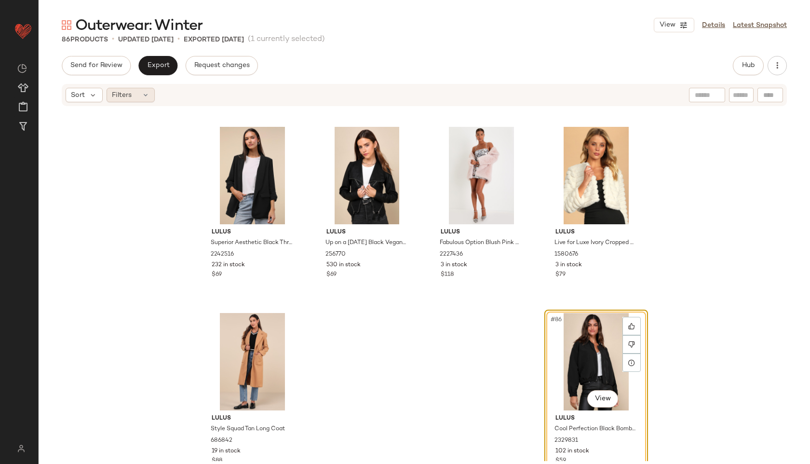
click at [121, 96] on span "Filters" at bounding box center [122, 95] width 20 height 10
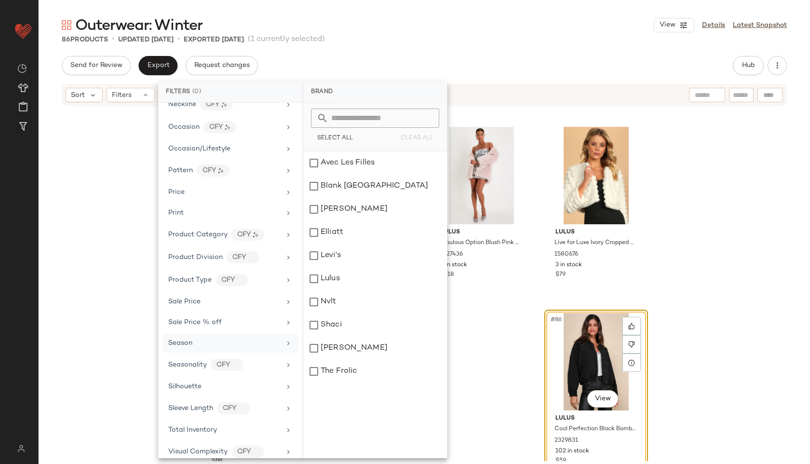
scroll to position [473, 0]
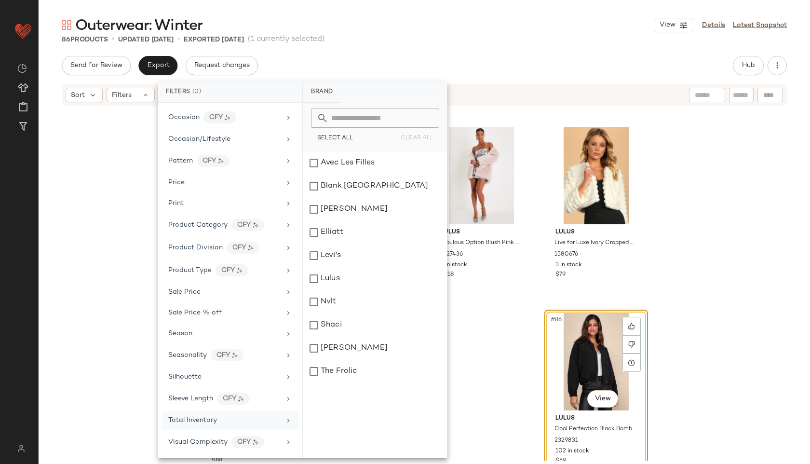
click at [219, 418] on div "Total Inventory" at bounding box center [224, 420] width 112 height 10
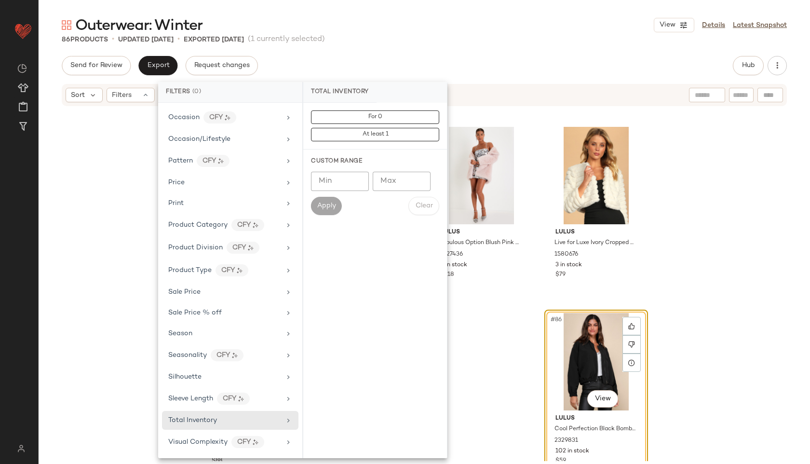
click at [389, 179] on input "Max" at bounding box center [402, 181] width 58 height 19
type input "**"
click at [326, 203] on span "Apply" at bounding box center [326, 206] width 19 height 8
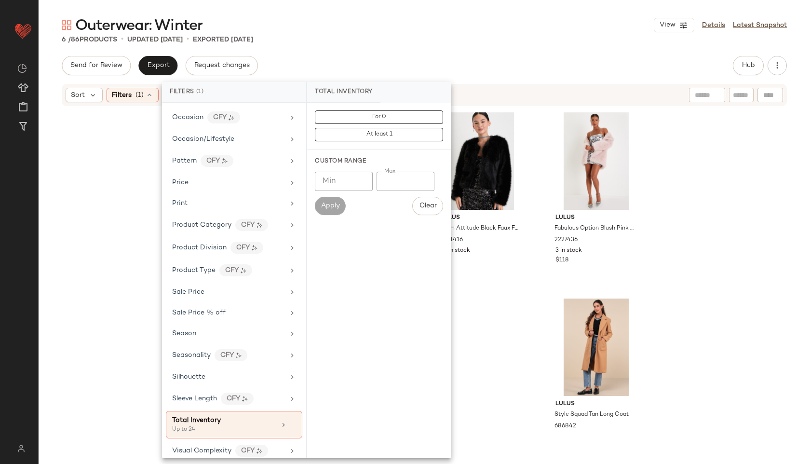
click at [120, 190] on div "Blank NYC Isidora Tan Suede Leather Cropped Jacket 2687951 19 in stock $248 Lul…" at bounding box center [424, 268] width 771 height 323
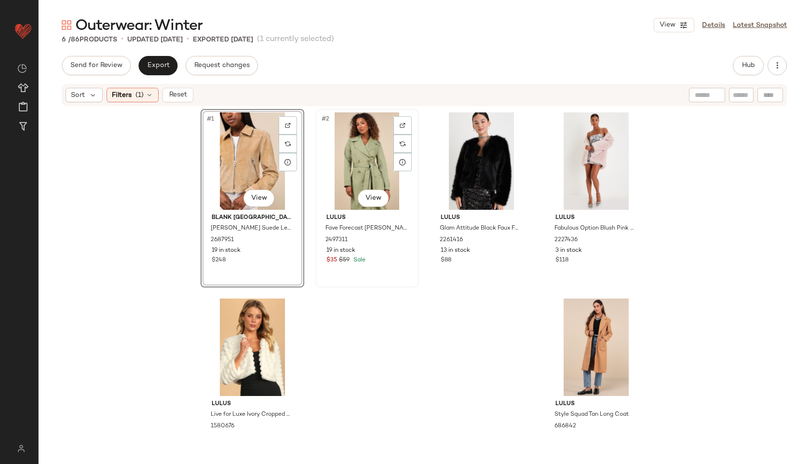
scroll to position [43, 0]
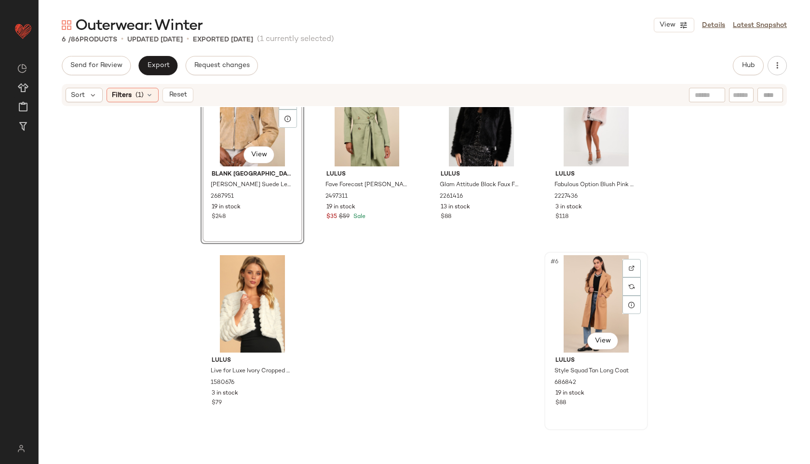
click at [591, 296] on div "#6 View" at bounding box center [596, 303] width 97 height 97
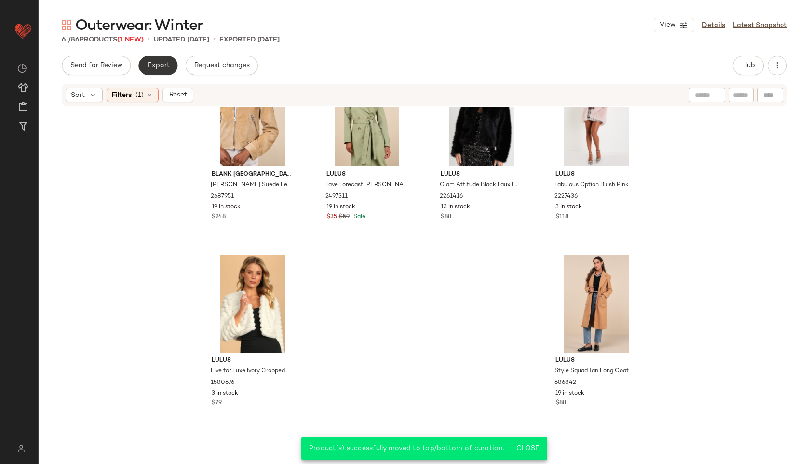
click at [148, 68] on span "Export" at bounding box center [158, 66] width 23 height 8
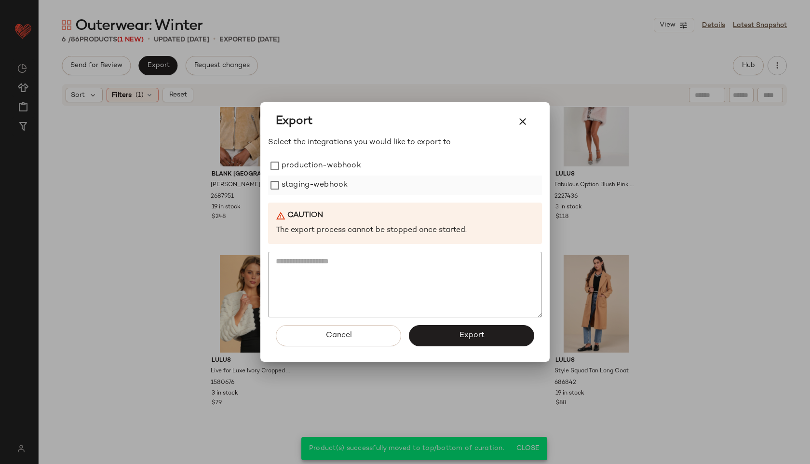
click at [292, 187] on label "staging-webhook" at bounding box center [315, 184] width 66 height 19
click at [295, 165] on label "production-webhook" at bounding box center [322, 165] width 80 height 19
click at [446, 331] on button "Export" at bounding box center [471, 335] width 125 height 21
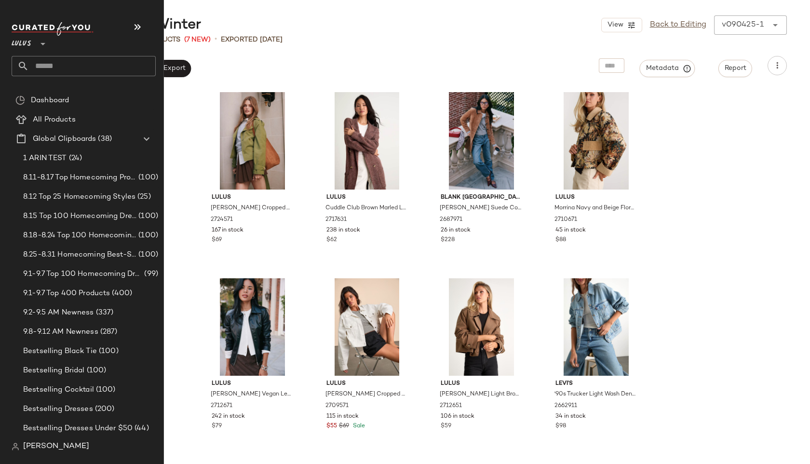
click at [23, 70] on icon at bounding box center [23, 66] width 12 height 12
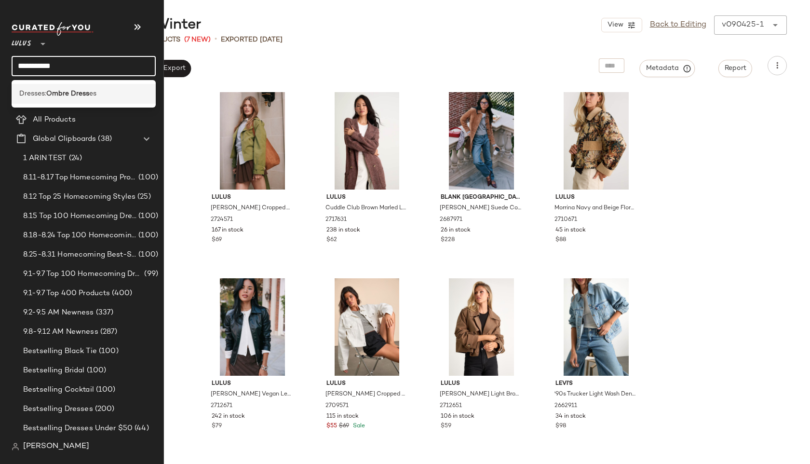
type input "**********"
click at [58, 91] on b "Ombre Dress" at bounding box center [67, 94] width 43 height 10
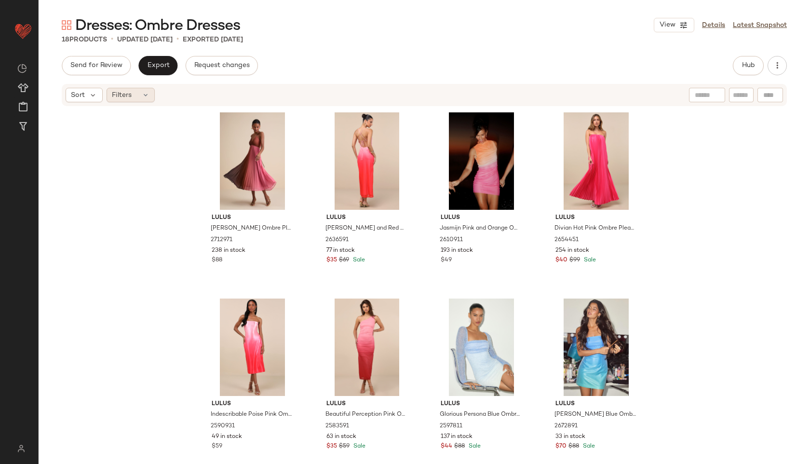
click at [130, 93] on span "Filters" at bounding box center [122, 95] width 20 height 10
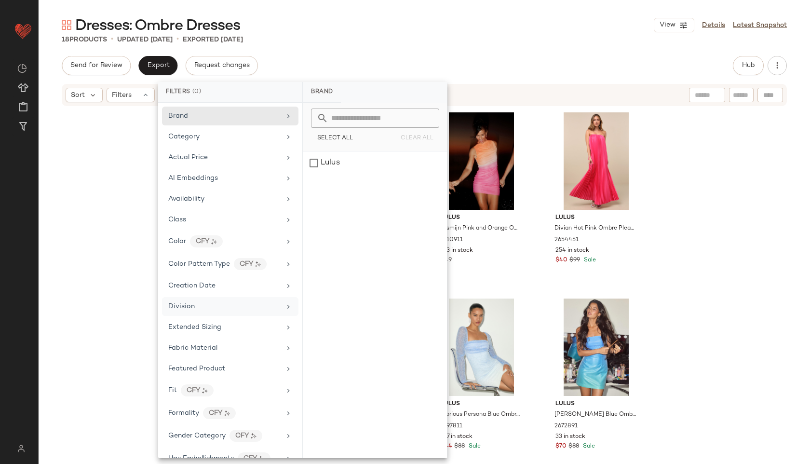
scroll to position [473, 0]
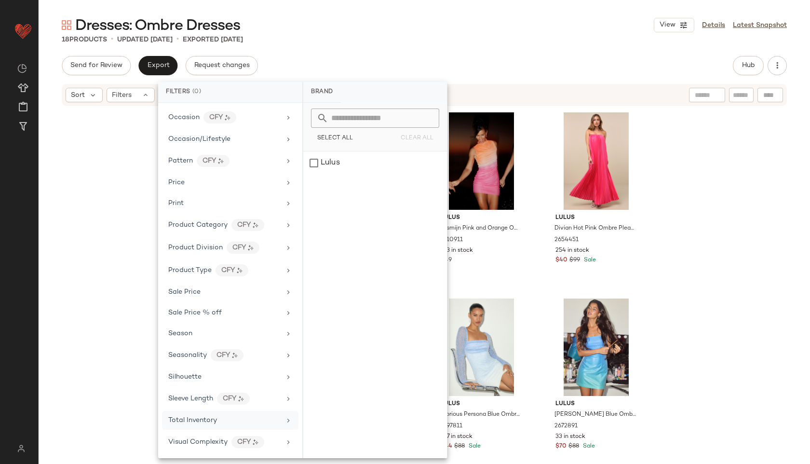
click at [218, 417] on div "Total Inventory" at bounding box center [224, 420] width 112 height 10
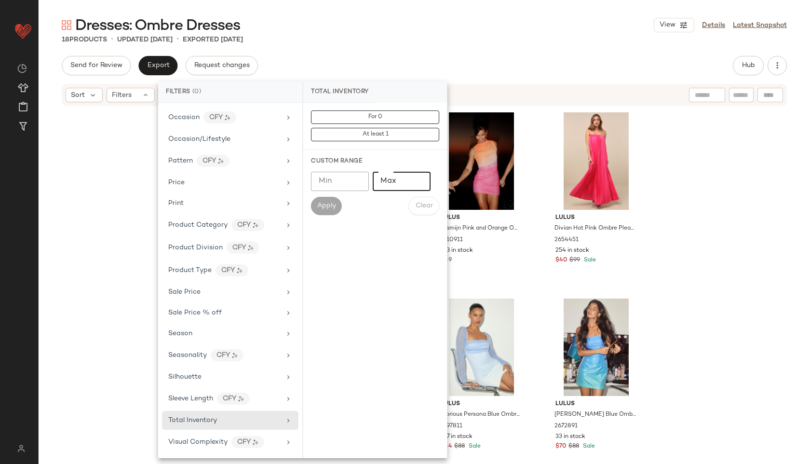
click at [395, 184] on input "Max" at bounding box center [402, 181] width 58 height 19
type input "**"
click at [325, 208] on span "Apply" at bounding box center [326, 206] width 19 height 8
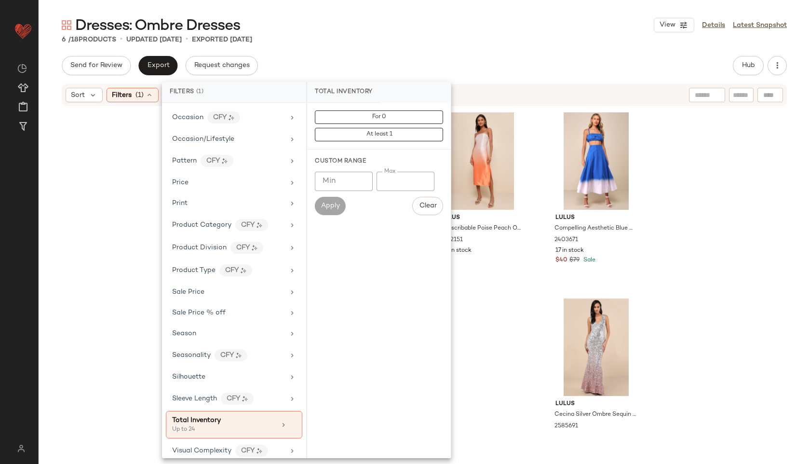
click at [430, 36] on div "6 / 18 Products • updated Sep 4th • Exported Sep 4th" at bounding box center [424, 40] width 771 height 10
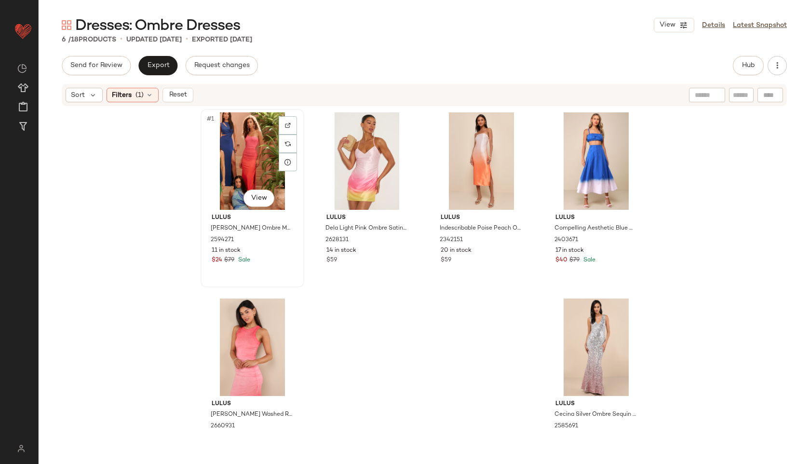
click at [235, 143] on div "#1 View" at bounding box center [252, 160] width 97 height 97
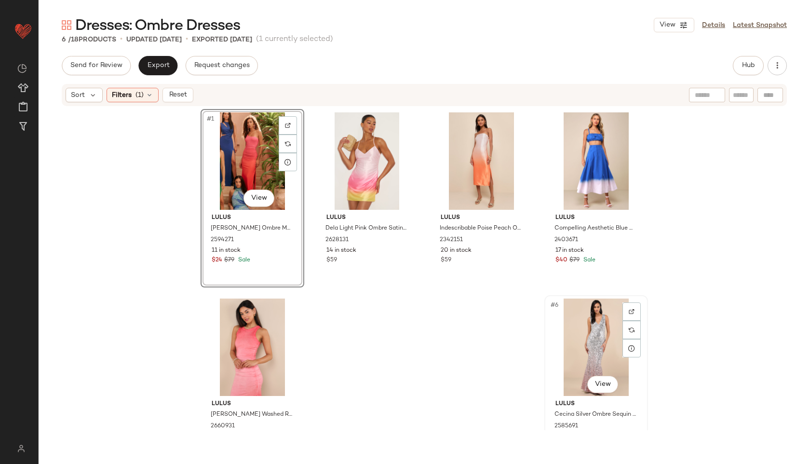
click at [594, 364] on div "#6 View" at bounding box center [596, 346] width 97 height 97
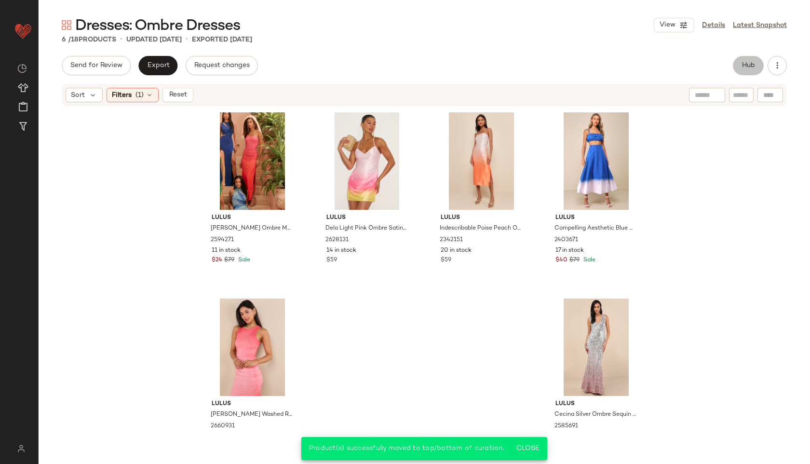
click at [744, 61] on button "Hub" at bounding box center [748, 65] width 31 height 19
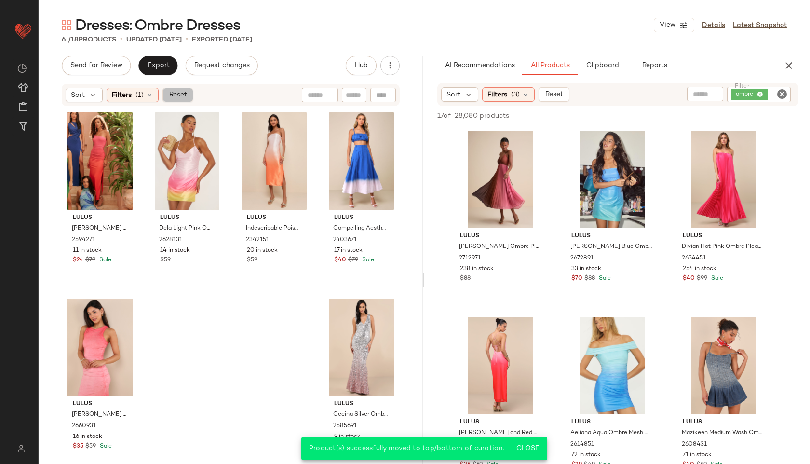
click at [178, 94] on span "Reset" at bounding box center [177, 95] width 18 height 8
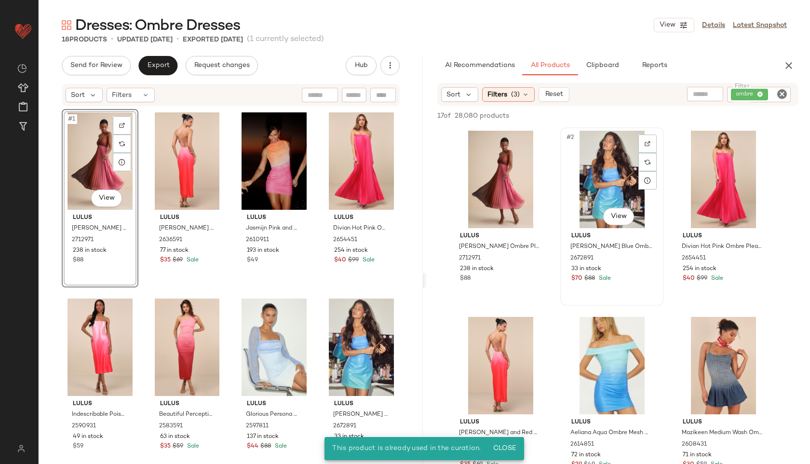
click at [602, 190] on div "#2 View" at bounding box center [612, 179] width 97 height 97
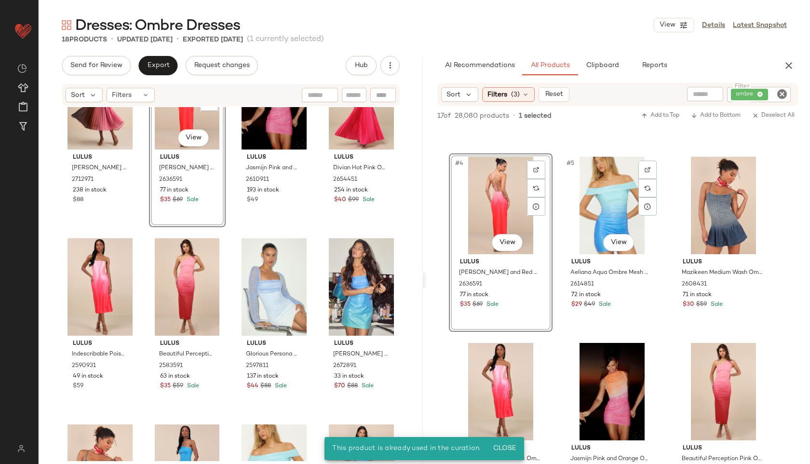
scroll to position [166, 0]
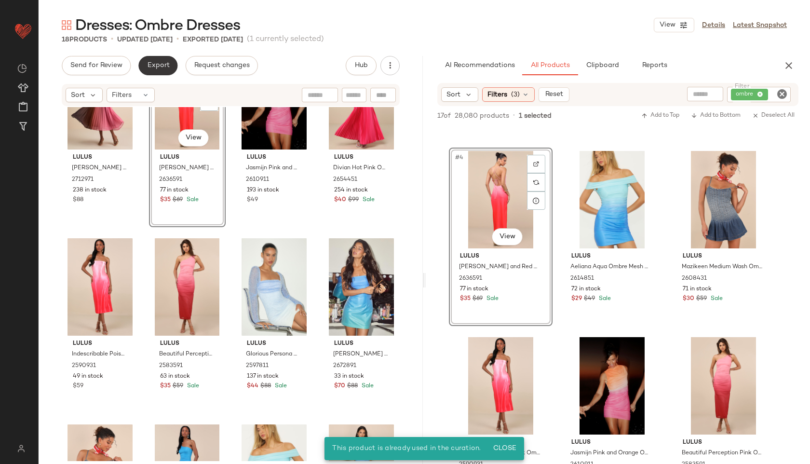
click at [153, 65] on span "Export" at bounding box center [158, 66] width 23 height 8
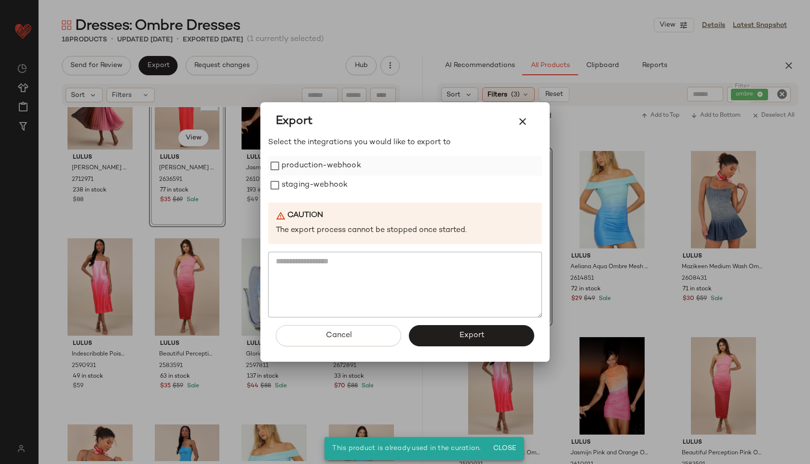
click at [312, 168] on label "production-webhook" at bounding box center [322, 165] width 80 height 19
click at [310, 188] on label "staging-webhook" at bounding box center [315, 184] width 66 height 19
click at [468, 333] on span "Export" at bounding box center [471, 335] width 26 height 9
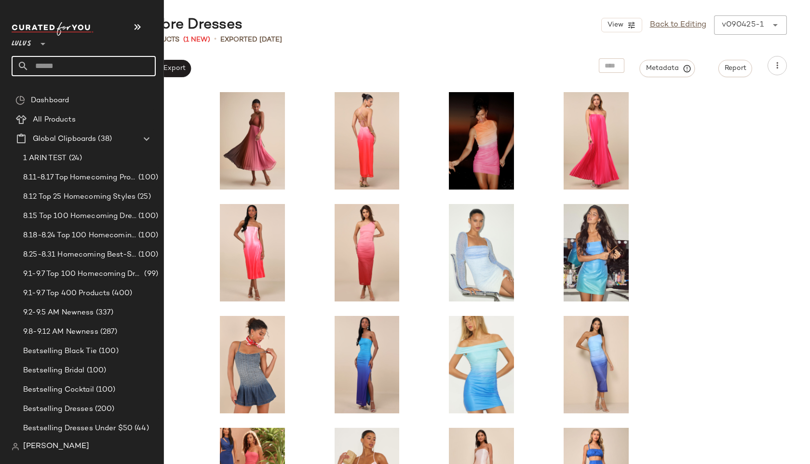
click at [44, 64] on input "text" at bounding box center [92, 66] width 127 height 20
type input "**********"
click at [62, 90] on b "Black Slit" at bounding box center [61, 94] width 31 height 10
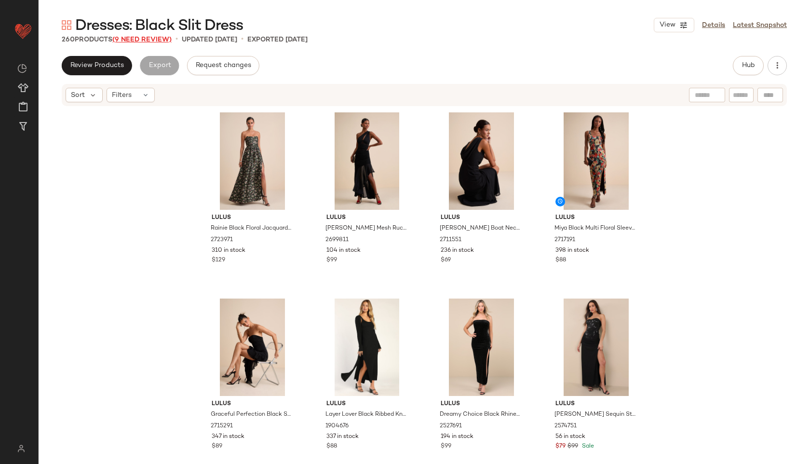
click at [144, 37] on span "(9 Need Review)" at bounding box center [141, 39] width 59 height 7
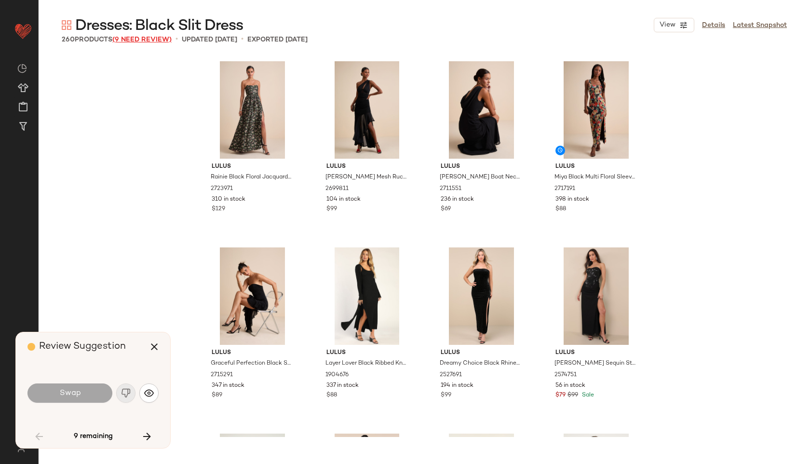
scroll to position [2605, 0]
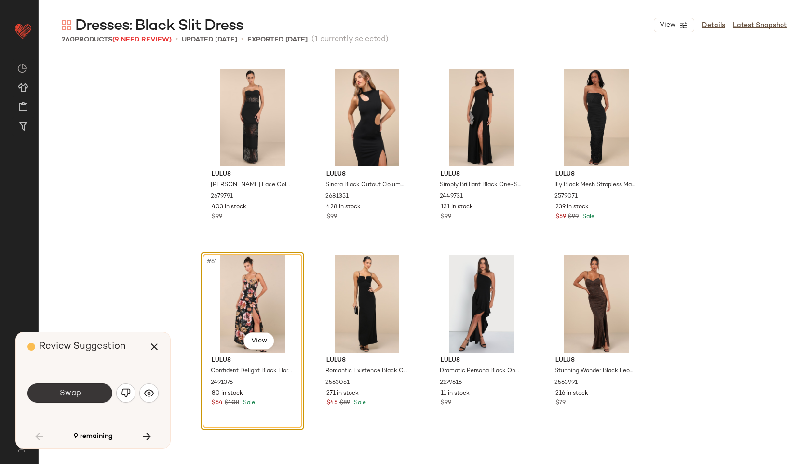
click at [88, 397] on button "Swap" at bounding box center [69, 392] width 85 height 19
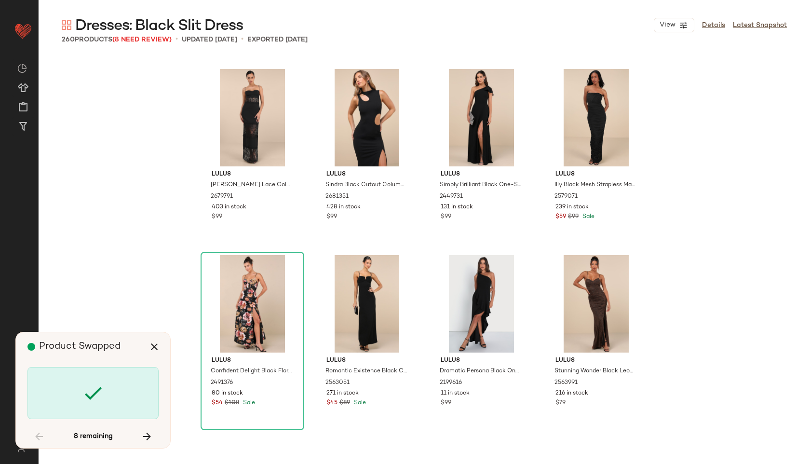
scroll to position [4280, 0]
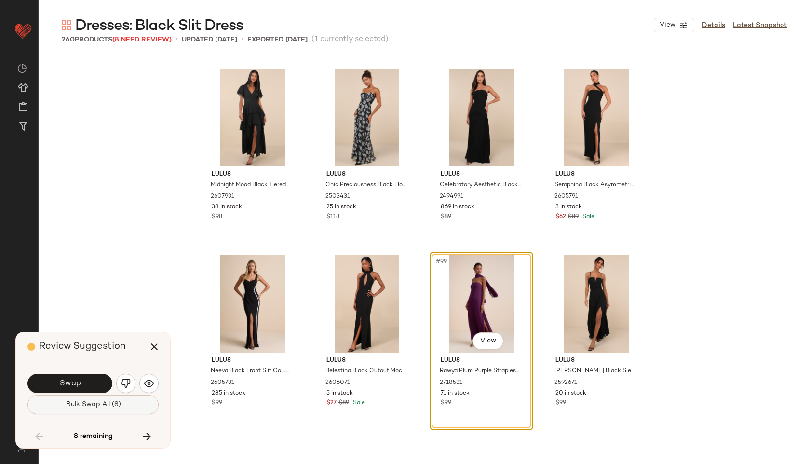
click at [95, 404] on span "Bulk Swap All (8)" at bounding box center [92, 405] width 55 height 8
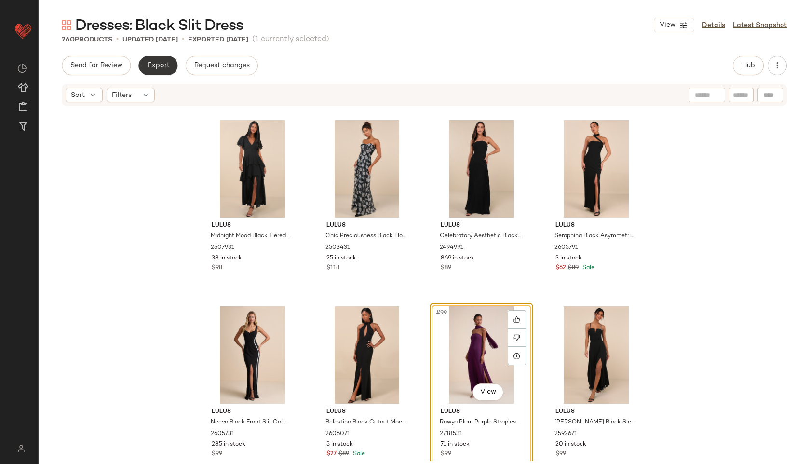
click at [160, 59] on button "Export" at bounding box center [157, 65] width 39 height 19
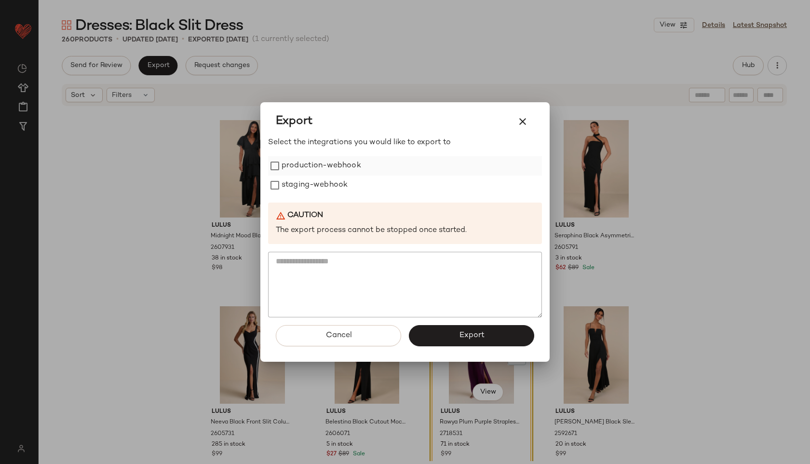
click at [304, 168] on label "production-webhook" at bounding box center [322, 165] width 80 height 19
click at [300, 188] on label "staging-webhook" at bounding box center [315, 184] width 66 height 19
click at [465, 336] on span "Export" at bounding box center [471, 335] width 26 height 9
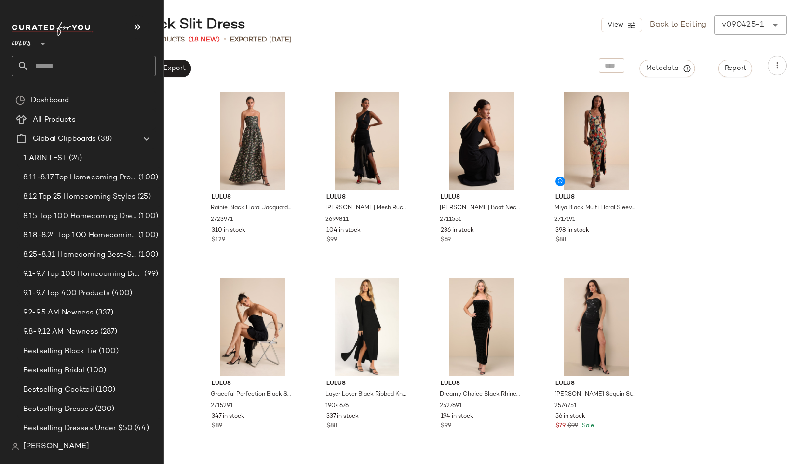
click at [48, 66] on input "text" at bounding box center [92, 66] width 127 height 20
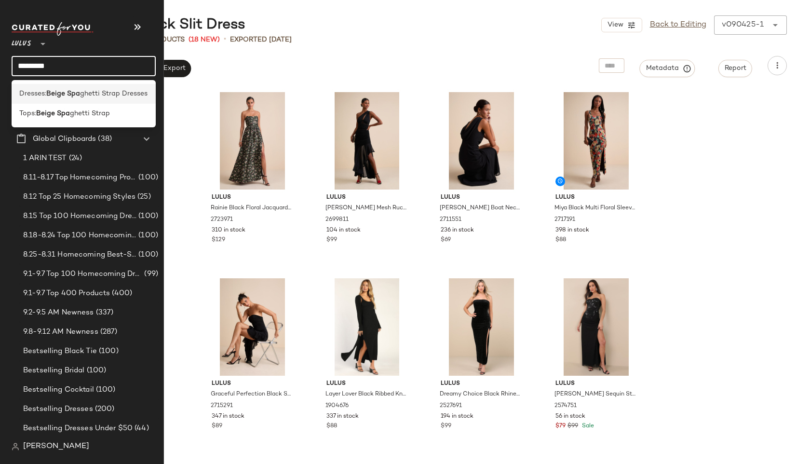
type input "*********"
click at [87, 96] on span "ghetti Strap Dresses" at bounding box center [113, 94] width 67 height 10
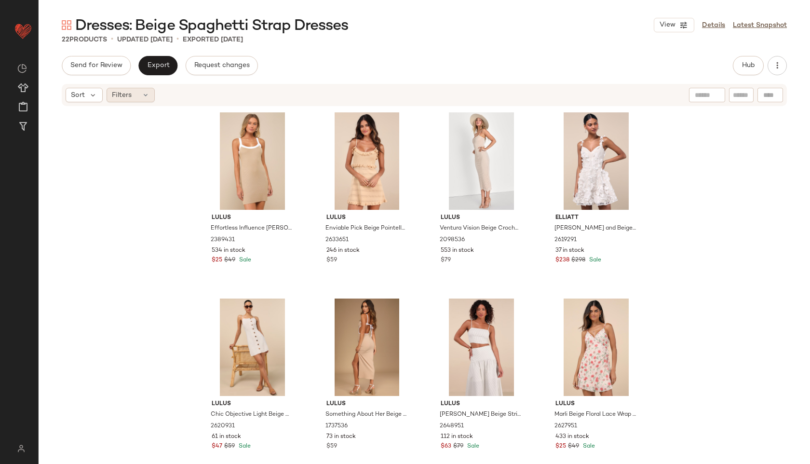
click at [140, 96] on div "Filters" at bounding box center [131, 95] width 48 height 14
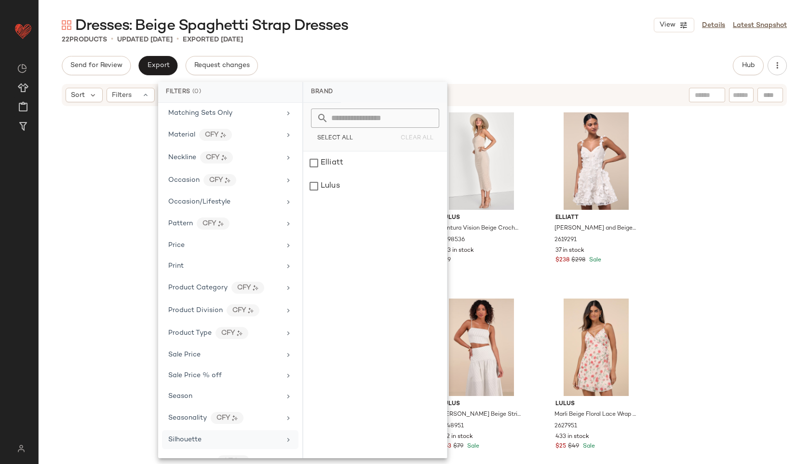
scroll to position [473, 0]
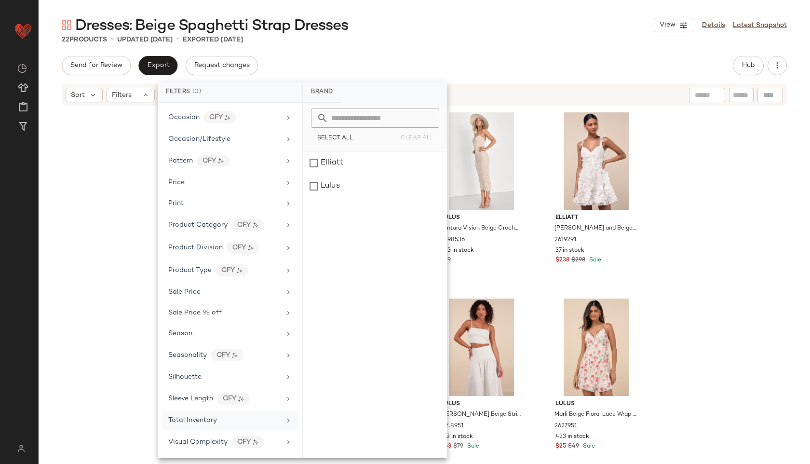
click at [208, 420] on span "Total Inventory" at bounding box center [192, 420] width 49 height 7
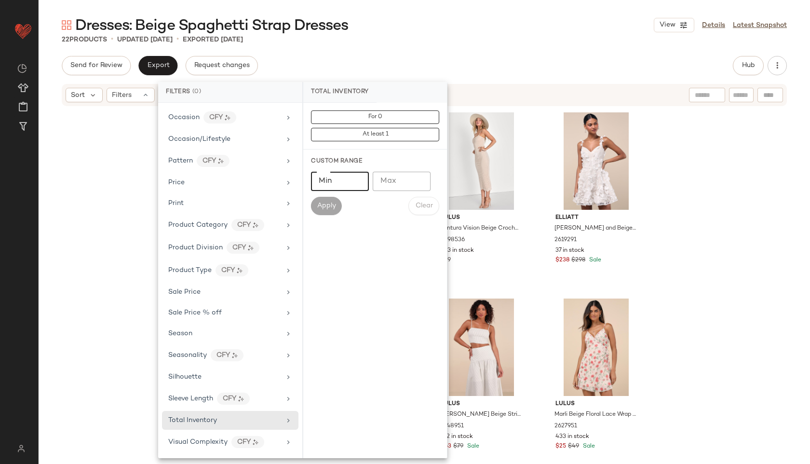
click at [349, 180] on input "Min" at bounding box center [340, 181] width 58 height 19
type input "**"
click at [334, 208] on span "Apply" at bounding box center [326, 206] width 19 height 8
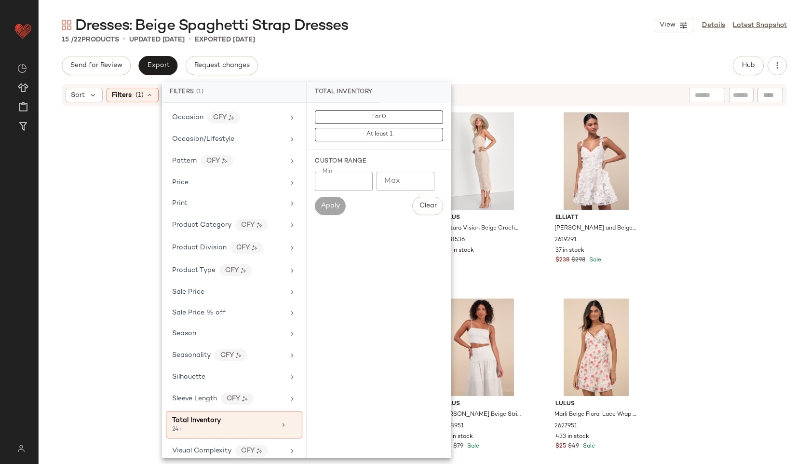
click at [84, 174] on div "Lulus Effortless Influence Tan Ribbed Color Block Mini Sweater Dress 2389431 53…" at bounding box center [424, 284] width 771 height 354
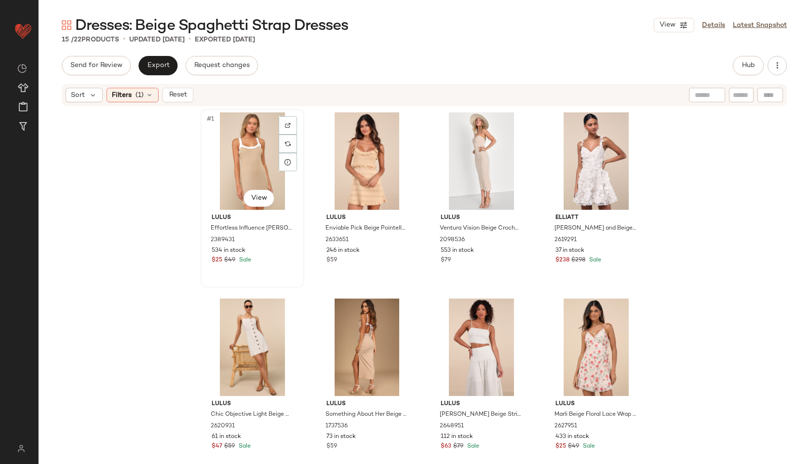
click at [253, 144] on div "#1 View" at bounding box center [252, 160] width 97 height 97
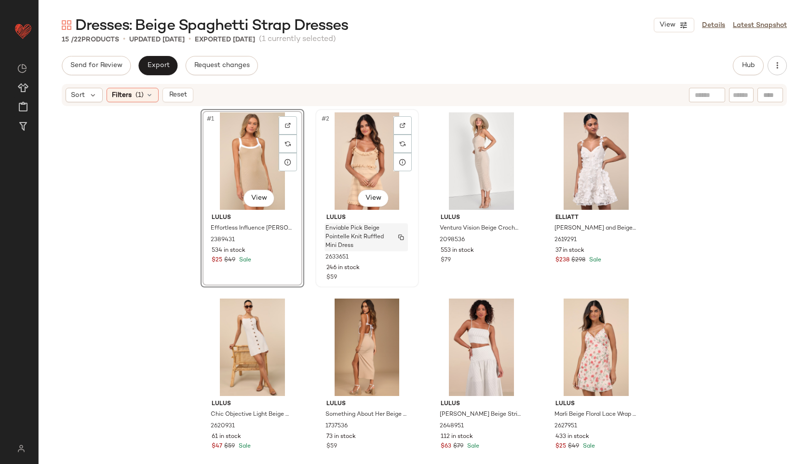
scroll to position [392, 0]
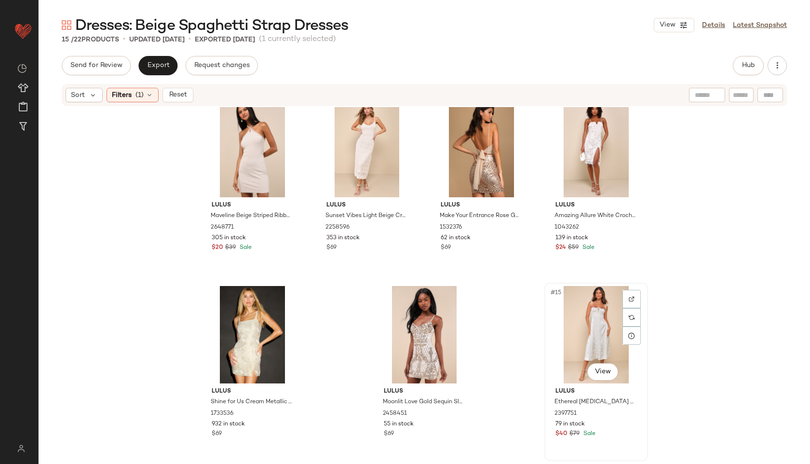
click at [597, 315] on div "#15 View" at bounding box center [596, 334] width 97 height 97
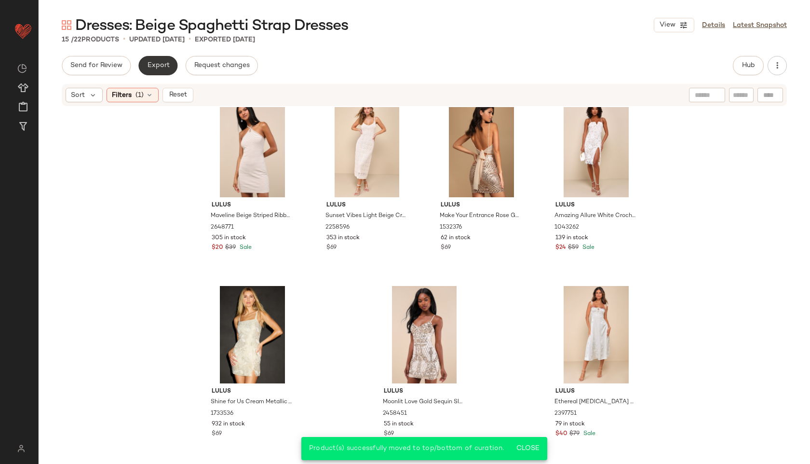
click at [157, 58] on button "Export" at bounding box center [157, 65] width 39 height 19
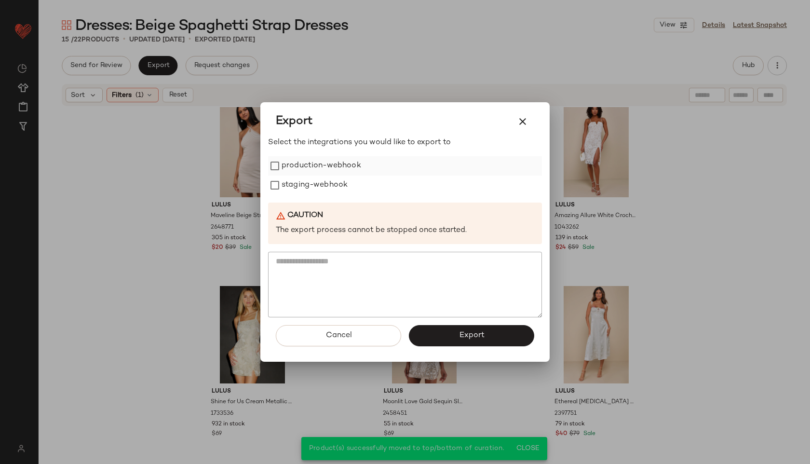
click at [295, 168] on label "production-webhook" at bounding box center [322, 165] width 80 height 19
click at [289, 185] on label "staging-webhook" at bounding box center [315, 184] width 66 height 19
click at [445, 343] on button "Export" at bounding box center [471, 335] width 125 height 21
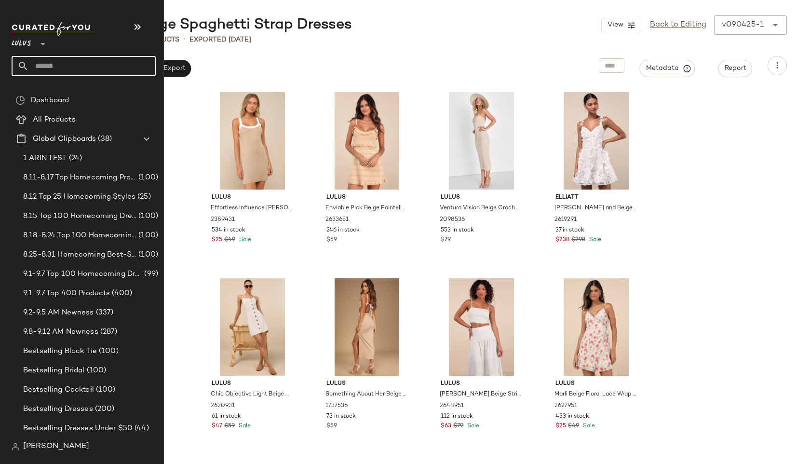
click at [38, 67] on input "text" at bounding box center [92, 66] width 127 height 20
type input "**********"
click at [68, 92] on b "White Slit" at bounding box center [62, 94] width 32 height 10
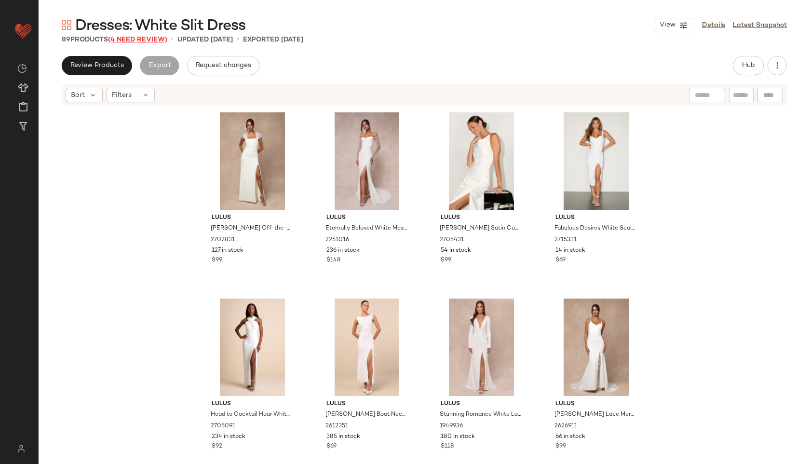
click at [155, 36] on span "(4 Need Review)" at bounding box center [137, 39] width 59 height 7
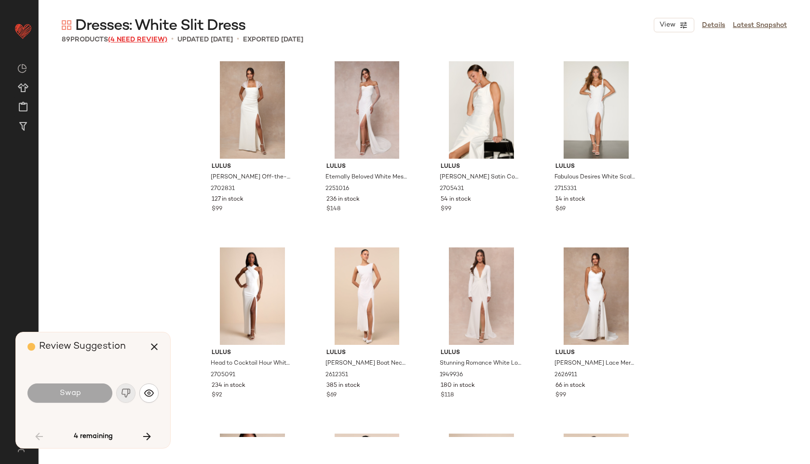
scroll to position [2977, 0]
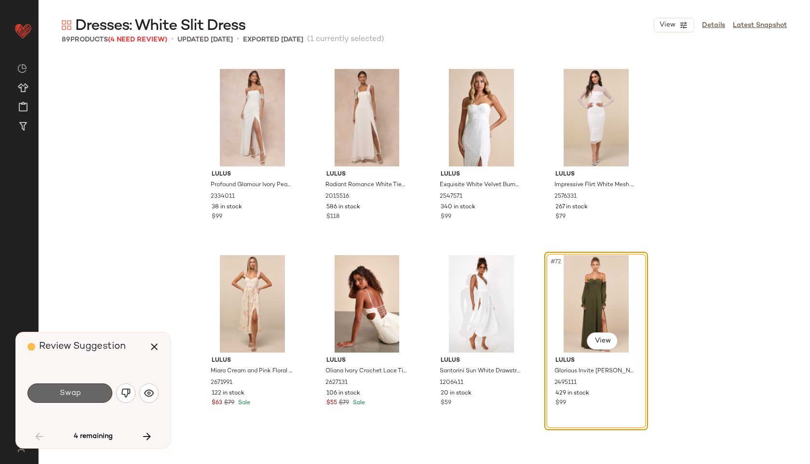
click at [82, 394] on button "Swap" at bounding box center [69, 392] width 85 height 19
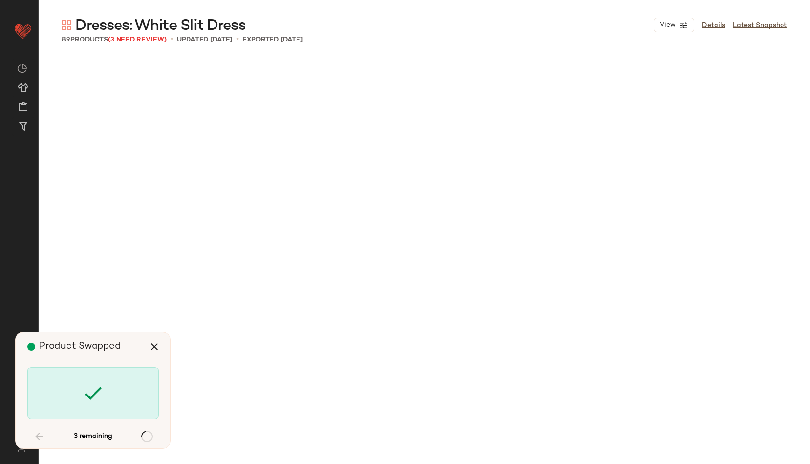
scroll to position [3722, 0]
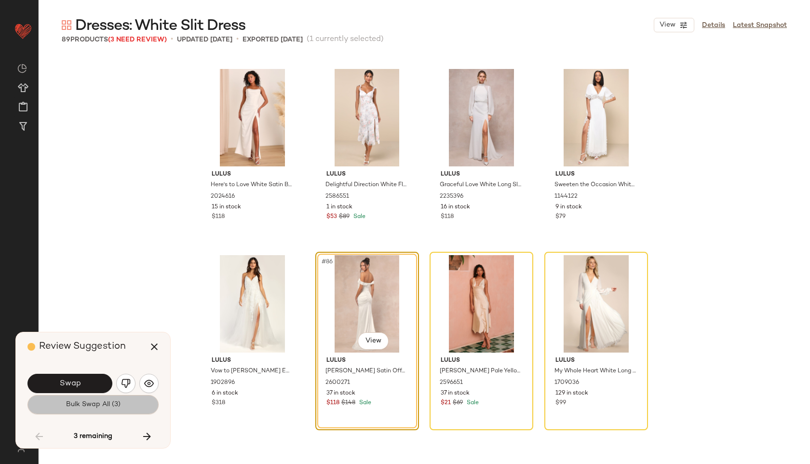
click at [95, 404] on span "Bulk Swap All (3)" at bounding box center [93, 405] width 55 height 8
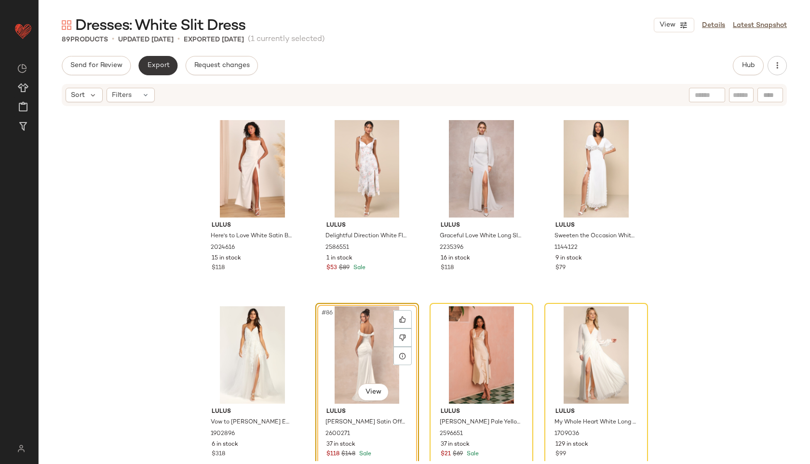
click at [156, 67] on span "Export" at bounding box center [158, 66] width 23 height 8
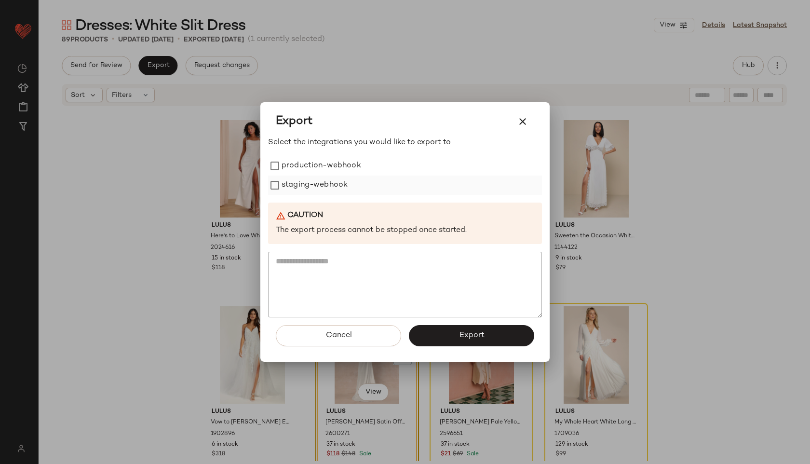
click at [301, 182] on label "staging-webhook" at bounding box center [315, 184] width 66 height 19
click at [303, 162] on label "production-webhook" at bounding box center [322, 165] width 80 height 19
click at [448, 335] on button "Export" at bounding box center [471, 335] width 125 height 21
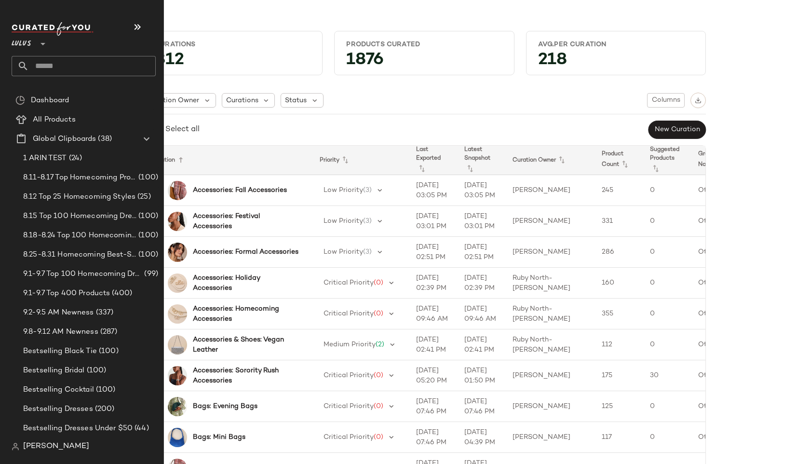
click at [54, 62] on input "text" at bounding box center [92, 66] width 127 height 20
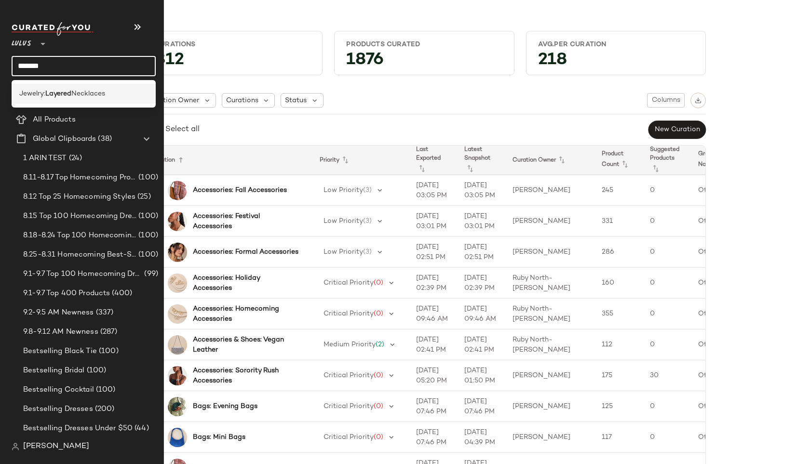
type input "*******"
click at [65, 96] on b "Layered" at bounding box center [58, 94] width 26 height 10
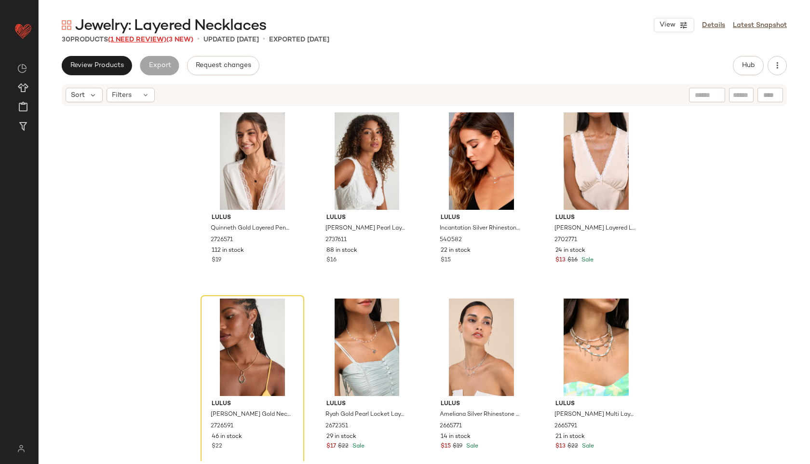
click at [145, 37] on span "(1 Need Review)" at bounding box center [137, 39] width 58 height 7
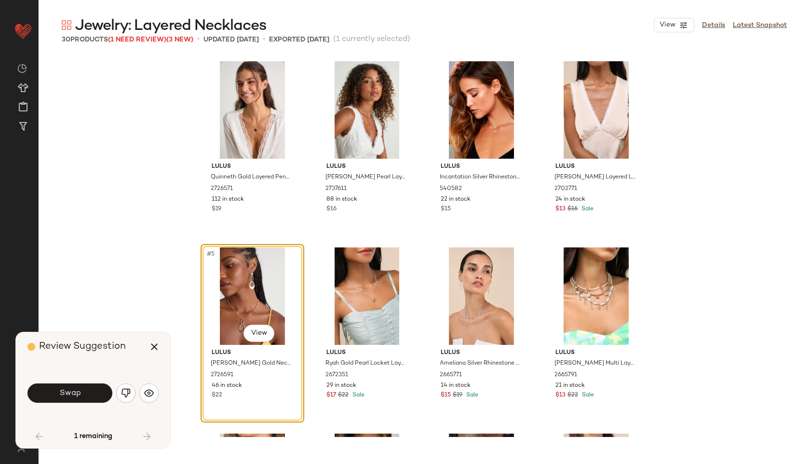
click at [120, 391] on button "button" at bounding box center [125, 392] width 19 height 19
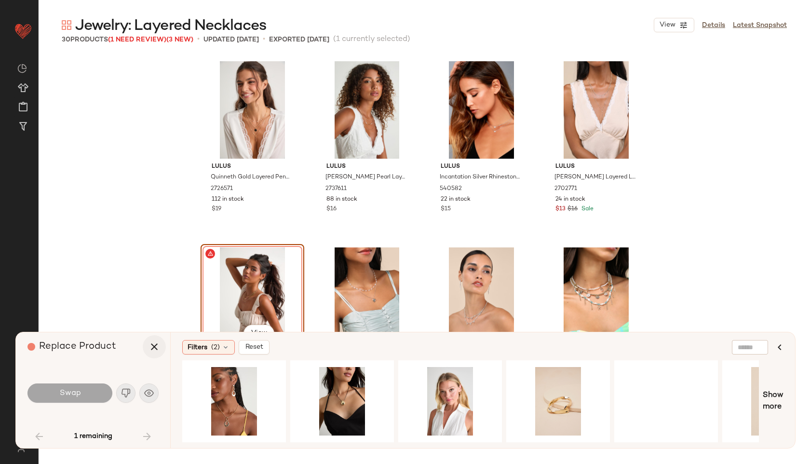
click at [152, 347] on icon "button" at bounding box center [154, 347] width 12 height 12
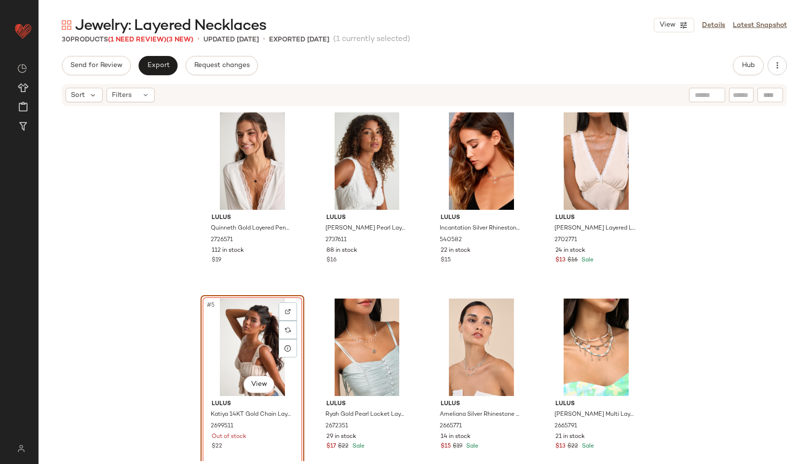
click at [233, 328] on div "#5 View" at bounding box center [252, 346] width 97 height 97
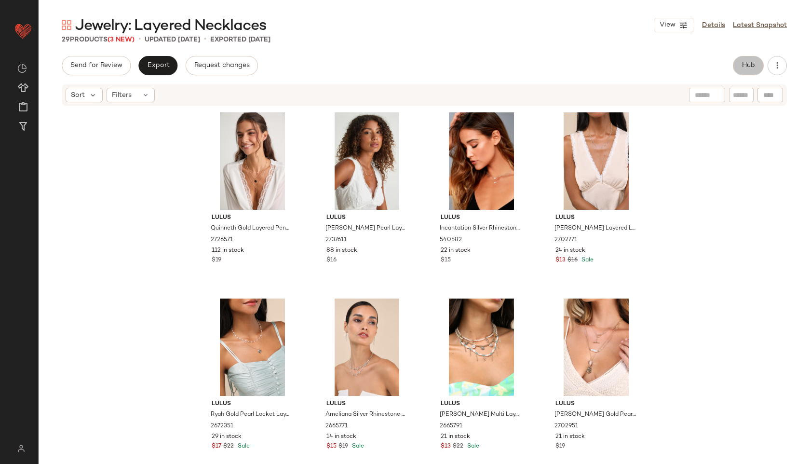
click at [742, 63] on span "Hub" at bounding box center [747, 66] width 13 height 8
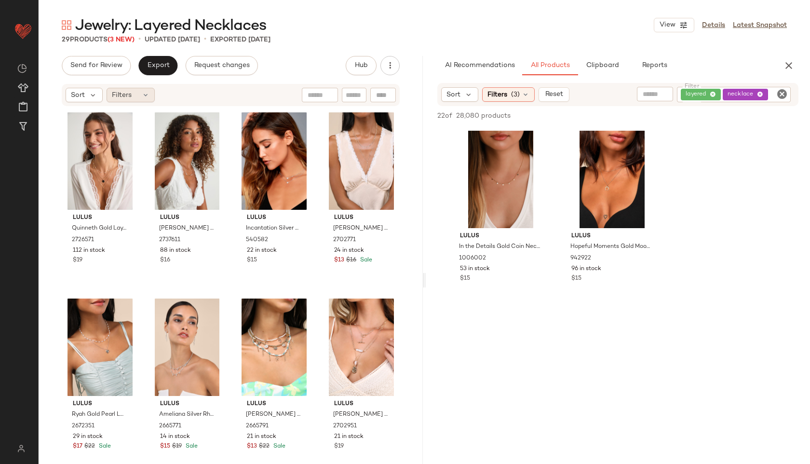
click at [137, 97] on div "Filters" at bounding box center [131, 95] width 48 height 14
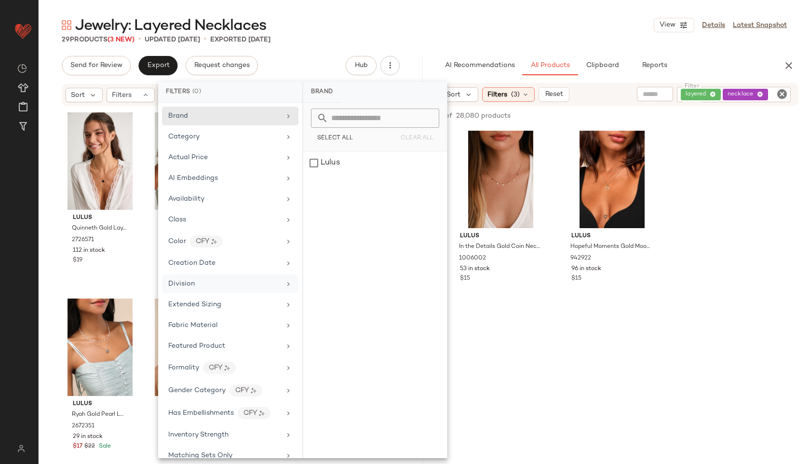
scroll to position [316, 0]
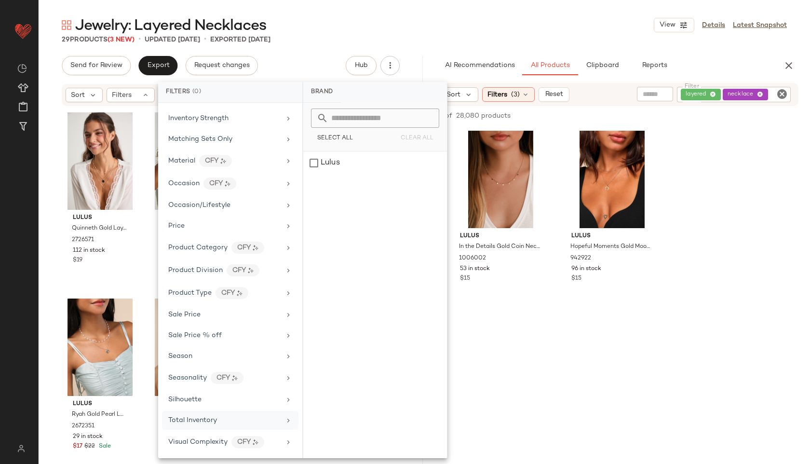
click at [214, 427] on div "Total Inventory" at bounding box center [230, 420] width 136 height 19
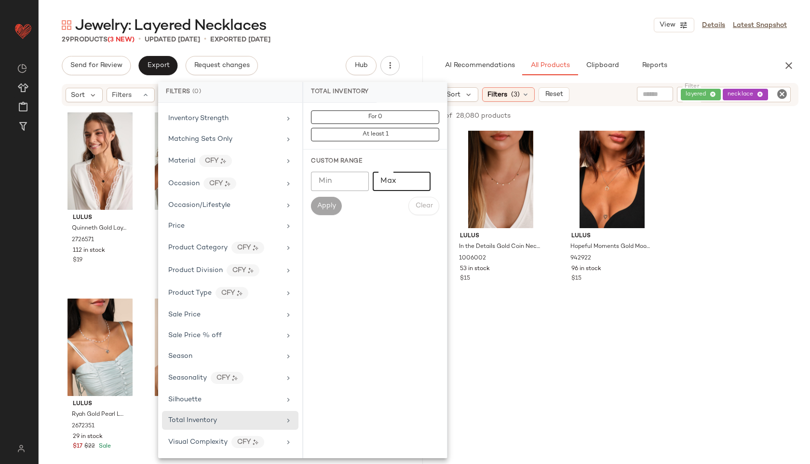
click at [408, 177] on input "Max" at bounding box center [402, 181] width 58 height 19
type input "**"
click at [309, 206] on div "Custom Range Min Min Max ** Max Apply Clear" at bounding box center [375, 185] width 144 height 73
click at [319, 206] on span "Apply" at bounding box center [326, 206] width 19 height 8
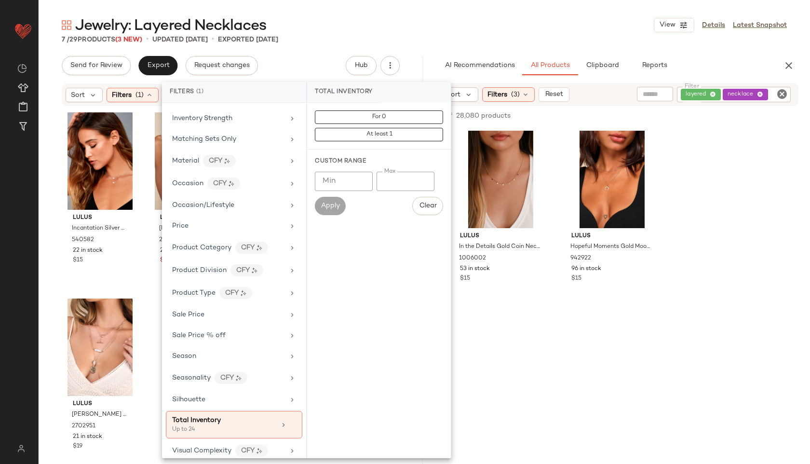
click at [445, 35] on div "7 / 29 Products (3 New) • updated Sep 11th • Exported Sep 4th" at bounding box center [424, 40] width 771 height 10
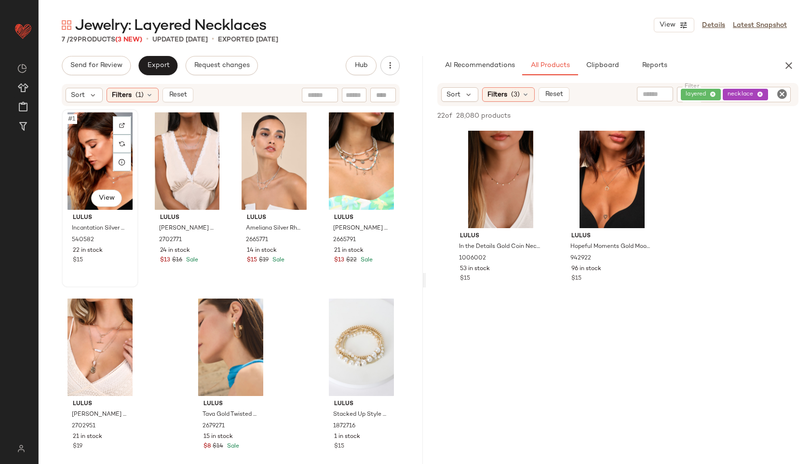
click at [93, 159] on div "#1 View" at bounding box center [100, 160] width 70 height 97
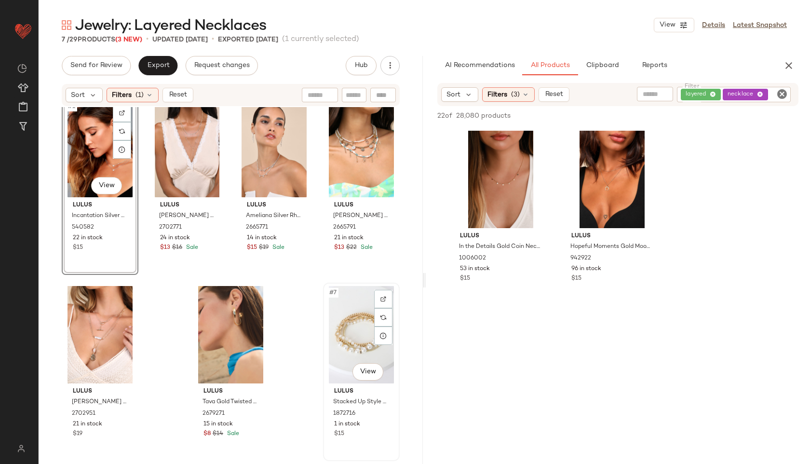
click at [357, 323] on div "#7 View" at bounding box center [361, 334] width 70 height 97
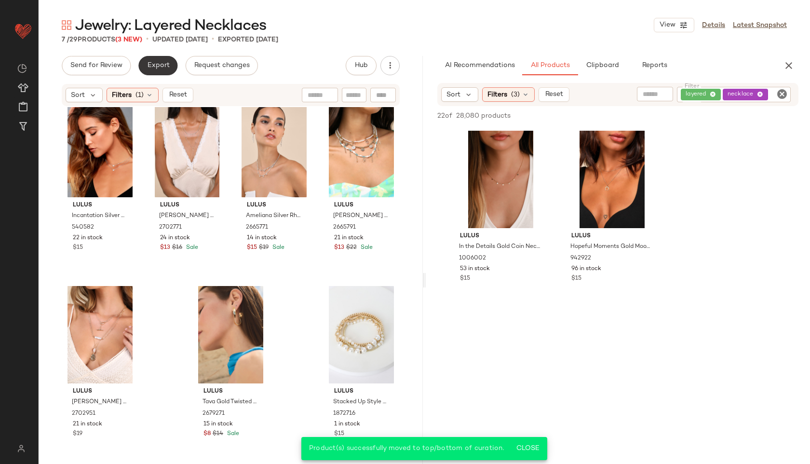
click at [160, 65] on span "Export" at bounding box center [158, 66] width 23 height 8
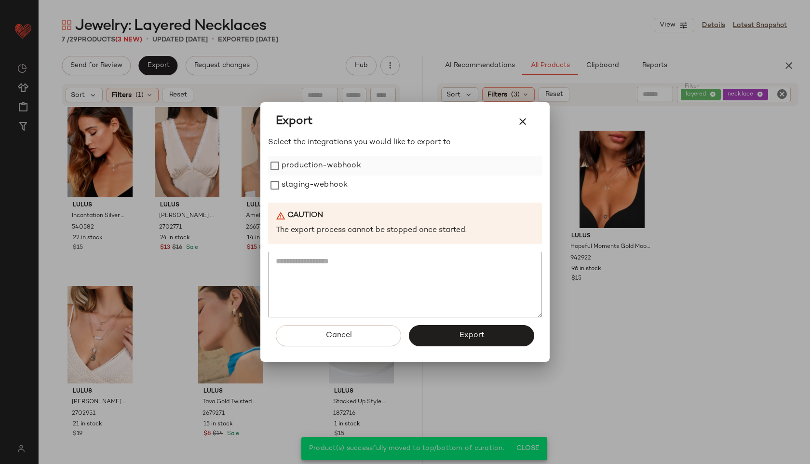
click at [343, 163] on label "production-webhook" at bounding box center [322, 165] width 80 height 19
click at [336, 182] on label "staging-webhook" at bounding box center [315, 184] width 66 height 19
click at [469, 336] on span "Export" at bounding box center [471, 335] width 26 height 9
